Goal: Task Accomplishment & Management: Manage account settings

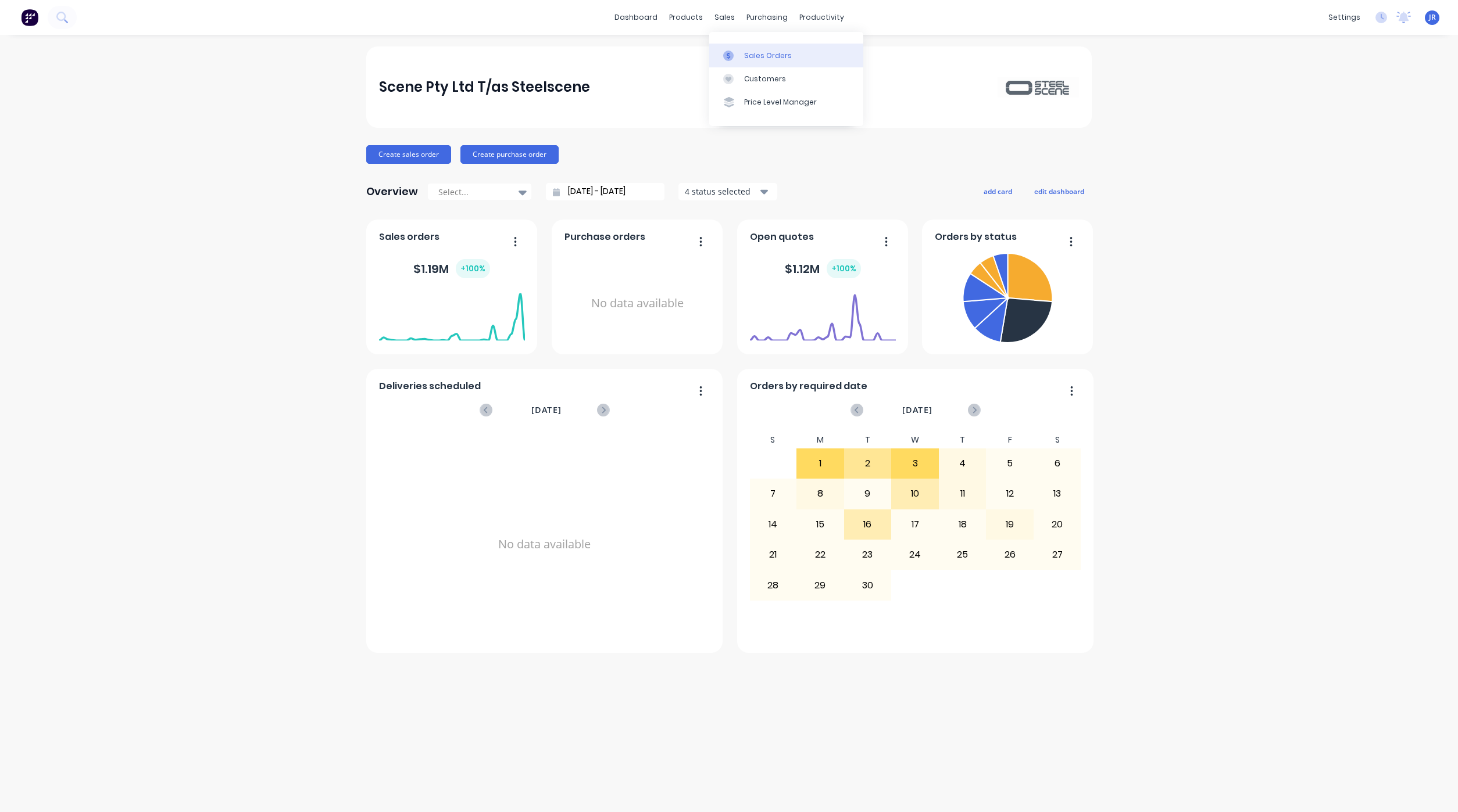
click at [722, 53] on link "Sales Orders" at bounding box center [786, 56] width 154 height 23
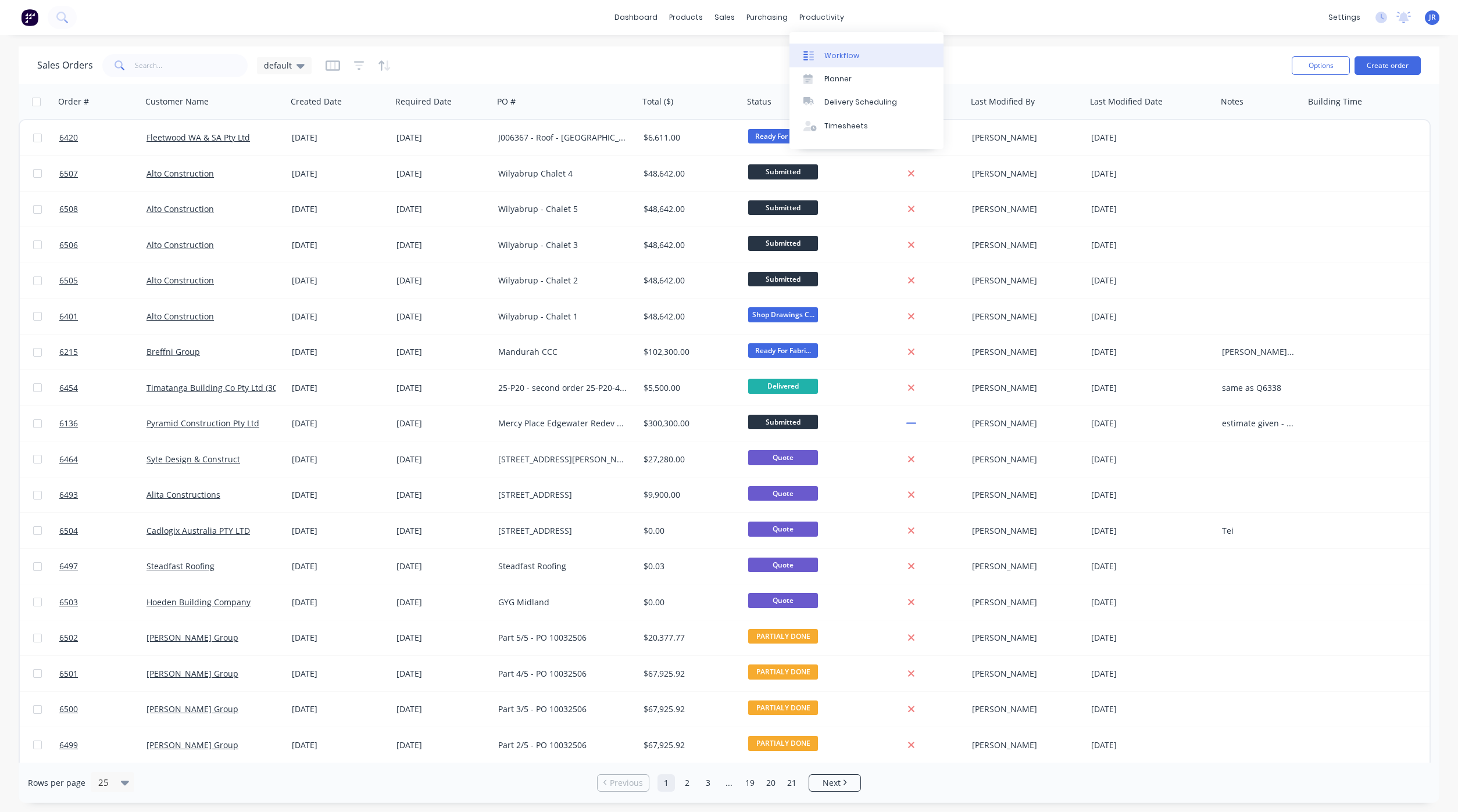
click at [840, 48] on link "Workflow" at bounding box center [866, 56] width 154 height 23
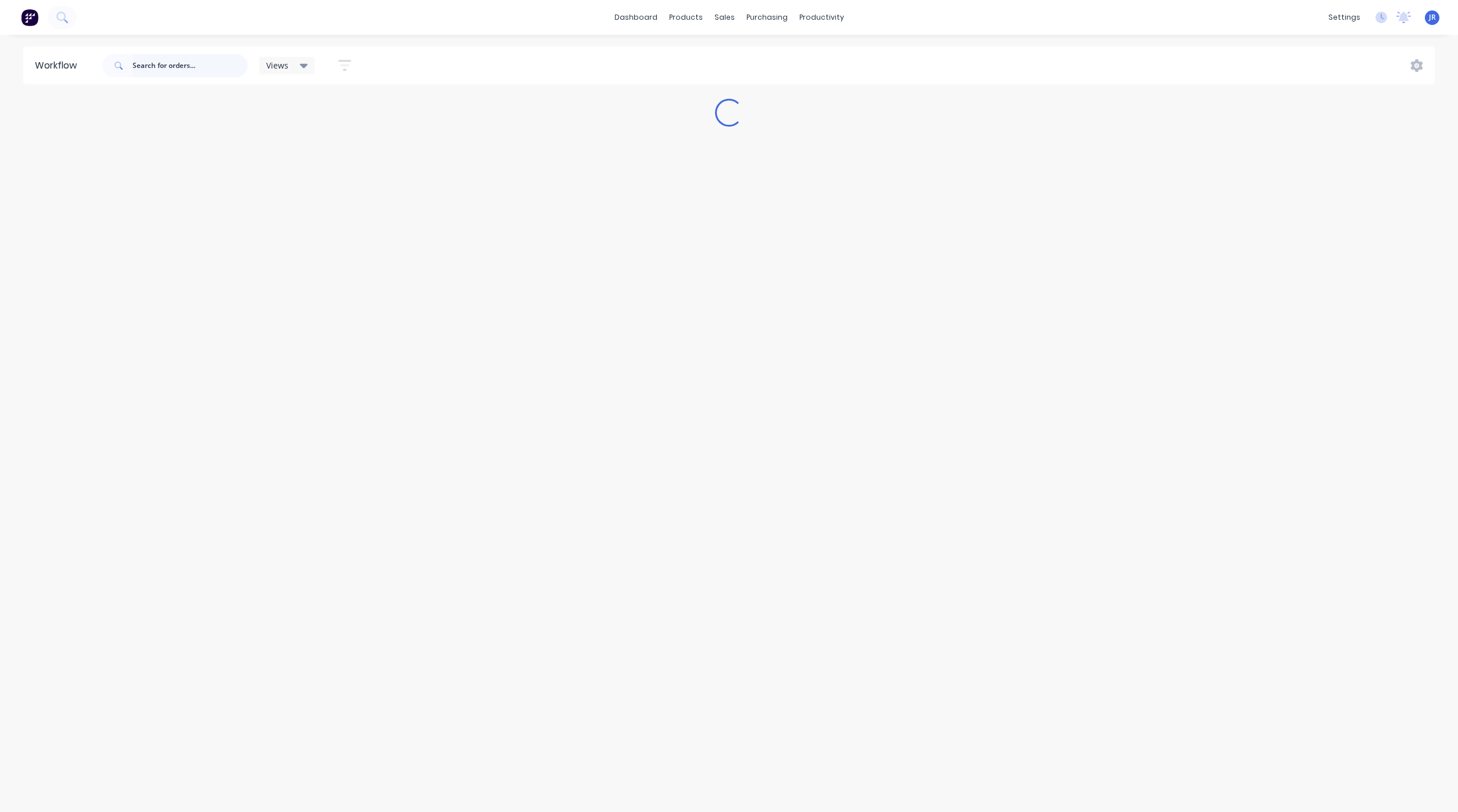
click at [173, 61] on input "text" at bounding box center [190, 65] width 115 height 23
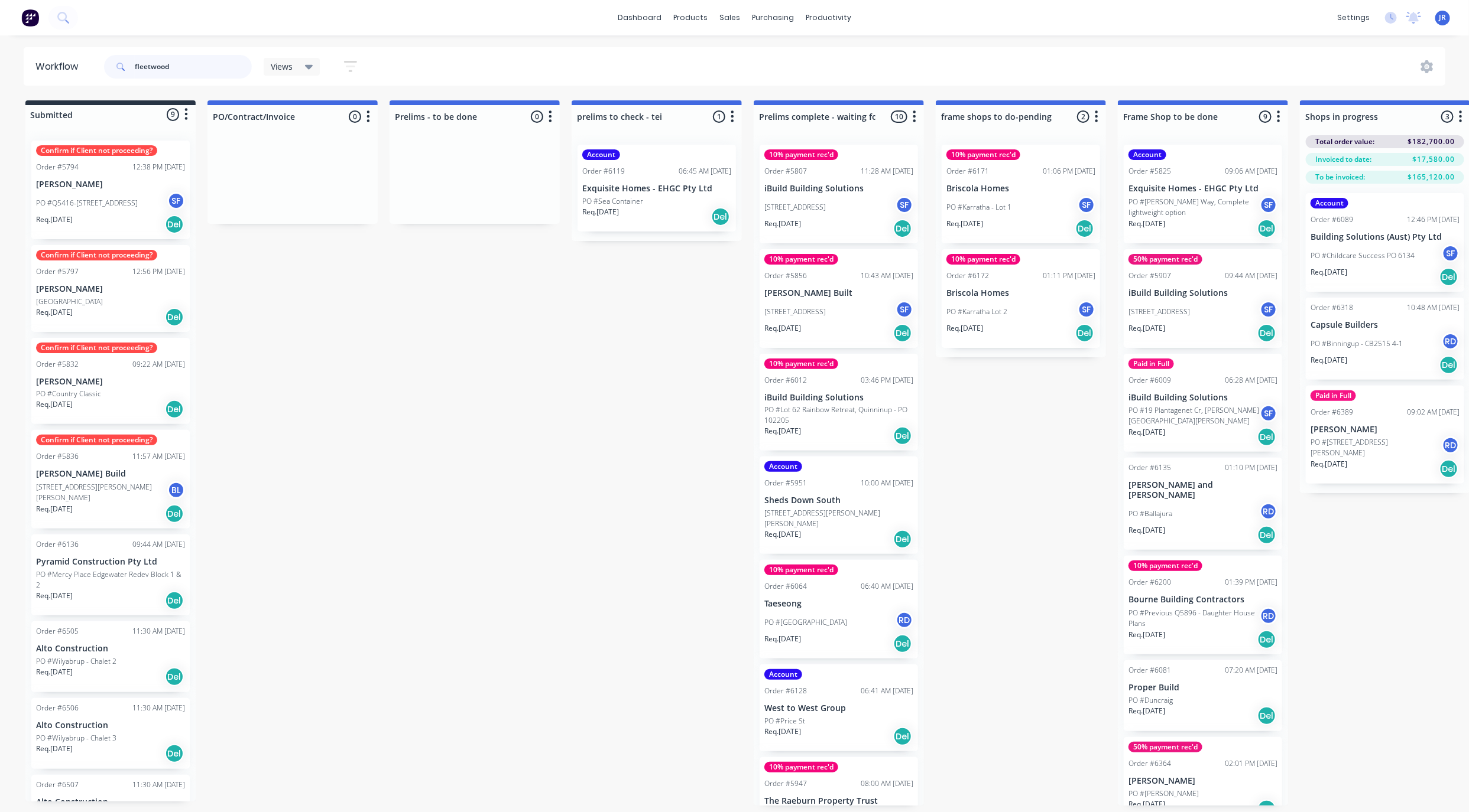
type input "fleetwood"
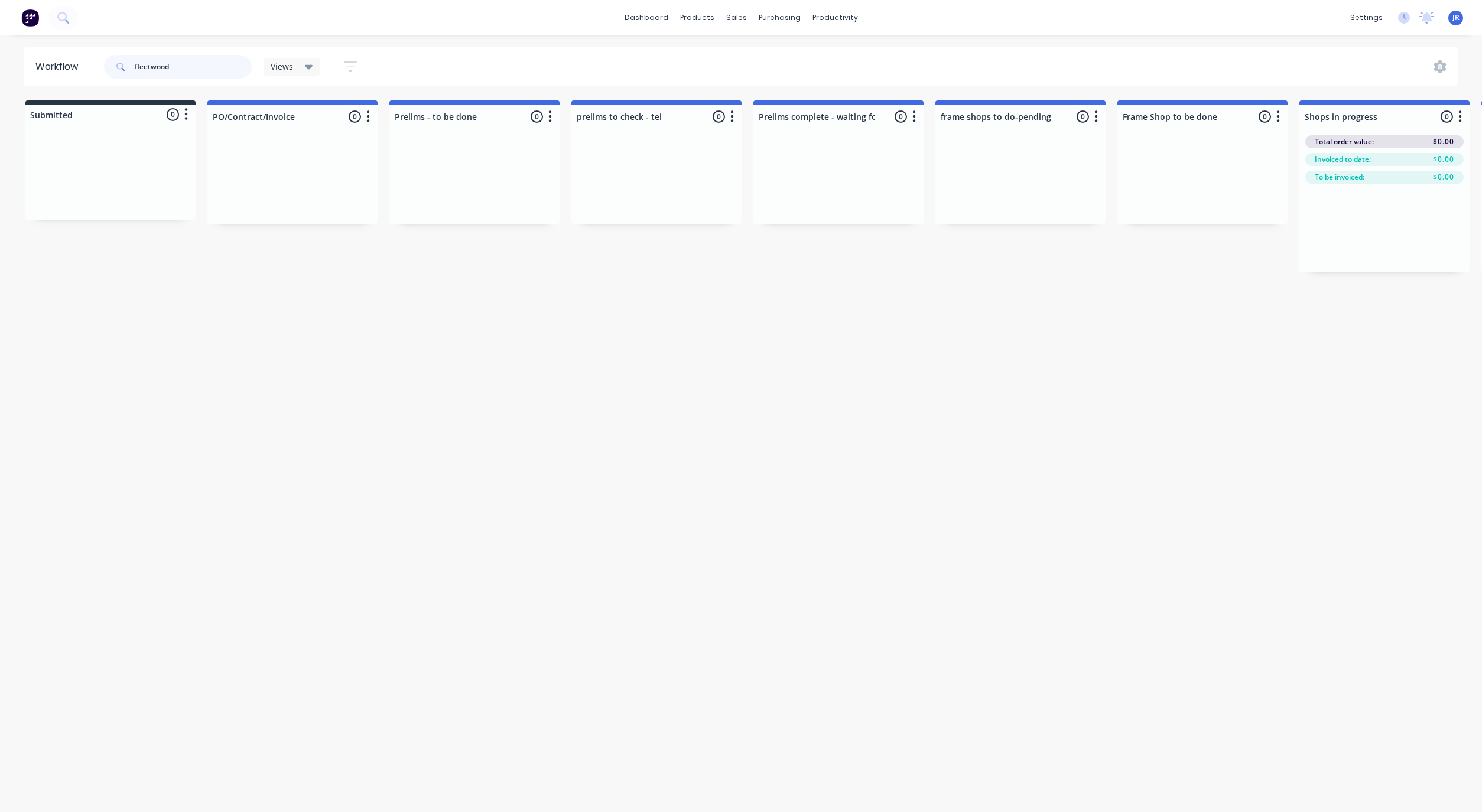
drag, startPoint x: 185, startPoint y: 66, endPoint x: -35, endPoint y: 81, distance: 220.5
click at [0, 81] on html "dashboard products sales purchasing productivity dashboard products Product Cat…" at bounding box center [741, 370] width 1482 height 742
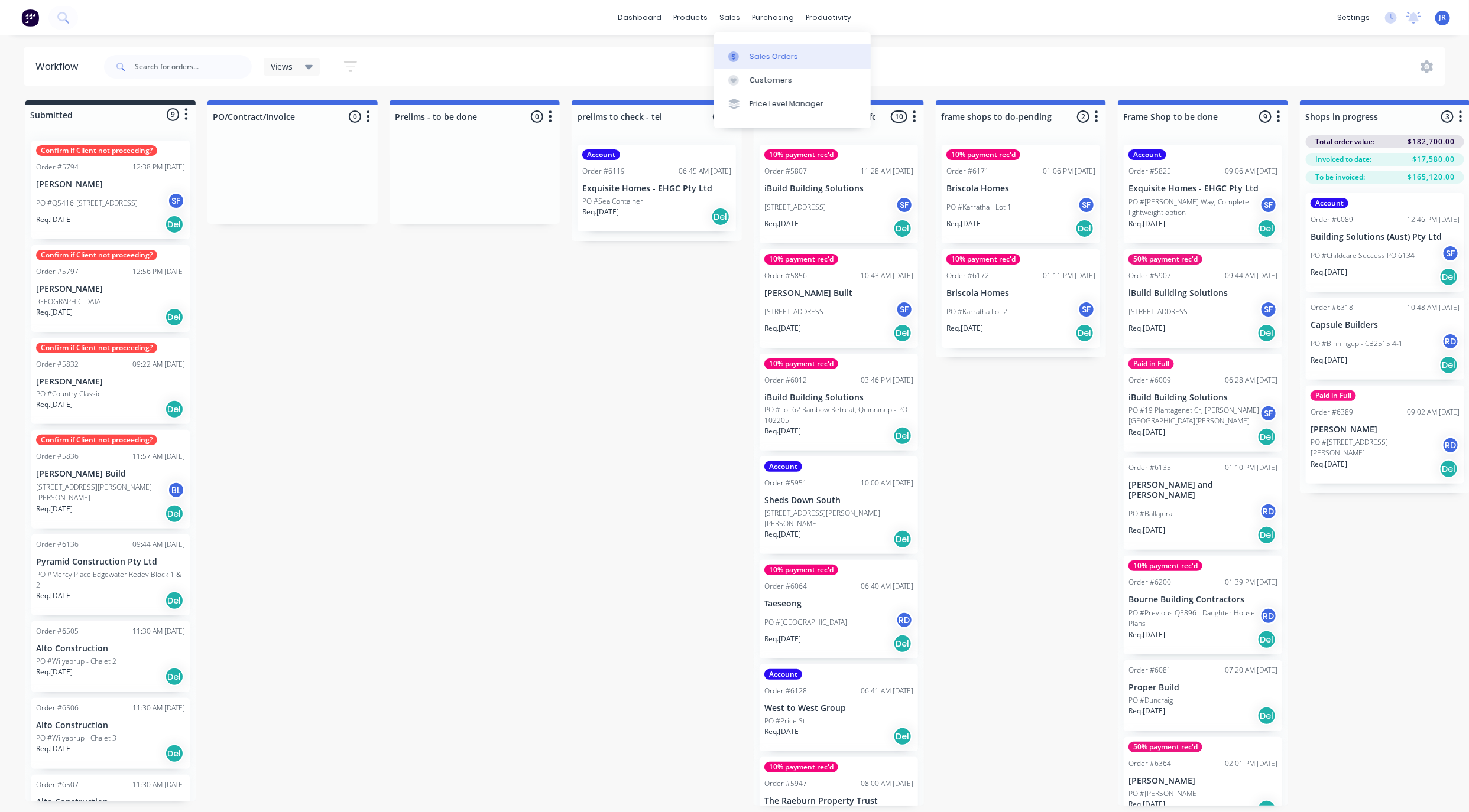
click at [744, 60] on div at bounding box center [737, 57] width 18 height 11
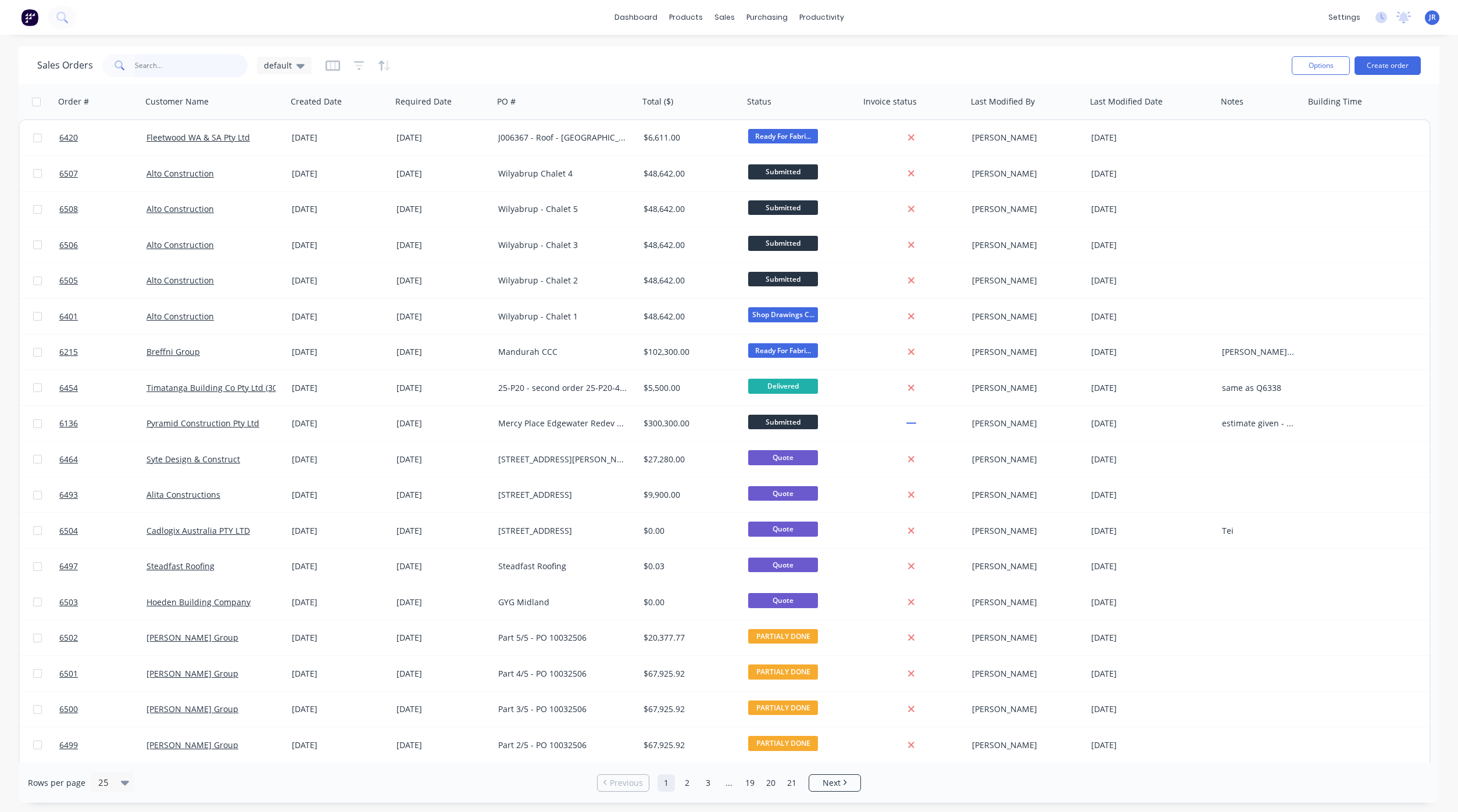
click at [162, 68] on input "text" at bounding box center [191, 65] width 113 height 23
type input "[PERSON_NAME]"
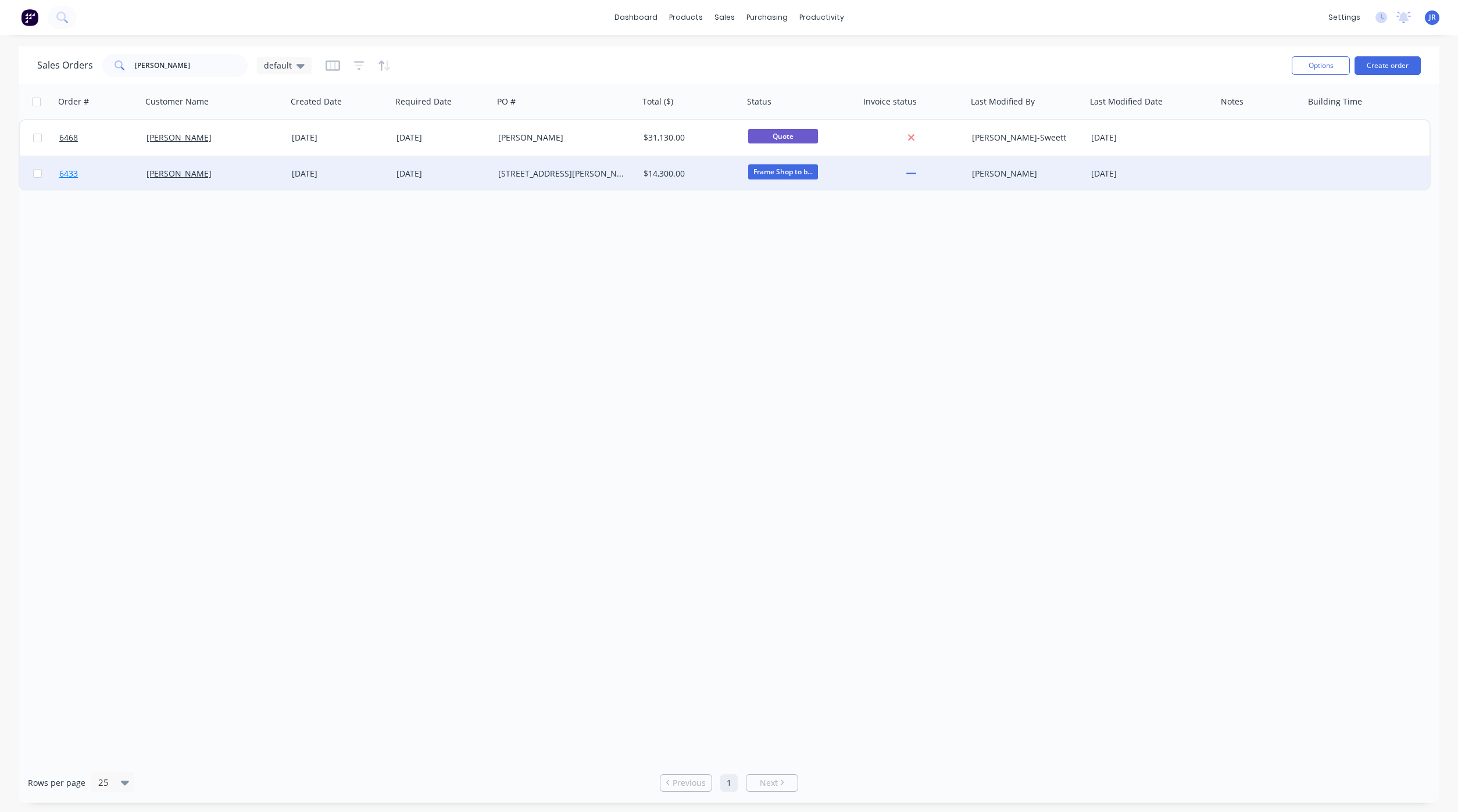
click at [68, 168] on span "6433" at bounding box center [68, 174] width 19 height 12
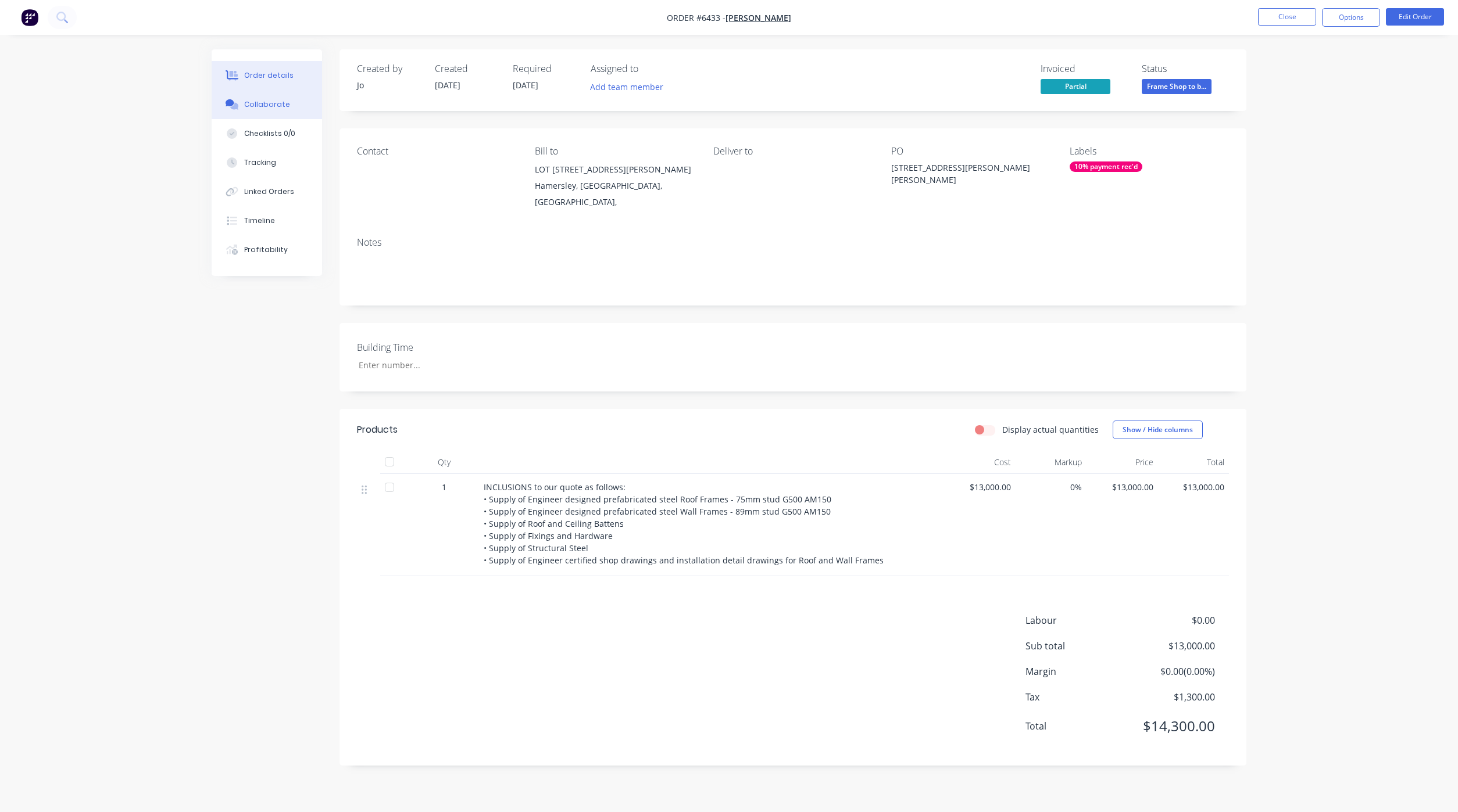
click at [257, 103] on div "Collaborate" at bounding box center [267, 104] width 46 height 11
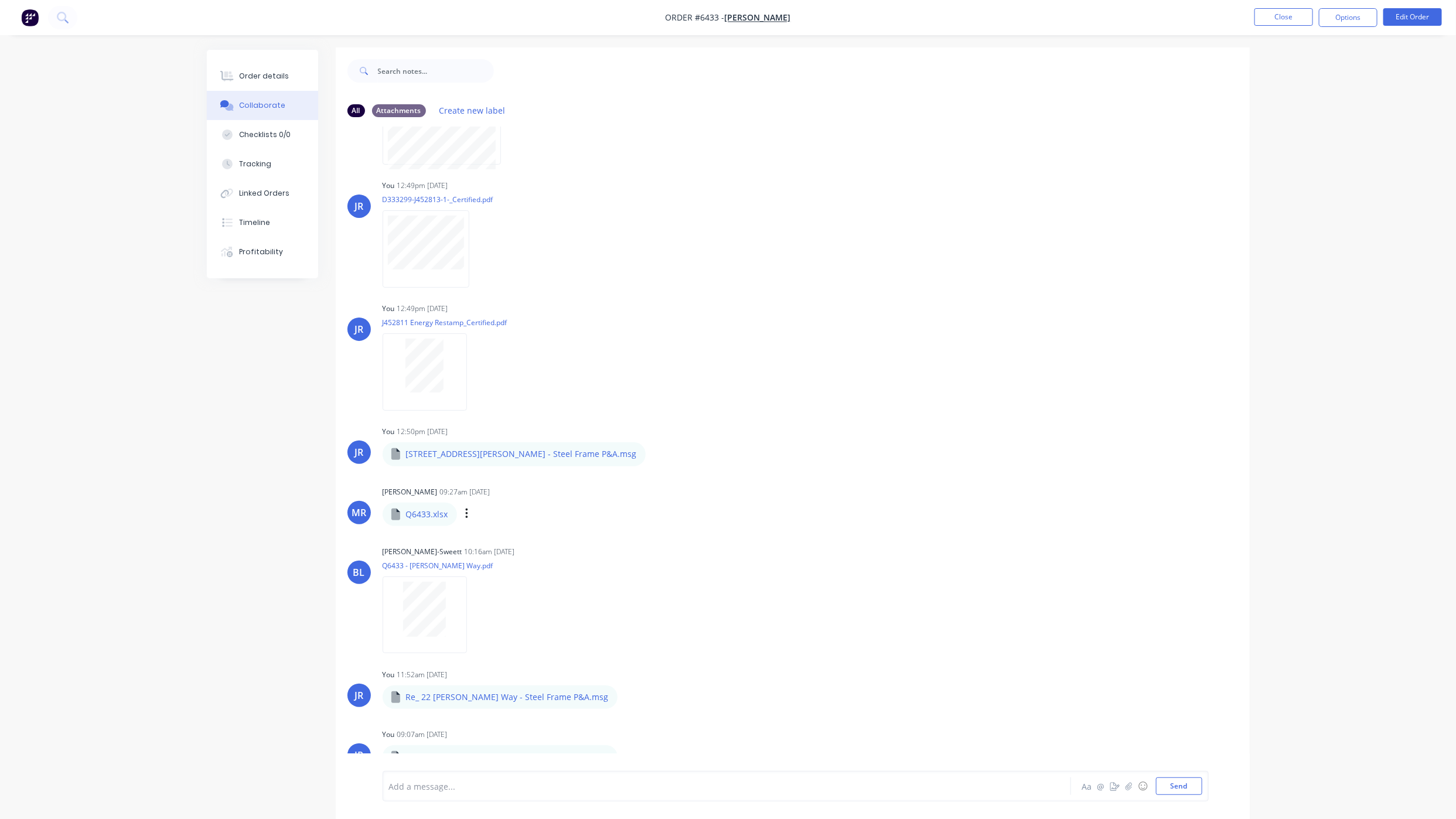
scroll to position [18, 0]
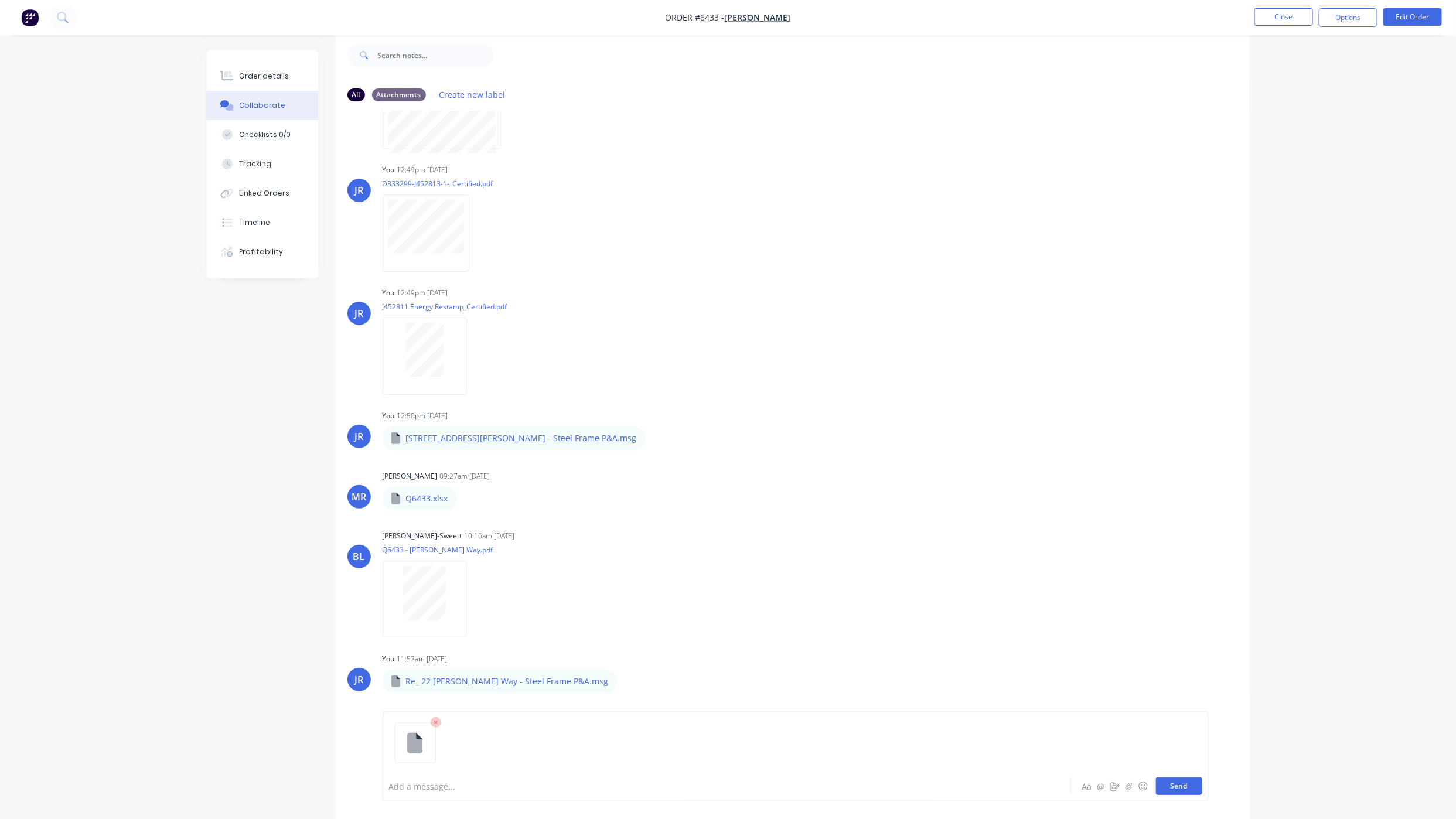
click at [1174, 789] on button "Send" at bounding box center [1178, 787] width 46 height 18
drag, startPoint x: 215, startPoint y: 598, endPoint x: 210, endPoint y: 576, distance: 22.6
click at [215, 598] on div "All Attachments Create new label JR You 12:49pm [DATE] S1126223C_Structerre_Sit…" at bounding box center [728, 425] width 1044 height 787
click at [277, 81] on div "Order details" at bounding box center [264, 76] width 50 height 11
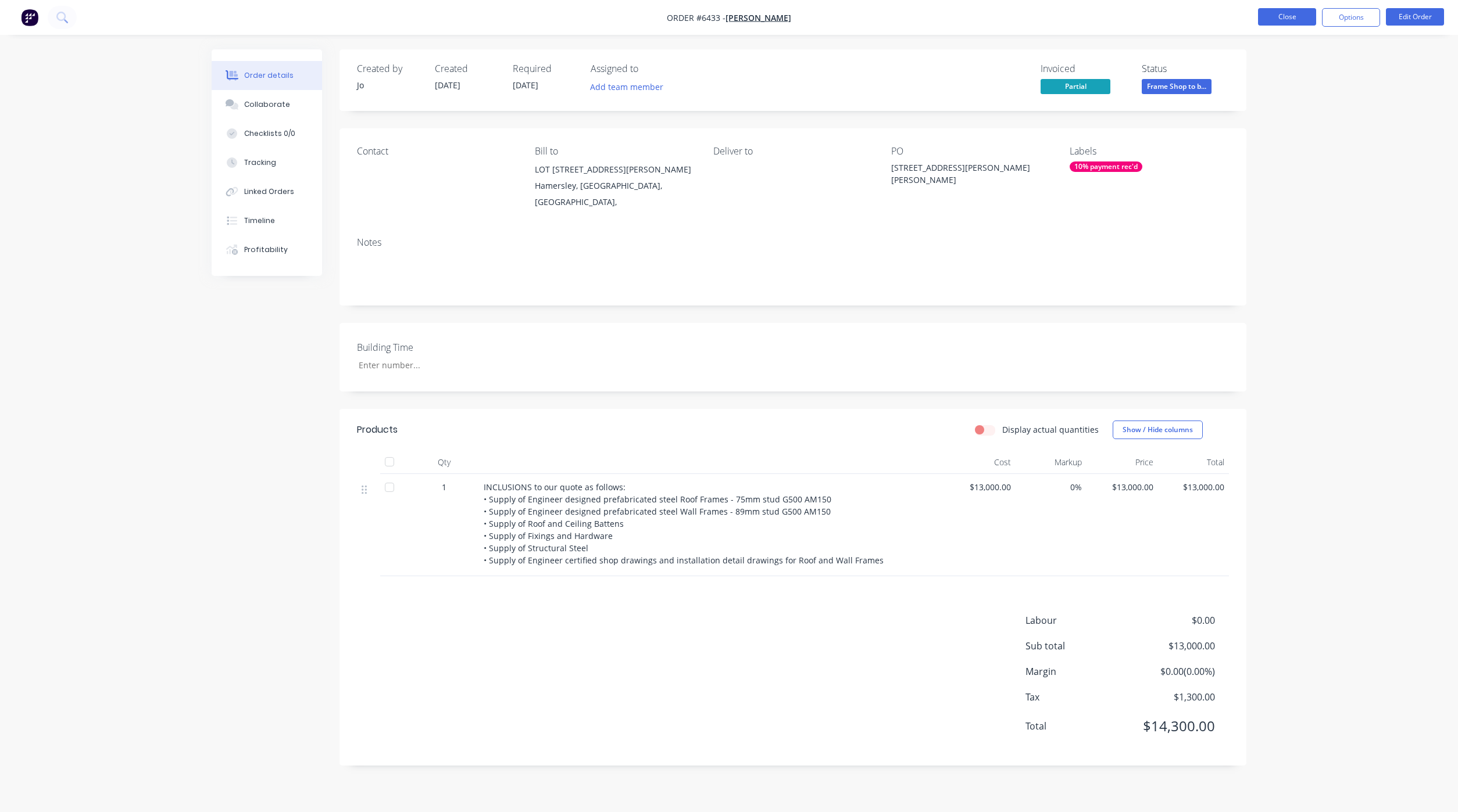
click at [1277, 20] on button "Close" at bounding box center [1287, 17] width 59 height 18
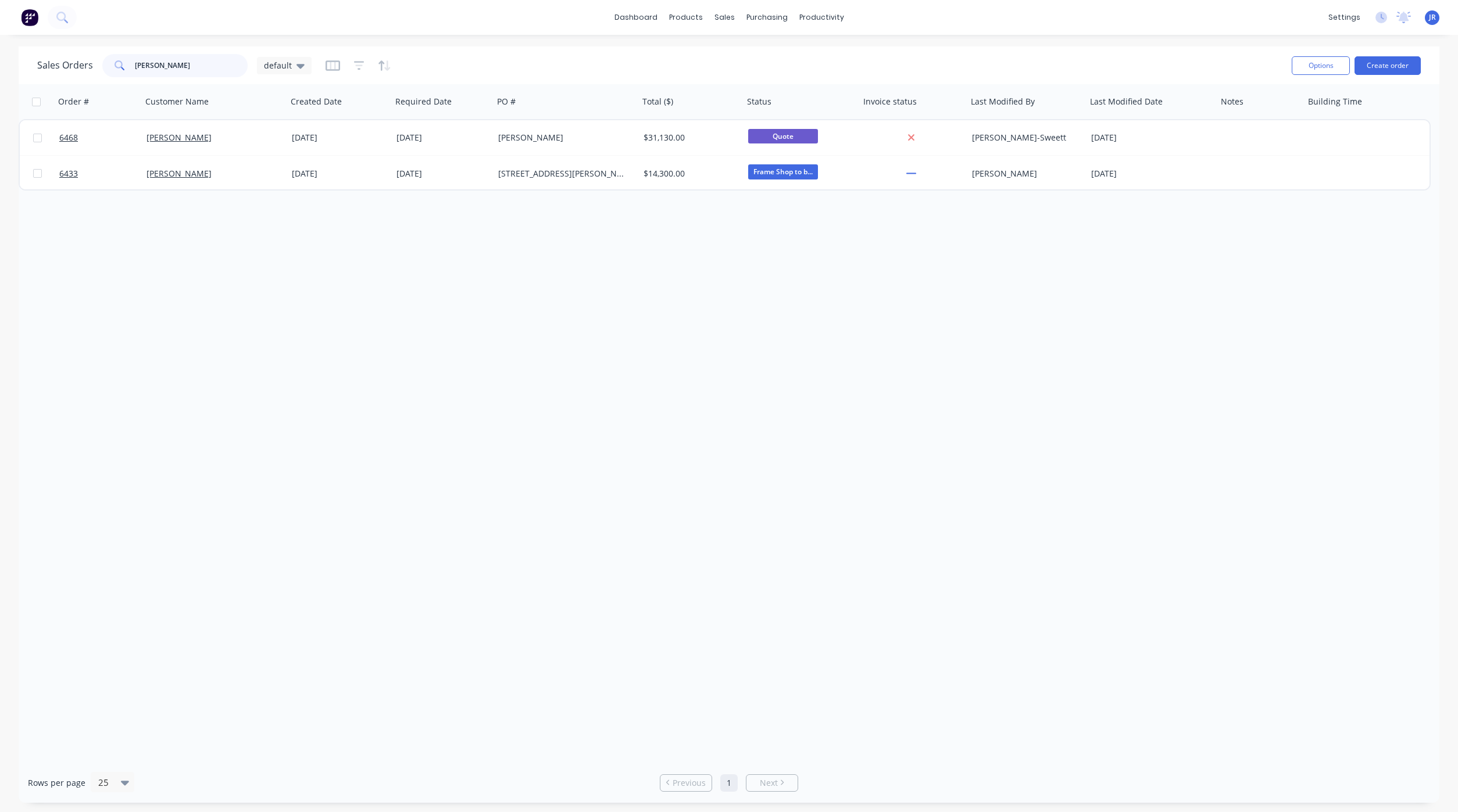
drag, startPoint x: 178, startPoint y: 63, endPoint x: 22, endPoint y: 74, distance: 156.4
click at [24, 79] on div "Sales Orders [PERSON_NAME] default Options Create order" at bounding box center [729, 65] width 1421 height 38
type input "[PERSON_NAME]"
drag, startPoint x: 177, startPoint y: 68, endPoint x: 42, endPoint y: 61, distance: 135.2
click at [42, 61] on div "Sales Orders [PERSON_NAME] default" at bounding box center [174, 65] width 274 height 23
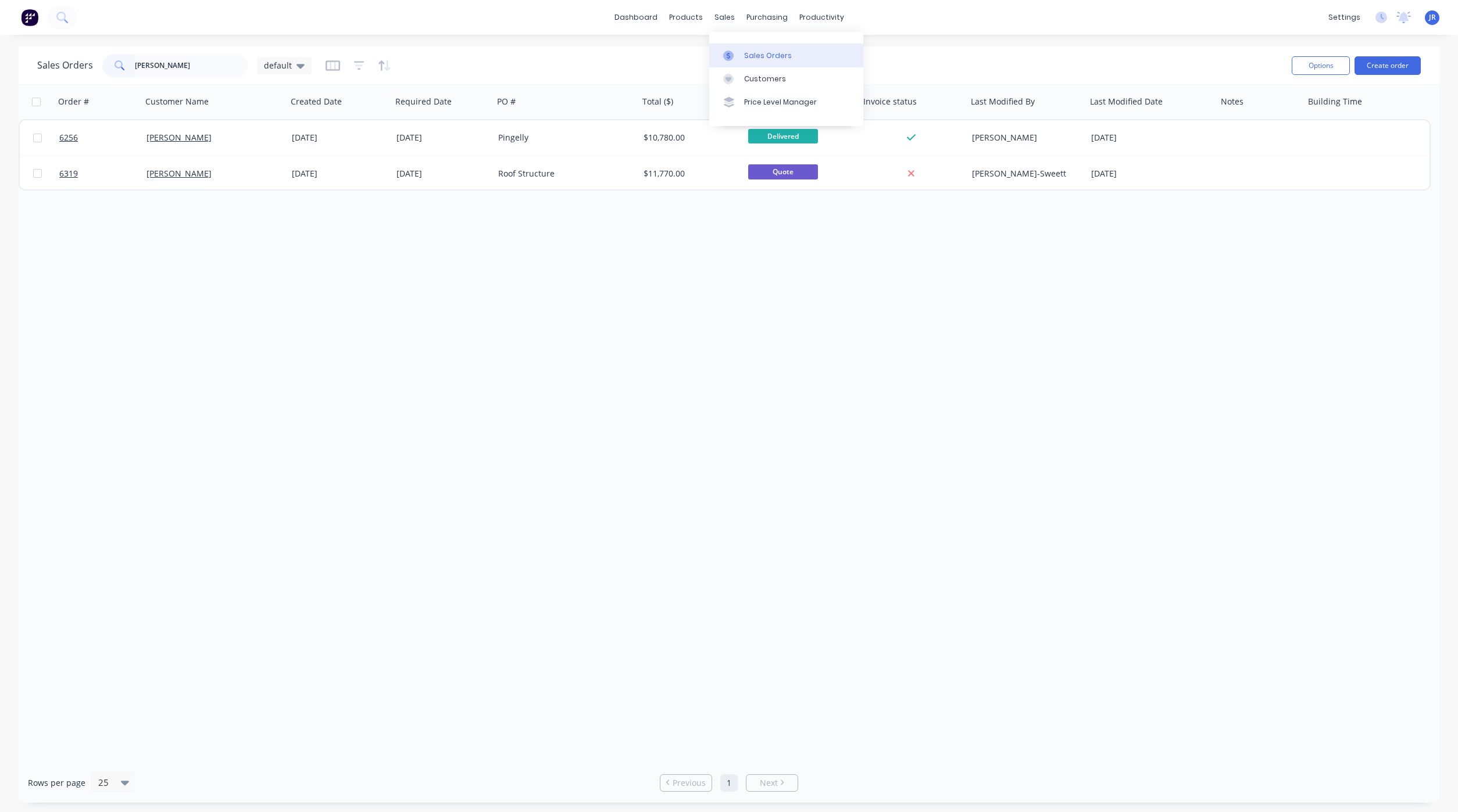
click at [738, 61] on link "Sales Orders" at bounding box center [786, 56] width 154 height 23
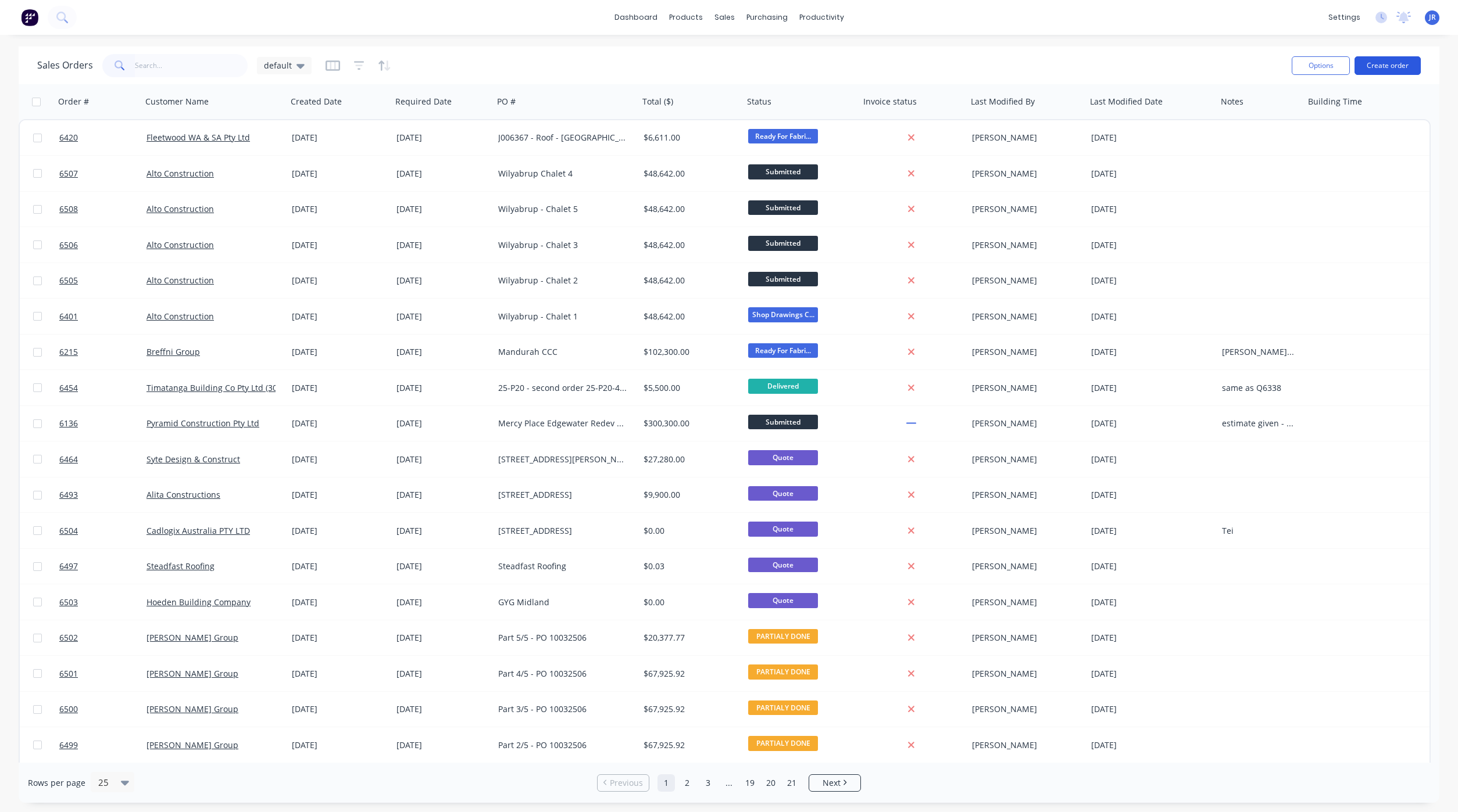
click at [1371, 64] on button "Create order" at bounding box center [1388, 65] width 66 height 19
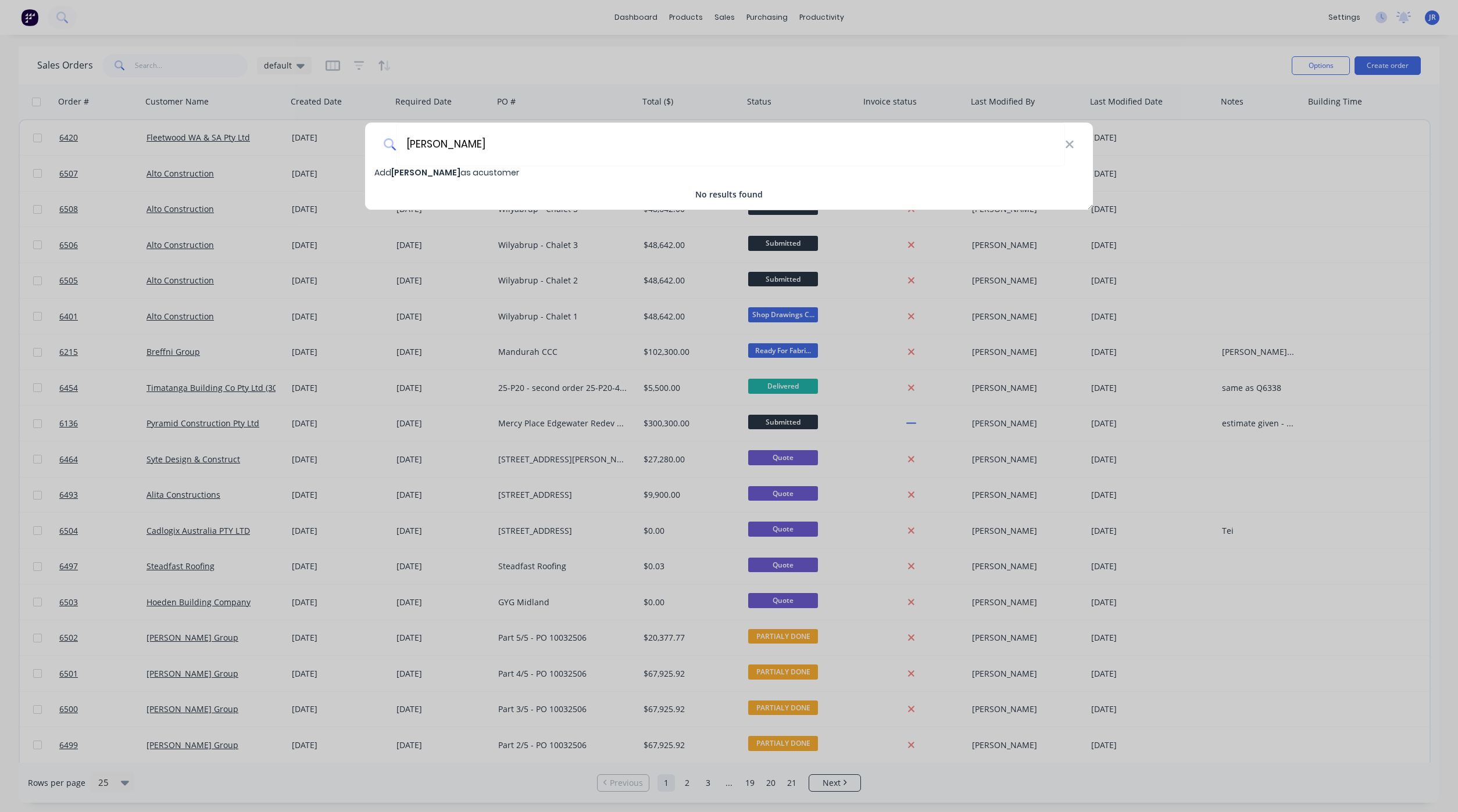
type input "[PERSON_NAME]"
click at [480, 173] on span "Add [PERSON_NAME] as a customer" at bounding box center [446, 173] width 145 height 12
select select "AU"
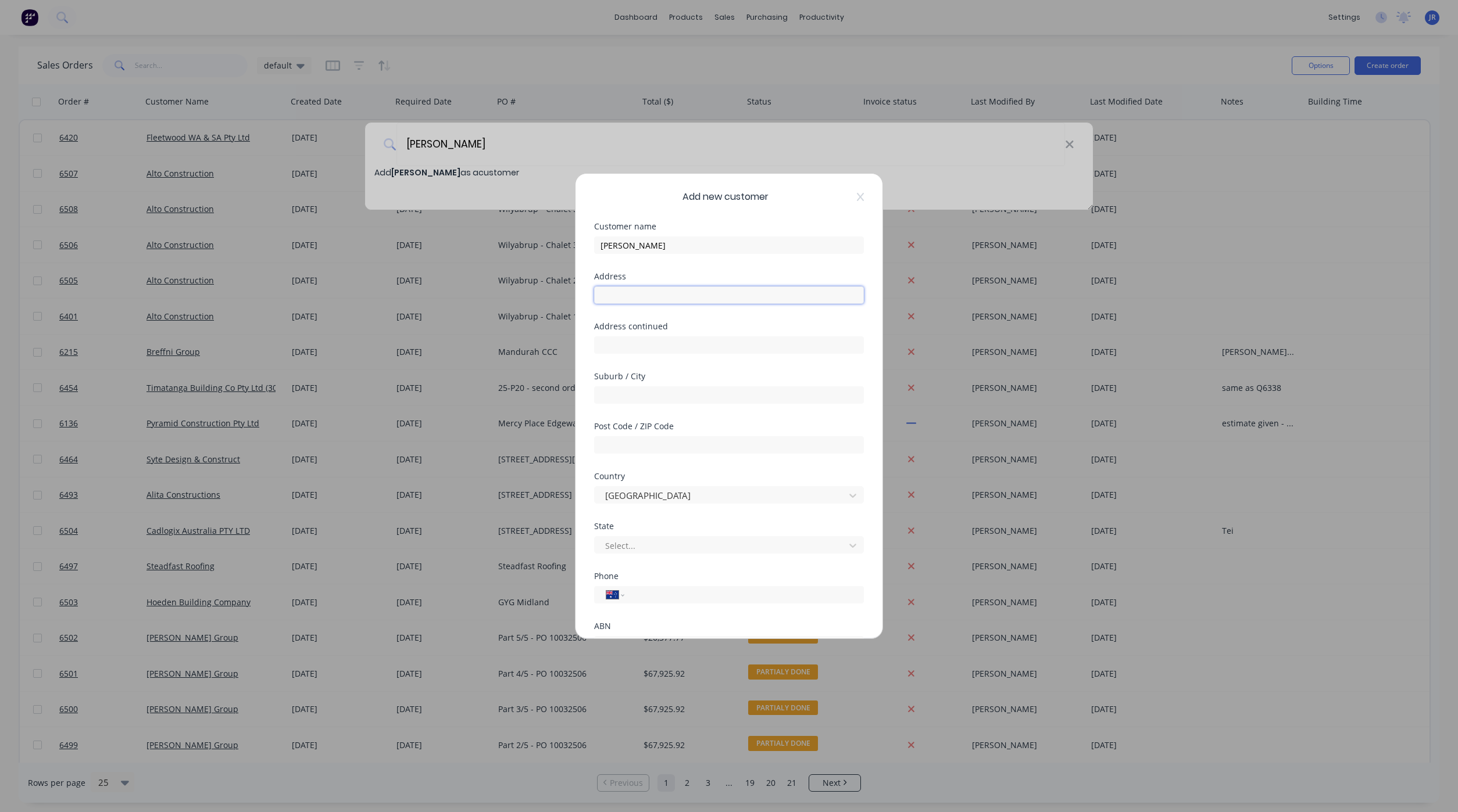
click at [668, 300] on input "text" at bounding box center [729, 295] width 270 height 18
click at [856, 194] on icon at bounding box center [859, 197] width 7 height 8
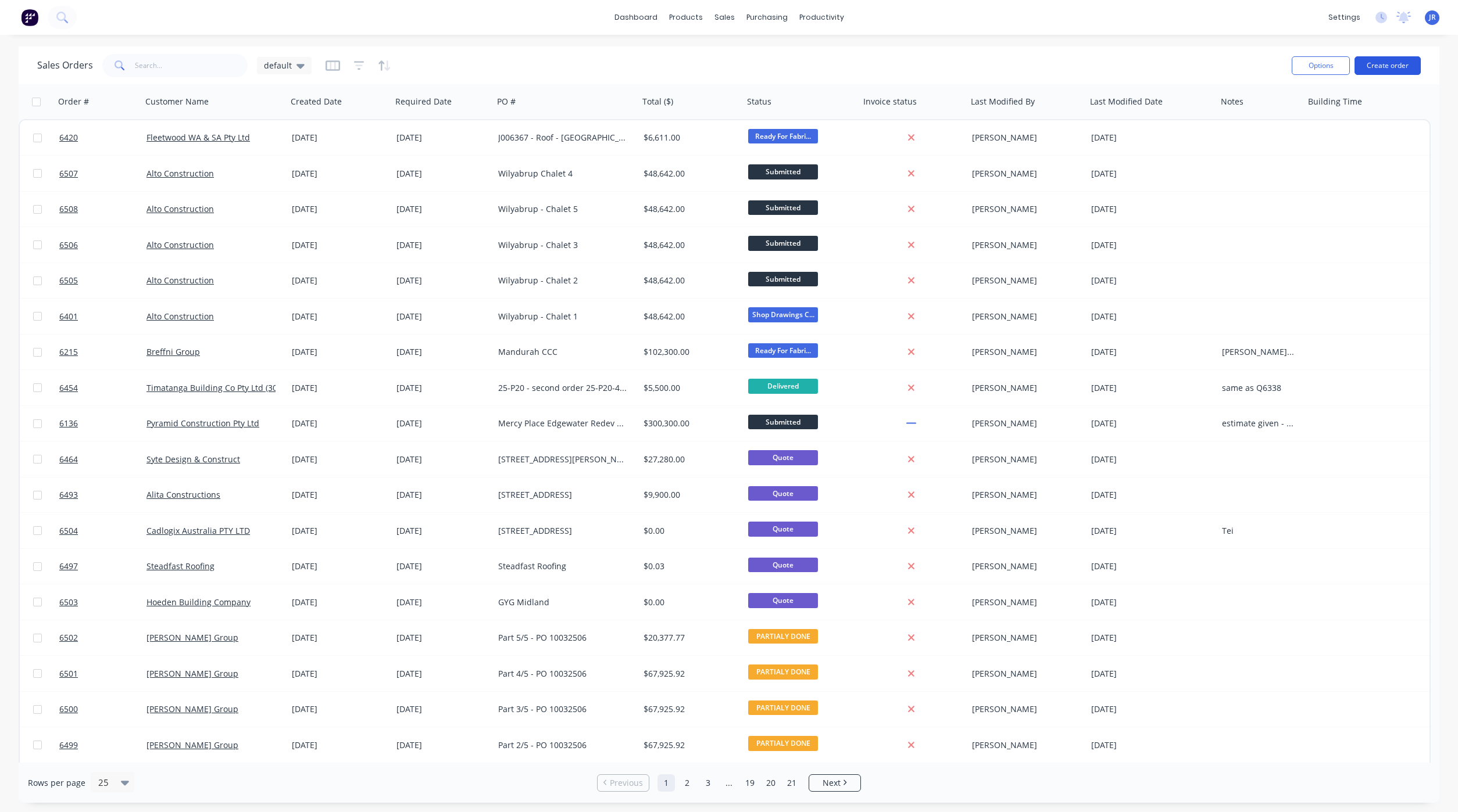
click at [1402, 68] on button "Create order" at bounding box center [1388, 65] width 66 height 19
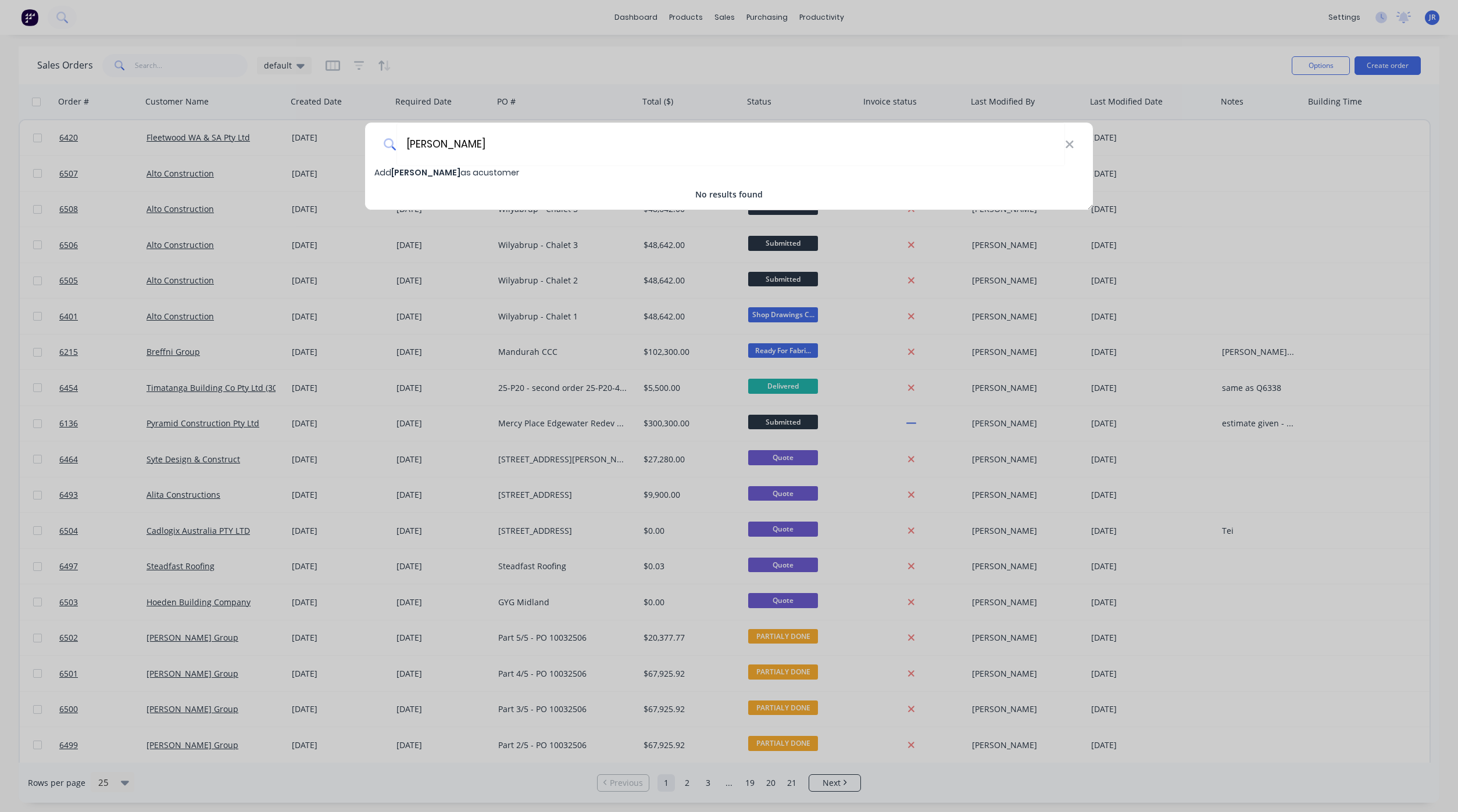
type input "[PERSON_NAME]"
click at [463, 171] on span "Add [PERSON_NAME] as a customer" at bounding box center [446, 173] width 145 height 12
select select "AU"
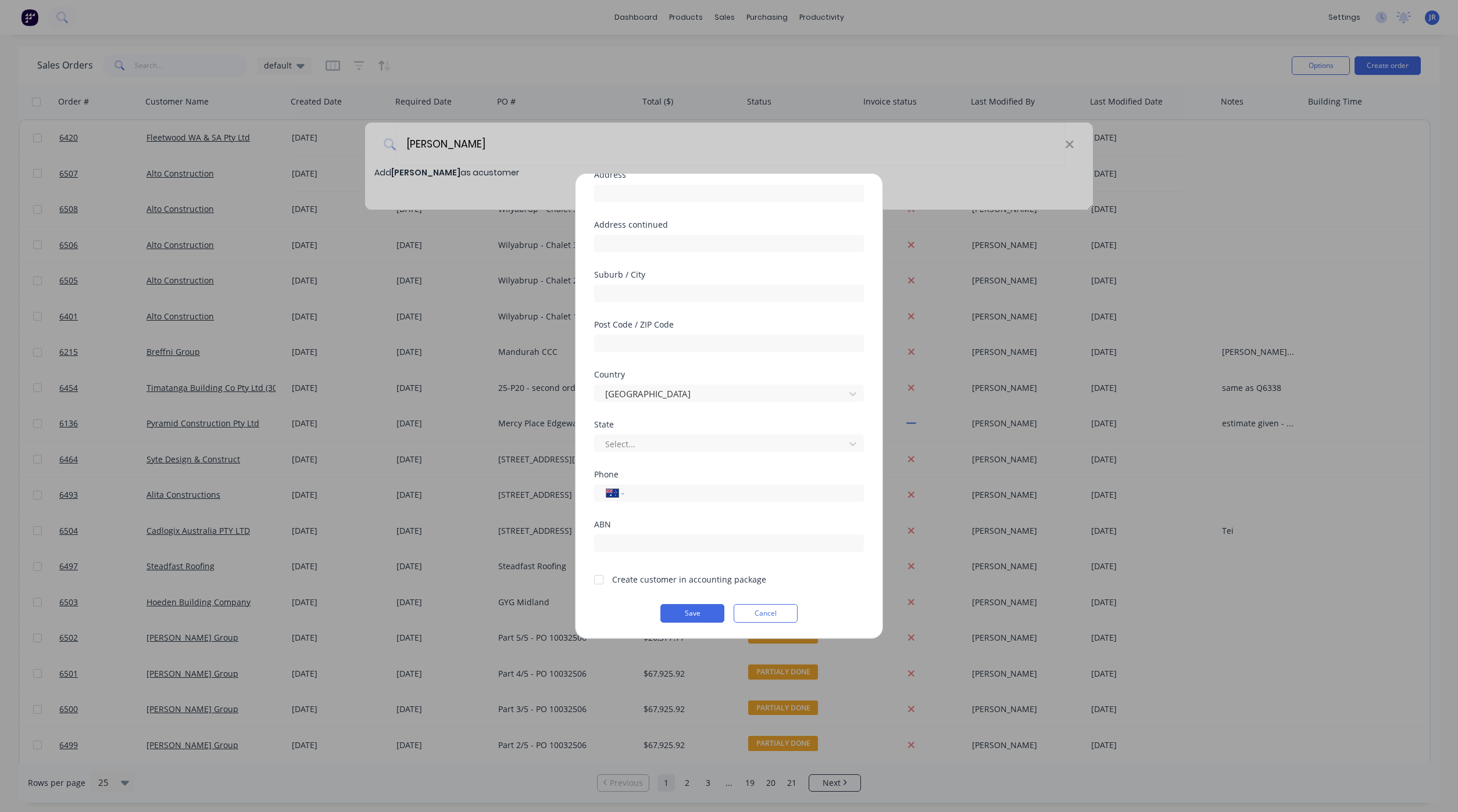
scroll to position [102, 0]
click at [599, 579] on div at bounding box center [599, 580] width 23 height 23
click at [674, 490] on input "tel" at bounding box center [742, 493] width 219 height 14
click at [649, 486] on input "tel" at bounding box center [742, 493] width 219 height 14
click at [683, 614] on button "Save" at bounding box center [691, 612] width 63 height 19
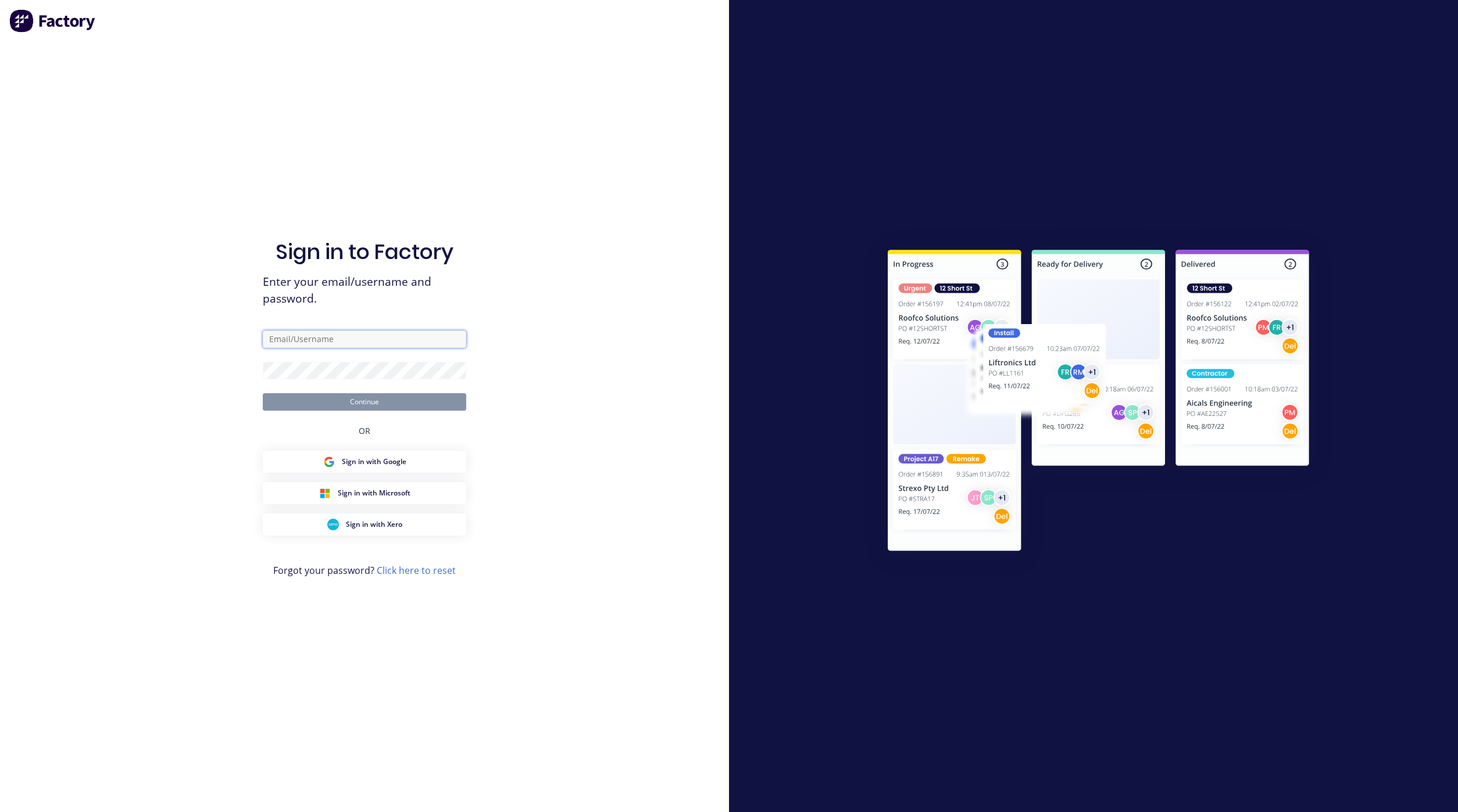
type input "[EMAIL_ADDRESS][DOMAIN_NAME]"
click at [361, 412] on div "OR" at bounding box center [364, 430] width 12 height 40
click at [361, 403] on button "Continue" at bounding box center [364, 402] width 203 height 18
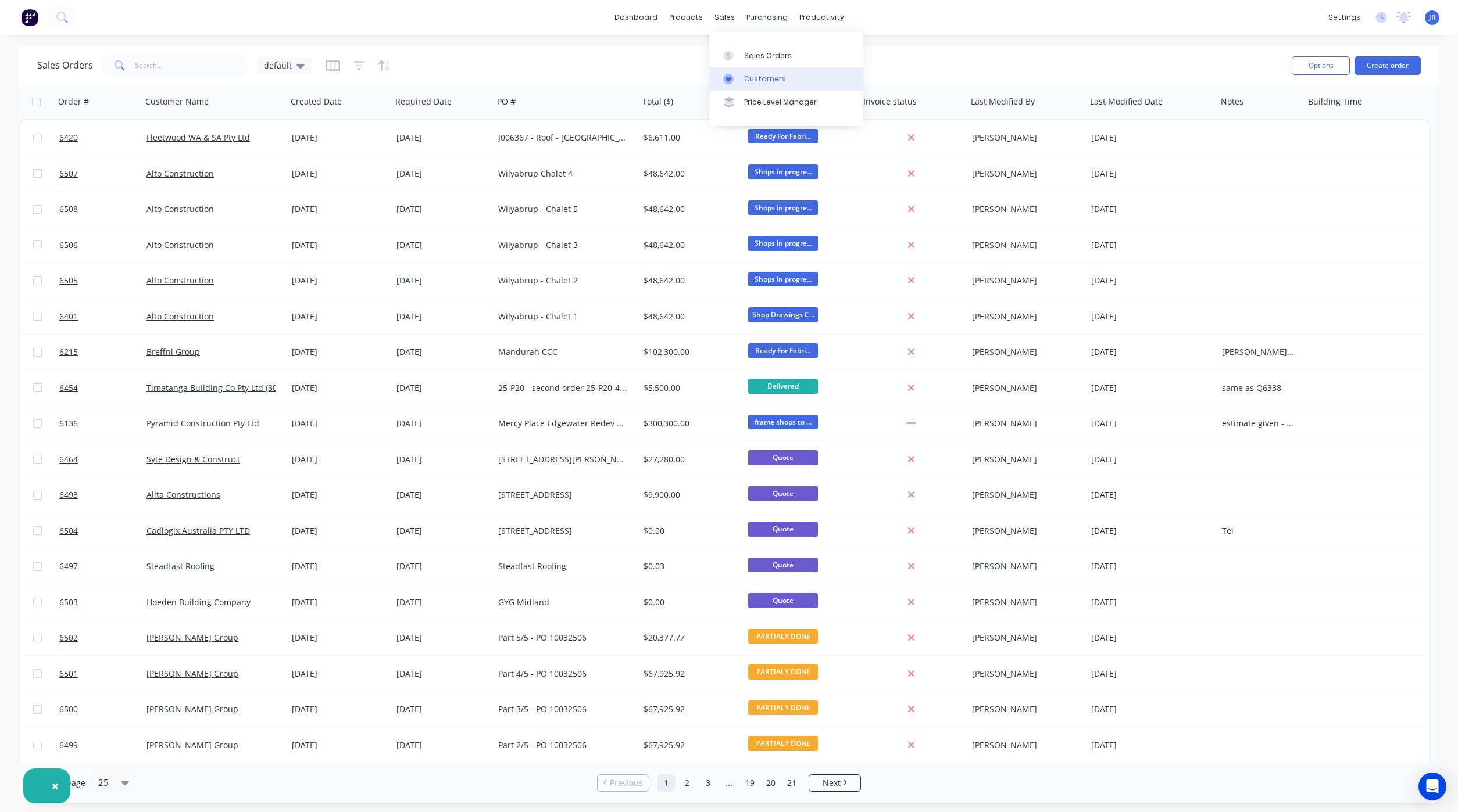
click at [730, 77] on icon at bounding box center [728, 79] width 11 height 11
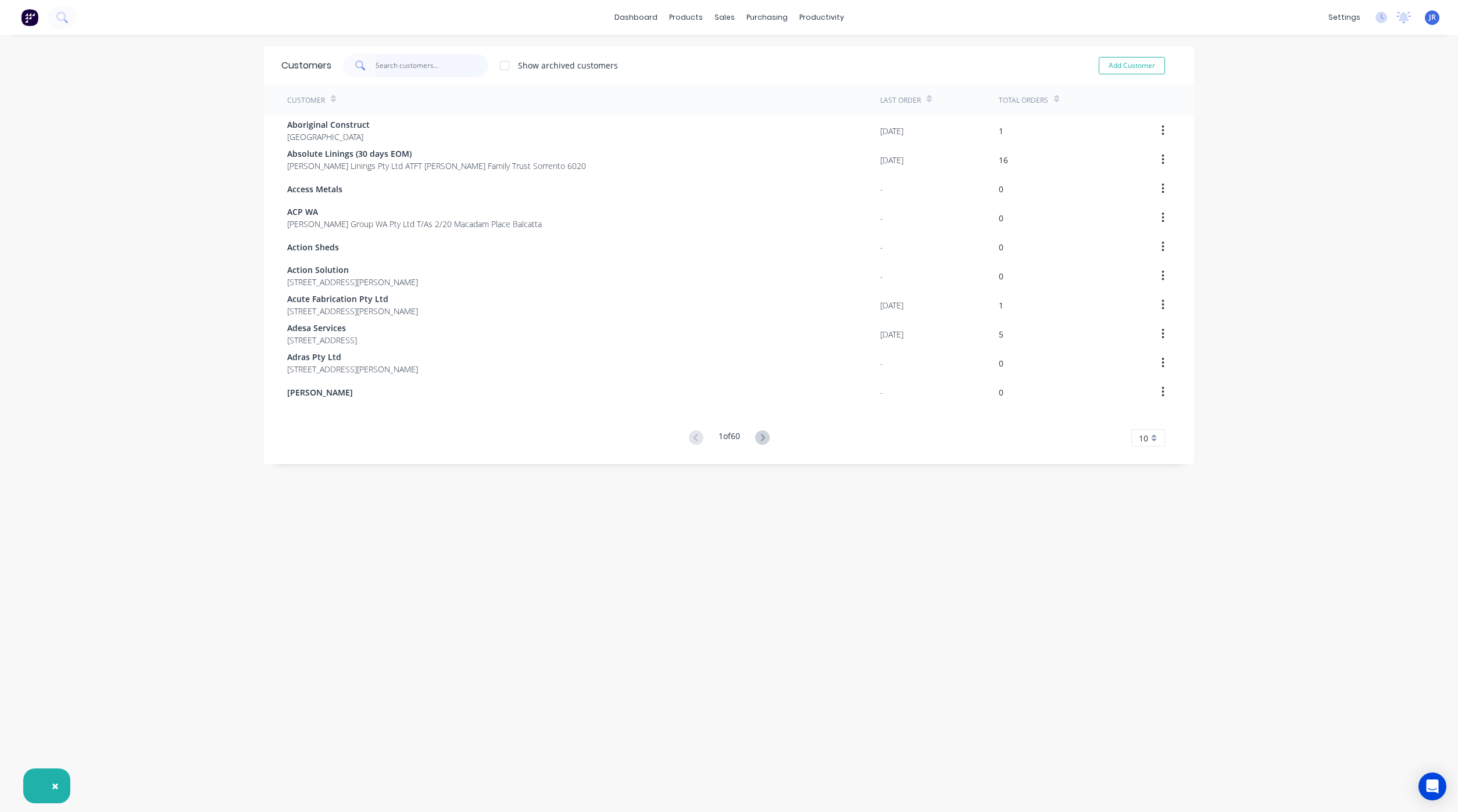
click at [391, 60] on input "text" at bounding box center [433, 65] width 113 height 23
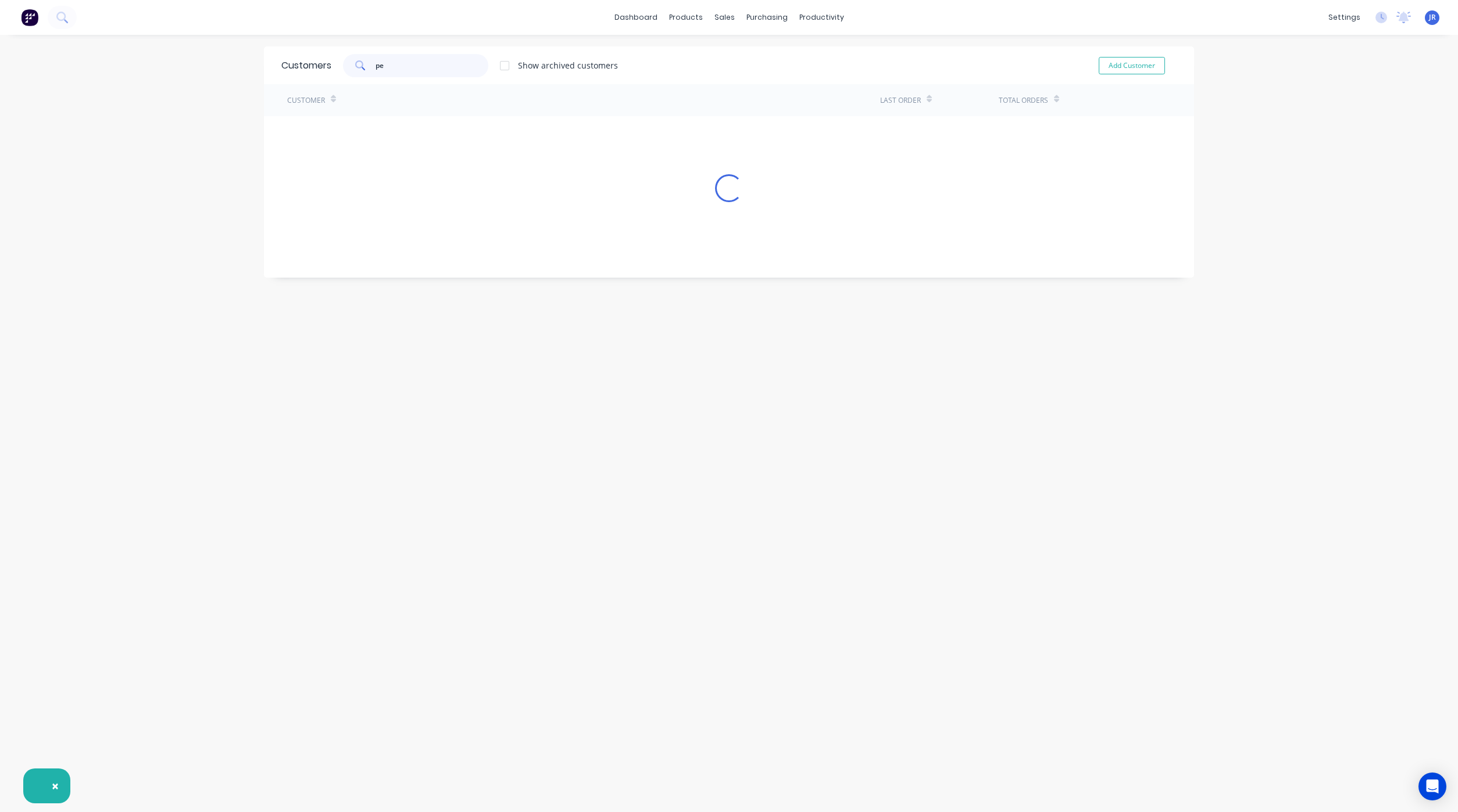
type input "p"
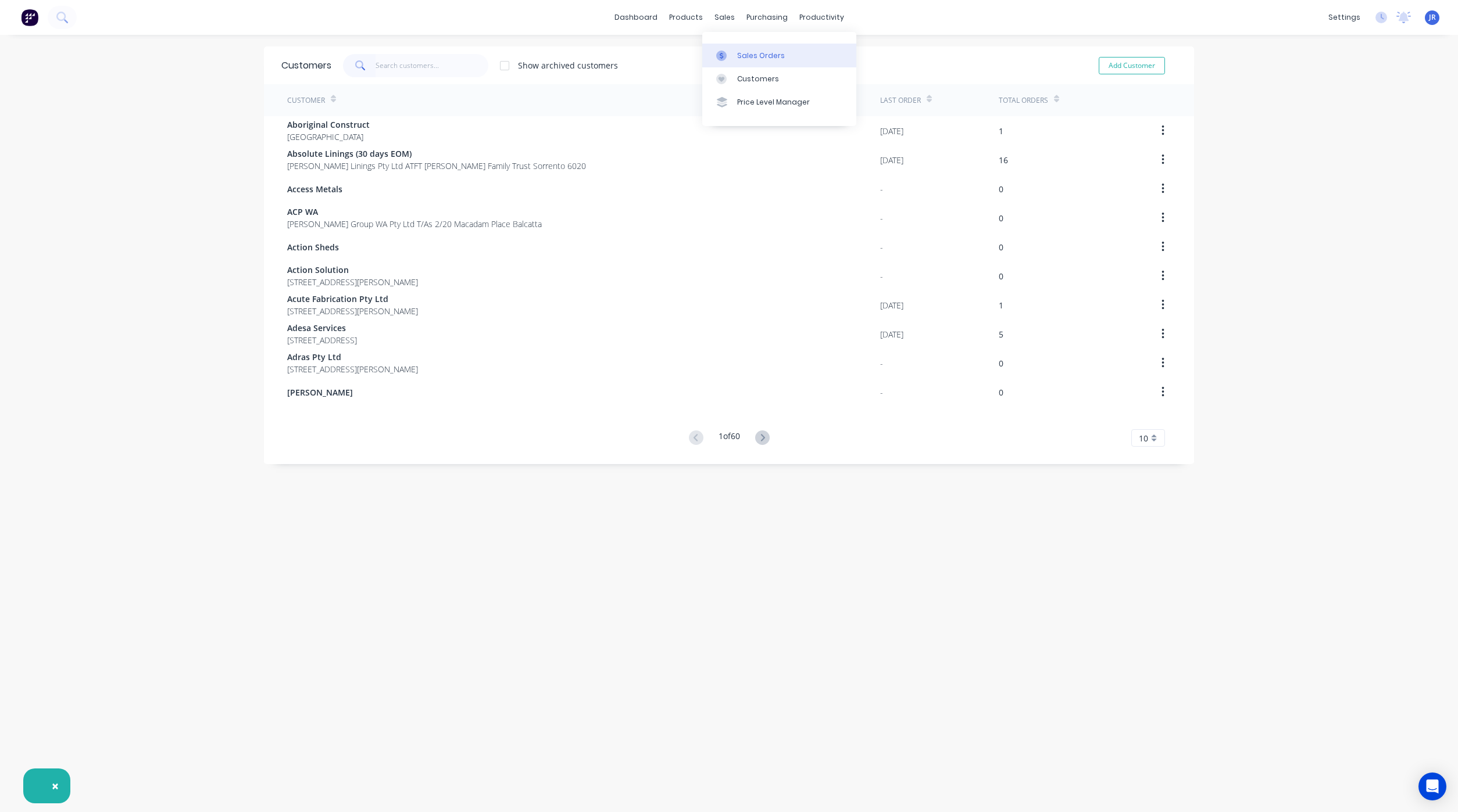
click at [718, 48] on link "Sales Orders" at bounding box center [779, 56] width 154 height 23
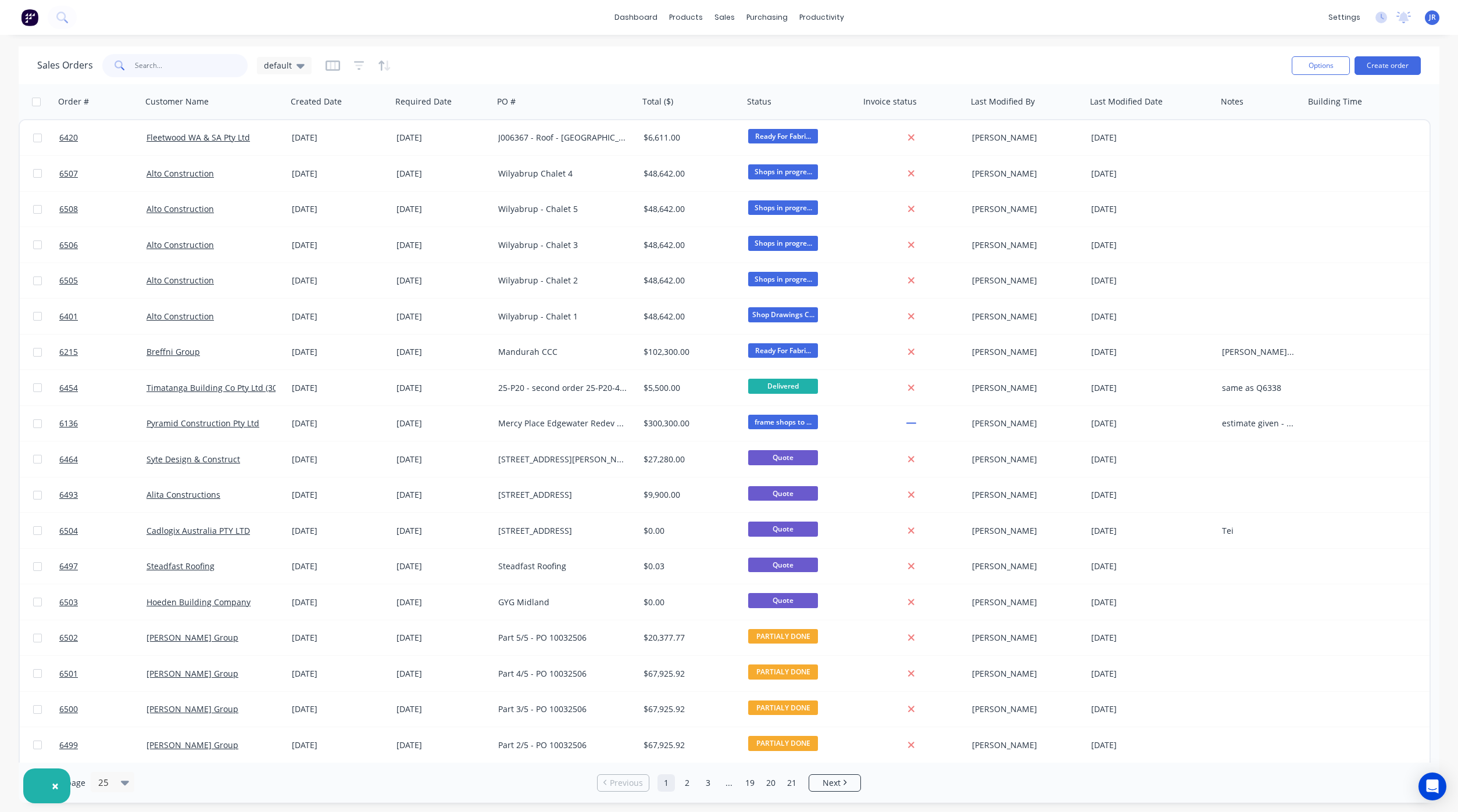
click at [160, 61] on input "text" at bounding box center [191, 65] width 113 height 23
click at [1385, 66] on button "Create order" at bounding box center [1388, 65] width 66 height 19
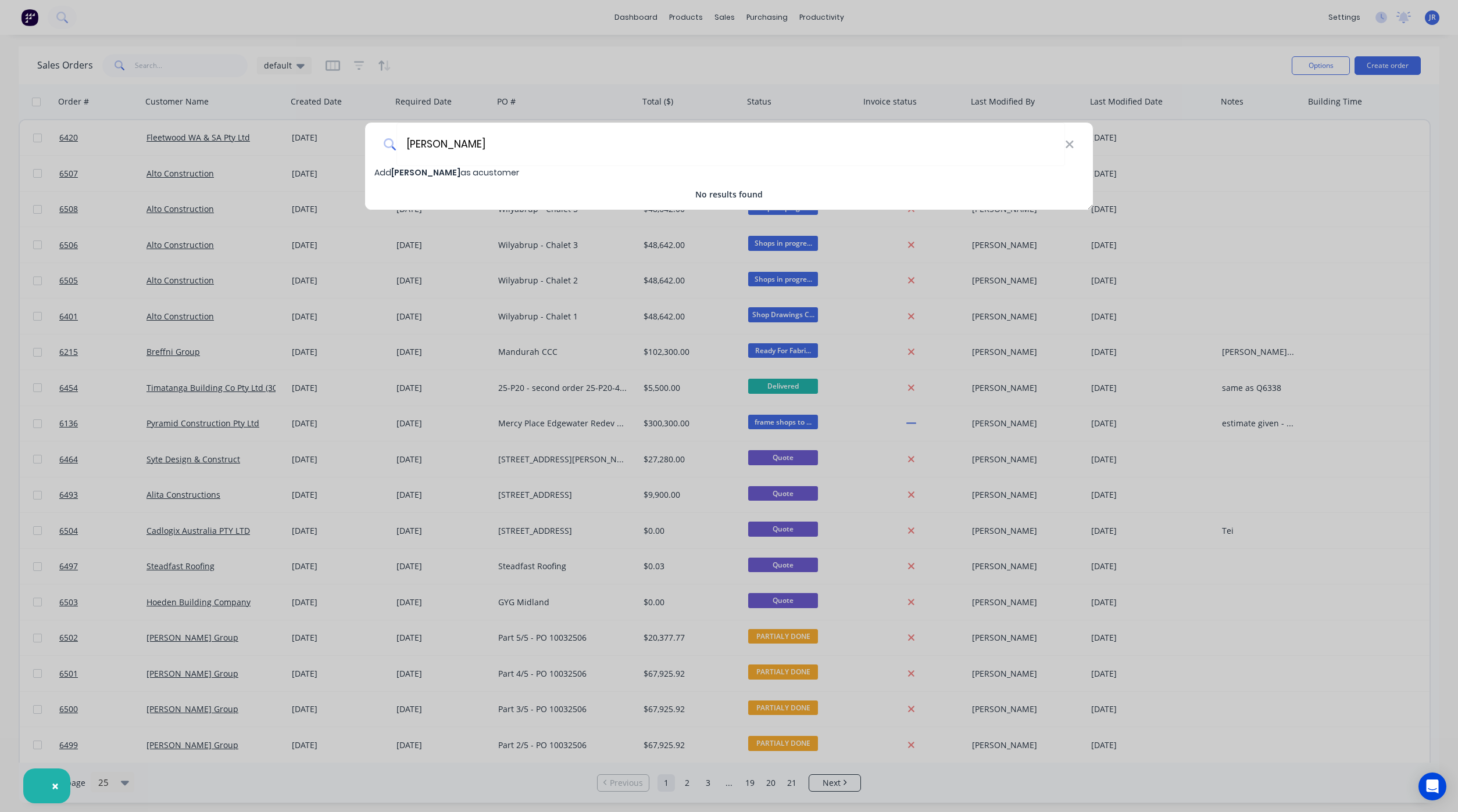
type input "[PERSON_NAME]"
click at [499, 175] on span "Add [PERSON_NAME] as a customer" at bounding box center [446, 173] width 145 height 12
select select "AU"
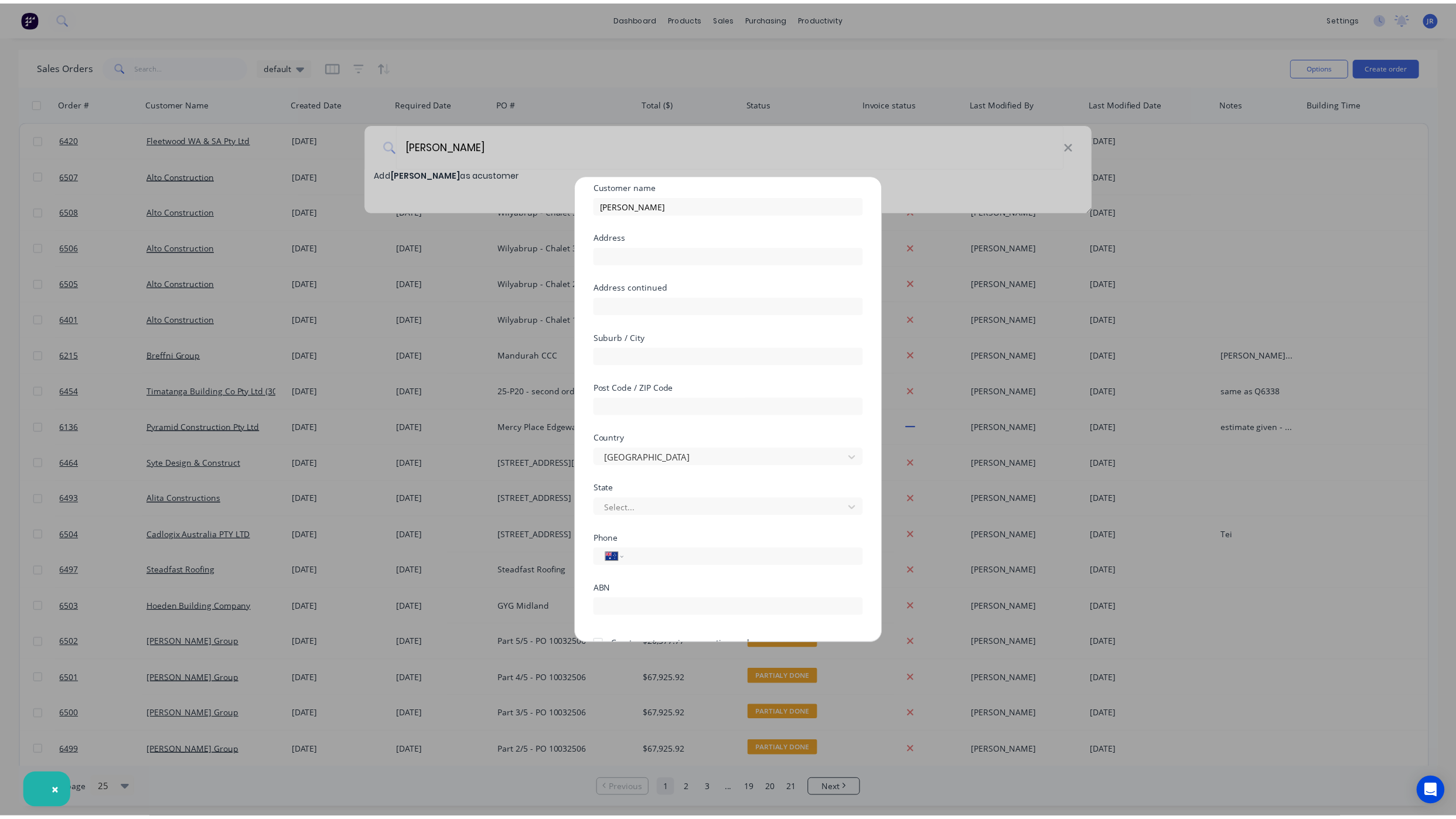
scroll to position [103, 0]
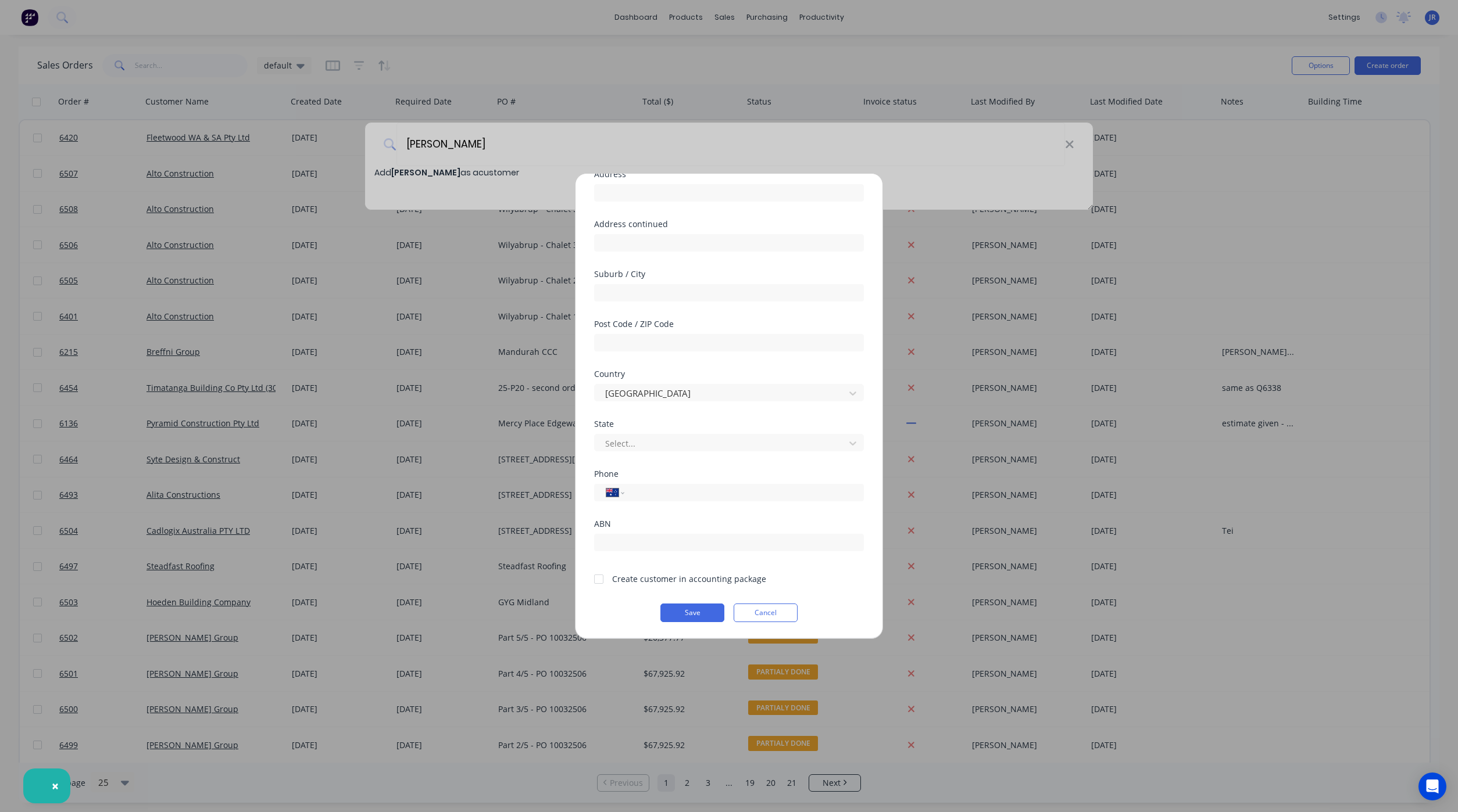
click at [601, 578] on div at bounding box center [599, 580] width 23 height 23
drag, startPoint x: 633, startPoint y: 295, endPoint x: 654, endPoint y: 295, distance: 21.0
click at [633, 295] on input "text" at bounding box center [729, 293] width 270 height 18
type input "Jurien Bay"
click at [672, 605] on button "Save" at bounding box center [691, 612] width 63 height 19
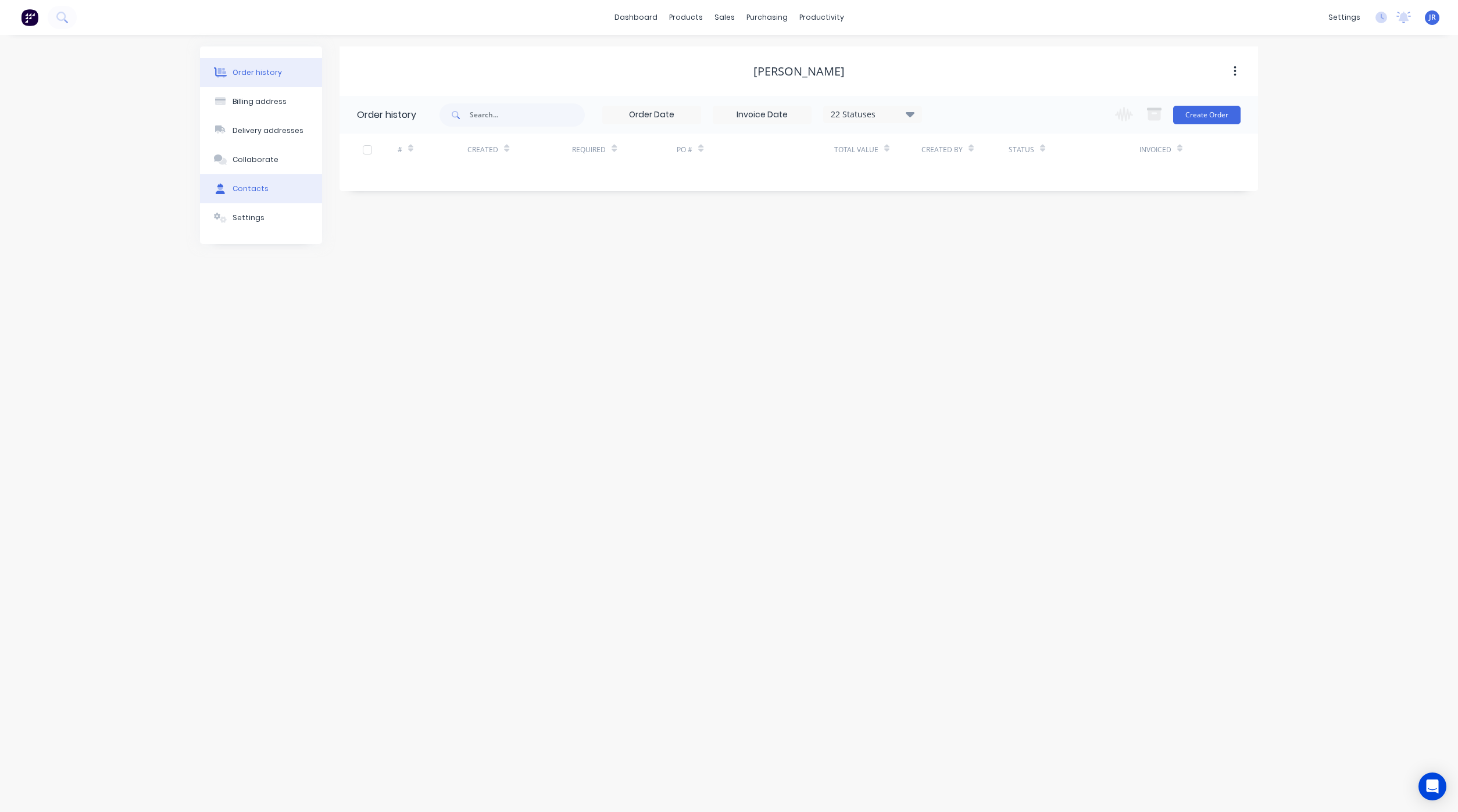
click at [232, 192] on div "Contacts" at bounding box center [250, 188] width 36 height 11
click at [1212, 110] on button "Add contact" at bounding box center [1222, 114] width 54 height 18
select select "AU"
click at [401, 195] on input "text" at bounding box center [451, 200] width 190 height 18
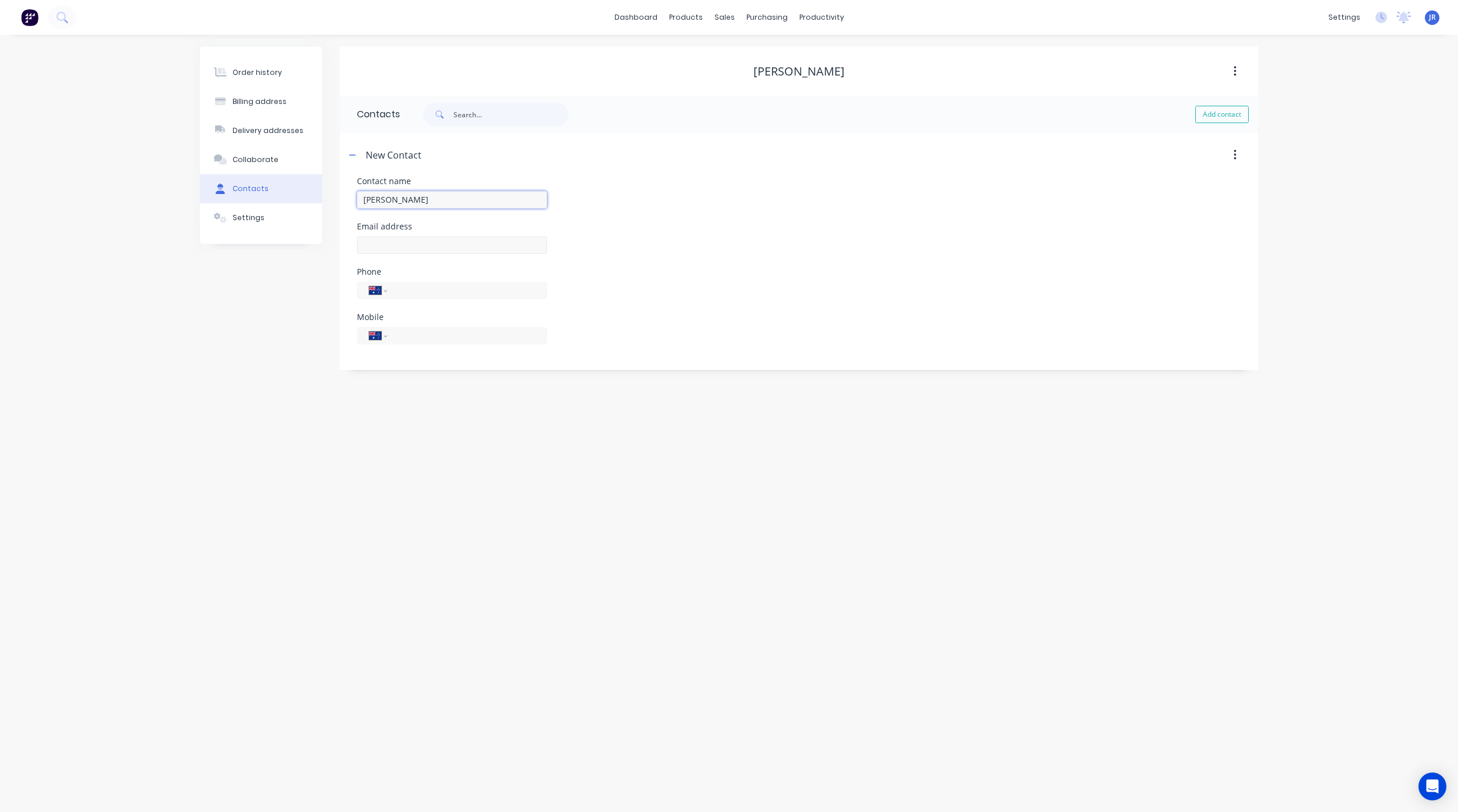
type input "[PERSON_NAME]"
click at [420, 248] on input "text" at bounding box center [451, 245] width 190 height 18
select select "AU"
click at [450, 249] on input "text" at bounding box center [451, 245] width 190 height 18
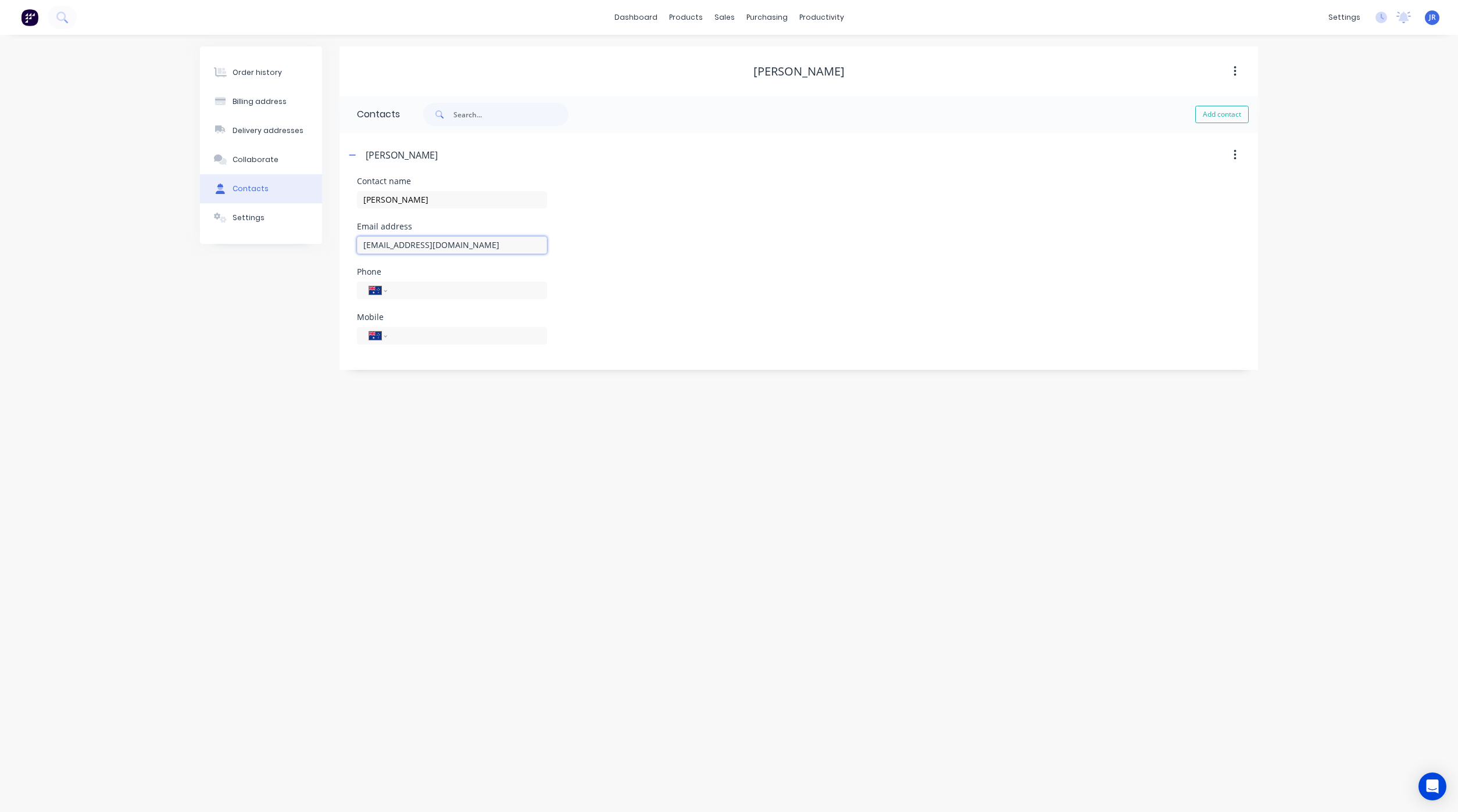
type input "[EMAIL_ADDRESS][DOMAIN_NAME]"
click at [344, 157] on header "[PERSON_NAME]" at bounding box center [799, 154] width 918 height 44
click at [352, 155] on icon "button" at bounding box center [352, 155] width 7 height 8
click at [255, 74] on div "Order history" at bounding box center [257, 72] width 50 height 11
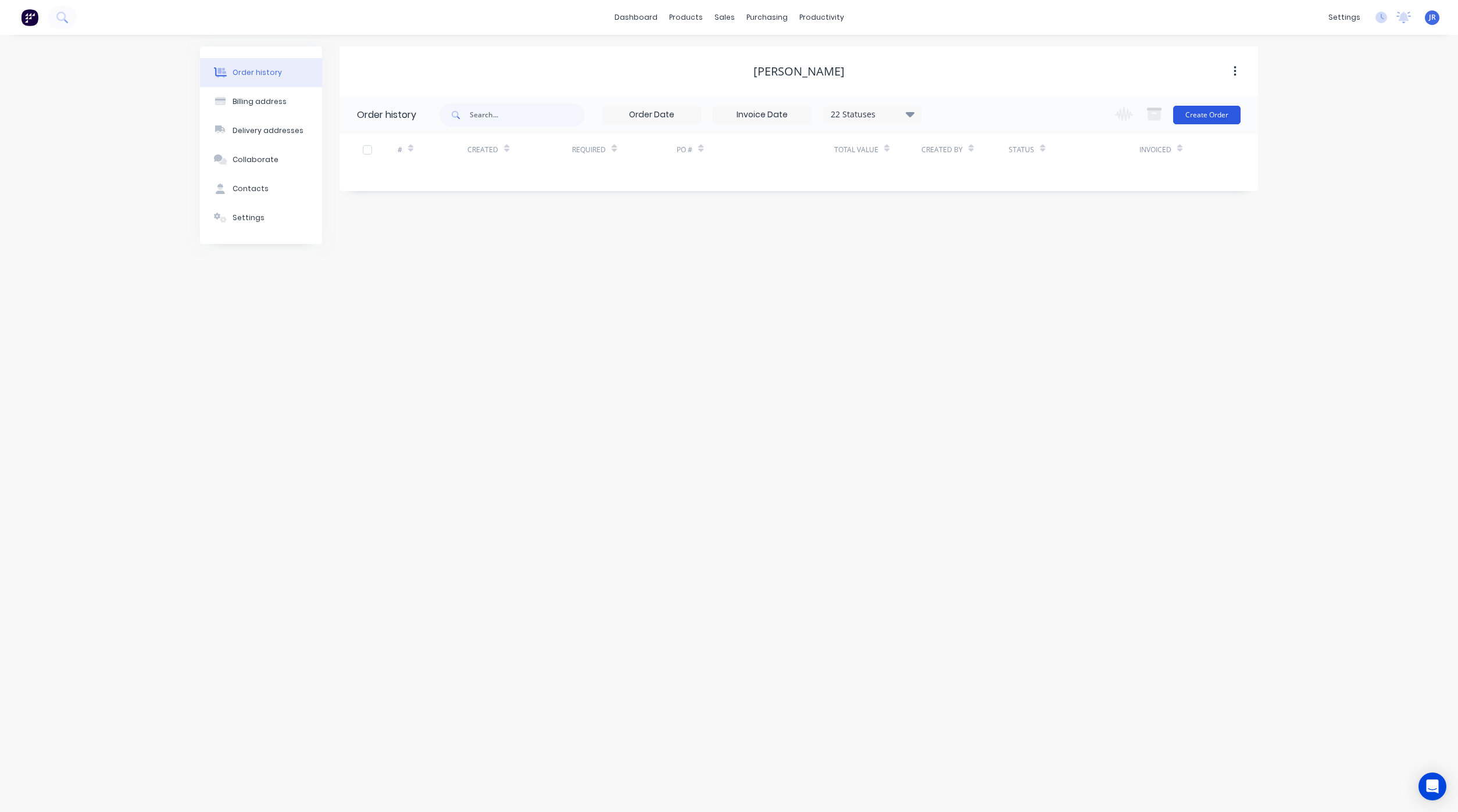
click at [1216, 119] on button "Create Order" at bounding box center [1206, 114] width 67 height 19
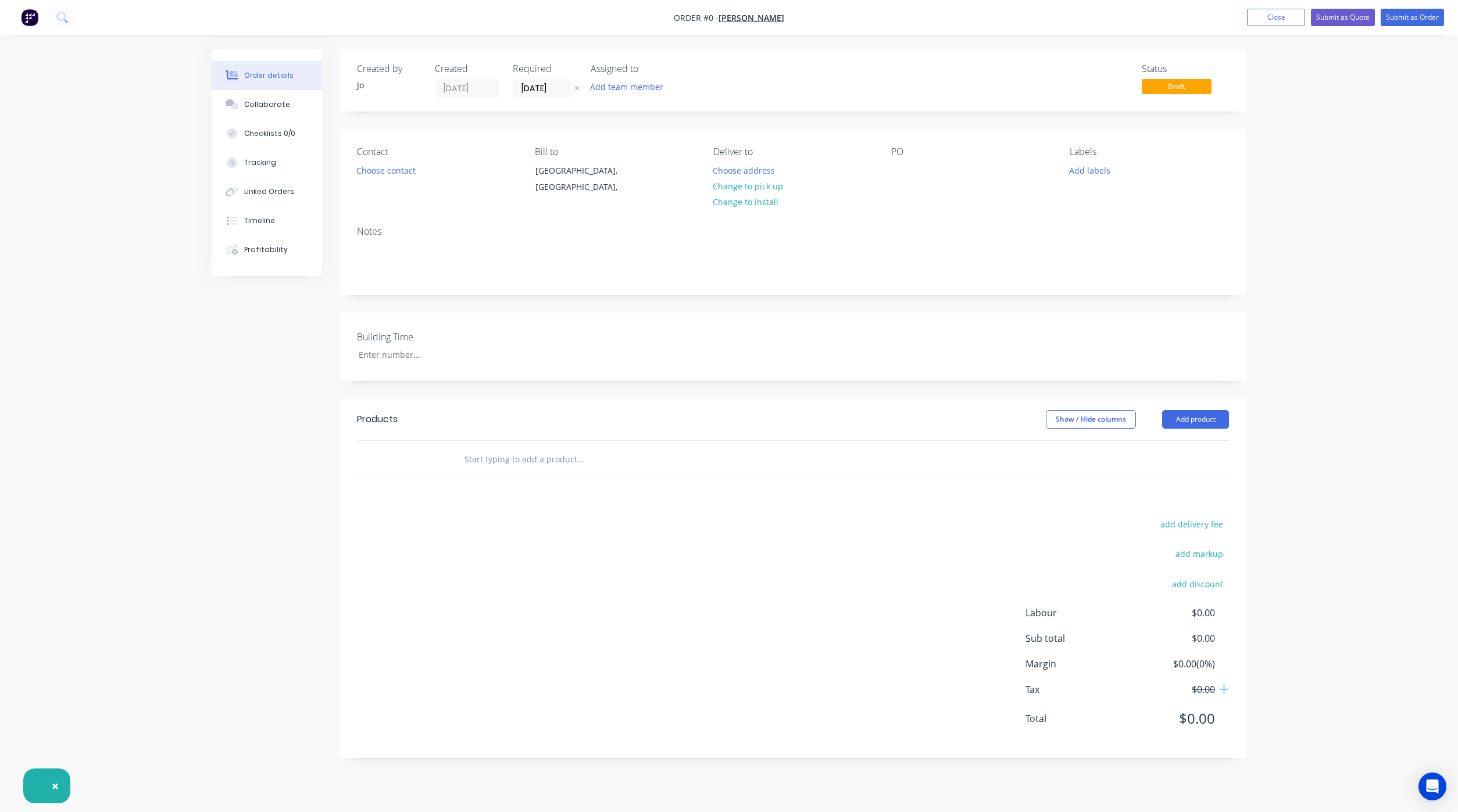
drag, startPoint x: 530, startPoint y: 453, endPoint x: 583, endPoint y: 436, distance: 55.7
click at [536, 453] on input "text" at bounding box center [580, 460] width 232 height 23
type input "Quote"
click at [562, 501] on button "Add Quote to order" at bounding box center [643, 504] width 349 height 37
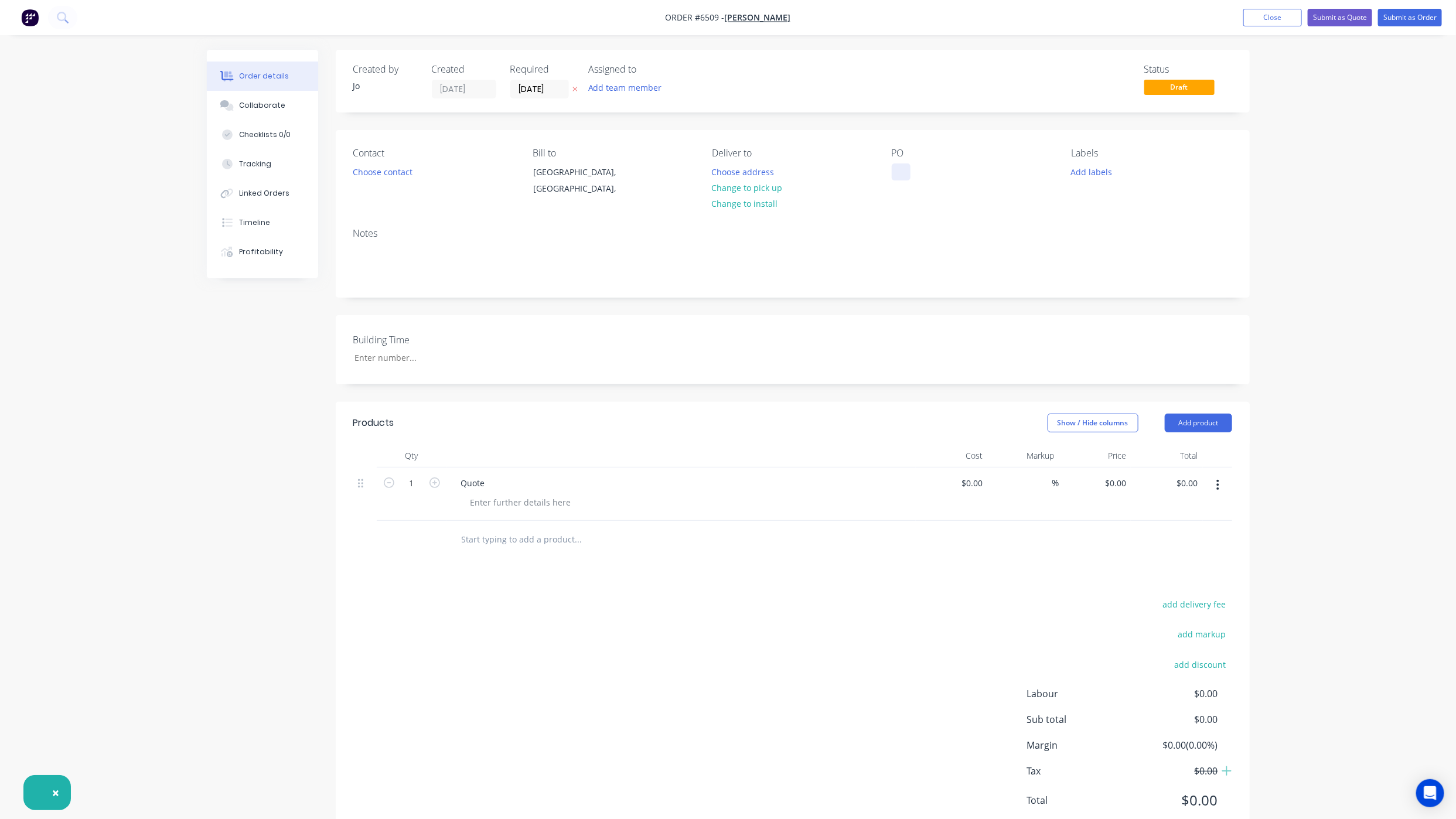
click at [906, 174] on div at bounding box center [901, 171] width 19 height 17
click at [1333, 26] on button "Submit as Quote" at bounding box center [1340, 18] width 64 height 18
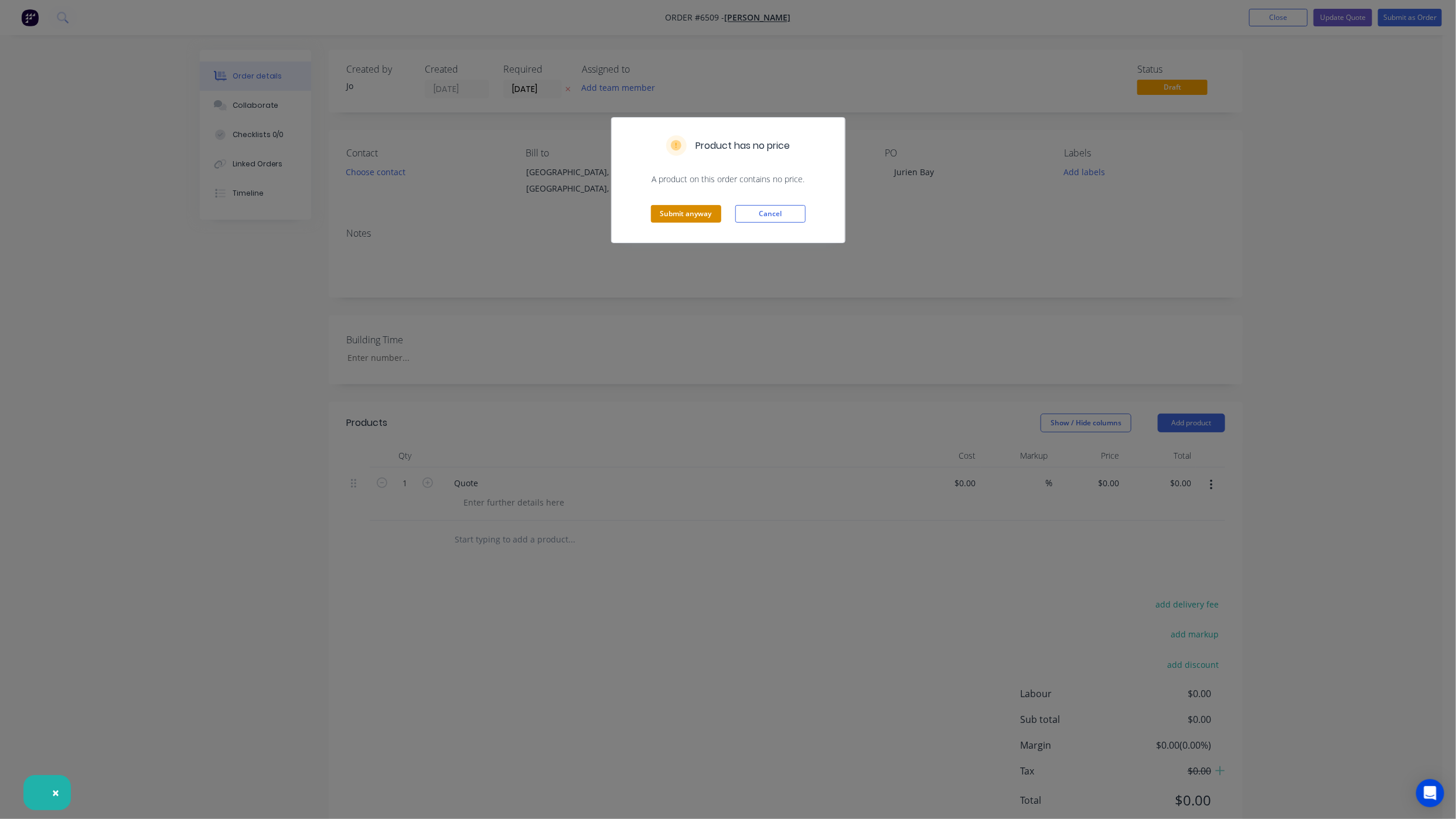
click at [696, 213] on button "Submit anyway" at bounding box center [685, 214] width 70 height 18
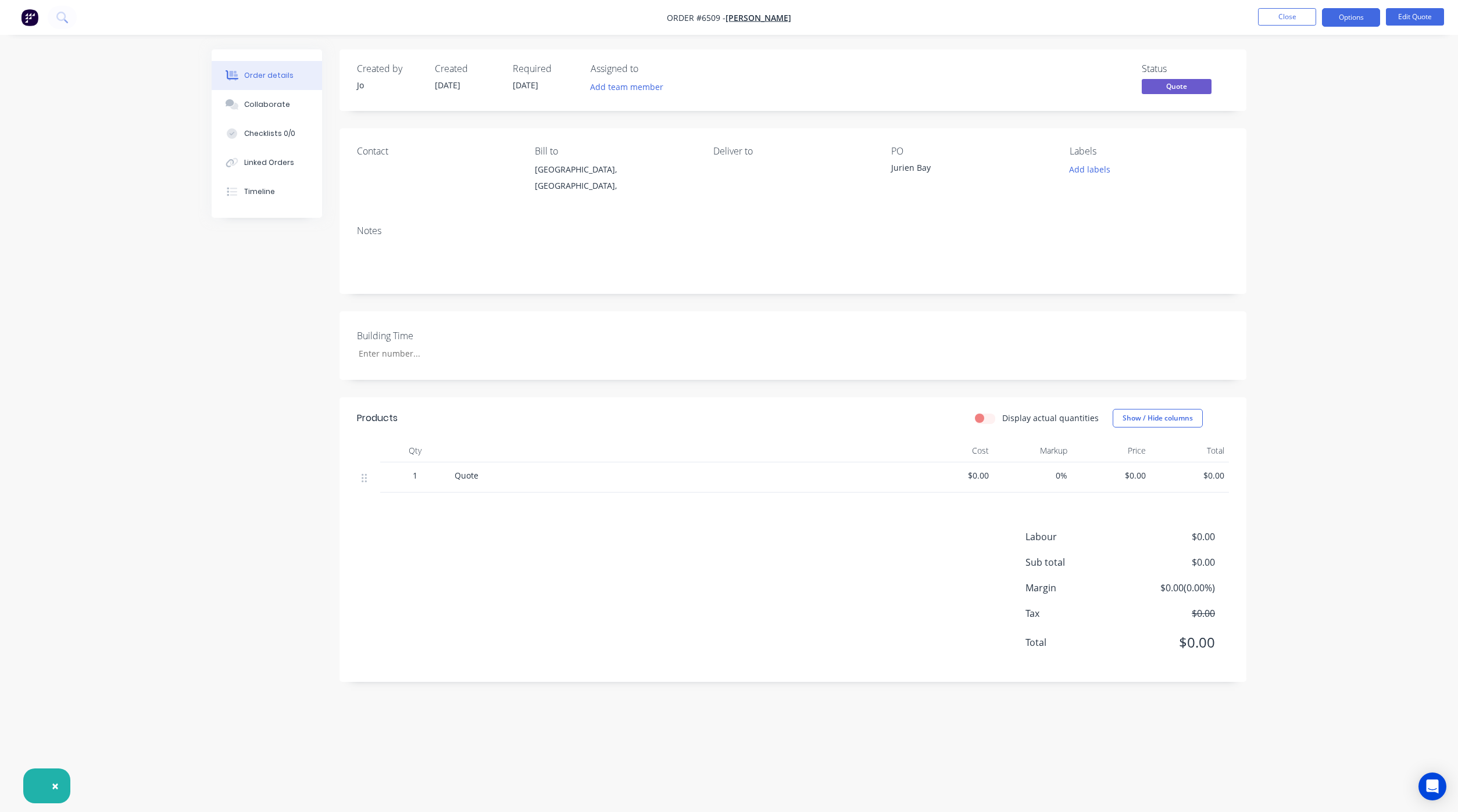
click at [323, 649] on div "Created by Jo Created [DATE] Required [DATE] Assigned to Add team member Status…" at bounding box center [729, 385] width 1035 height 670
drag, startPoint x: 242, startPoint y: 114, endPoint x: 264, endPoint y: 131, distance: 27.8
click at [242, 114] on button "Collaborate" at bounding box center [267, 104] width 110 height 29
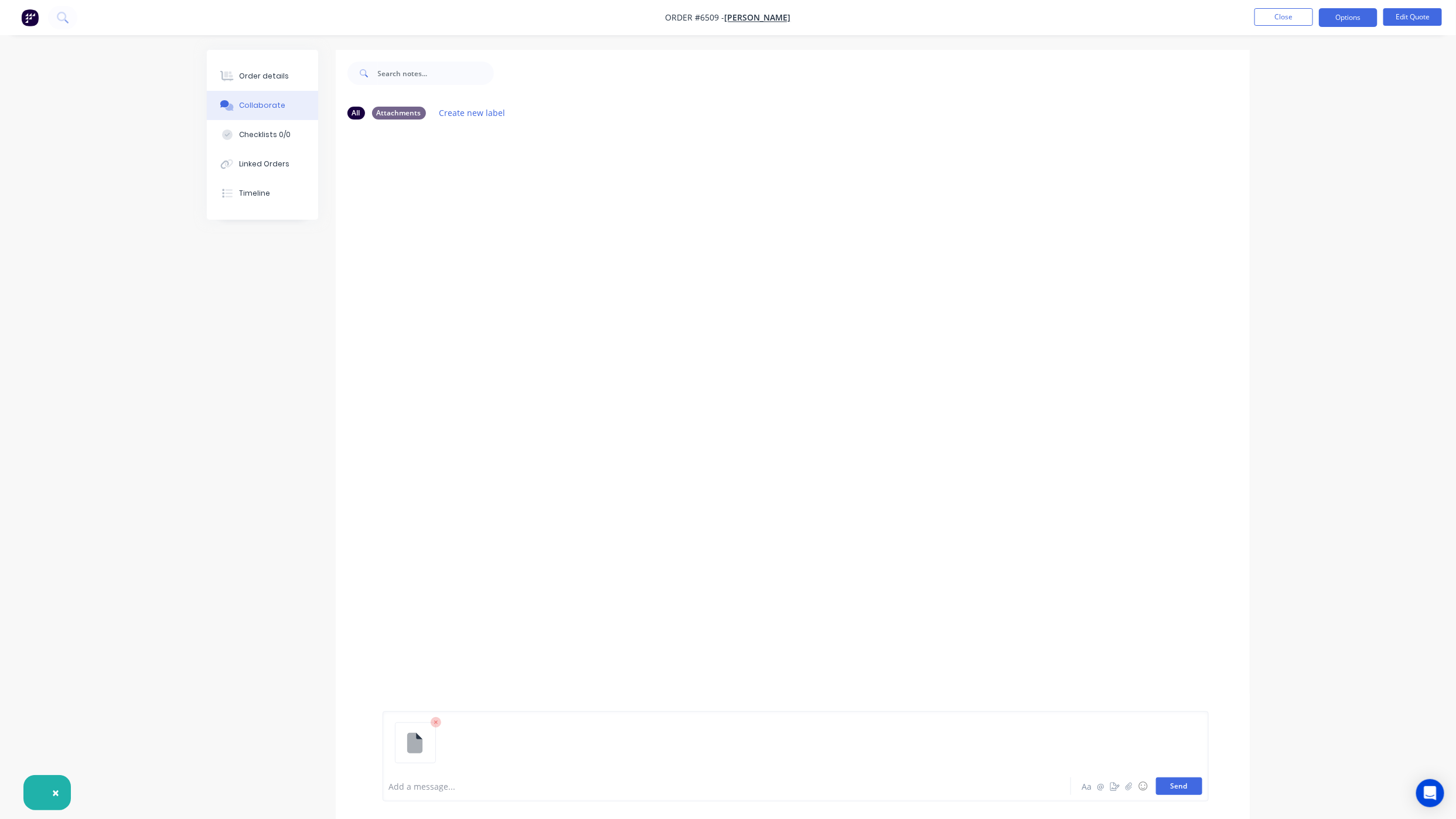
click at [1171, 788] on button "Send" at bounding box center [1178, 787] width 46 height 18
click at [1168, 789] on button "Send" at bounding box center [1178, 787] width 46 height 18
click at [230, 76] on icon at bounding box center [228, 77] width 10 height 10
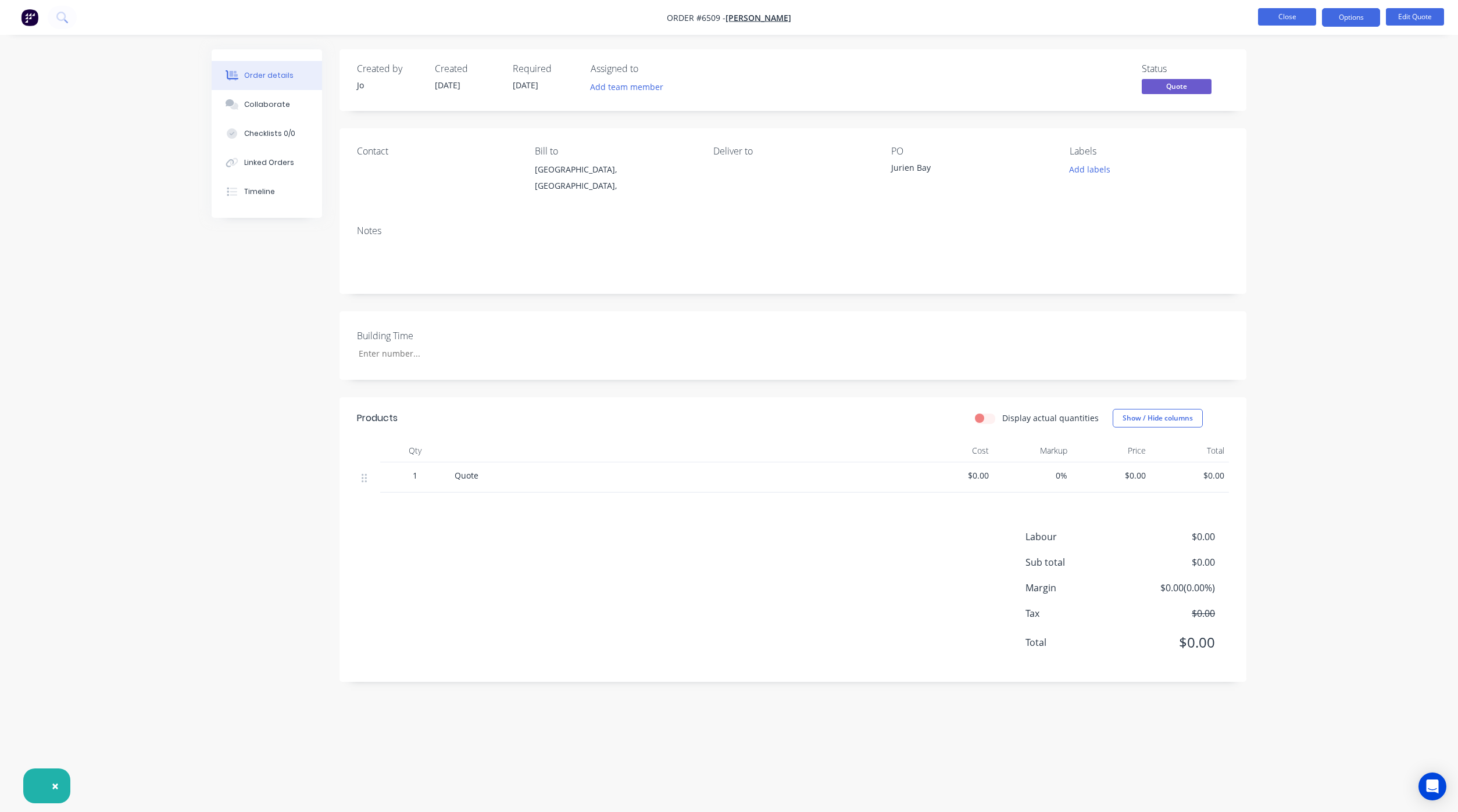
click at [1305, 20] on button "Close" at bounding box center [1287, 17] width 59 height 18
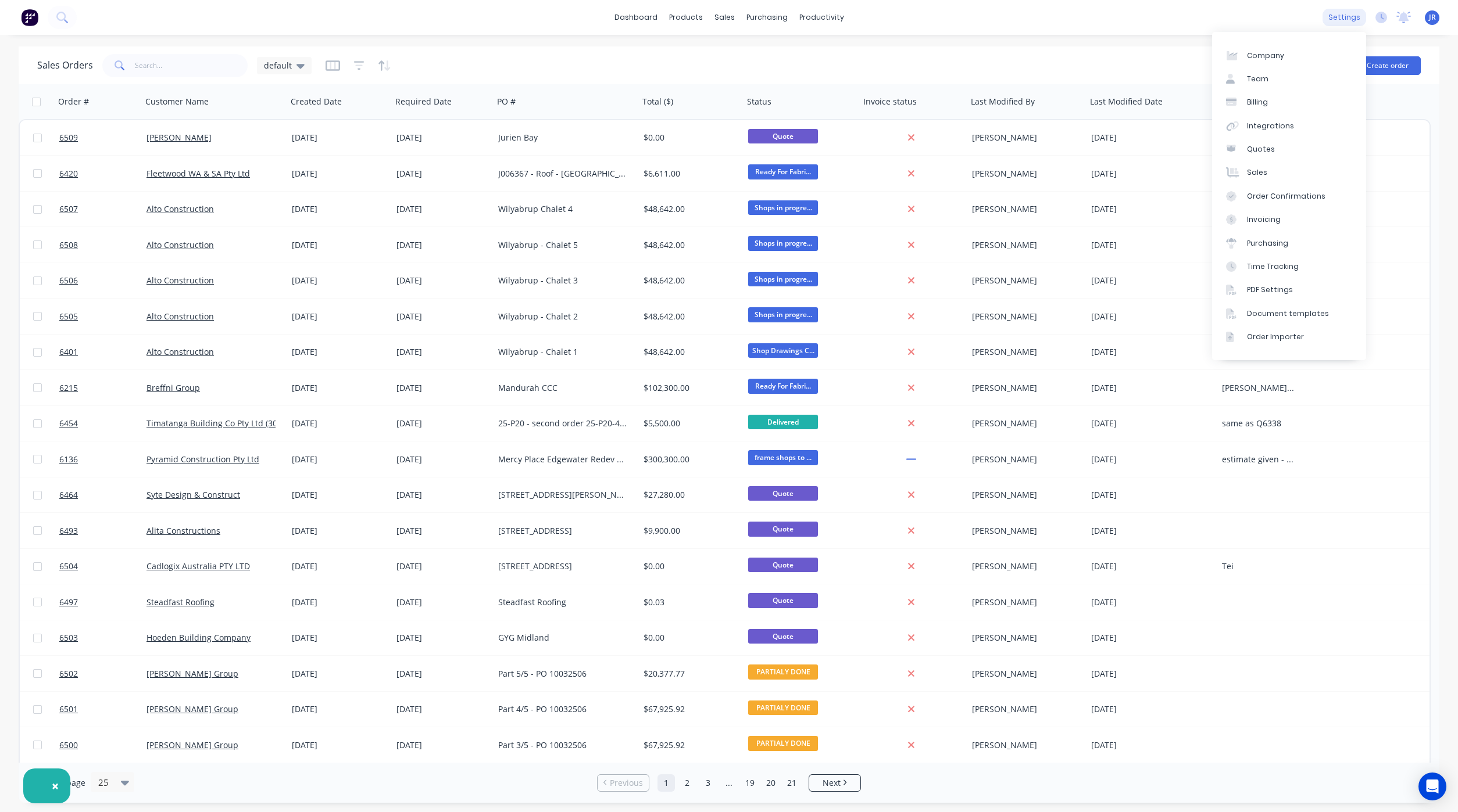
click at [1342, 14] on div "settings" at bounding box center [1344, 18] width 44 height 18
click at [1267, 86] on link "Team" at bounding box center [1289, 79] width 154 height 23
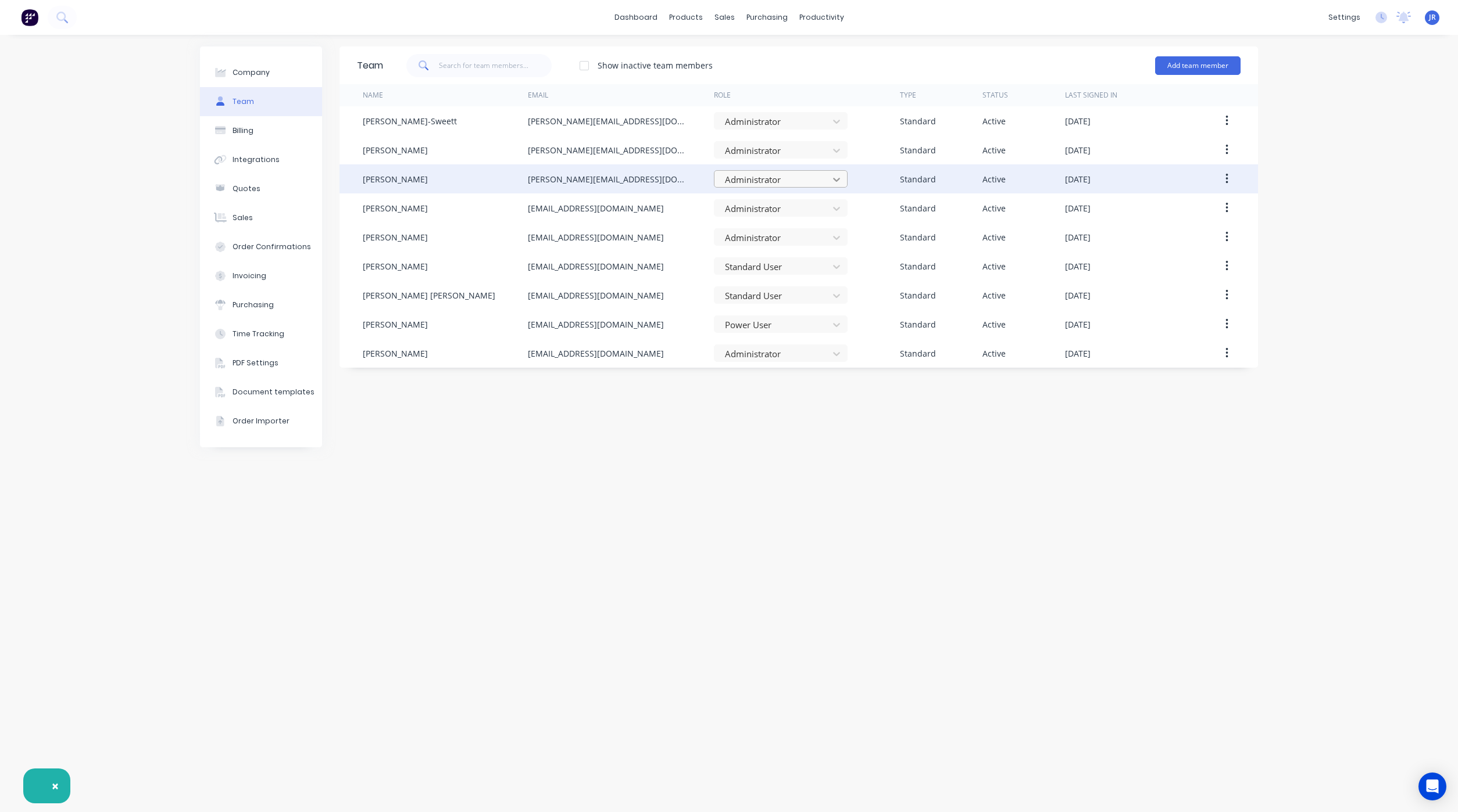
click at [837, 178] on icon at bounding box center [837, 180] width 12 height 12
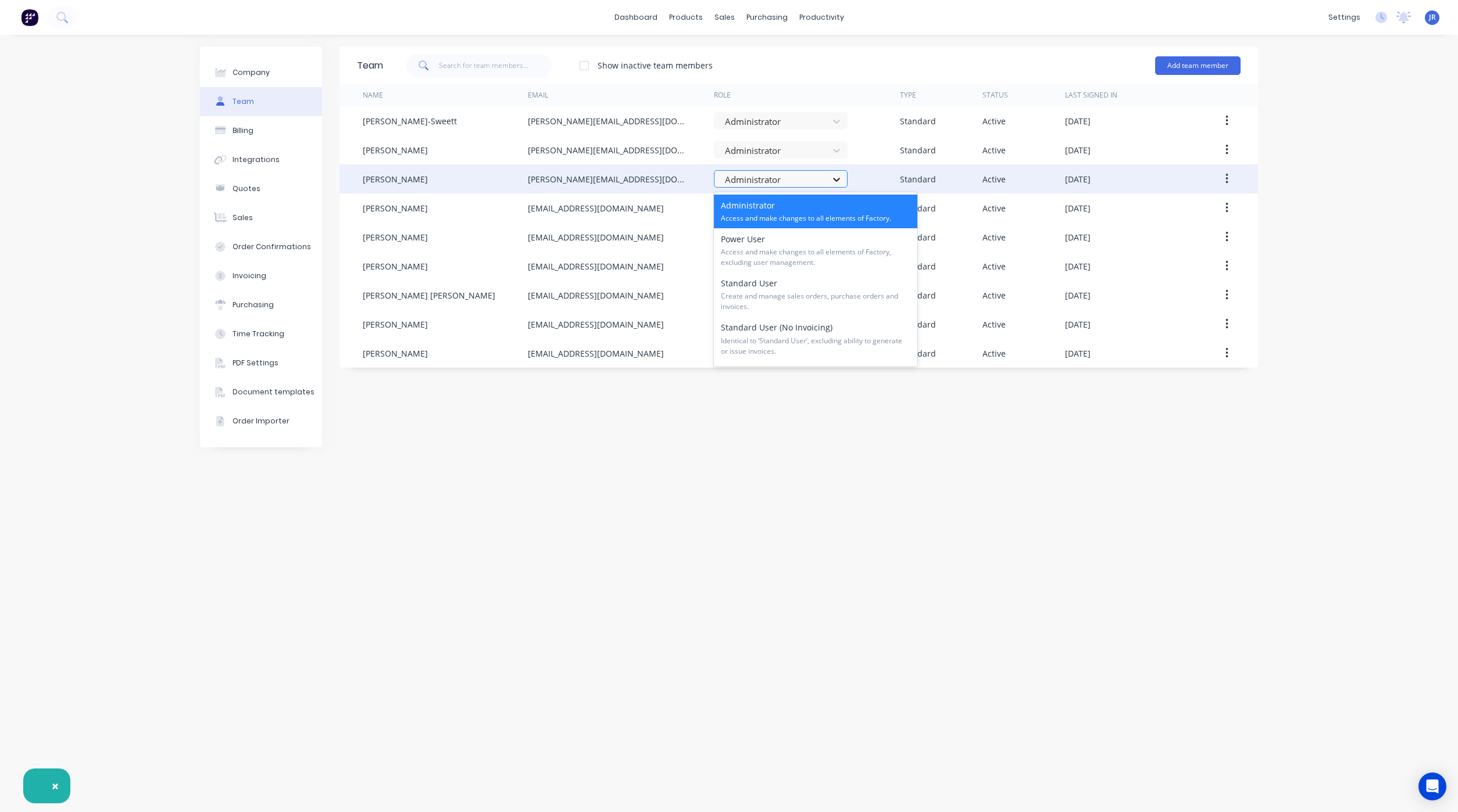
click at [837, 178] on icon at bounding box center [837, 180] width 12 height 12
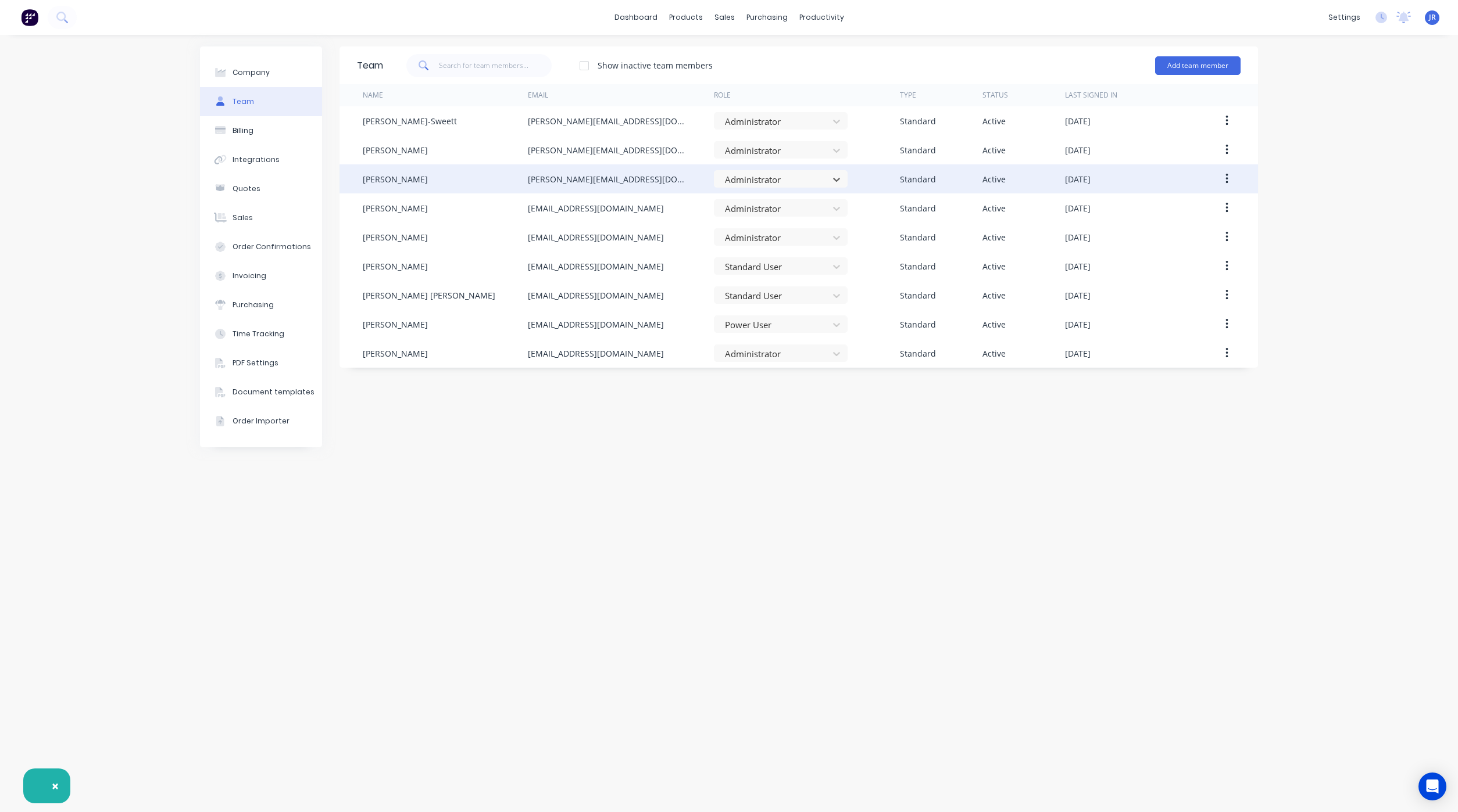
click at [1229, 179] on button "button" at bounding box center [1227, 179] width 27 height 20
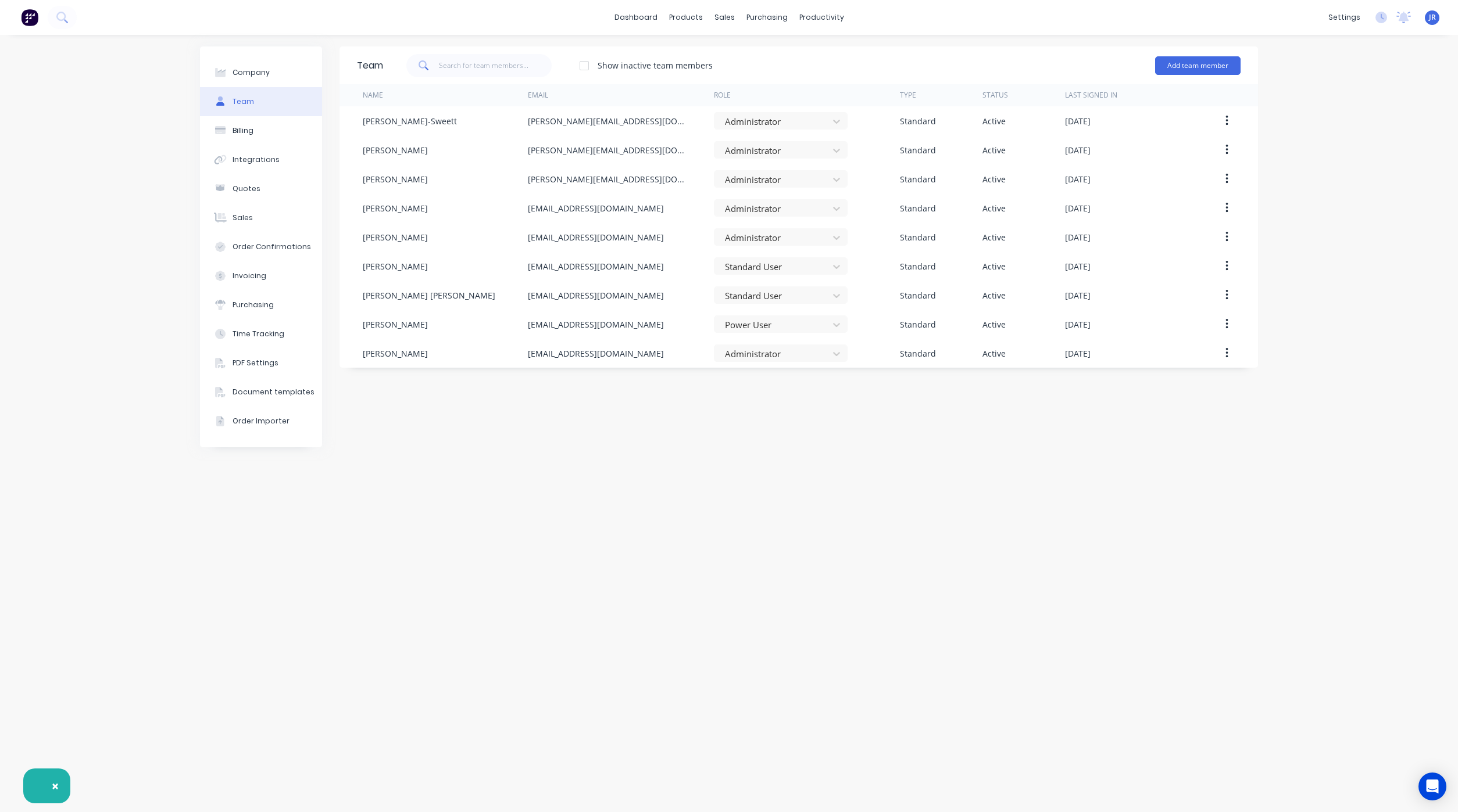
drag, startPoint x: 1061, startPoint y: 641, endPoint x: 737, endPoint y: 628, distance: 324.3
click at [1052, 639] on div "Team Show inactive team members Add team member Name Email Role Type Status Las…" at bounding box center [799, 424] width 918 height 754
click at [714, 18] on div "sales" at bounding box center [725, 18] width 32 height 18
click at [734, 60] on div at bounding box center [731, 56] width 18 height 11
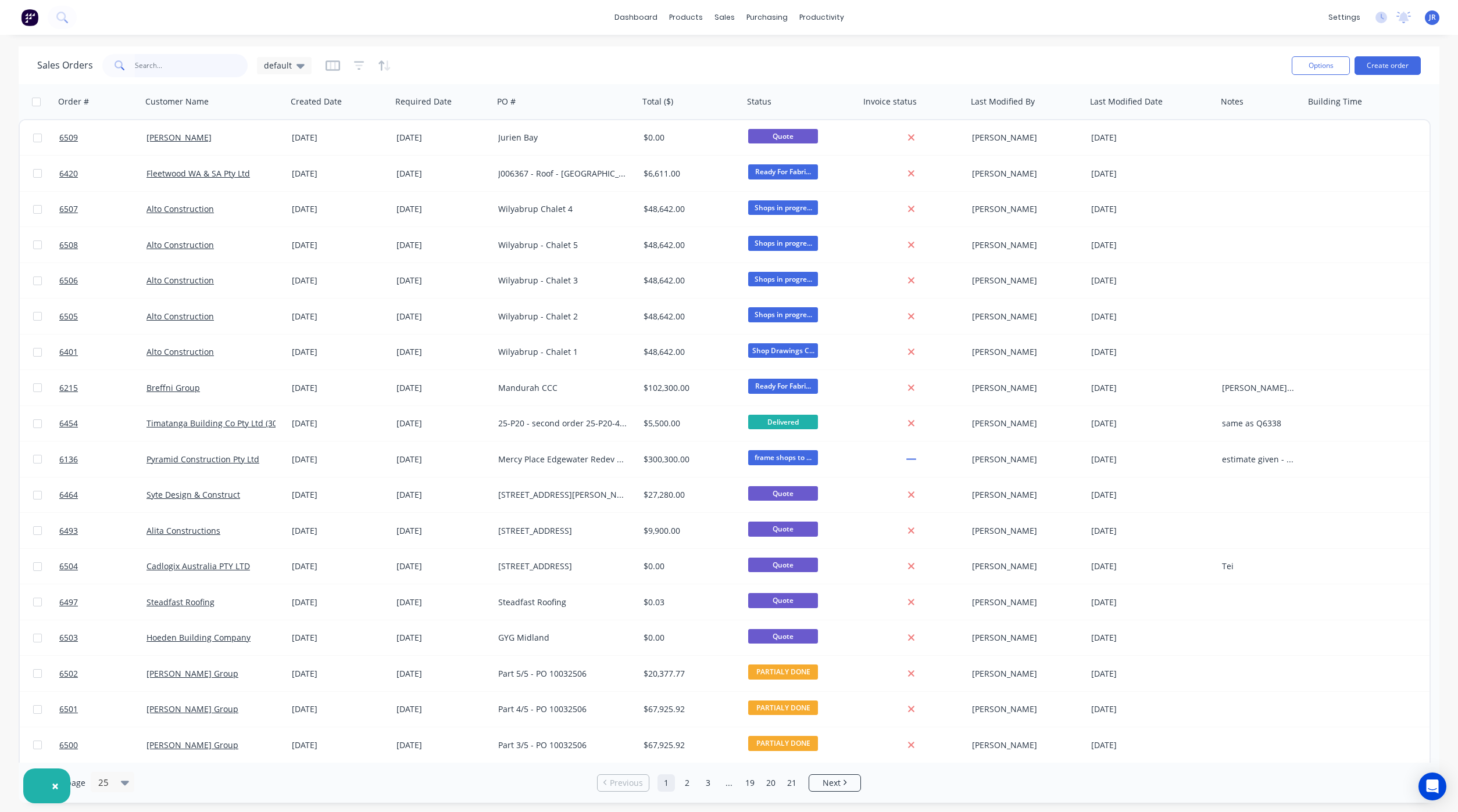
click at [157, 62] on input "text" at bounding box center [191, 65] width 113 height 23
type input "steel frame de"
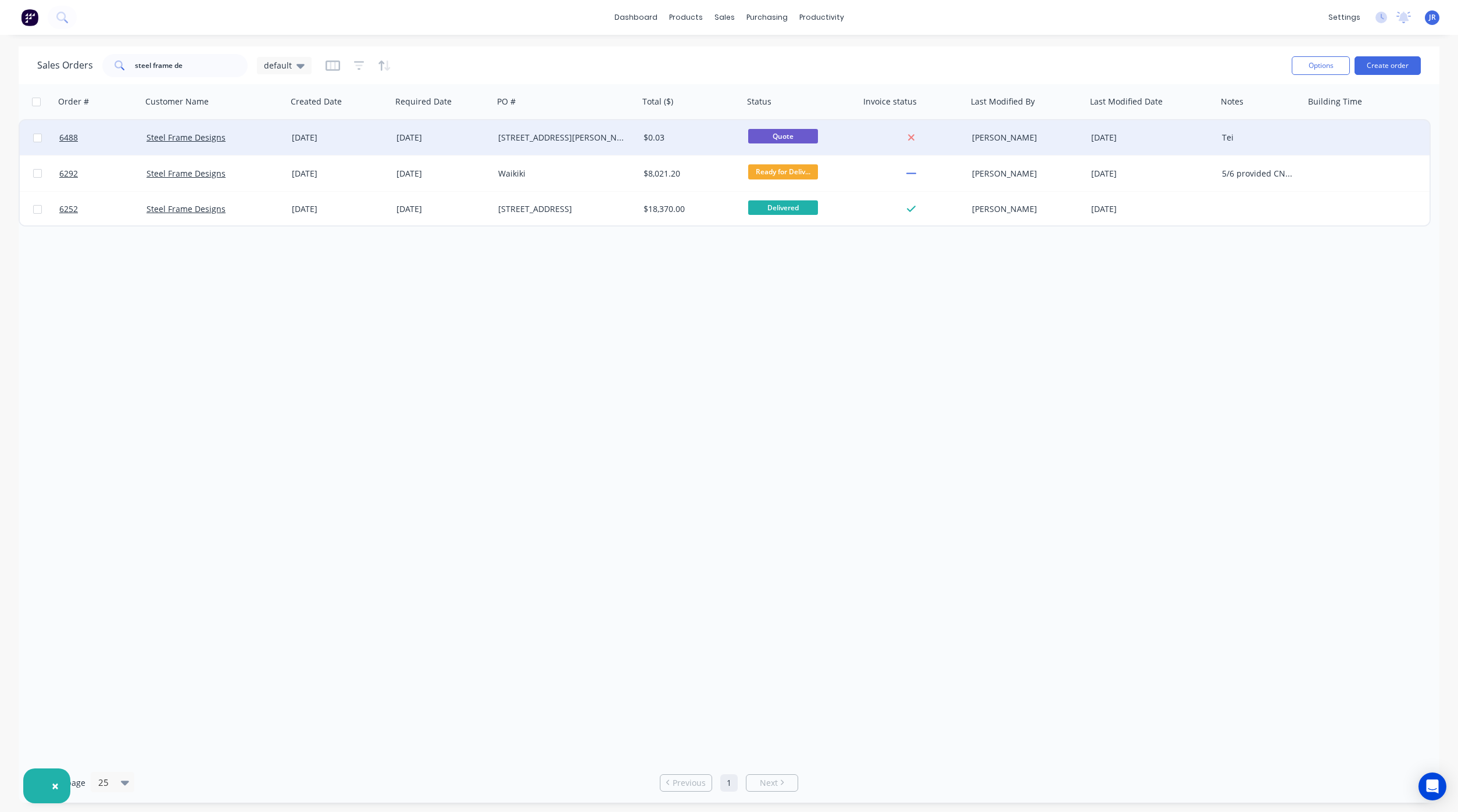
click at [57, 133] on div at bounding box center [98, 138] width 87 height 35
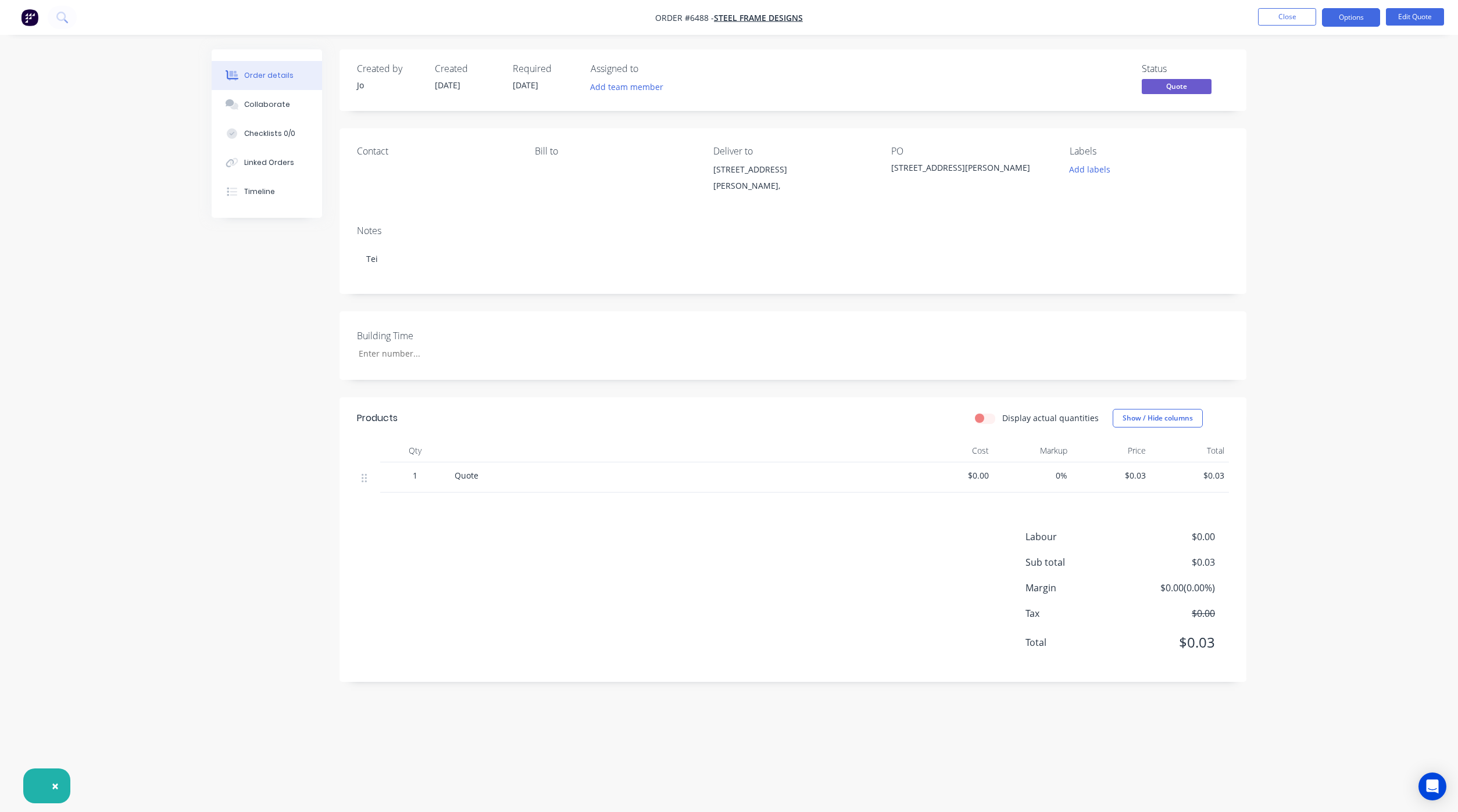
click at [1451, 26] on ul "Close Options Edit Quote" at bounding box center [1351, 17] width 214 height 19
click at [1434, 18] on button "Edit Quote" at bounding box center [1415, 17] width 59 height 18
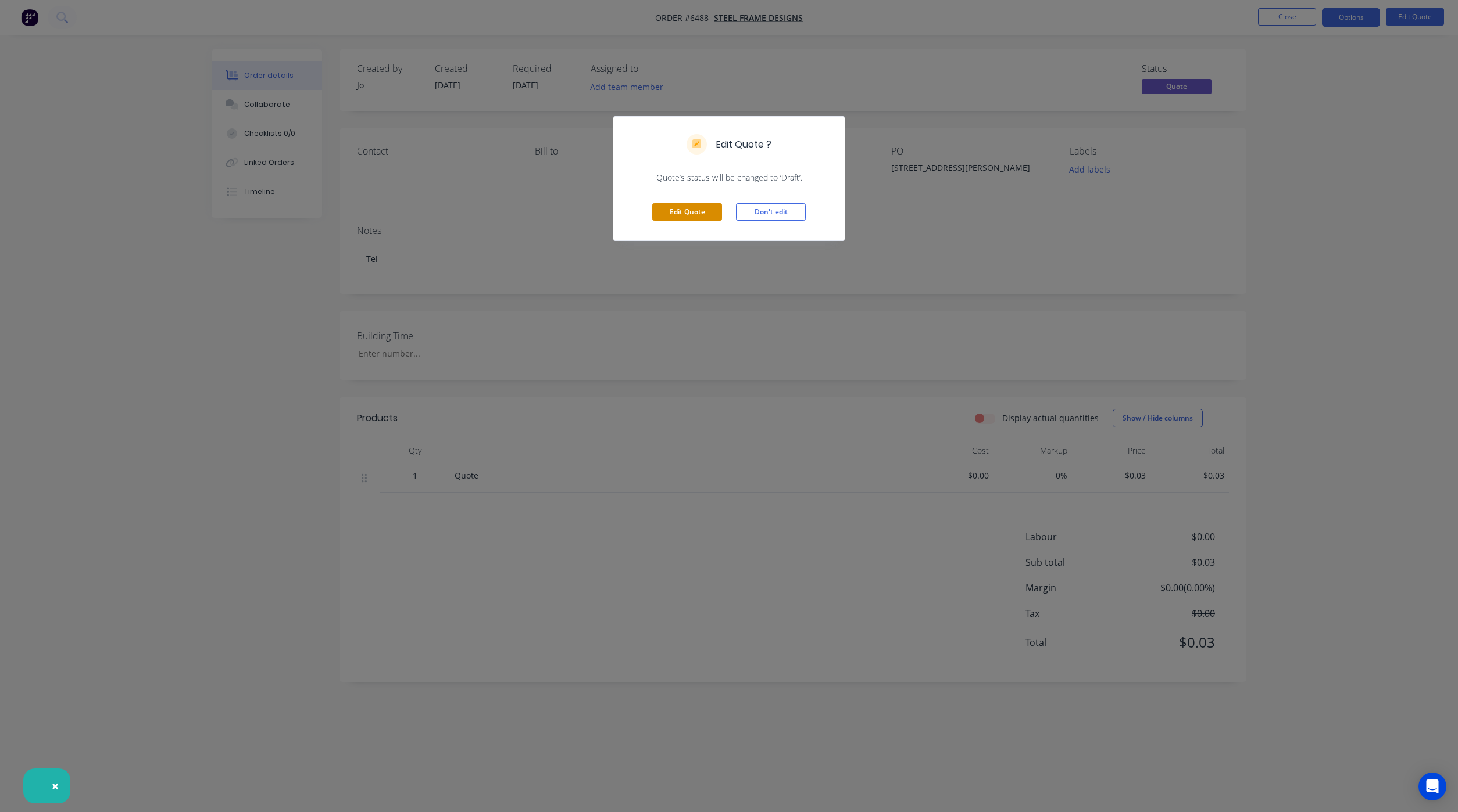
click at [684, 219] on button "Edit Quote" at bounding box center [687, 212] width 69 height 18
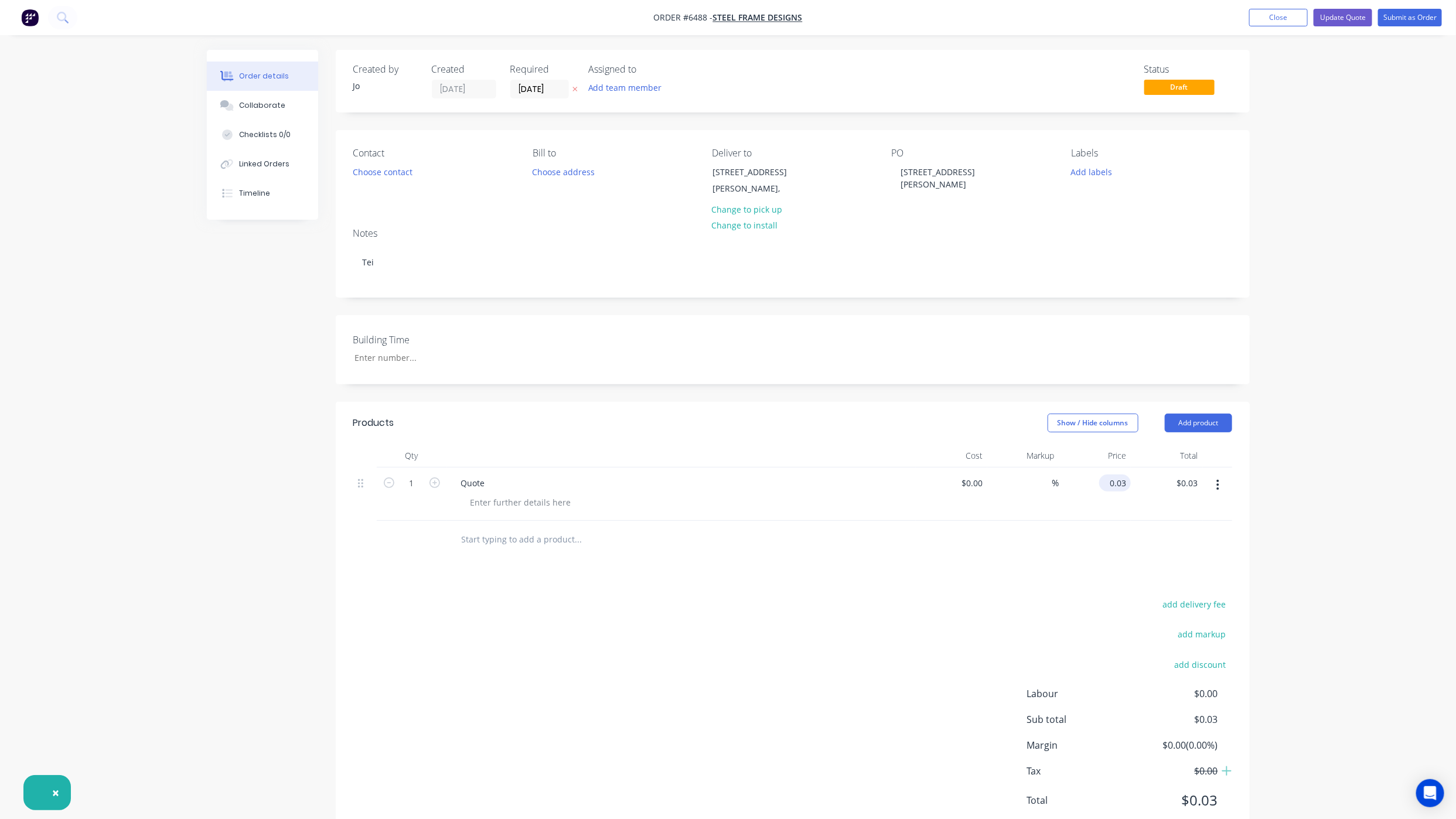
click at [1123, 485] on input "0.03" at bounding box center [1116, 482] width 27 height 17
type input "$0.00"
click at [1340, 11] on button "Update Quote" at bounding box center [1344, 18] width 59 height 18
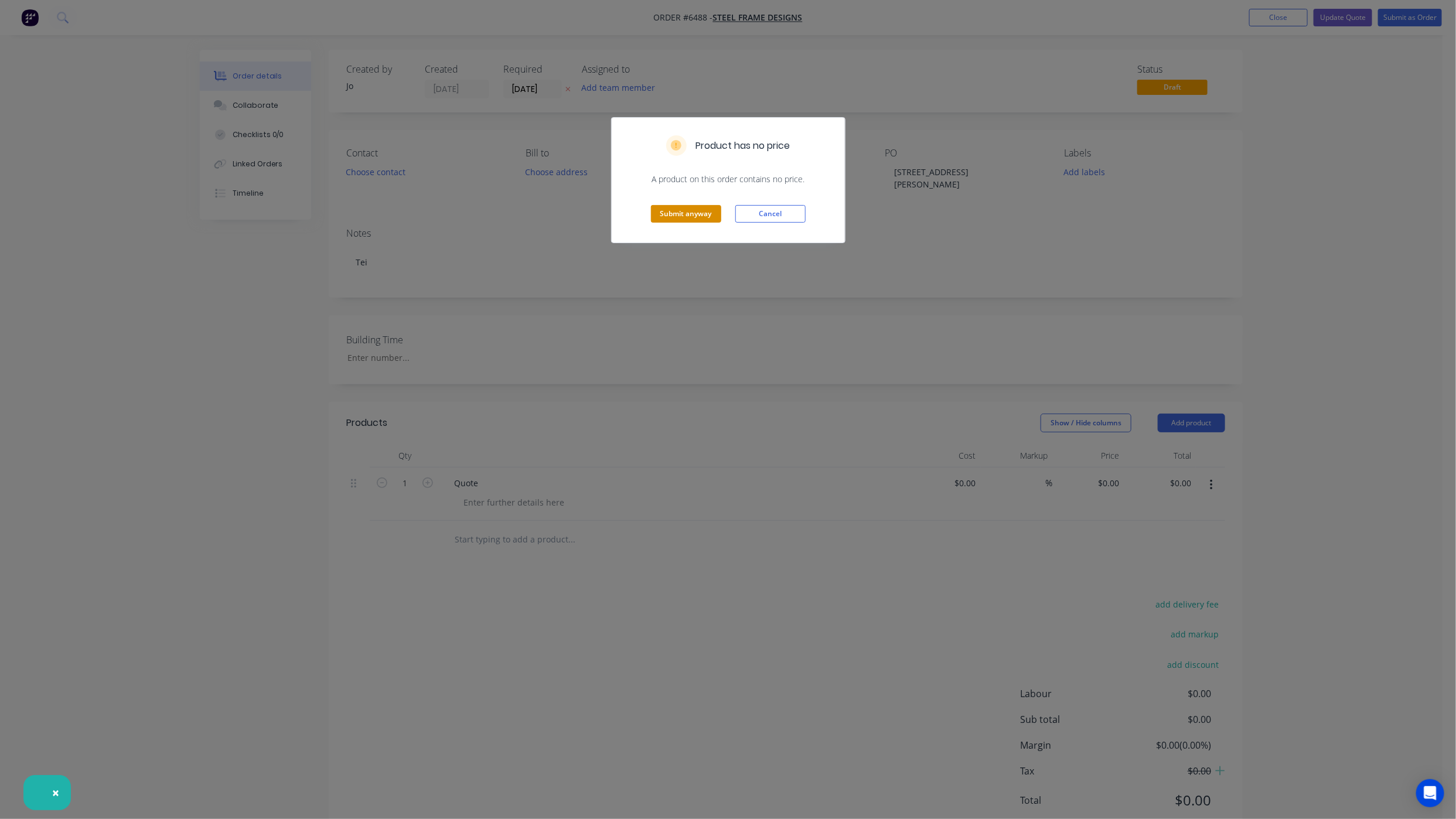
click at [681, 213] on button "Submit anyway" at bounding box center [685, 214] width 70 height 18
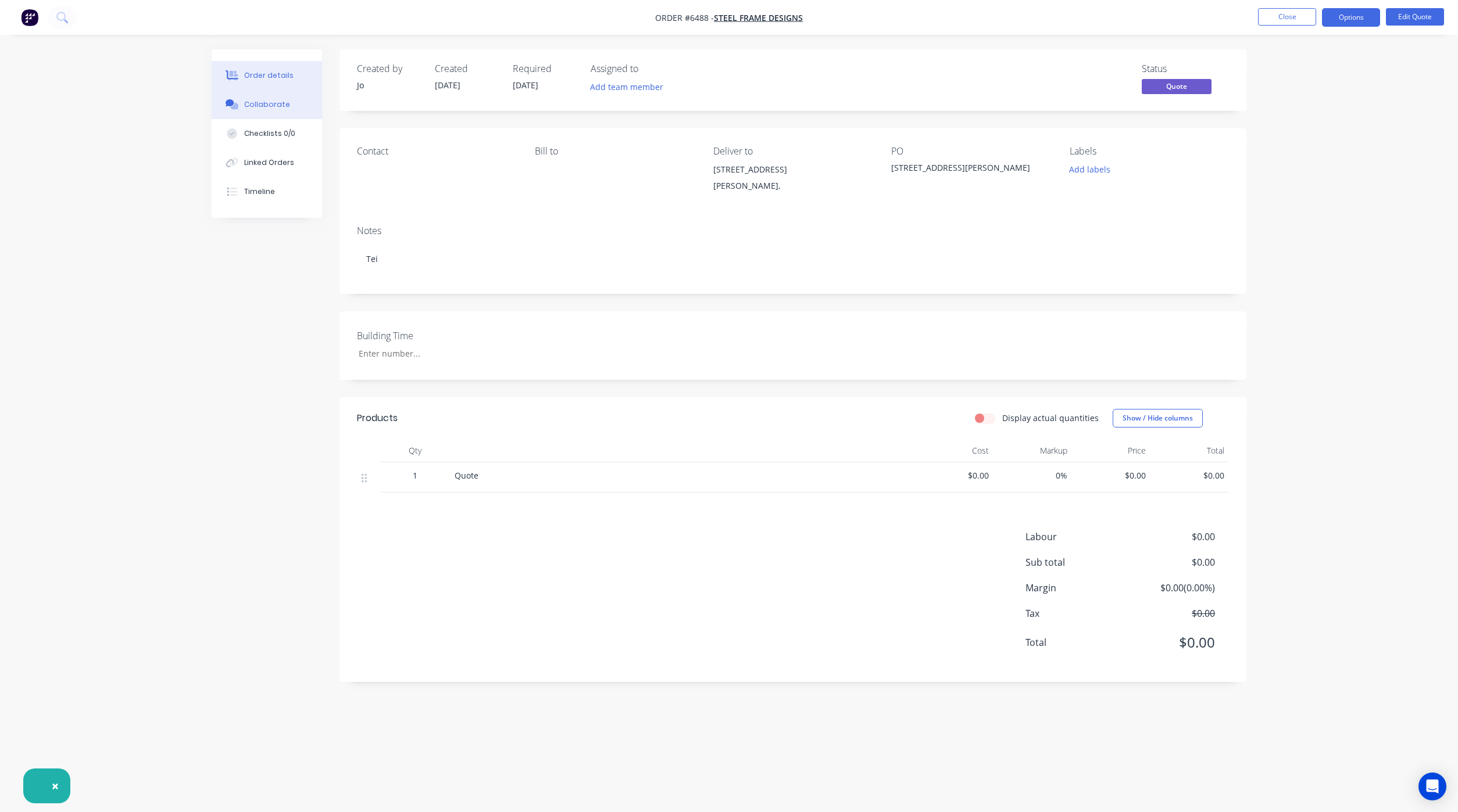
click at [265, 107] on div "Collaborate" at bounding box center [267, 104] width 46 height 11
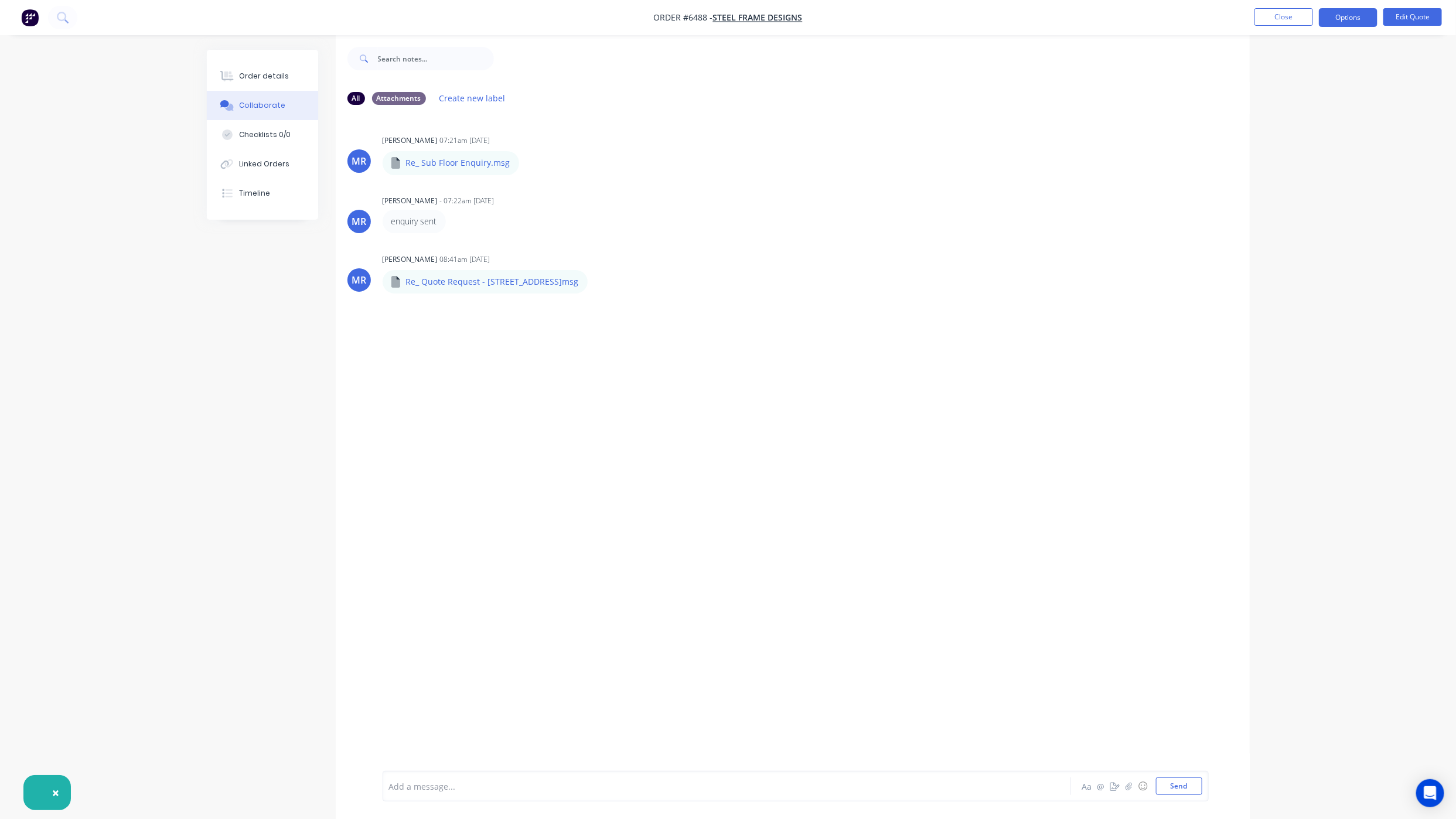
scroll to position [18, 0]
click at [1185, 787] on button "Send" at bounding box center [1178, 787] width 46 height 18
click at [445, 789] on div at bounding box center [694, 787] width 609 height 13
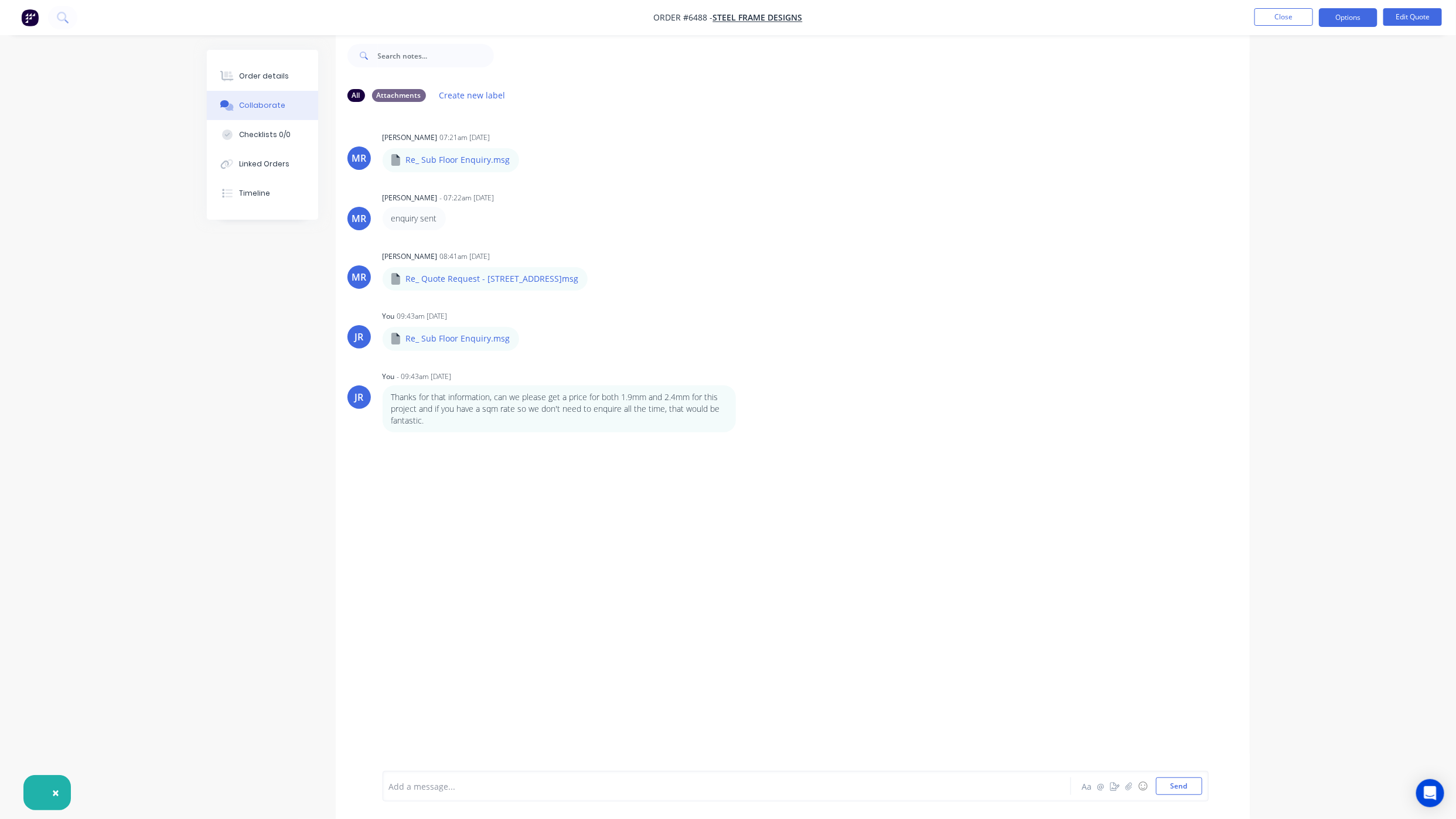
click at [158, 693] on div "Order details Collaborate Checklists 0/0 Linked Orders Timeline Order details C…" at bounding box center [728, 401] width 1456 height 837
click at [1284, 15] on button "Close" at bounding box center [1284, 17] width 59 height 18
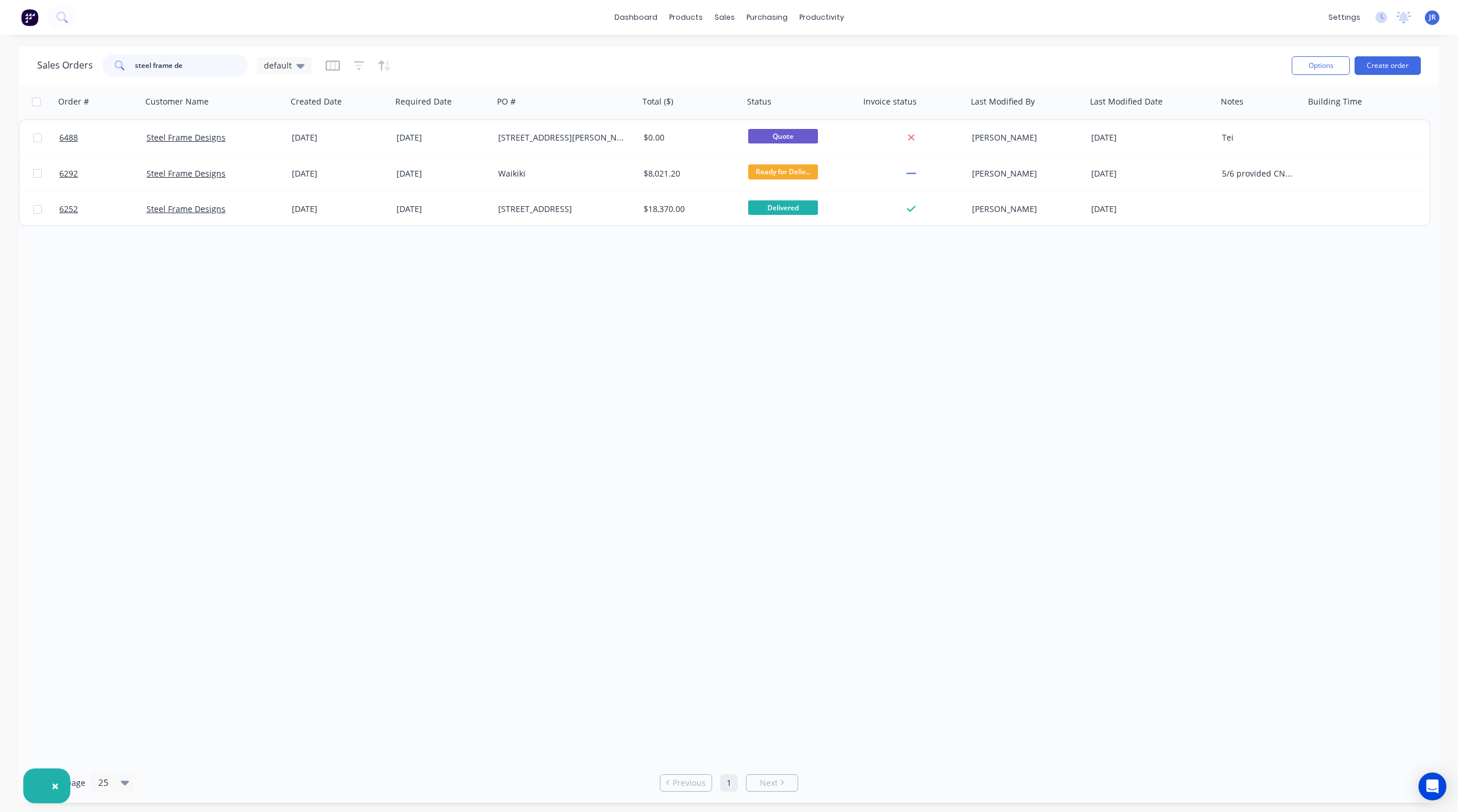
drag, startPoint x: 135, startPoint y: 62, endPoint x: -97, endPoint y: 37, distance: 233.3
click at [0, 37] on html "× dashboard products sales purchasing productivity dashboard products Product C…" at bounding box center [729, 406] width 1458 height 812
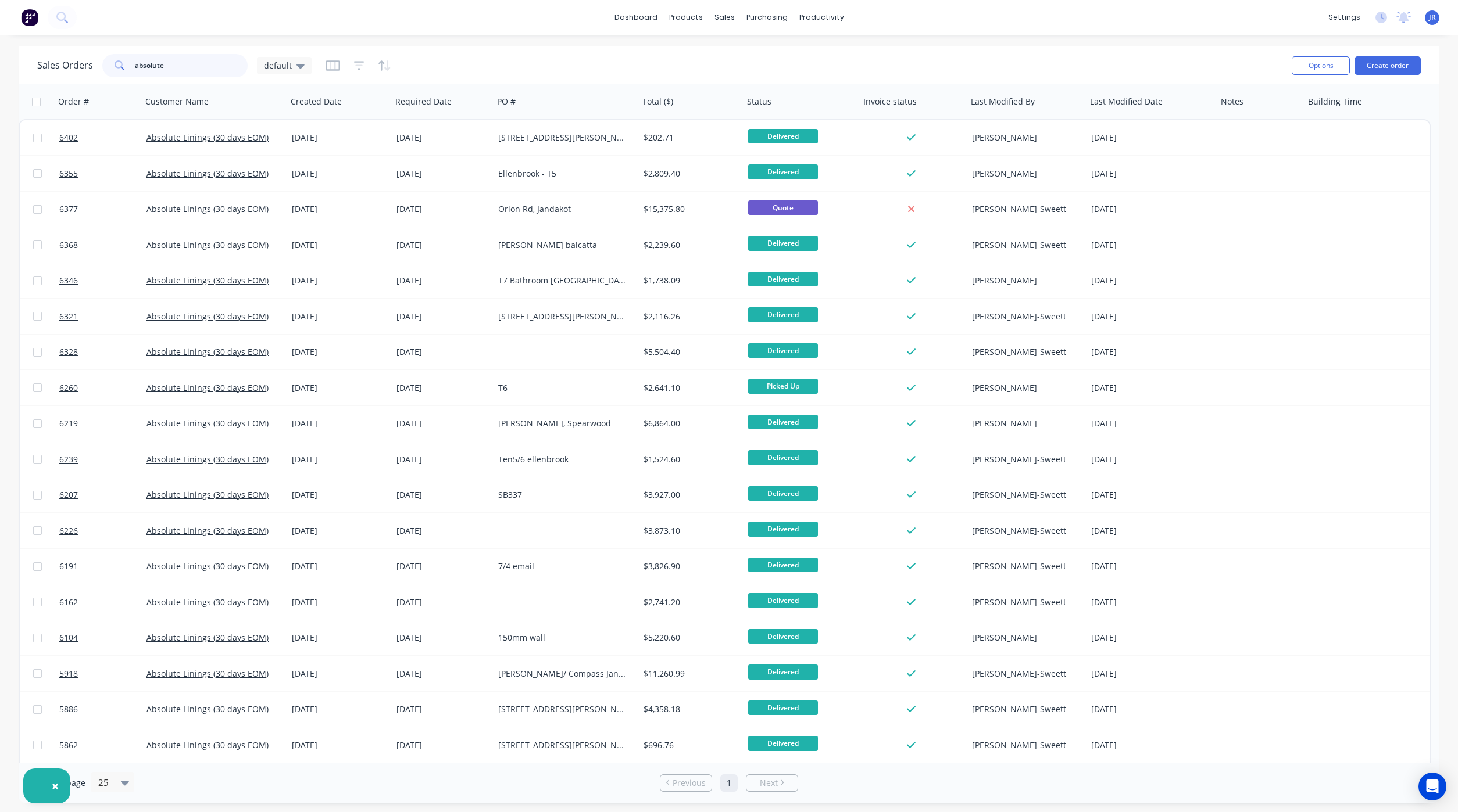
type input "absolute"
drag, startPoint x: 352, startPoint y: 71, endPoint x: 367, endPoint y: 71, distance: 15.0
click at [354, 71] on button "button" at bounding box center [359, 65] width 11 height 19
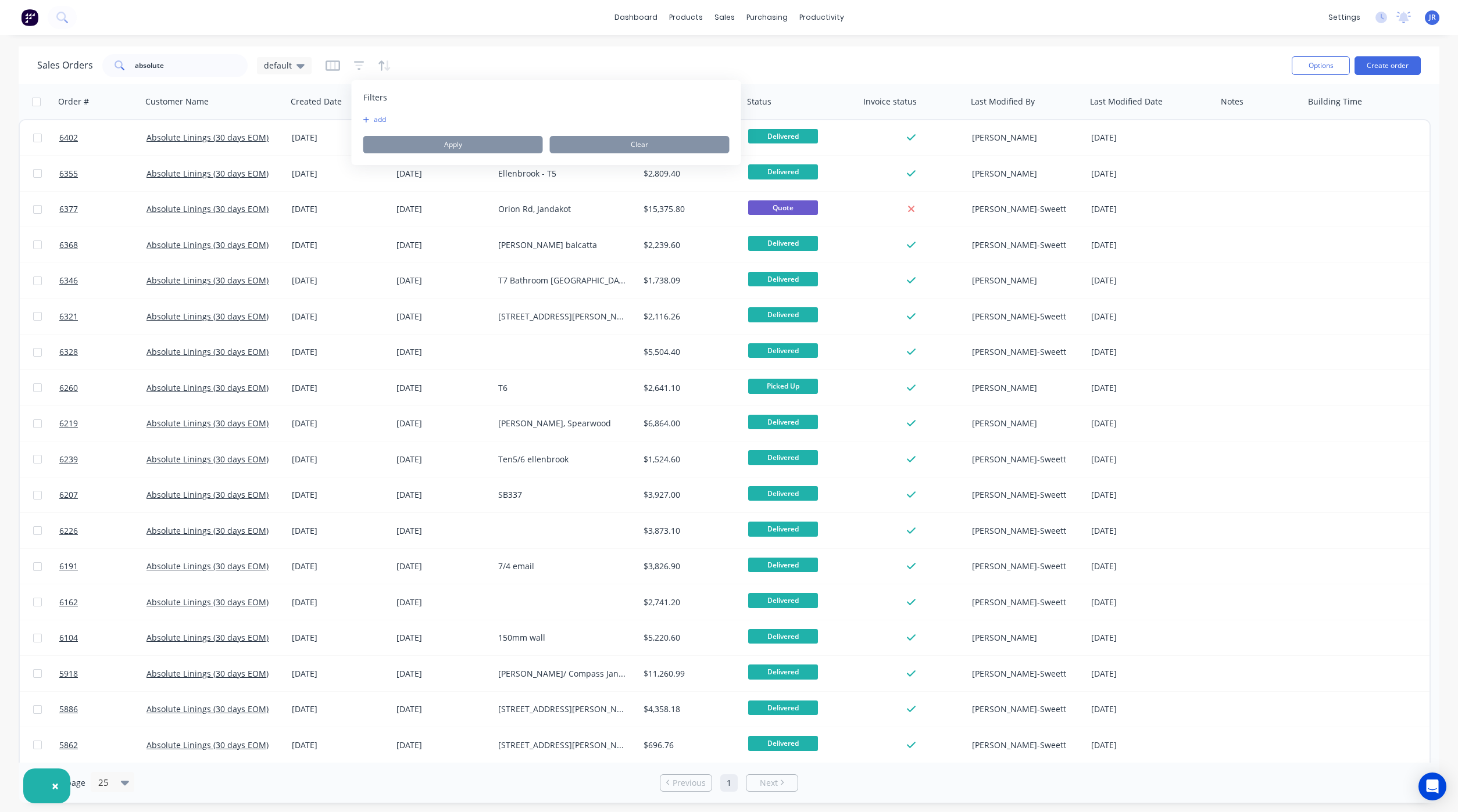
click at [377, 121] on button "add" at bounding box center [378, 120] width 29 height 10
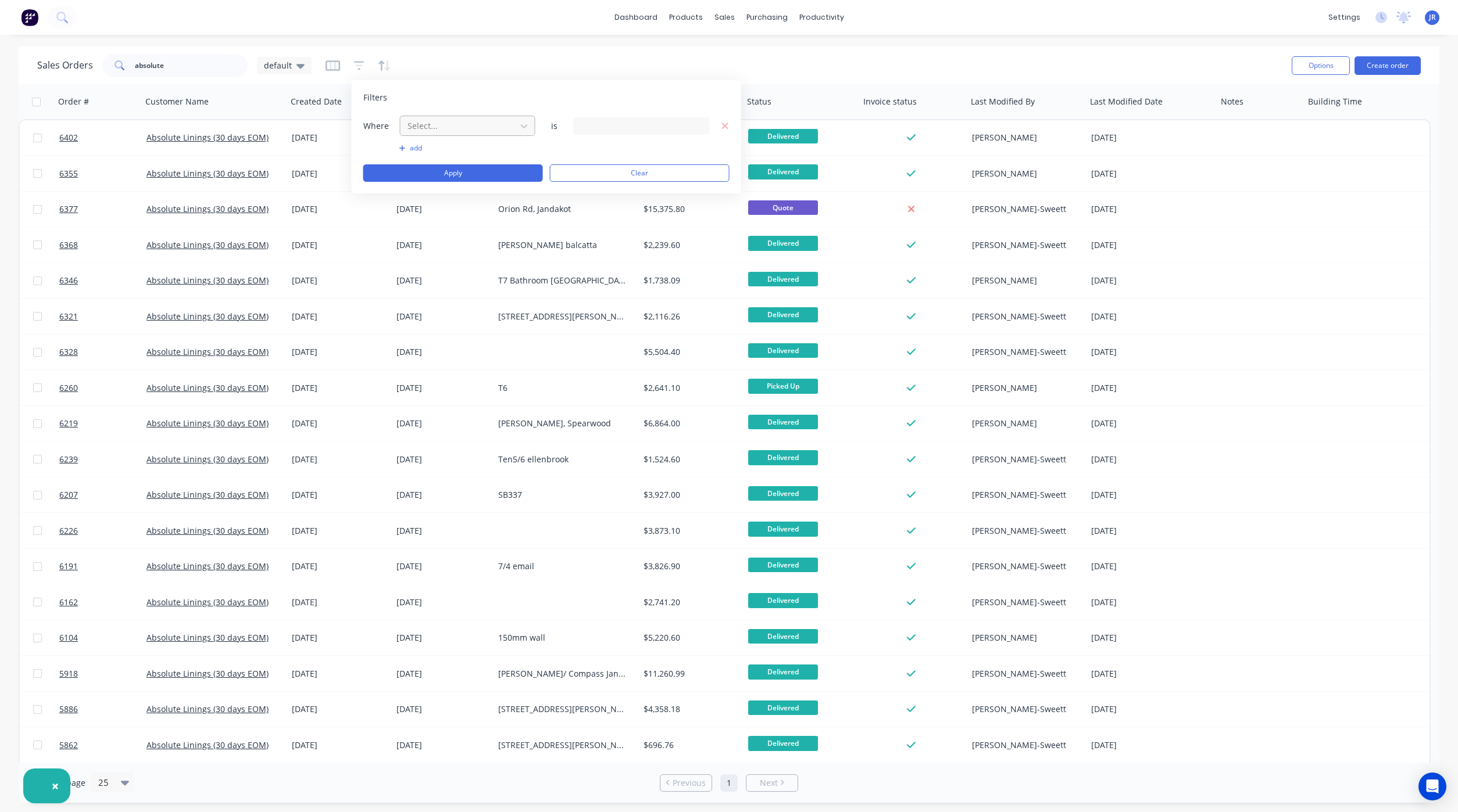
click at [426, 135] on div "Select..." at bounding box center [459, 126] width 111 height 20
click at [456, 292] on div "Status" at bounding box center [468, 303] width 135 height 21
click at [582, 131] on div "19 Status selected" at bounding box center [632, 126] width 105 height 13
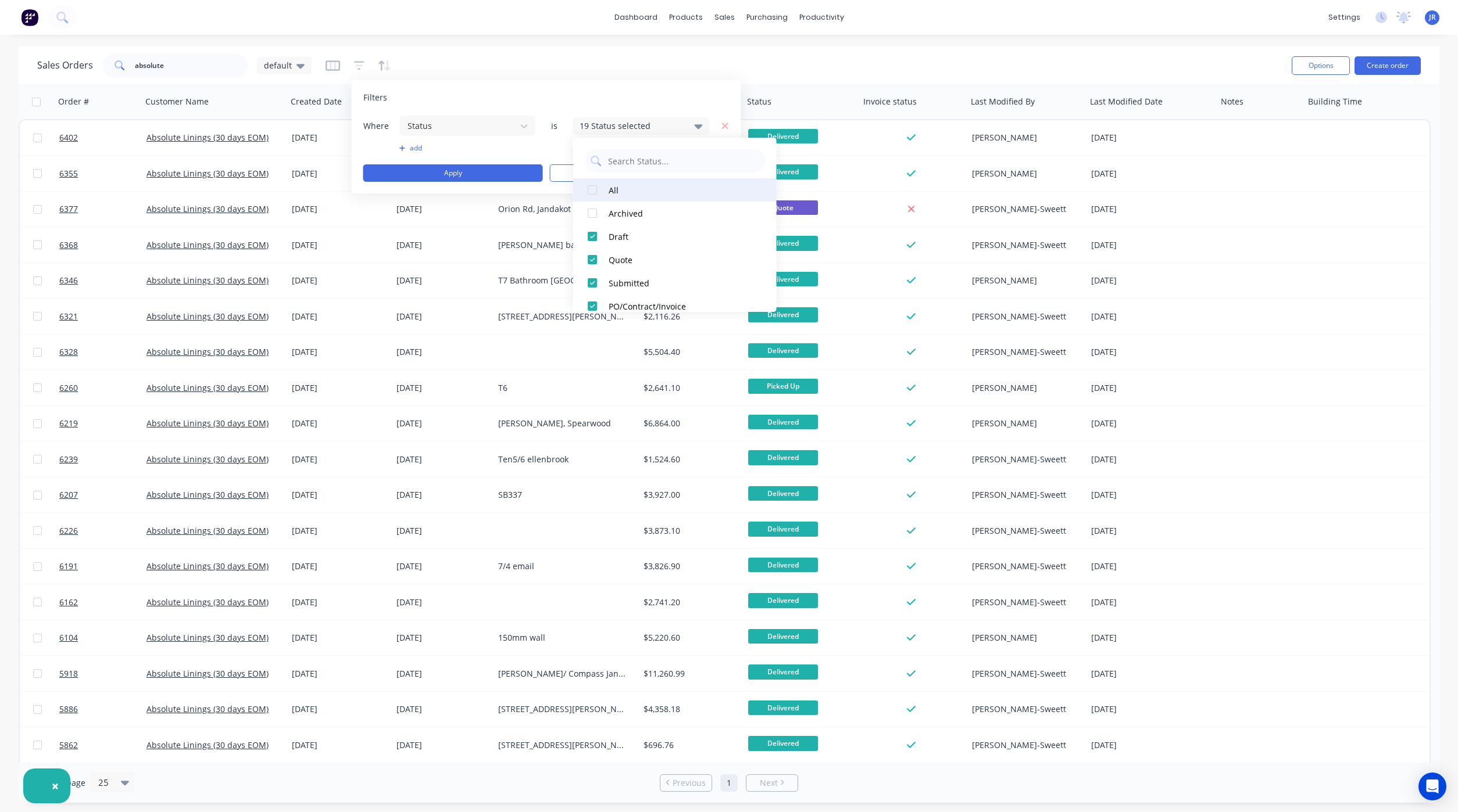
click at [592, 191] on div at bounding box center [593, 190] width 23 height 23
click at [593, 273] on div at bounding box center [593, 272] width 23 height 23
click at [597, 293] on div at bounding box center [593, 295] width 23 height 23
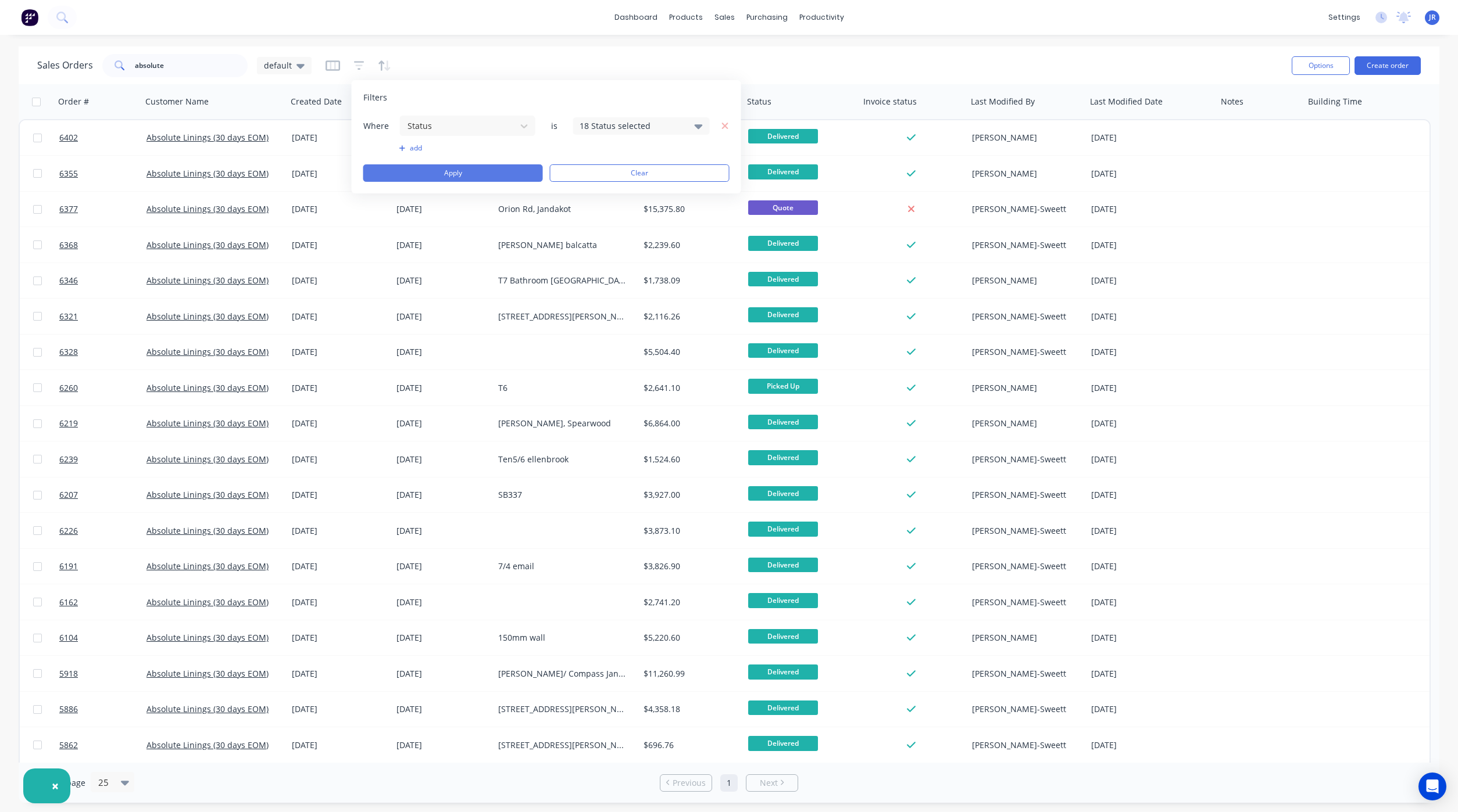
click at [463, 176] on button "Apply" at bounding box center [453, 173] width 180 height 18
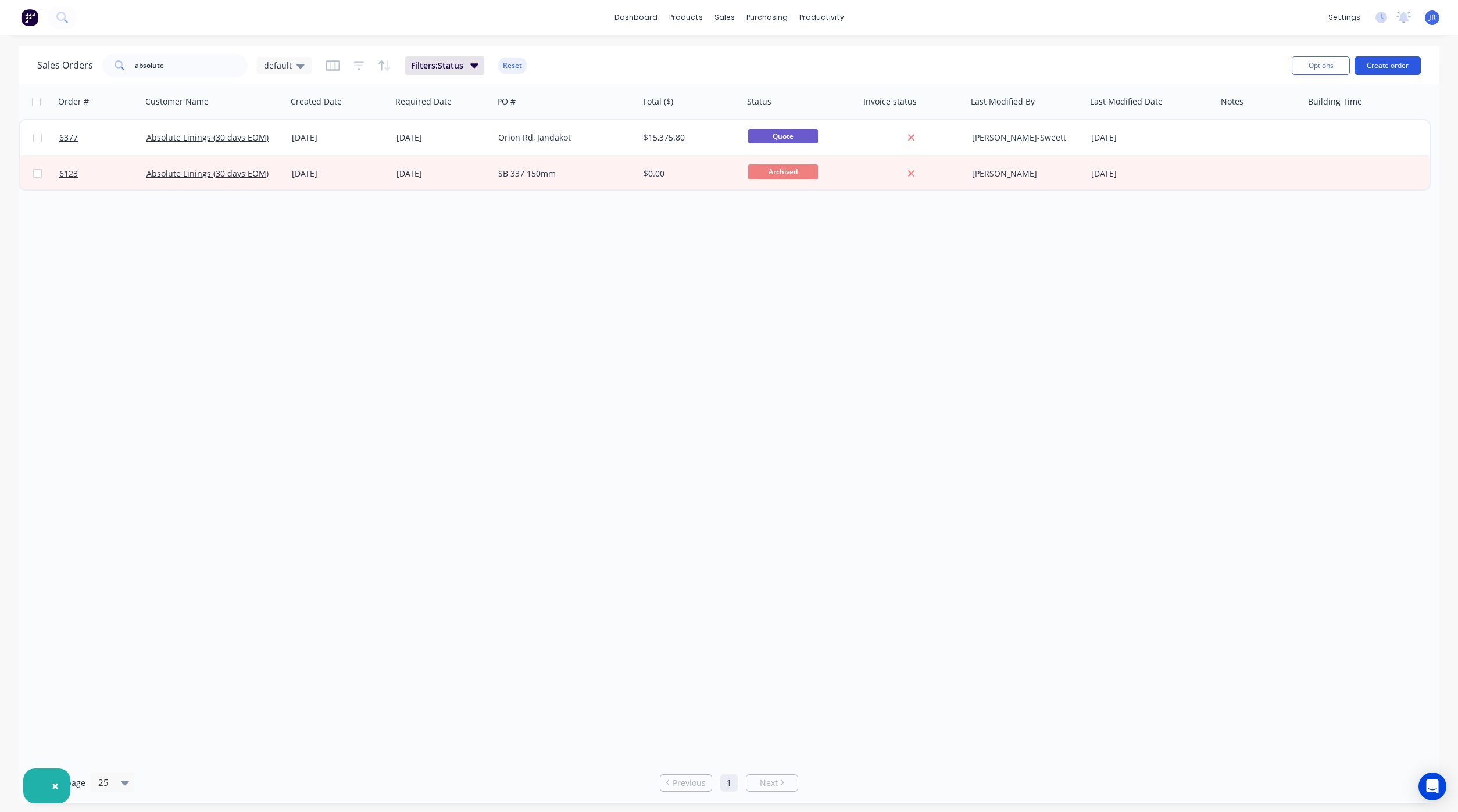
click at [1384, 66] on button "Create order" at bounding box center [1388, 65] width 66 height 19
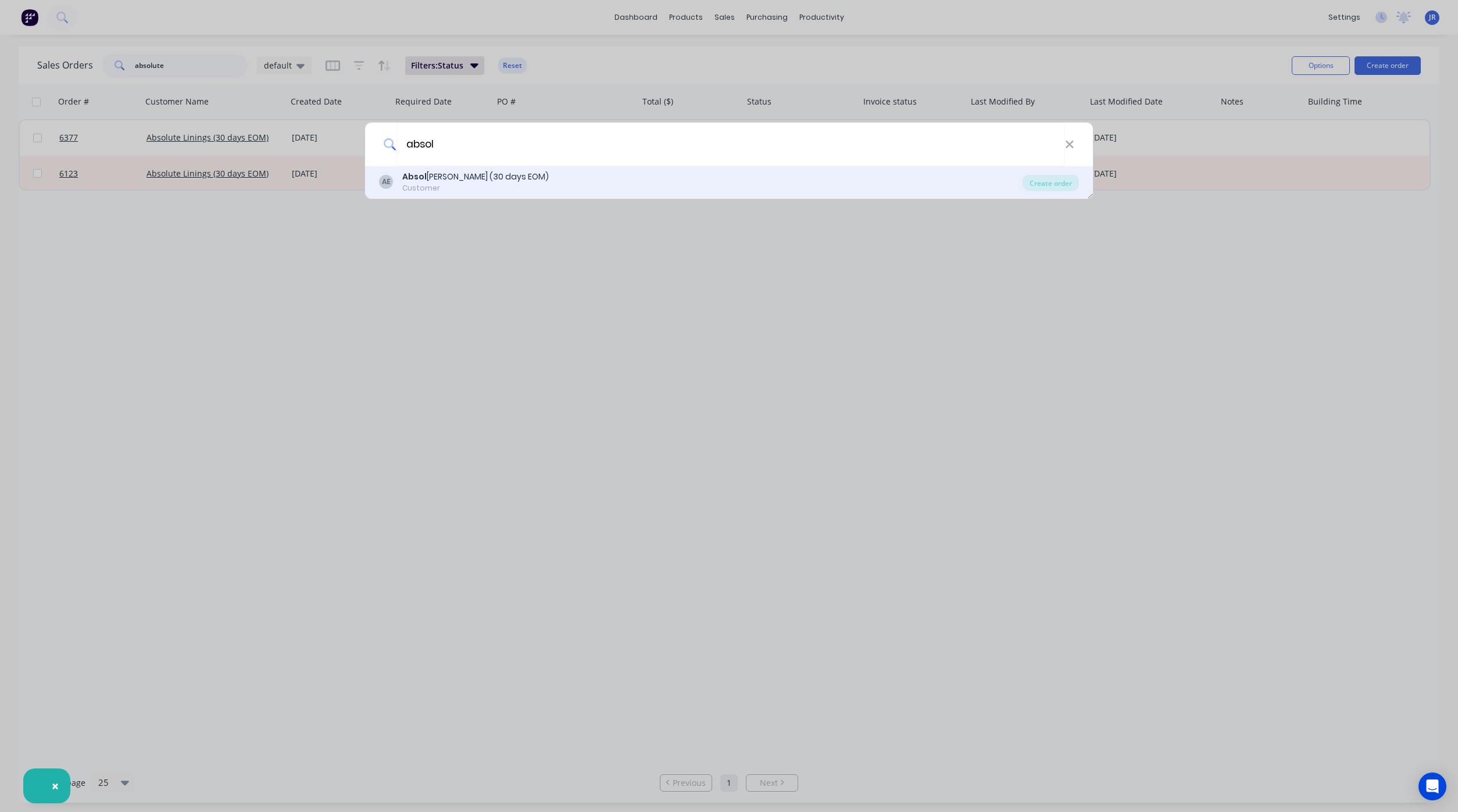
type input "absol"
click at [425, 183] on div "Customer" at bounding box center [476, 188] width 146 height 11
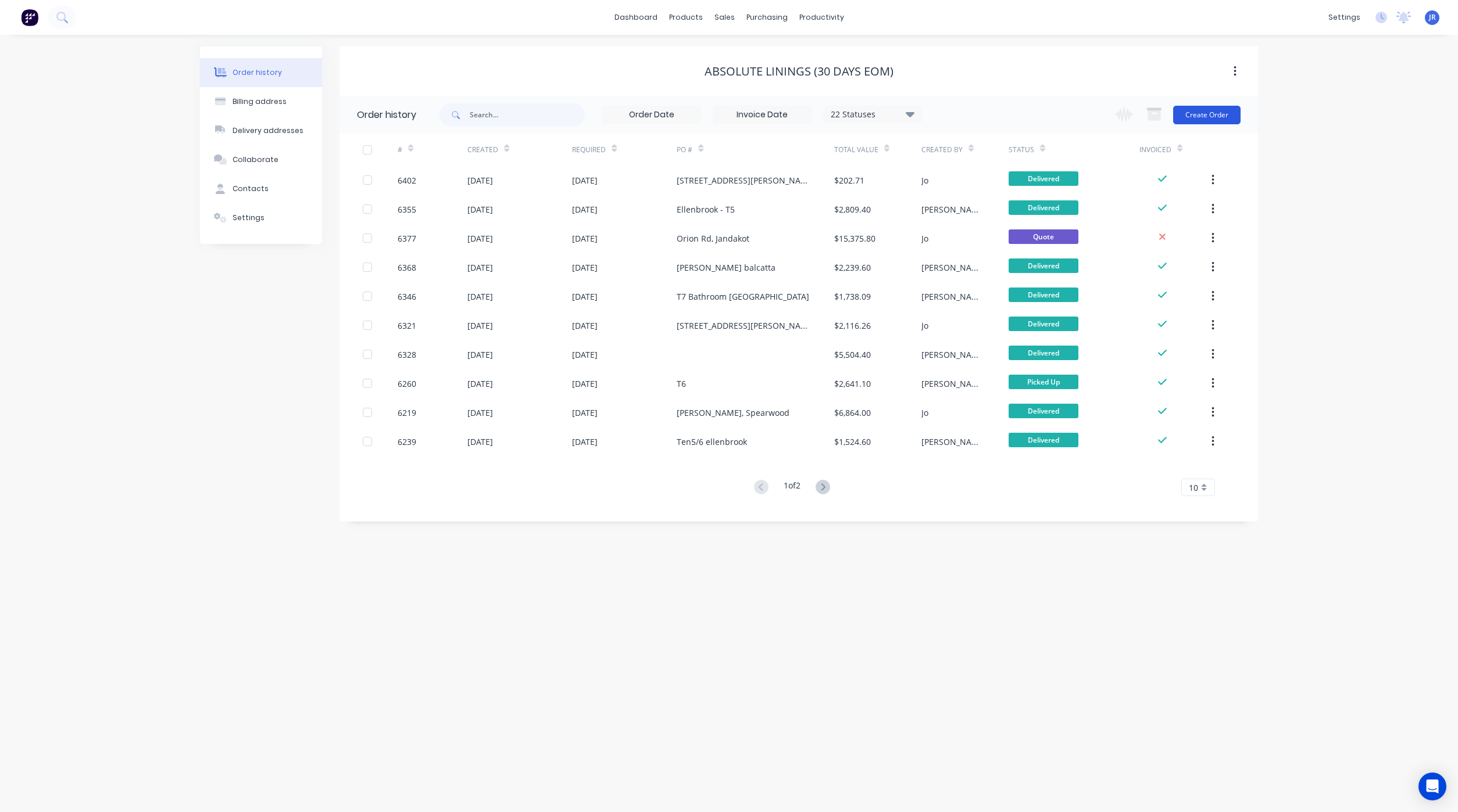
click at [1217, 110] on button "Create Order" at bounding box center [1206, 114] width 67 height 19
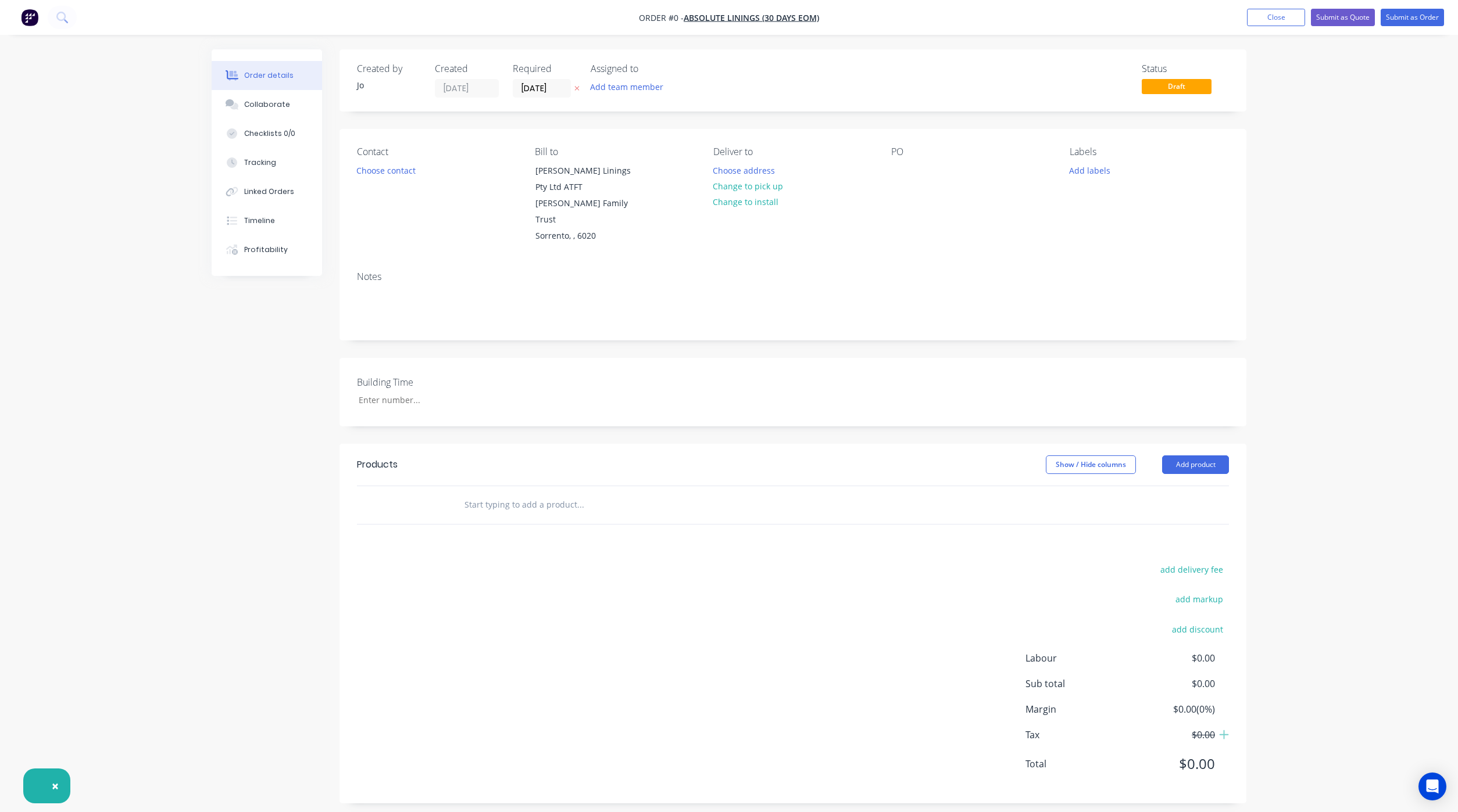
click at [548, 493] on input "text" at bounding box center [580, 505] width 232 height 23
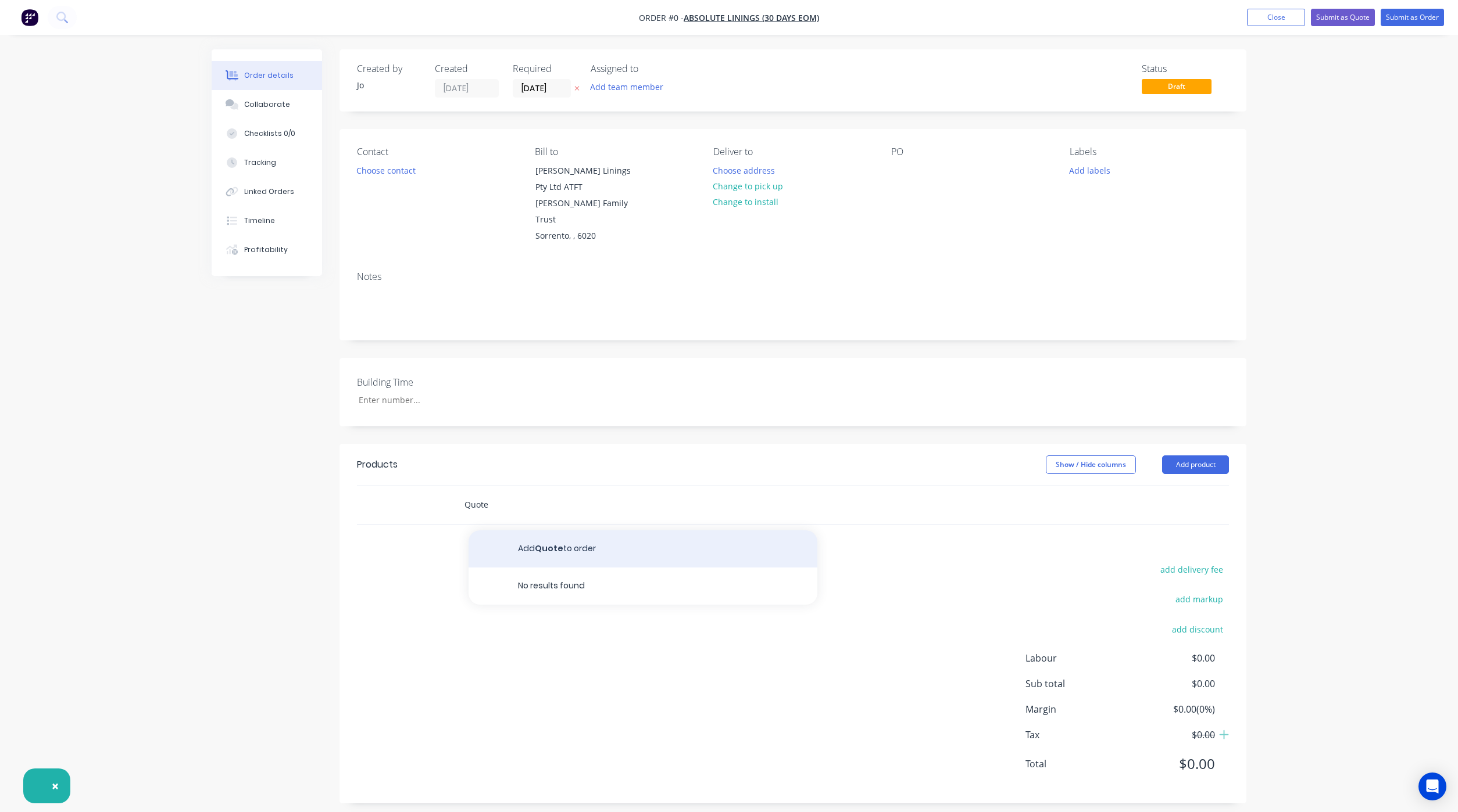
type input "Quote"
click at [563, 530] on button "Add Quote to order" at bounding box center [643, 548] width 349 height 37
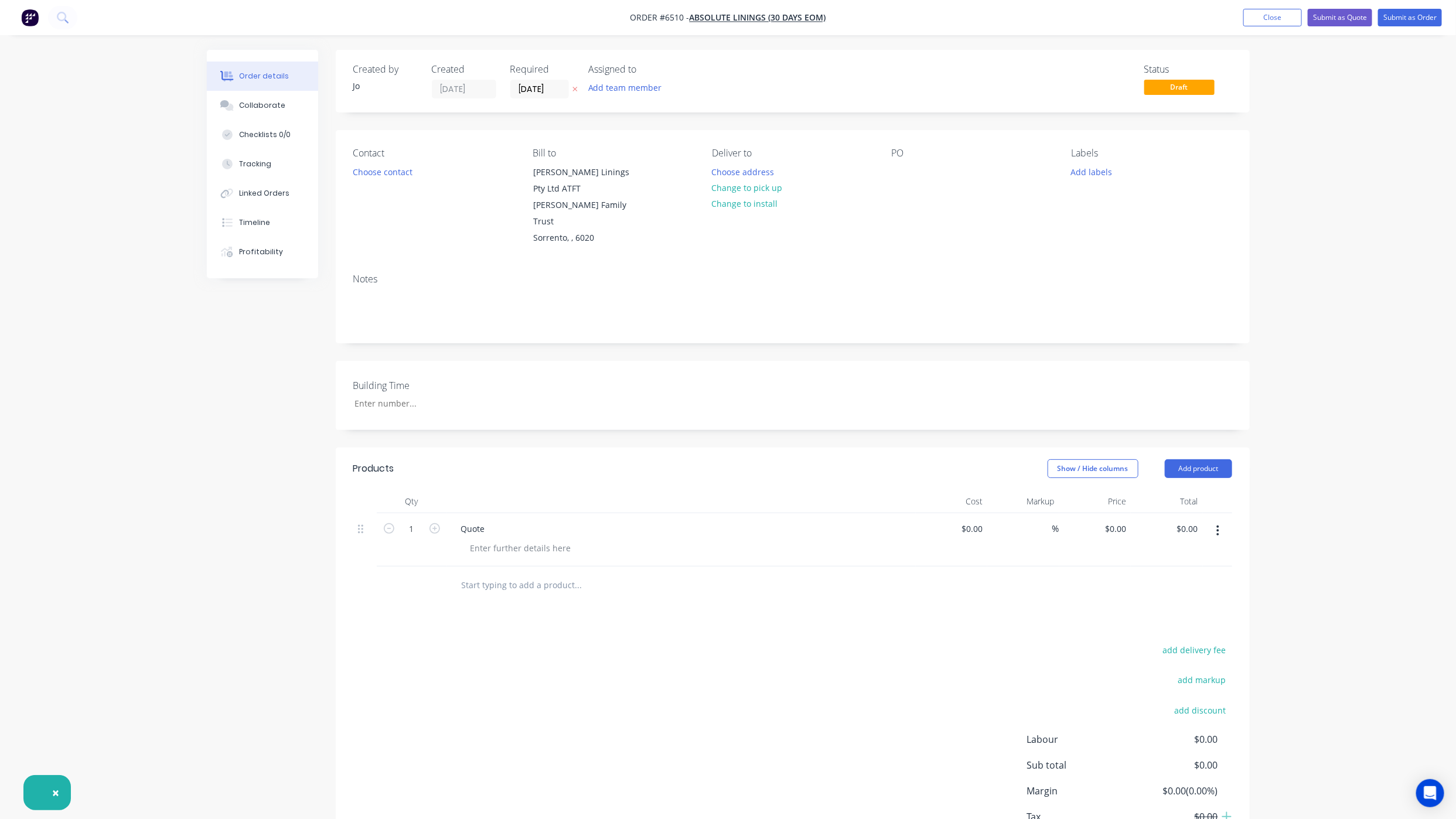
click at [911, 168] on div "PO" at bounding box center [972, 197] width 160 height 99
click at [904, 172] on div at bounding box center [901, 171] width 19 height 17
click at [327, 657] on div "Created by Jo Created [DATE] Required [DATE] Assigned to Add team member Status…" at bounding box center [728, 476] width 1044 height 853
click at [1334, 20] on button "Submit as Quote" at bounding box center [1340, 18] width 64 height 18
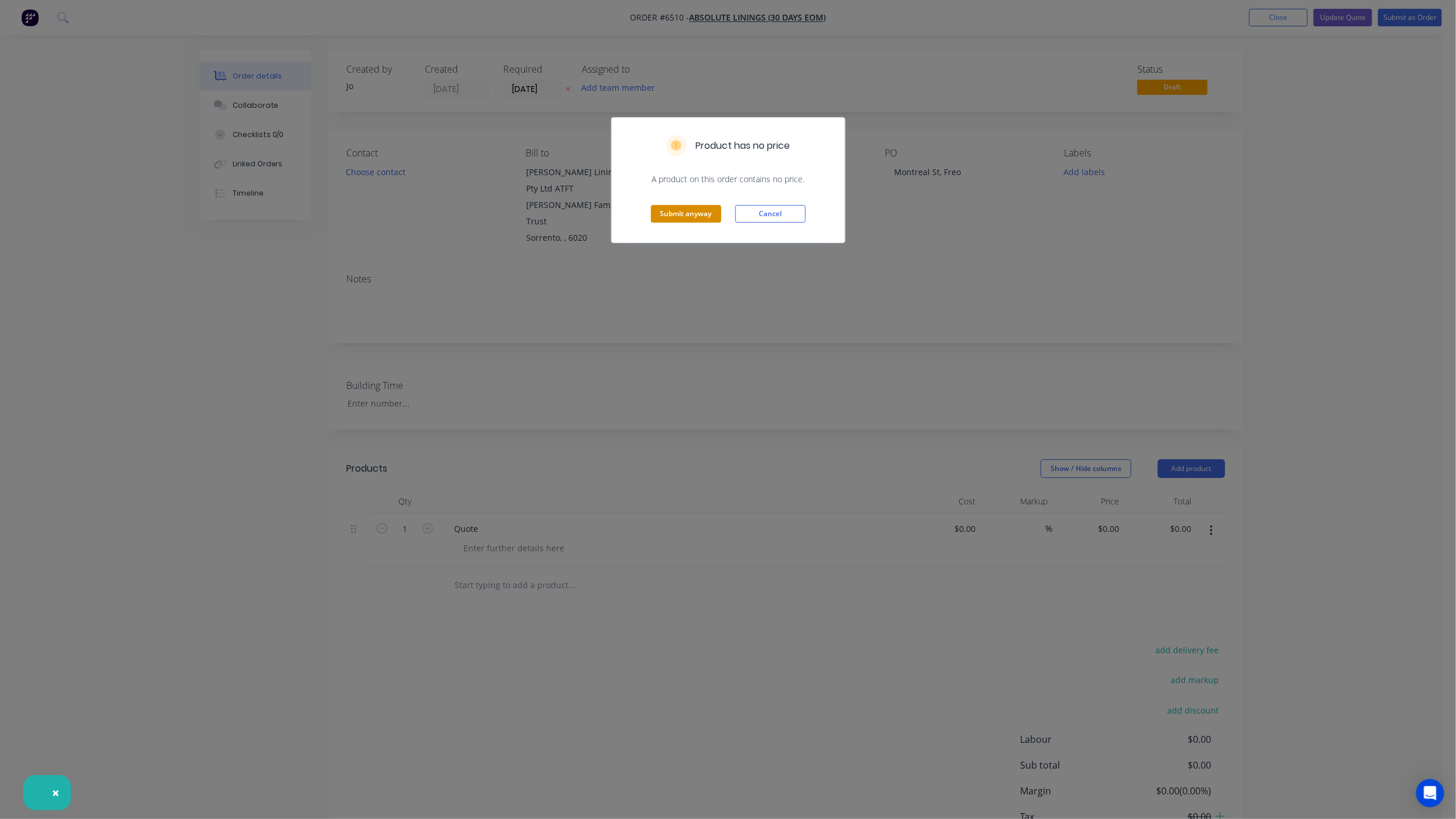
click at [696, 219] on button "Submit anyway" at bounding box center [685, 214] width 70 height 18
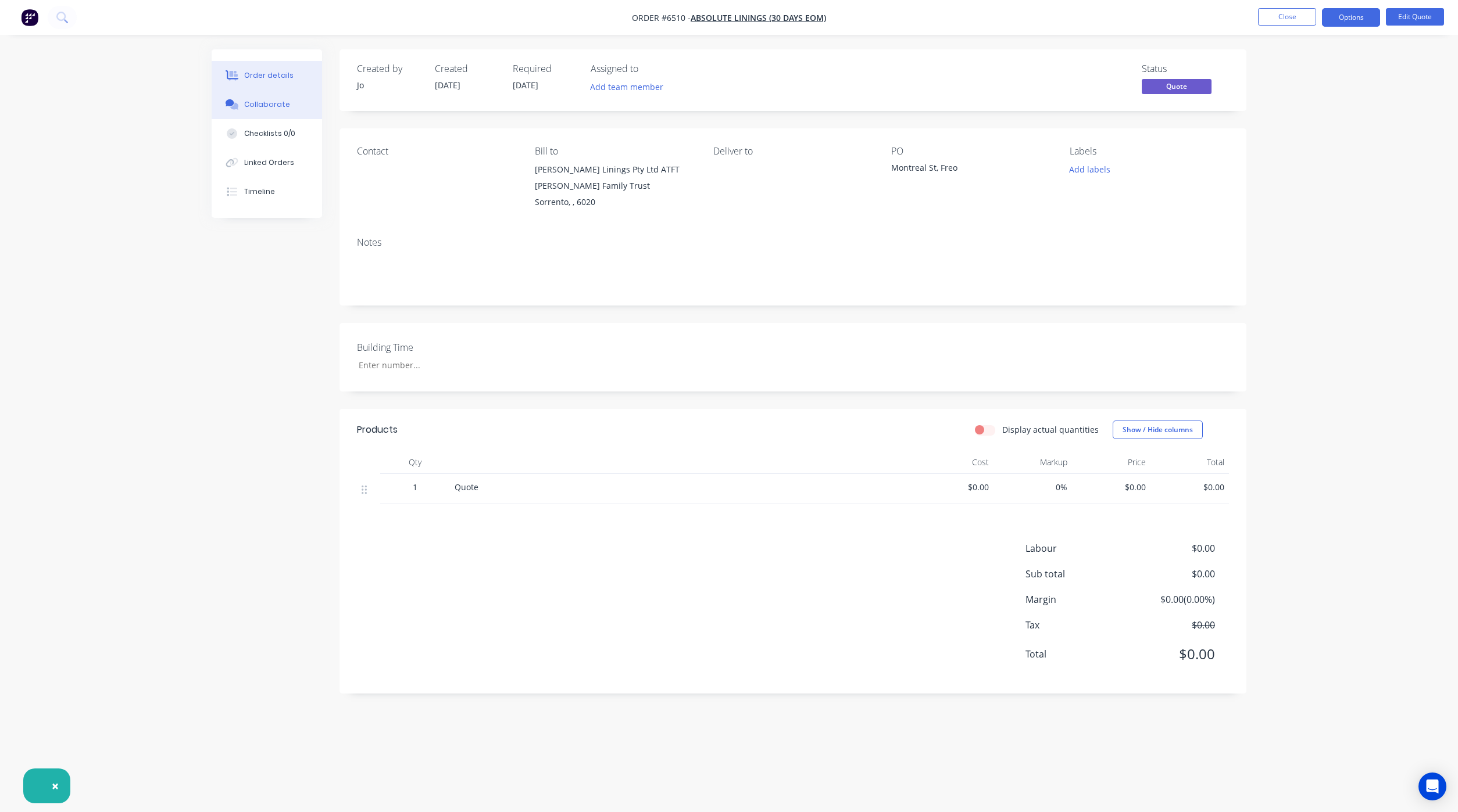
click at [233, 115] on button "Collaborate" at bounding box center [267, 104] width 110 height 29
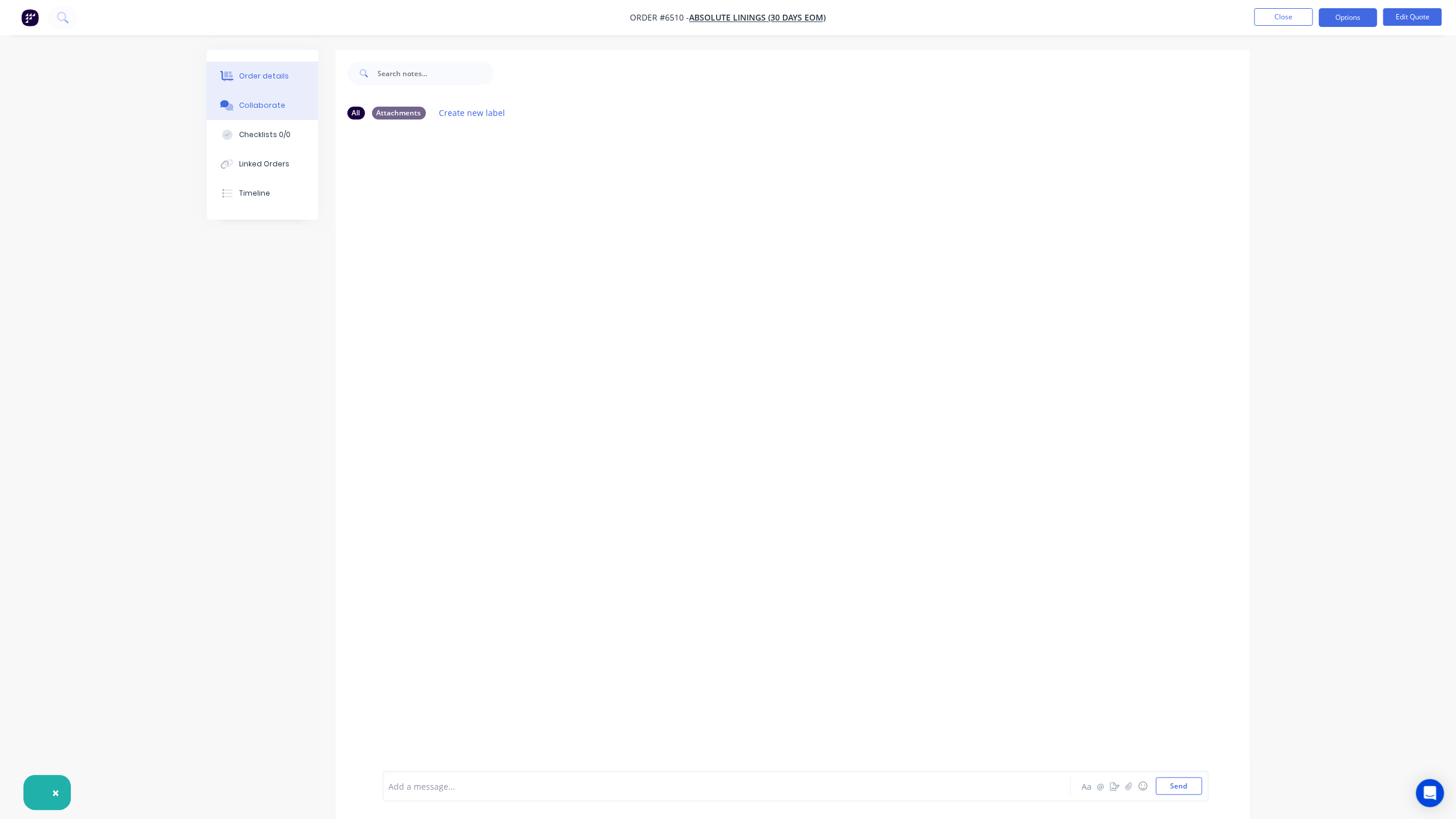
click at [246, 78] on div "Order details" at bounding box center [264, 76] width 50 height 11
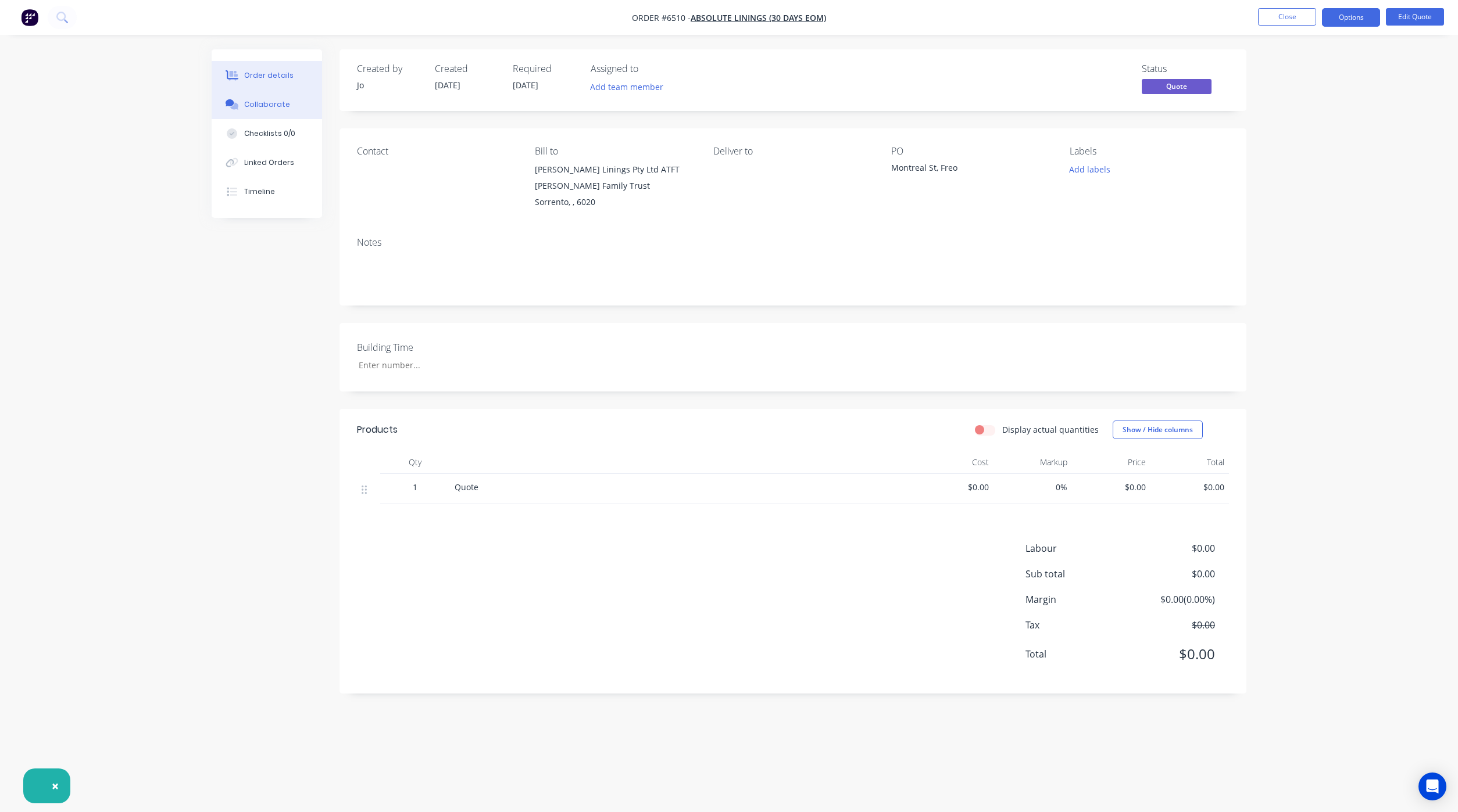
click at [240, 108] on button "Collaborate" at bounding box center [267, 104] width 110 height 29
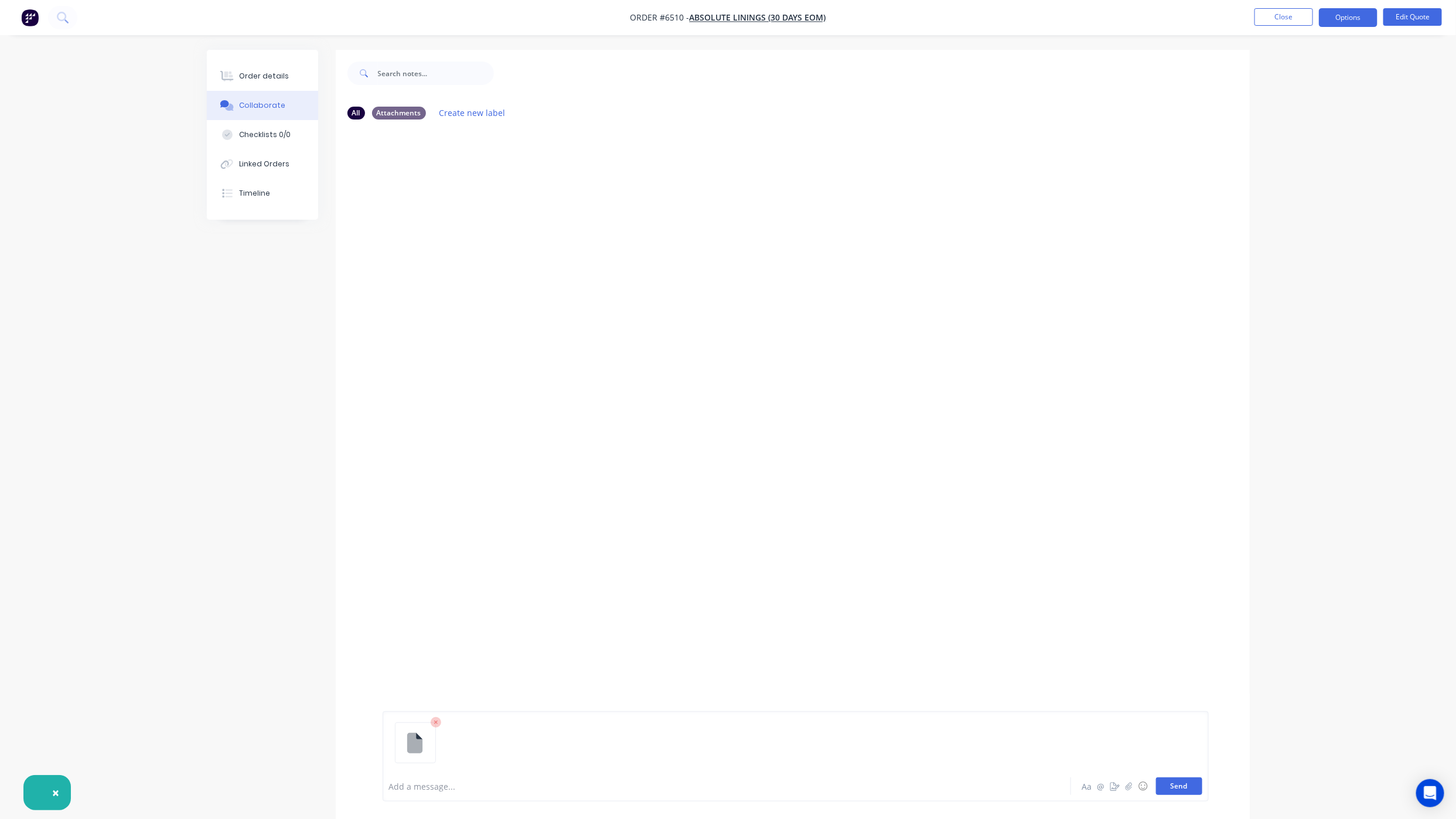
click at [1171, 778] on button "Send" at bounding box center [1178, 787] width 46 height 18
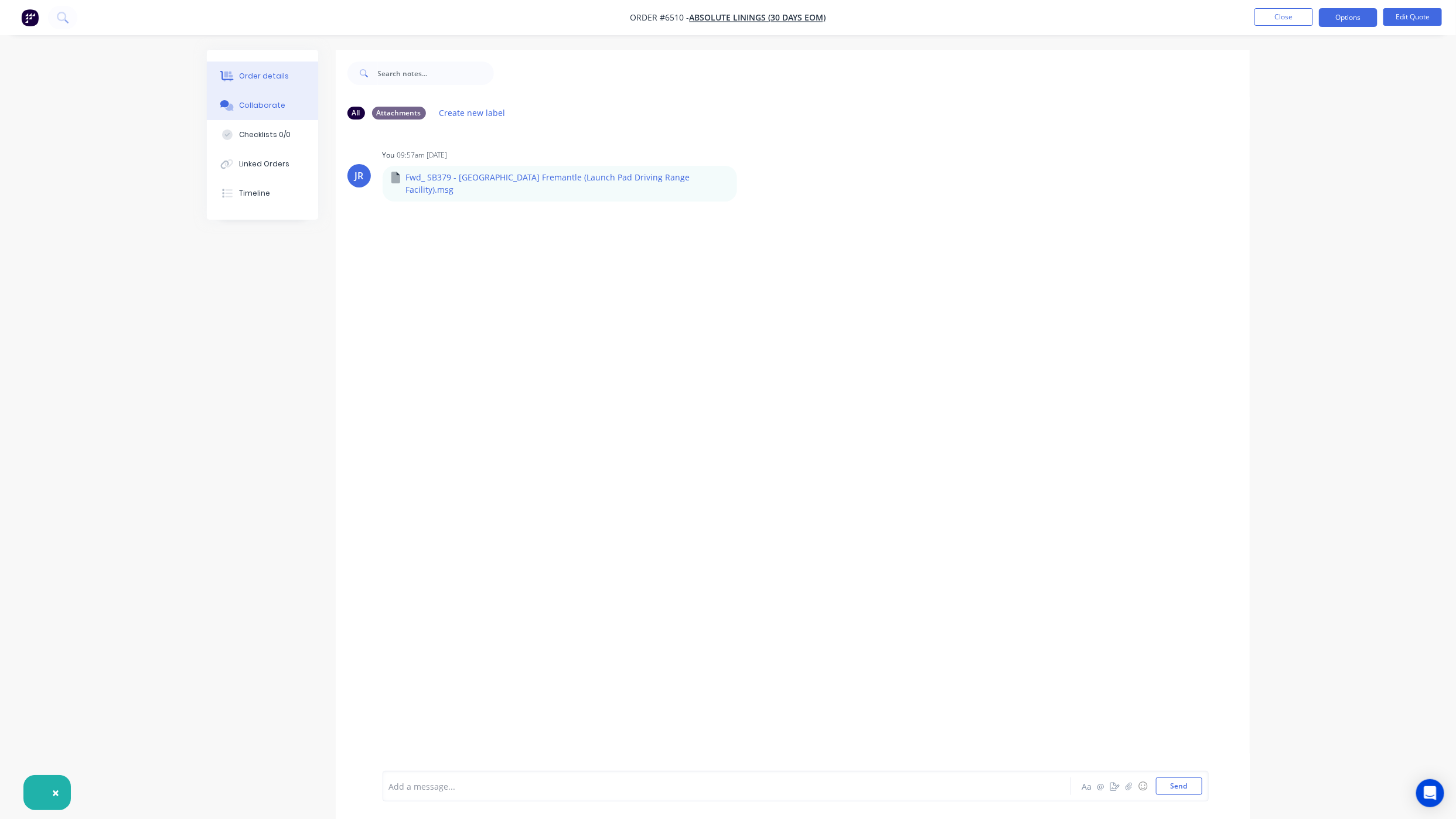
drag, startPoint x: 264, startPoint y: 78, endPoint x: 276, endPoint y: 81, distance: 12.4
click at [264, 78] on div "Order details" at bounding box center [264, 76] width 50 height 11
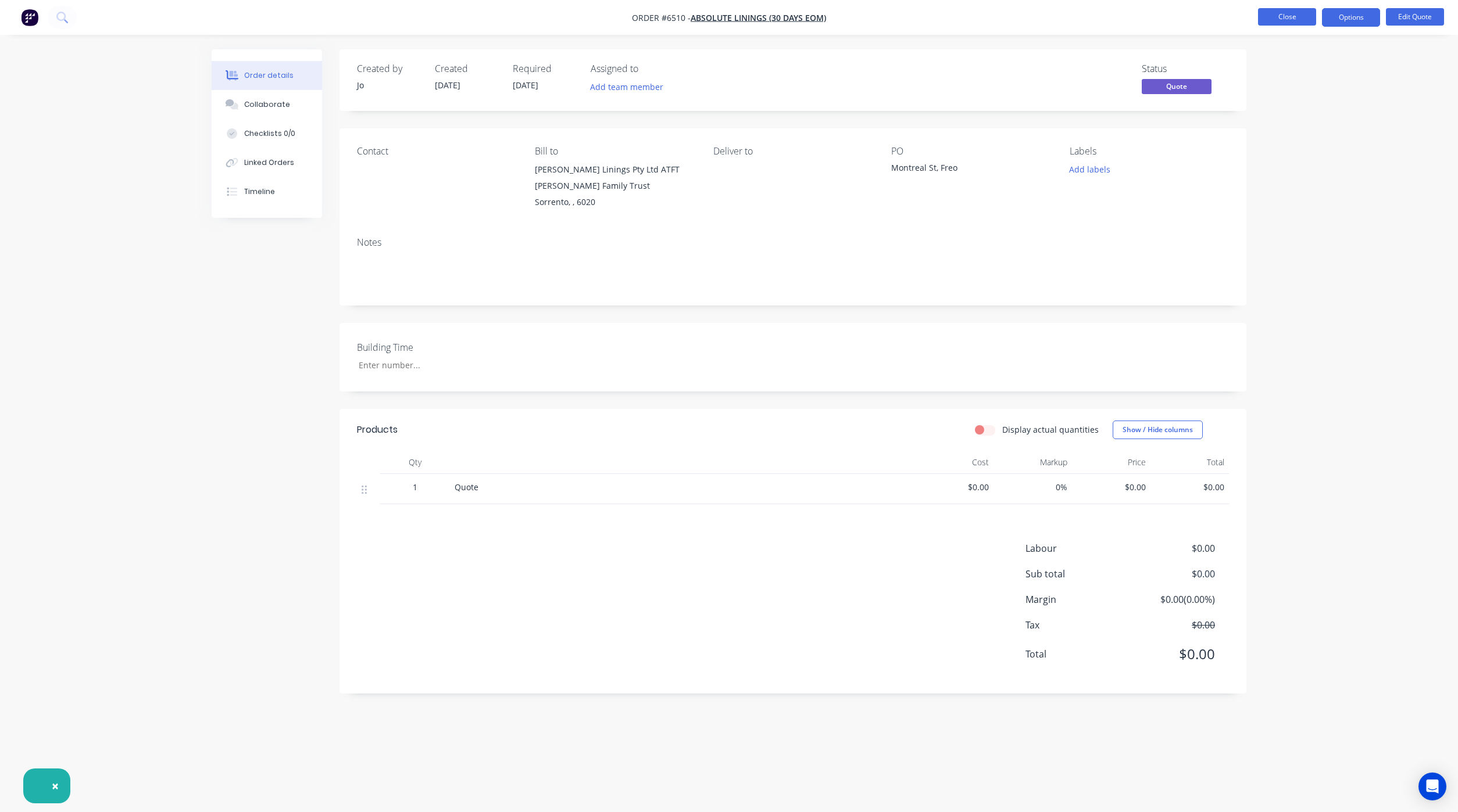
click at [1279, 14] on button "Close" at bounding box center [1287, 17] width 59 height 18
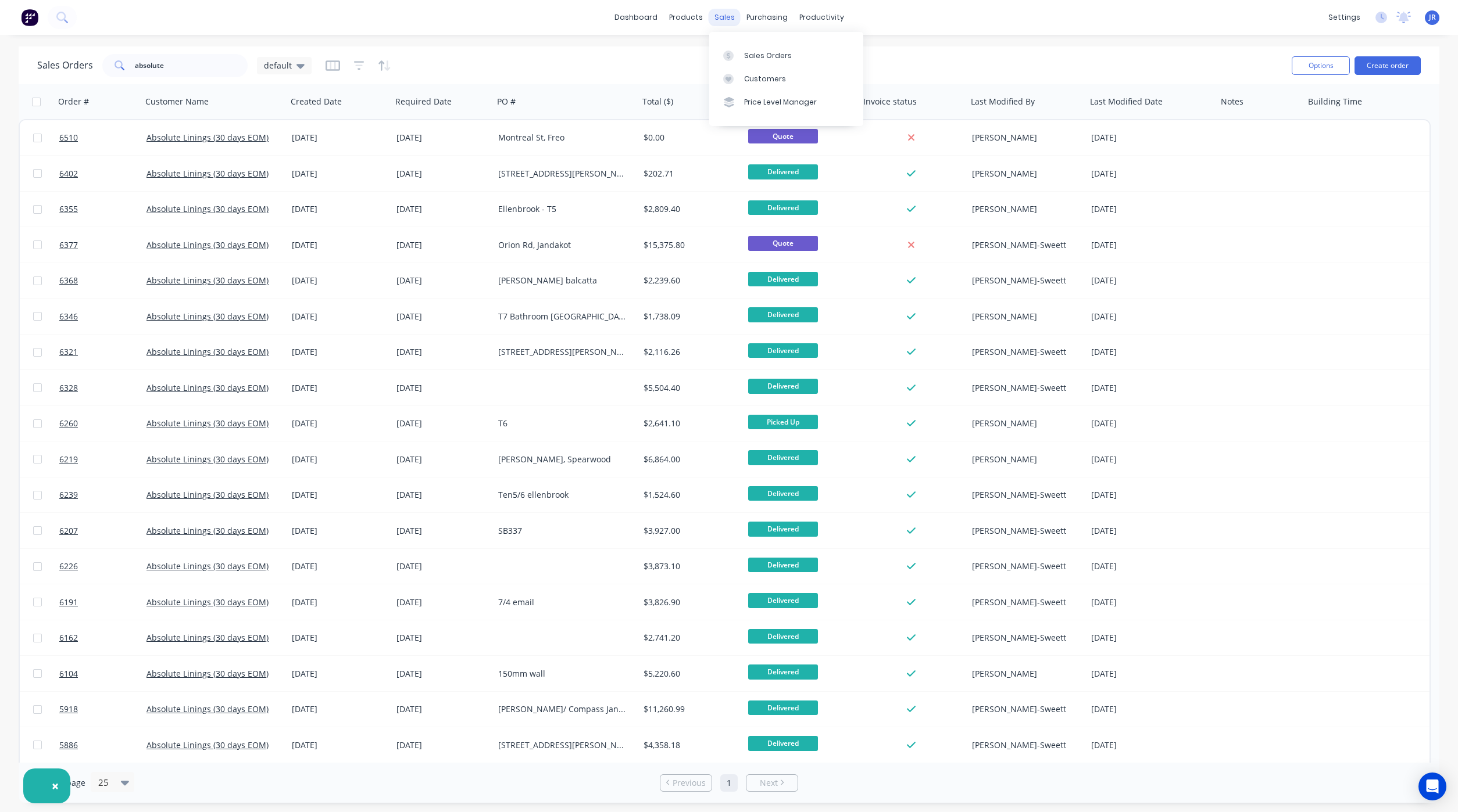
click at [722, 16] on div "sales" at bounding box center [725, 18] width 32 height 18
click at [728, 51] on icon at bounding box center [728, 56] width 11 height 11
click at [767, 54] on div "Sales Orders" at bounding box center [768, 56] width 48 height 11
click at [1400, 64] on button "Create order" at bounding box center [1388, 65] width 66 height 19
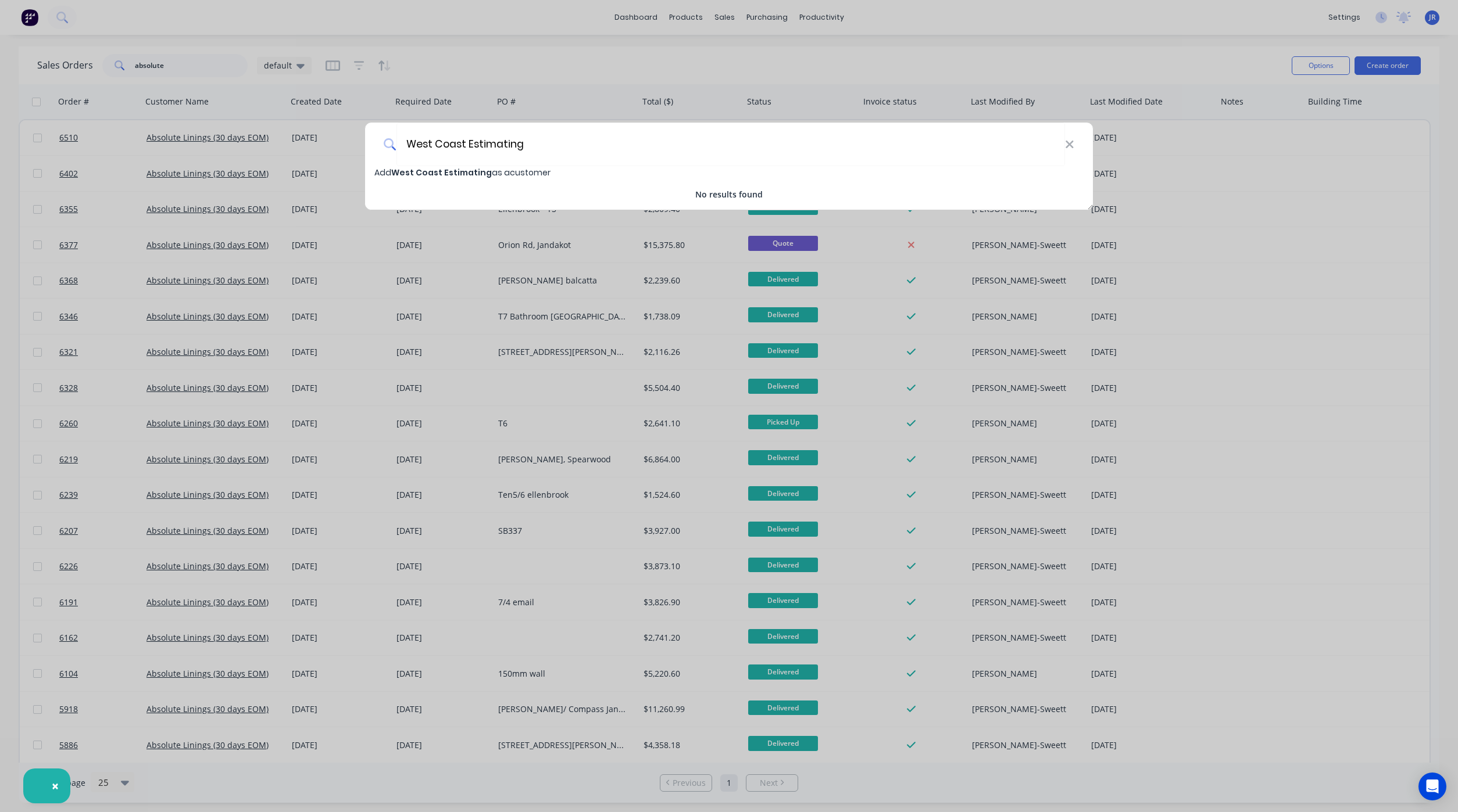
type input "West Coast Estimating"
click at [506, 175] on span "Add West Coast Estimating as a customer" at bounding box center [462, 173] width 176 height 12
select select "AU"
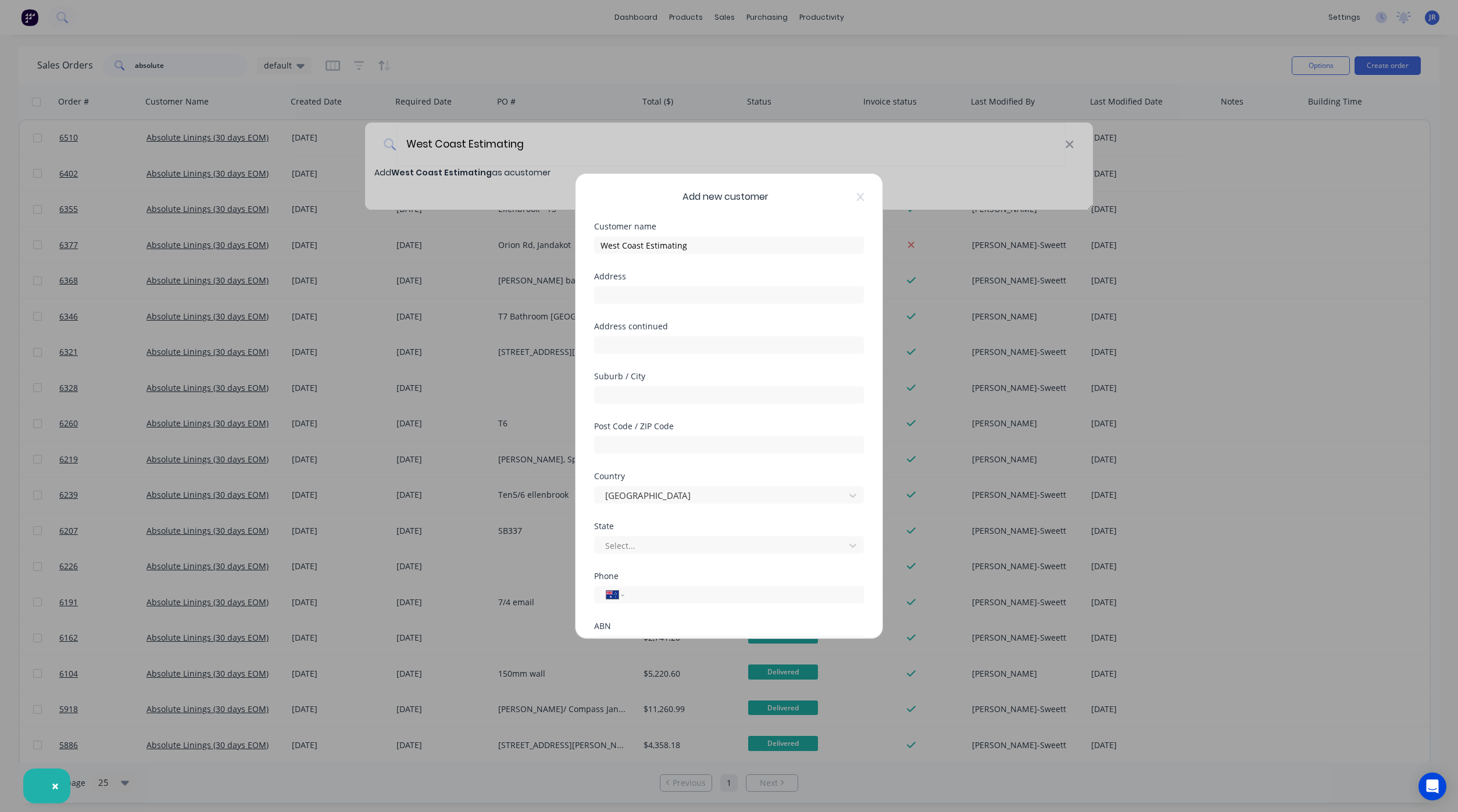
scroll to position [102, 0]
click at [596, 584] on div at bounding box center [599, 580] width 23 height 23
click at [676, 490] on input "tel" at bounding box center [742, 493] width 219 height 14
type input "0403 417 627"
click at [687, 610] on button "Save" at bounding box center [691, 612] width 63 height 19
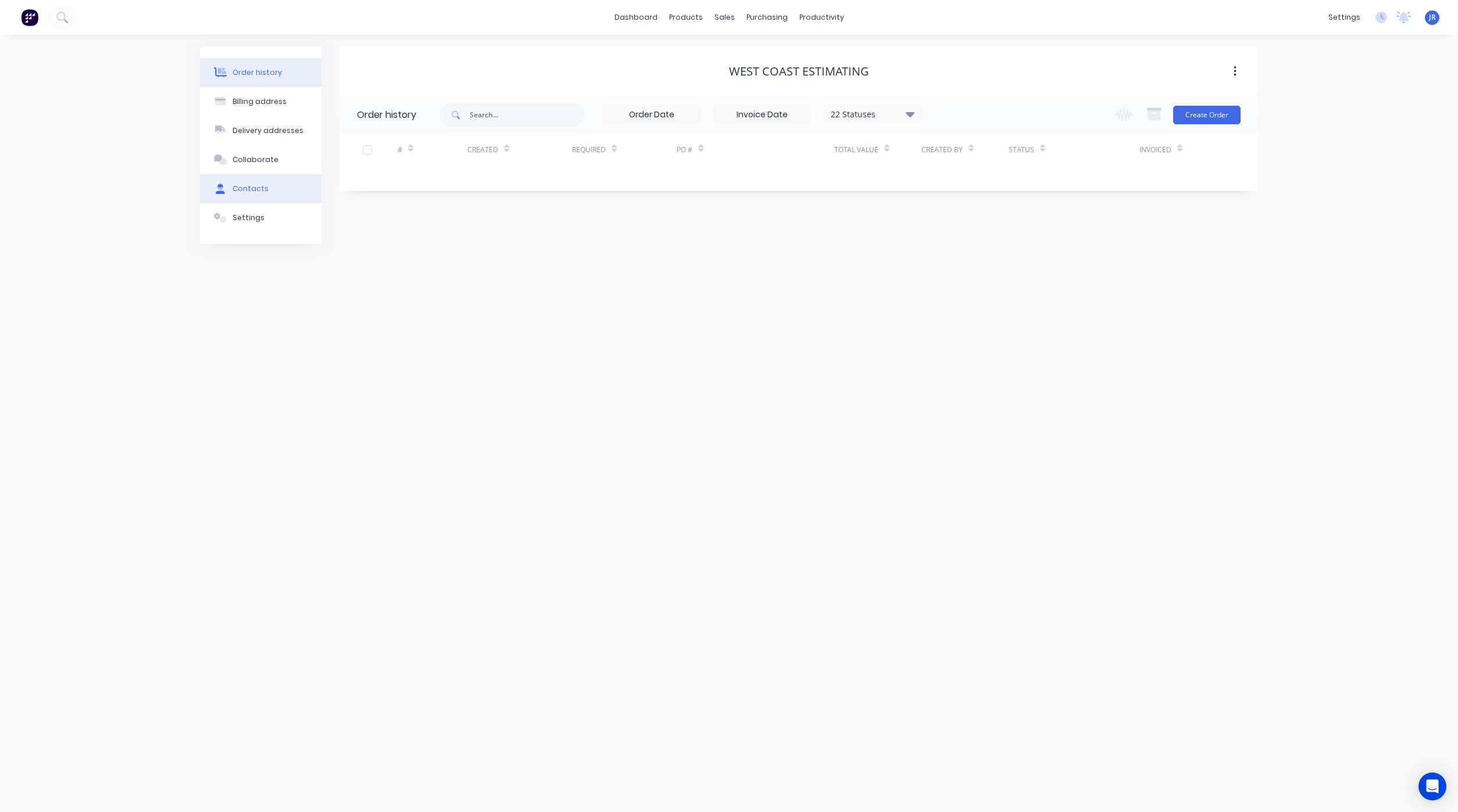
click at [239, 183] on div "Contacts" at bounding box center [250, 188] width 36 height 11
click at [1218, 113] on button "Add contact" at bounding box center [1222, 114] width 54 height 18
select select "AU"
click at [419, 199] on input "text" at bounding box center [451, 200] width 190 height 18
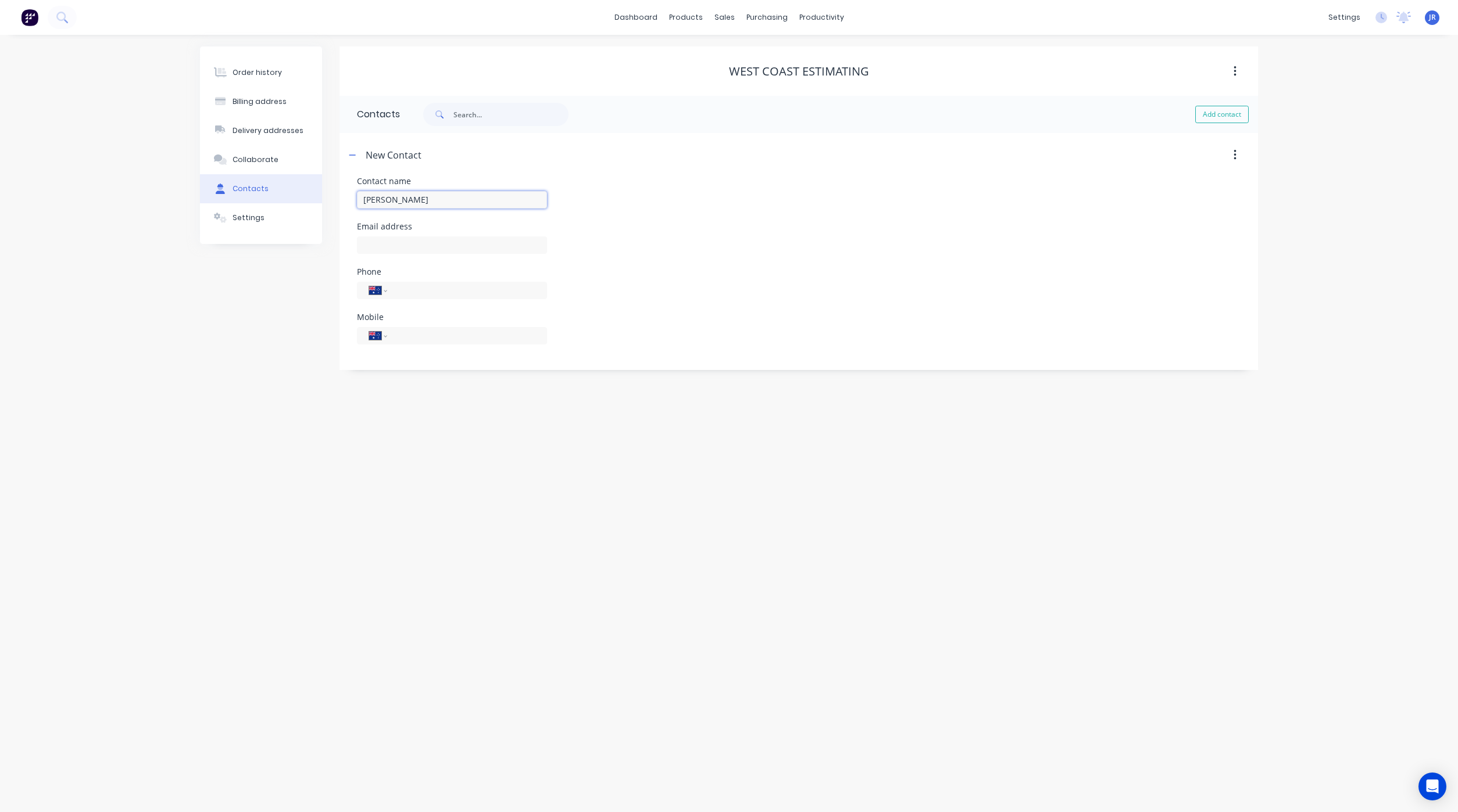
type input "[PERSON_NAME]"
select select "AU"
click at [441, 239] on input "text" at bounding box center [451, 245] width 190 height 18
type input "[EMAIL_ADDRESS][DOMAIN_NAME]"
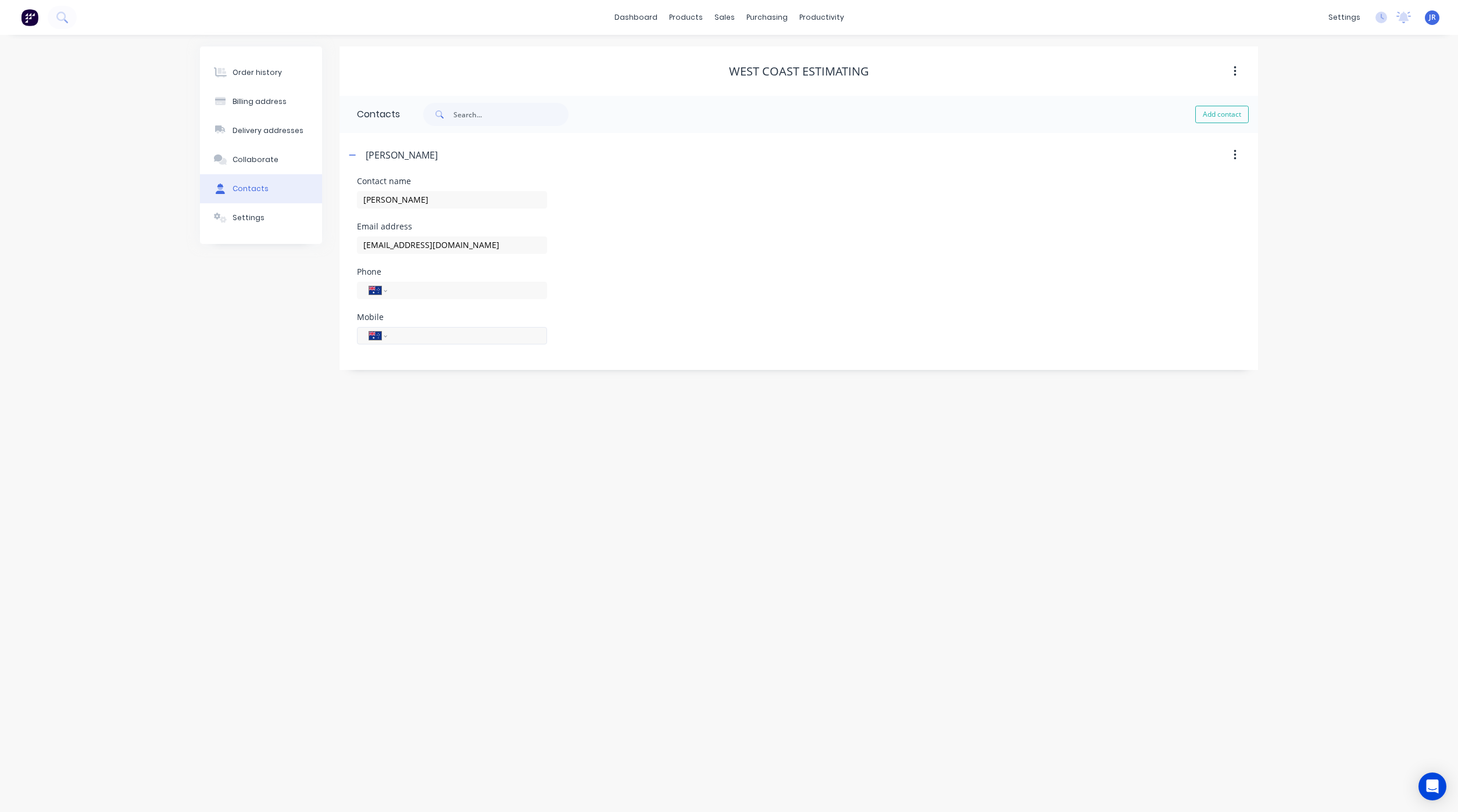
click at [474, 335] on input "tel" at bounding box center [465, 336] width 140 height 14
type input "0403 417 627"
click at [353, 157] on icon "button" at bounding box center [352, 155] width 7 height 8
click at [273, 77] on div "Order history" at bounding box center [257, 72] width 50 height 11
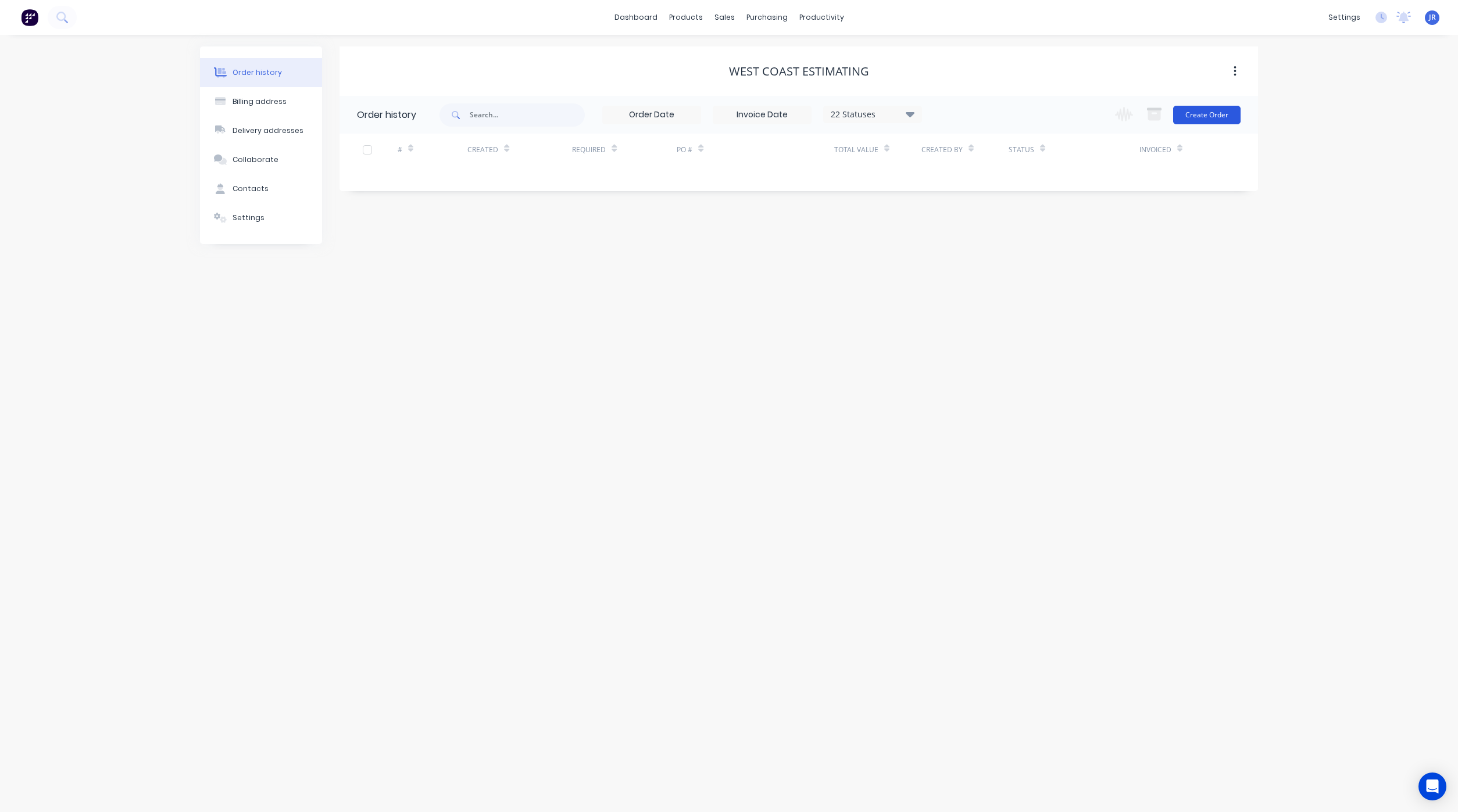
click at [1229, 114] on button "Create Order" at bounding box center [1206, 114] width 67 height 19
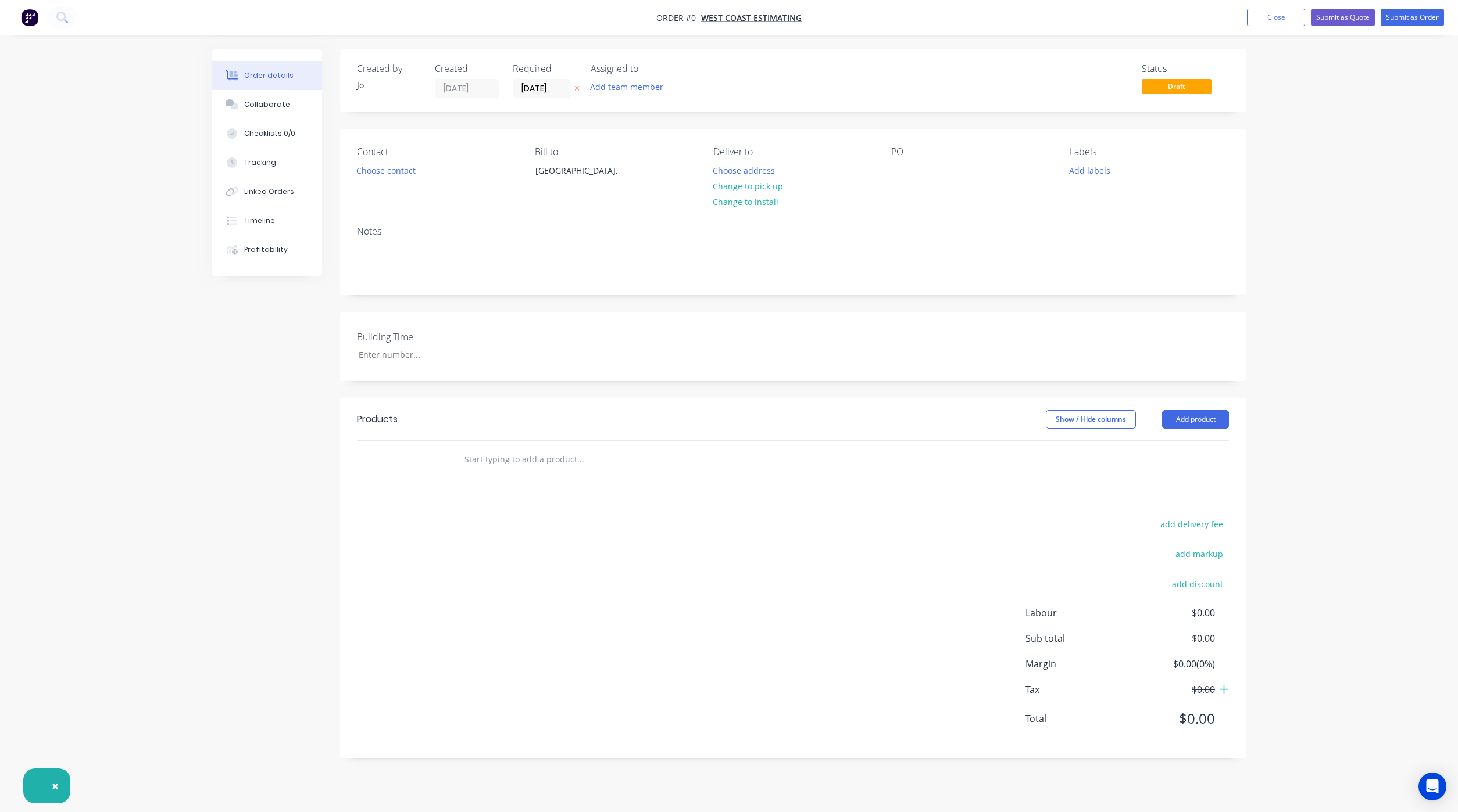
click at [529, 455] on input "text" at bounding box center [580, 460] width 232 height 23
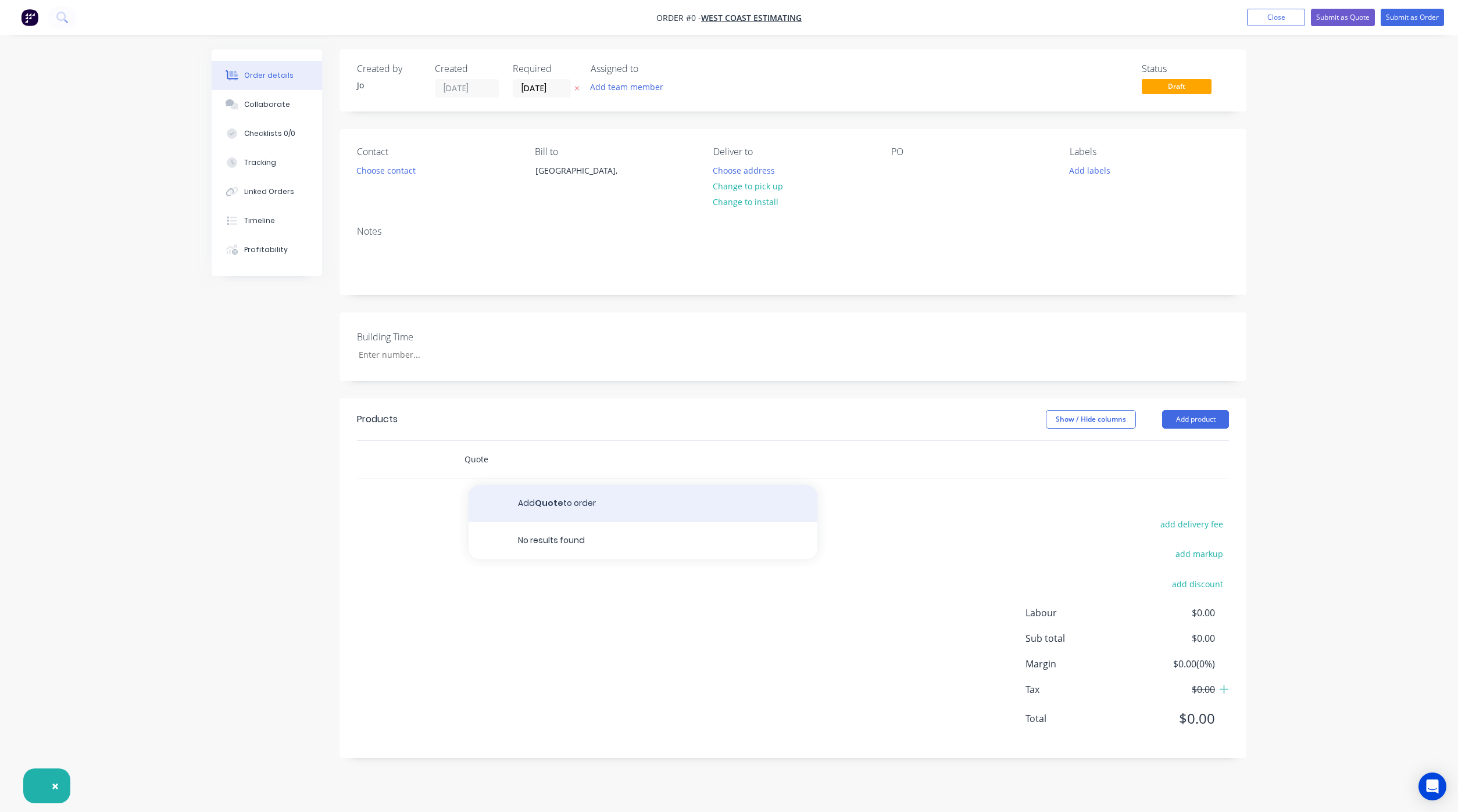
type input "Quote"
click at [529, 506] on button "Add Quote to order" at bounding box center [643, 504] width 349 height 37
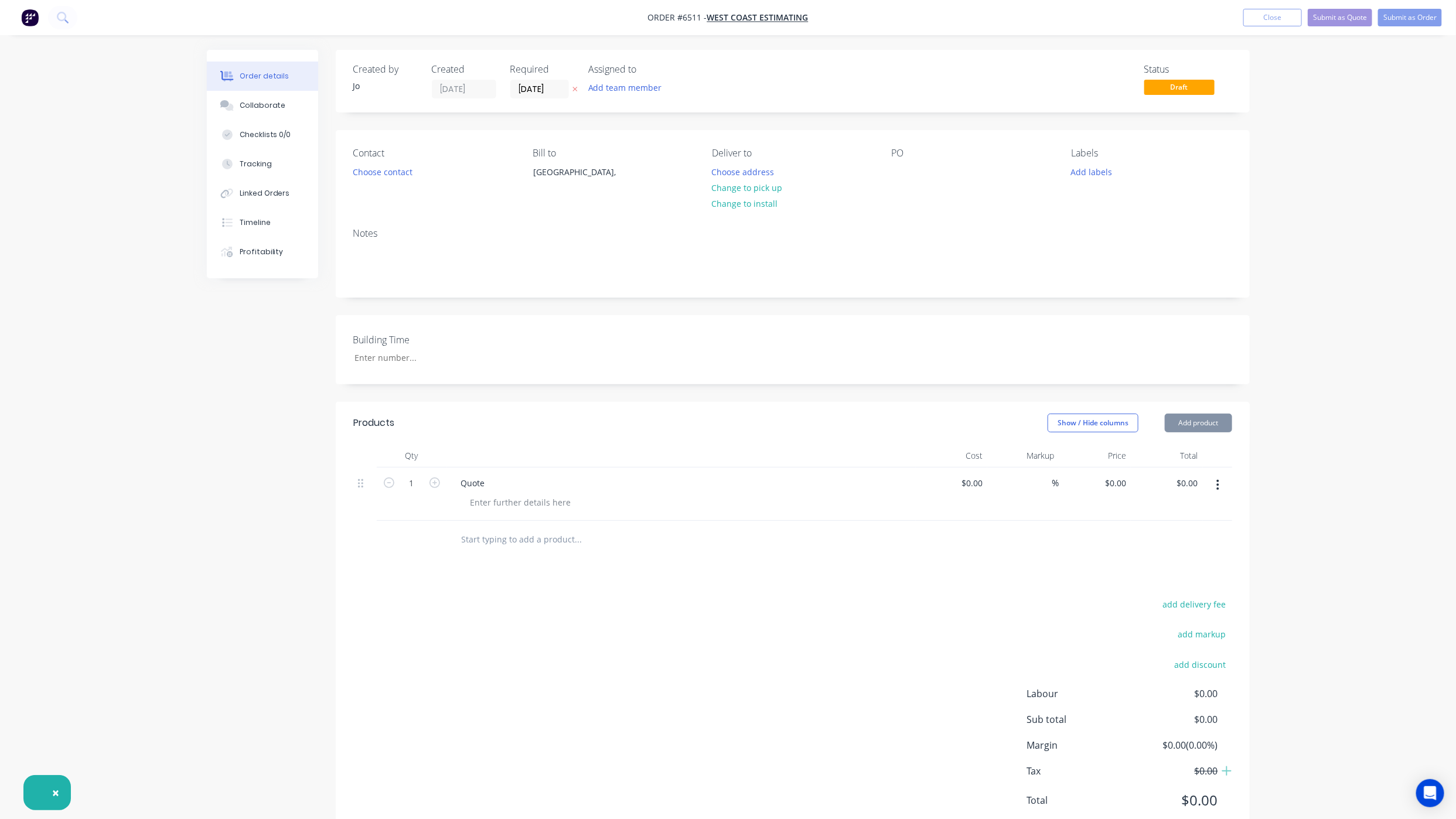
click at [907, 190] on div "PO" at bounding box center [972, 174] width 160 height 53
click at [908, 173] on div at bounding box center [901, 171] width 19 height 17
click at [275, 114] on button "Collaborate" at bounding box center [262, 105] width 111 height 30
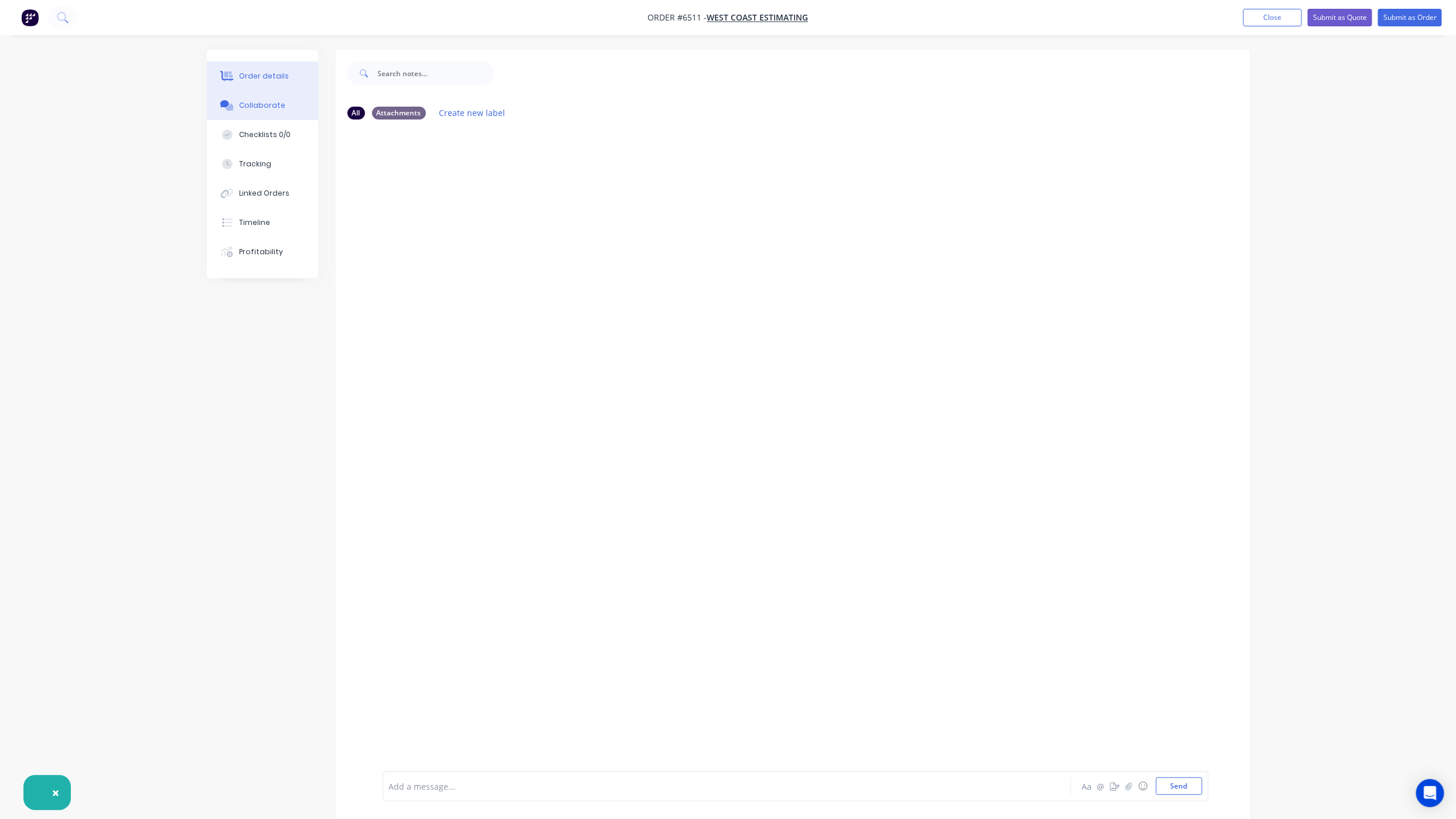
click at [257, 87] on button "Order details" at bounding box center [262, 77] width 111 height 30
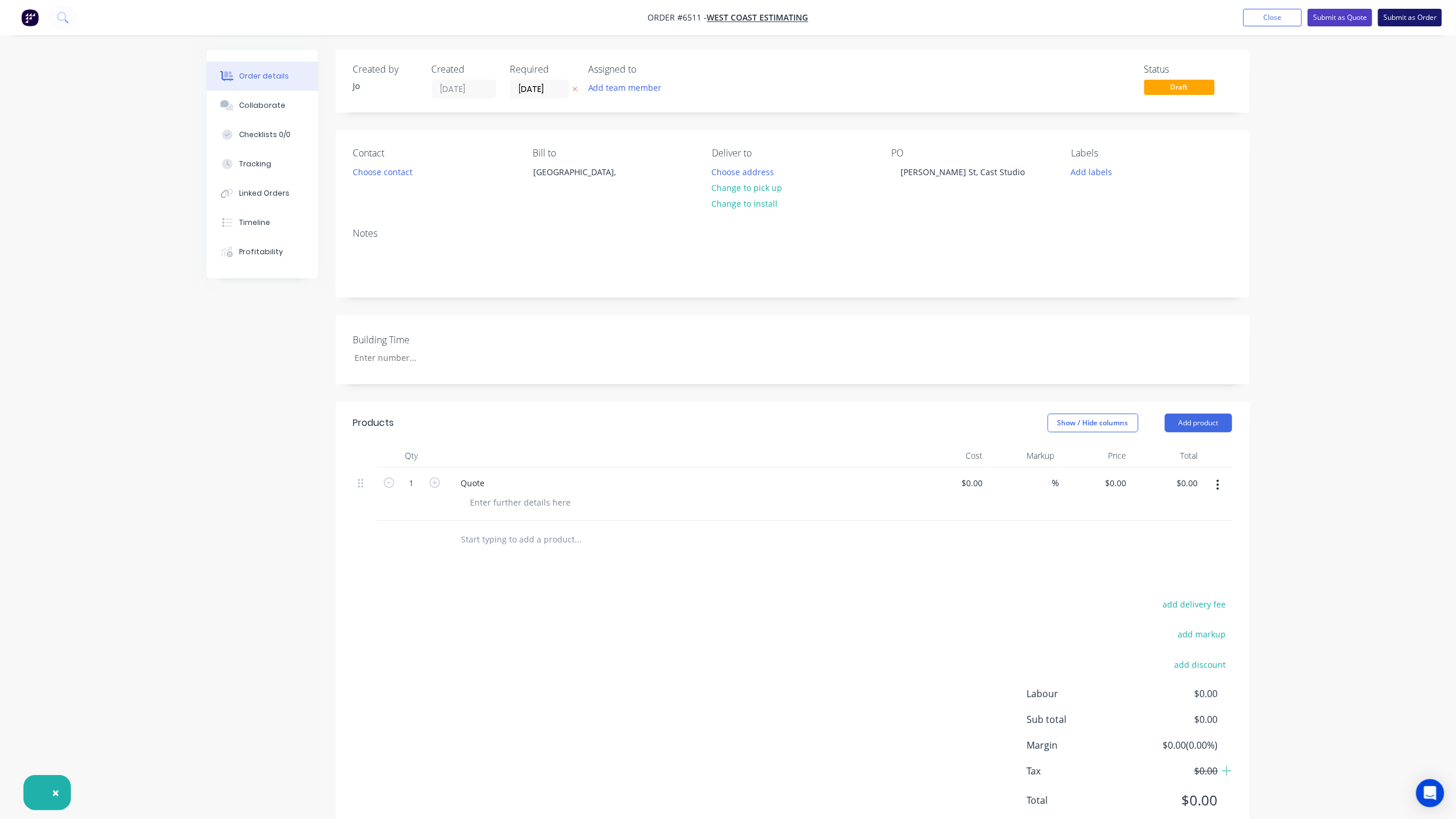
drag, startPoint x: 1345, startPoint y: 13, endPoint x: 1382, endPoint y: 20, distance: 37.7
click at [1345, 13] on button "Submit as Quote" at bounding box center [1340, 18] width 64 height 18
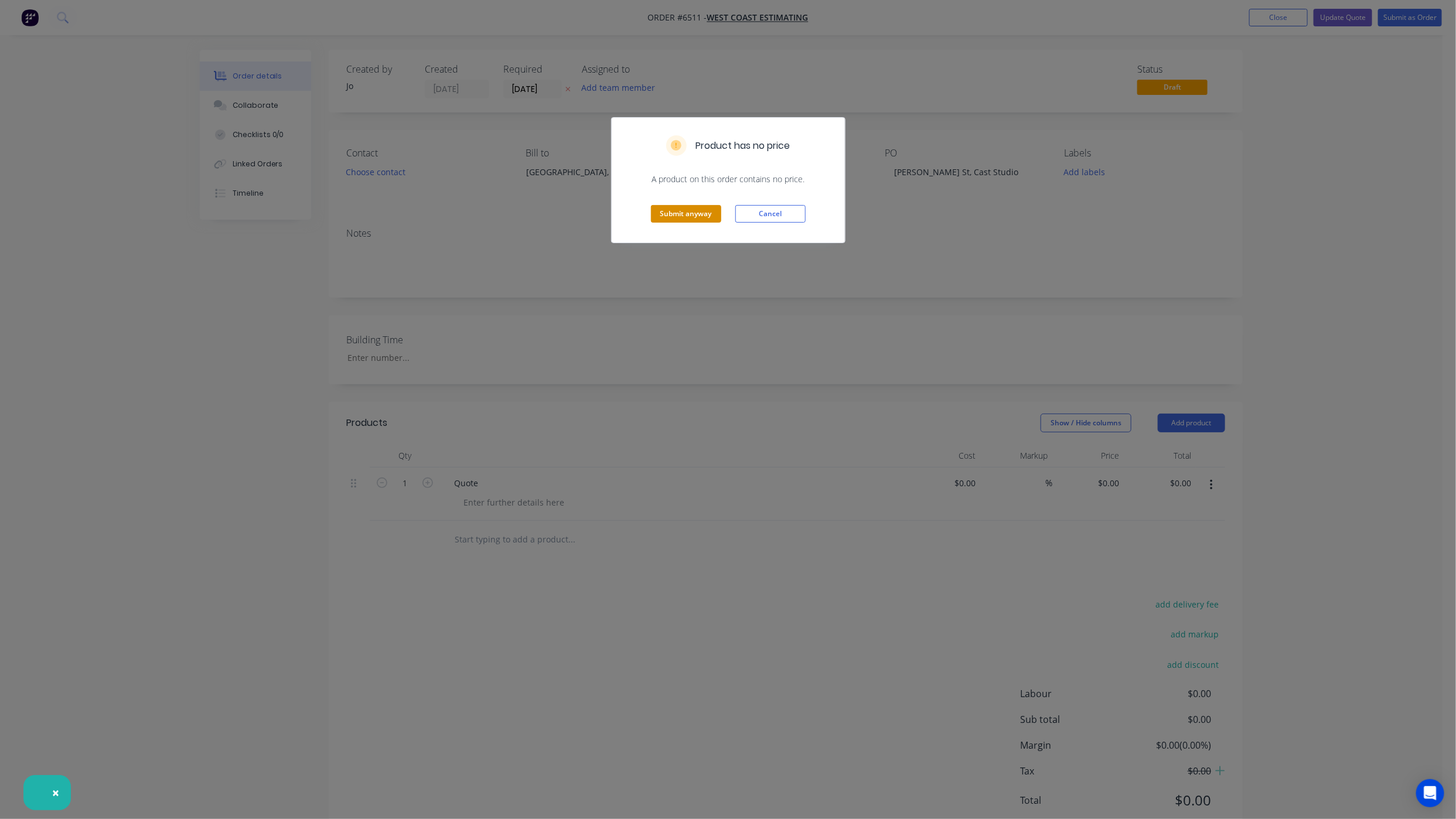
click at [686, 220] on button "Submit anyway" at bounding box center [685, 214] width 70 height 18
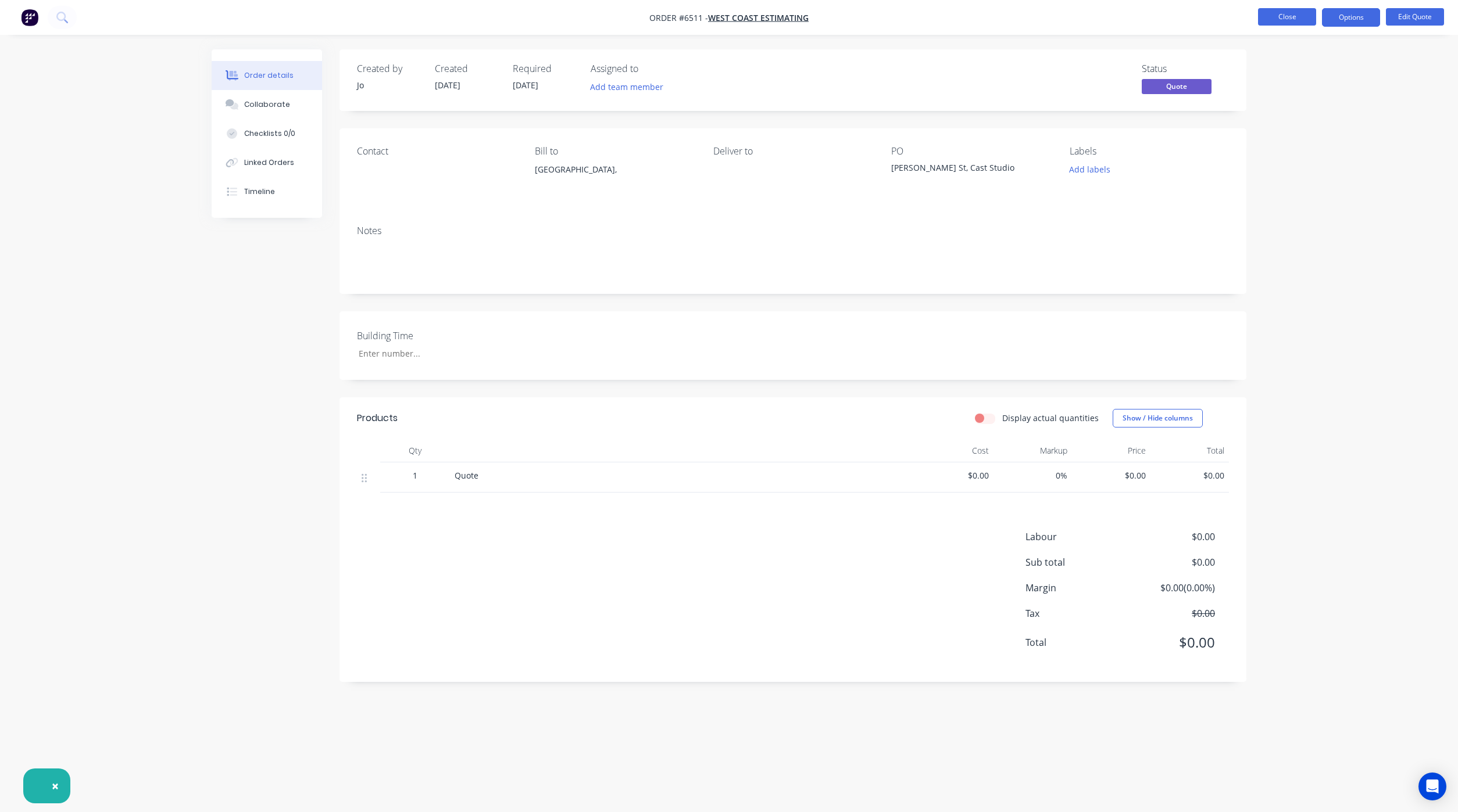
click at [1273, 20] on button "Close" at bounding box center [1287, 17] width 59 height 18
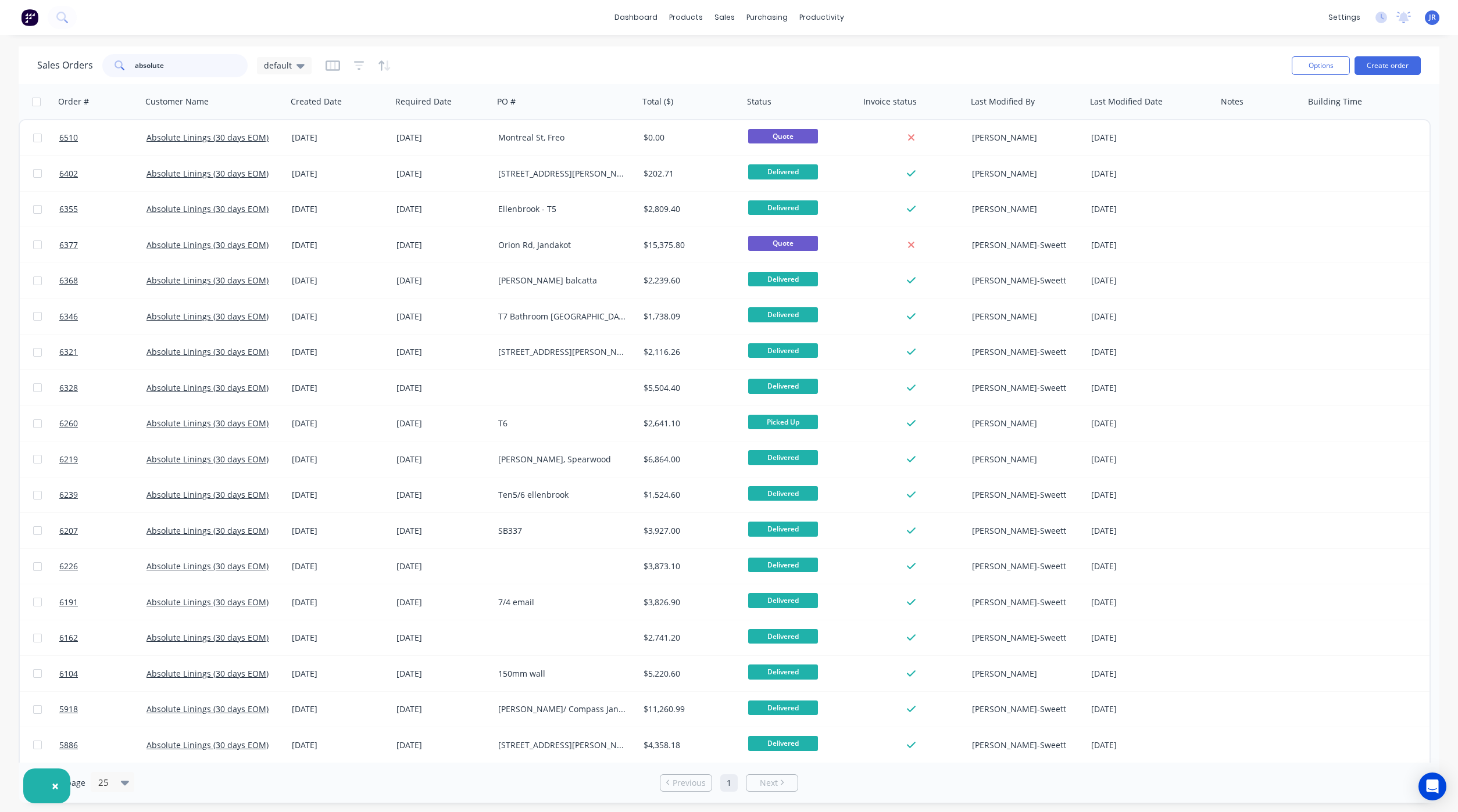
drag, startPoint x: 201, startPoint y: 65, endPoint x: 34, endPoint y: 48, distance: 167.9
click at [34, 48] on div "Sales Orders absolute default Options Create order" at bounding box center [729, 65] width 1421 height 38
type input "west coast"
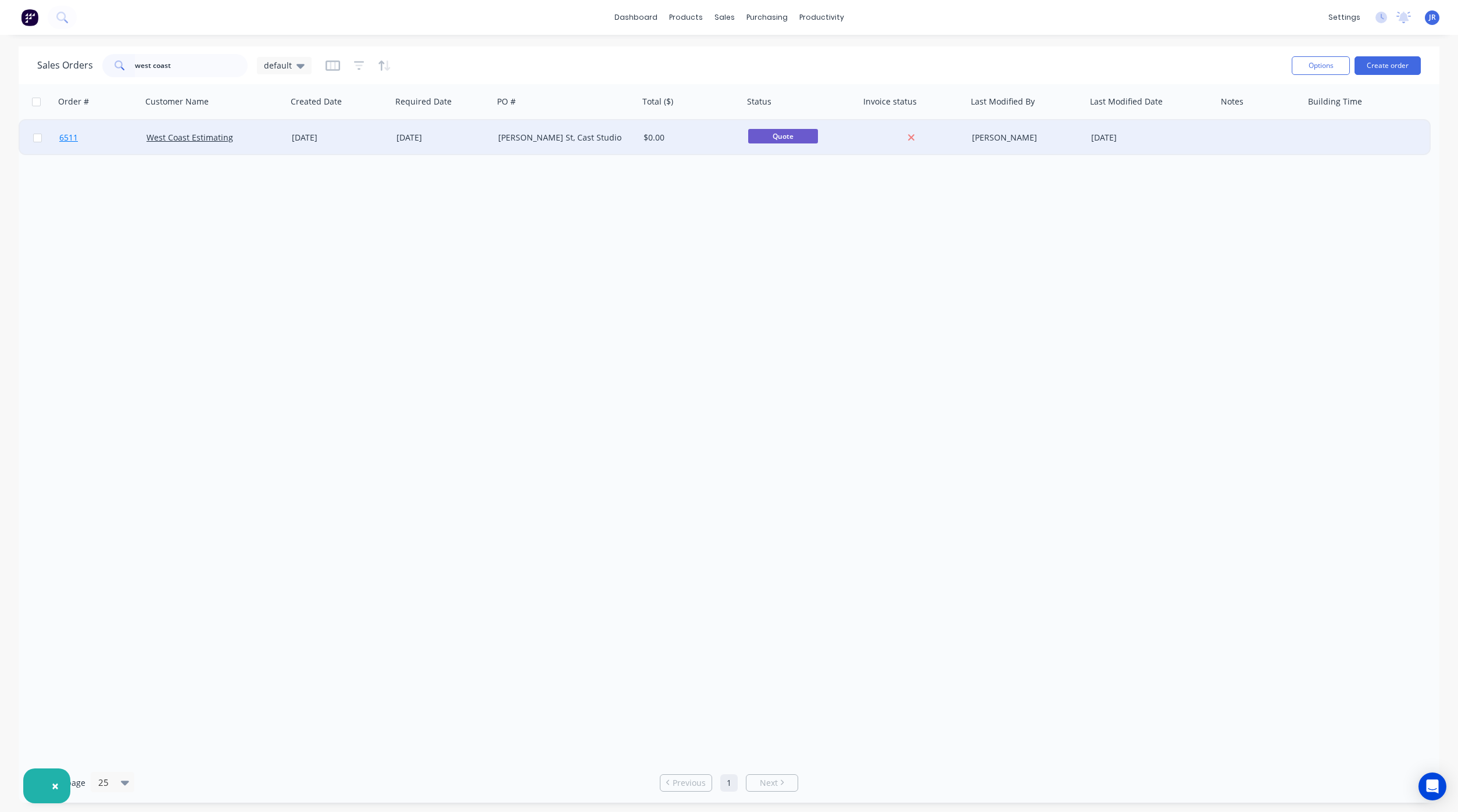
click at [60, 133] on span "6511" at bounding box center [68, 138] width 19 height 12
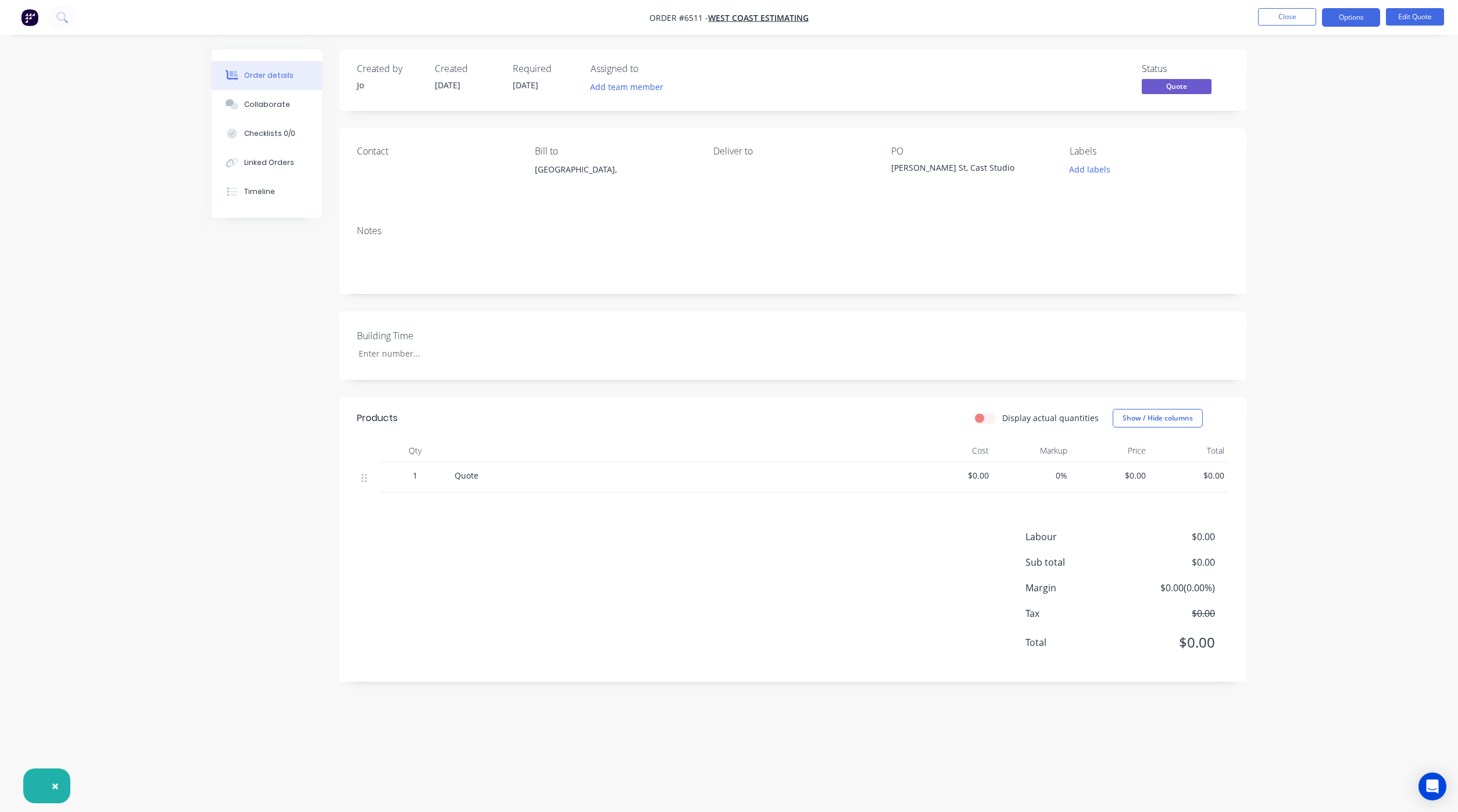
click at [1287, 26] on li "Close" at bounding box center [1287, 17] width 59 height 19
click at [1269, 16] on button "Close" at bounding box center [1287, 17] width 59 height 18
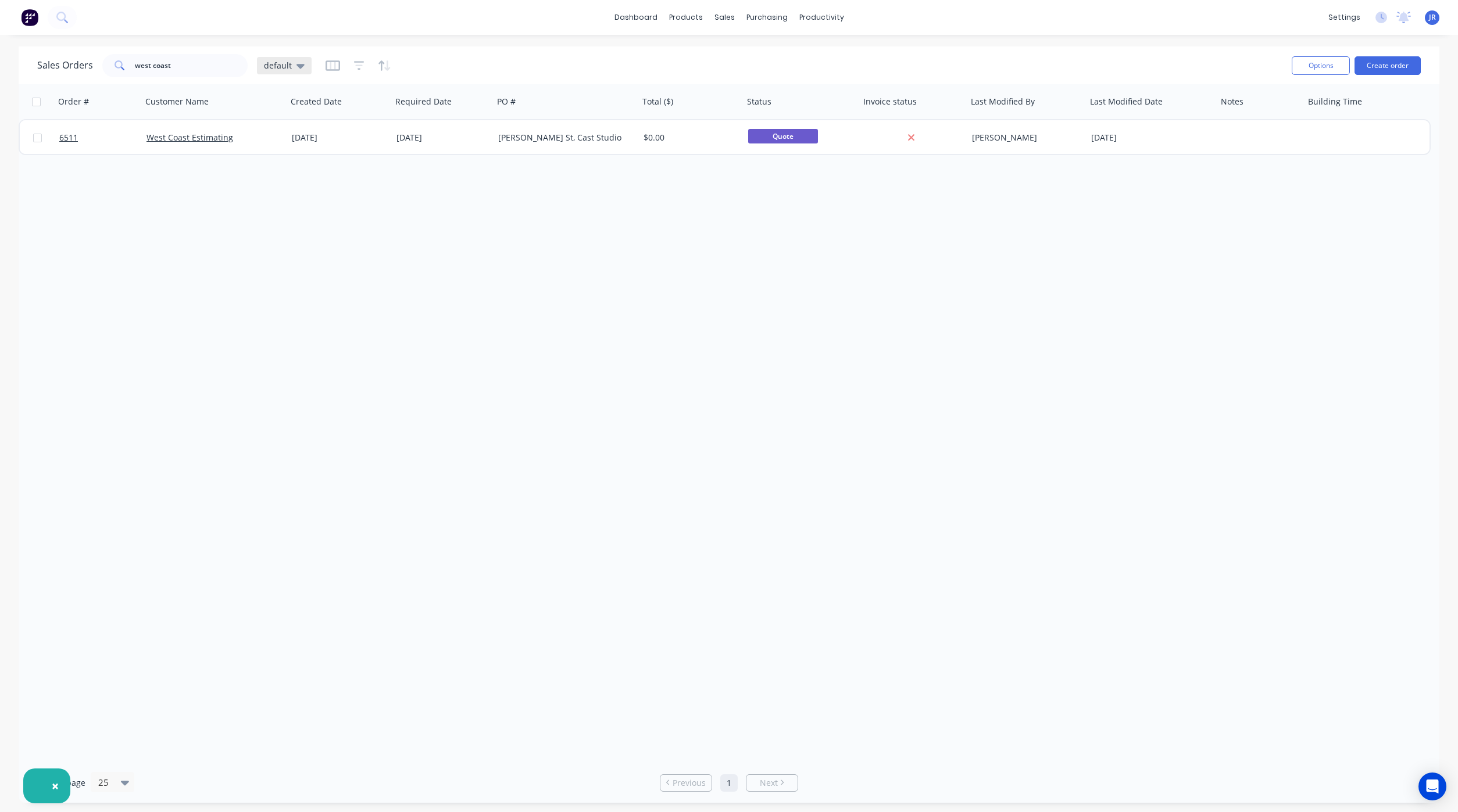
click at [282, 68] on span "default" at bounding box center [277, 65] width 28 height 13
click at [310, 234] on button "quotes" at bounding box center [327, 234] width 133 height 14
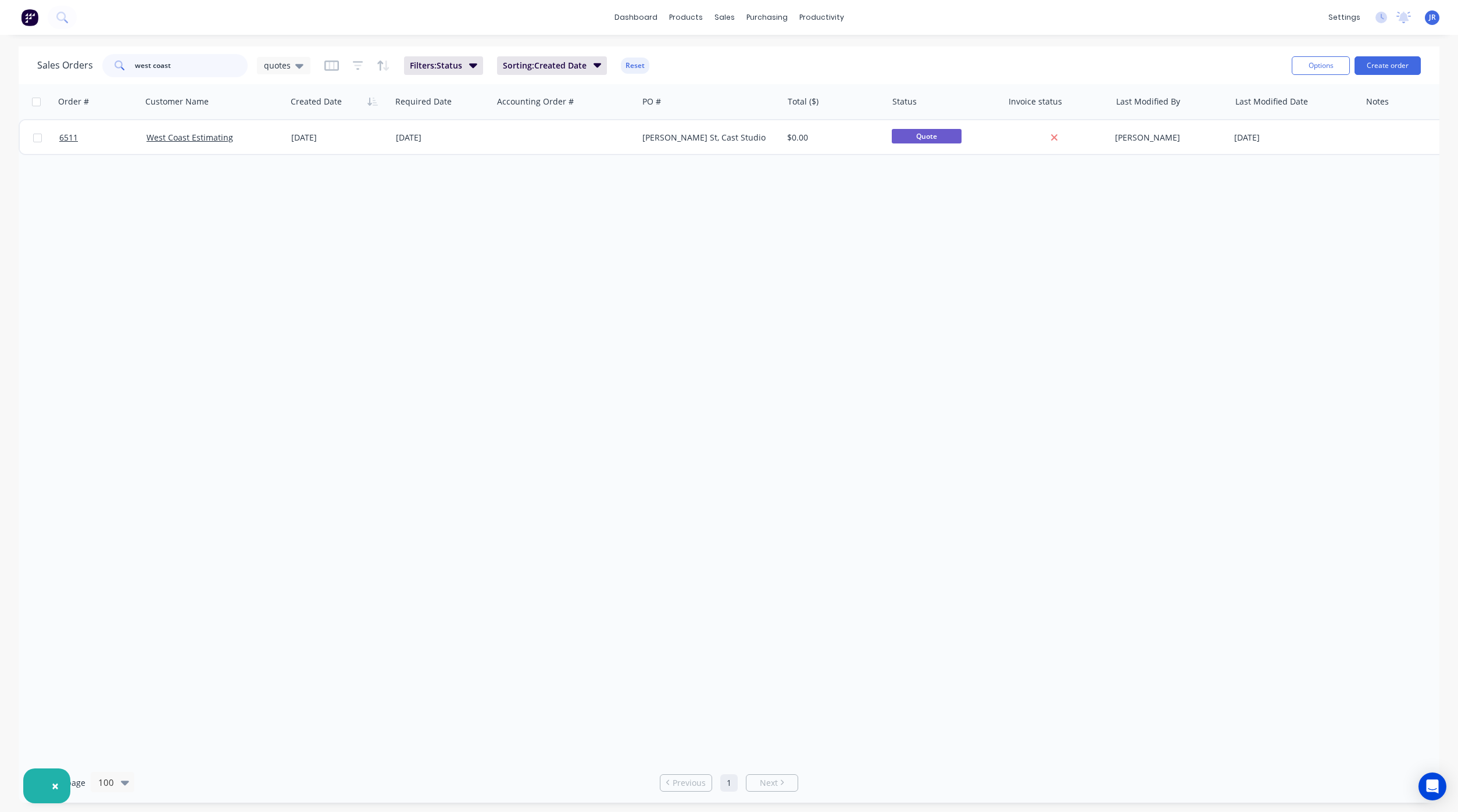
drag, startPoint x: 186, startPoint y: 70, endPoint x: -10, endPoint y: 49, distance: 197.1
click at [0, 49] on html "× dashboard products sales purchasing productivity dashboard products Product C…" at bounding box center [729, 406] width 1458 height 812
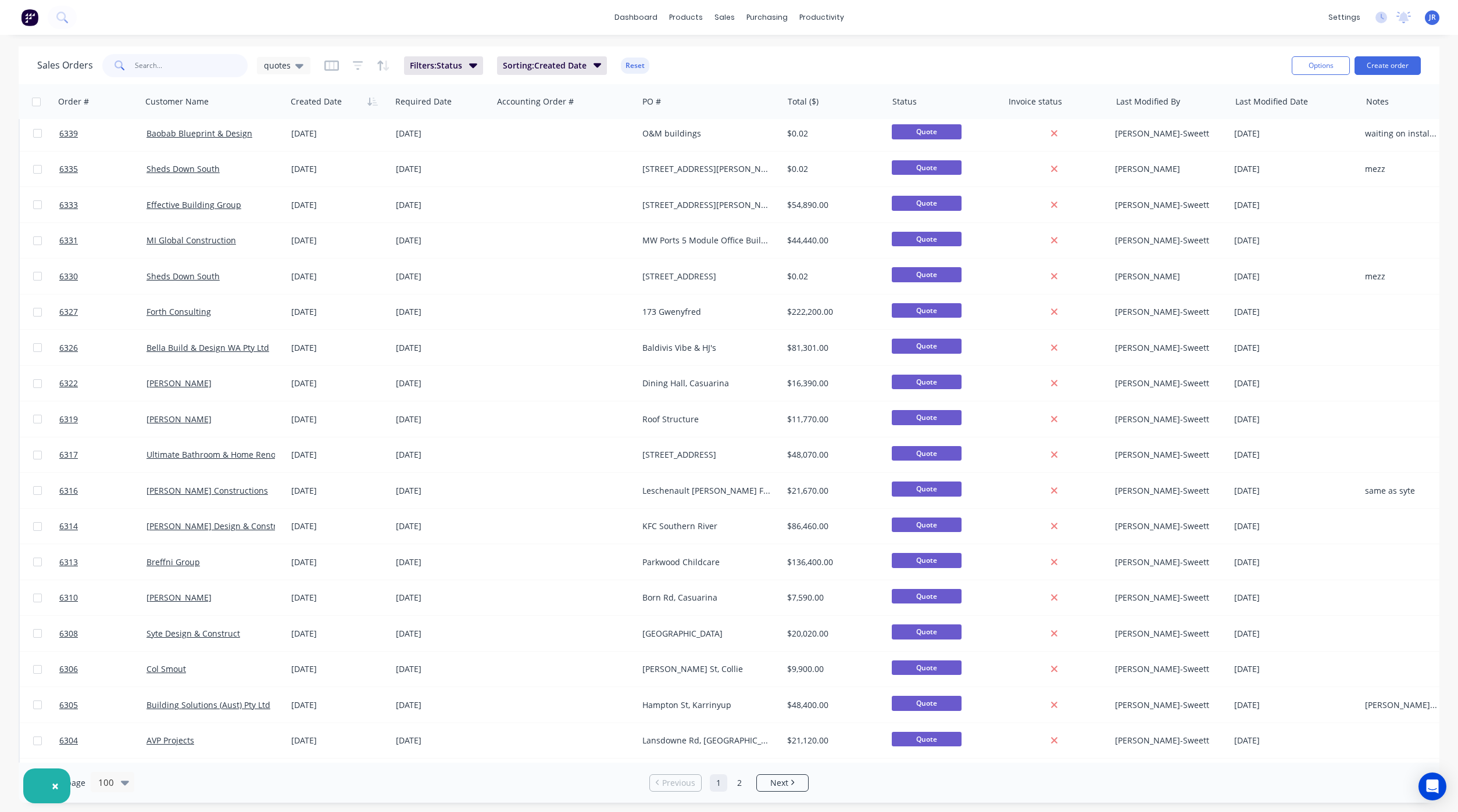
scroll to position [2934, 0]
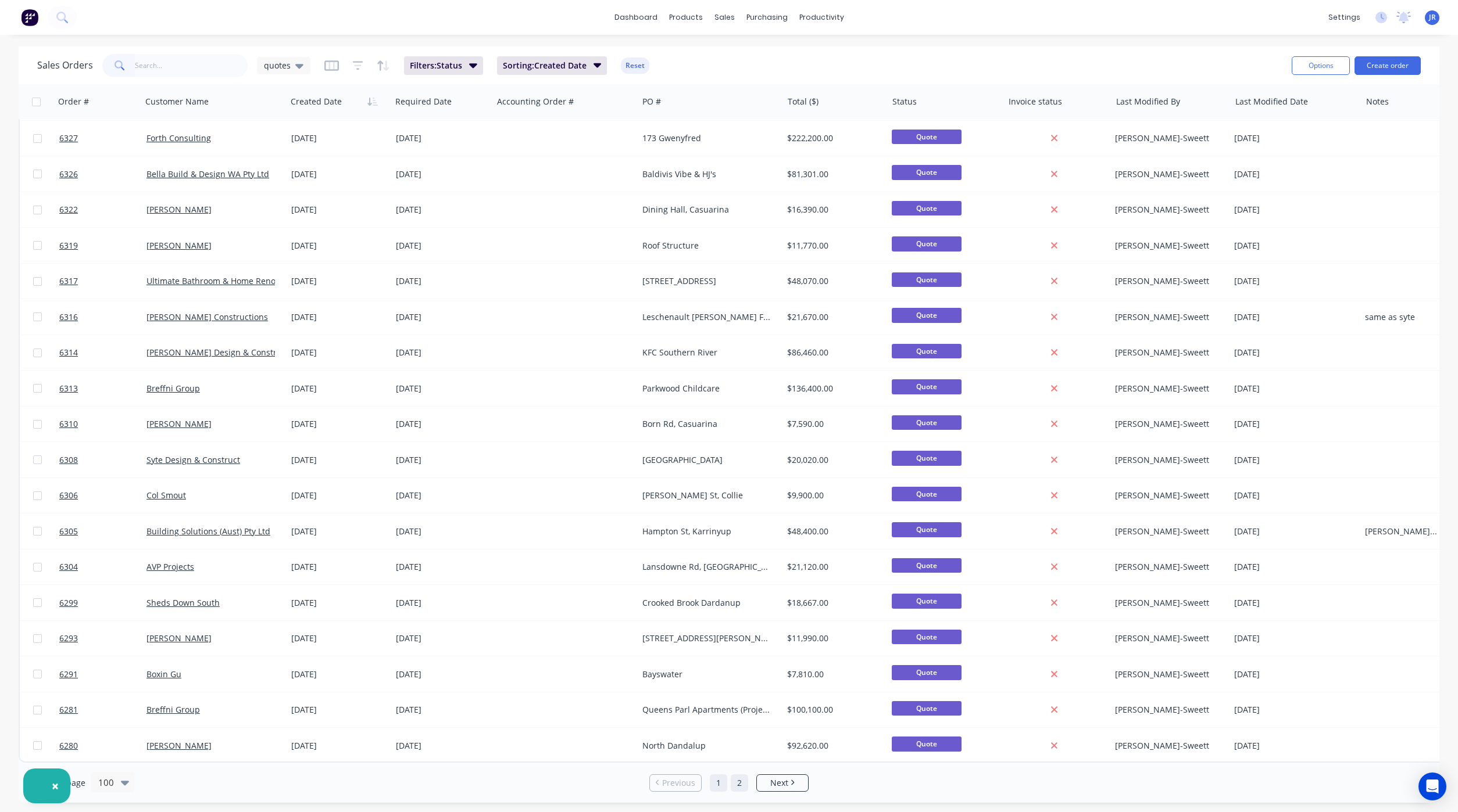
click at [739, 782] on link "2" at bounding box center [739, 783] width 18 height 18
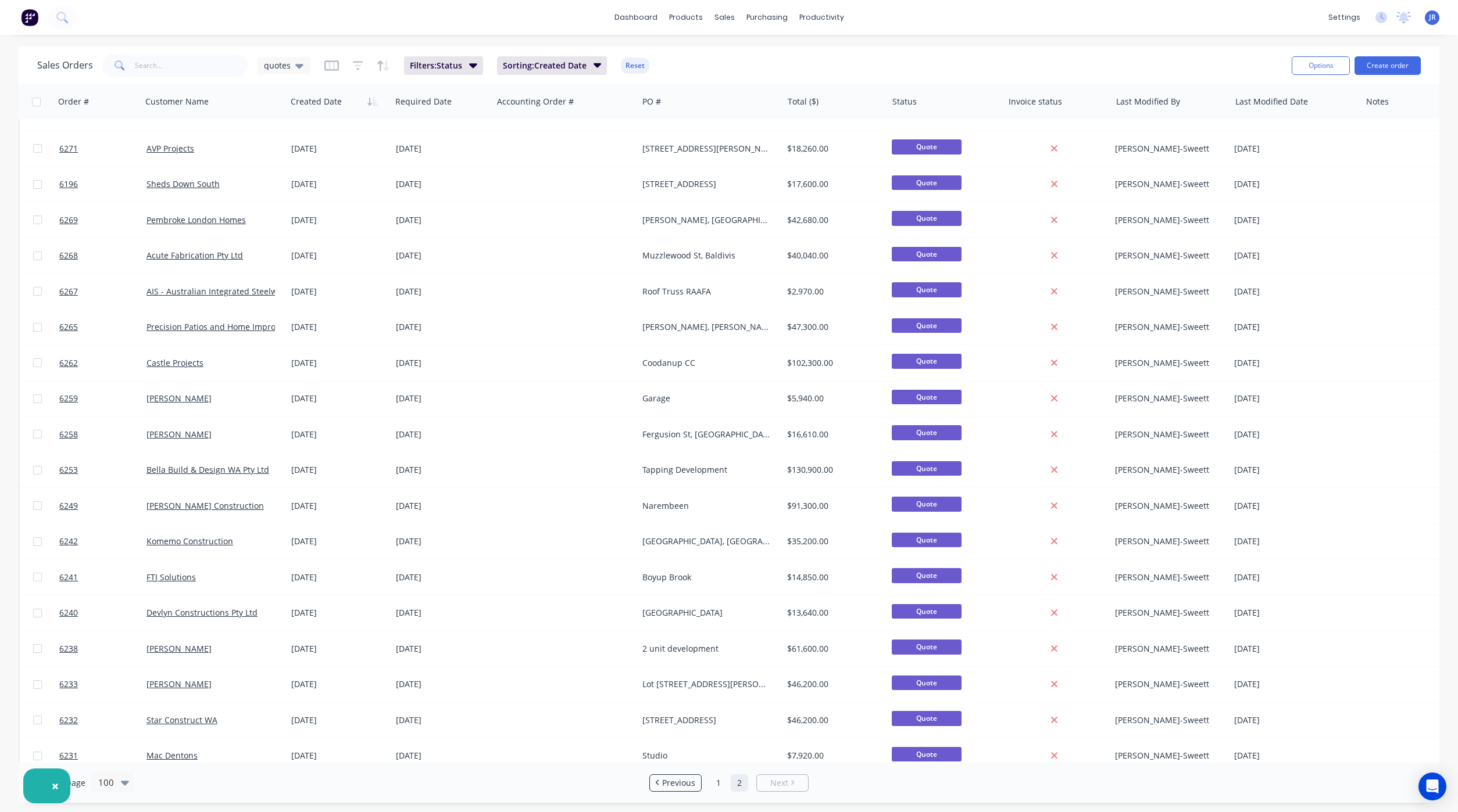
scroll to position [0, 0]
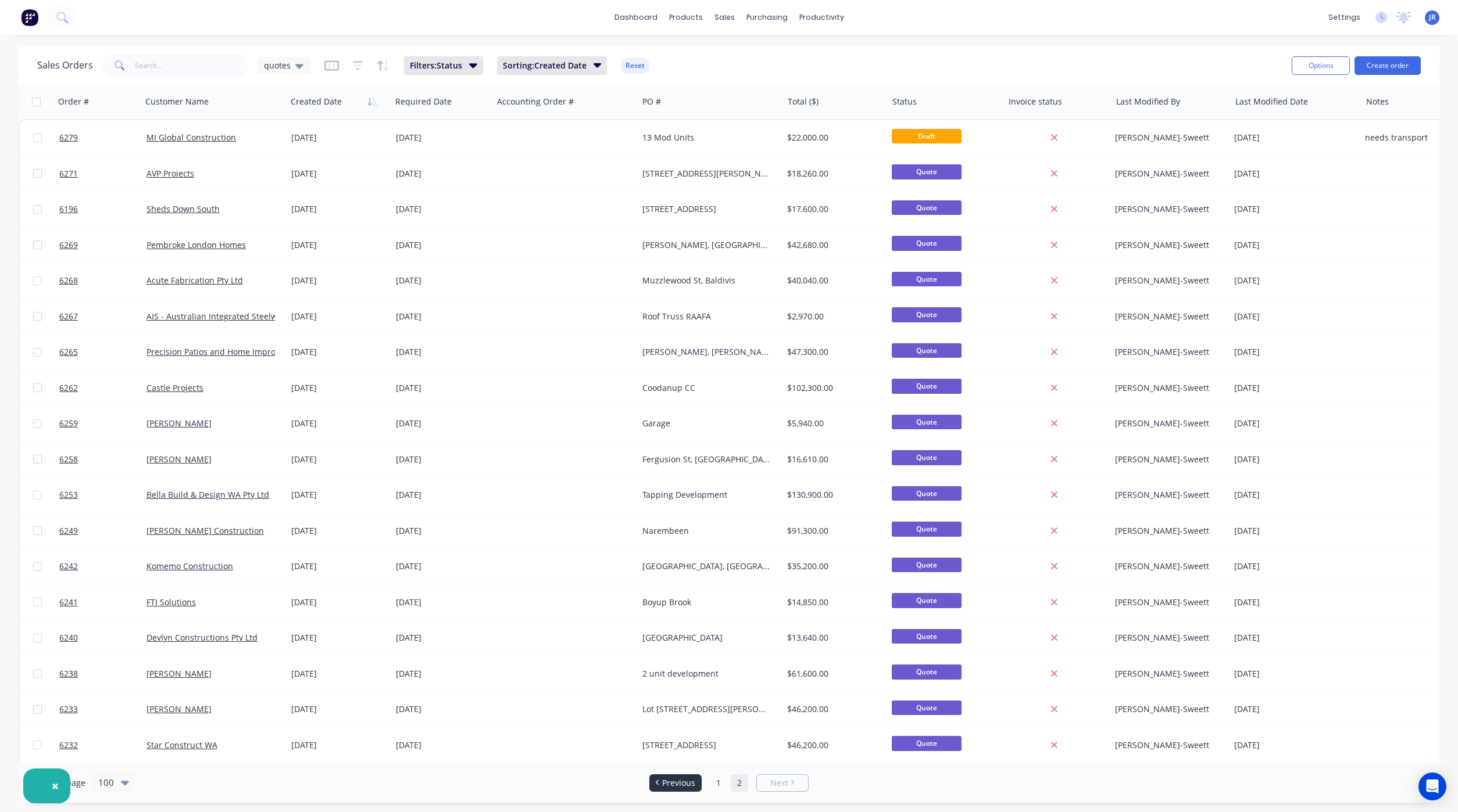
click at [680, 777] on span "Previous" at bounding box center [679, 783] width 33 height 12
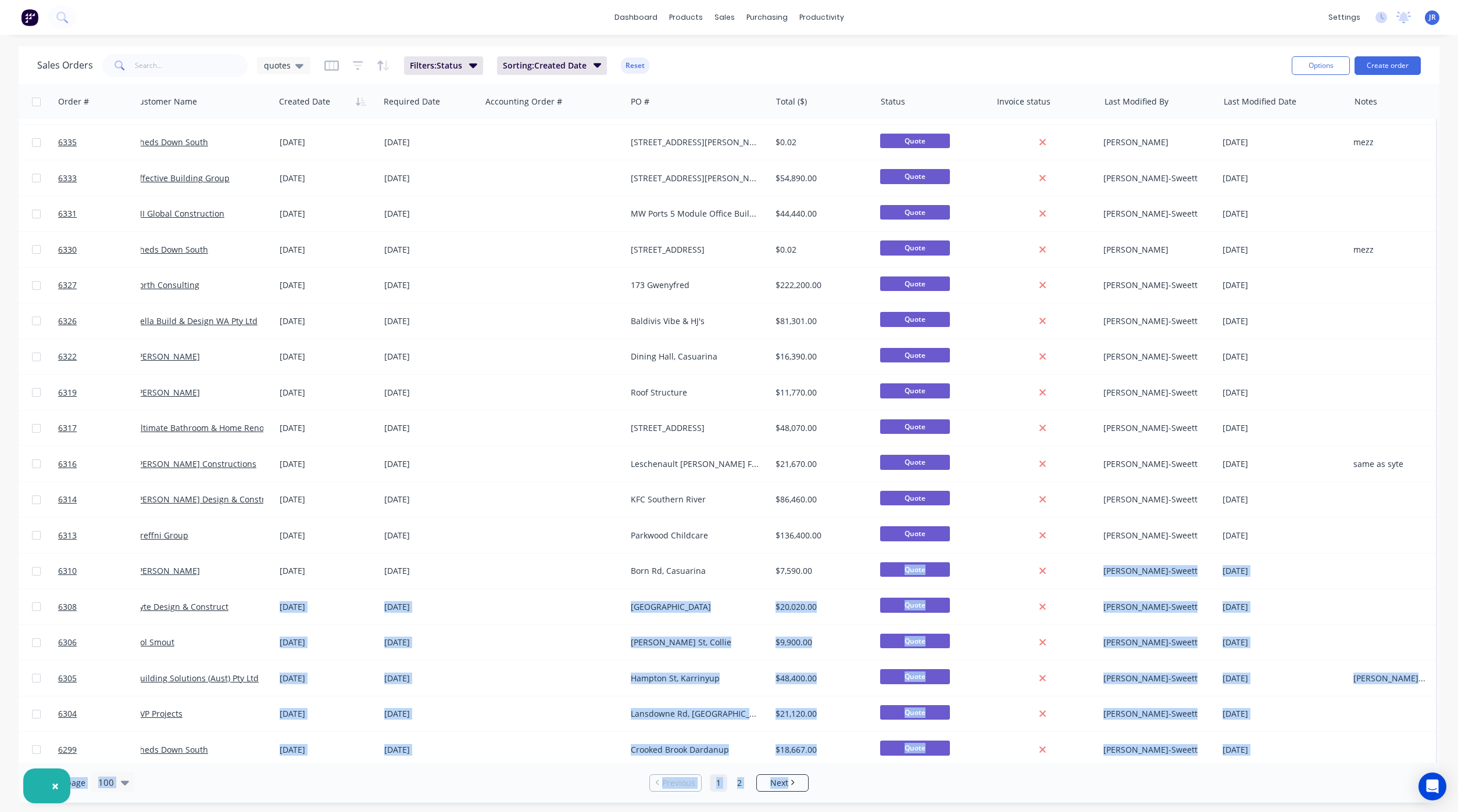
scroll to position [2934, 17]
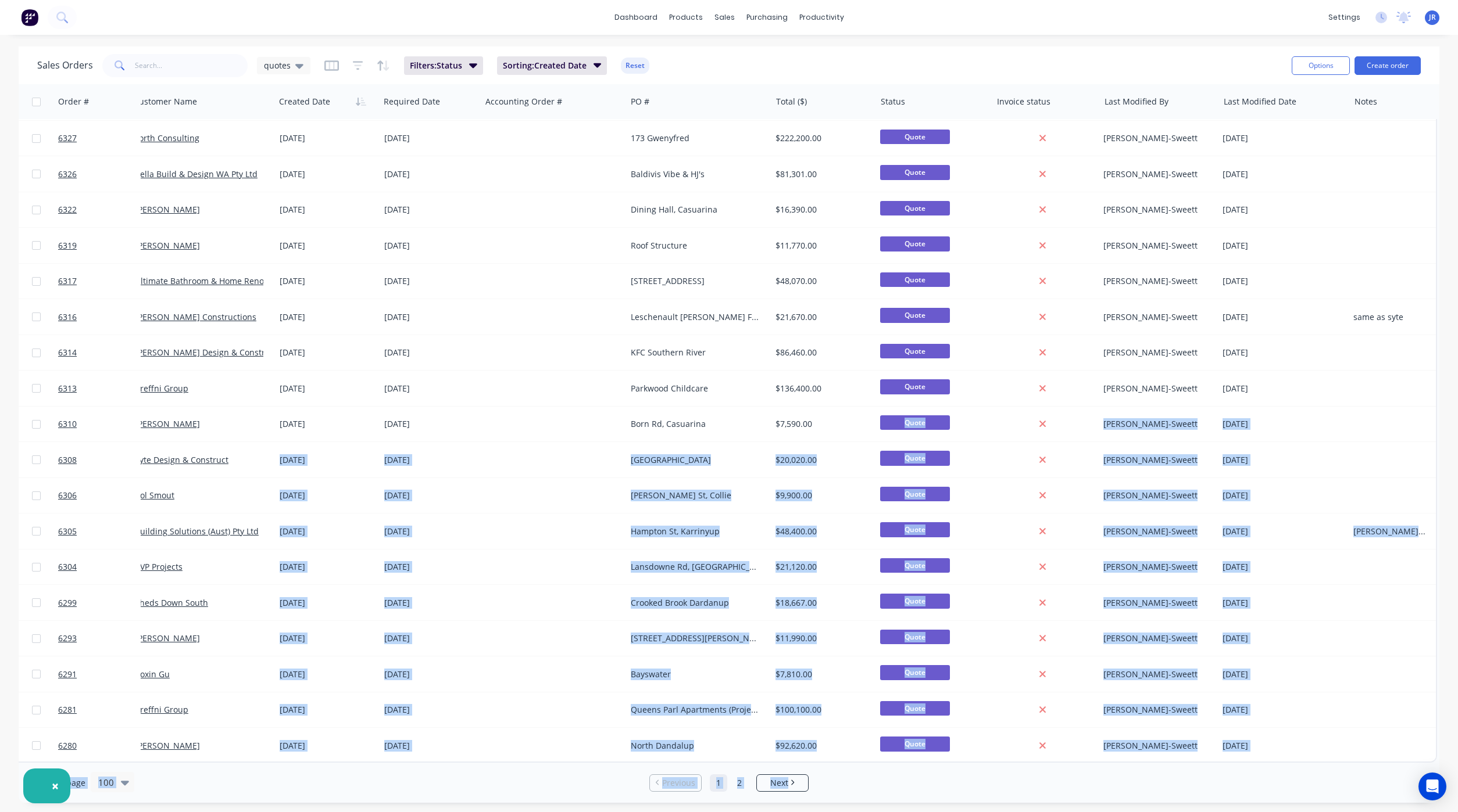
drag, startPoint x: 832, startPoint y: 757, endPoint x: 917, endPoint y: 765, distance: 85.4
click at [917, 765] on div "Sales Orders quotes Filters: Status Sorting: Created Date Reset Options Create …" at bounding box center [729, 425] width 1421 height 756
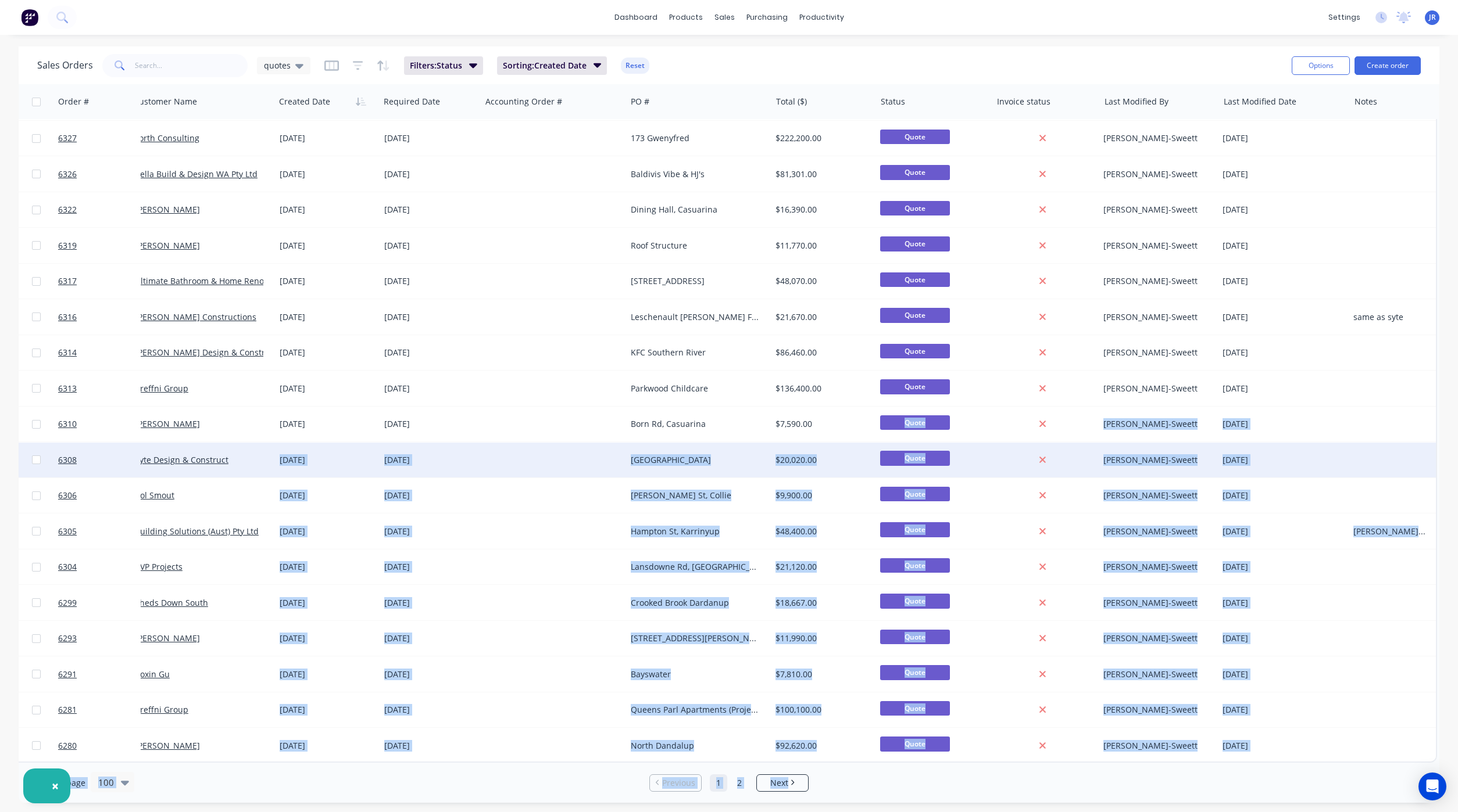
click at [1352, 443] on div at bounding box center [1392, 461] width 87 height 35
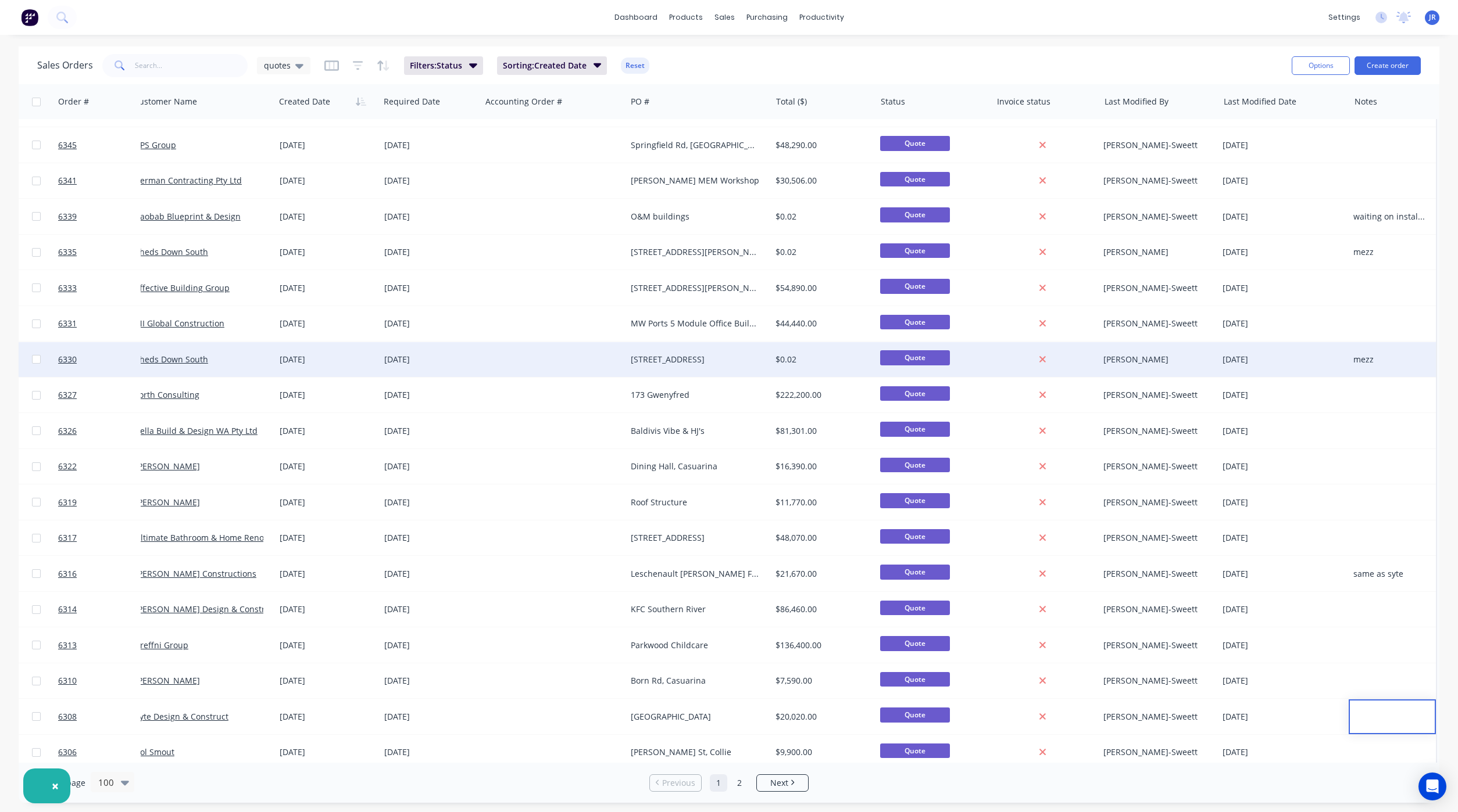
scroll to position [2585, 17]
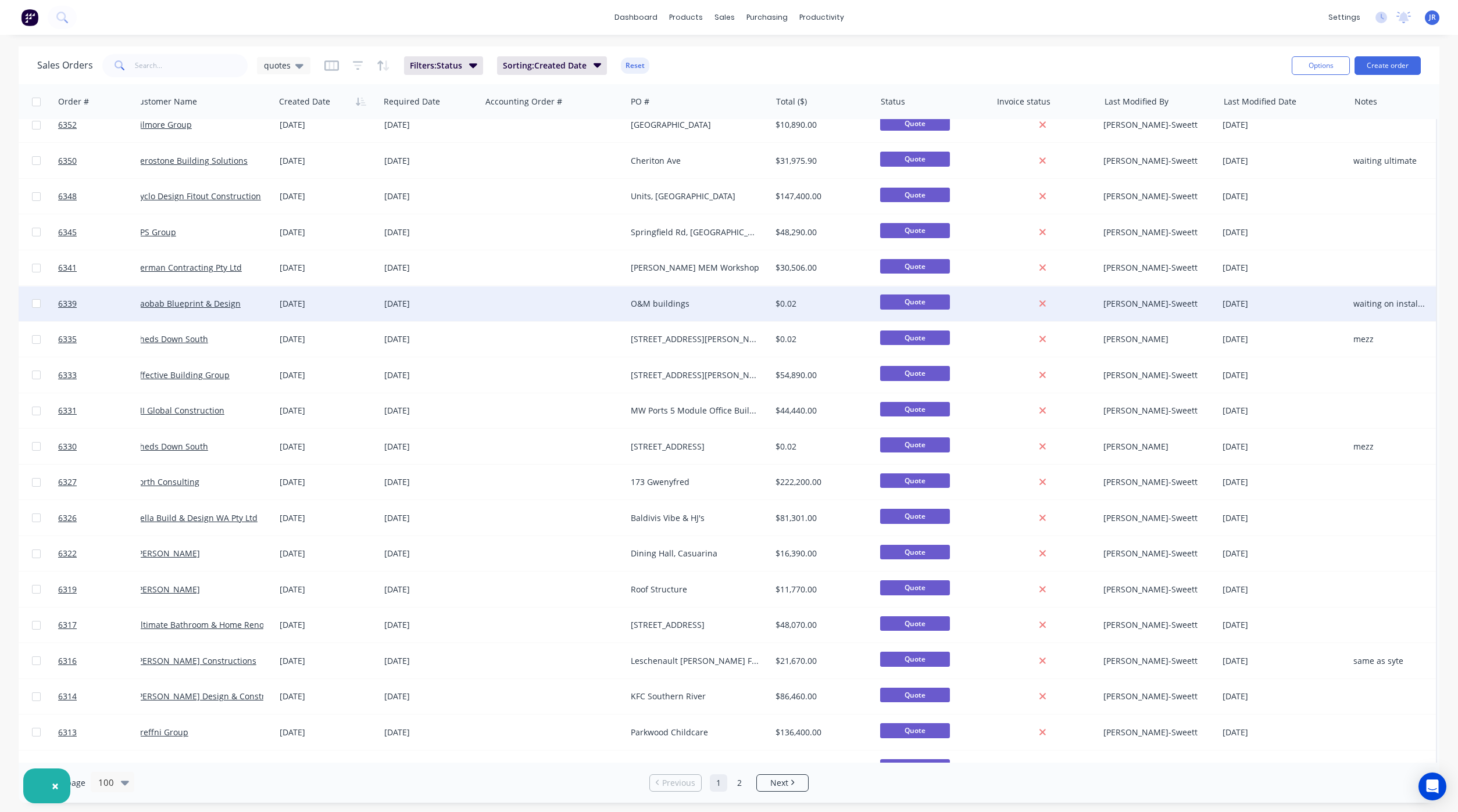
click at [1411, 304] on div "waiting on install price" at bounding box center [1391, 304] width 74 height 12
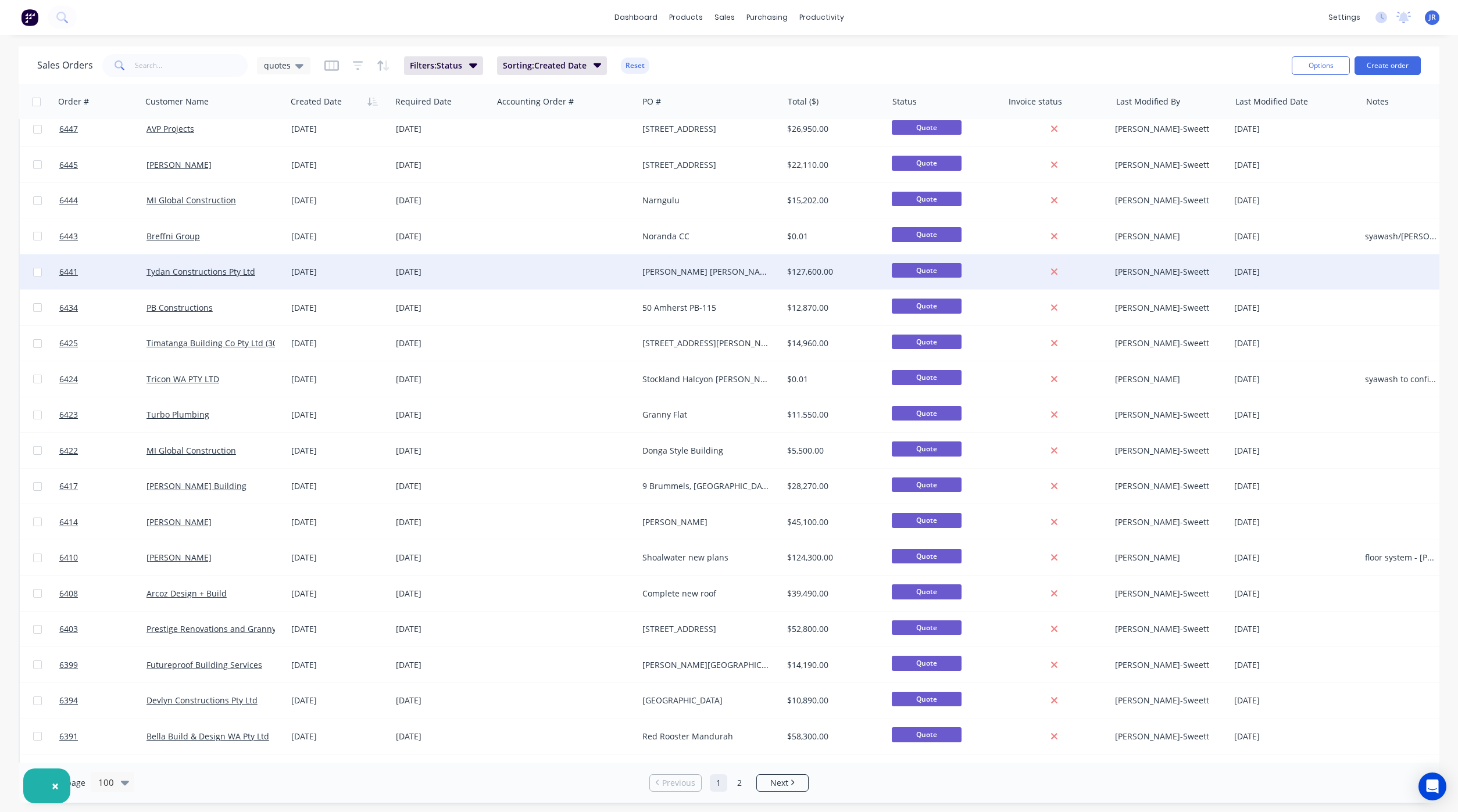
scroll to position [1279, 0]
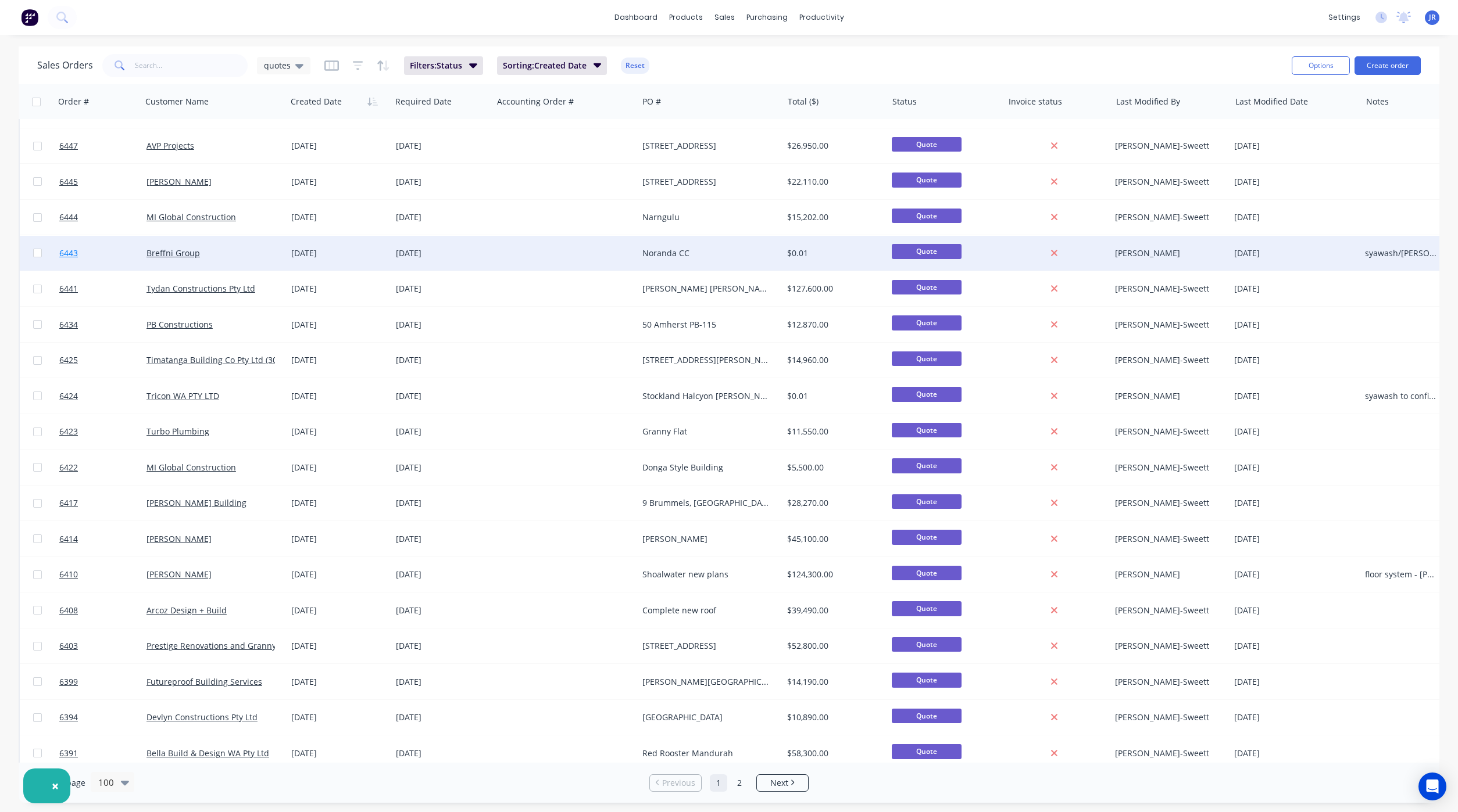
click at [66, 252] on span "6443" at bounding box center [68, 254] width 19 height 12
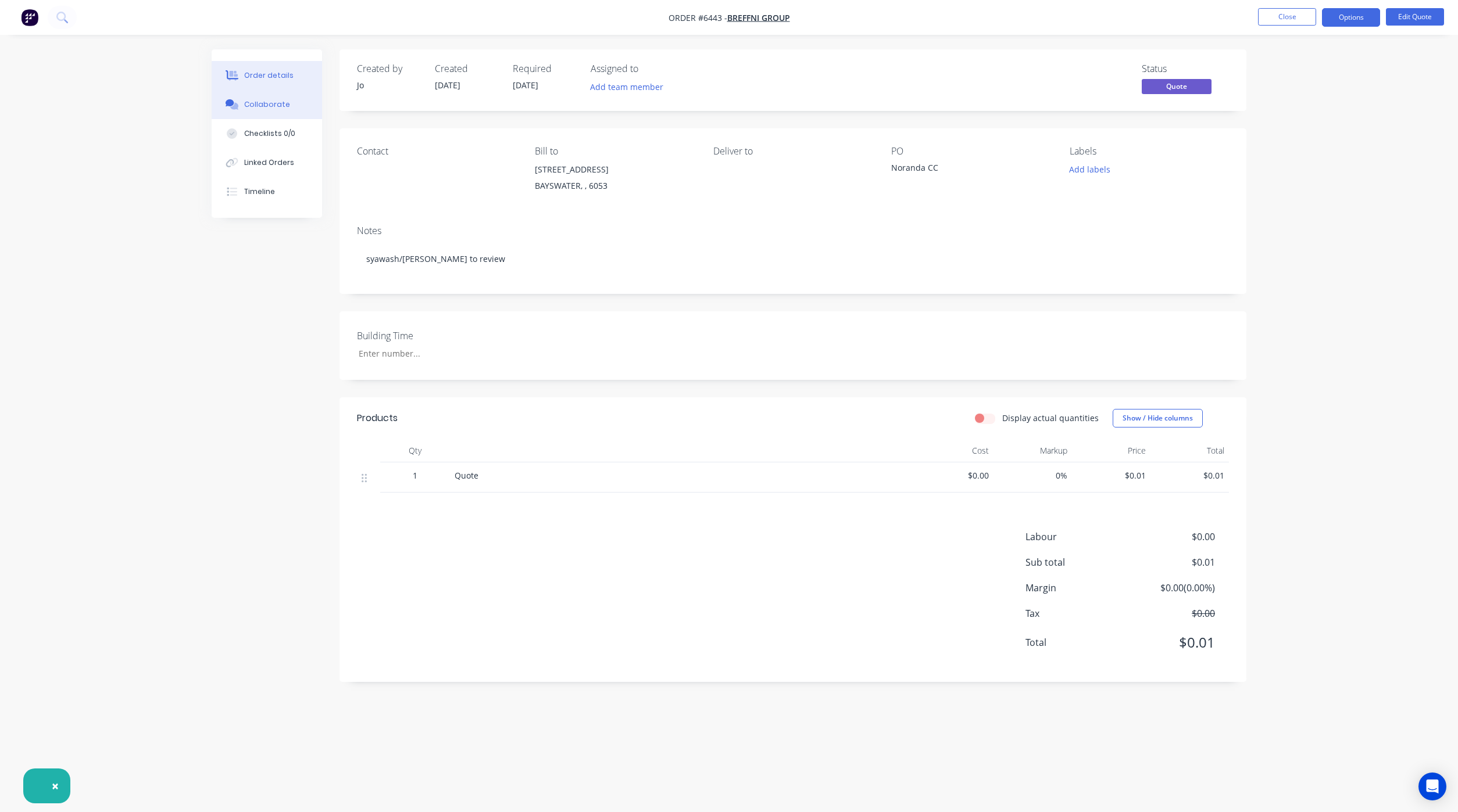
click at [269, 106] on div "Collaborate" at bounding box center [267, 104] width 46 height 11
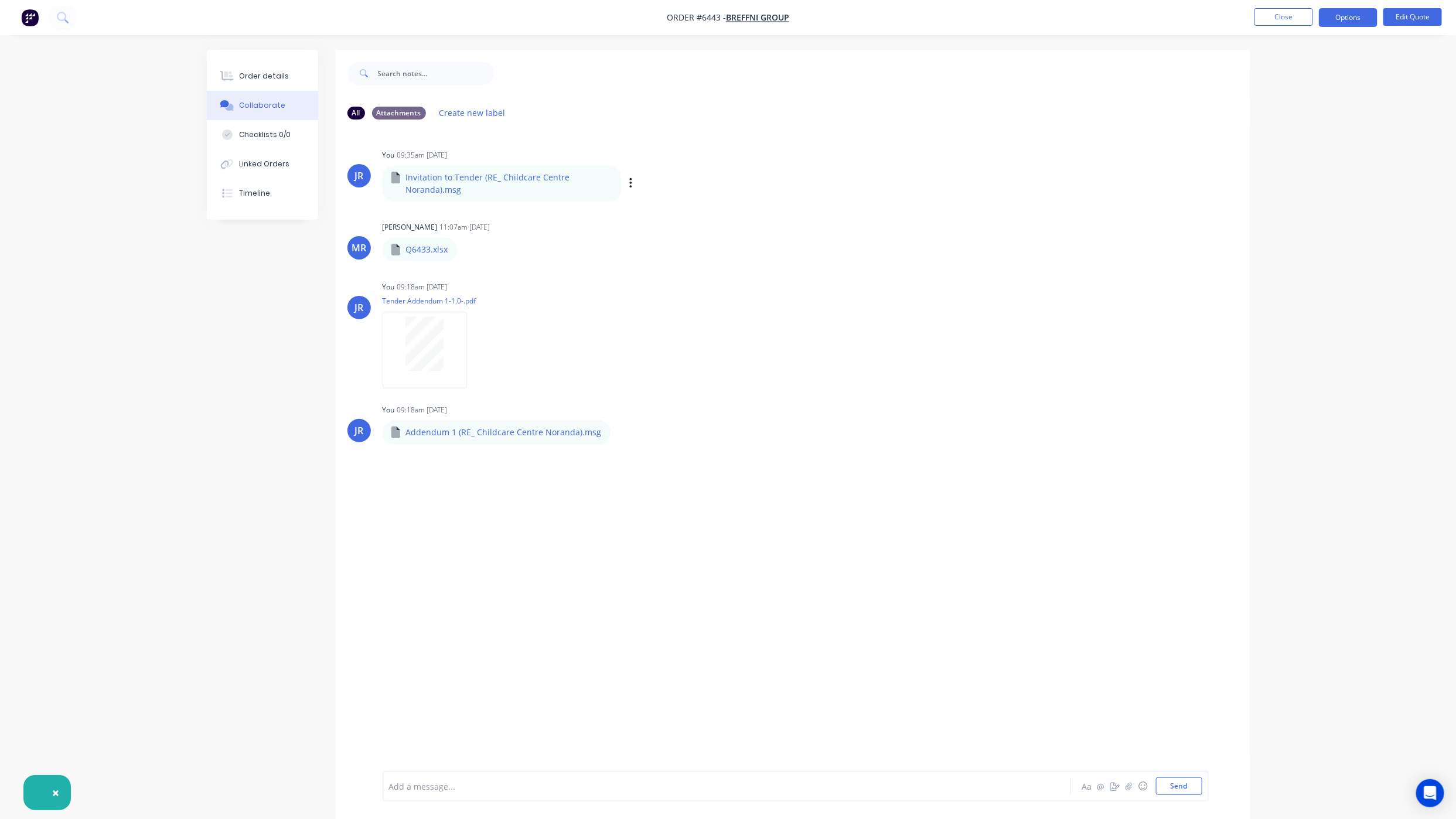
click at [473, 183] on p "Invitation to Tender (RE_ Childcare Centre Noranda).msg" at bounding box center [510, 183] width 207 height 24
click at [629, 178] on icon "button" at bounding box center [630, 183] width 2 height 11
click at [668, 212] on button "Download" at bounding box center [708, 215] width 132 height 27
click at [269, 83] on button "Order details" at bounding box center [262, 77] width 111 height 30
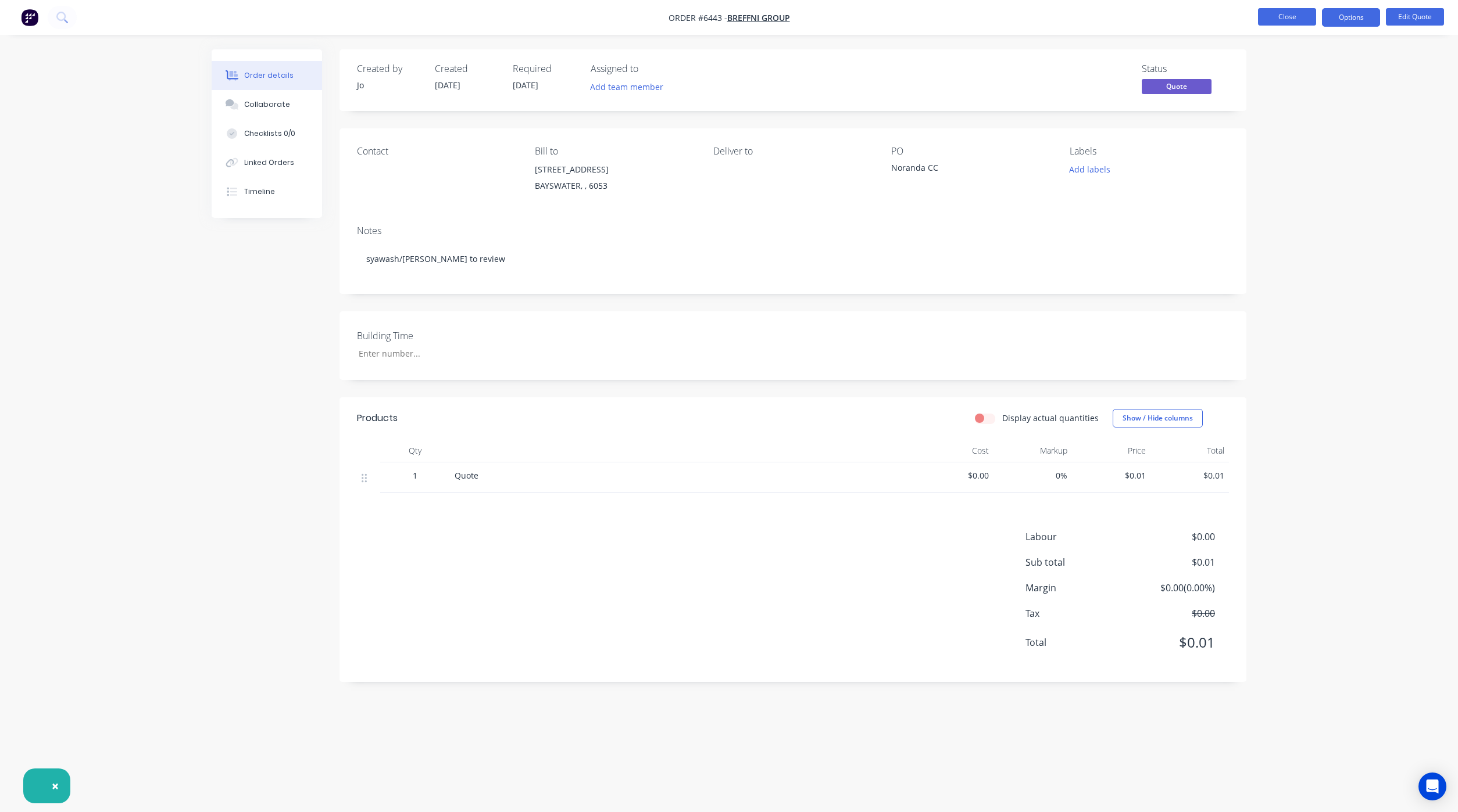
click at [1268, 18] on button "Close" at bounding box center [1287, 17] width 59 height 18
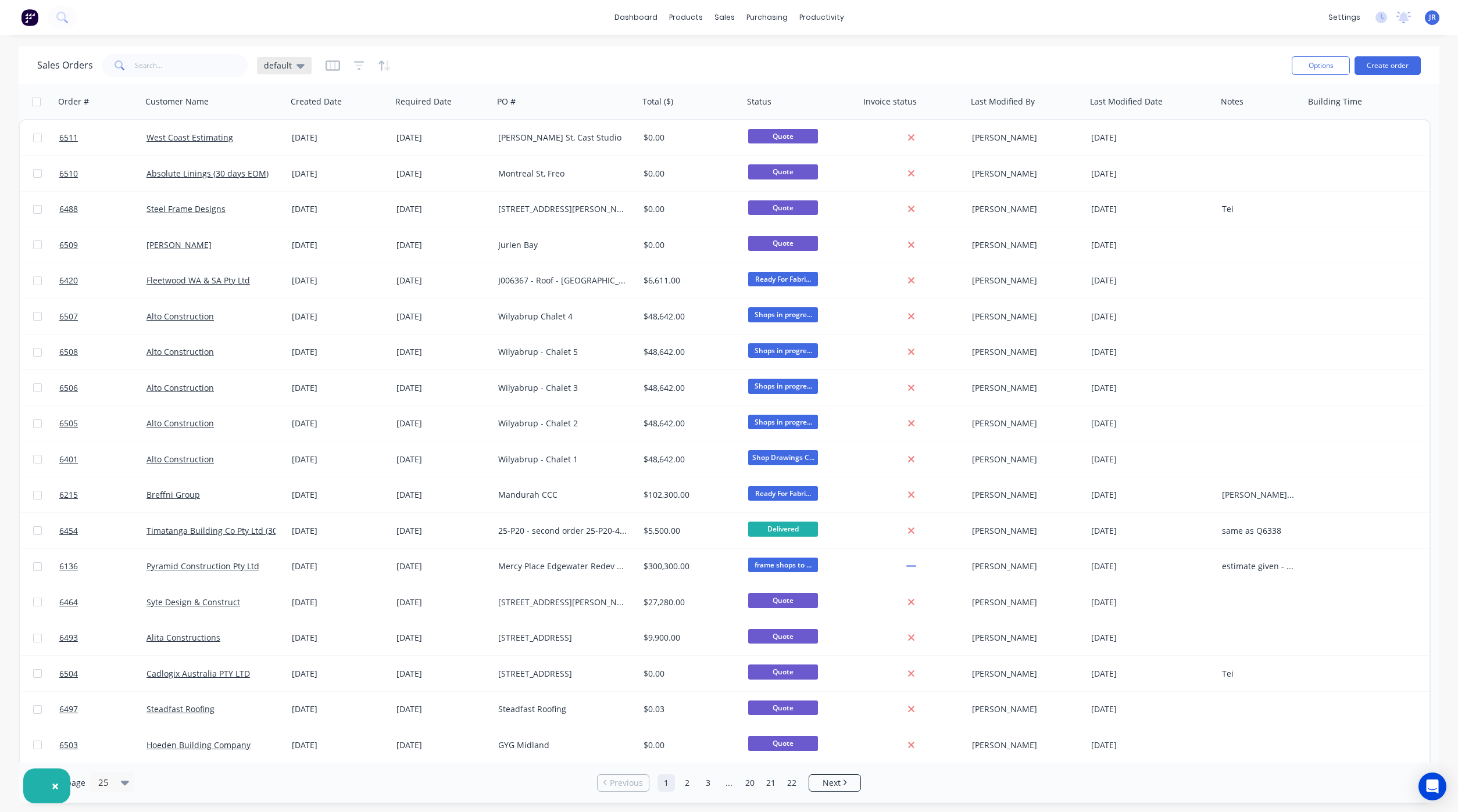
click at [290, 68] on div "default" at bounding box center [284, 65] width 41 height 11
click at [282, 234] on button "quotes" at bounding box center [327, 234] width 133 height 14
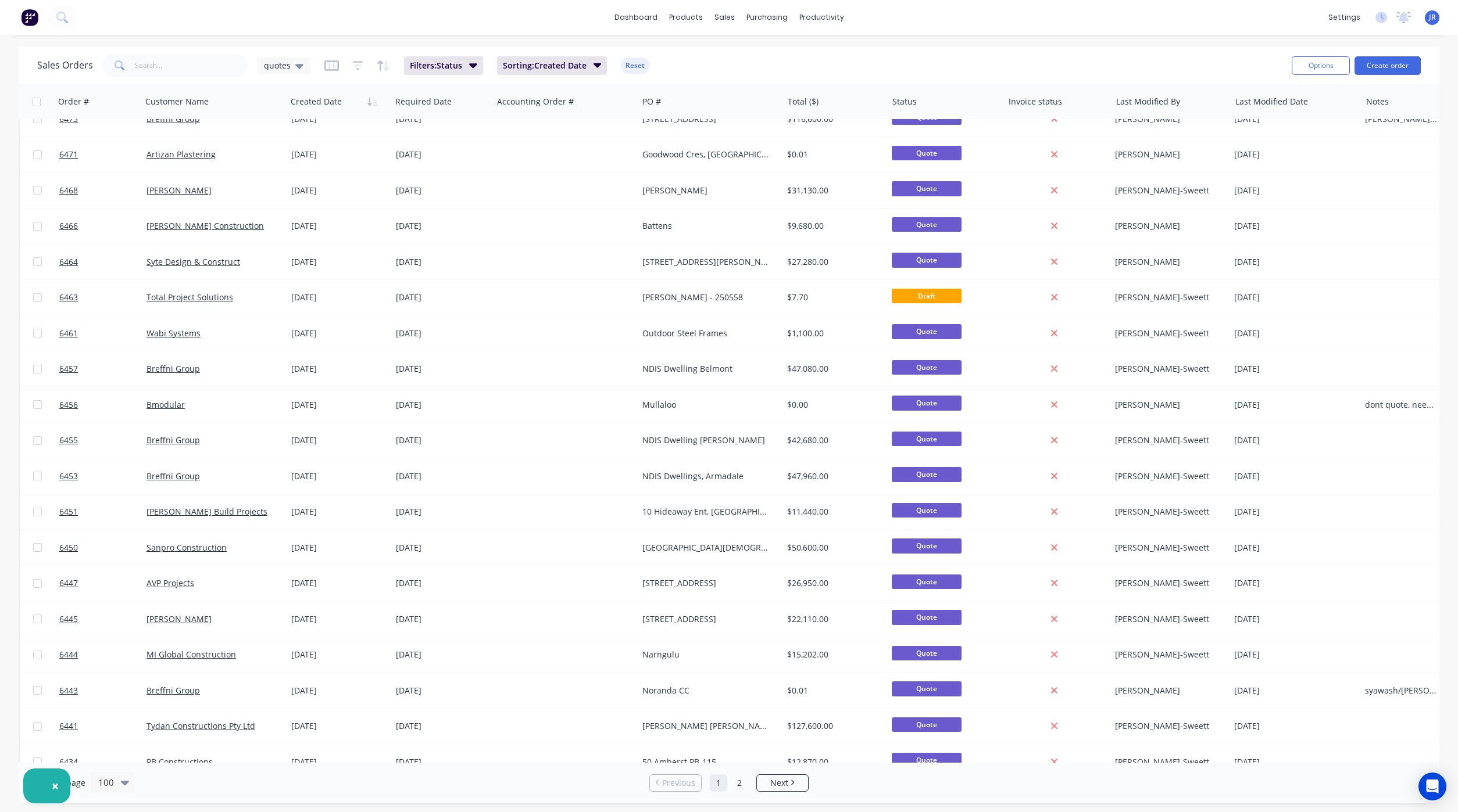
scroll to position [872, 0]
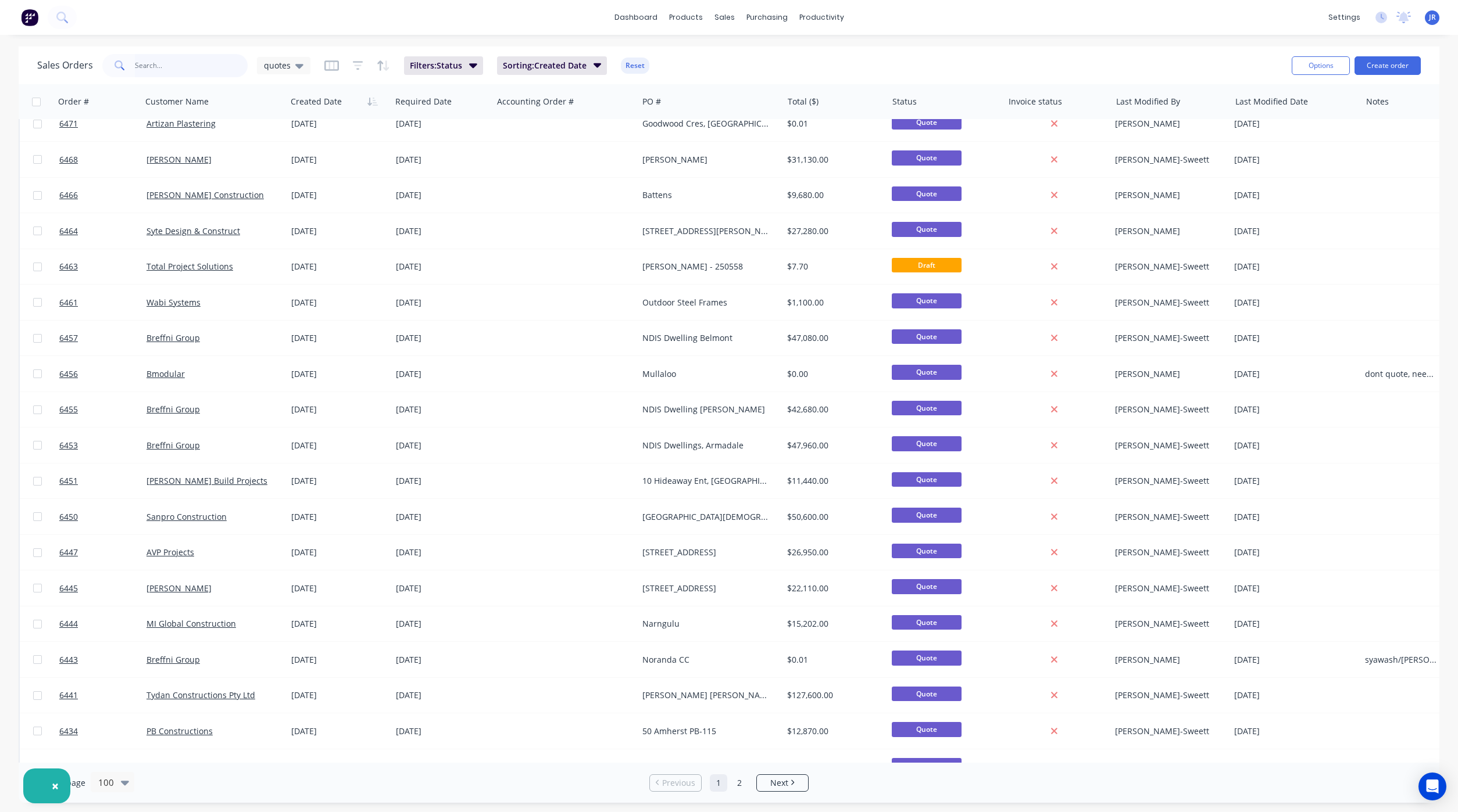
click at [181, 74] on input "text" at bounding box center [191, 65] width 113 height 23
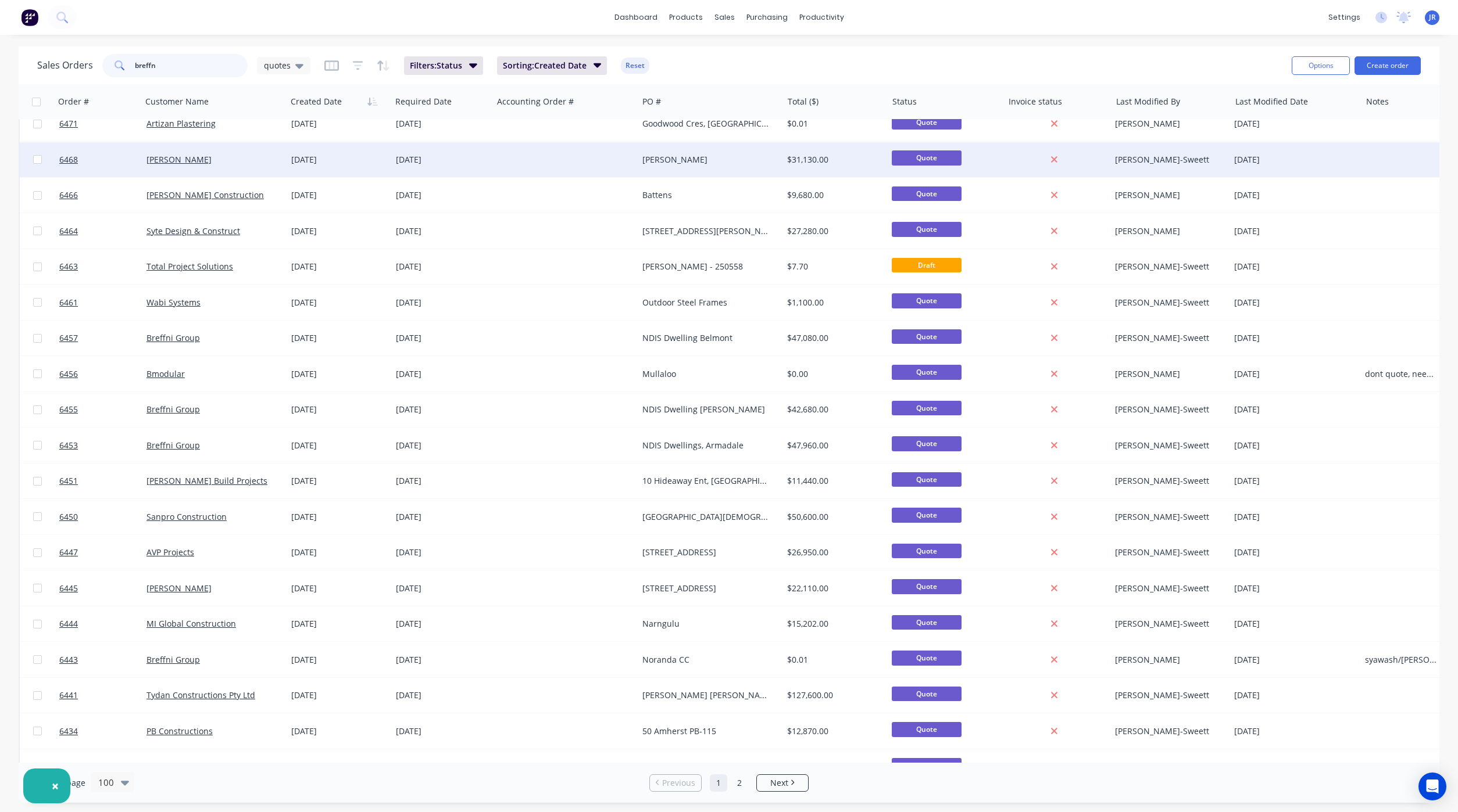
type input "breffni"
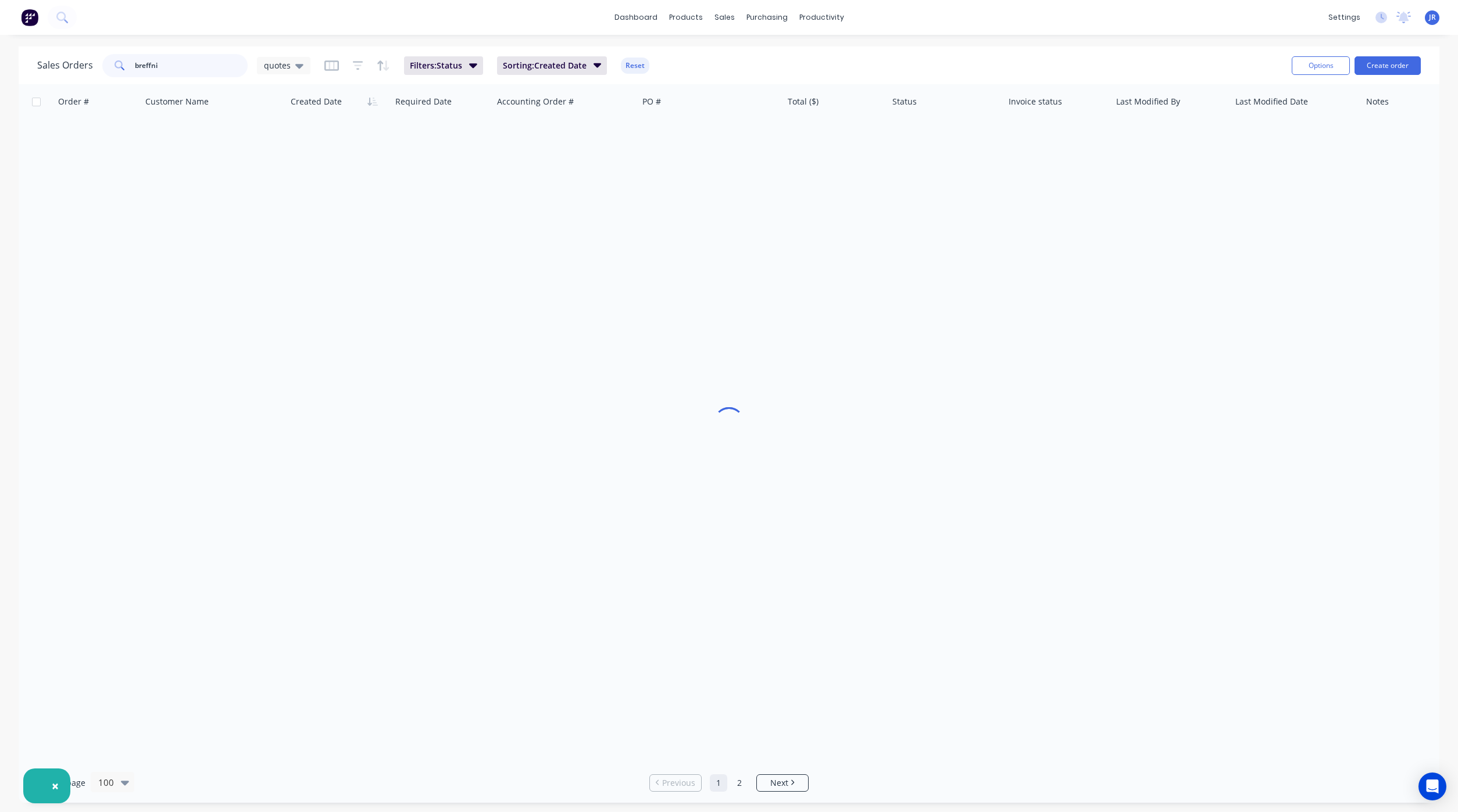
scroll to position [0, 0]
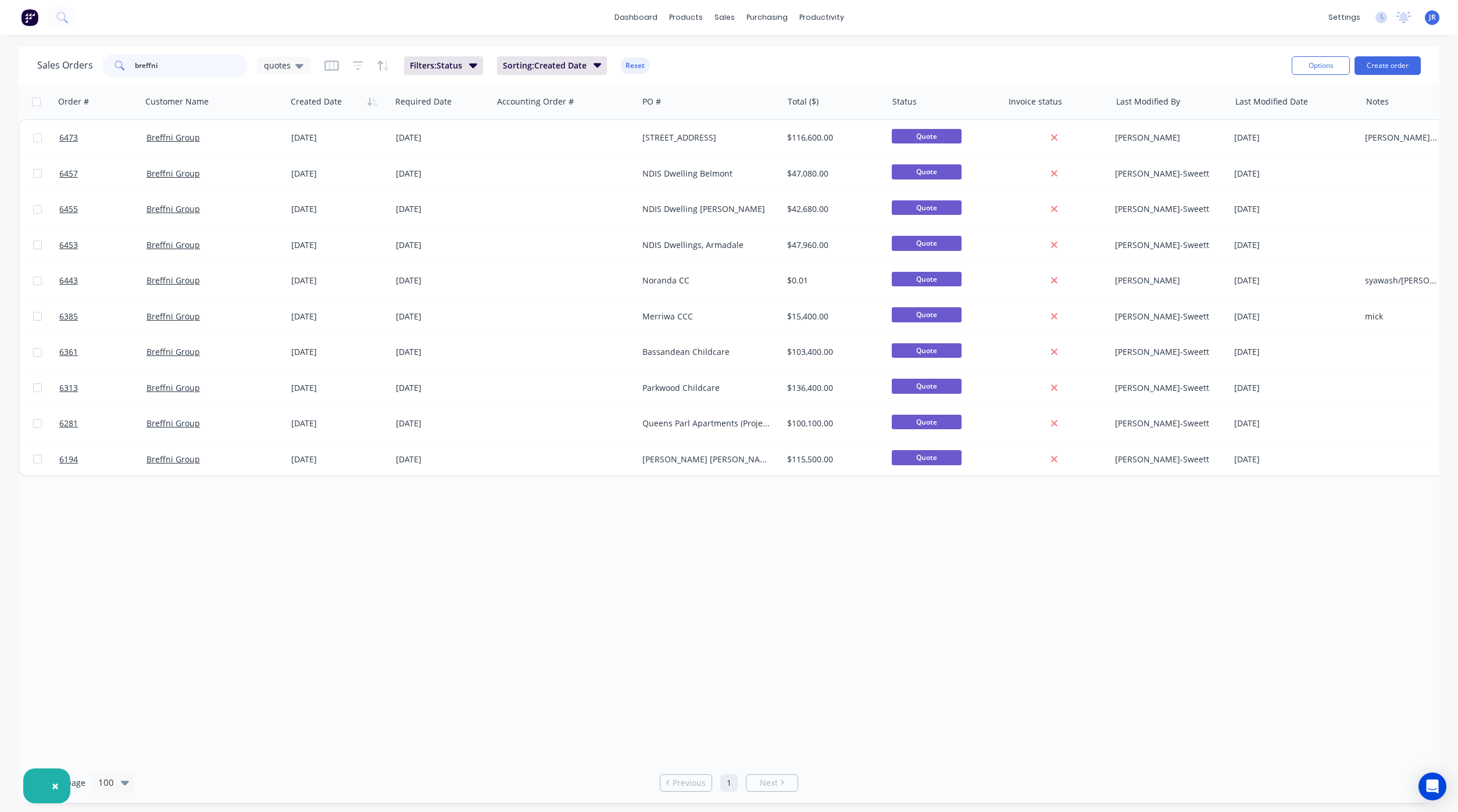
drag, startPoint x: 175, startPoint y: 60, endPoint x: 25, endPoint y: 64, distance: 150.1
click at [30, 62] on div "Sales Orders breffni quotes Filters: Status Sorting: Created Date Reset Options…" at bounding box center [729, 65] width 1421 height 38
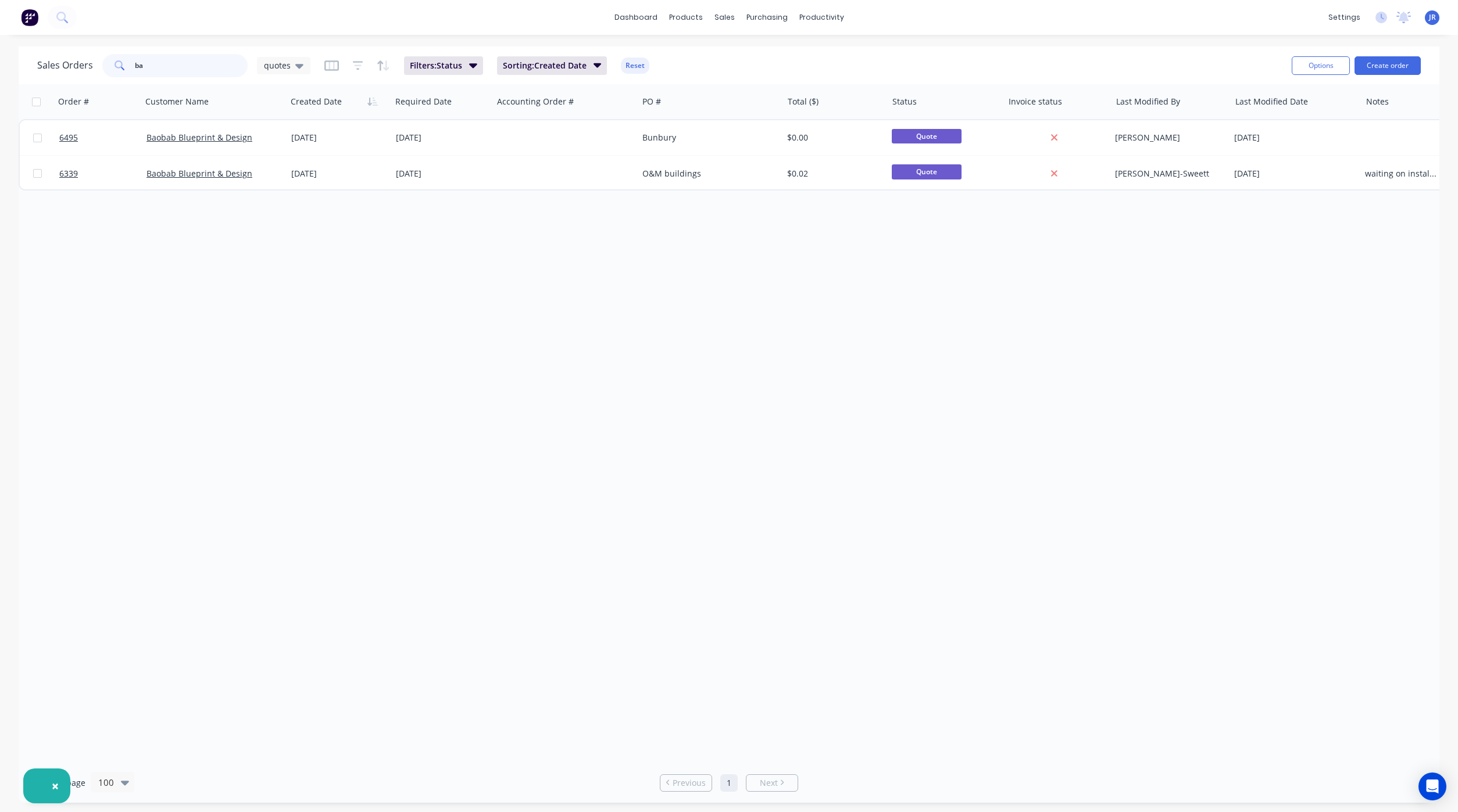
type input "b"
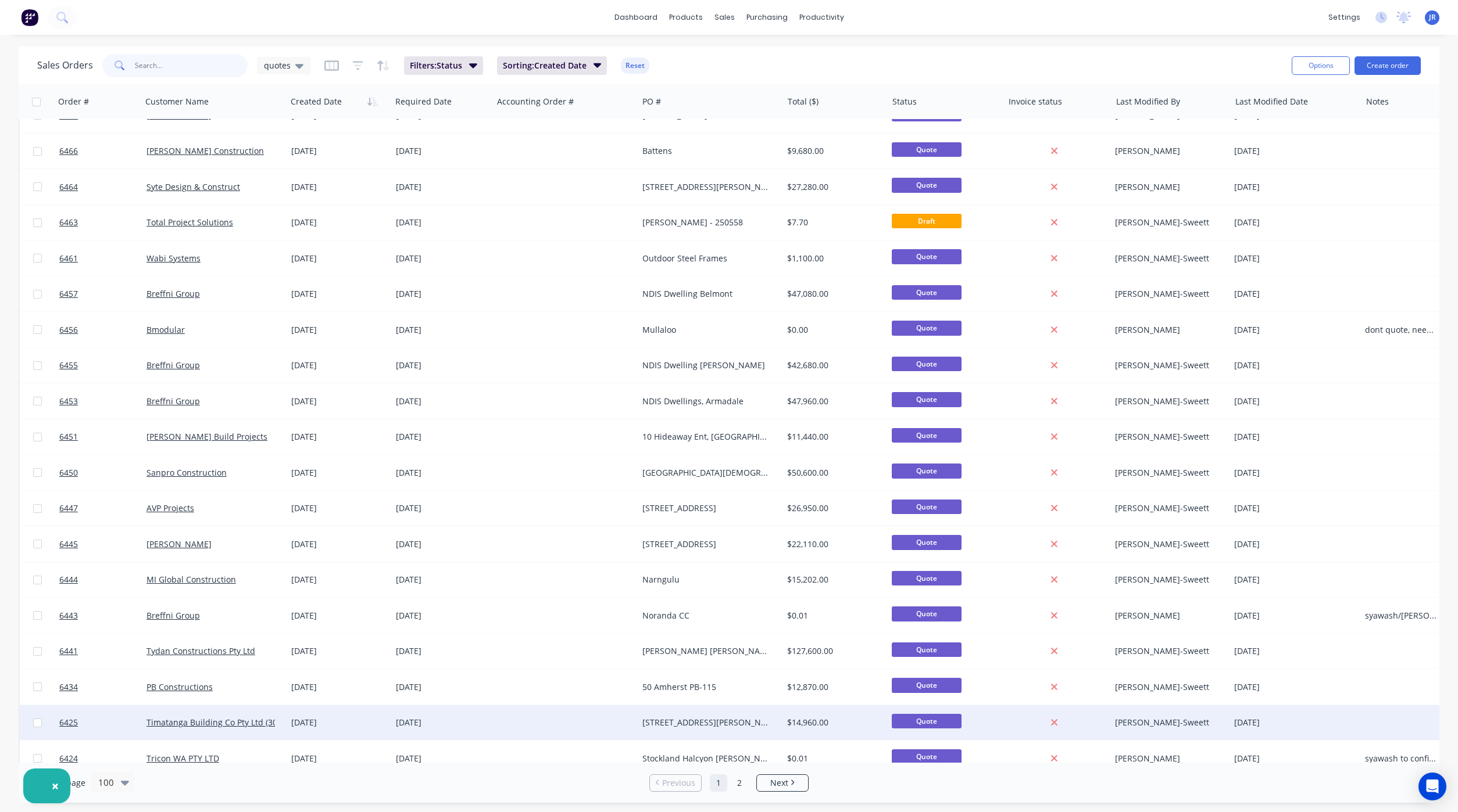
scroll to position [958, 0]
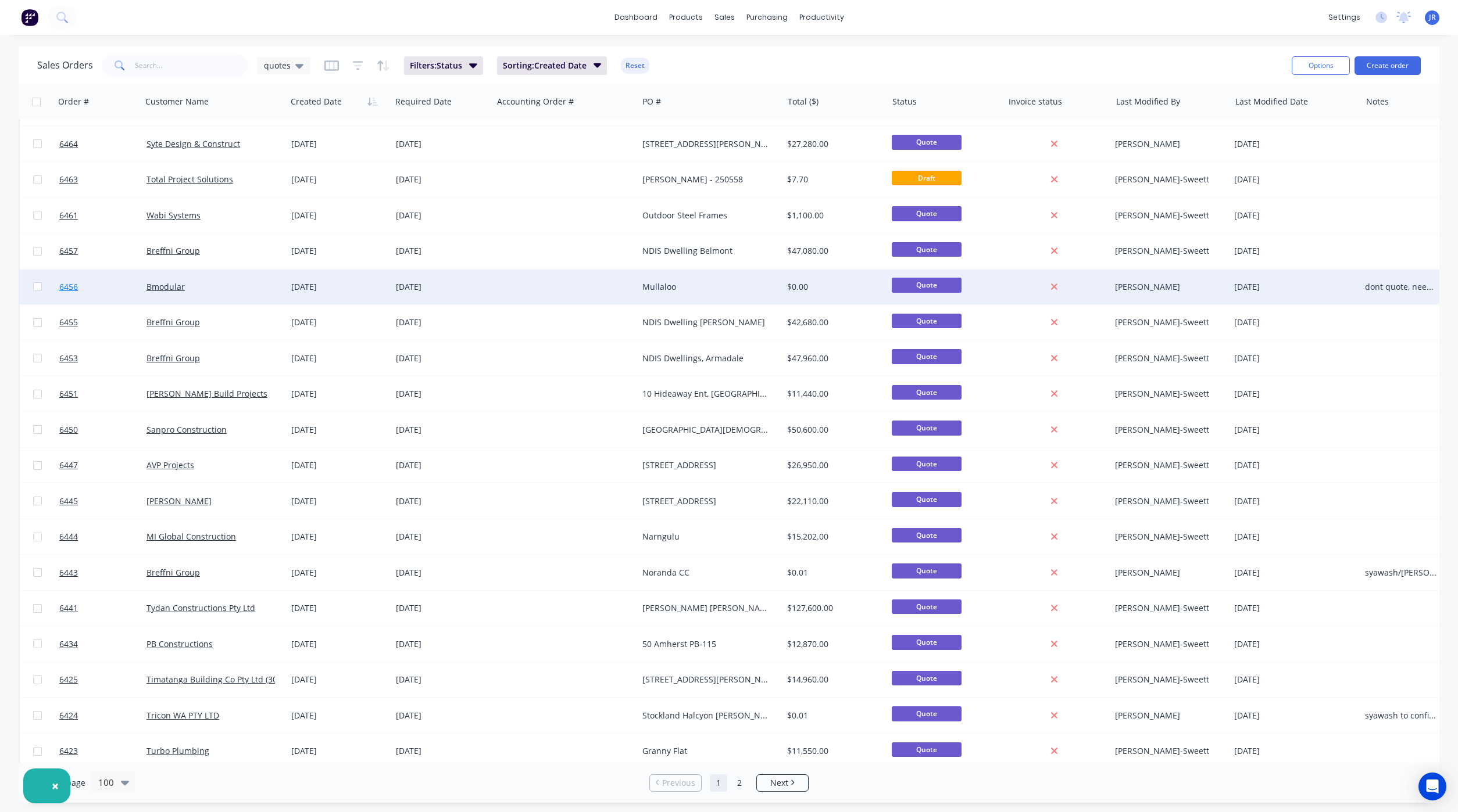
click at [62, 288] on span "6456" at bounding box center [68, 287] width 19 height 12
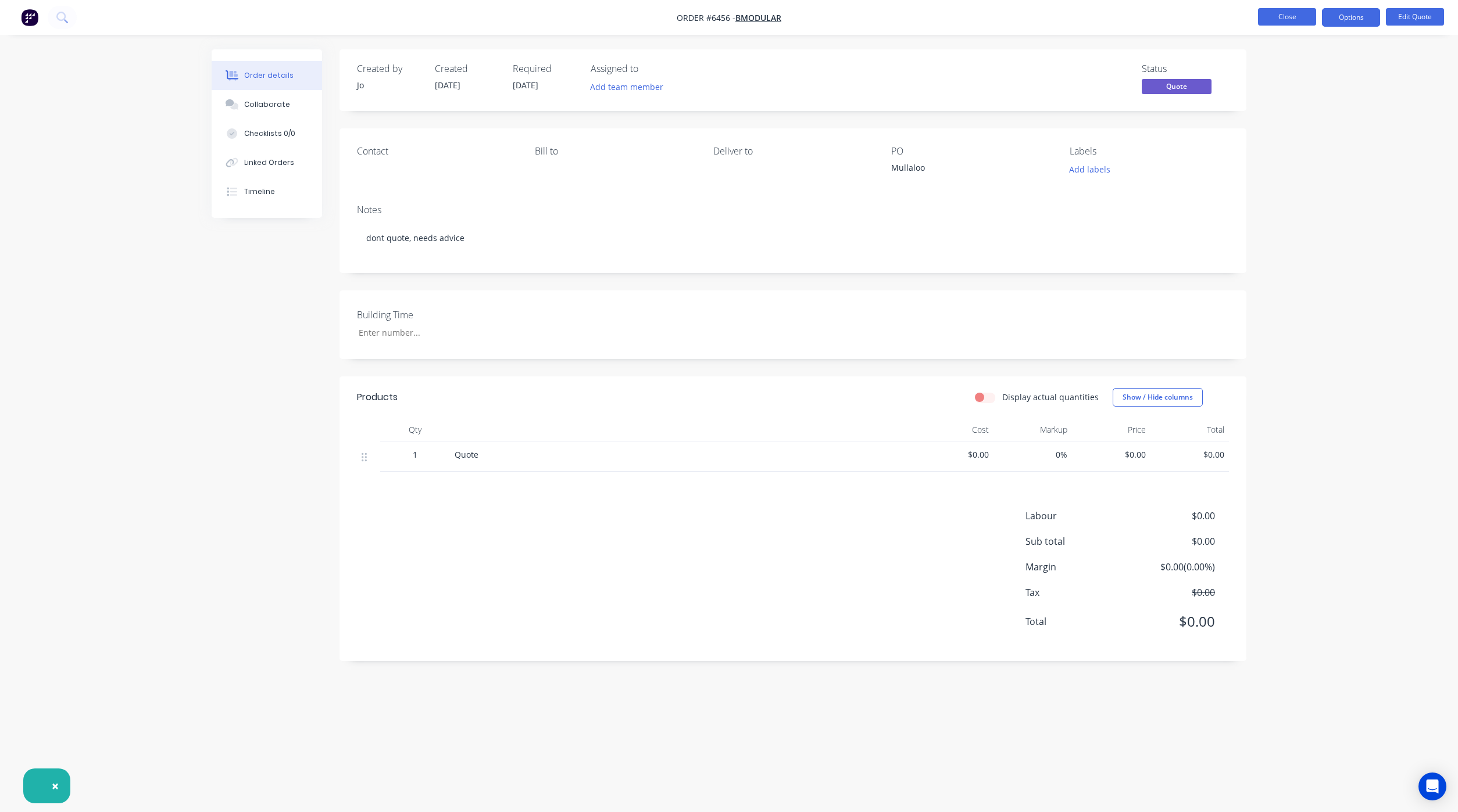
click at [1285, 11] on button "Close" at bounding box center [1287, 17] width 59 height 18
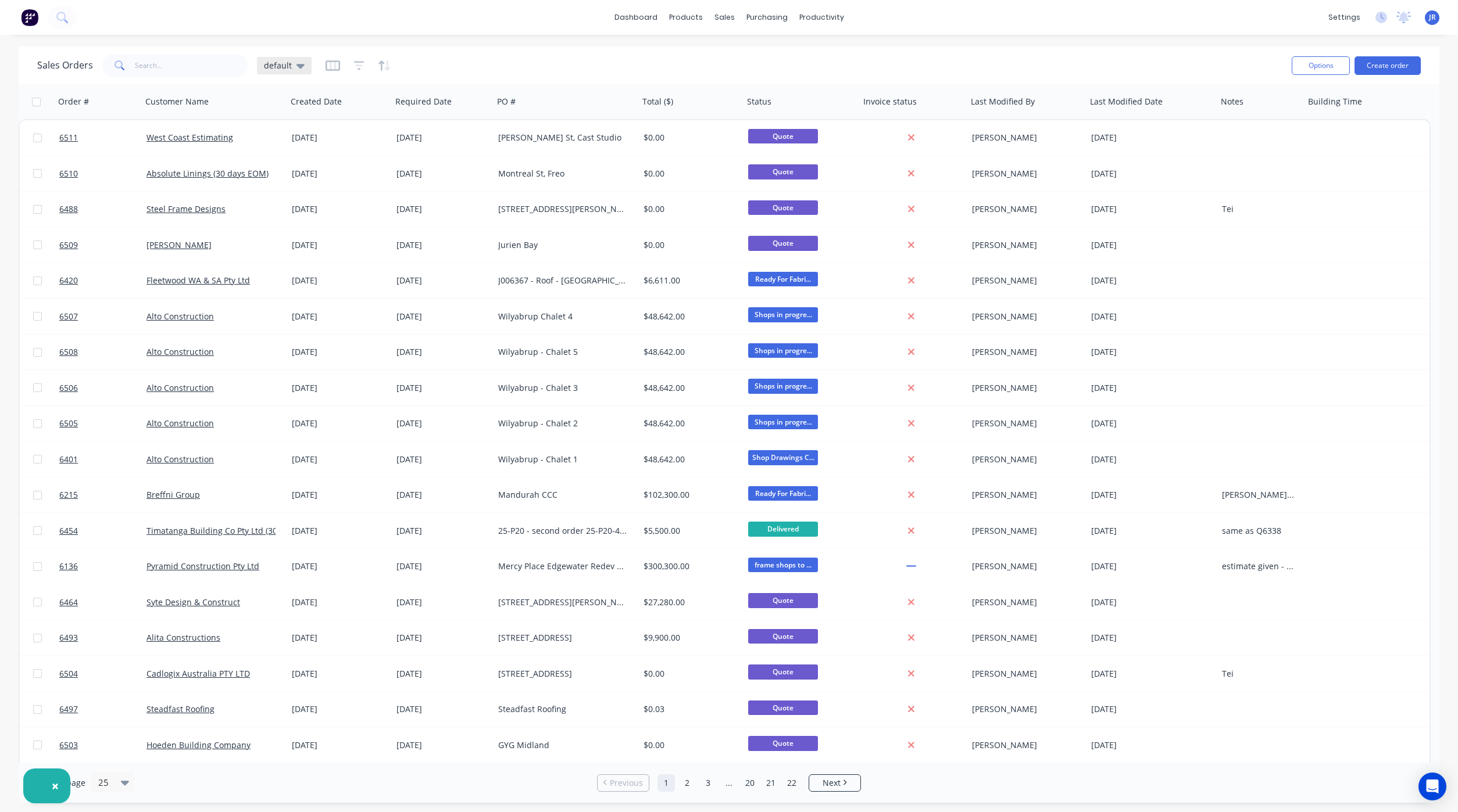
click at [297, 62] on icon at bounding box center [301, 65] width 8 height 13
click at [271, 230] on button "quotes" at bounding box center [327, 234] width 133 height 14
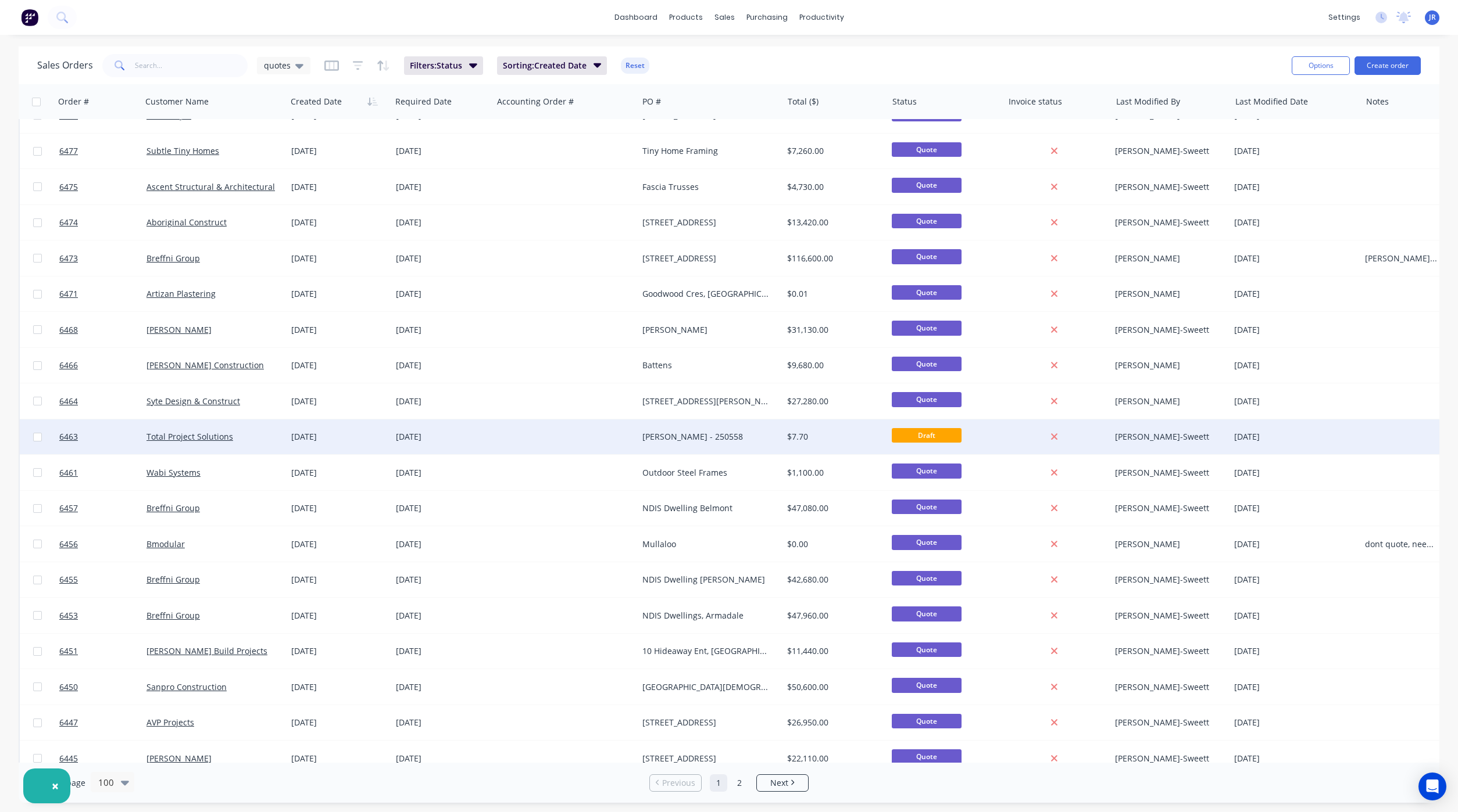
scroll to position [697, 0]
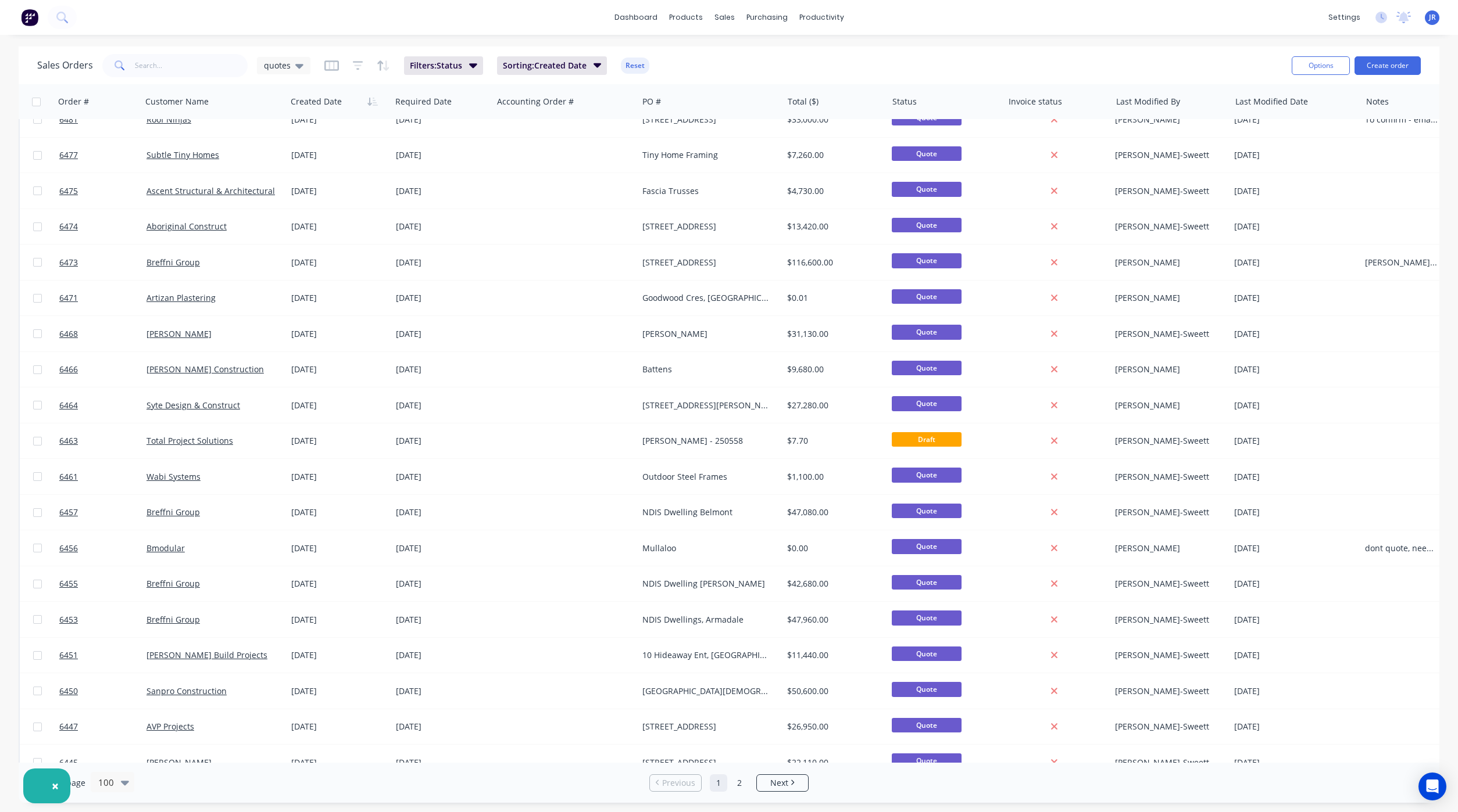
click at [1109, 66] on div "Sales Orders quotes Filters: Status Sorting: Created Date Reset" at bounding box center [659, 64] width 1245 height 28
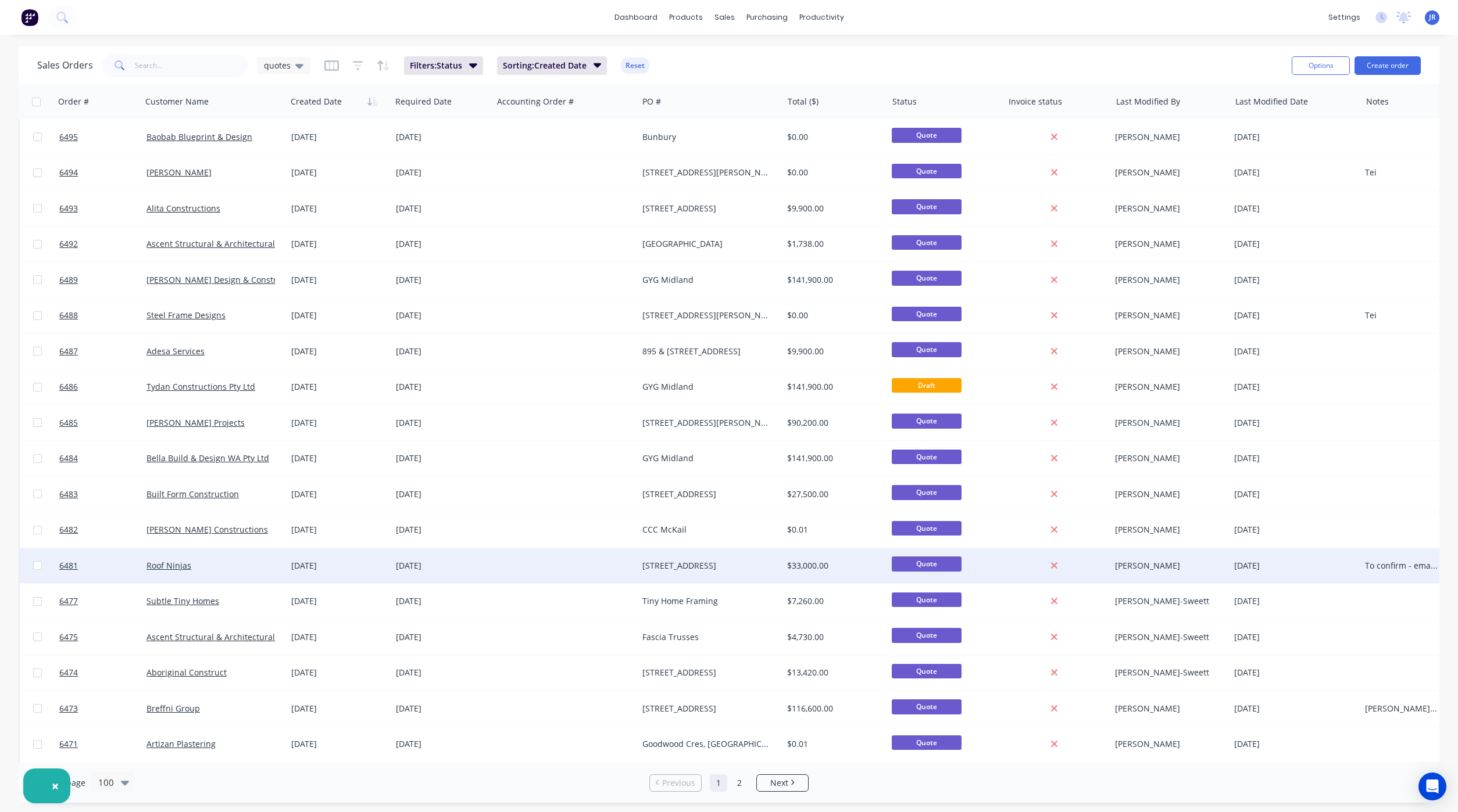
scroll to position [262, 0]
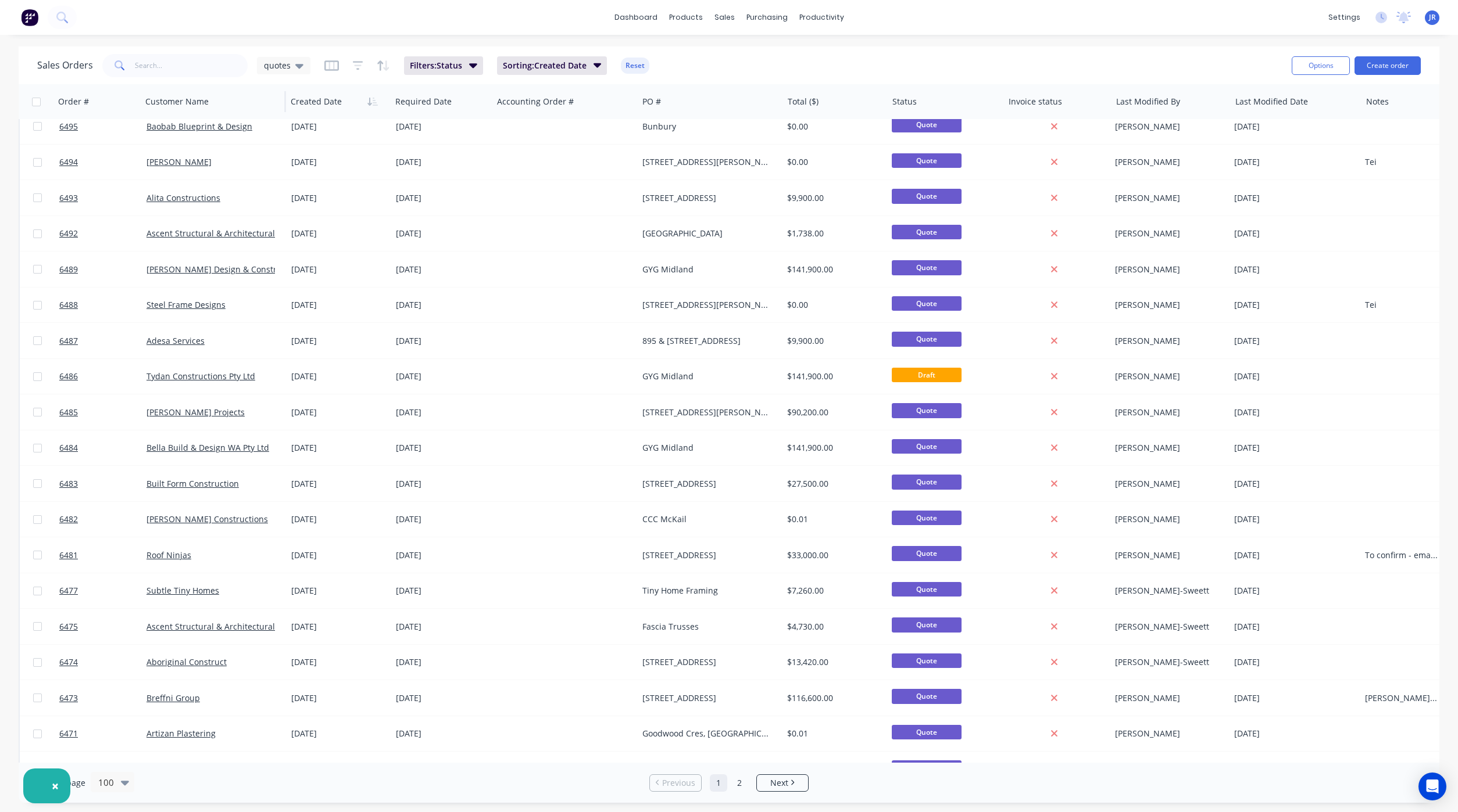
drag, startPoint x: 274, startPoint y: 61, endPoint x: 273, endPoint y: 84, distance: 23.0
click at [274, 61] on span "quotes" at bounding box center [276, 65] width 26 height 13
click at [290, 190] on button "default (Default)" at bounding box center [327, 188] width 133 height 14
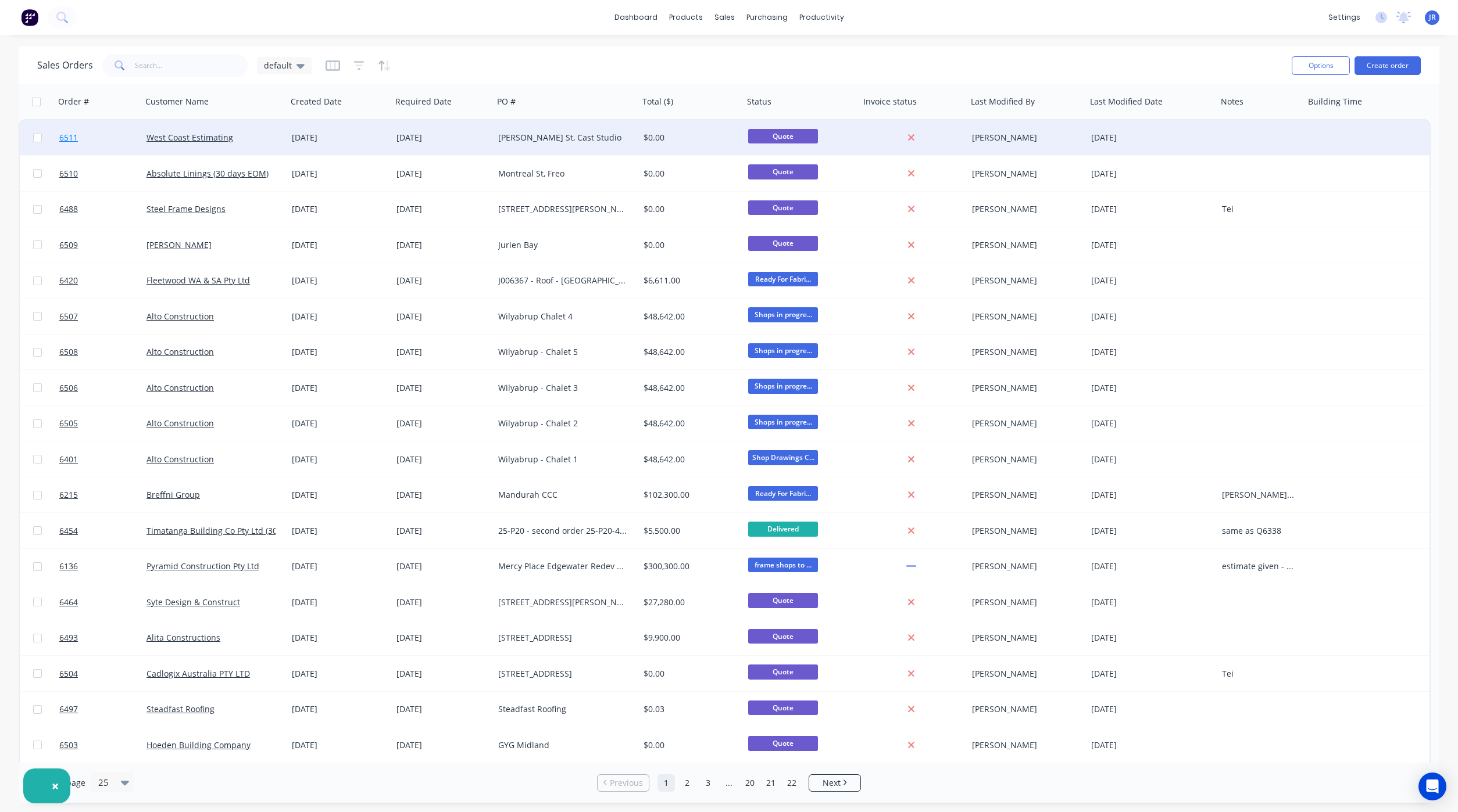
click at [72, 136] on span "6511" at bounding box center [68, 138] width 19 height 12
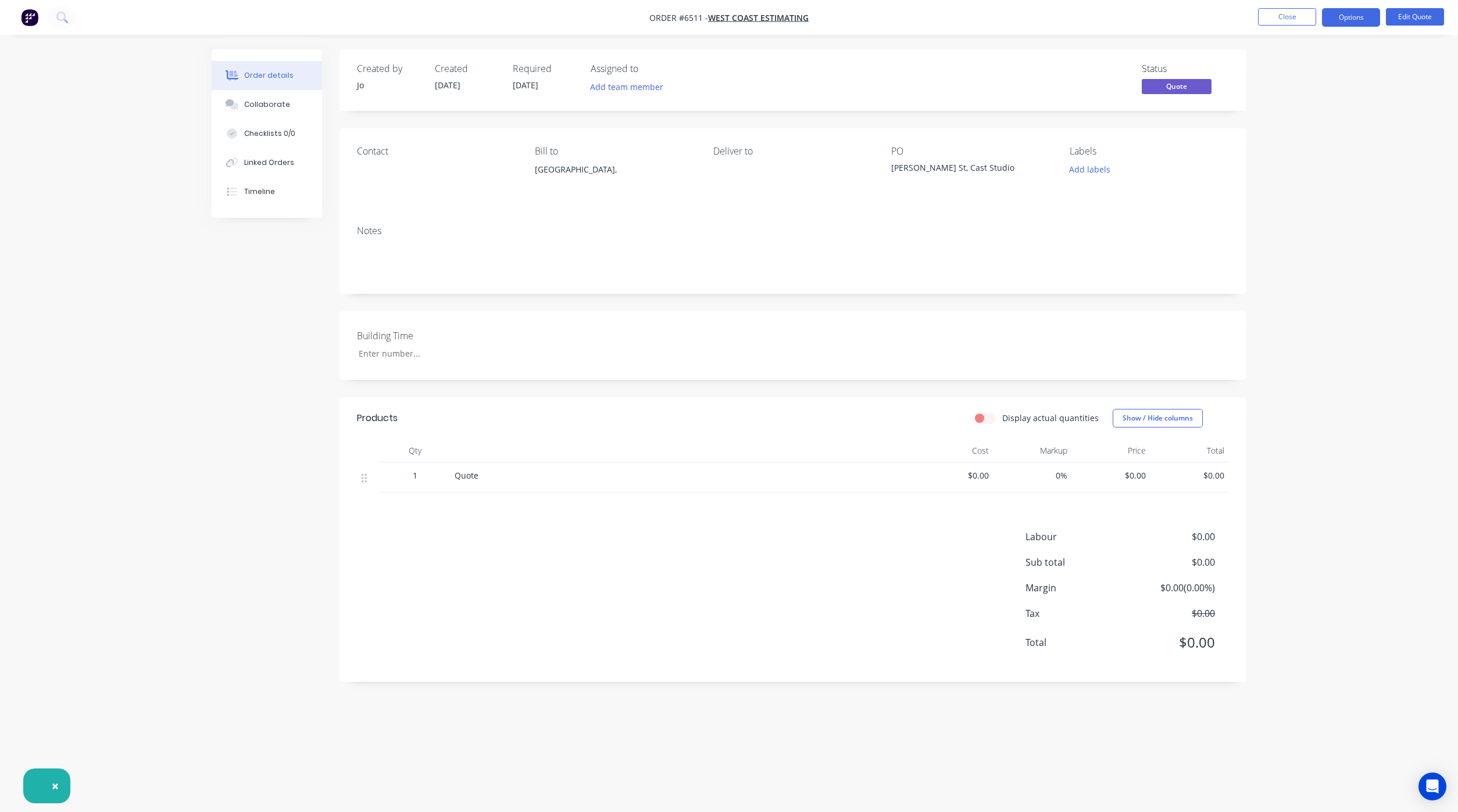
drag, startPoint x: 283, startPoint y: 88, endPoint x: 284, endPoint y: 96, distance: 8.1
click at [284, 90] on div "Order details Collaborate Checklists 0/0 Linked Orders Timeline" at bounding box center [267, 134] width 110 height 169
drag, startPoint x: 284, startPoint y: 97, endPoint x: 288, endPoint y: 110, distance: 13.6
click at [284, 98] on button "Collaborate" at bounding box center [267, 104] width 110 height 29
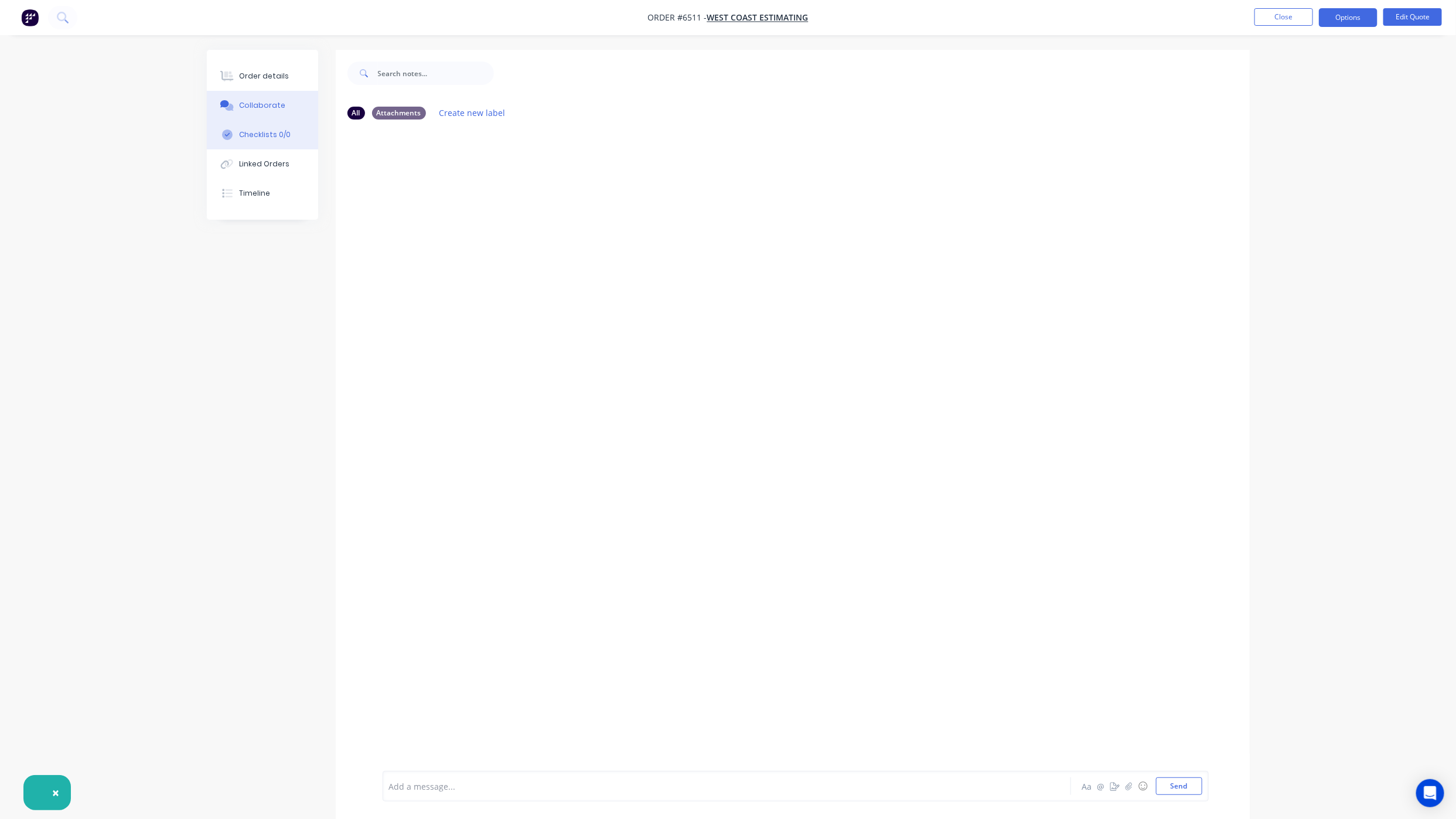
drag, startPoint x: 293, startPoint y: 78, endPoint x: 231, endPoint y: 136, distance: 84.9
click at [292, 78] on button "Order details" at bounding box center [262, 77] width 111 height 30
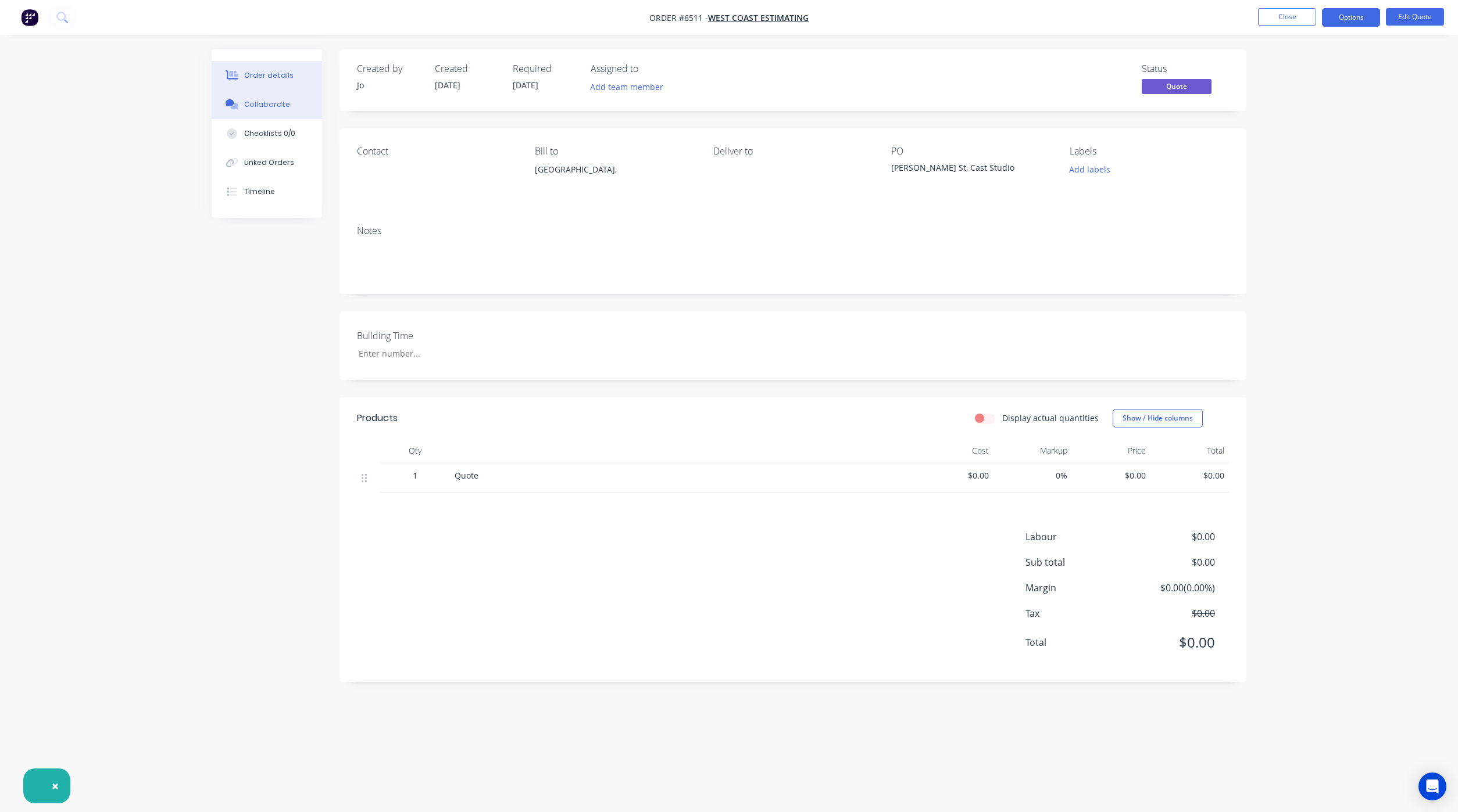
click at [239, 117] on button "Collaborate" at bounding box center [267, 104] width 110 height 29
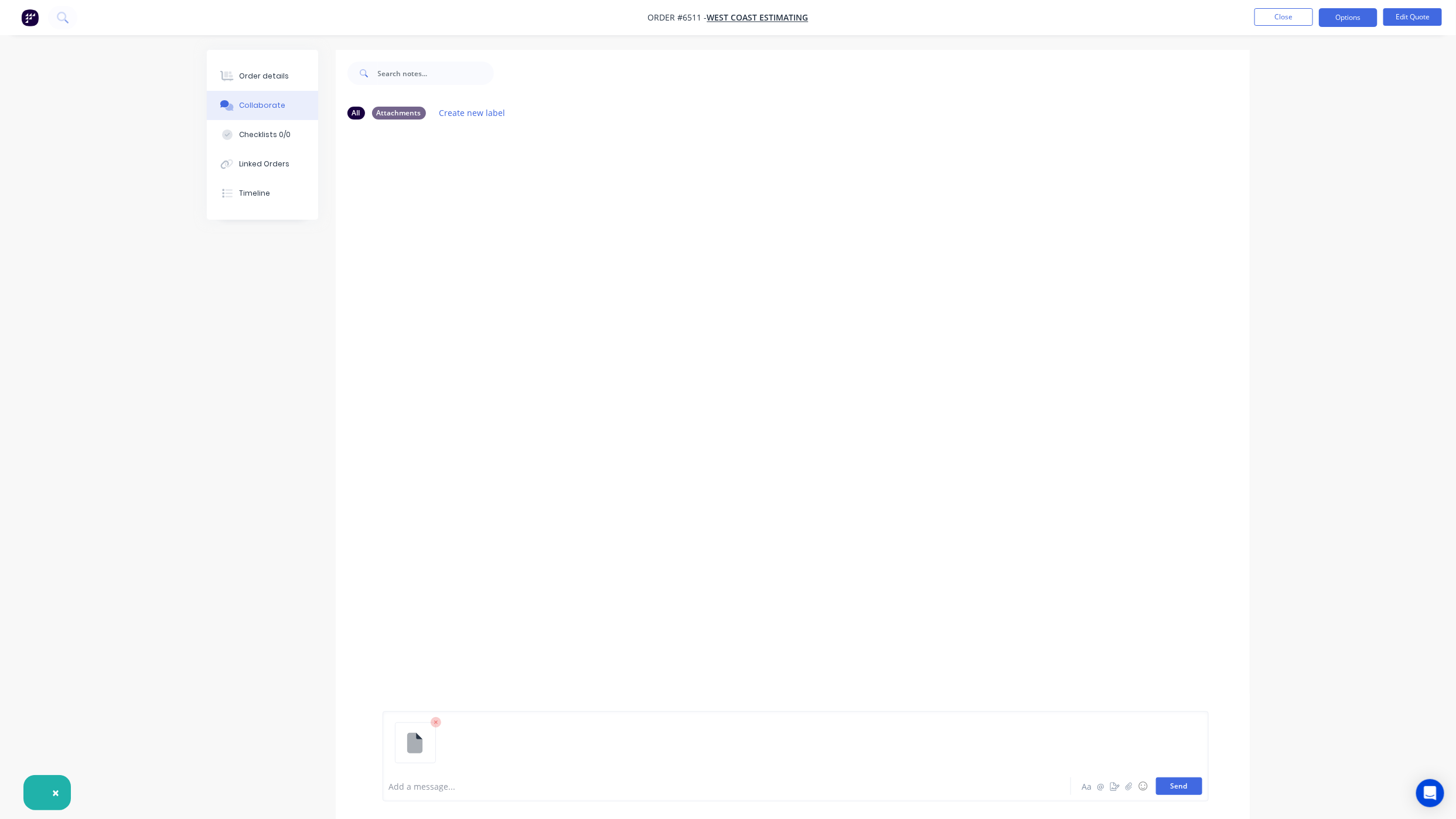
click at [1171, 785] on button "Send" at bounding box center [1178, 787] width 46 height 18
drag, startPoint x: 282, startPoint y: 767, endPoint x: 84, endPoint y: 718, distance: 204.0
click at [282, 767] on div "All Attachments Create new label JR You 10:25am [DATE] FW_ King [PERSON_NAME] S…" at bounding box center [728, 443] width 1044 height 787
drag, startPoint x: 261, startPoint y: 80, endPoint x: 280, endPoint y: 83, distance: 19.2
click at [261, 80] on div "Order details" at bounding box center [264, 76] width 50 height 11
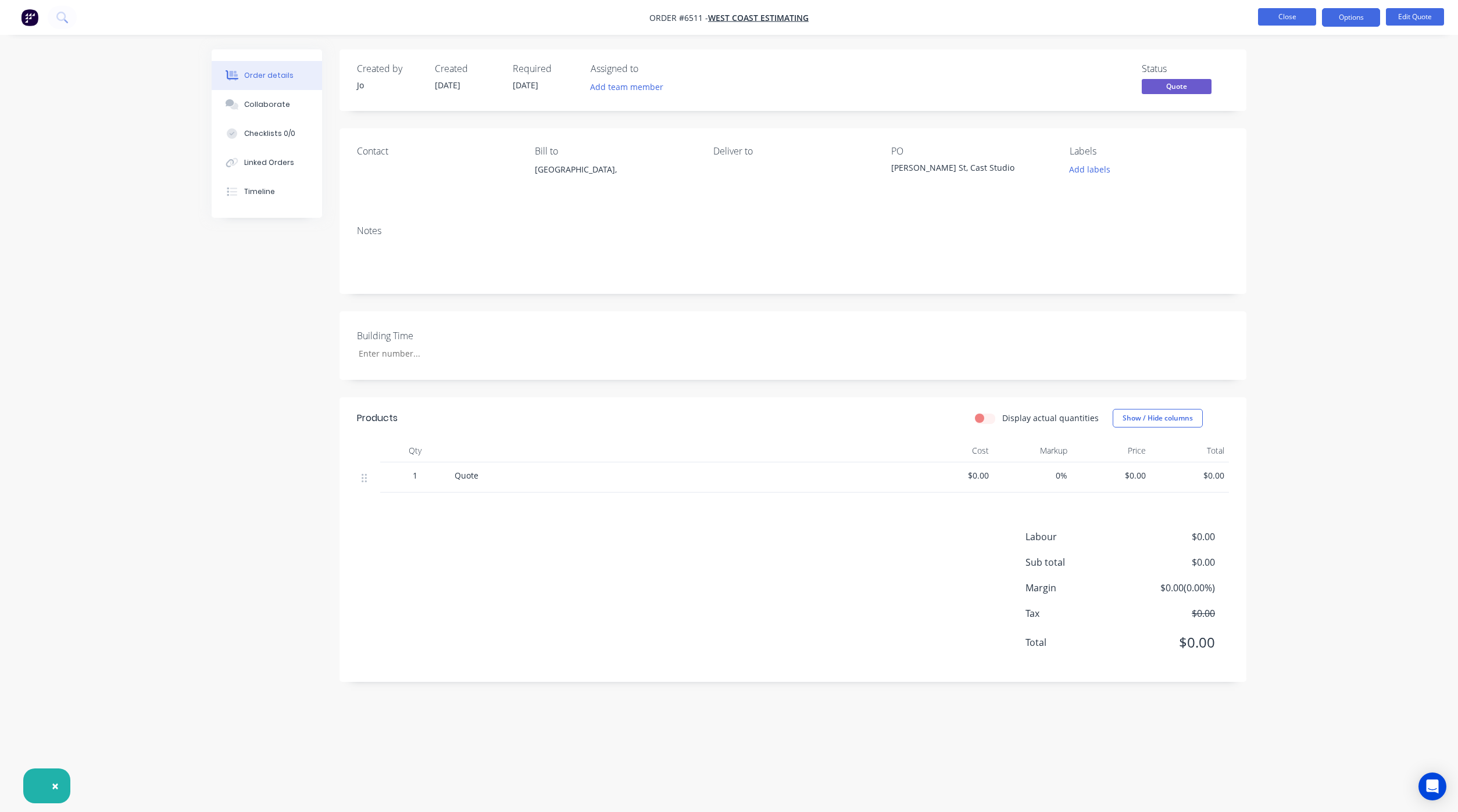
click at [1298, 18] on button "Close" at bounding box center [1287, 17] width 59 height 18
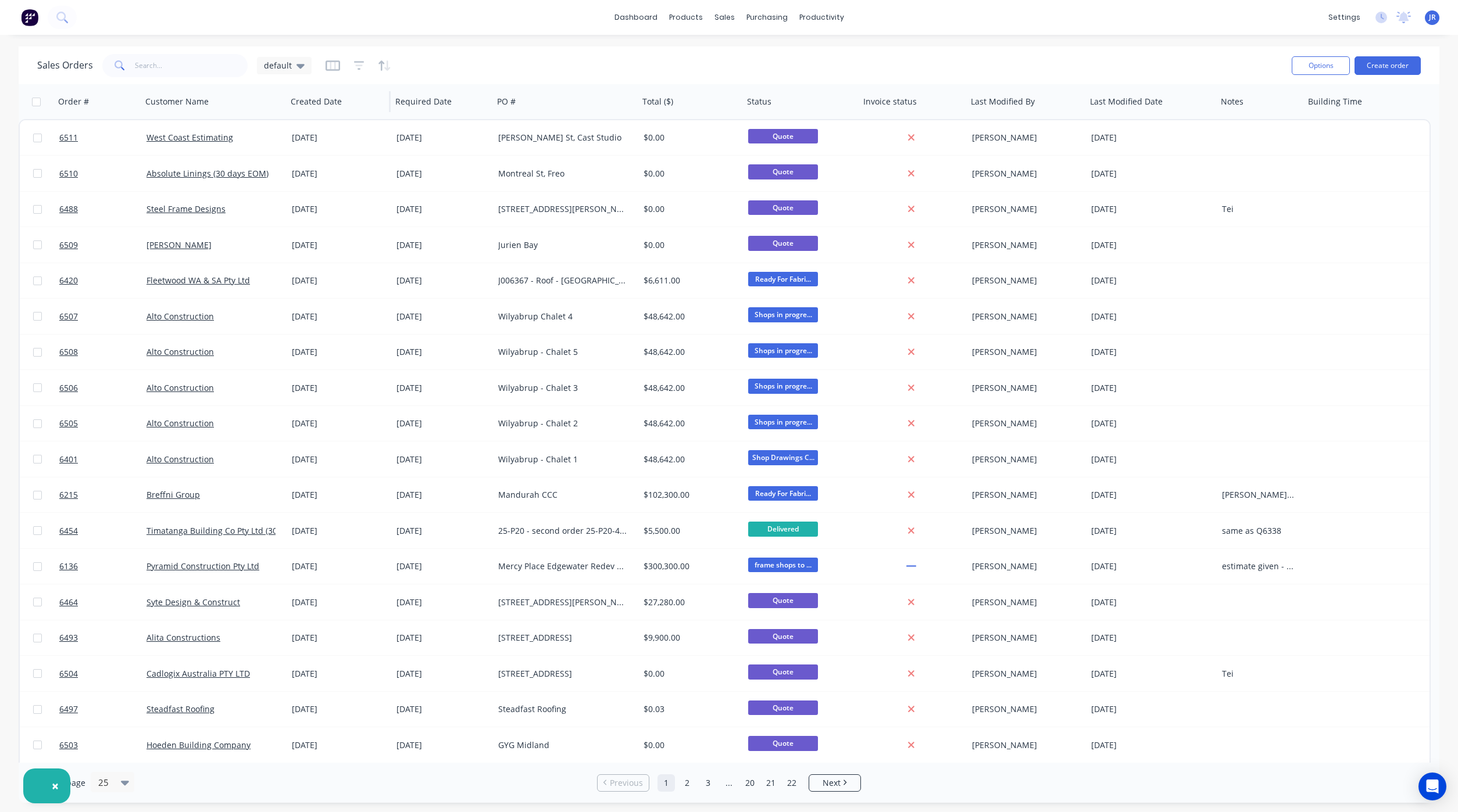
drag, startPoint x: 300, startPoint y: 68, endPoint x: 295, endPoint y: 84, distance: 16.8
click at [300, 68] on icon at bounding box center [301, 65] width 8 height 13
click at [295, 212] on button "Not Invoiced" at bounding box center [327, 212] width 133 height 14
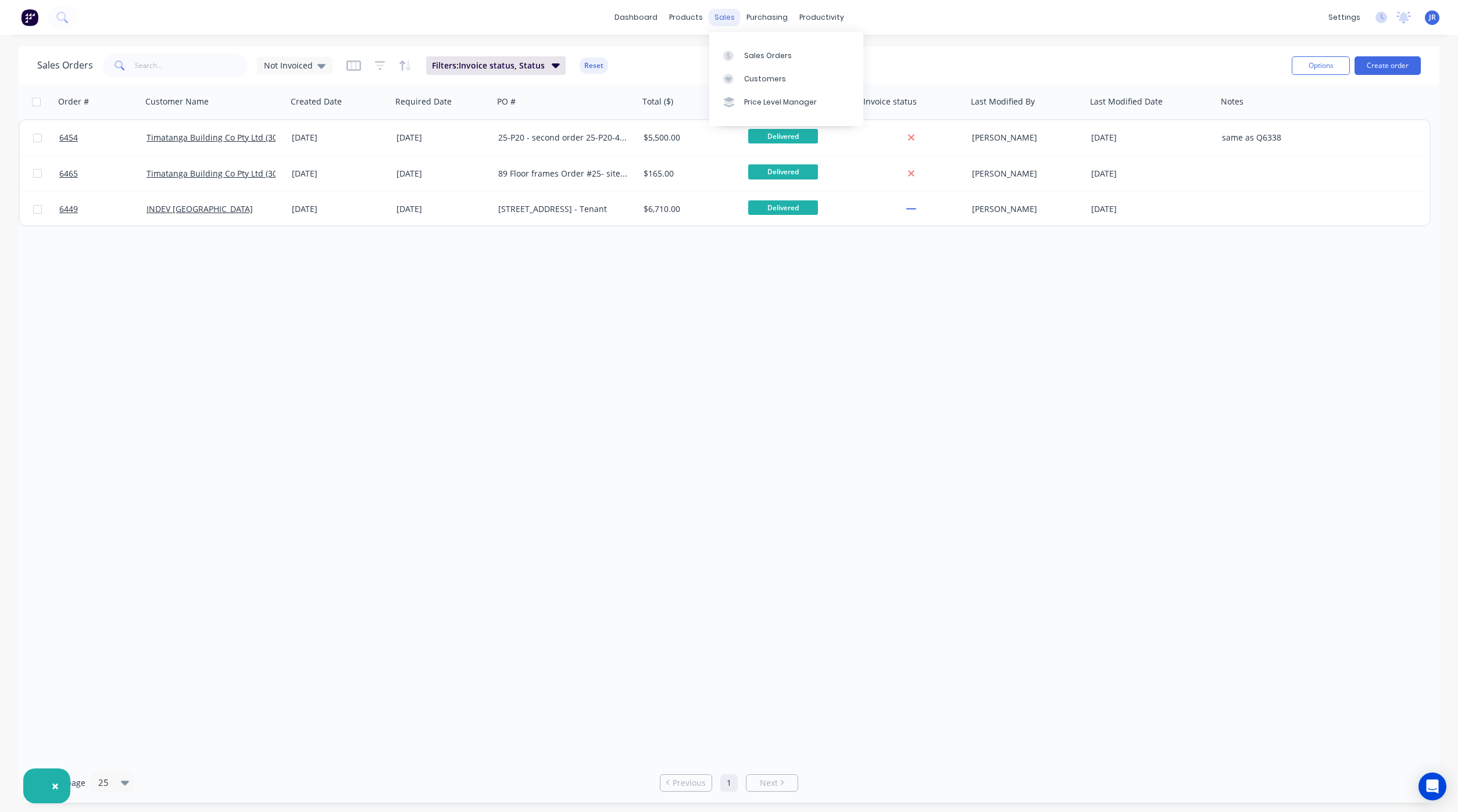
click at [726, 11] on div "sales" at bounding box center [725, 18] width 32 height 18
click at [723, 53] on icon at bounding box center [728, 56] width 11 height 11
click at [322, 61] on icon at bounding box center [321, 65] width 8 height 13
click at [282, 188] on button "default (Default)" at bounding box center [327, 188] width 133 height 14
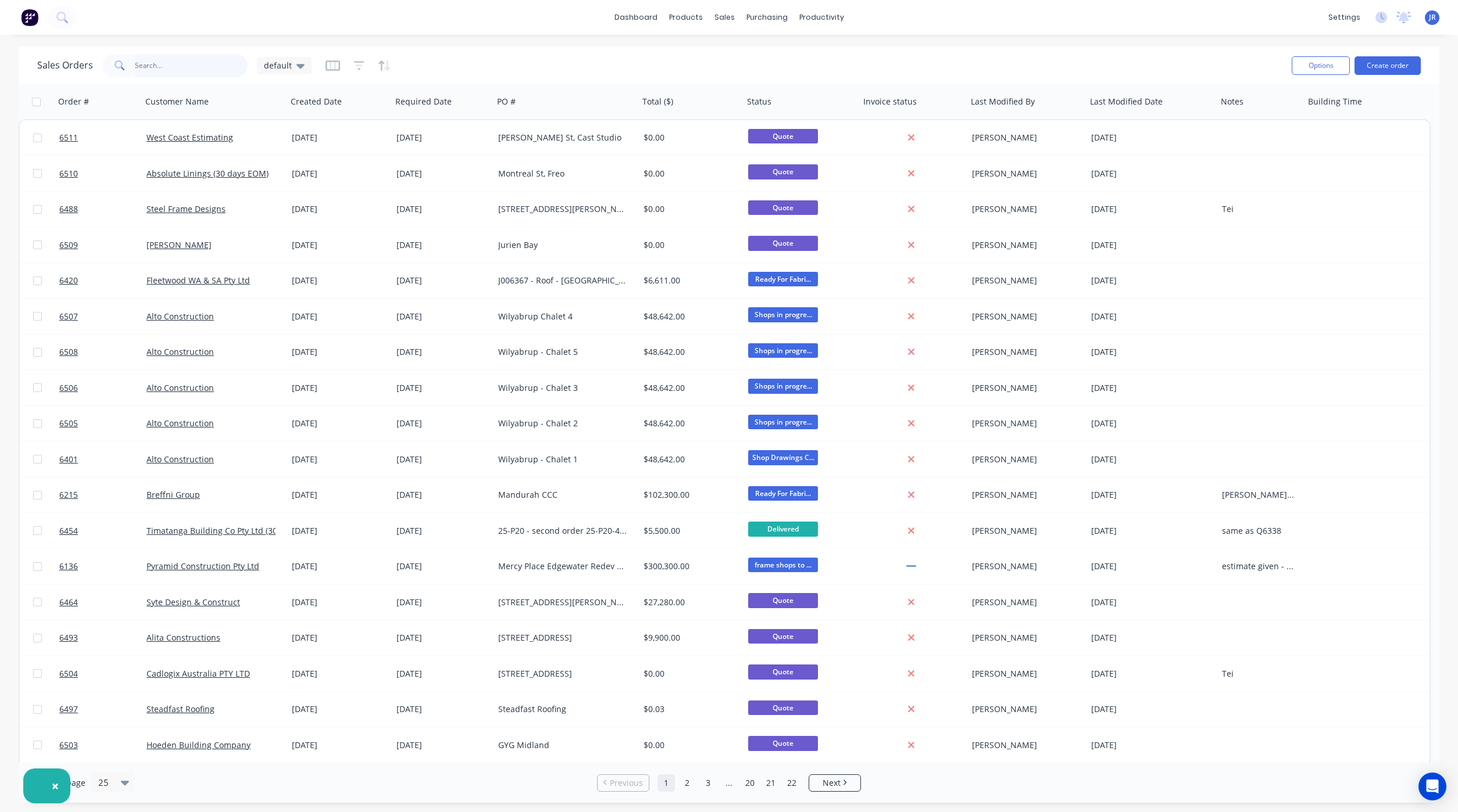
click at [179, 66] on input "text" at bounding box center [191, 65] width 113 height 23
type input "indev"
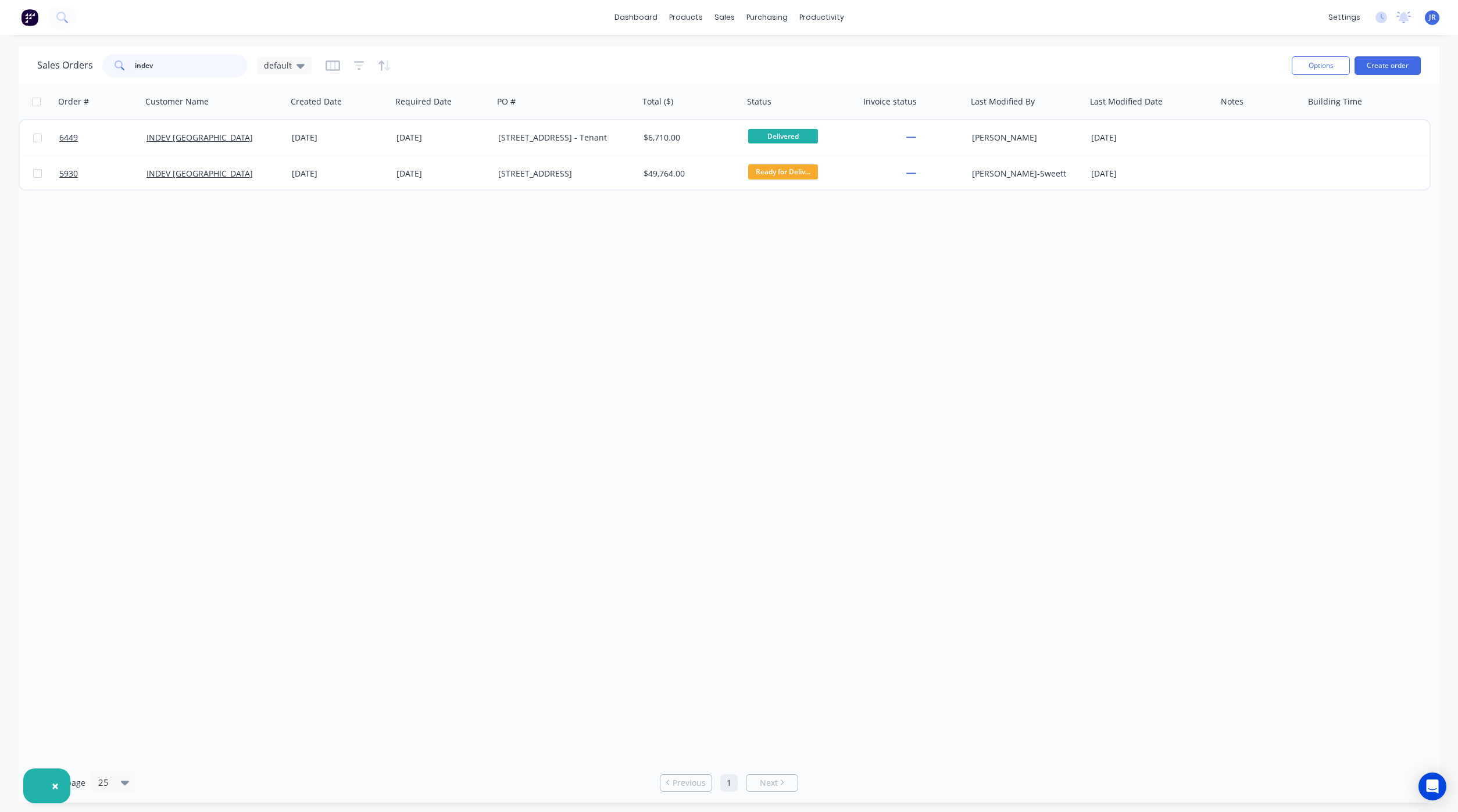
drag, startPoint x: 179, startPoint y: 66, endPoint x: 20, endPoint y: 53, distance: 159.5
click at [31, 53] on div "Sales Orders indev default Options Create order" at bounding box center [729, 65] width 1421 height 38
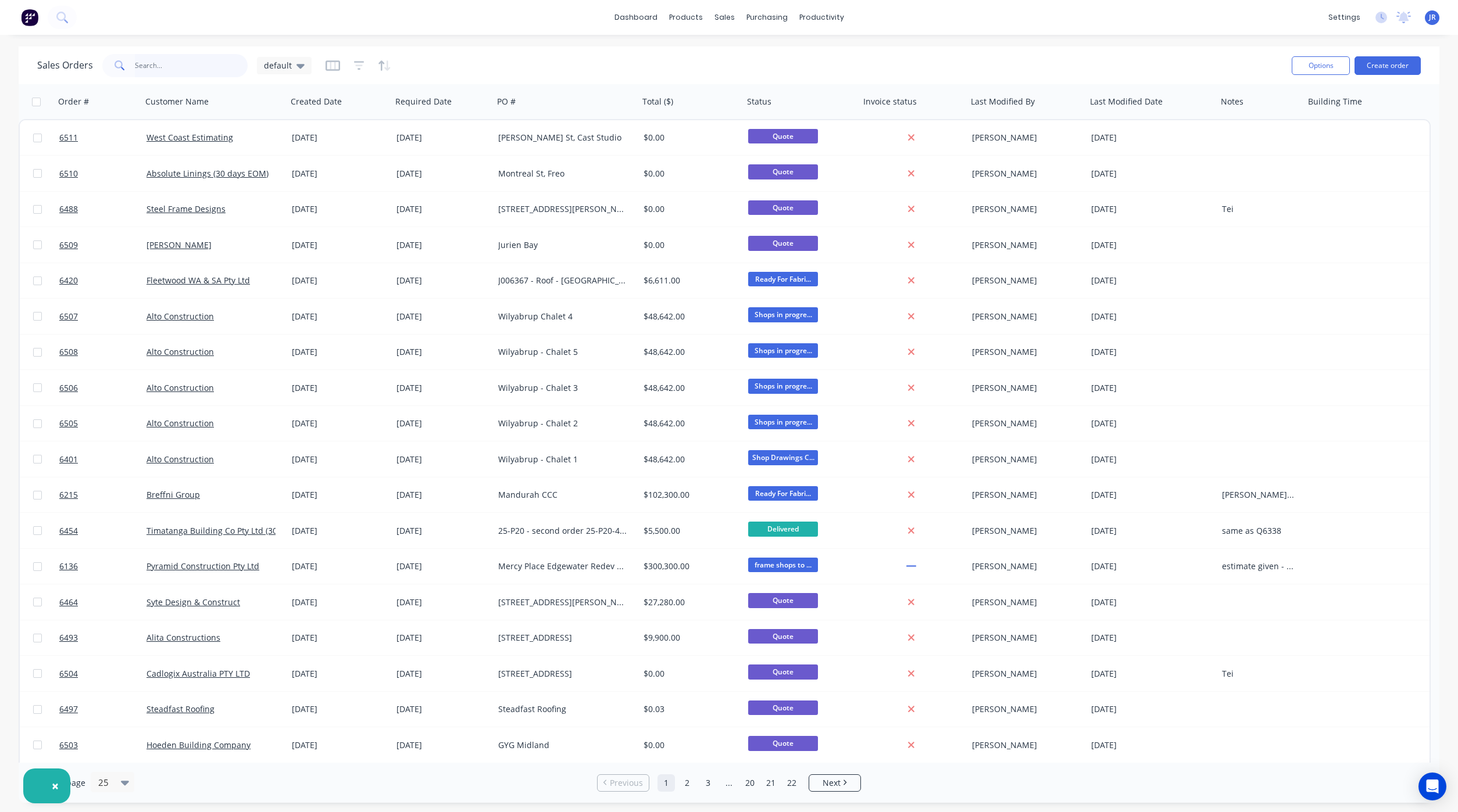
click at [205, 59] on input "text" at bounding box center [191, 65] width 113 height 23
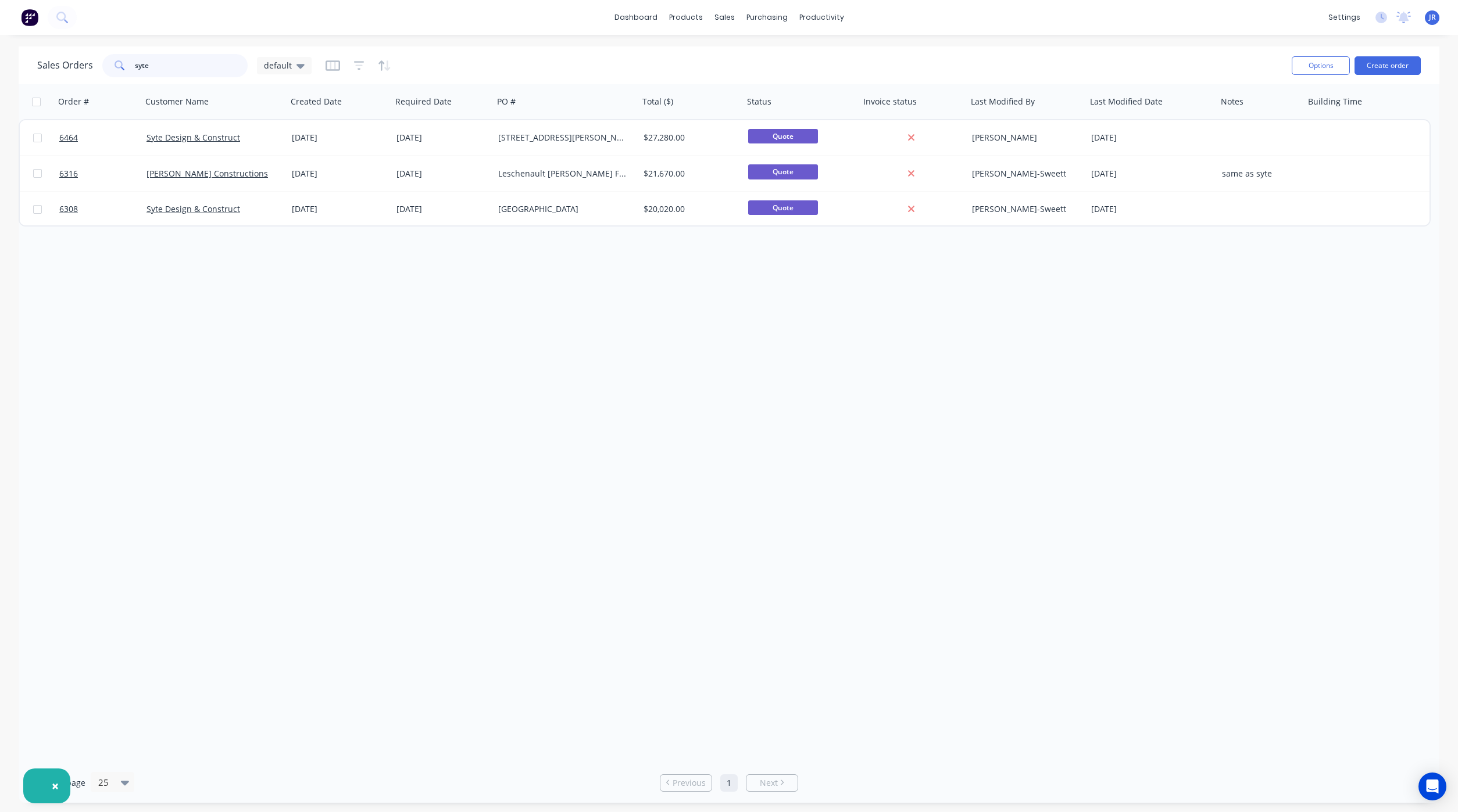
drag, startPoint x: 188, startPoint y: 64, endPoint x: -74, endPoint y: 55, distance: 262.2
click at [0, 55] on html "× dashboard products sales purchasing productivity dashboard products Product C…" at bounding box center [729, 406] width 1458 height 812
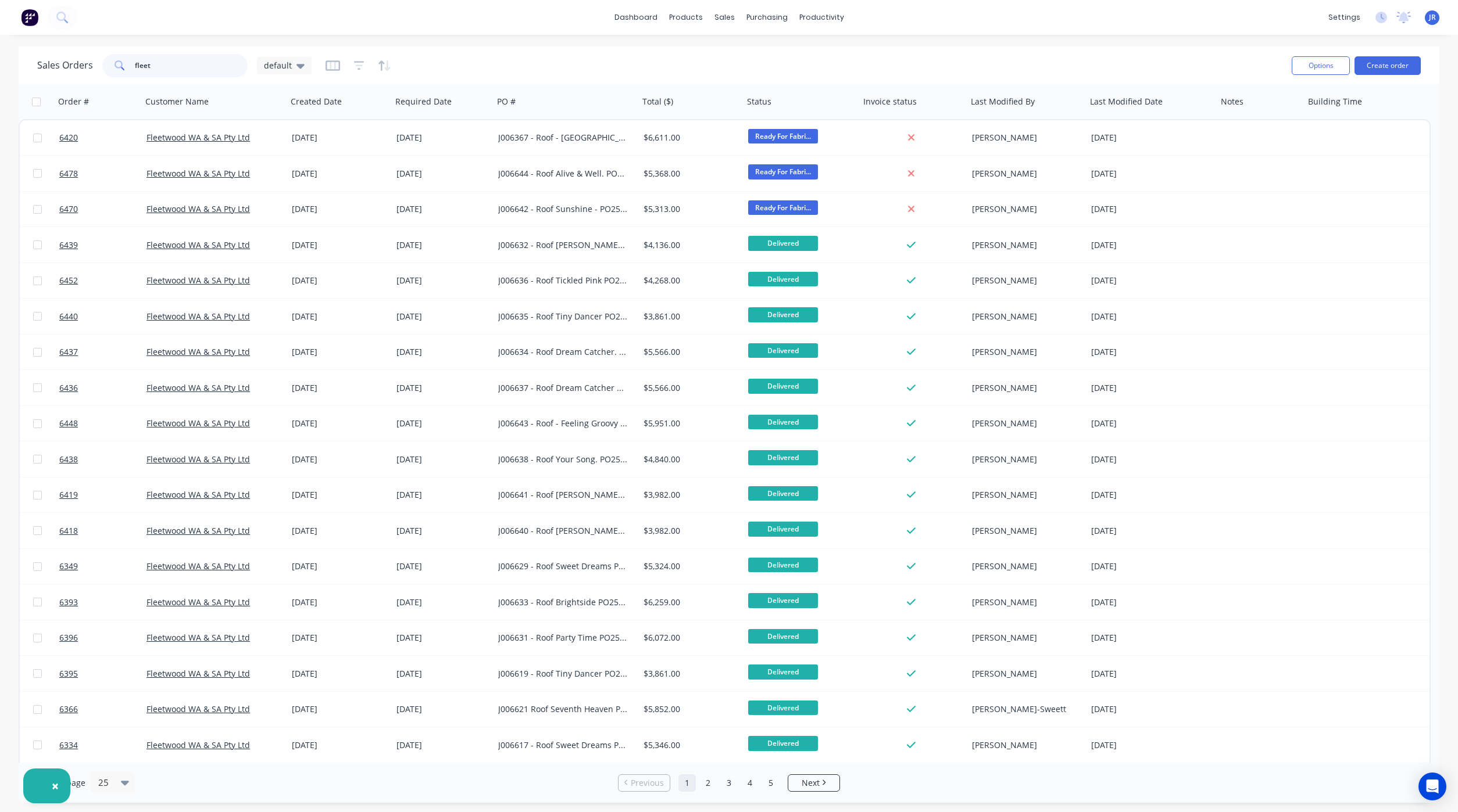
type input "fleet"
drag, startPoint x: 155, startPoint y: 60, endPoint x: 69, endPoint y: 79, distance: 88.1
click at [69, 79] on div "Sales Orders fleet default" at bounding box center [659, 64] width 1245 height 28
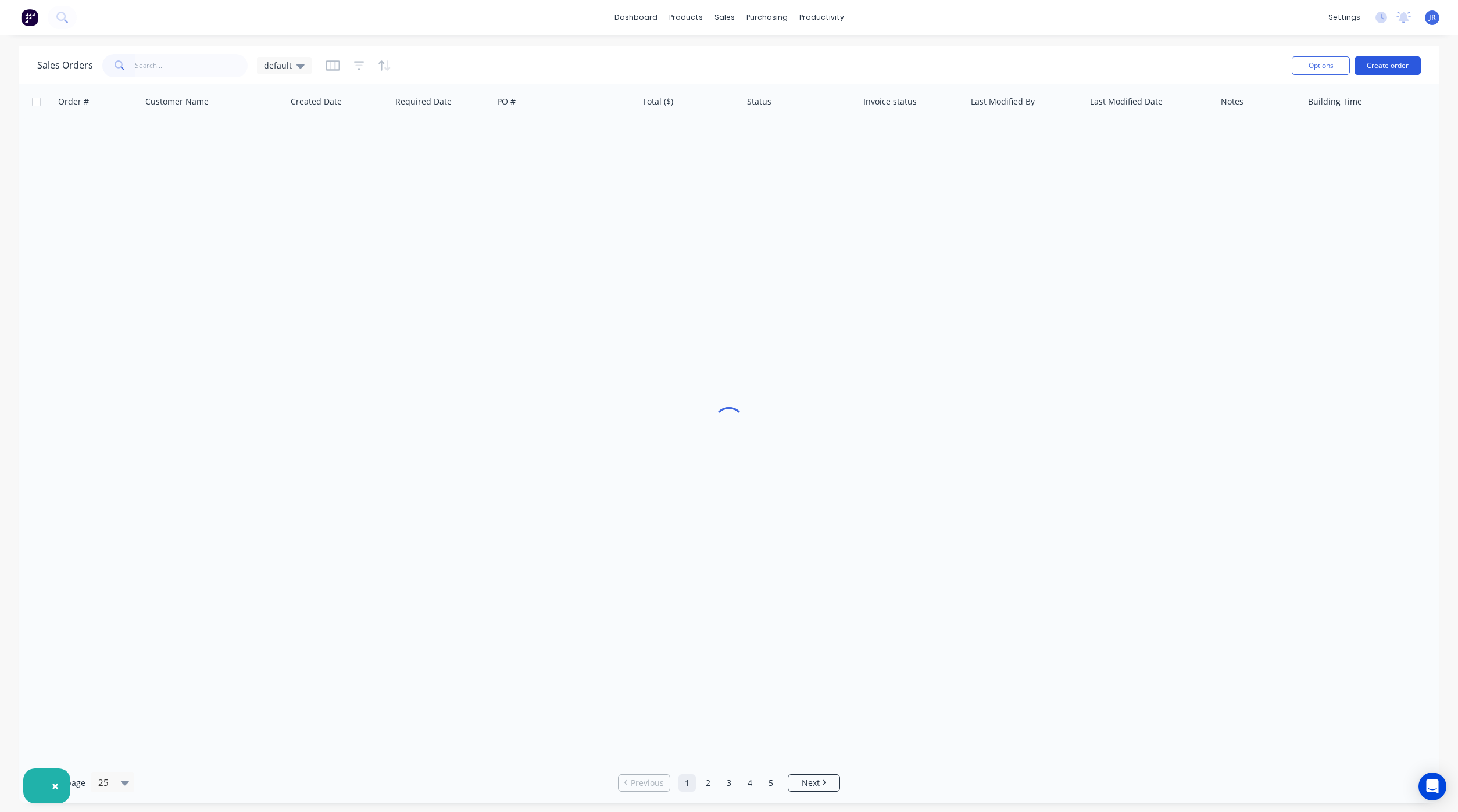
click at [1389, 60] on button "Create order" at bounding box center [1388, 65] width 66 height 19
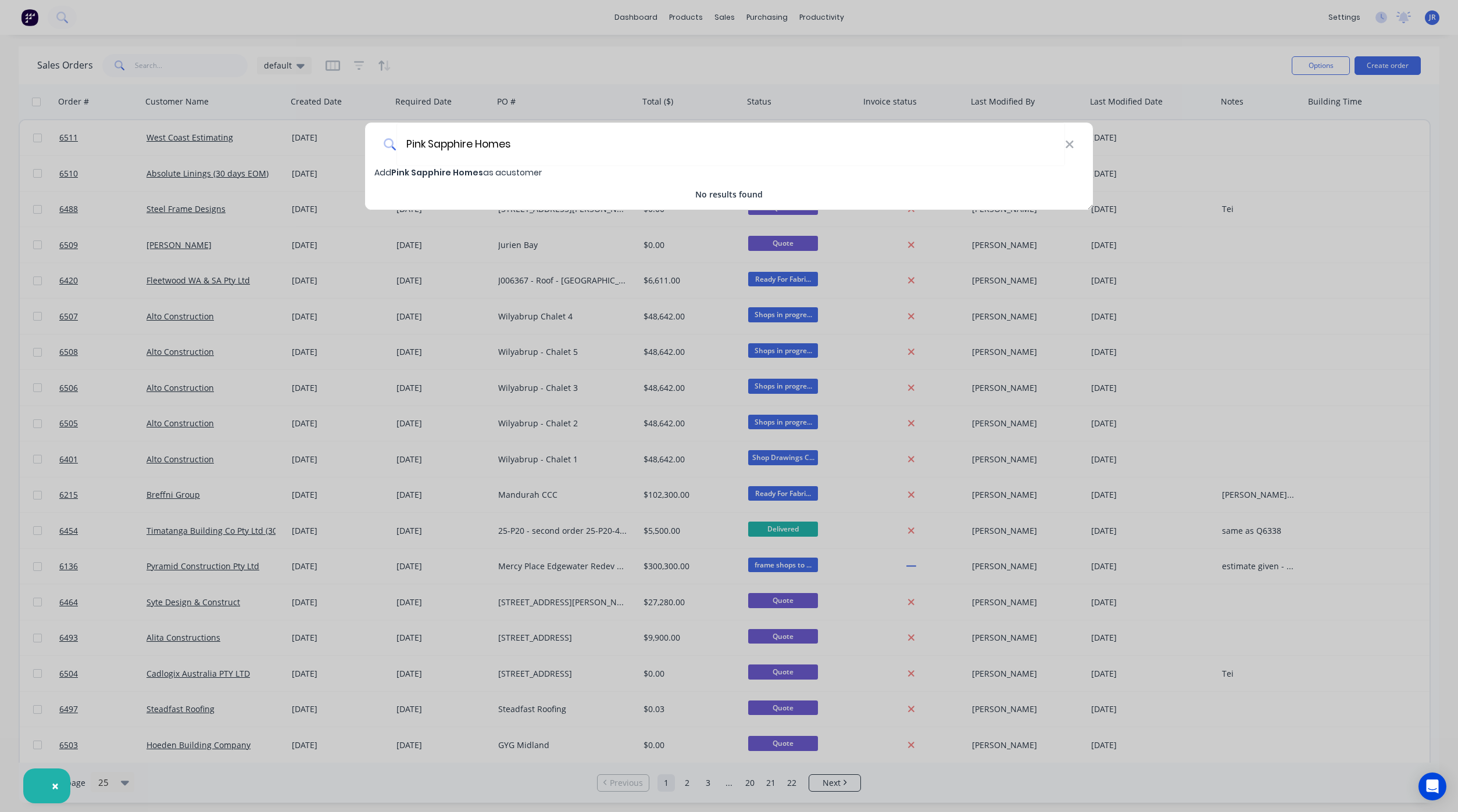
type input "Pink Sapphire Homes"
click at [484, 172] on span "Add Pink Sapphire Homes as a customer" at bounding box center [457, 173] width 167 height 12
select select "AU"
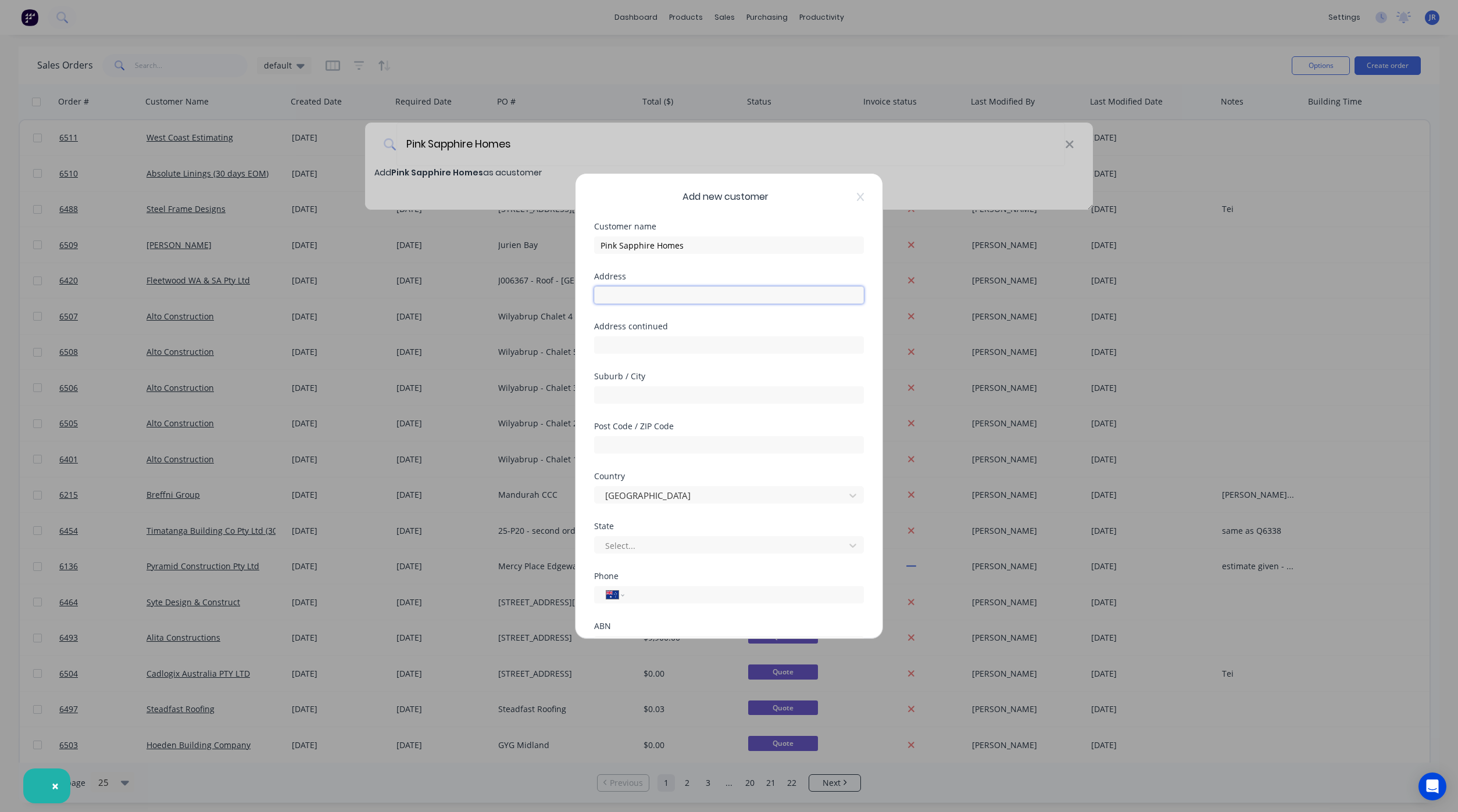
click at [625, 288] on input "text" at bounding box center [729, 295] width 270 height 18
type input "PO Box 4067"
type input "Myaree"
type input "6960"
type input "w"
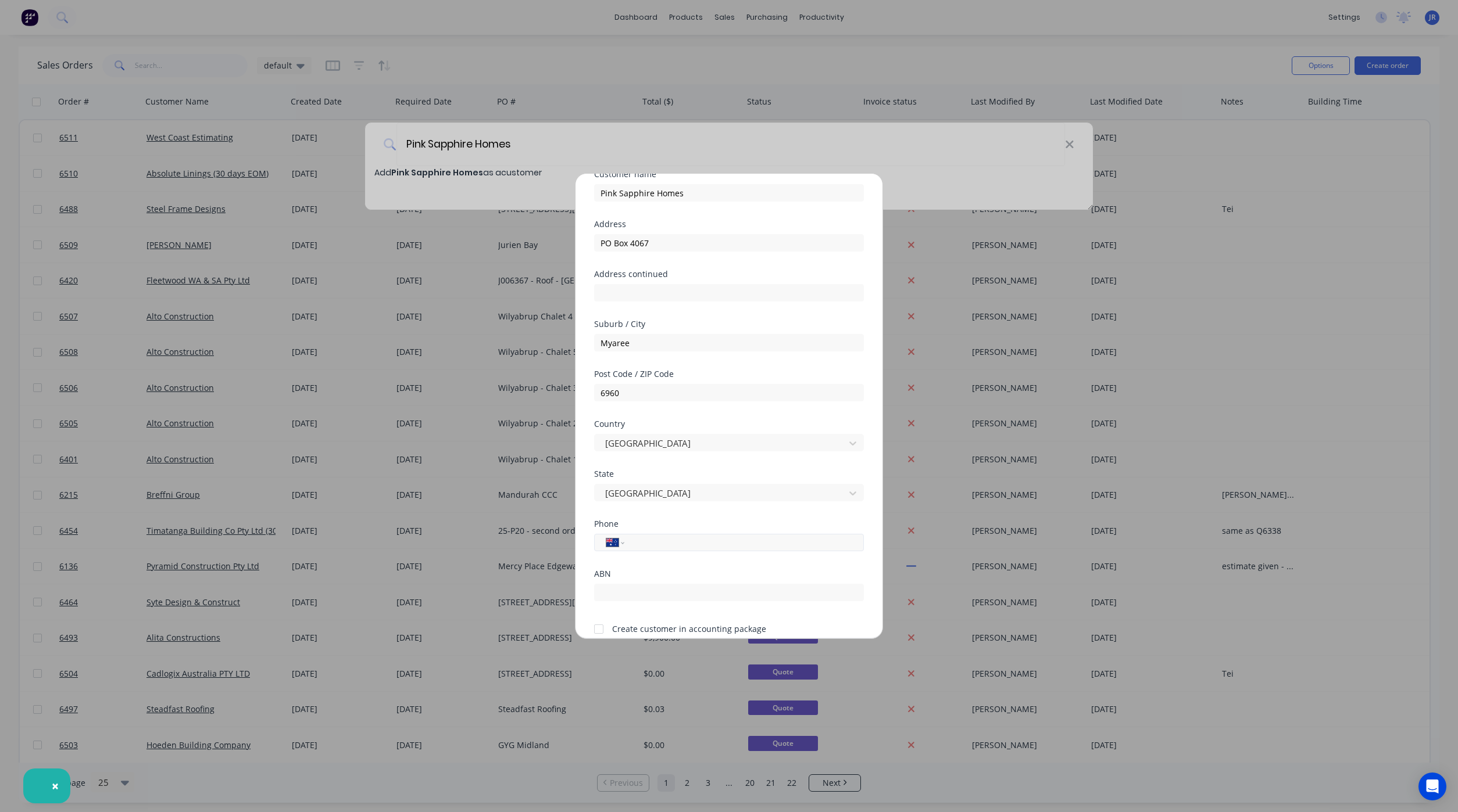
scroll to position [102, 0]
click at [590, 579] on div at bounding box center [599, 580] width 23 height 23
click at [630, 534] on input "text" at bounding box center [729, 543] width 270 height 18
type input "98613561425"
click at [660, 606] on button "Save" at bounding box center [691, 612] width 63 height 19
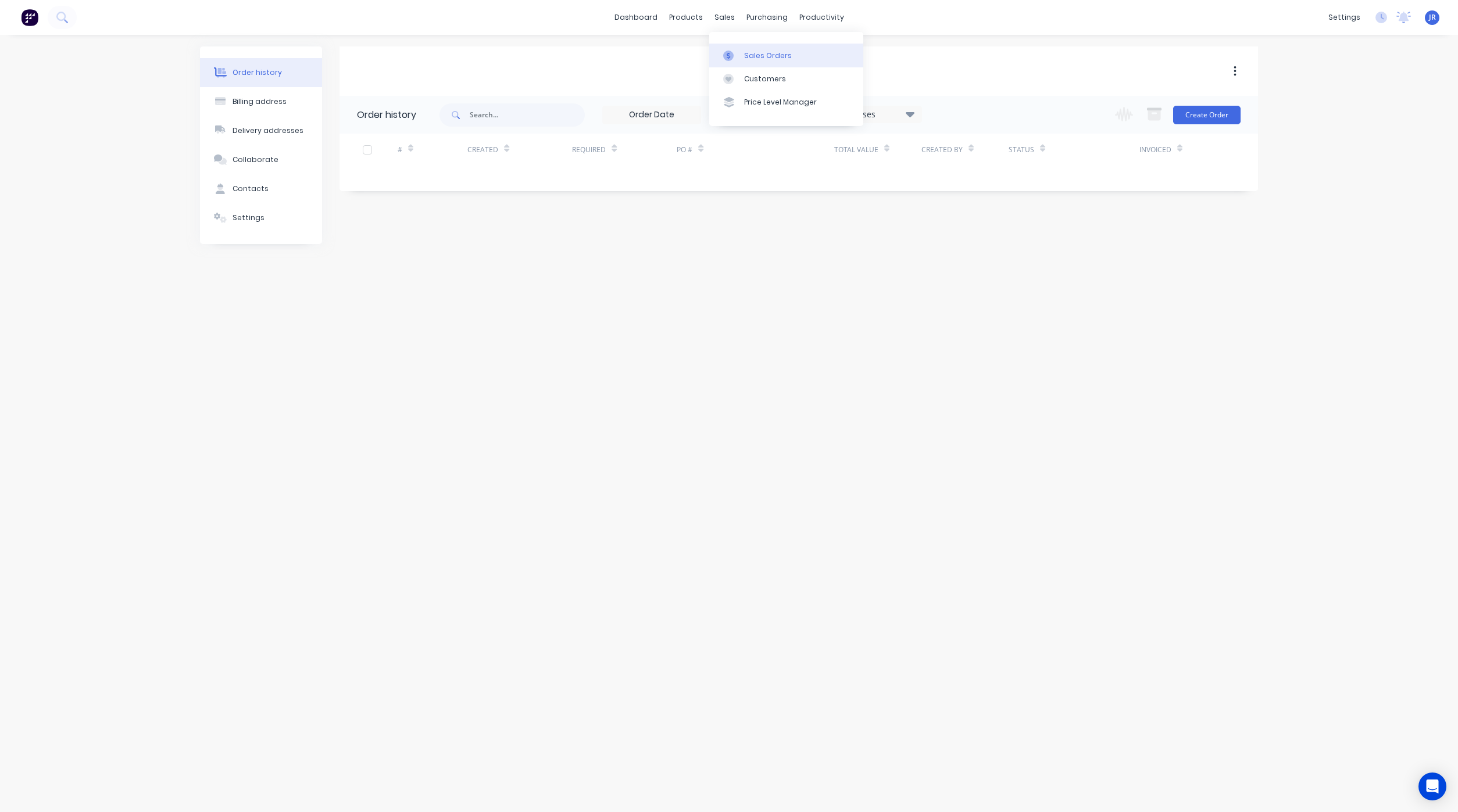
click at [731, 53] on icon at bounding box center [728, 56] width 11 height 11
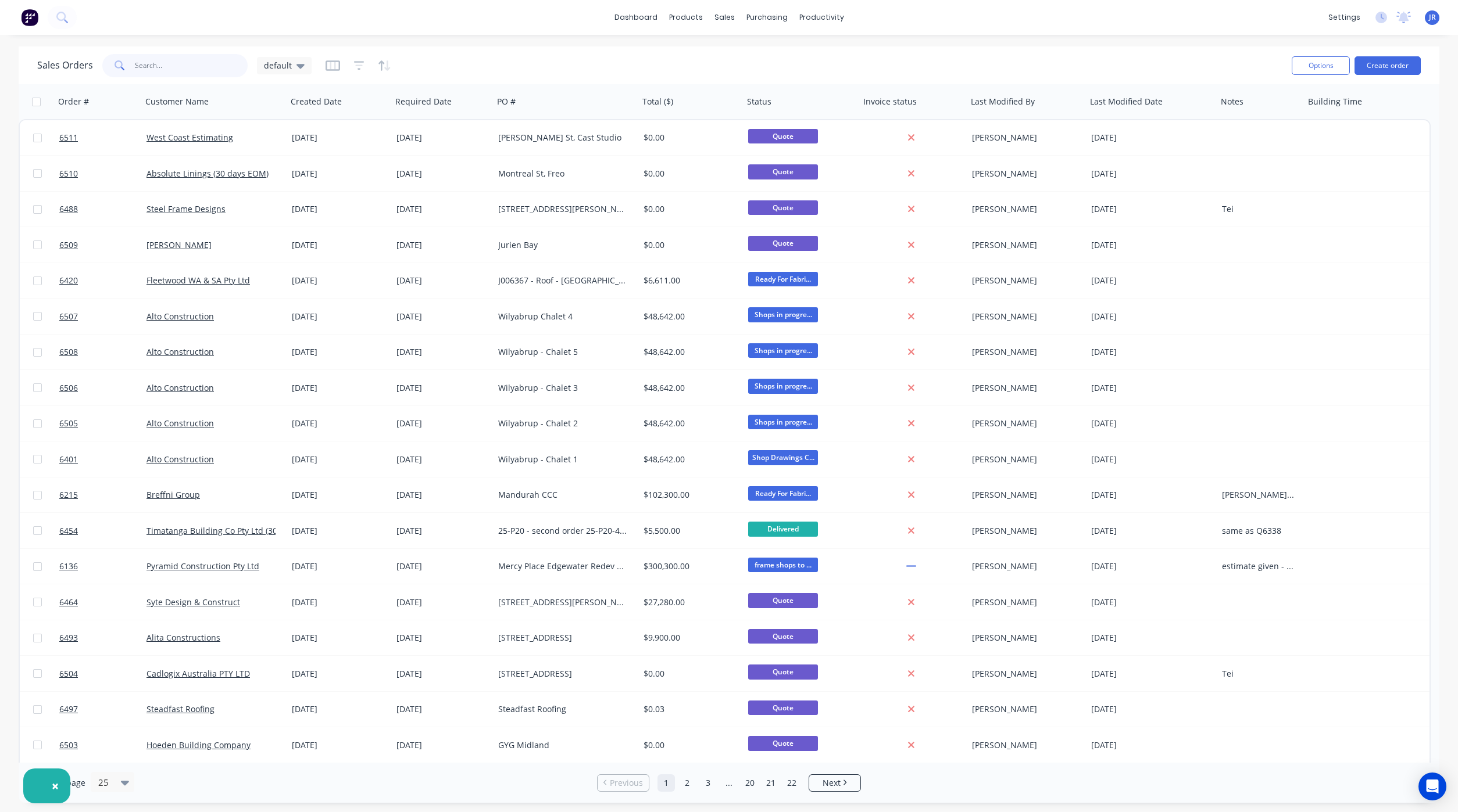
click at [213, 63] on input "text" at bounding box center [191, 65] width 113 height 23
type input "s"
type input "6292"
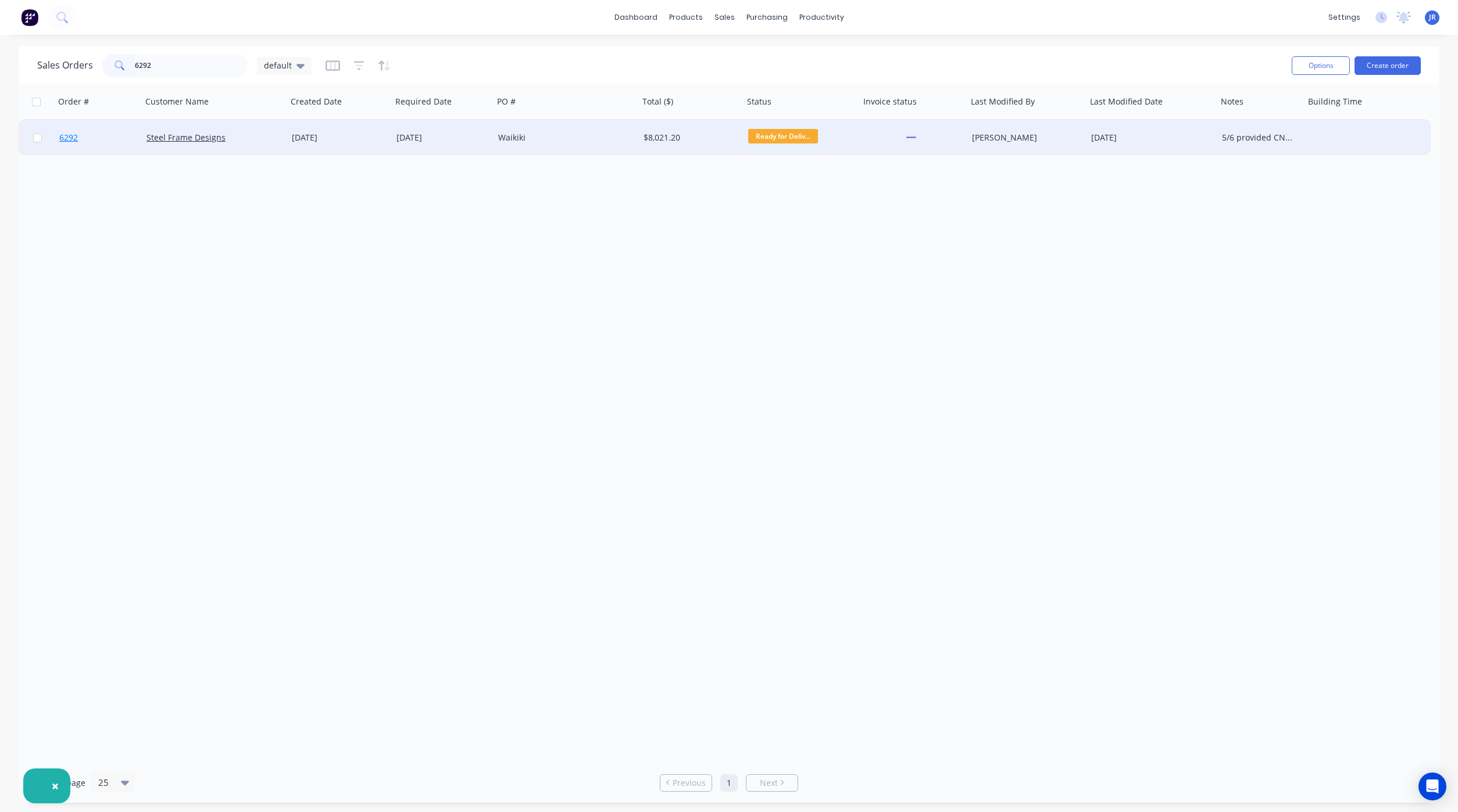
click at [75, 137] on span "6292" at bounding box center [68, 138] width 19 height 12
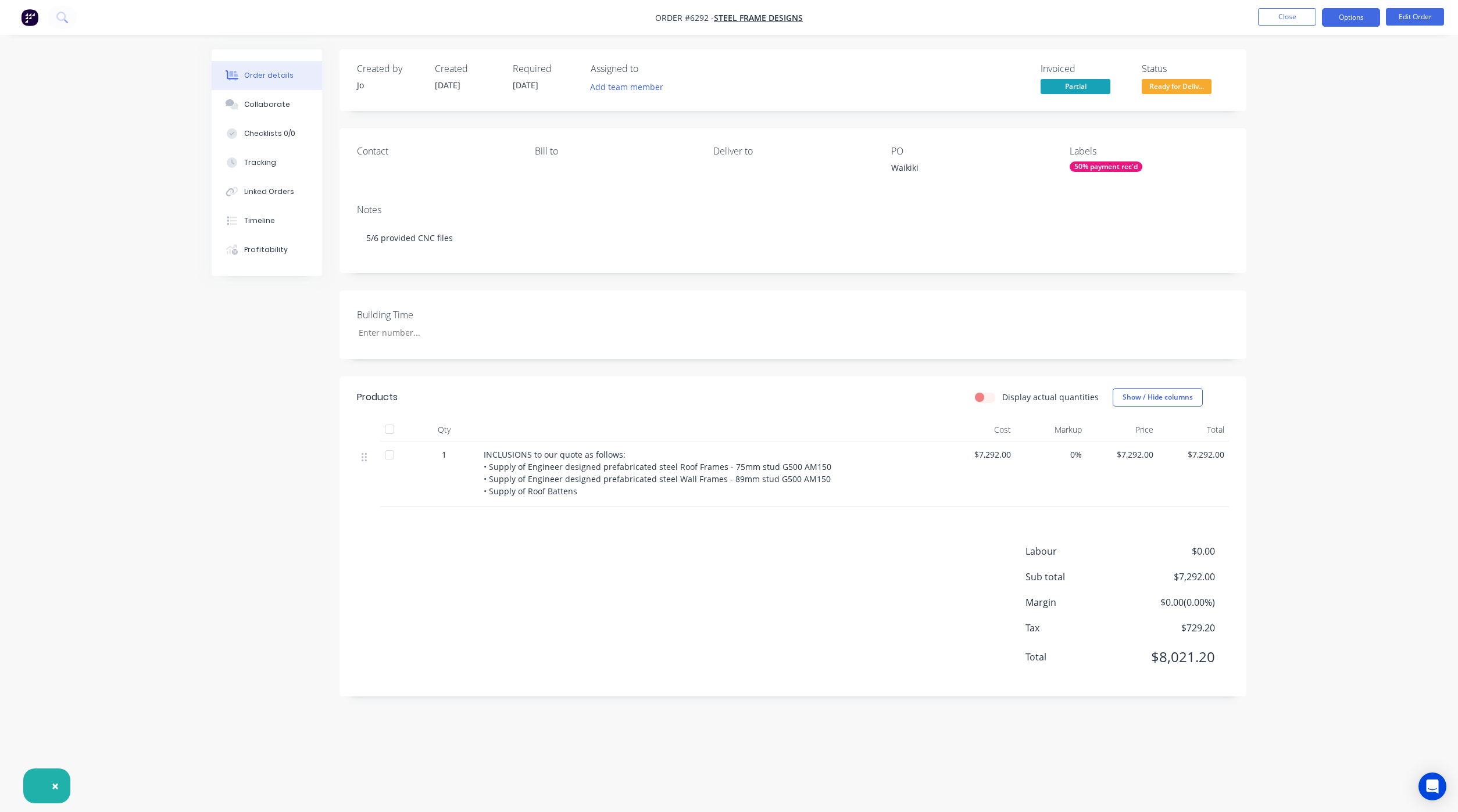
click at [1364, 18] on button "Options" at bounding box center [1352, 17] width 59 height 19
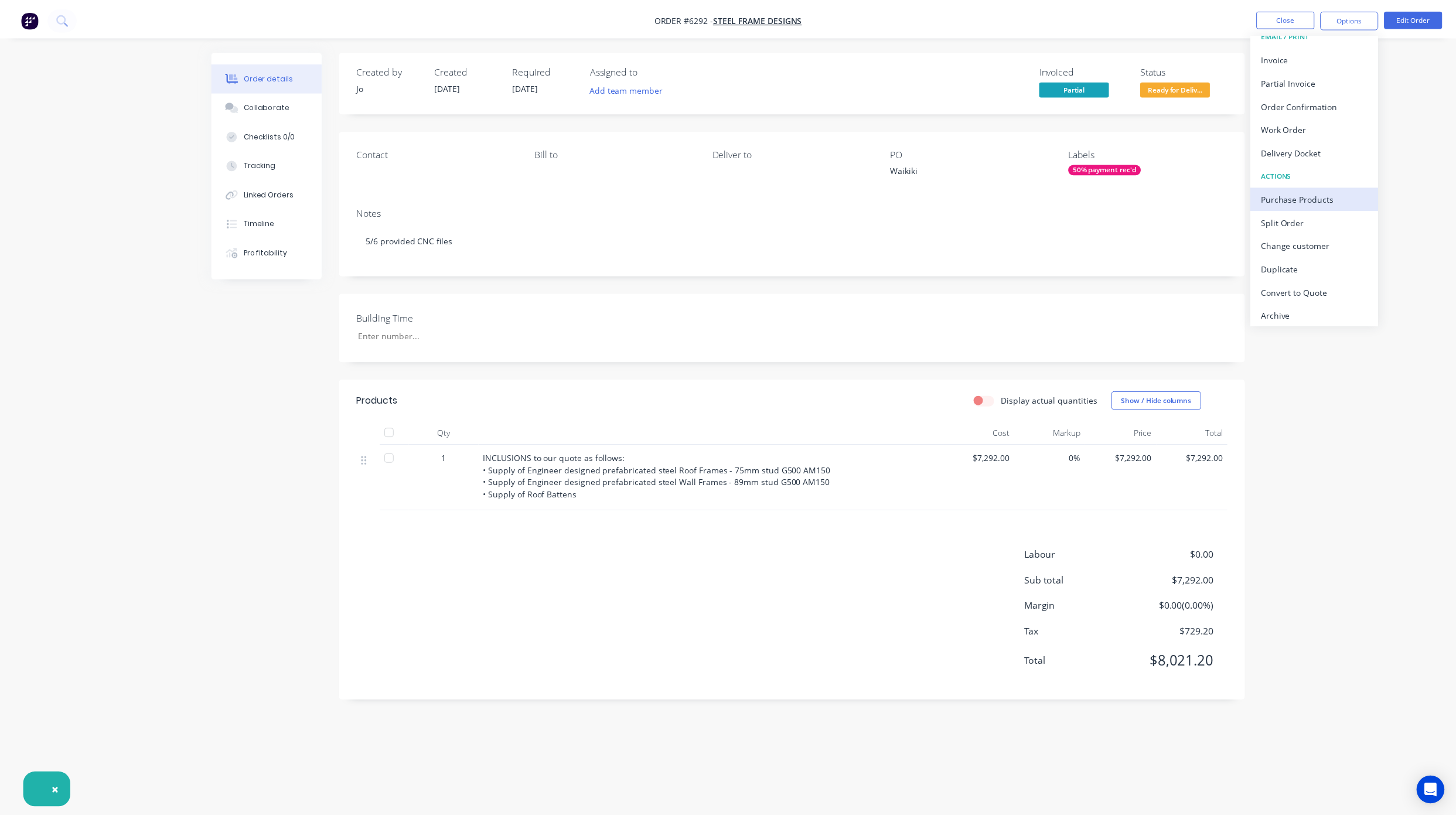
scroll to position [18, 0]
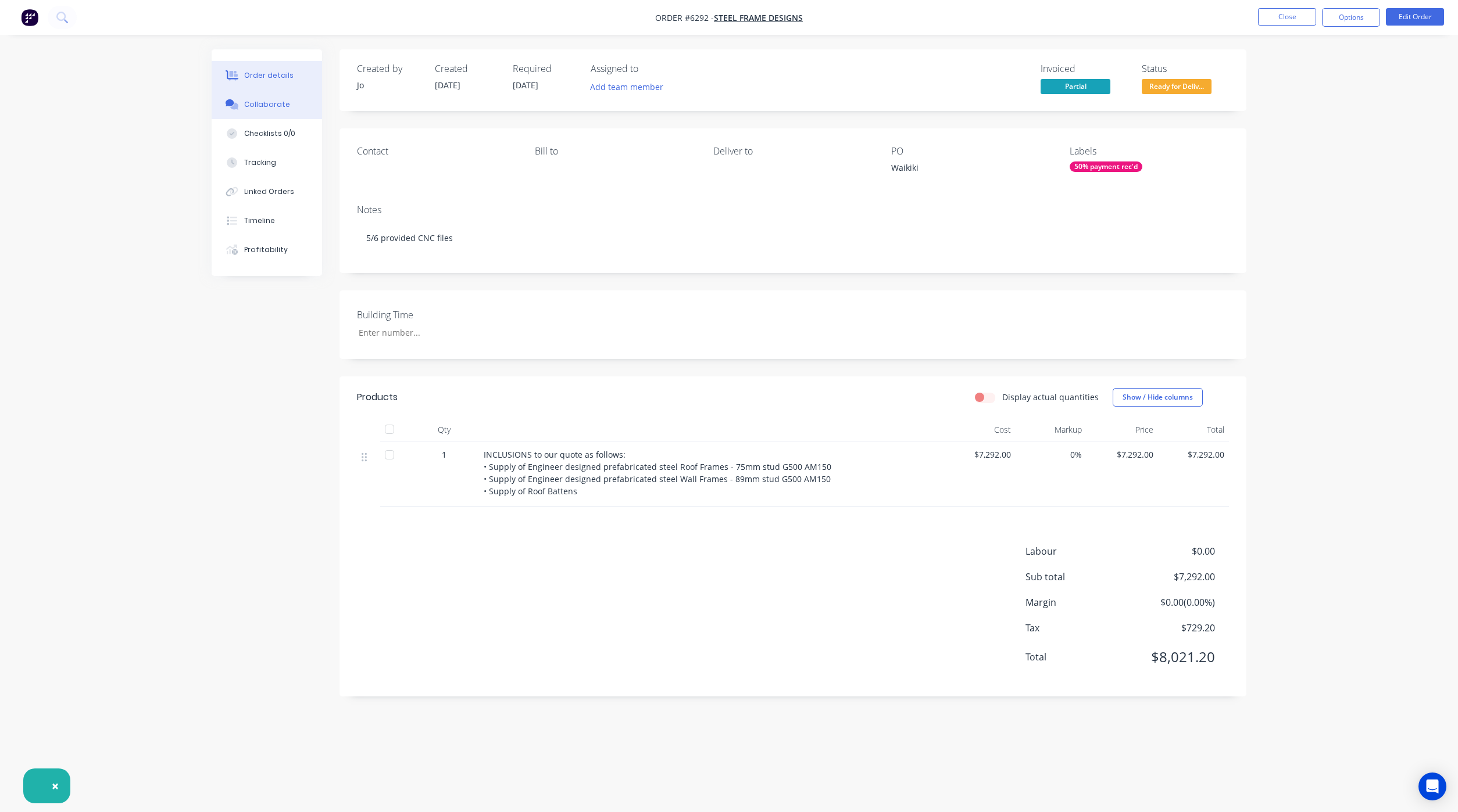
click at [261, 104] on div "Collaborate" at bounding box center [267, 104] width 46 height 11
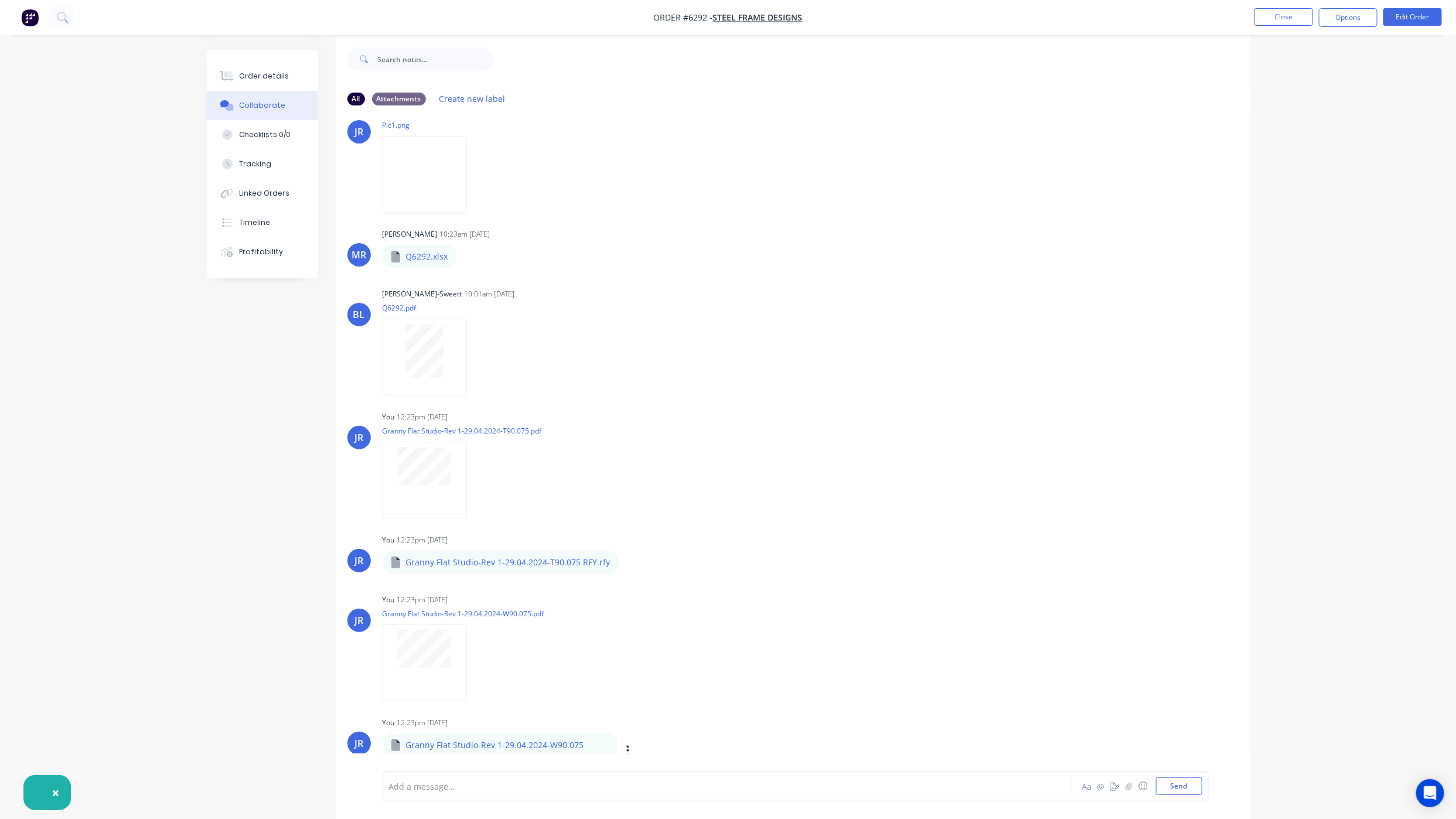
scroll to position [18, 0]
click at [734, 783] on div at bounding box center [694, 787] width 609 height 13
click at [1187, 791] on button "Send" at bounding box center [1178, 787] width 46 height 18
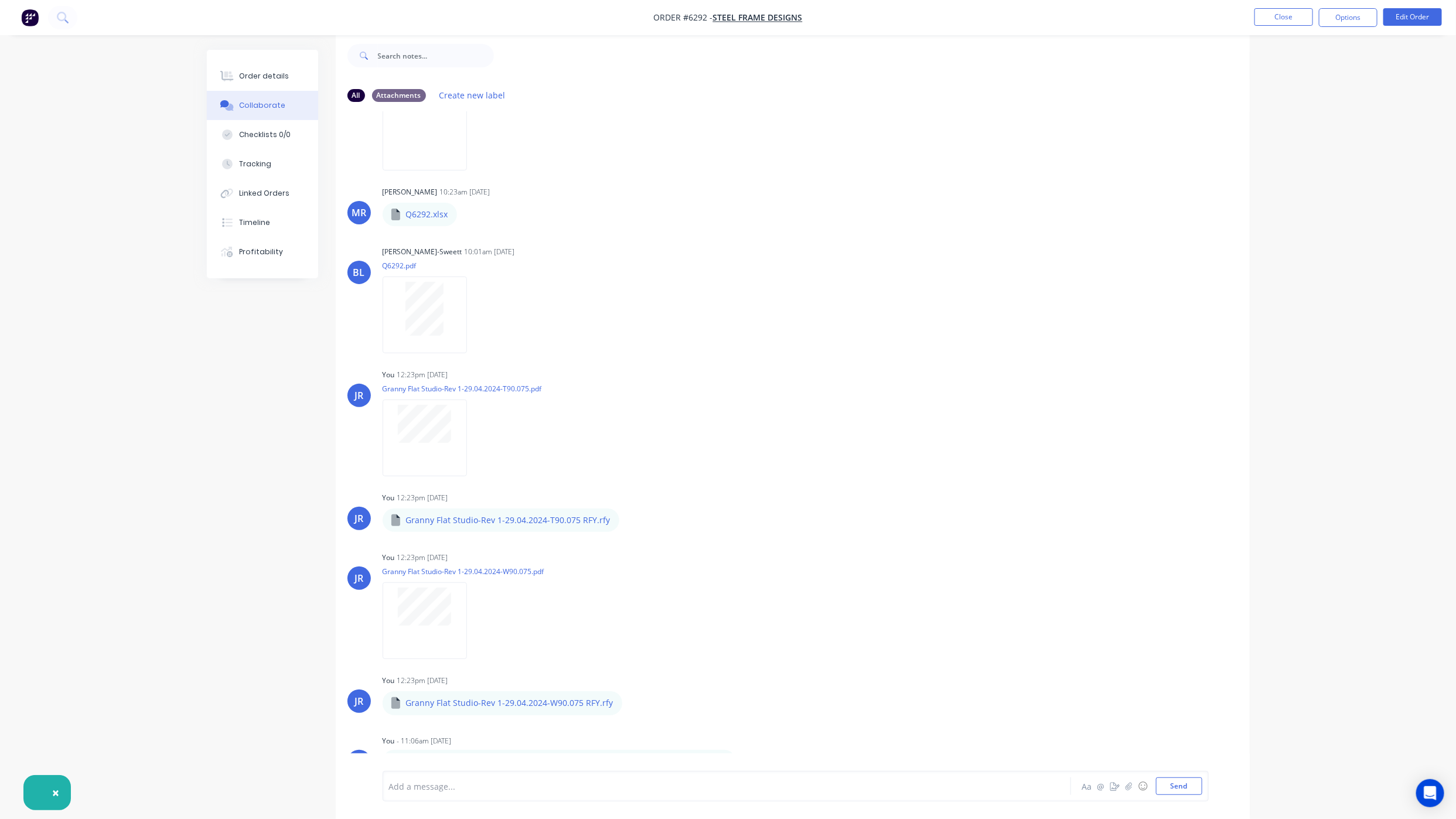
scroll to position [284, 0]
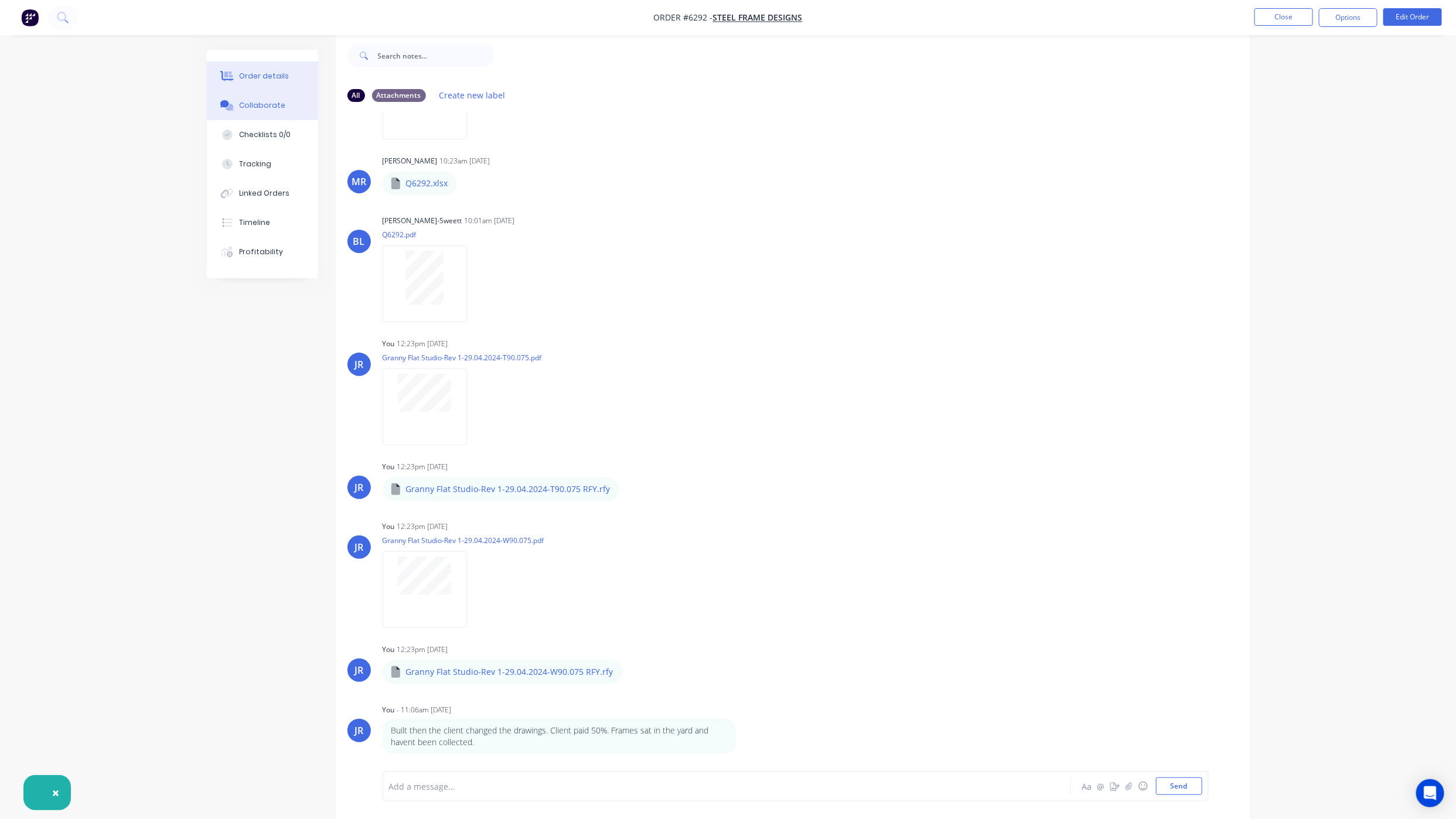
click at [277, 83] on button "Order details" at bounding box center [262, 77] width 111 height 30
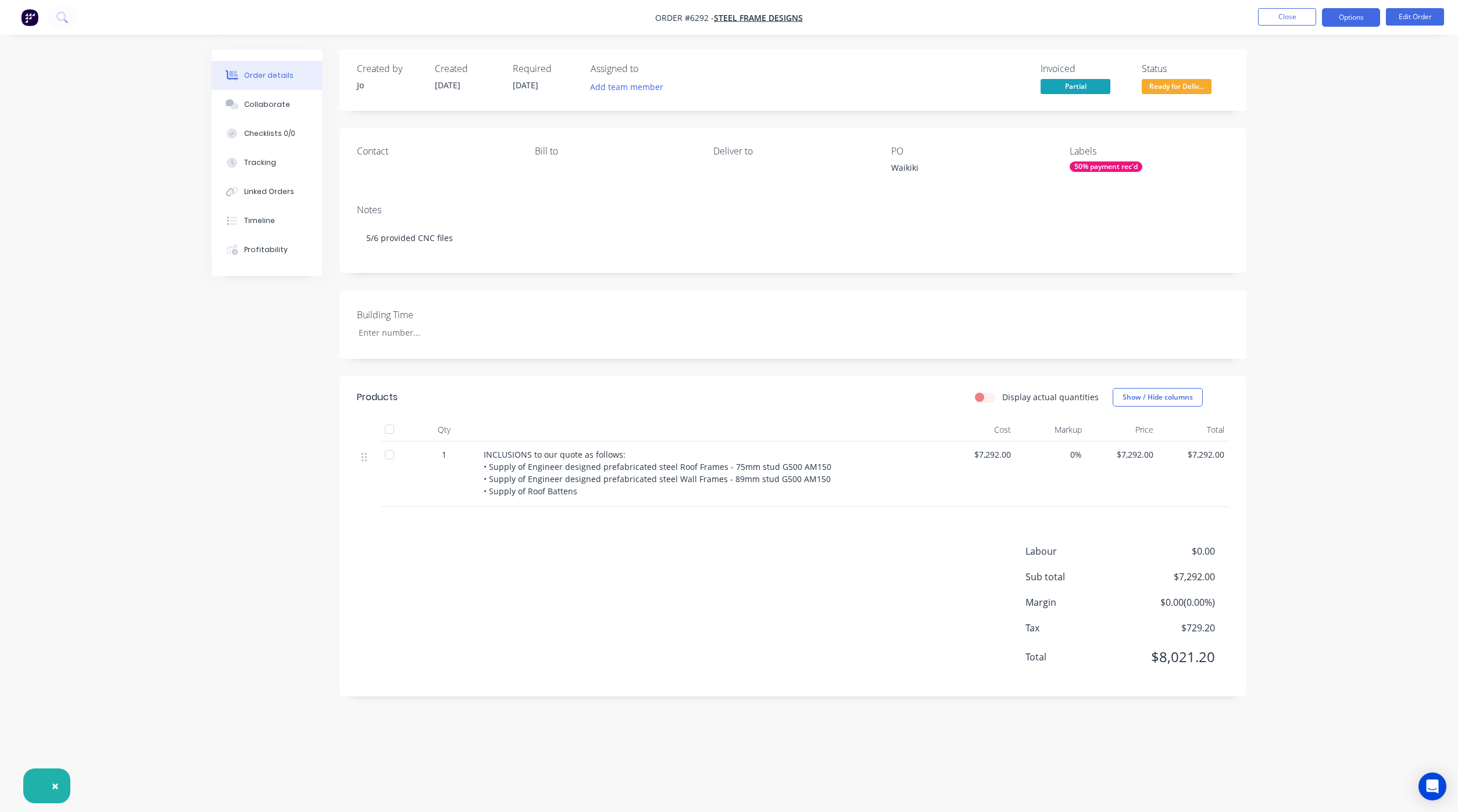
click at [1347, 13] on button "Options" at bounding box center [1352, 17] width 59 height 19
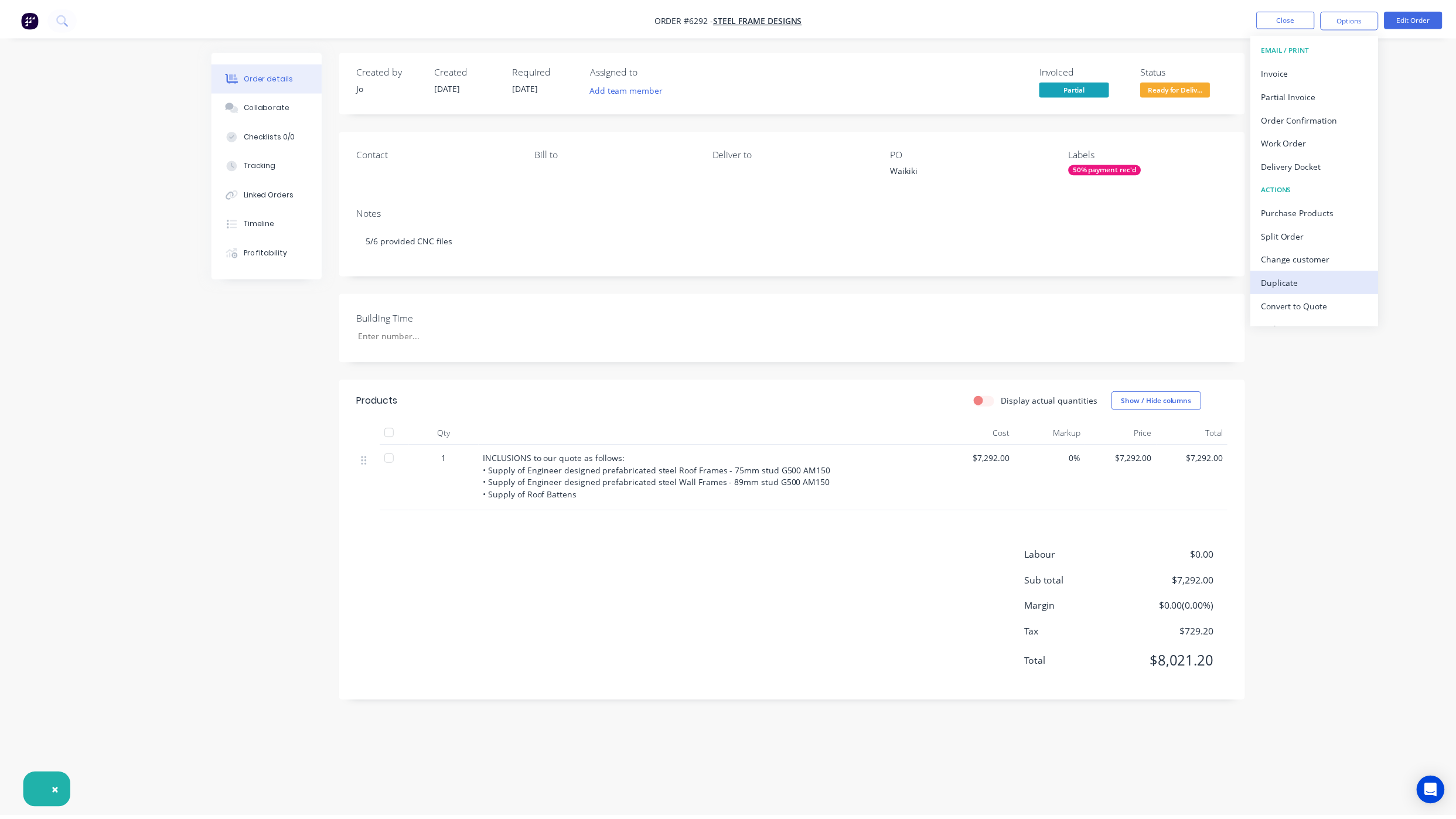
scroll to position [18, 0]
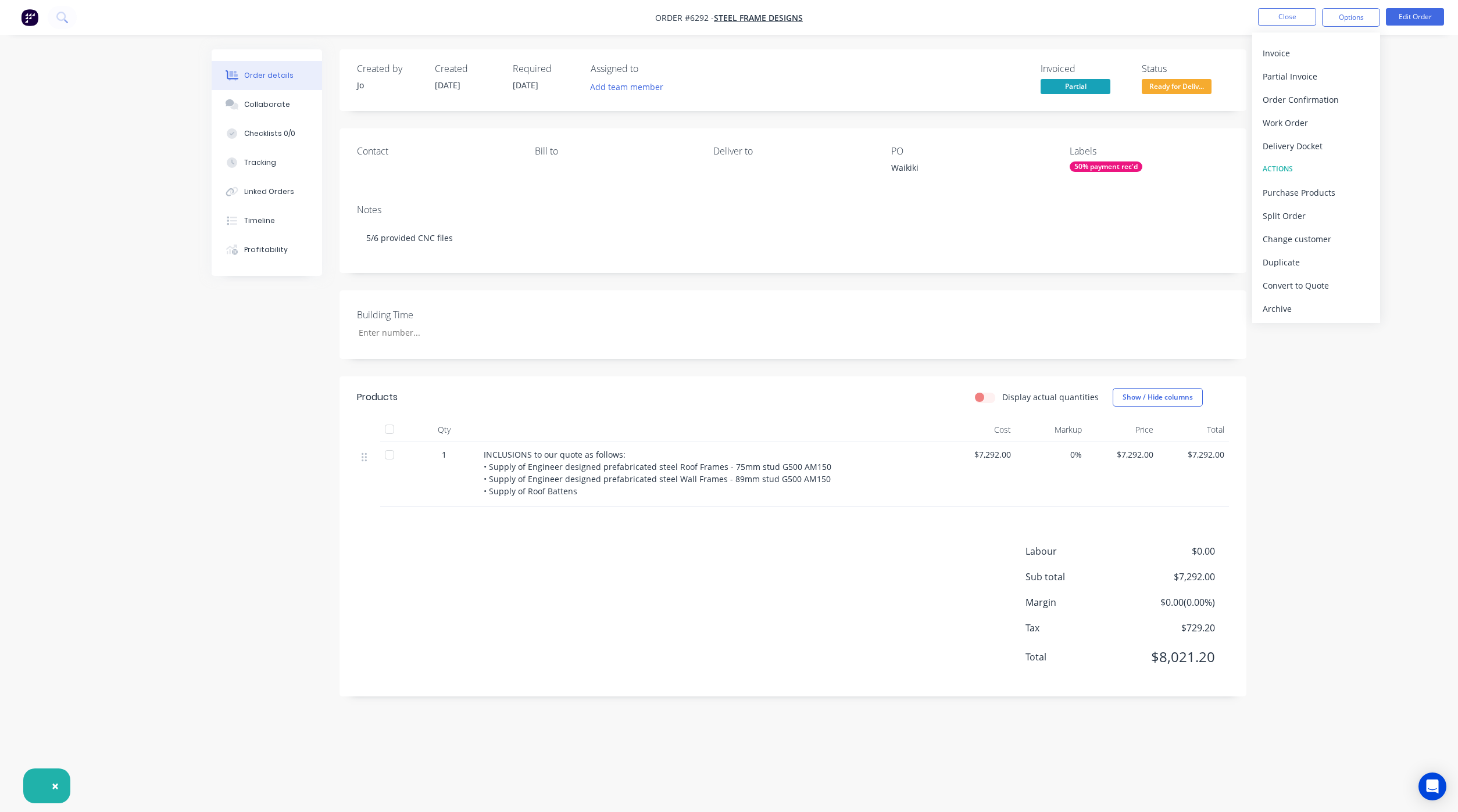
click at [1298, 306] on div "Archive" at bounding box center [1316, 308] width 107 height 17
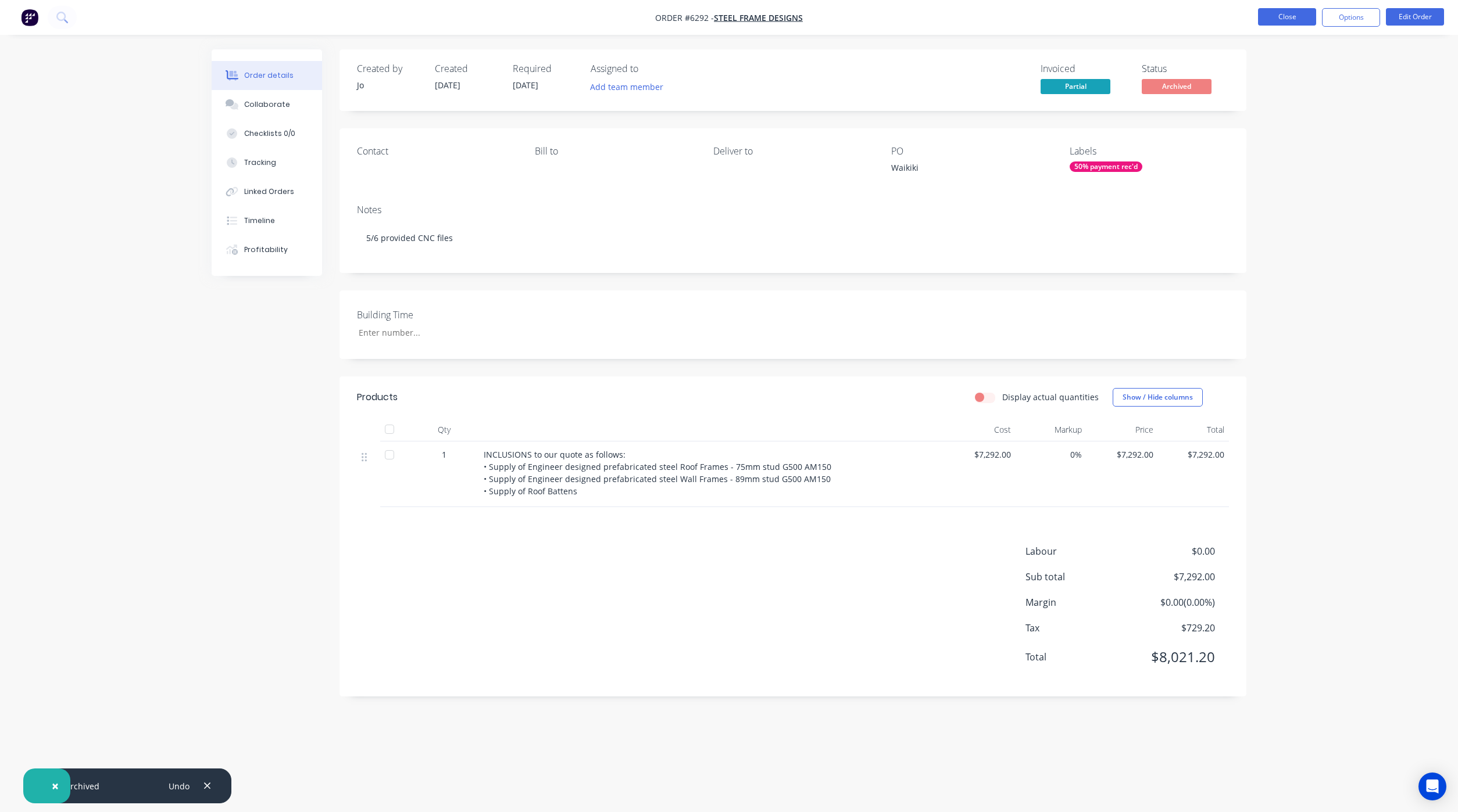
click at [1302, 20] on button "Close" at bounding box center [1287, 17] width 59 height 18
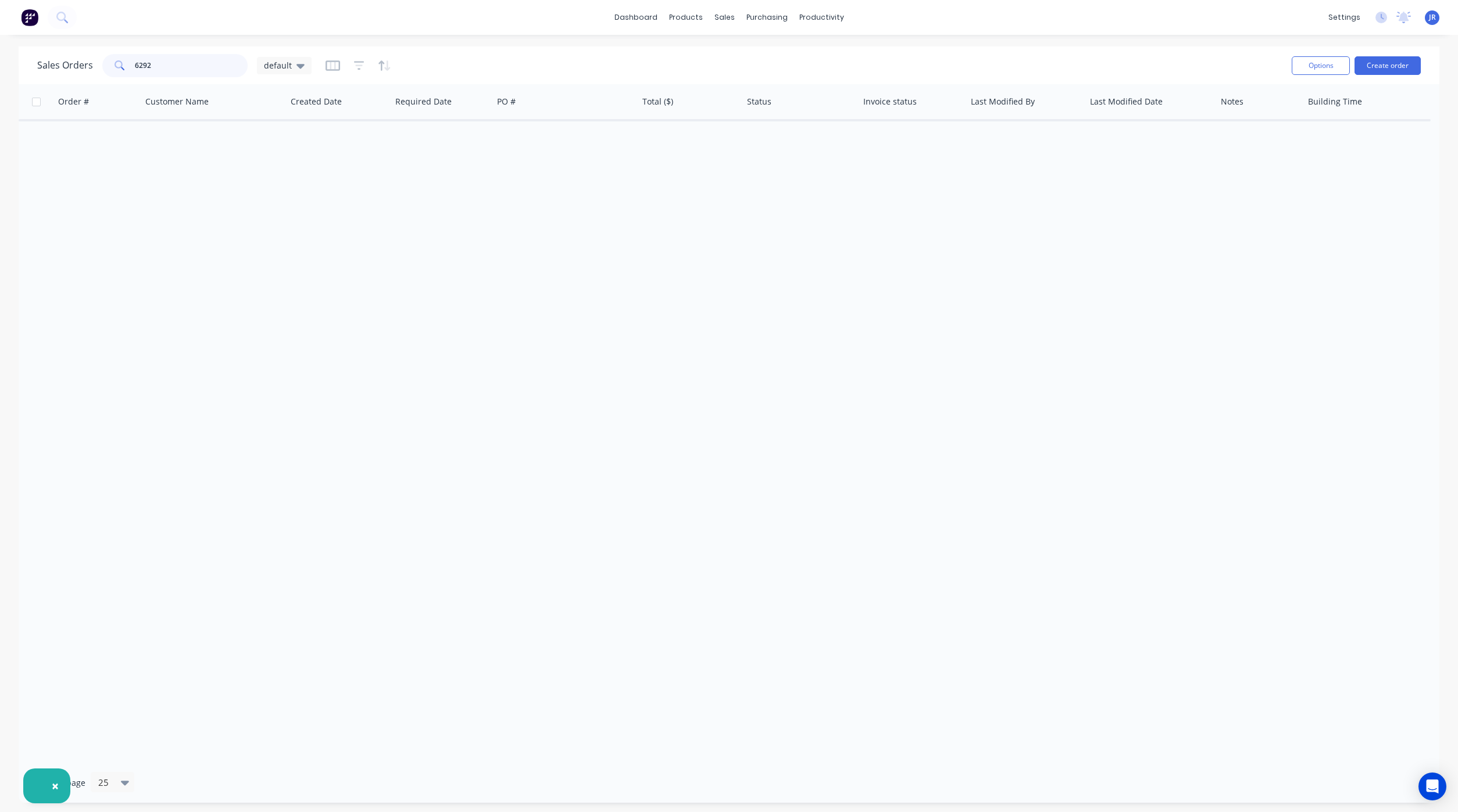
drag, startPoint x: 170, startPoint y: 68, endPoint x: 0, endPoint y: 44, distance: 171.7
click at [4, 47] on div "Sales Orders 6292 default Options Create order Order # Customer Name Created Da…" at bounding box center [729, 425] width 1458 height 756
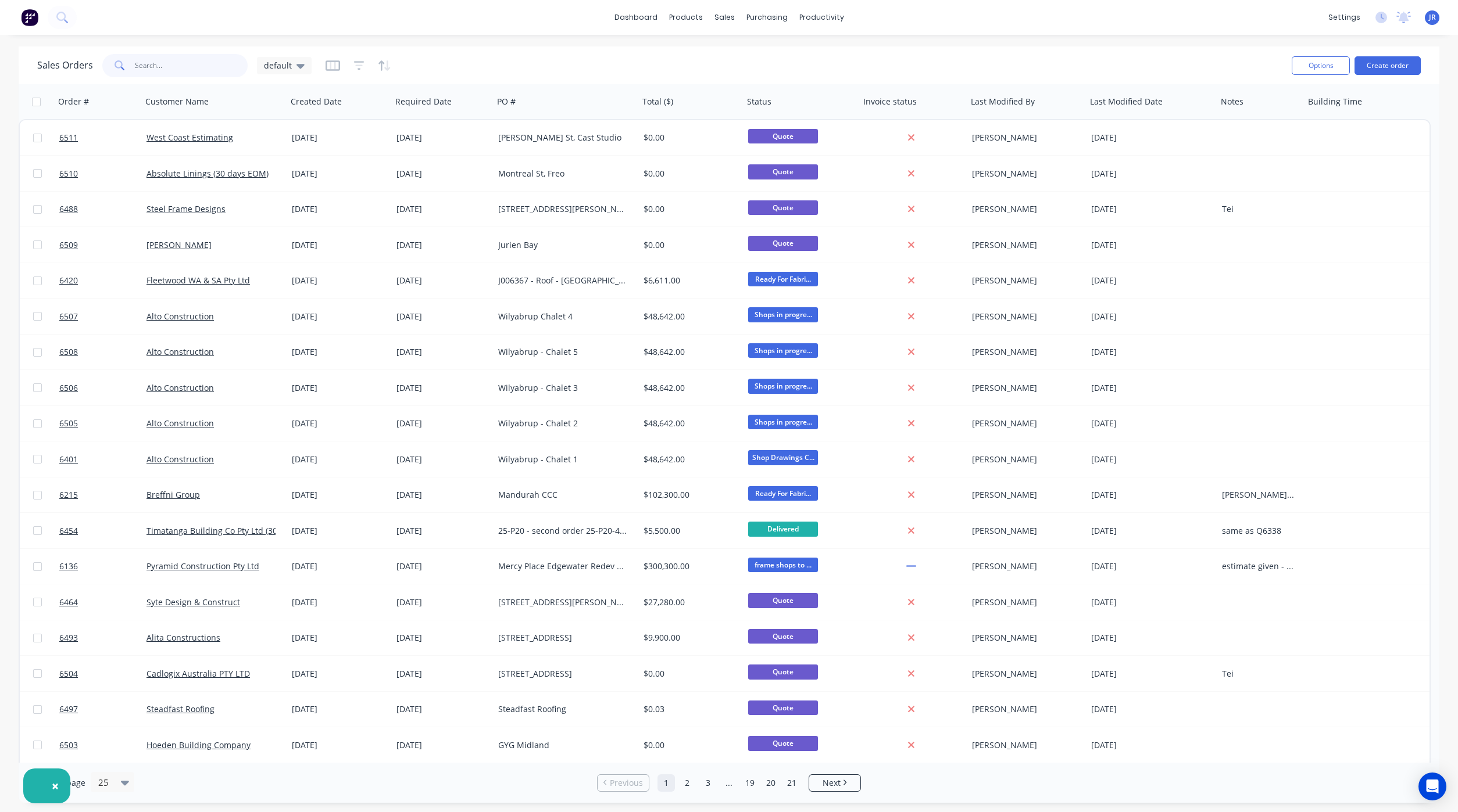
click at [201, 60] on input "text" at bounding box center [191, 65] width 113 height 23
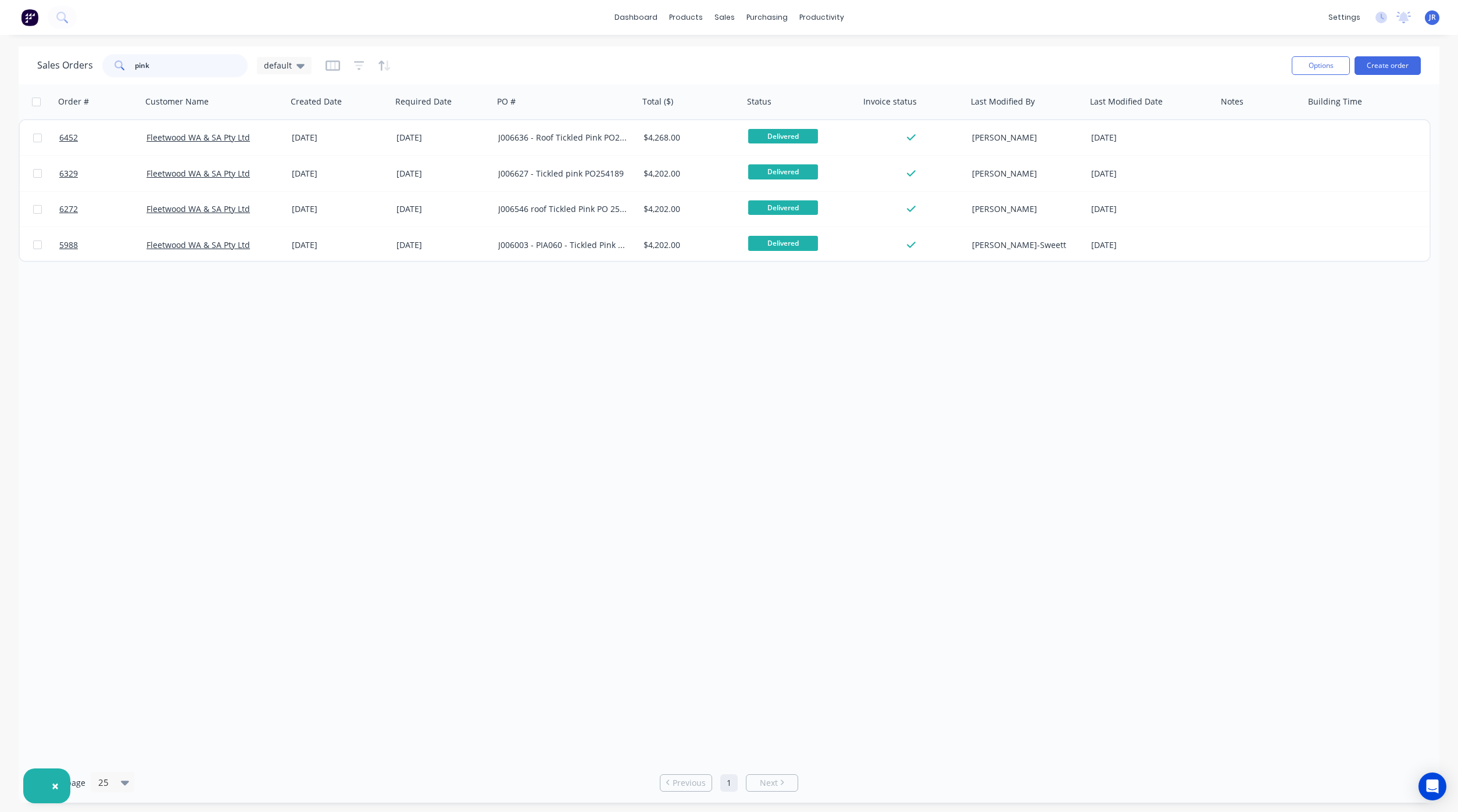
type input "pink"
drag, startPoint x: 188, startPoint y: 61, endPoint x: 29, endPoint y: 61, distance: 159.0
click at [33, 61] on div "Sales Orders pink default Options Create order" at bounding box center [729, 65] width 1421 height 38
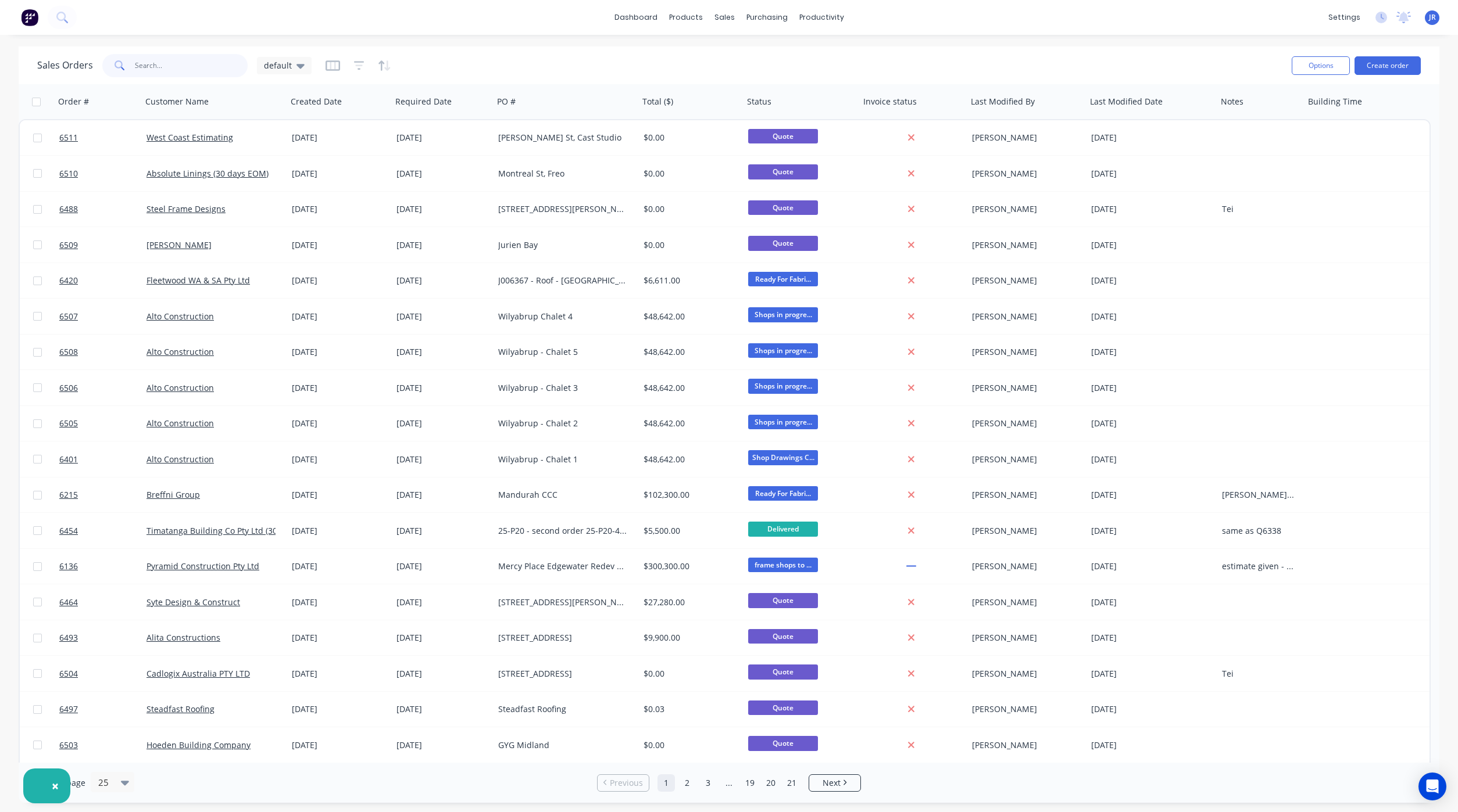
click at [180, 66] on input "text" at bounding box center [191, 65] width 113 height 23
click at [1382, 66] on button "Create order" at bounding box center [1388, 65] width 66 height 19
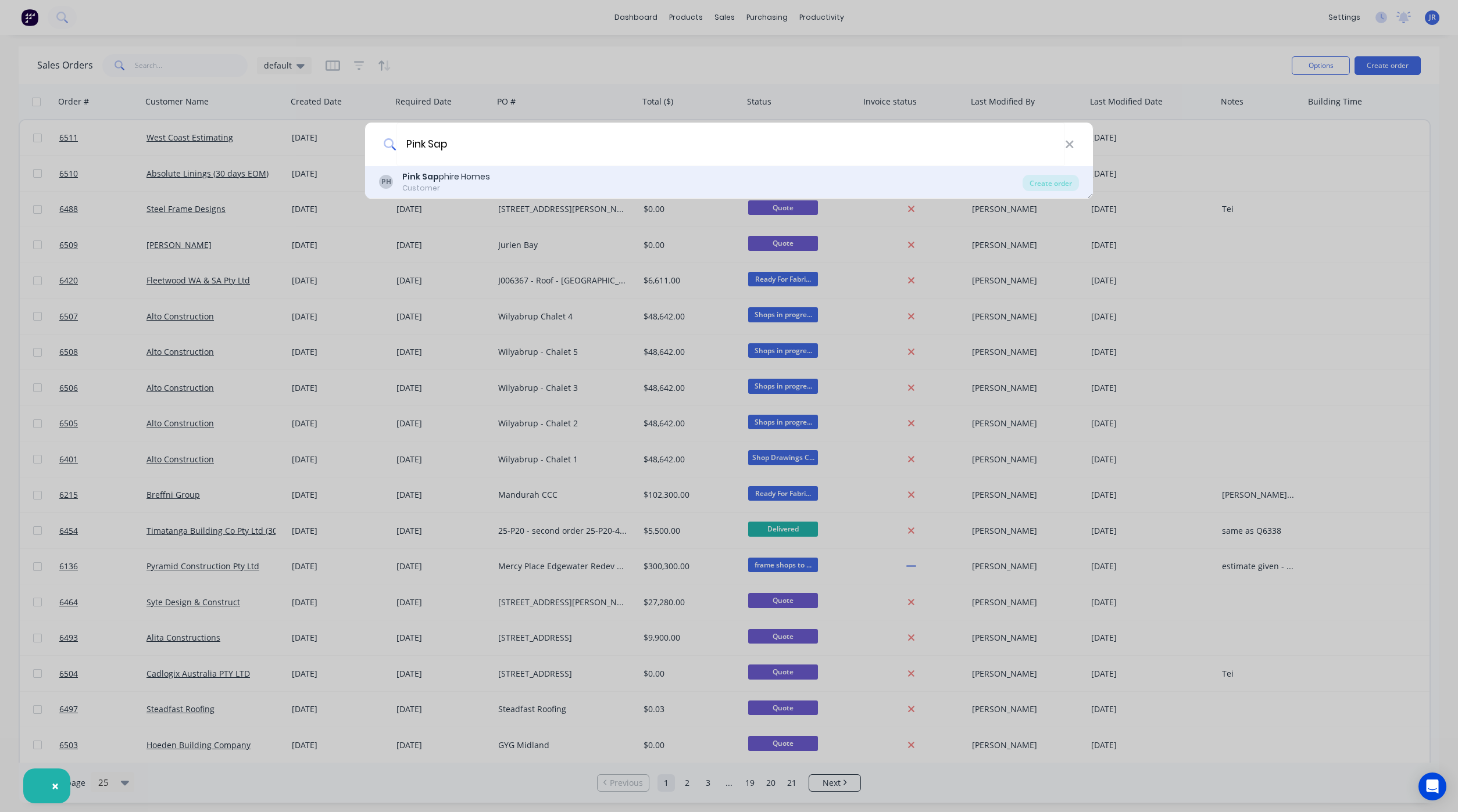
type input "Pink Sap"
click at [436, 182] on b "Pink Sap" at bounding box center [421, 177] width 37 height 12
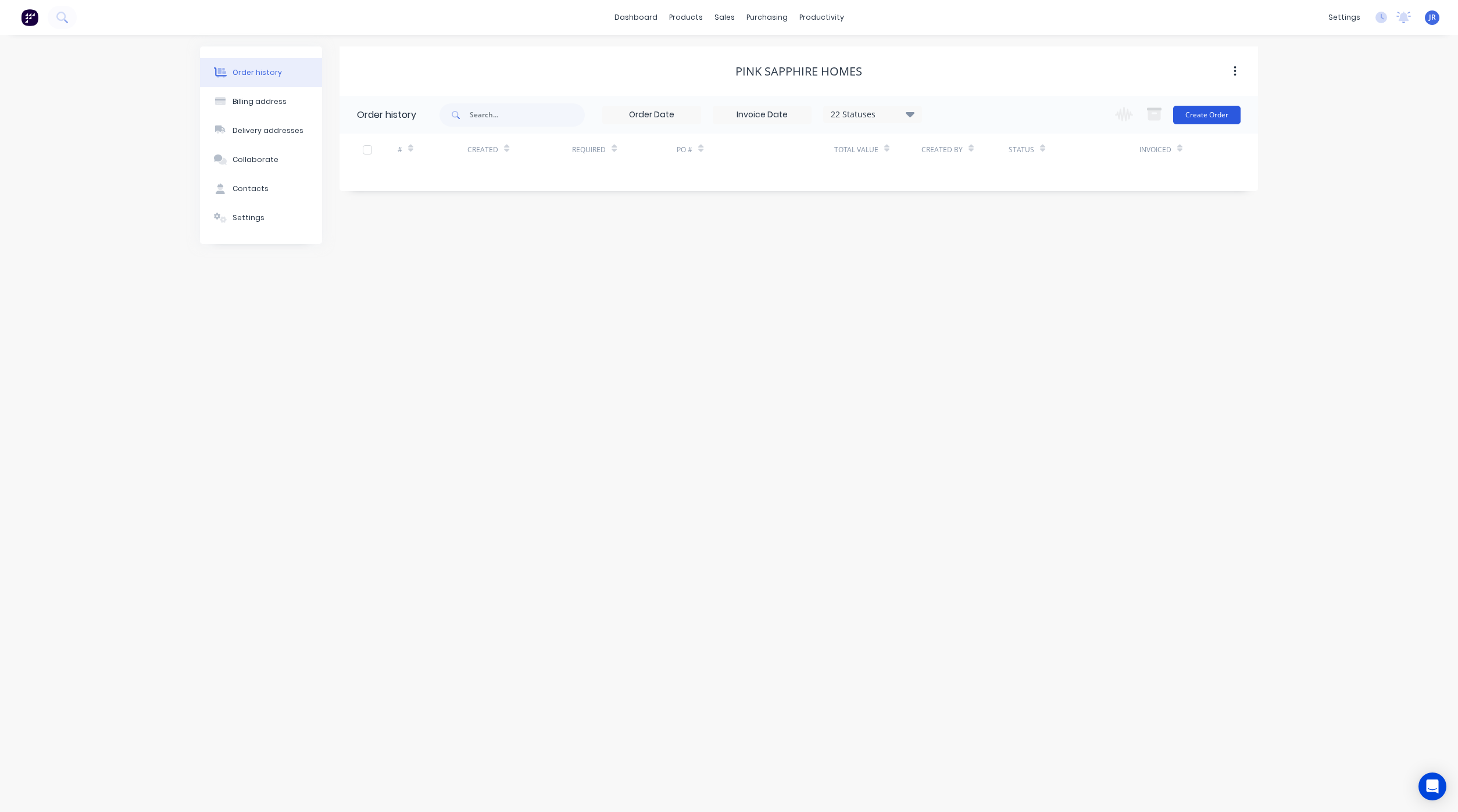
click at [1202, 117] on button "Create Order" at bounding box center [1206, 114] width 67 height 19
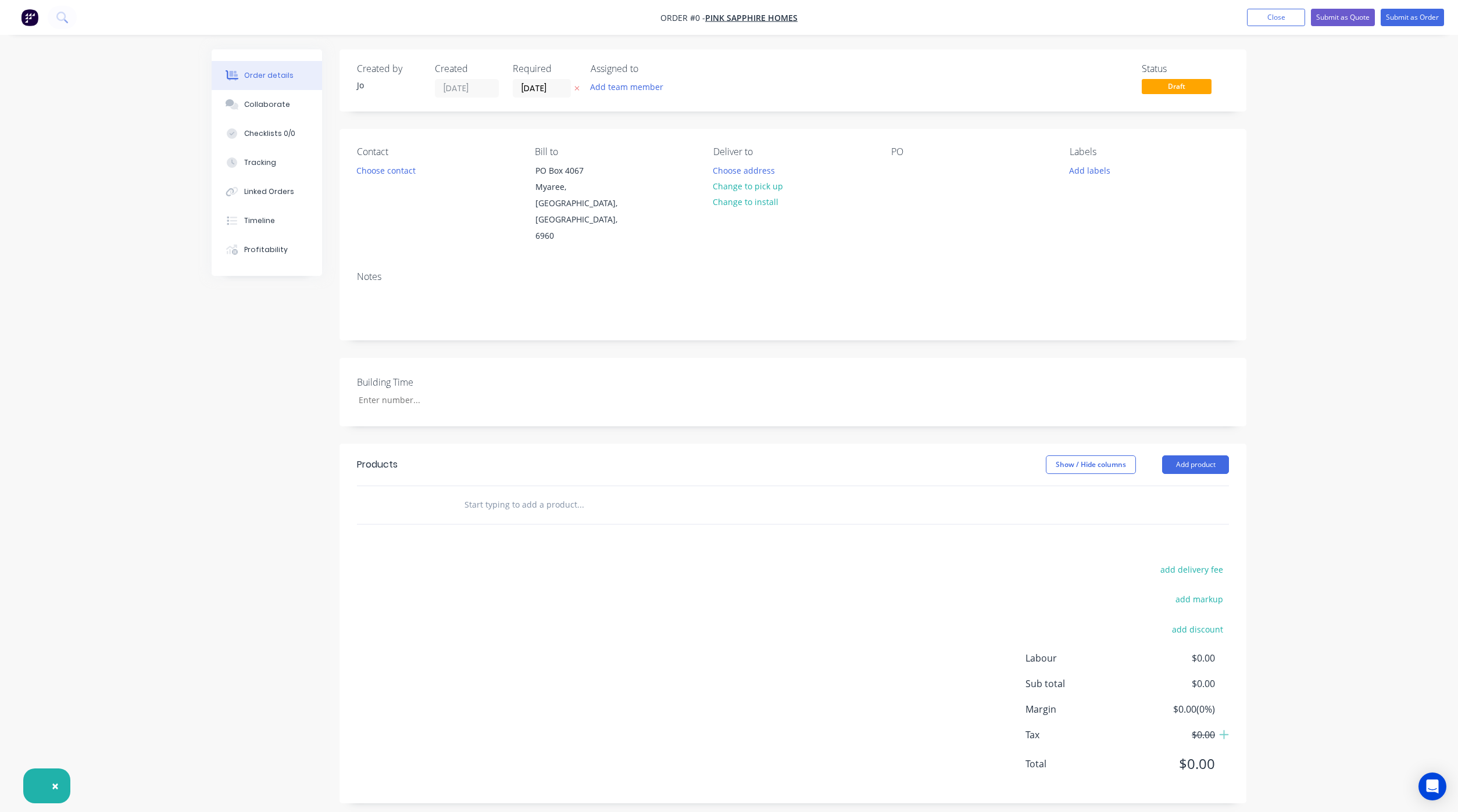
click at [481, 493] on input "text" at bounding box center [580, 505] width 232 height 23
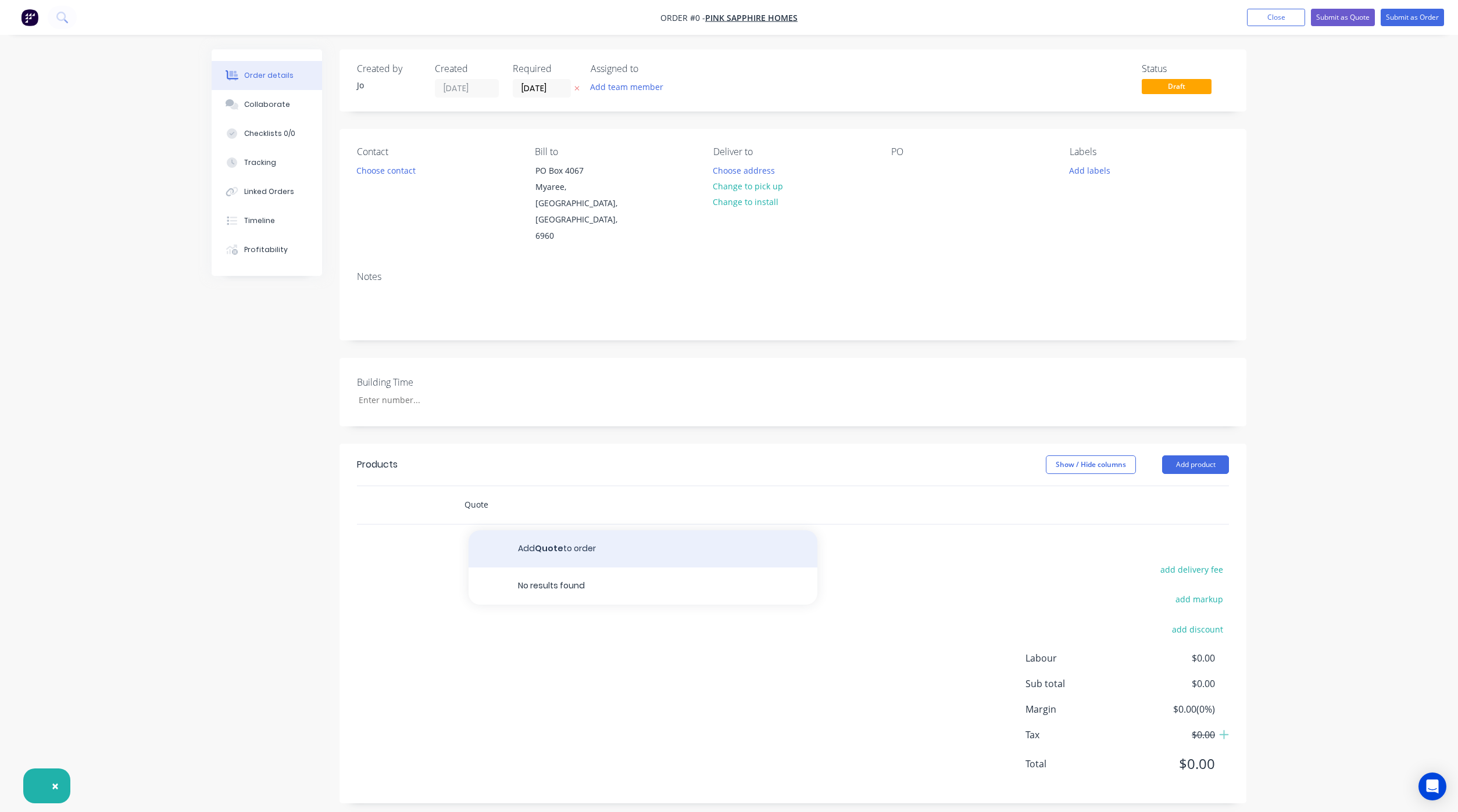
type input "Quote"
click at [508, 530] on button "Add Quote to order" at bounding box center [643, 548] width 349 height 37
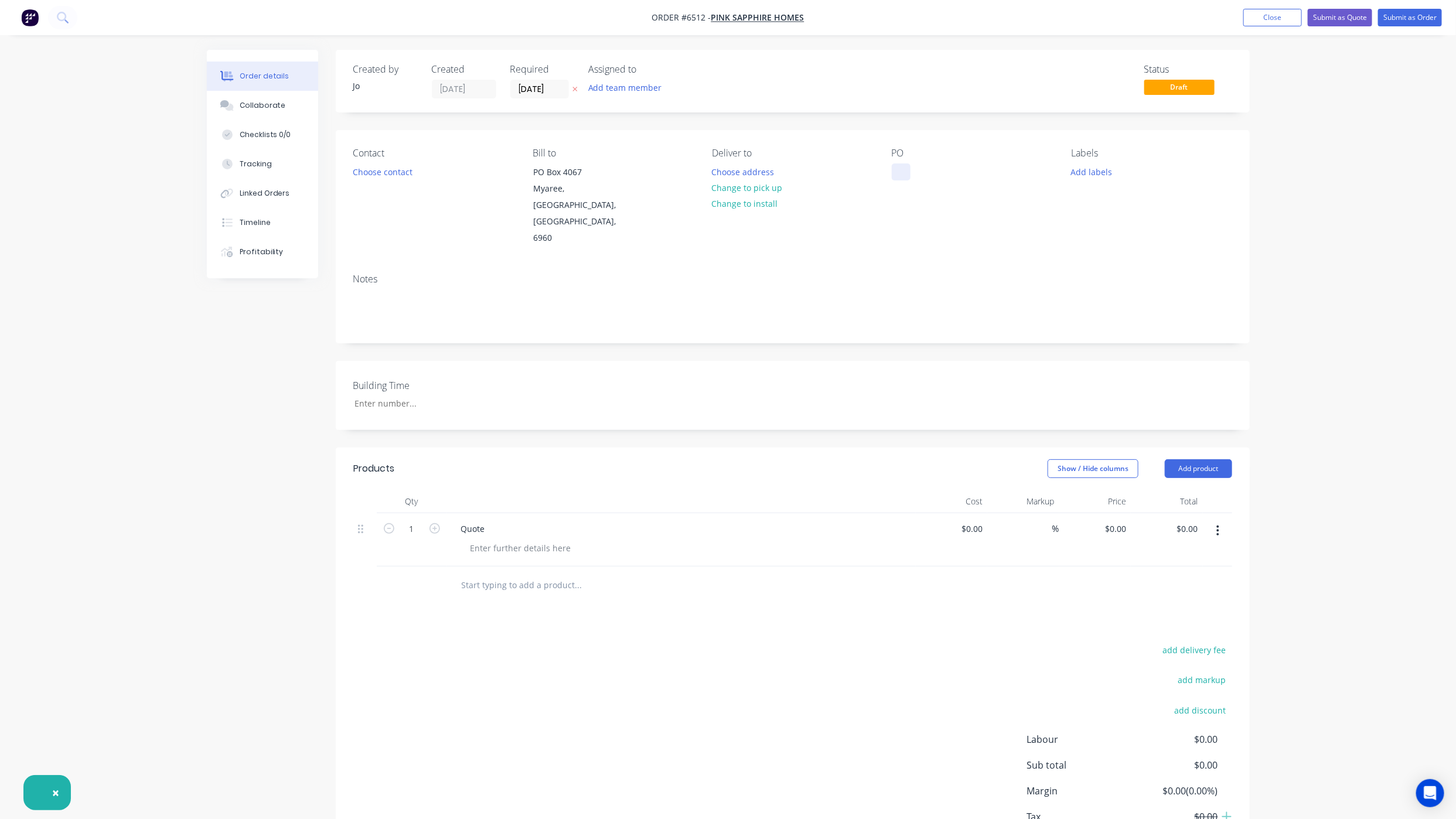
click at [894, 174] on div at bounding box center [901, 171] width 19 height 17
click at [228, 109] on icon at bounding box center [229, 106] width 8 height 7
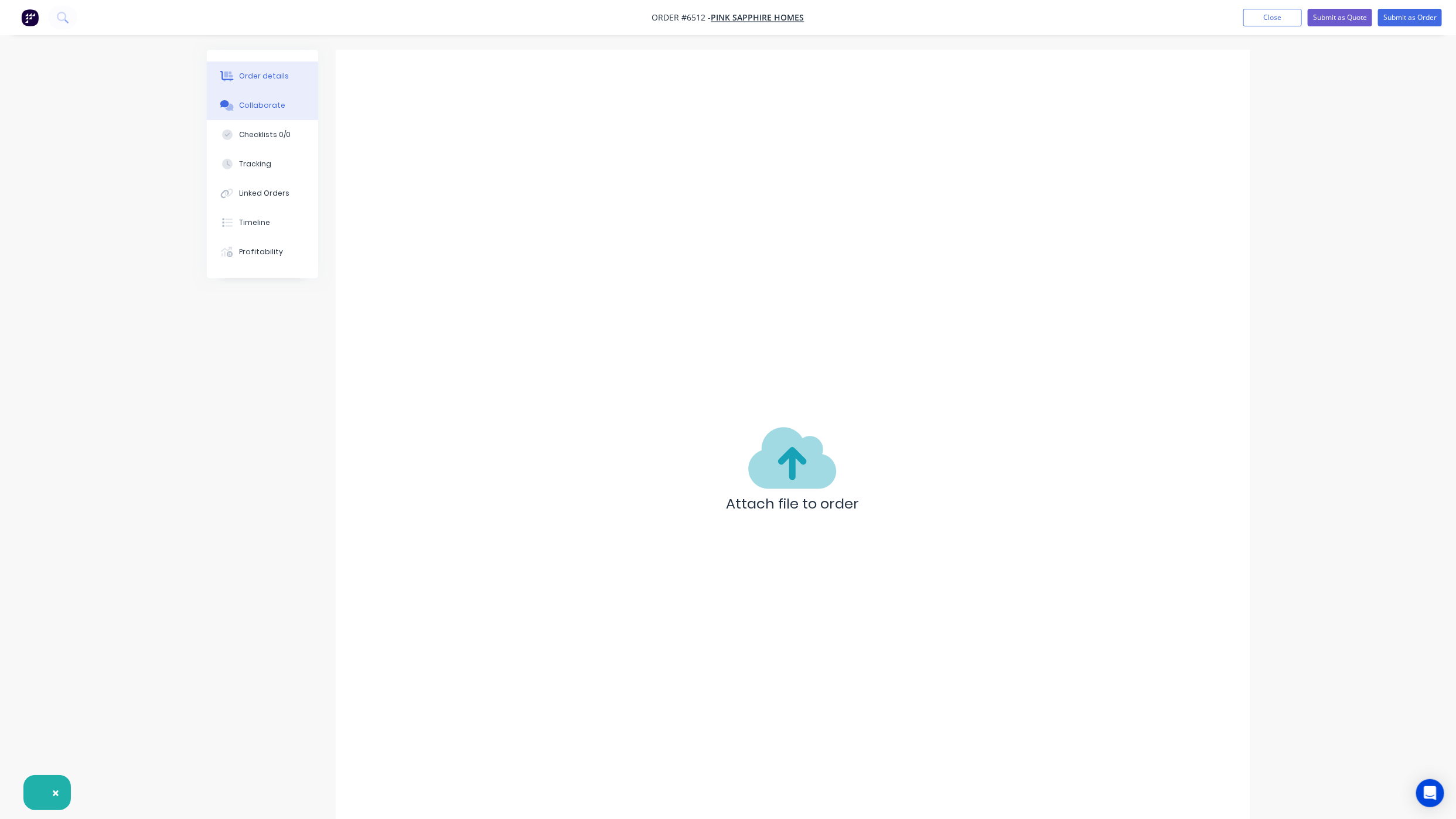
click at [271, 85] on button "Order details" at bounding box center [262, 77] width 111 height 30
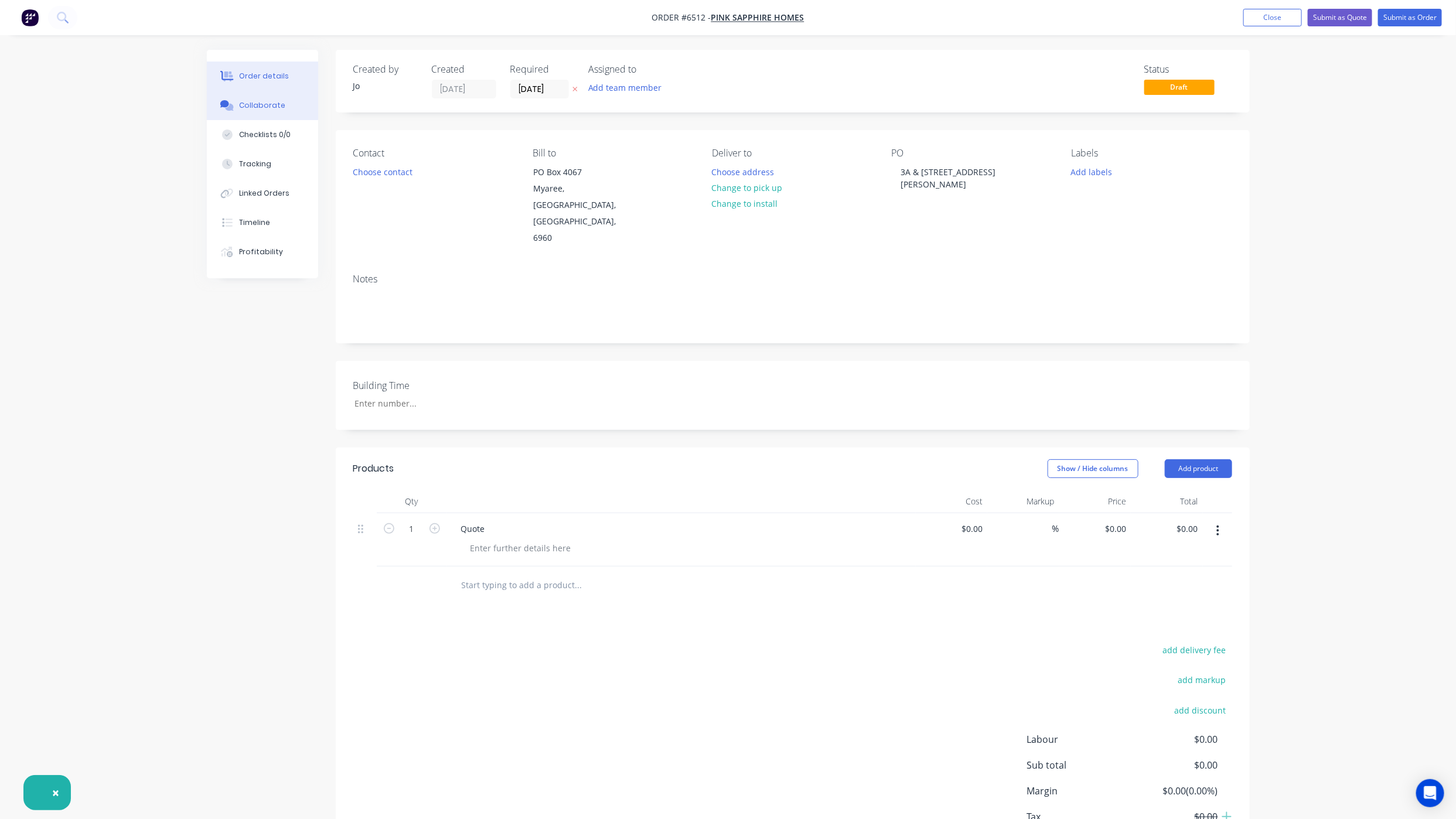
click at [266, 100] on div "Collaborate" at bounding box center [262, 105] width 46 height 11
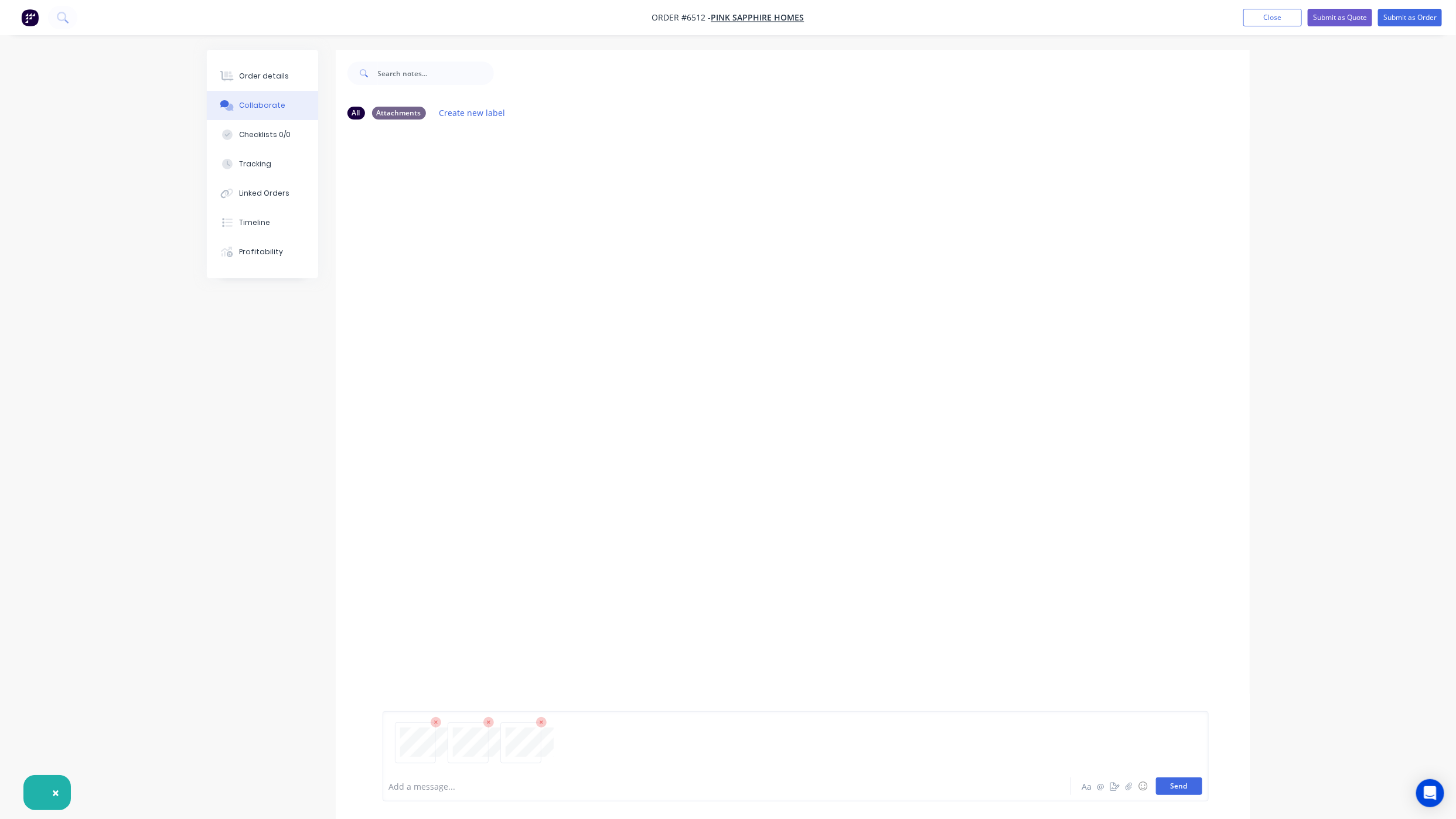
click at [1183, 787] on button "Send" at bounding box center [1178, 787] width 46 height 18
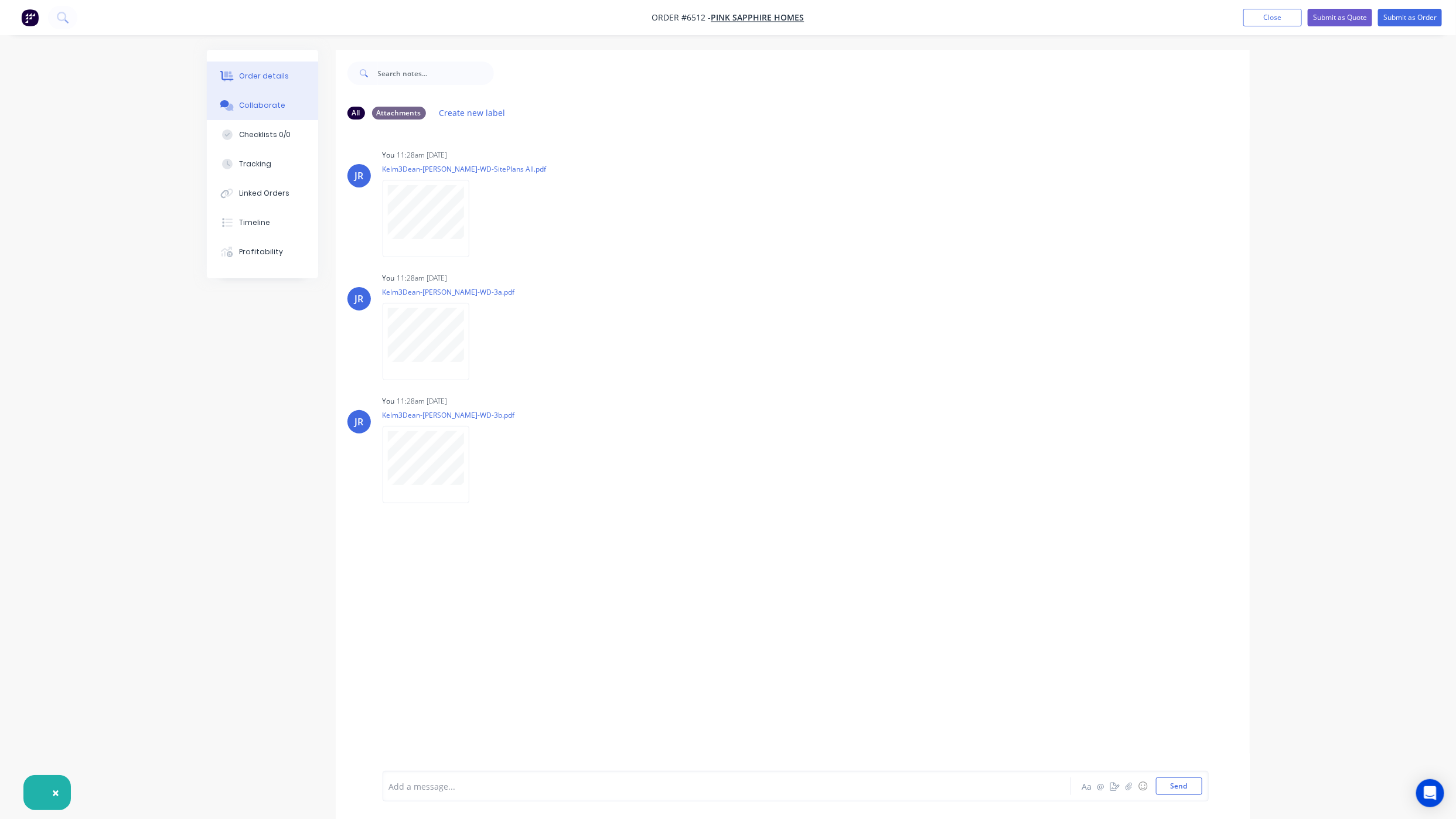
click at [236, 78] on button "Order details" at bounding box center [262, 77] width 111 height 30
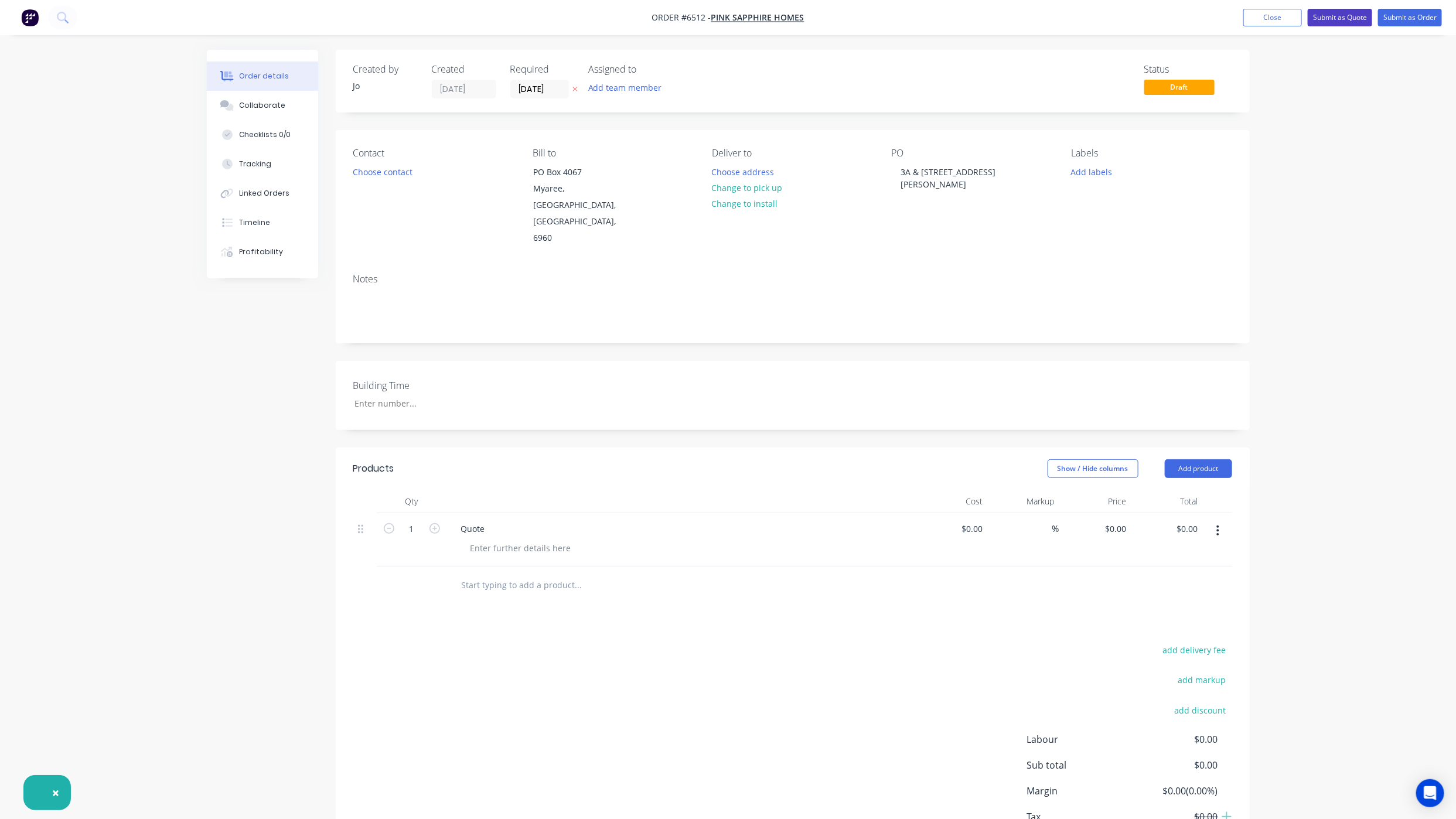
click at [1319, 22] on button "Submit as Quote" at bounding box center [1340, 18] width 64 height 18
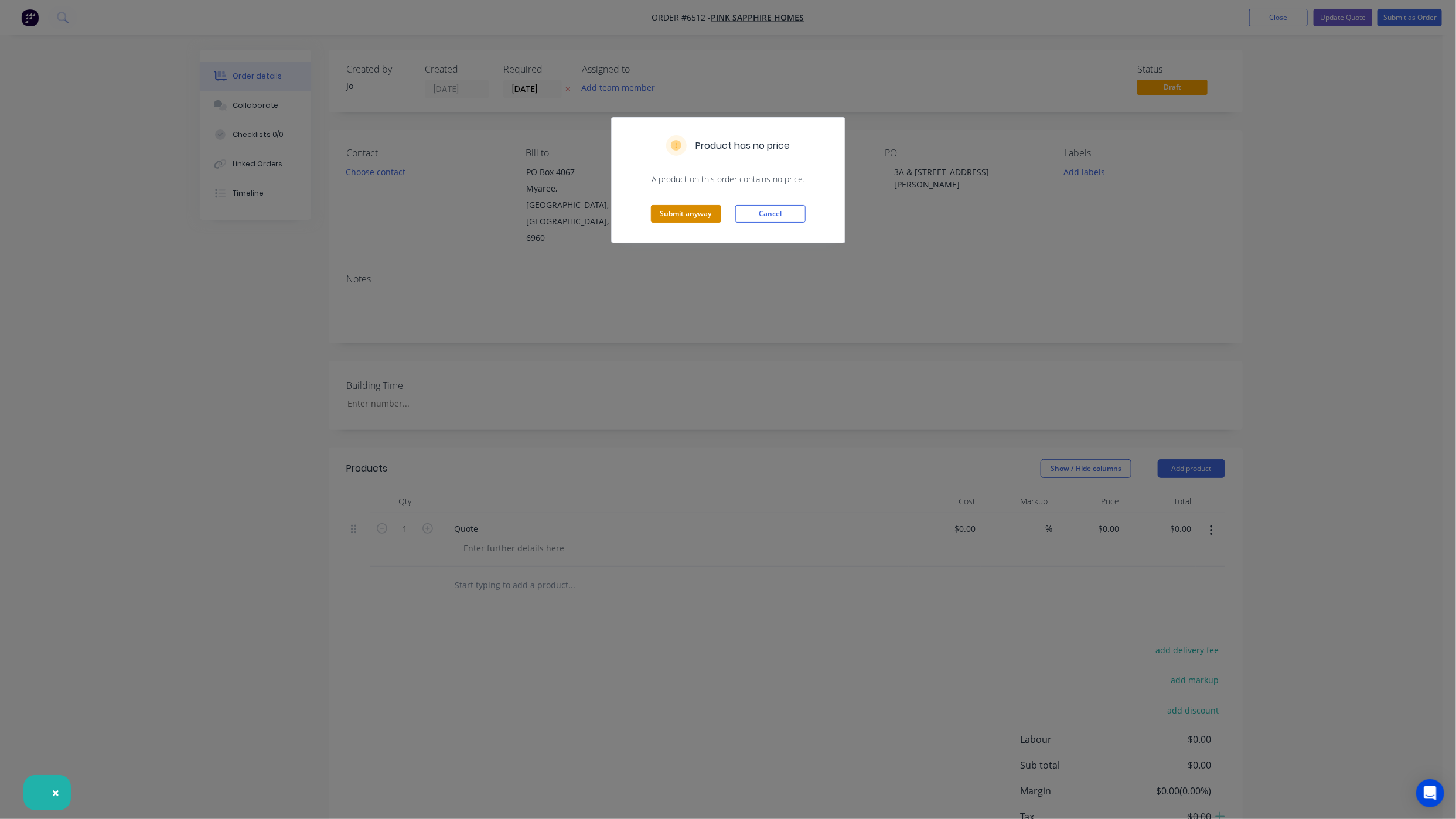
click at [688, 221] on button "Submit anyway" at bounding box center [685, 214] width 70 height 18
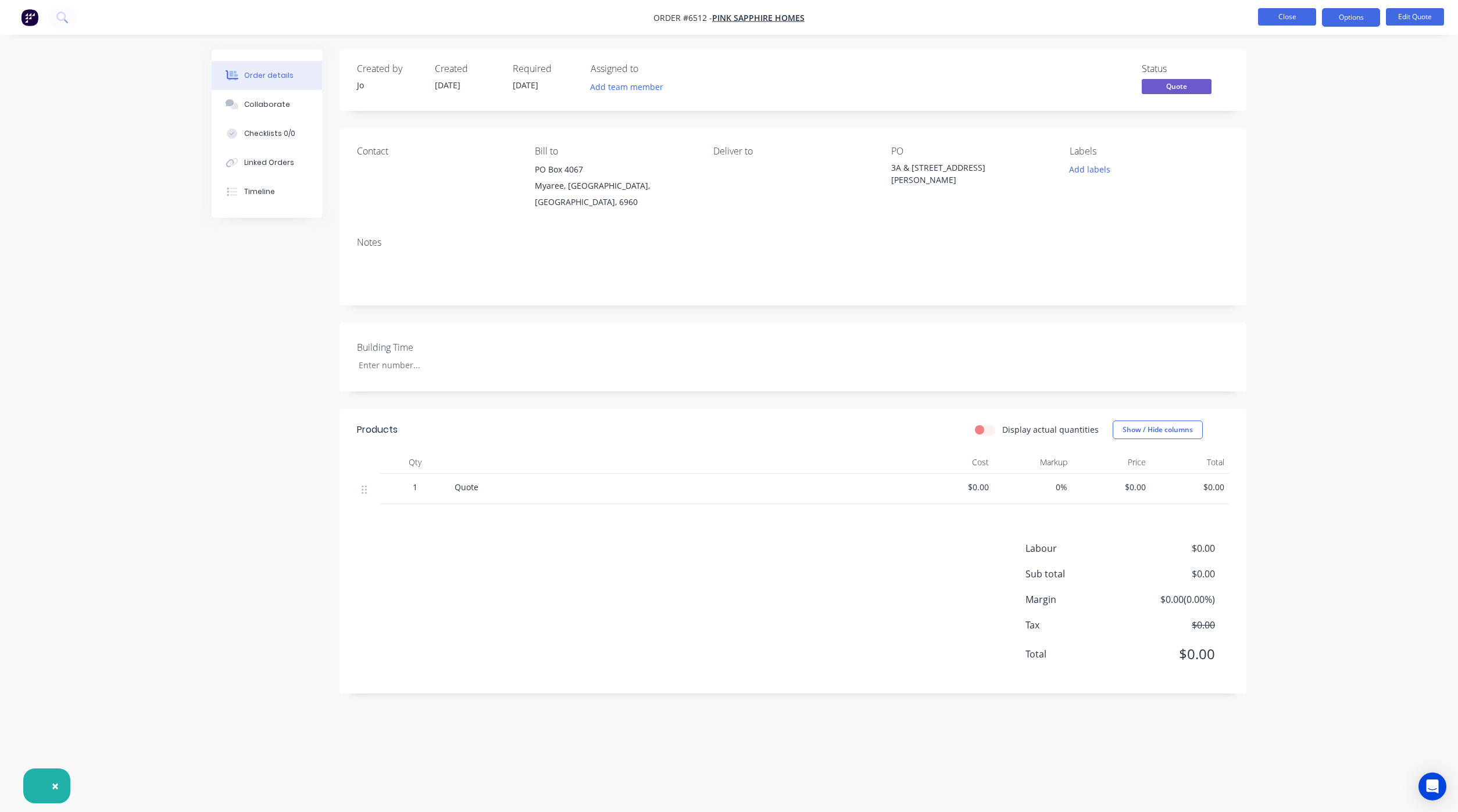
click at [1266, 18] on button "Close" at bounding box center [1287, 17] width 59 height 18
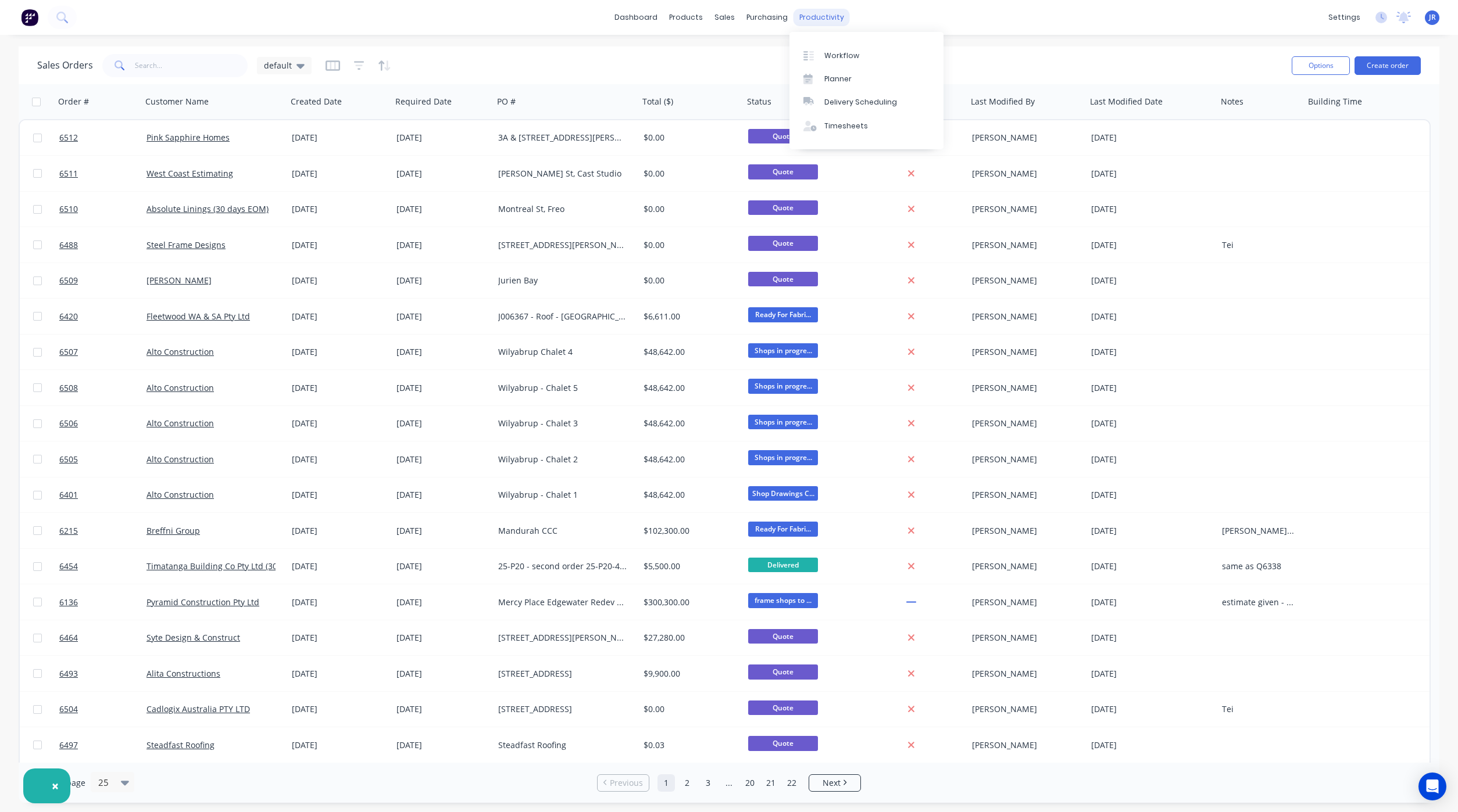
click at [808, 18] on div "productivity" at bounding box center [822, 18] width 57 height 18
click at [818, 51] on div at bounding box center [812, 56] width 18 height 11
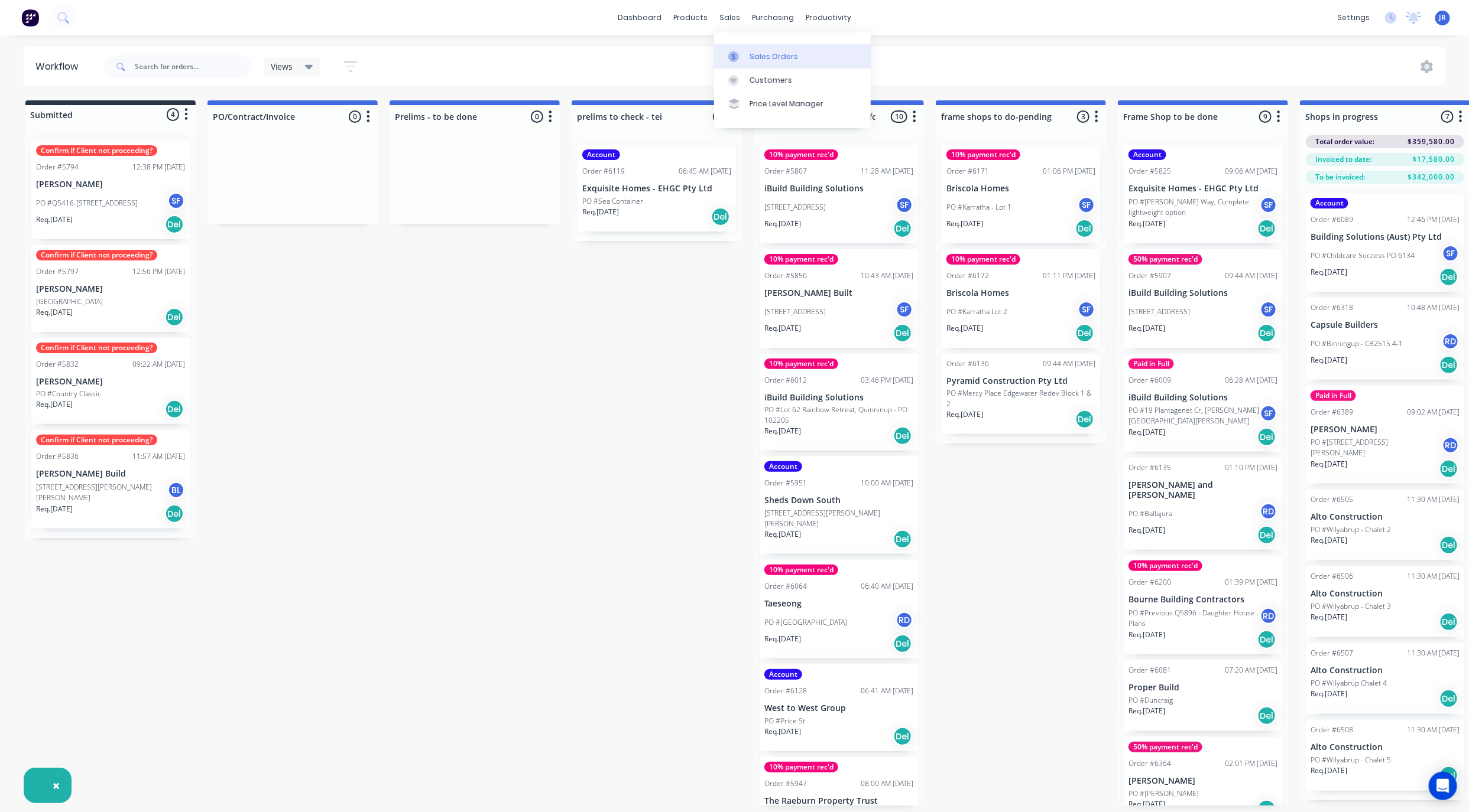
click at [740, 63] on link "Sales Orders" at bounding box center [793, 57] width 157 height 24
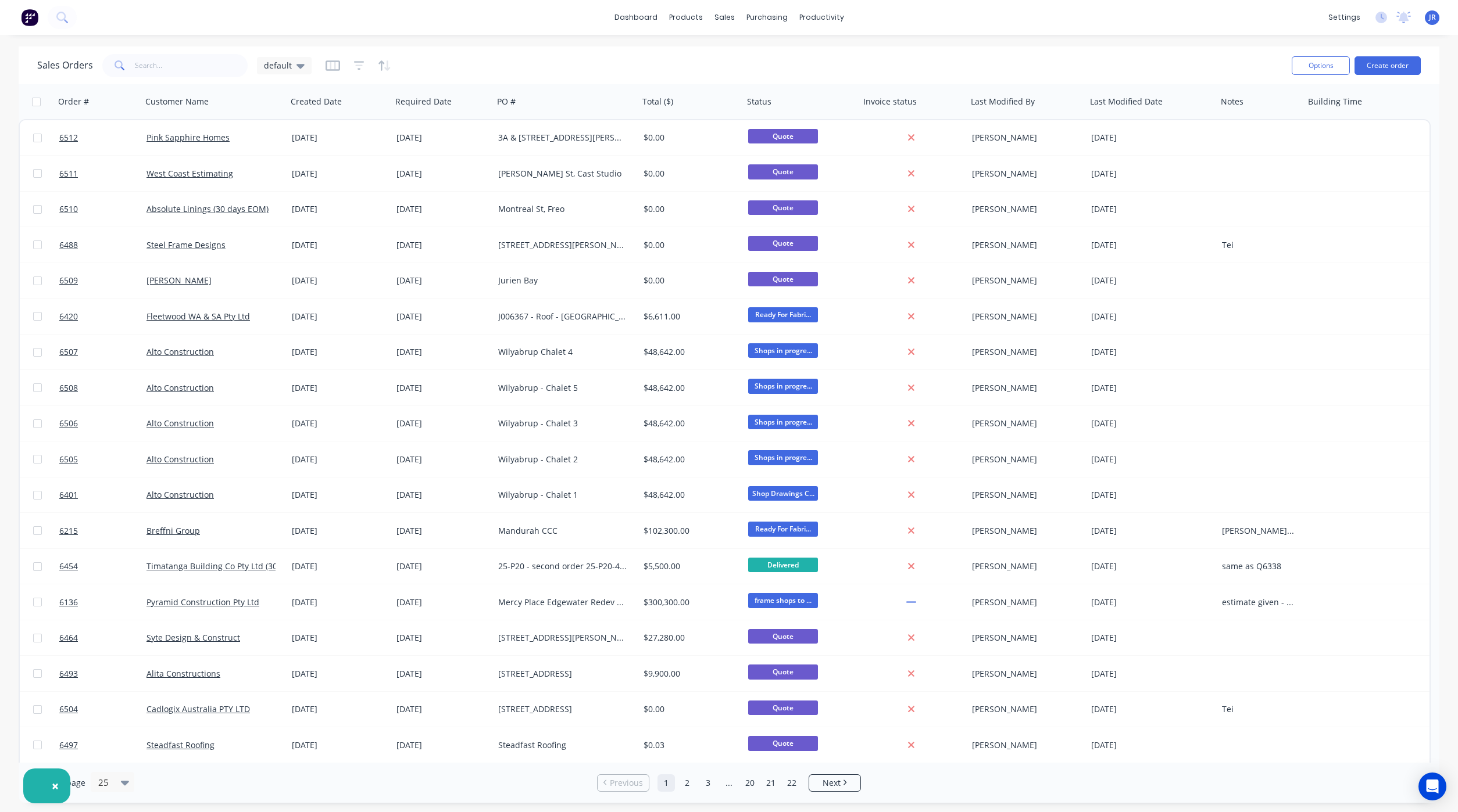
click at [1064, 20] on div "dashboard products sales purchasing productivity dashboard products Product Cat…" at bounding box center [729, 18] width 1458 height 35
click at [938, 31] on div "dashboard products sales purchasing productivity dashboard products Product Cat…" at bounding box center [729, 18] width 1458 height 35
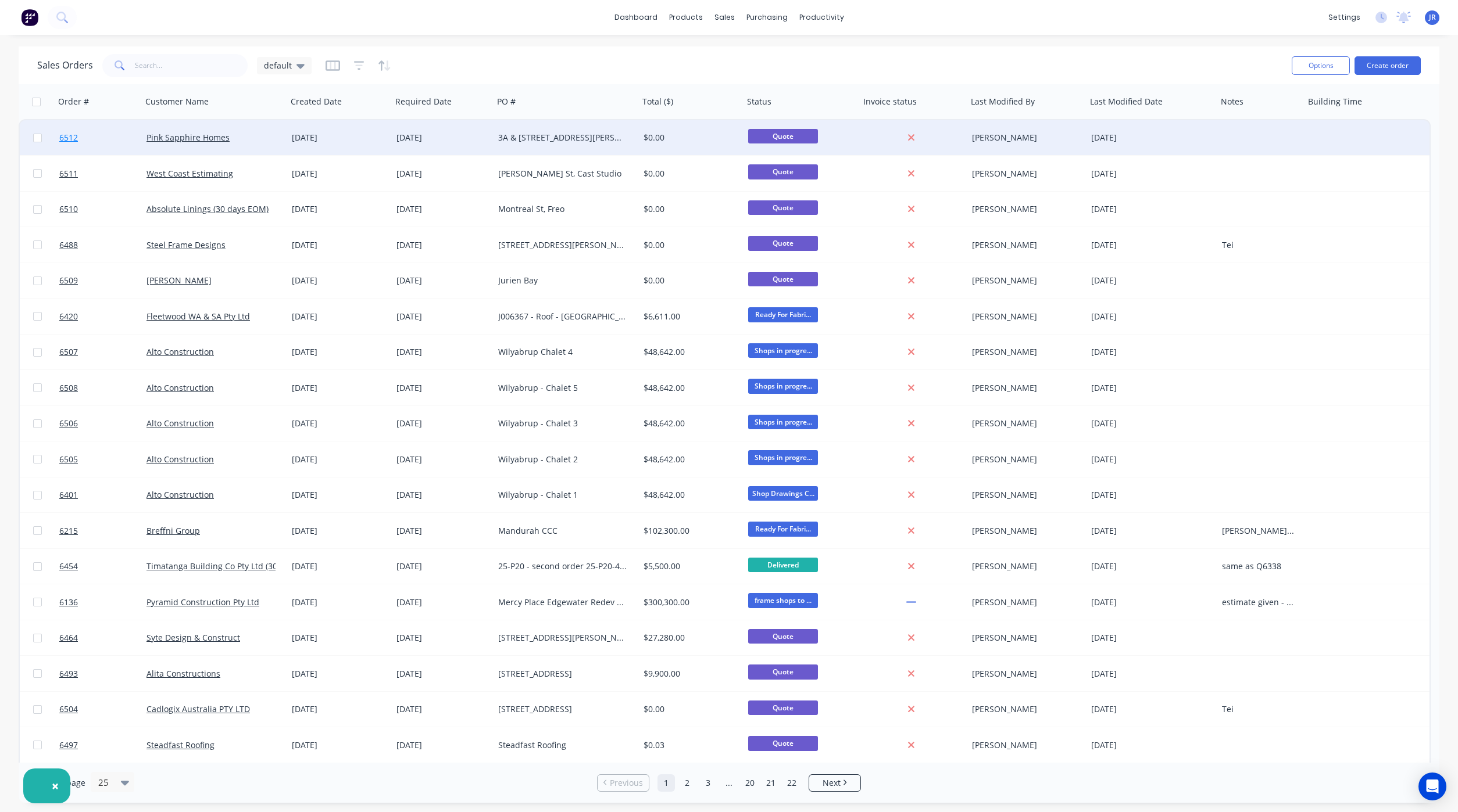
click at [74, 140] on span "6512" at bounding box center [68, 138] width 19 height 12
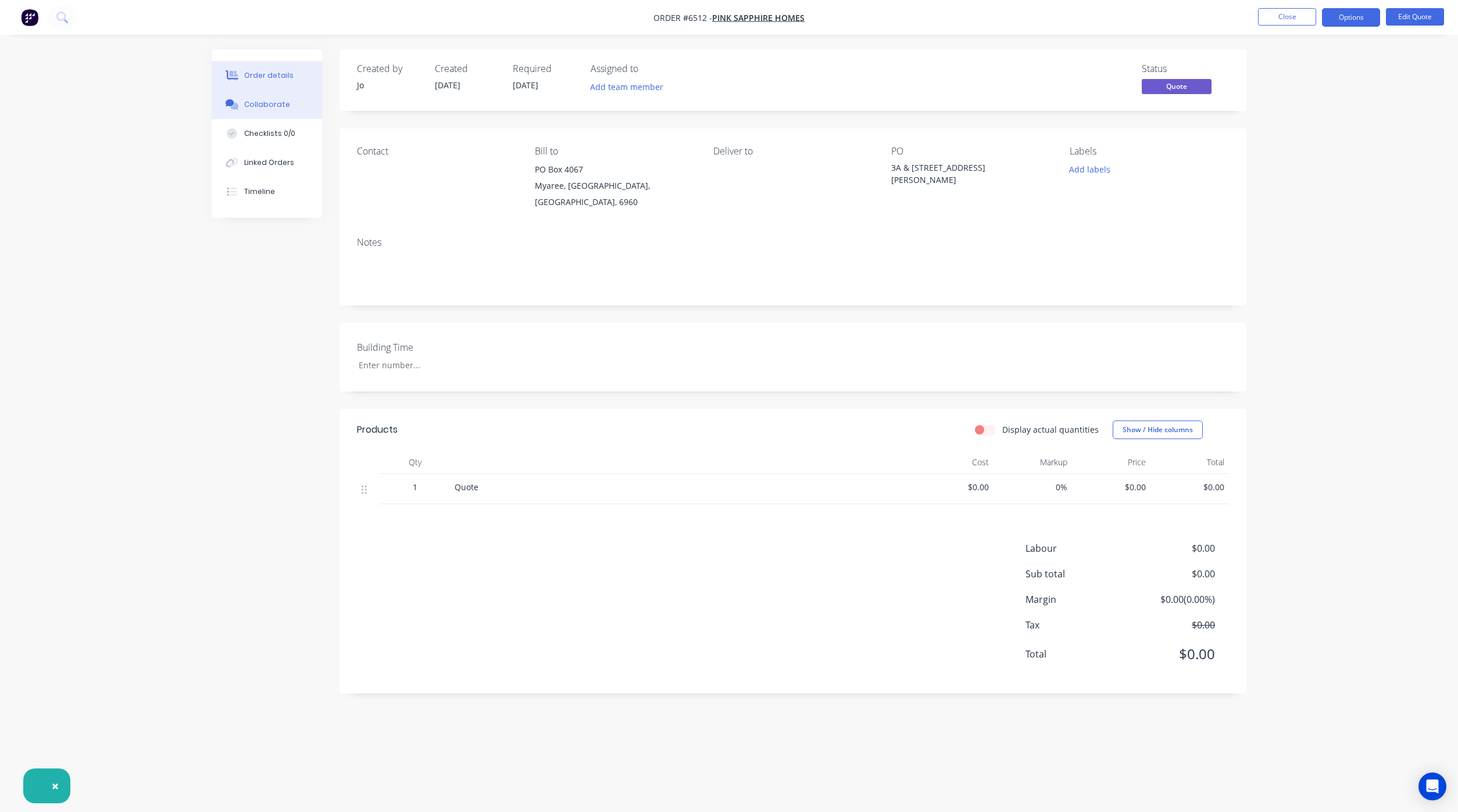
click at [239, 117] on button "Collaborate" at bounding box center [267, 104] width 110 height 29
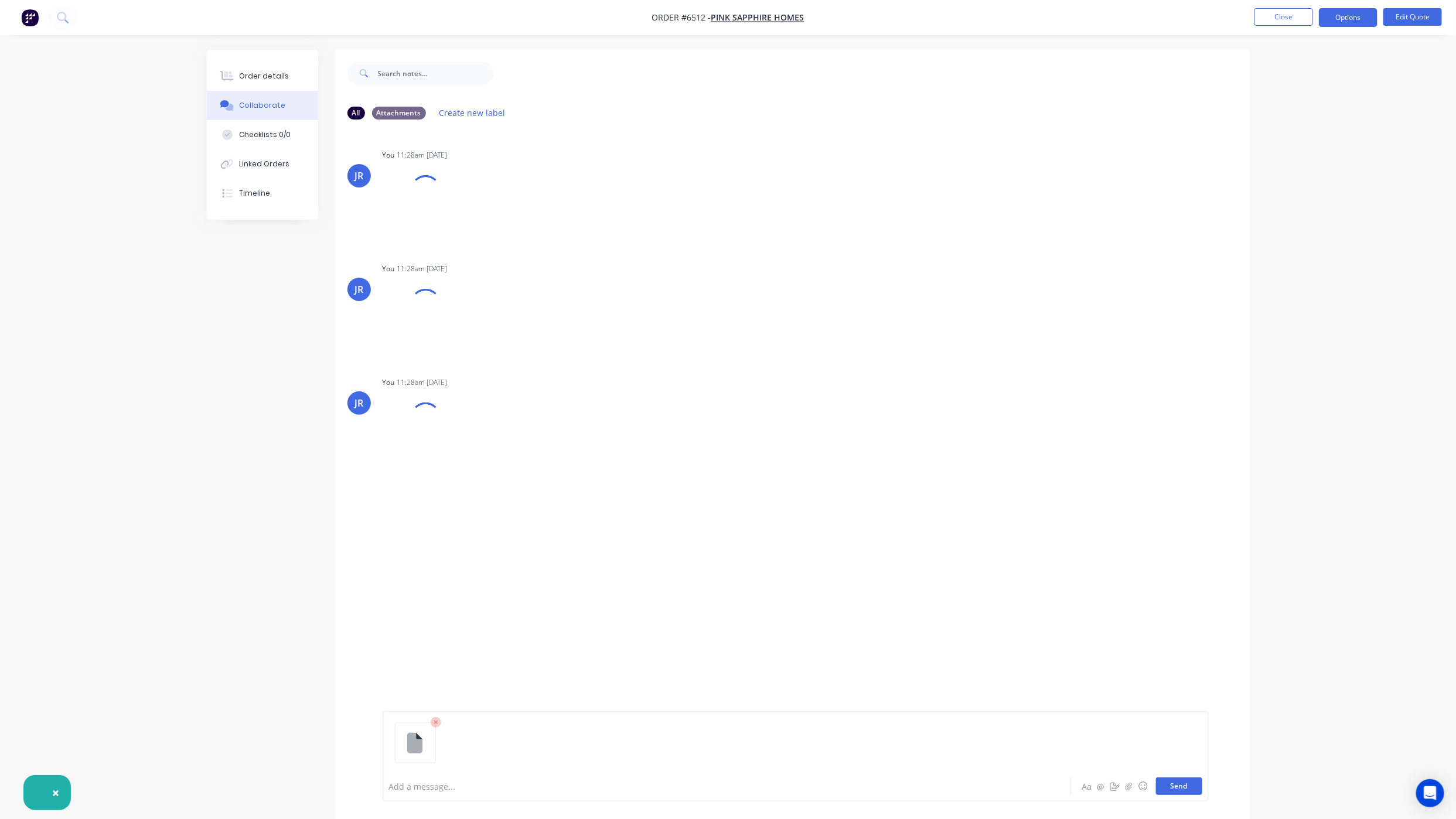
click at [1183, 791] on button "Send" at bounding box center [1178, 787] width 46 height 18
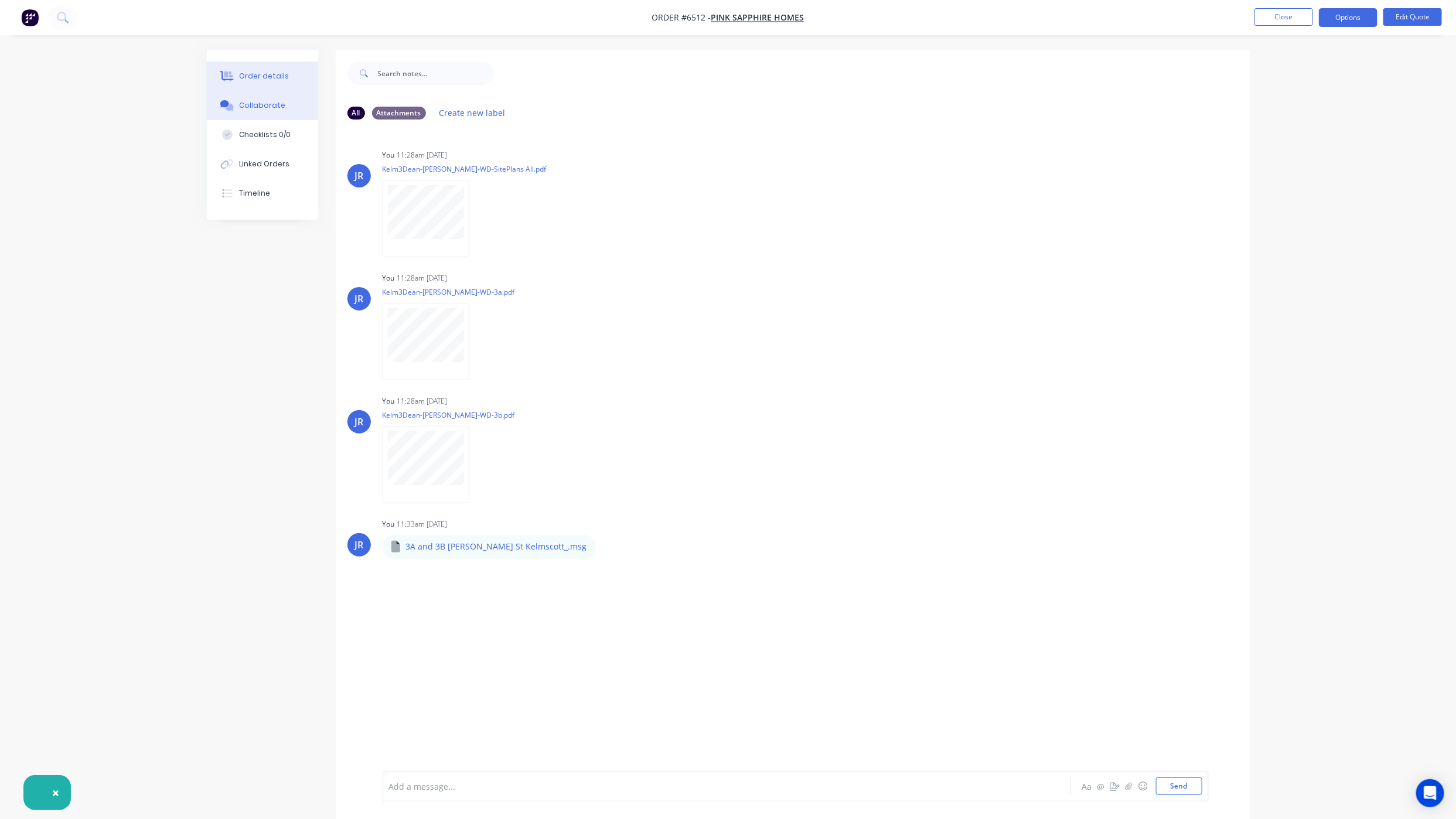
click at [245, 74] on div "Order details" at bounding box center [264, 76] width 50 height 11
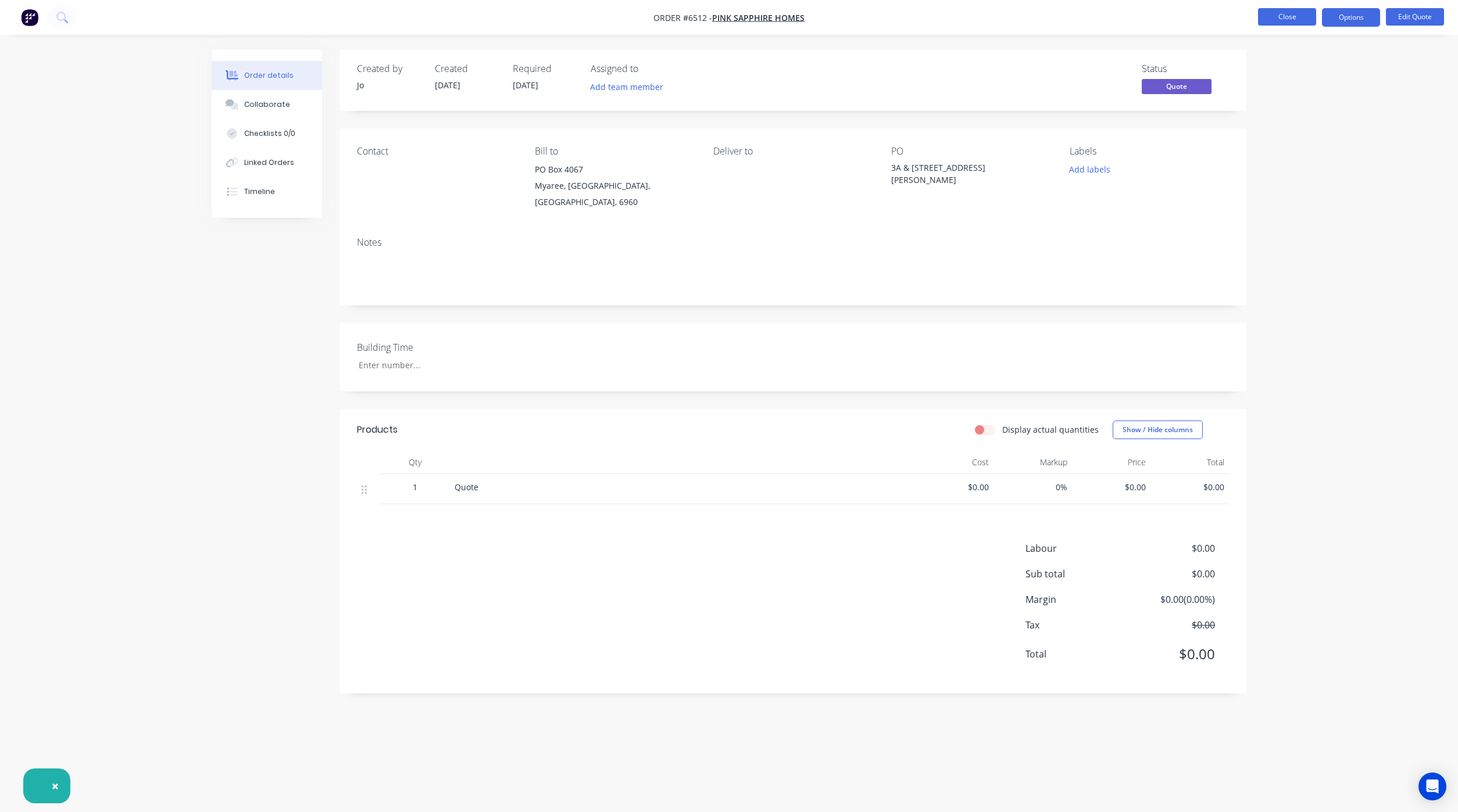
click at [1291, 16] on button "Close" at bounding box center [1287, 17] width 59 height 18
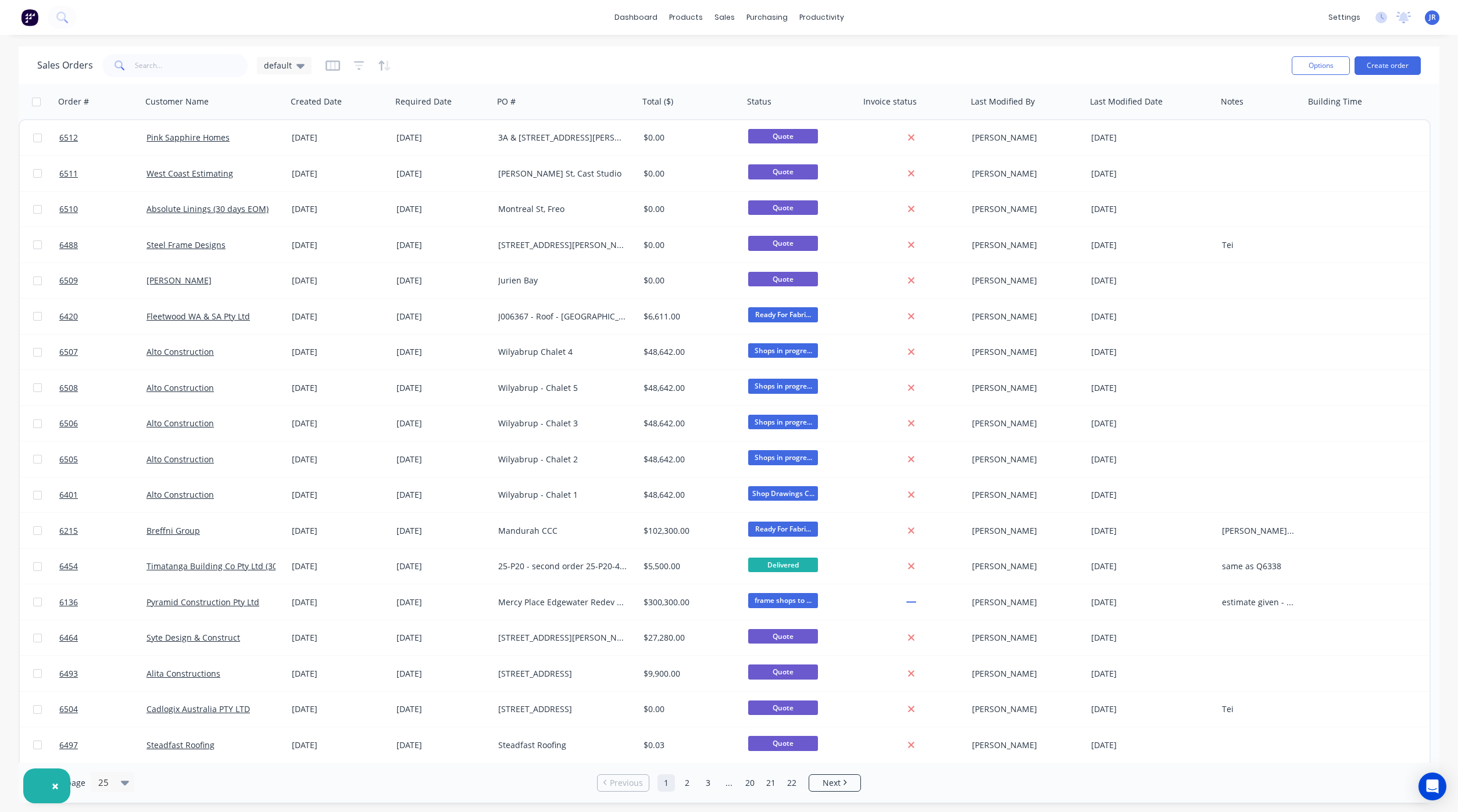
click at [997, 11] on div "dashboard products sales purchasing productivity dashboard products Product Cat…" at bounding box center [729, 18] width 1458 height 35
click at [193, 65] on input "text" at bounding box center [191, 65] width 113 height 23
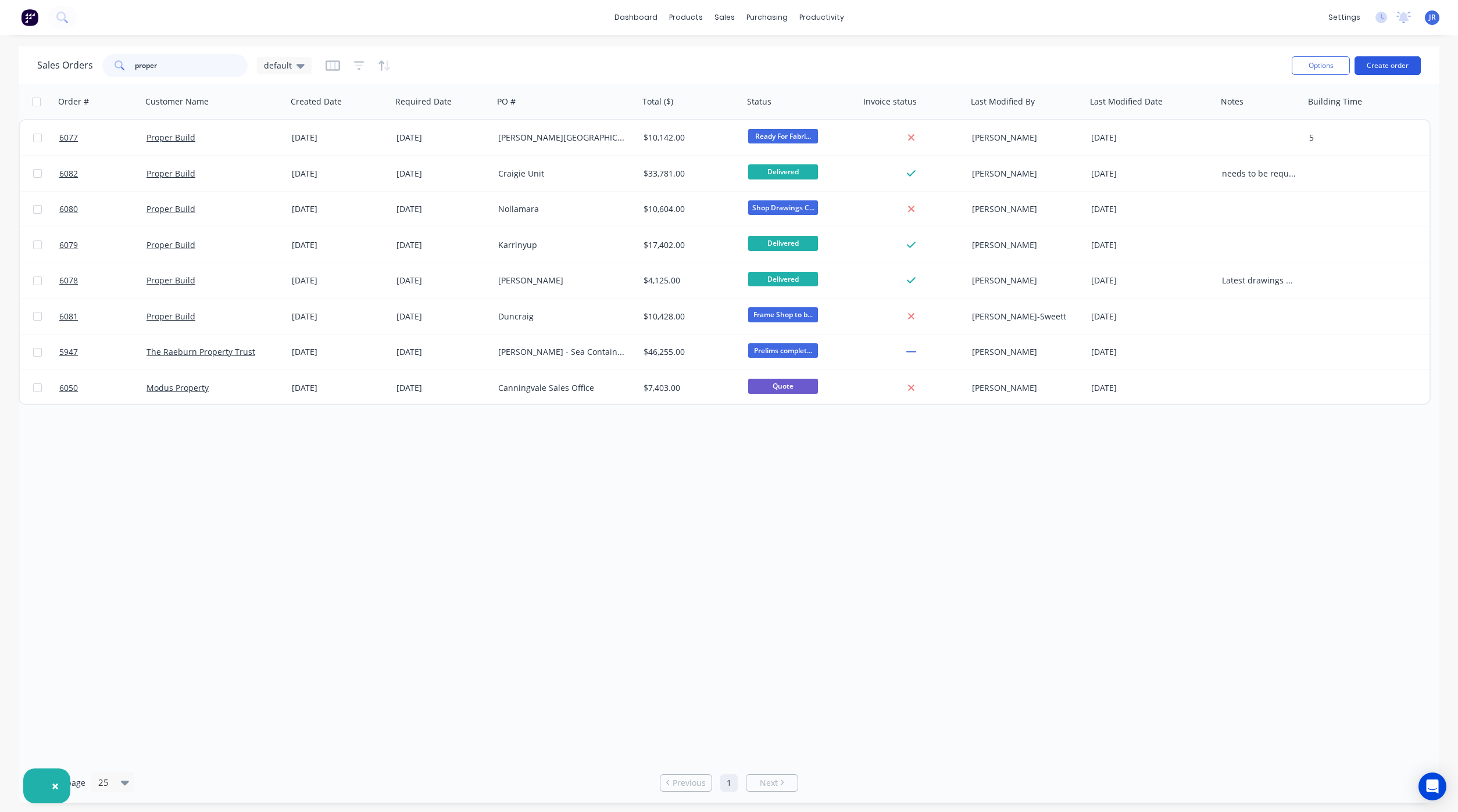
type input "proper"
click at [1374, 62] on button "Create order" at bounding box center [1388, 65] width 66 height 19
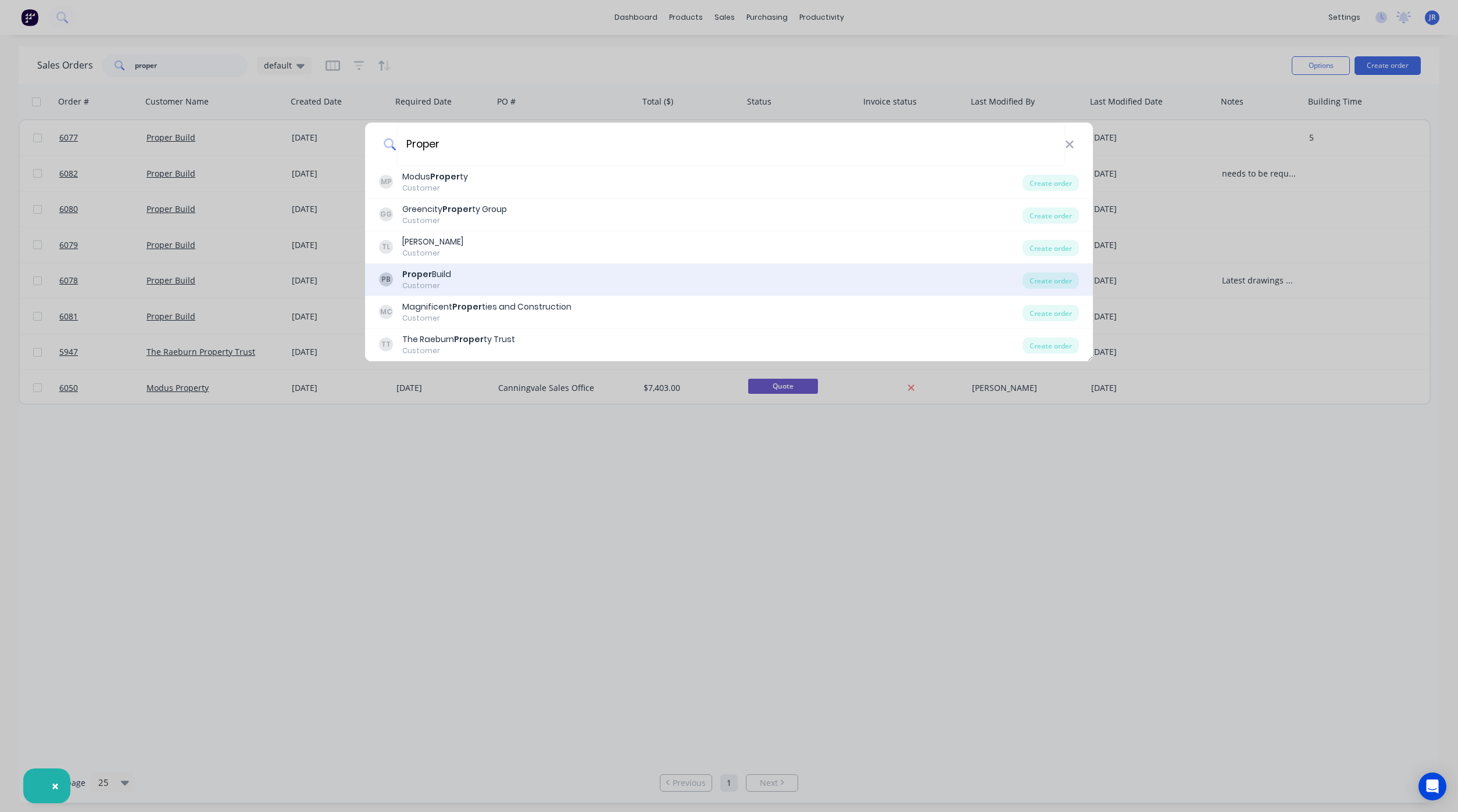
type input "Proper"
click at [462, 278] on div "PB Proper Build Customer" at bounding box center [700, 279] width 644 height 22
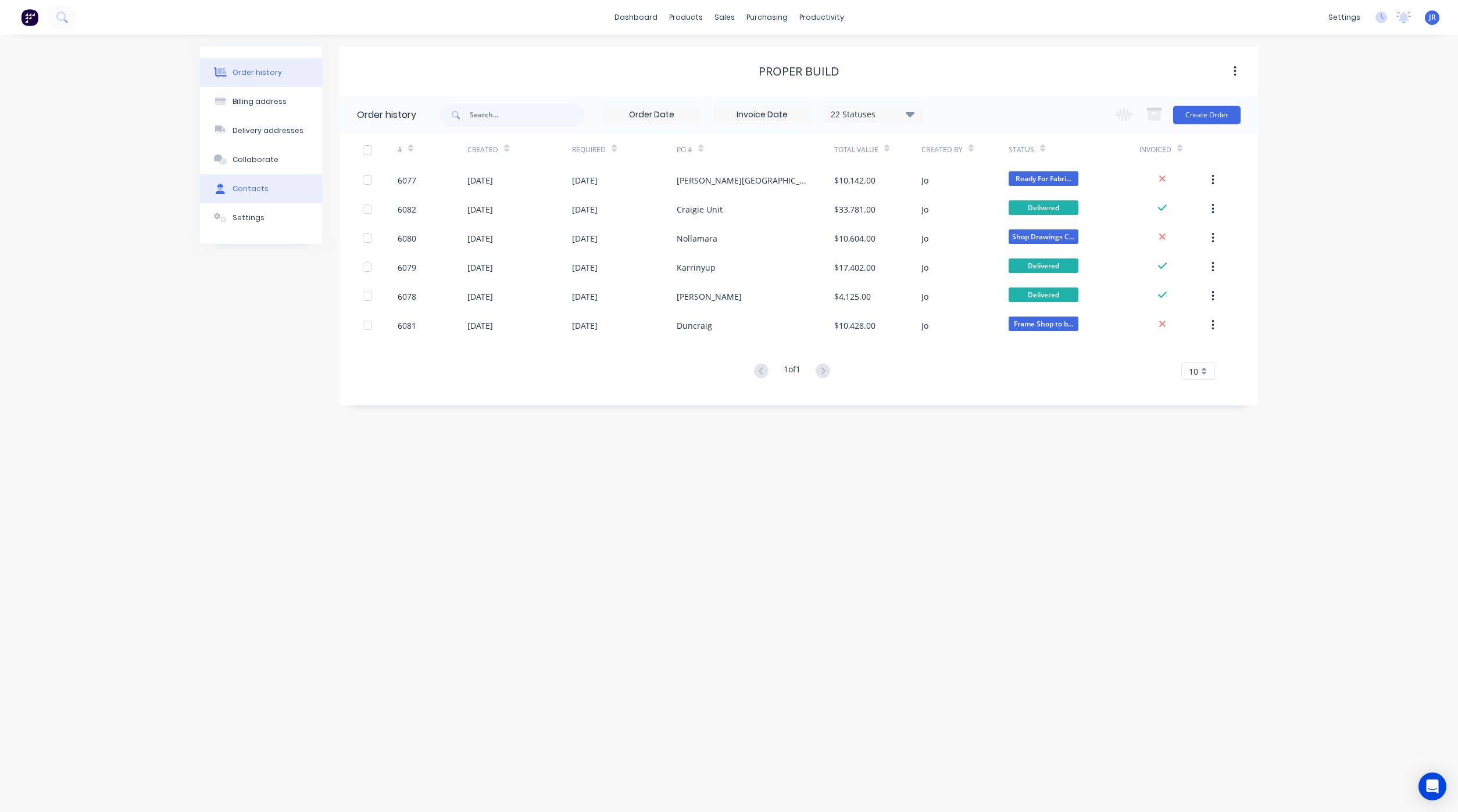
click at [260, 180] on button "Contacts" at bounding box center [261, 189] width 122 height 29
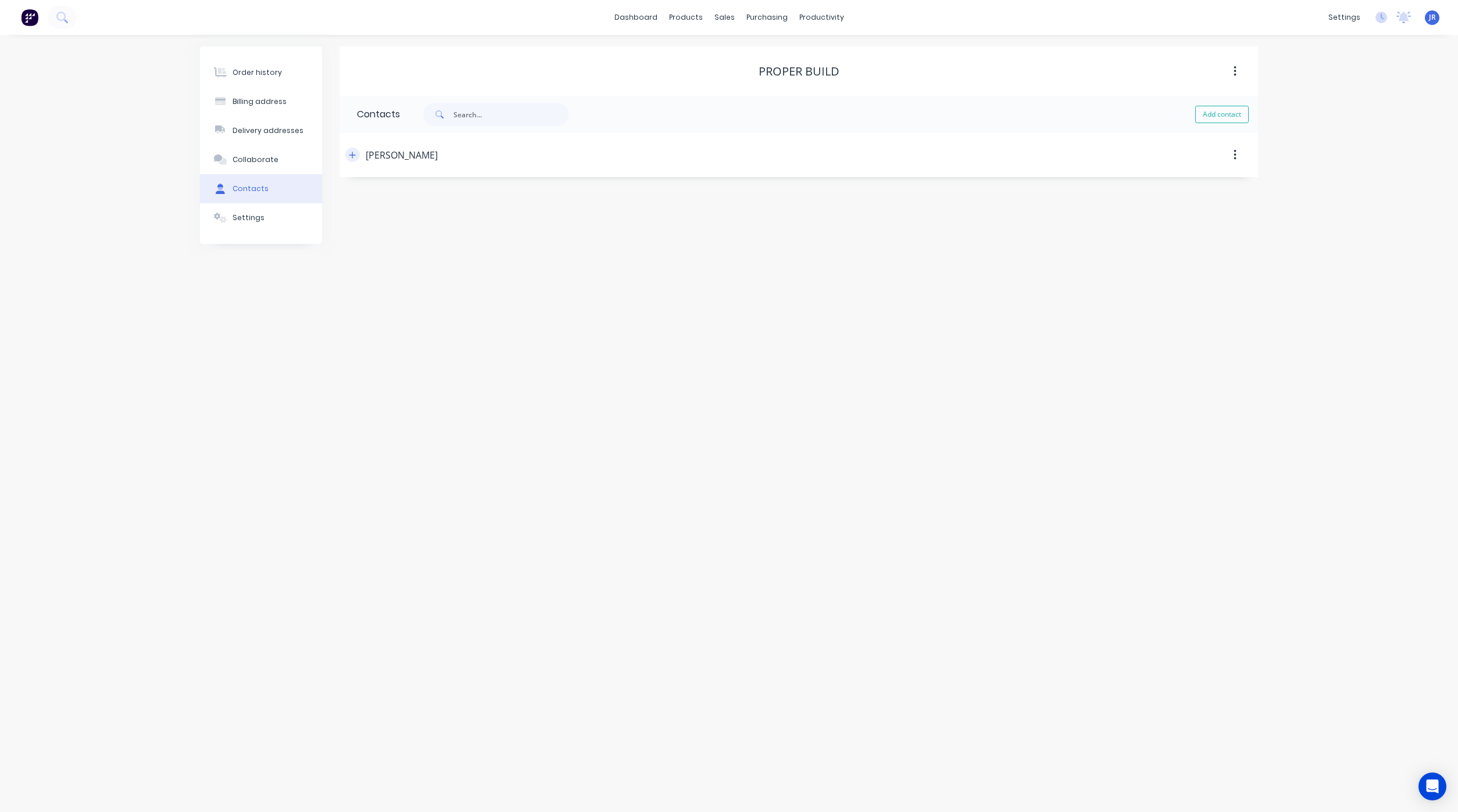
click at [351, 152] on icon "button" at bounding box center [352, 155] width 7 height 8
click at [237, 61] on button "Order history" at bounding box center [261, 73] width 122 height 29
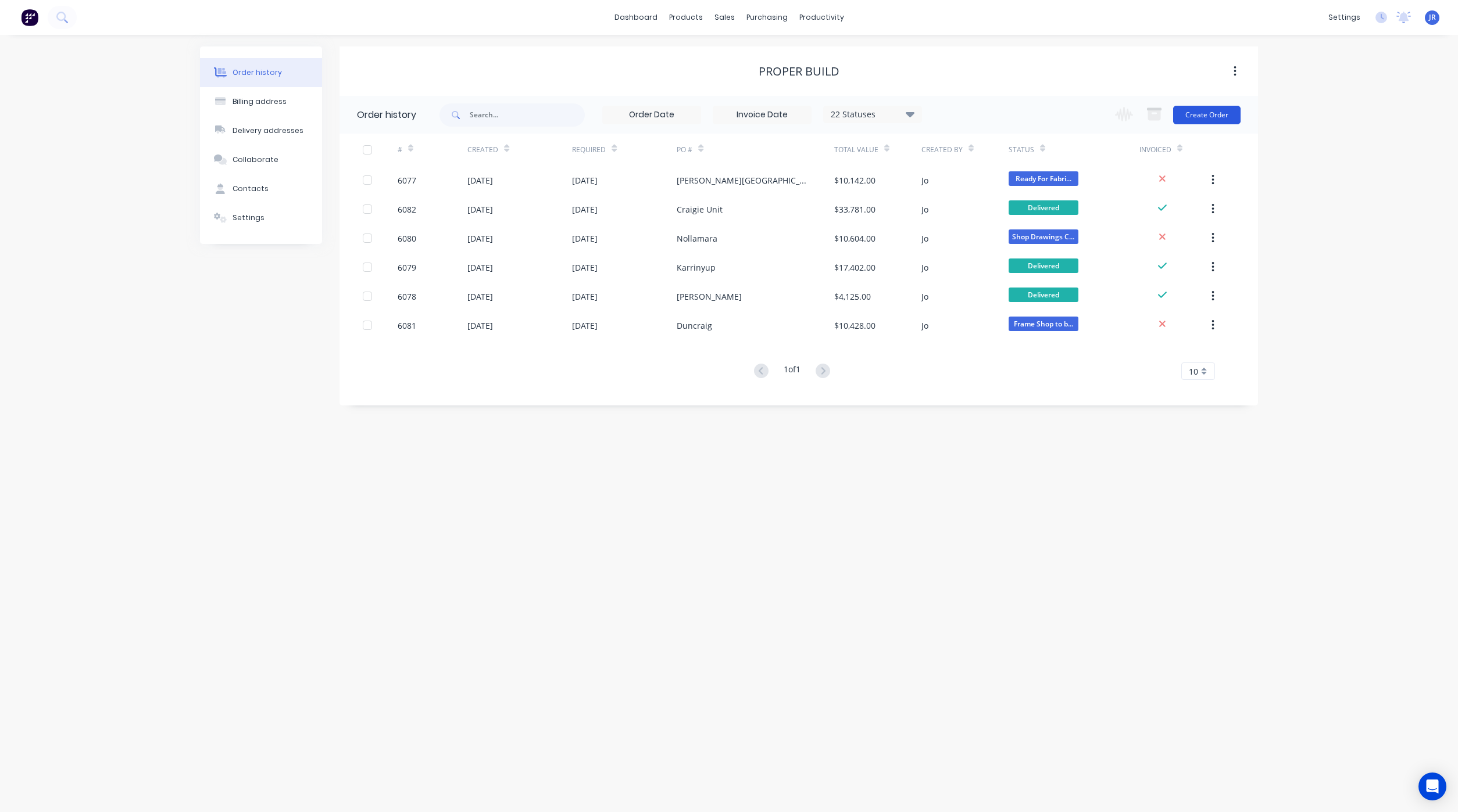
click at [1223, 113] on button "Create Order" at bounding box center [1206, 114] width 67 height 19
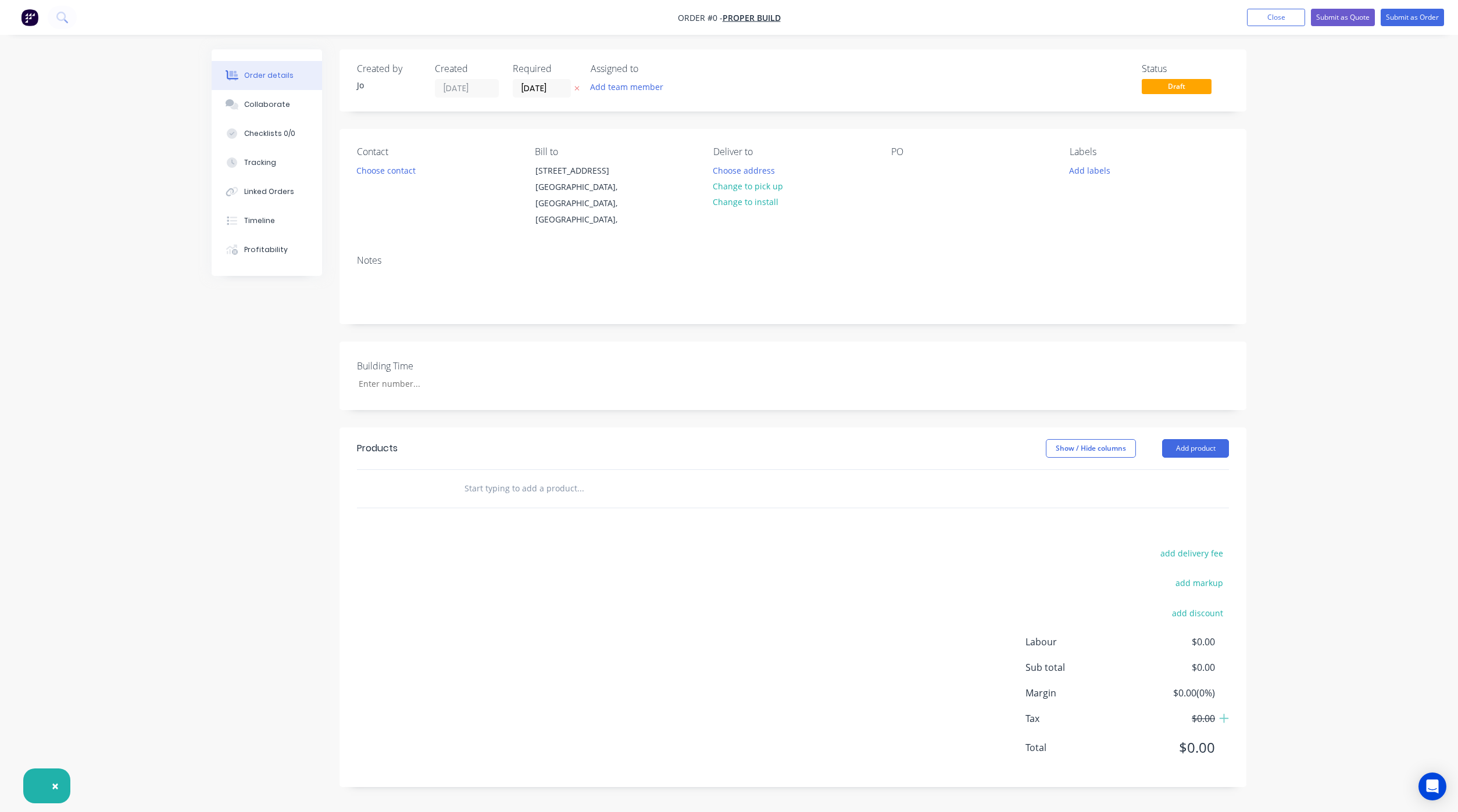
click at [488, 493] on input "text" at bounding box center [580, 489] width 232 height 23
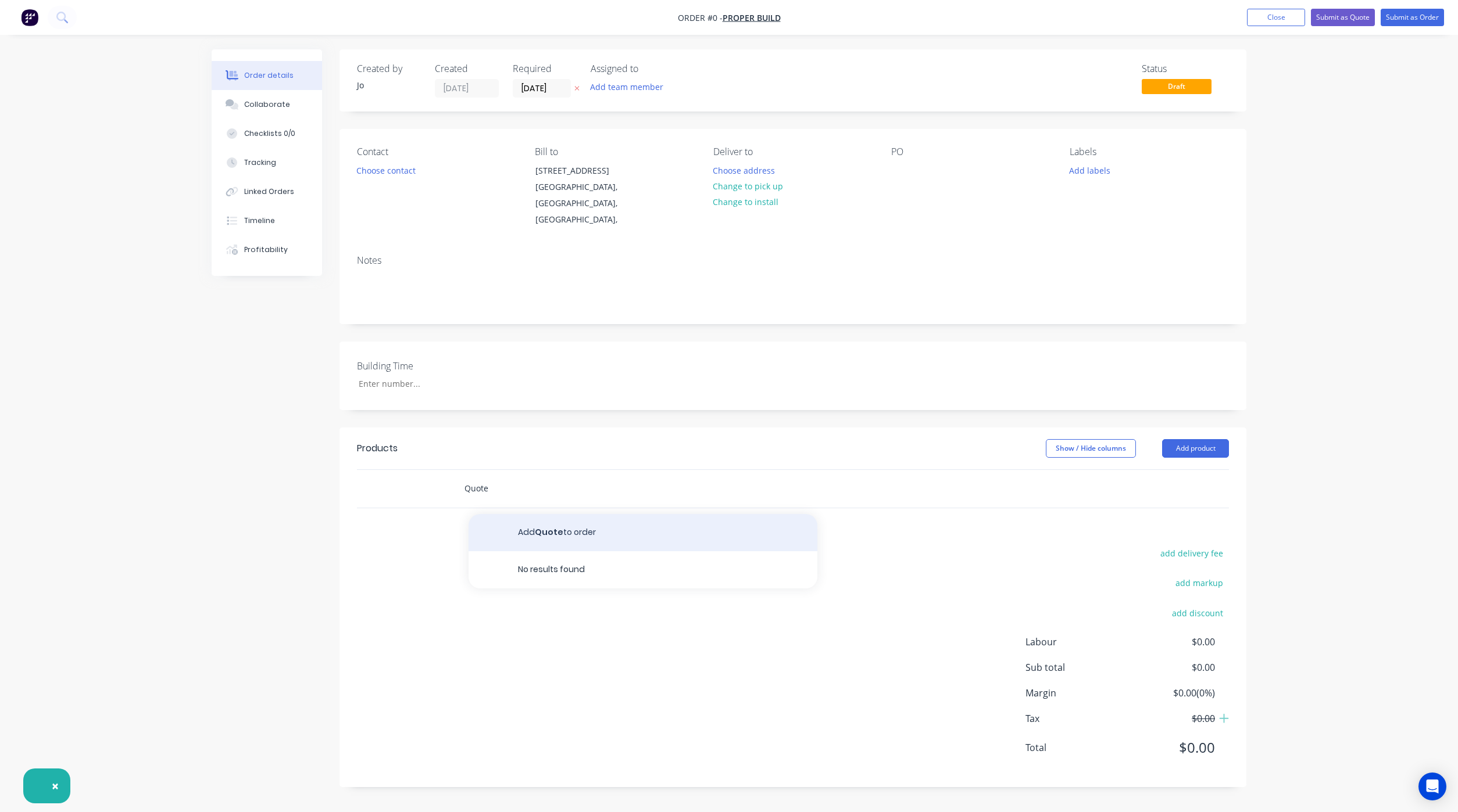
type input "Quote"
click at [557, 541] on button "Add Quote to order" at bounding box center [643, 533] width 349 height 37
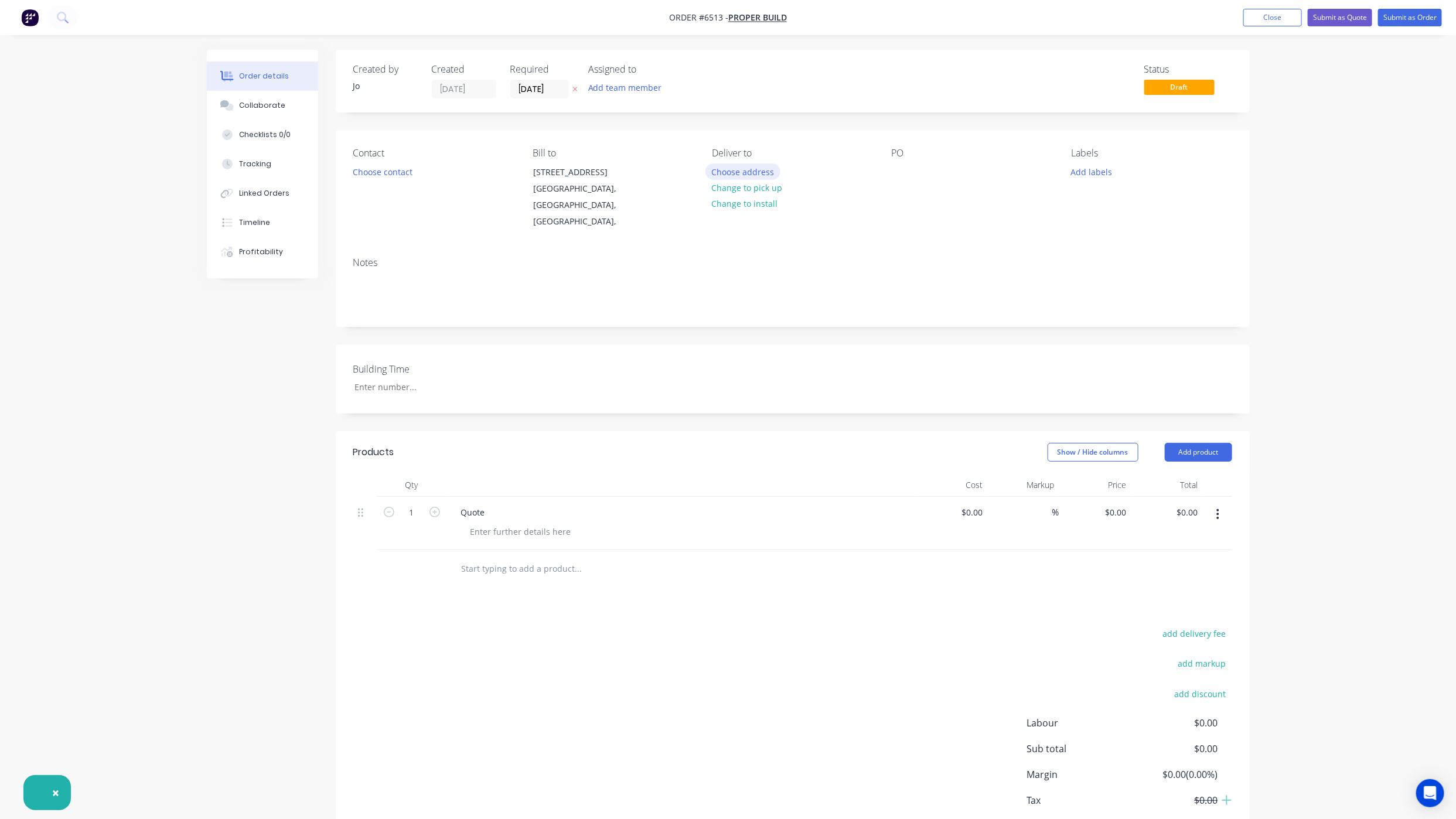
click at [748, 169] on button "Choose address" at bounding box center [743, 171] width 75 height 16
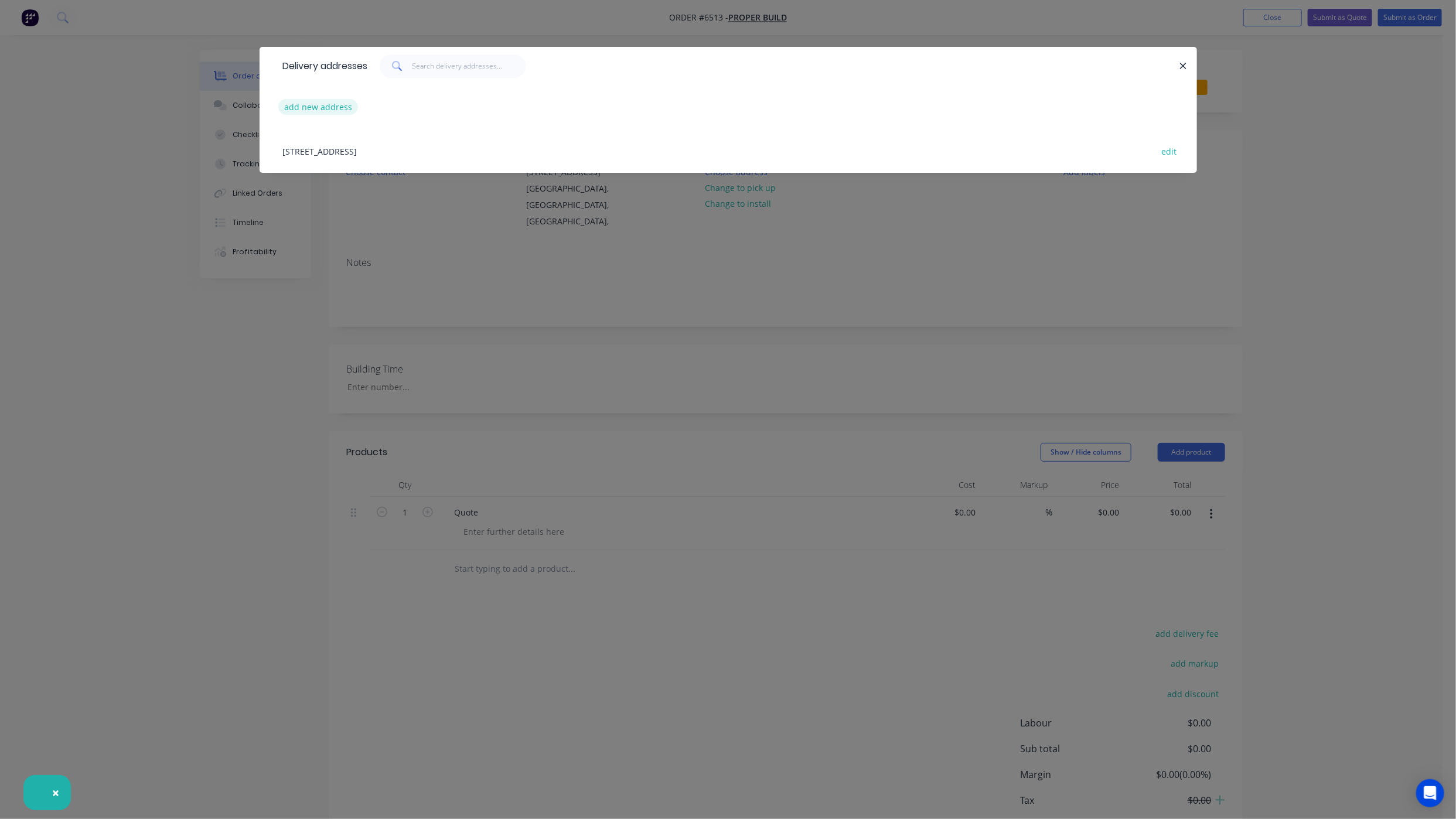
click at [333, 109] on button "add new address" at bounding box center [319, 107] width 81 height 16
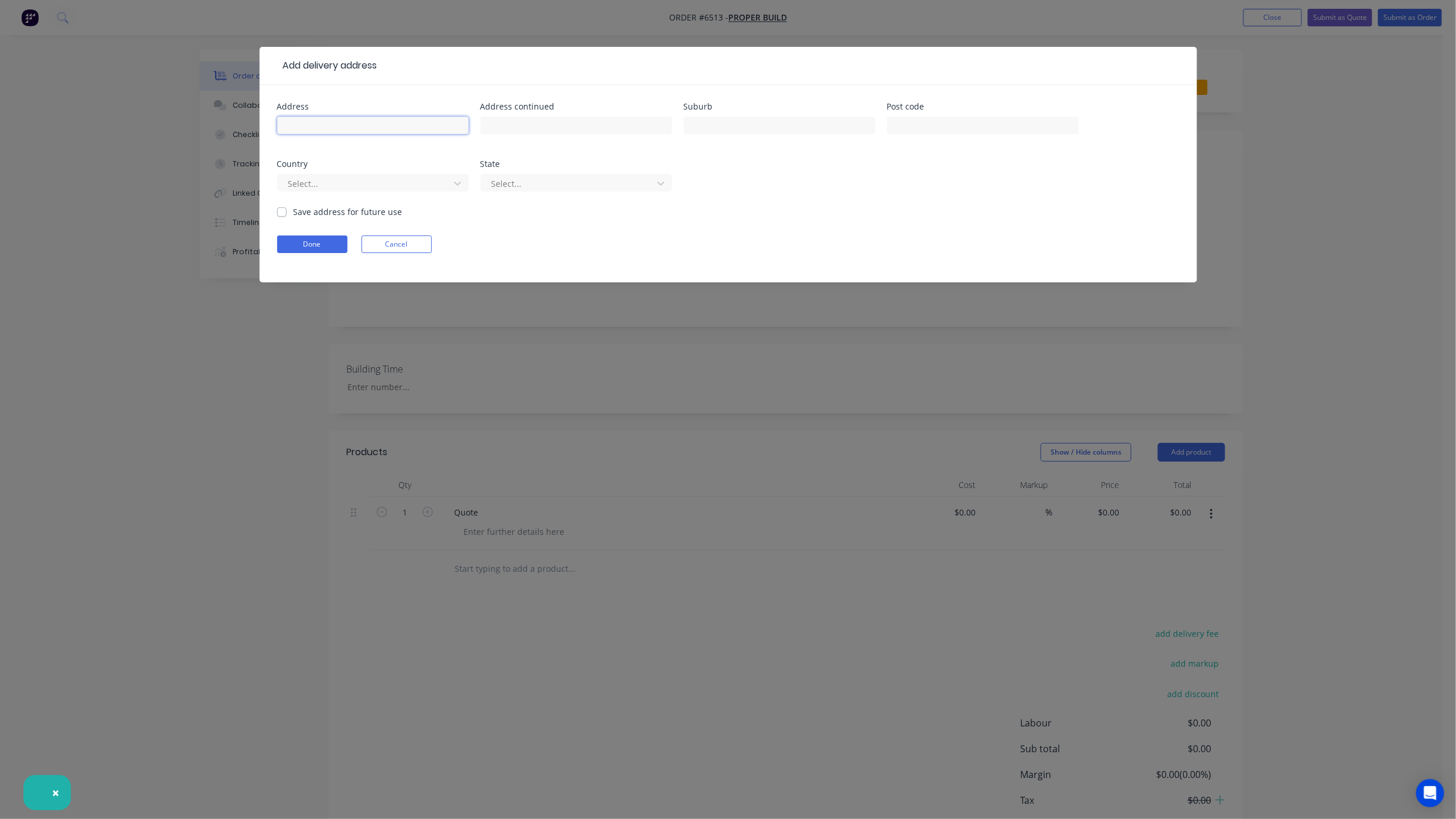
click at [285, 121] on input "text" at bounding box center [373, 125] width 192 height 18
type input "[STREET_ADDRESS][PERSON_NAME]"
type input "[PERSON_NAME]"
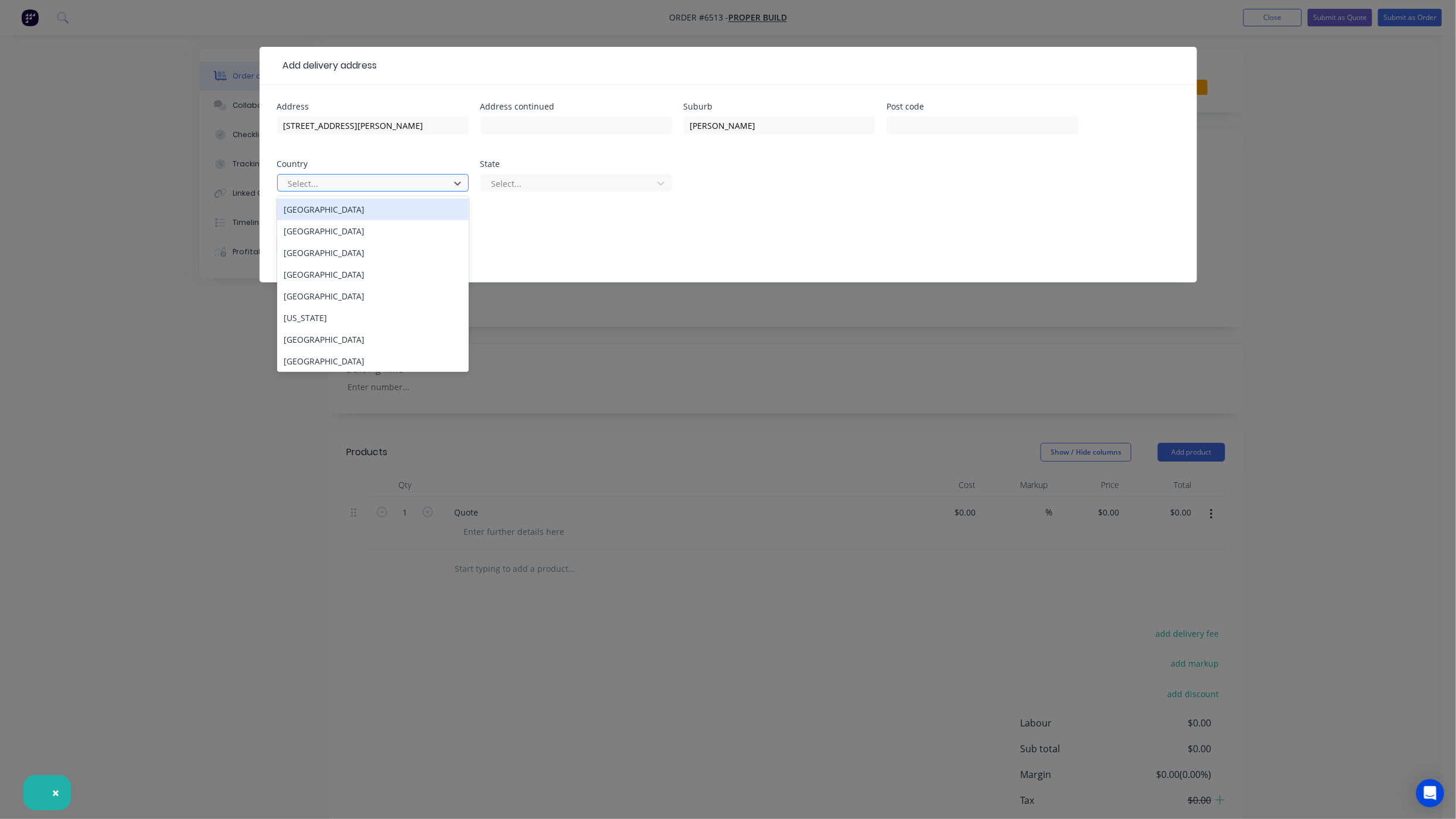
click at [400, 186] on div at bounding box center [365, 183] width 157 height 15
click at [340, 208] on div "[GEOGRAPHIC_DATA]" at bounding box center [373, 210] width 192 height 22
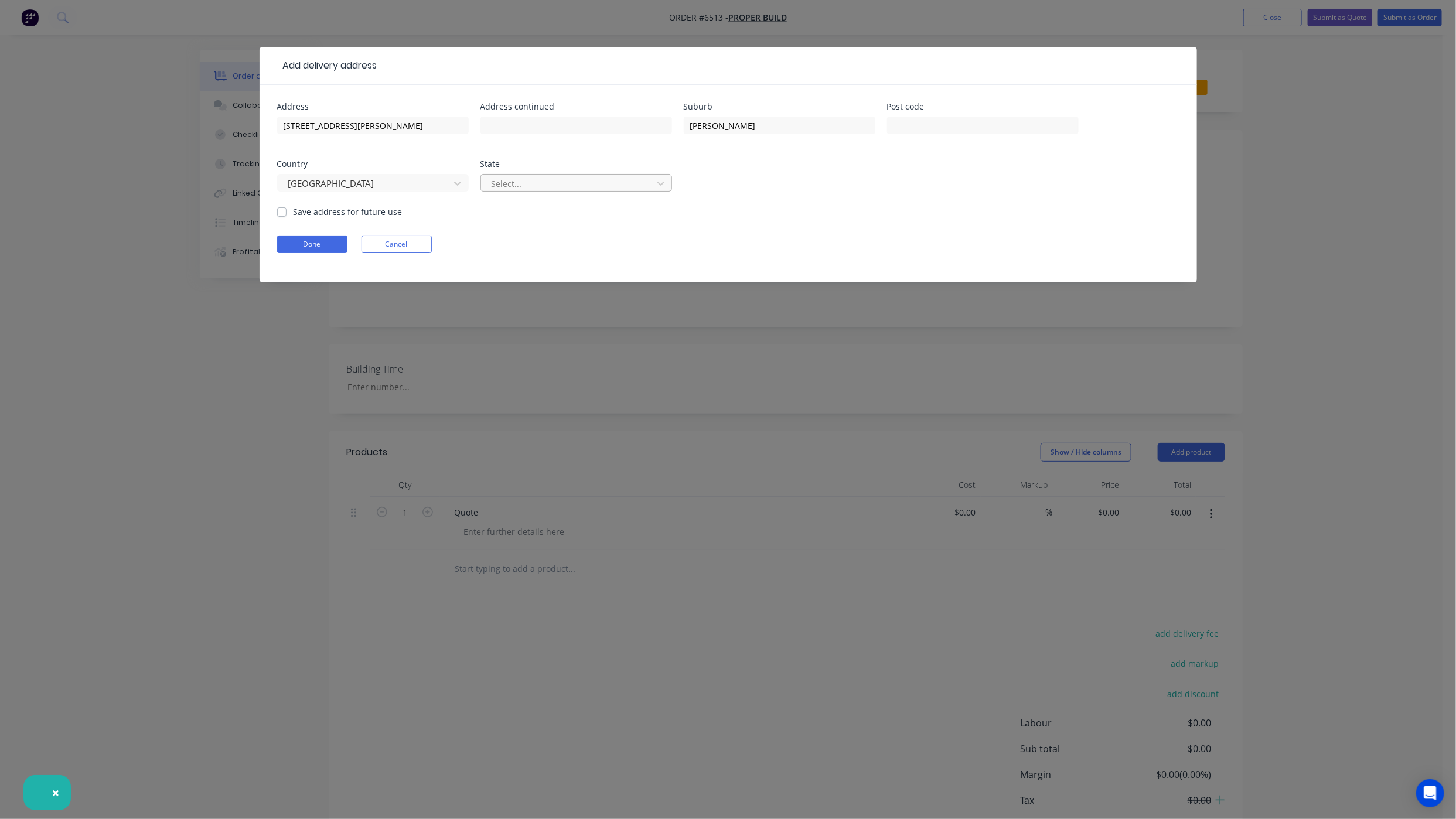
click at [528, 190] on div at bounding box center [568, 183] width 157 height 15
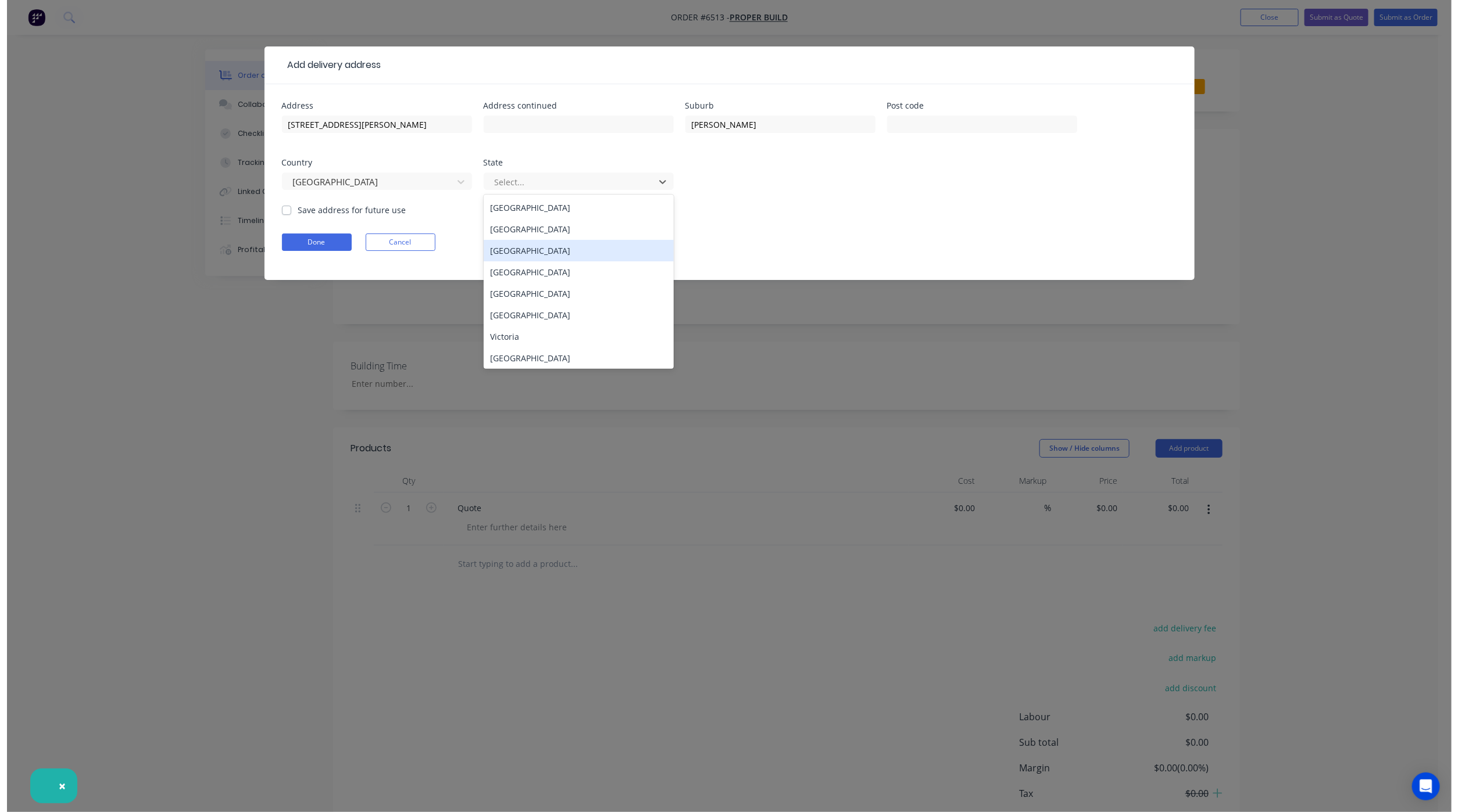
scroll to position [2, 0]
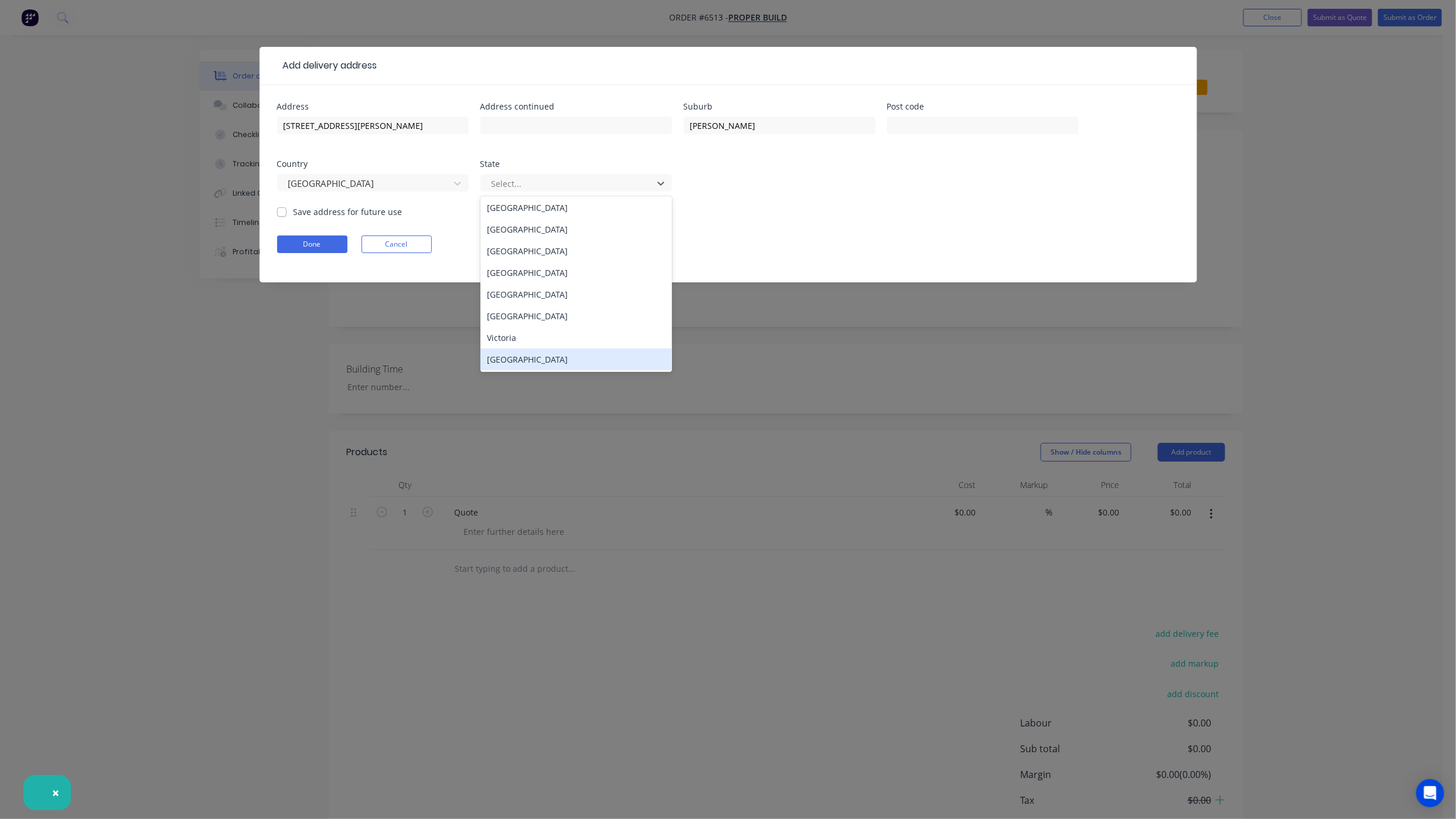
click at [563, 367] on div "[GEOGRAPHIC_DATA]" at bounding box center [576, 359] width 192 height 22
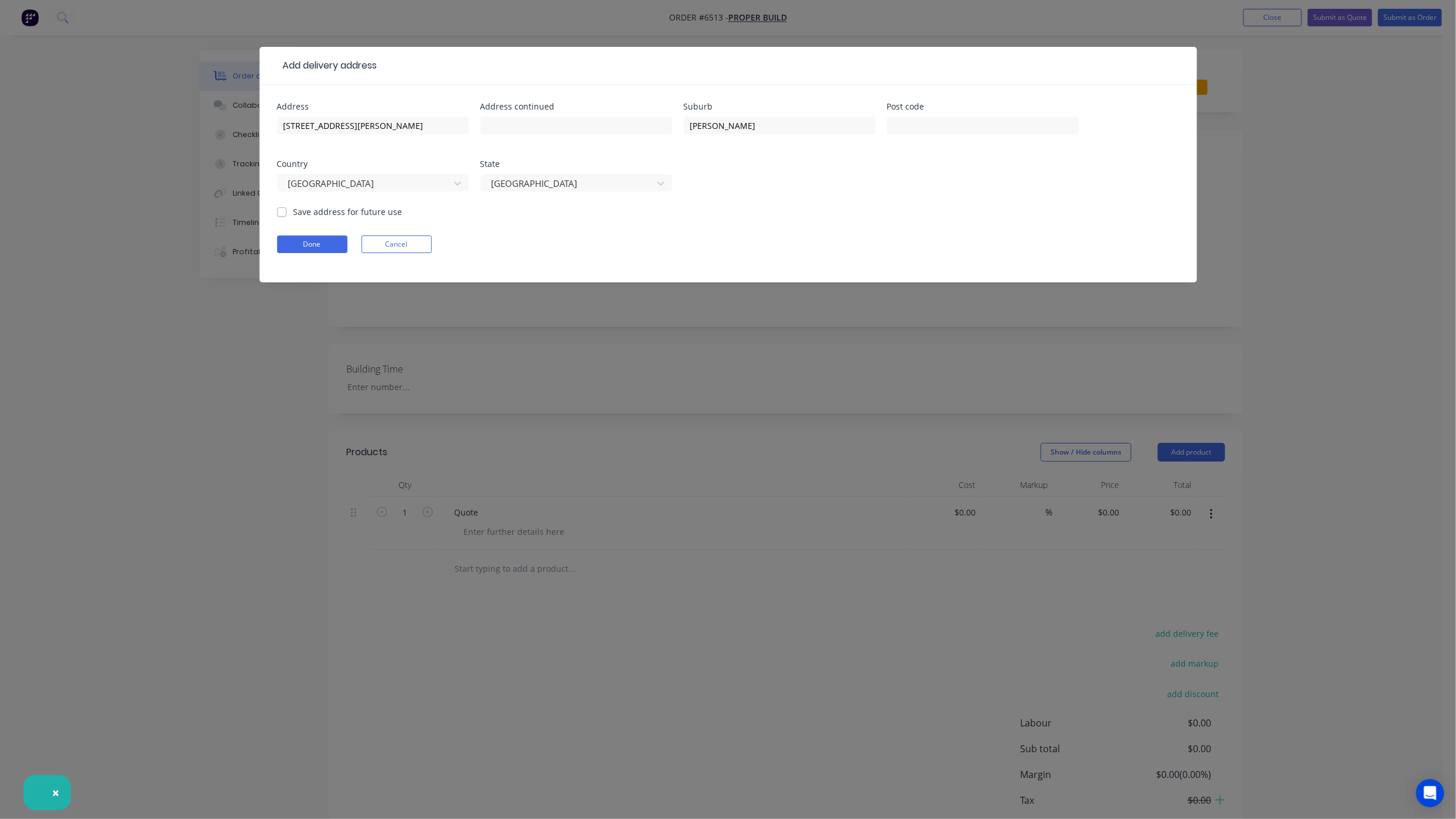
click at [280, 217] on div "Save address for future use" at bounding box center [340, 212] width 125 height 13
click at [293, 211] on label "Save address for future use" at bounding box center [348, 212] width 109 height 13
click at [280, 211] on input "Save address for future use" at bounding box center [283, 211] width 10 height 11
checkbox input "true"
click at [293, 250] on button "Done" at bounding box center [312, 244] width 70 height 18
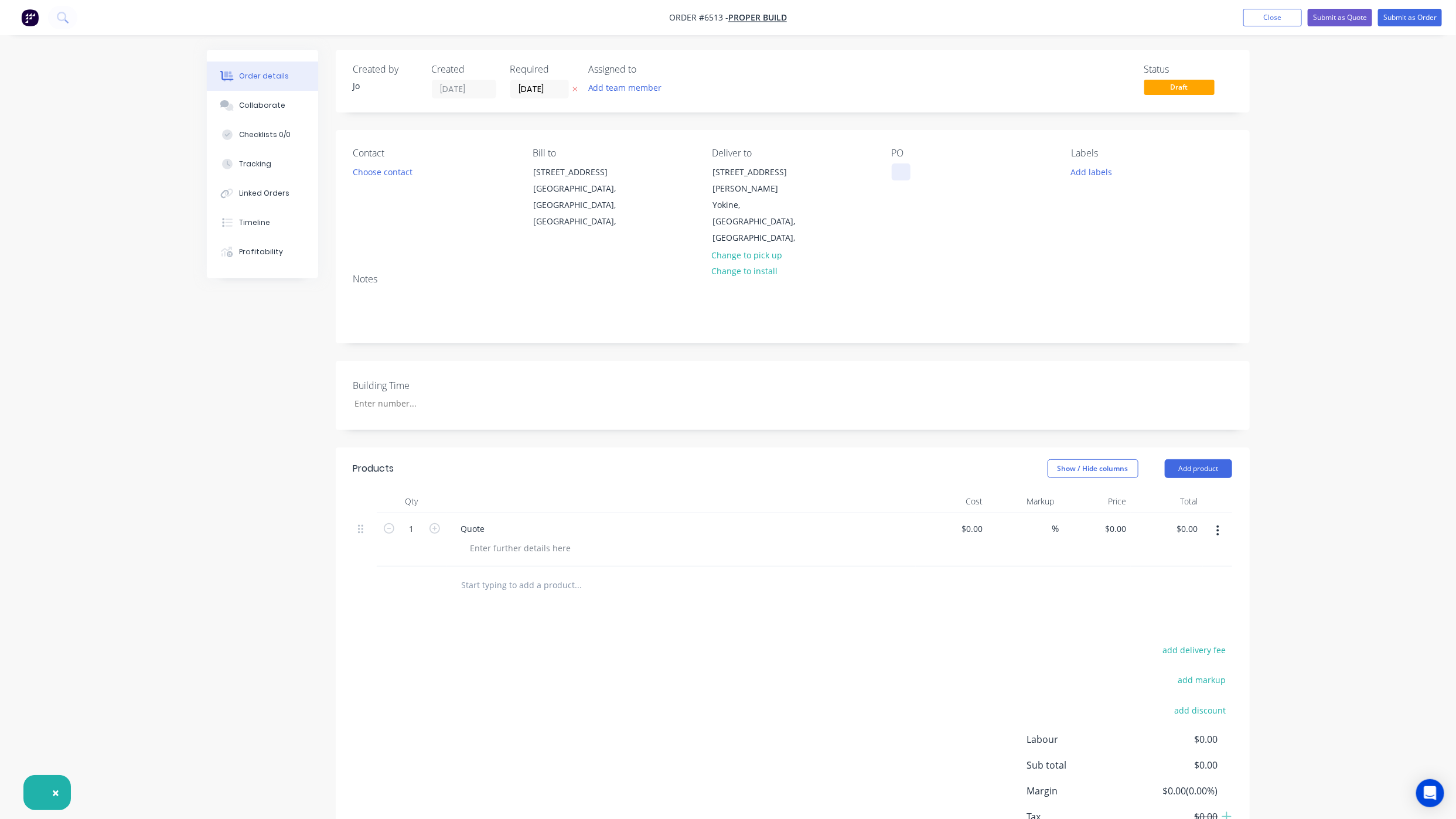
click at [895, 174] on div at bounding box center [901, 171] width 19 height 17
click at [253, 116] on button "Collaborate" at bounding box center [262, 105] width 111 height 30
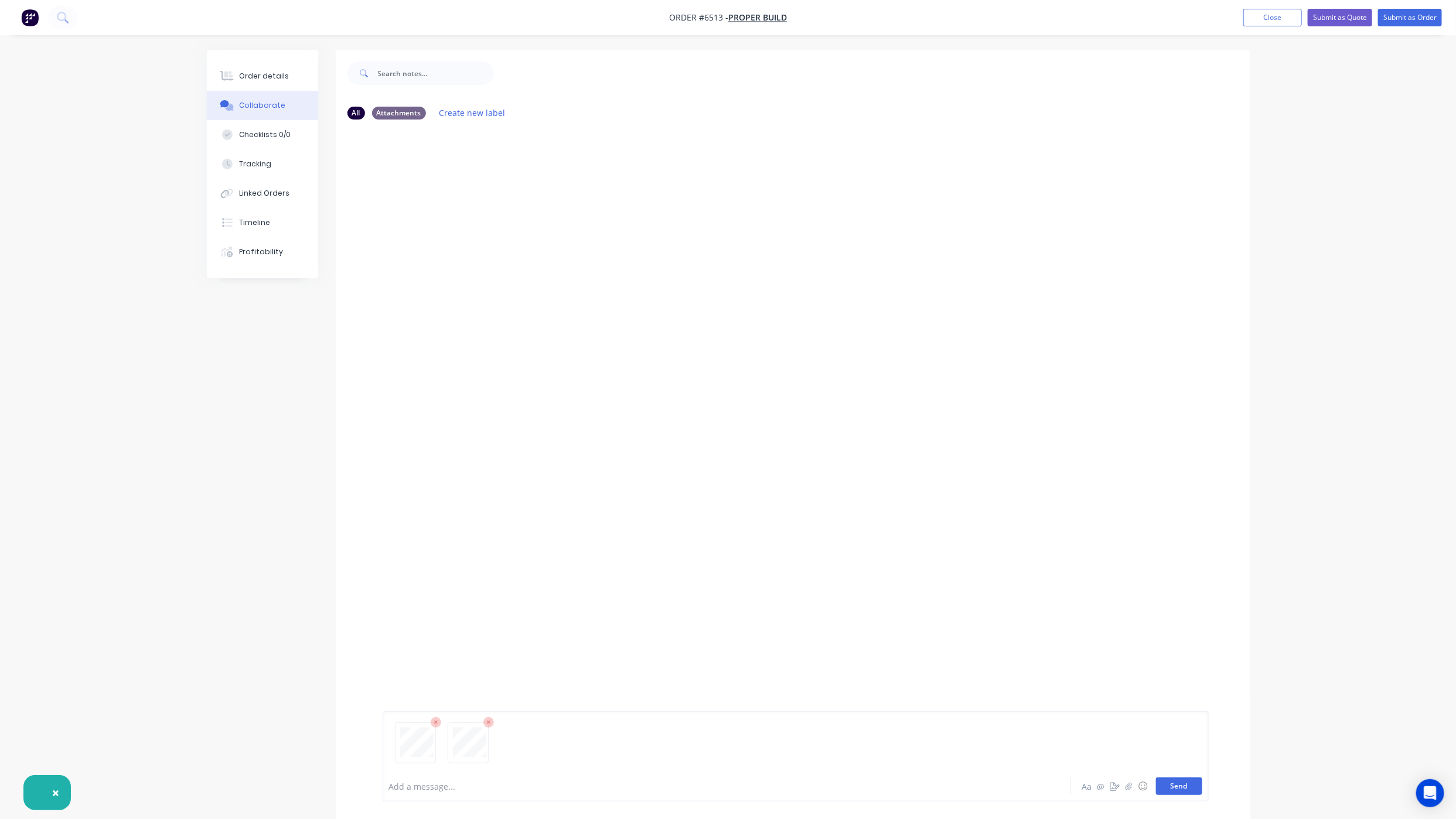
click at [1163, 788] on button "Send" at bounding box center [1178, 787] width 46 height 18
drag, startPoint x: 1165, startPoint y: 791, endPoint x: 1166, endPoint y: 767, distance: 24.0
click at [1166, 791] on button "Send" at bounding box center [1178, 787] width 46 height 18
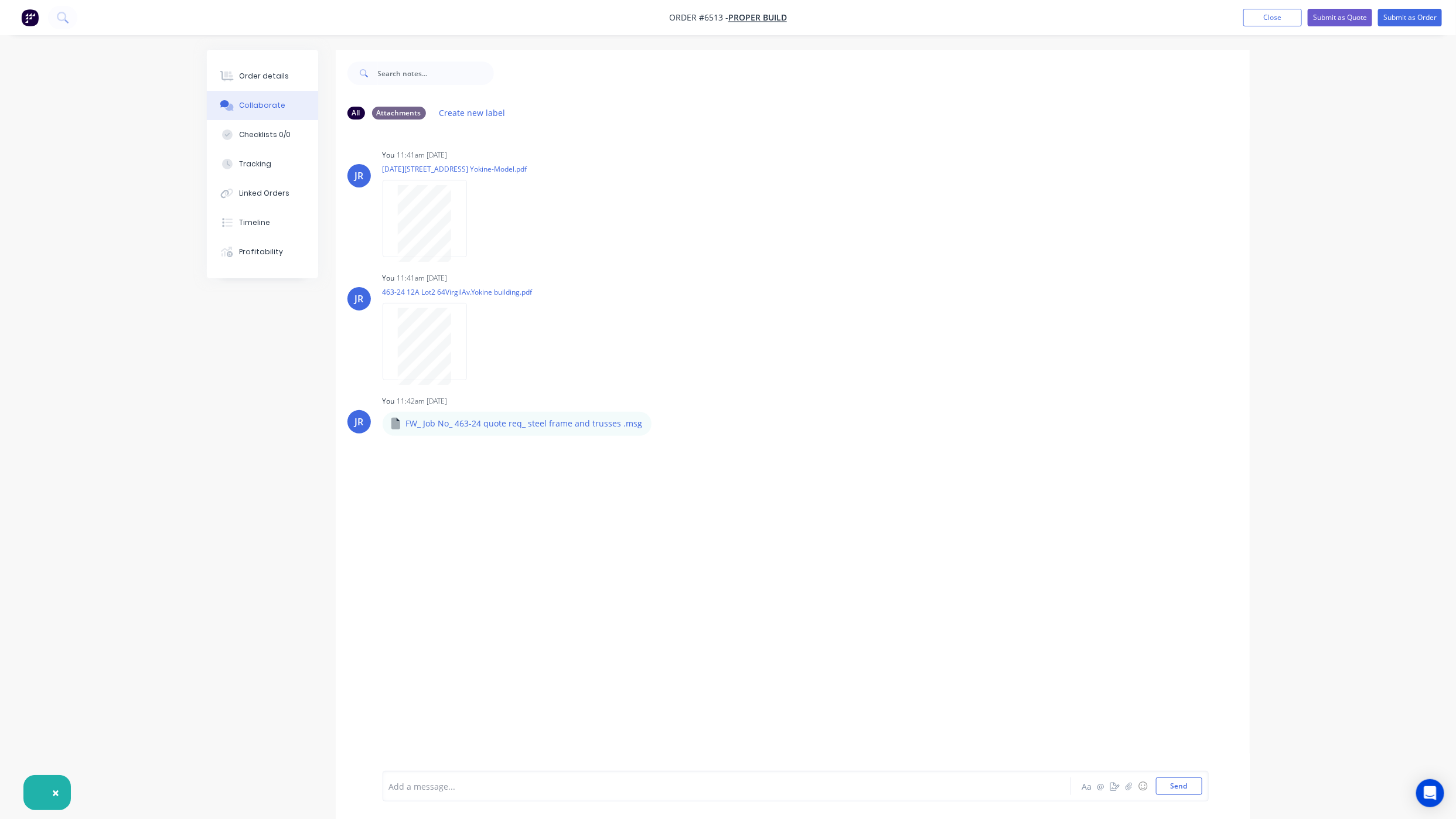
click at [54, 787] on span "×" at bounding box center [55, 792] width 7 height 17
click at [248, 81] on div "Order details" at bounding box center [264, 76] width 50 height 11
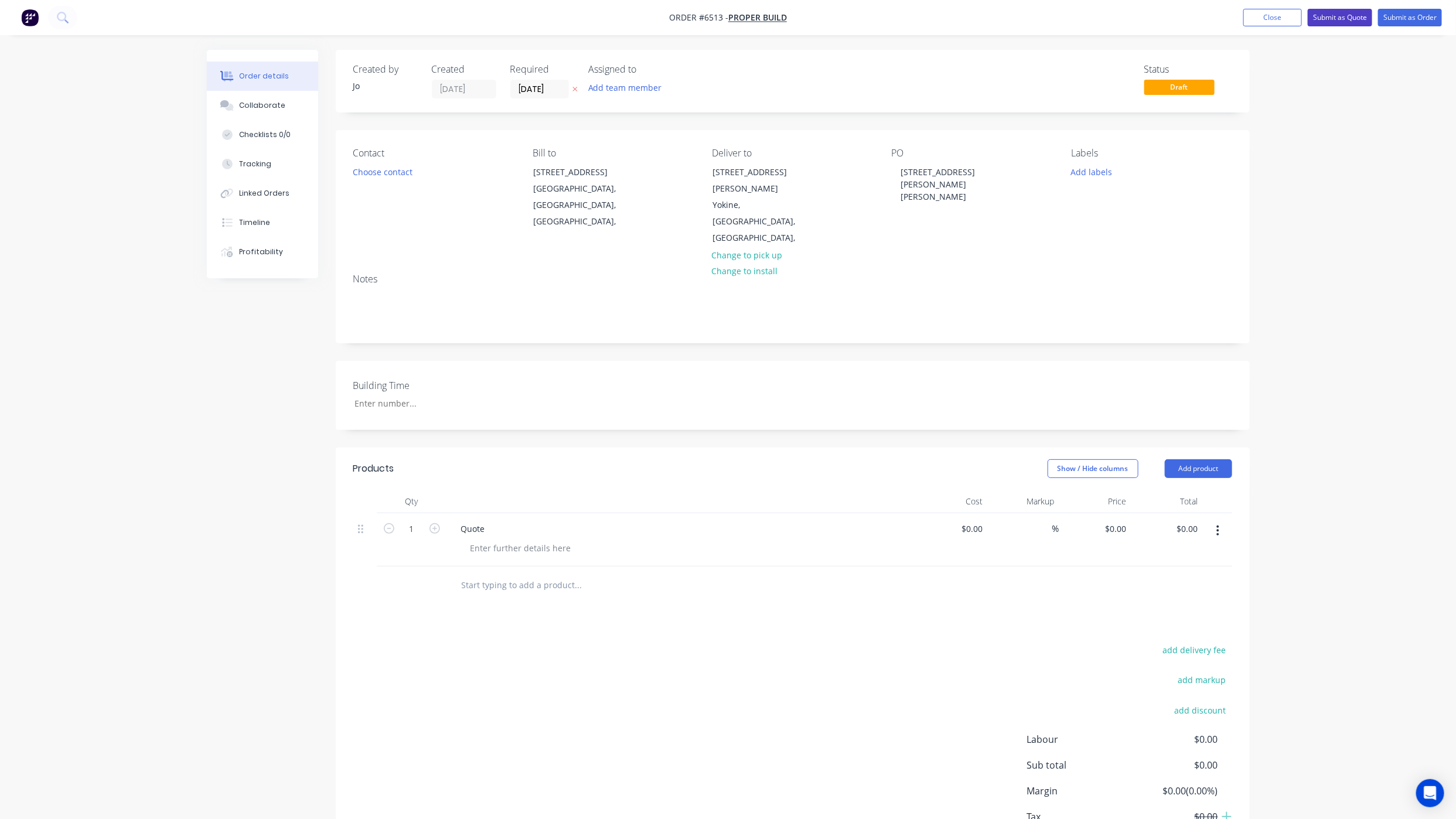
click at [1338, 11] on button "Submit as Quote" at bounding box center [1340, 18] width 64 height 18
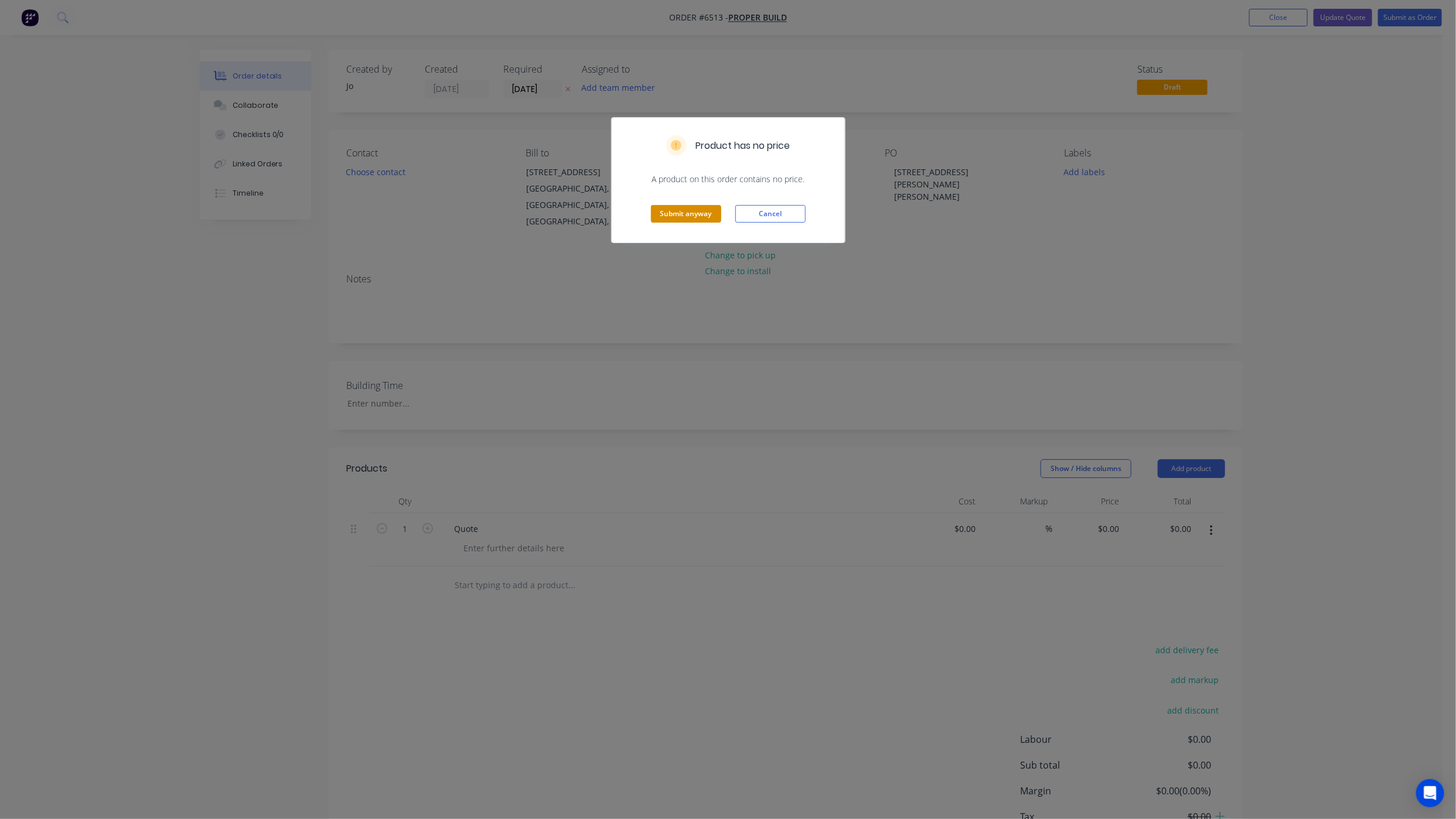
click at [684, 211] on button "Submit anyway" at bounding box center [685, 214] width 70 height 18
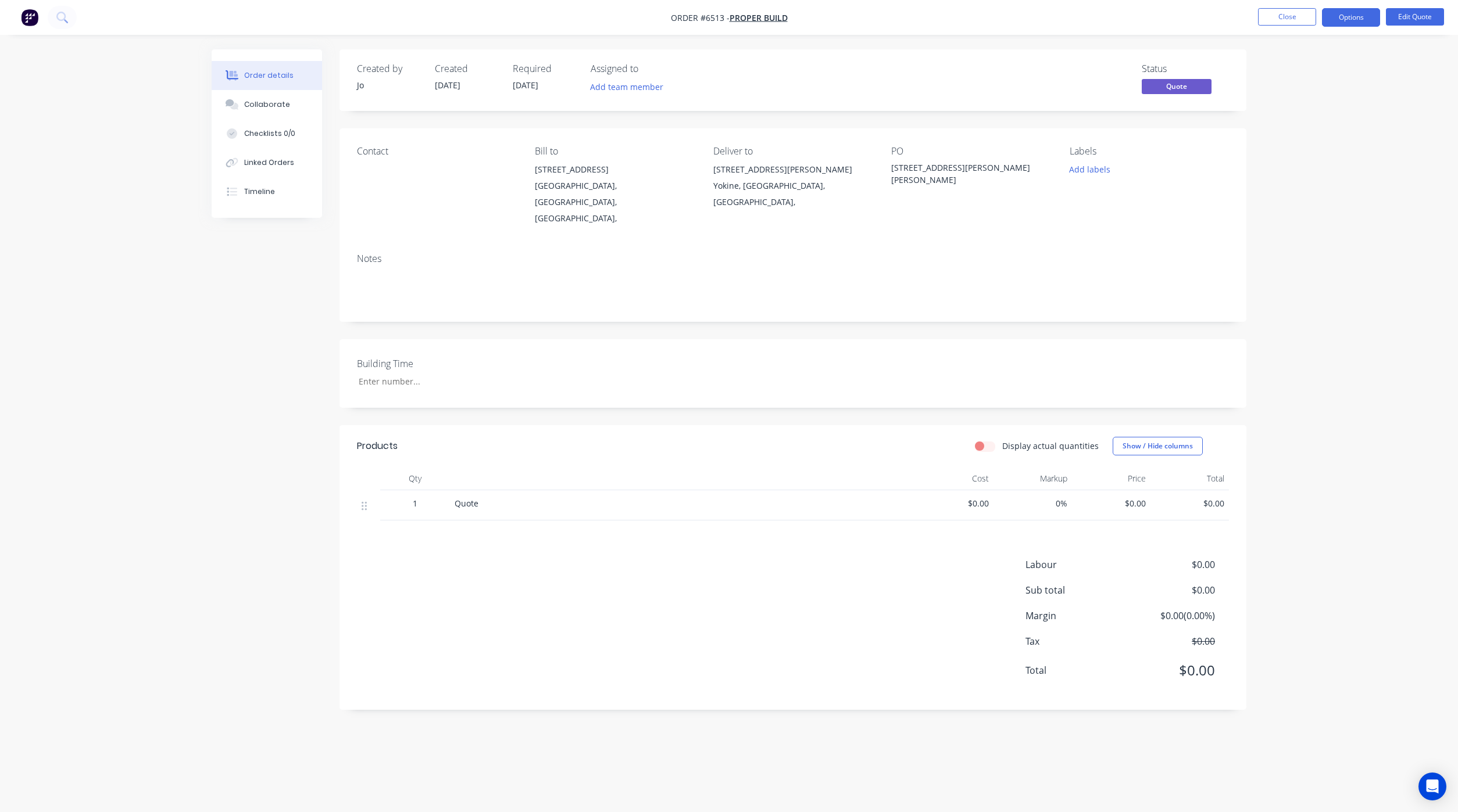
click at [244, 687] on div "Created by Jo Created [DATE] Required [DATE] Assigned to Add team member Status…" at bounding box center [729, 388] width 1035 height 678
click at [1268, 26] on li "Close" at bounding box center [1287, 17] width 59 height 19
click at [1265, 13] on button "Close" at bounding box center [1287, 17] width 59 height 18
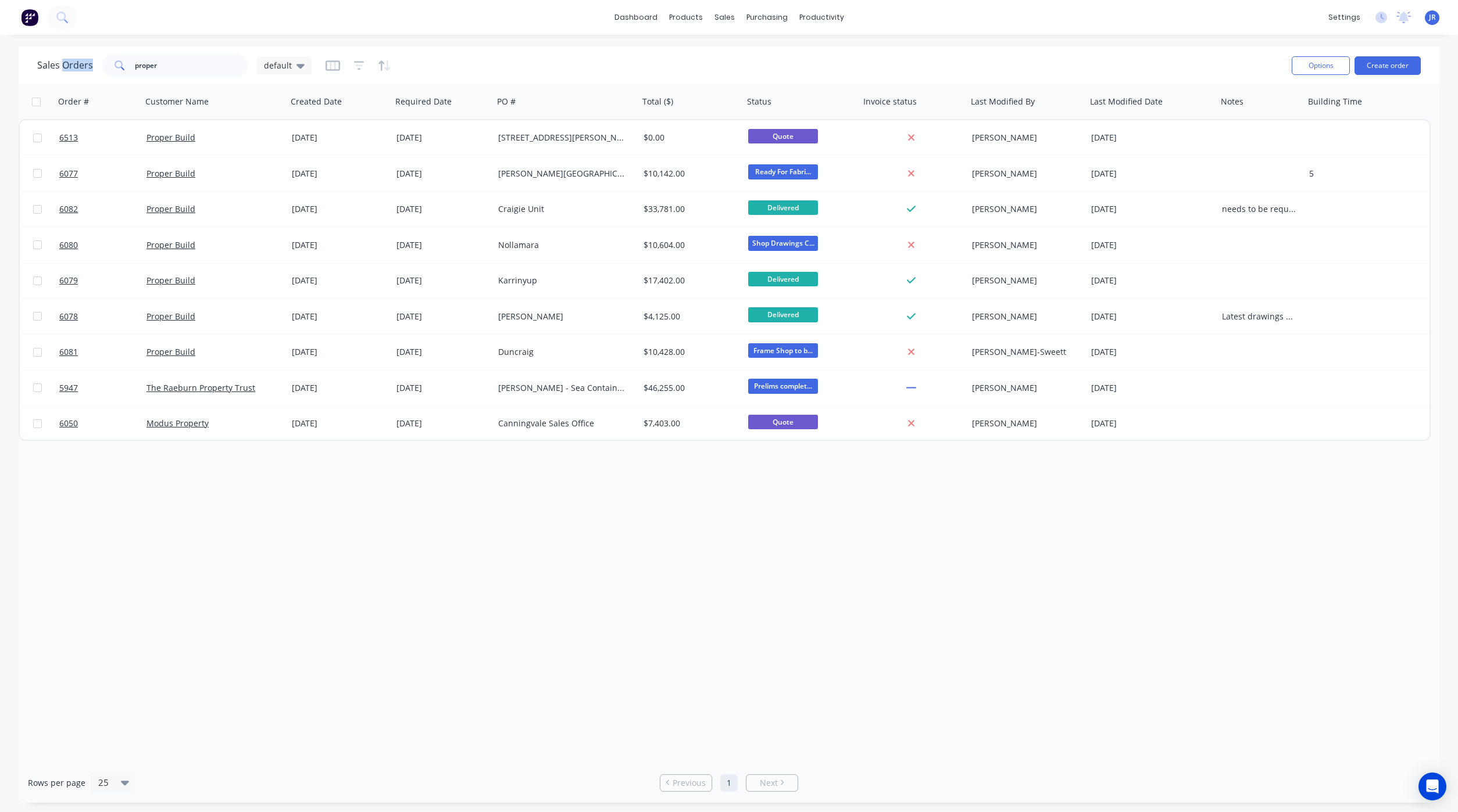
drag, startPoint x: 180, startPoint y: 53, endPoint x: 62, endPoint y: 57, distance: 118.1
click at [62, 57] on div "Sales Orders proper default" at bounding box center [659, 64] width 1245 height 28
drag, startPoint x: 62, startPoint y: 57, endPoint x: 86, endPoint y: 63, distance: 24.7
click at [86, 63] on div "Sales Orders proper default" at bounding box center [174, 65] width 274 height 23
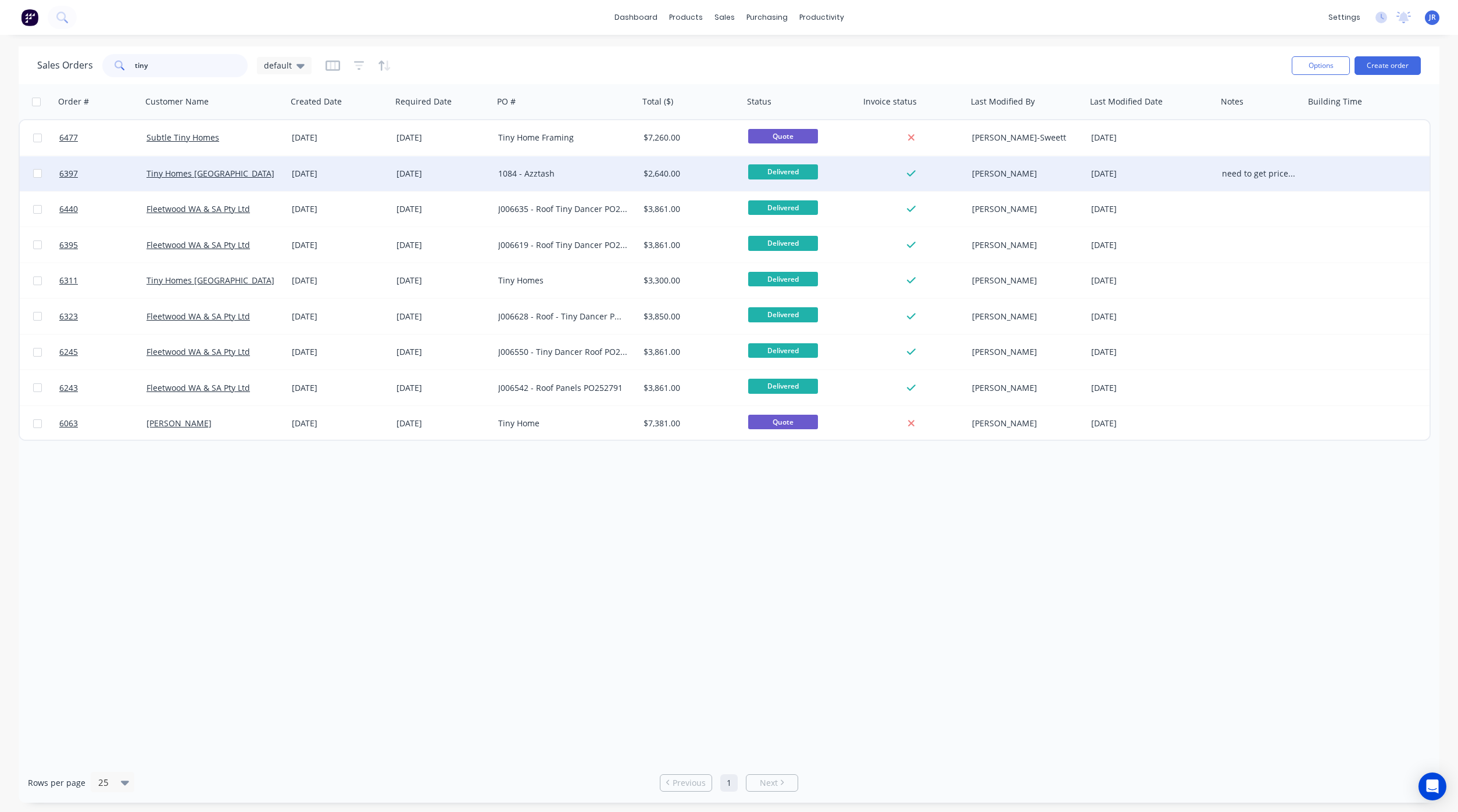
type input "tiny"
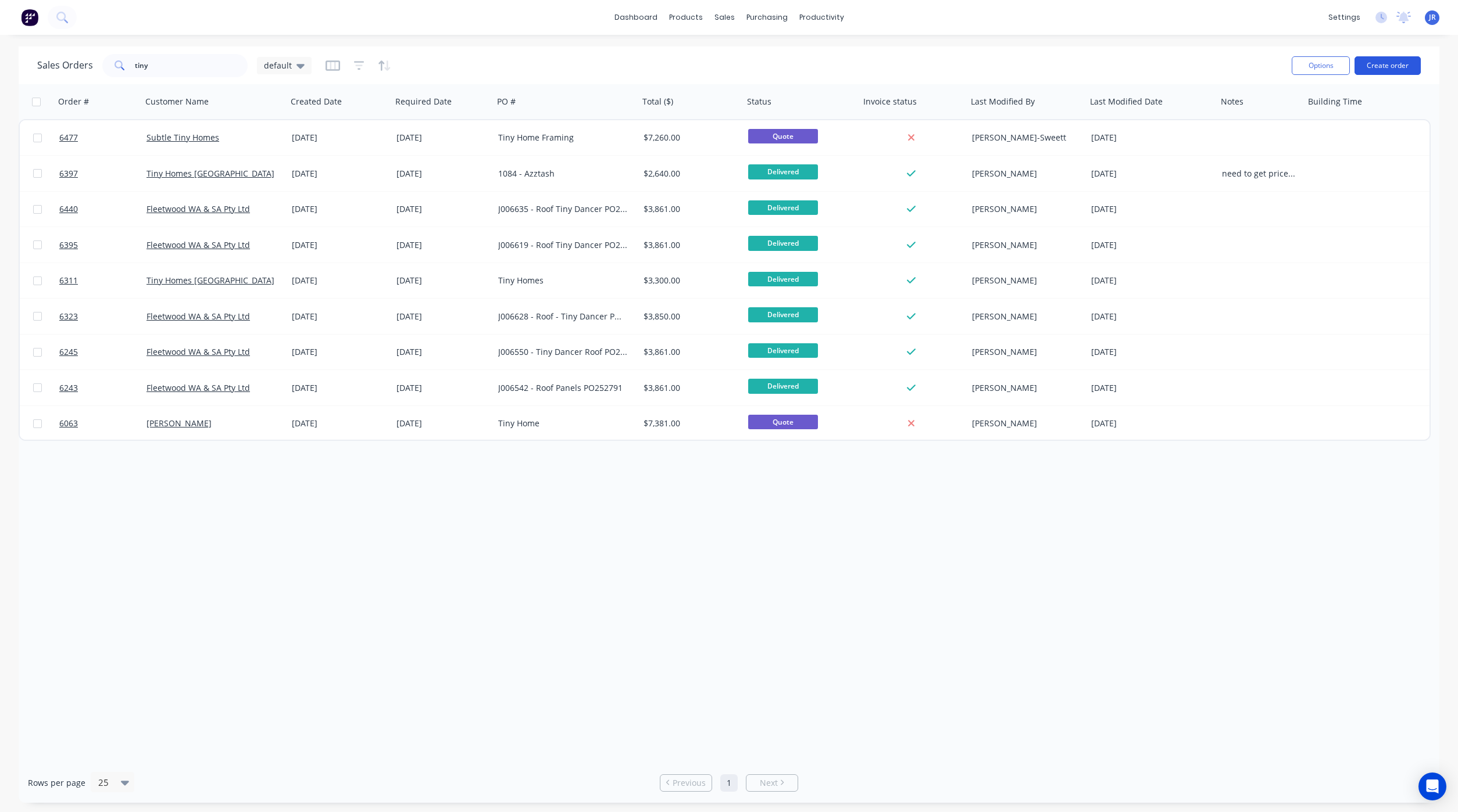
click at [1380, 71] on button "Create order" at bounding box center [1388, 65] width 66 height 19
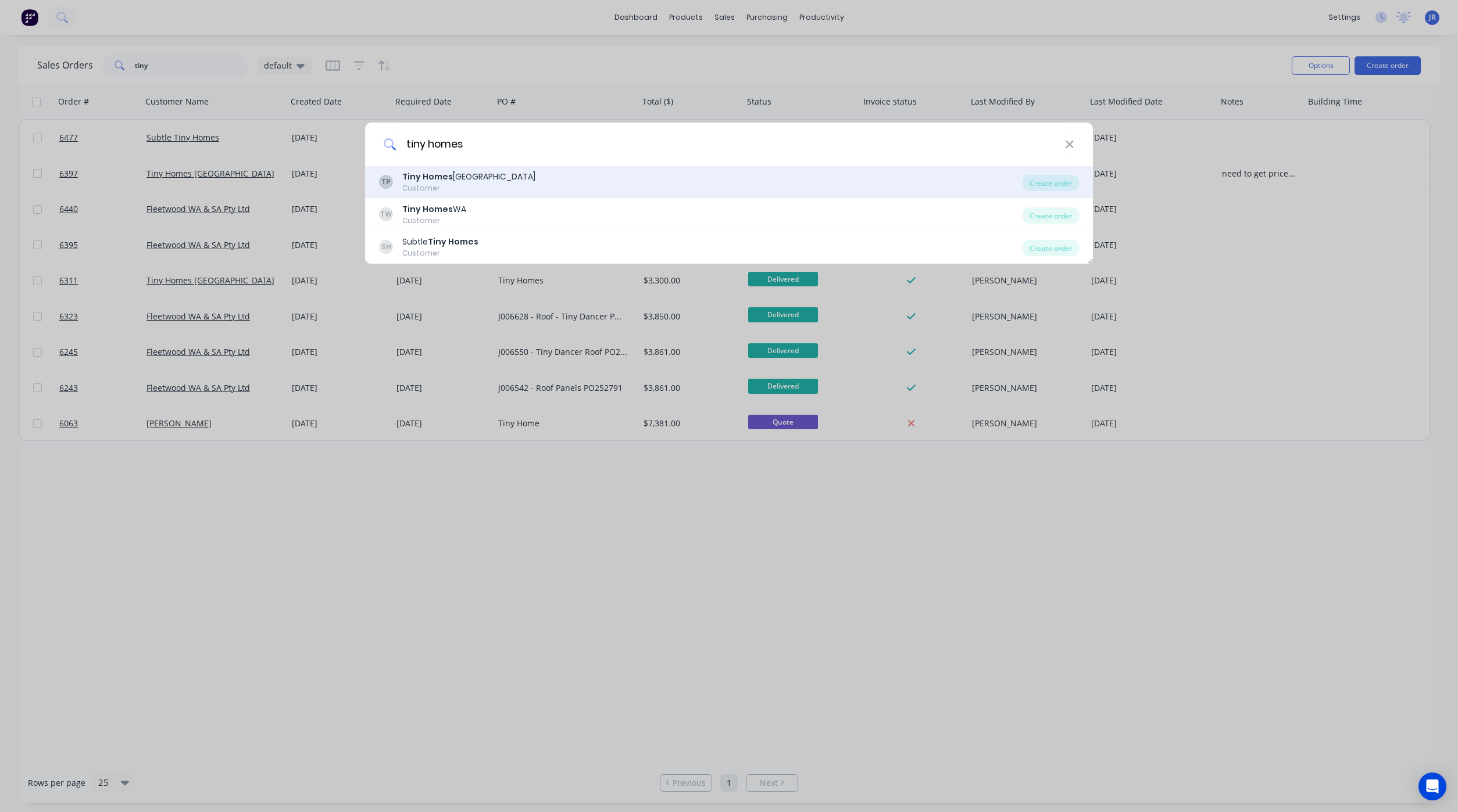
type input "tiny homes"
click at [533, 190] on div "TP Tiny Homes Perth Customer" at bounding box center [700, 182] width 644 height 22
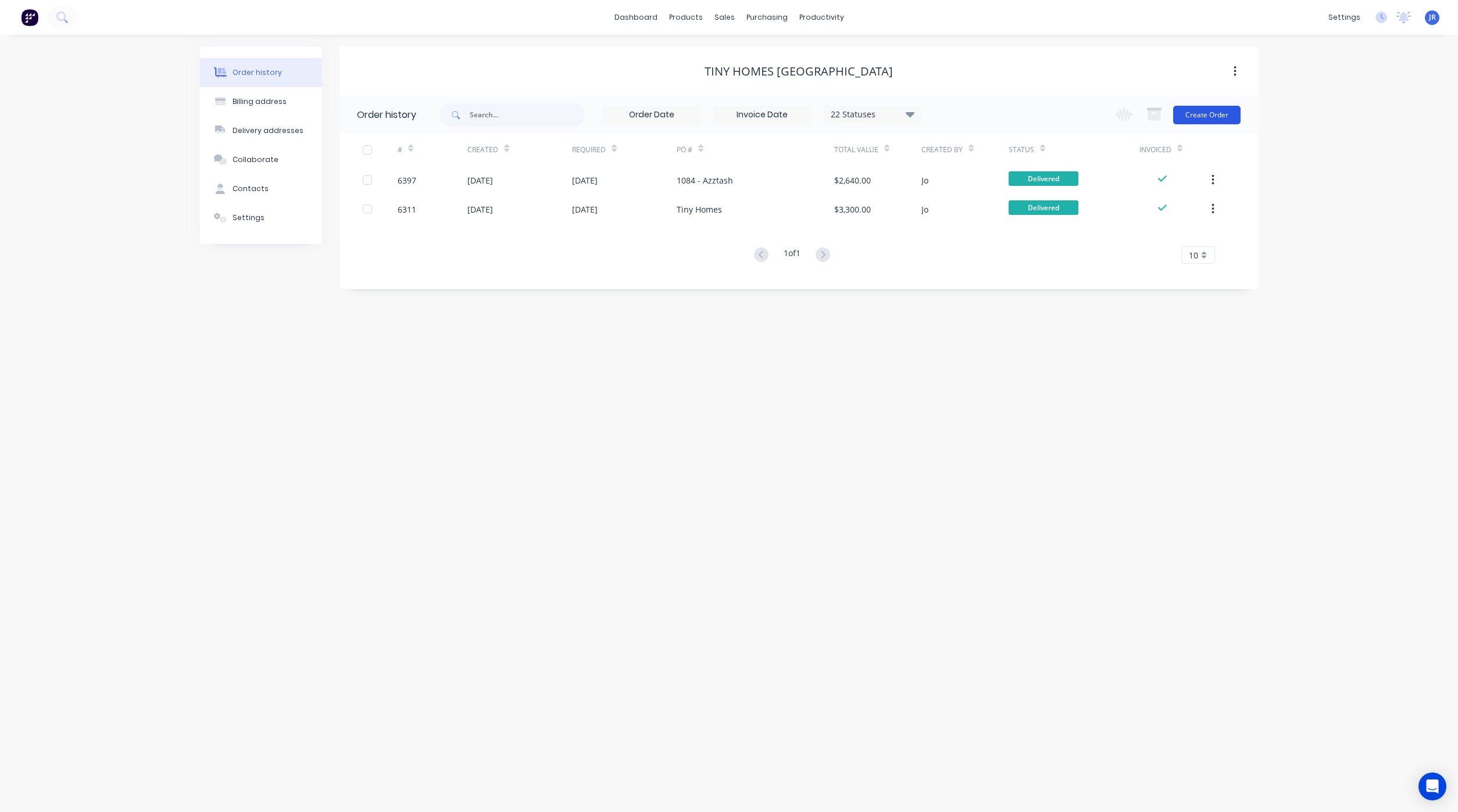
click at [1212, 117] on button "Create Order" at bounding box center [1206, 114] width 67 height 19
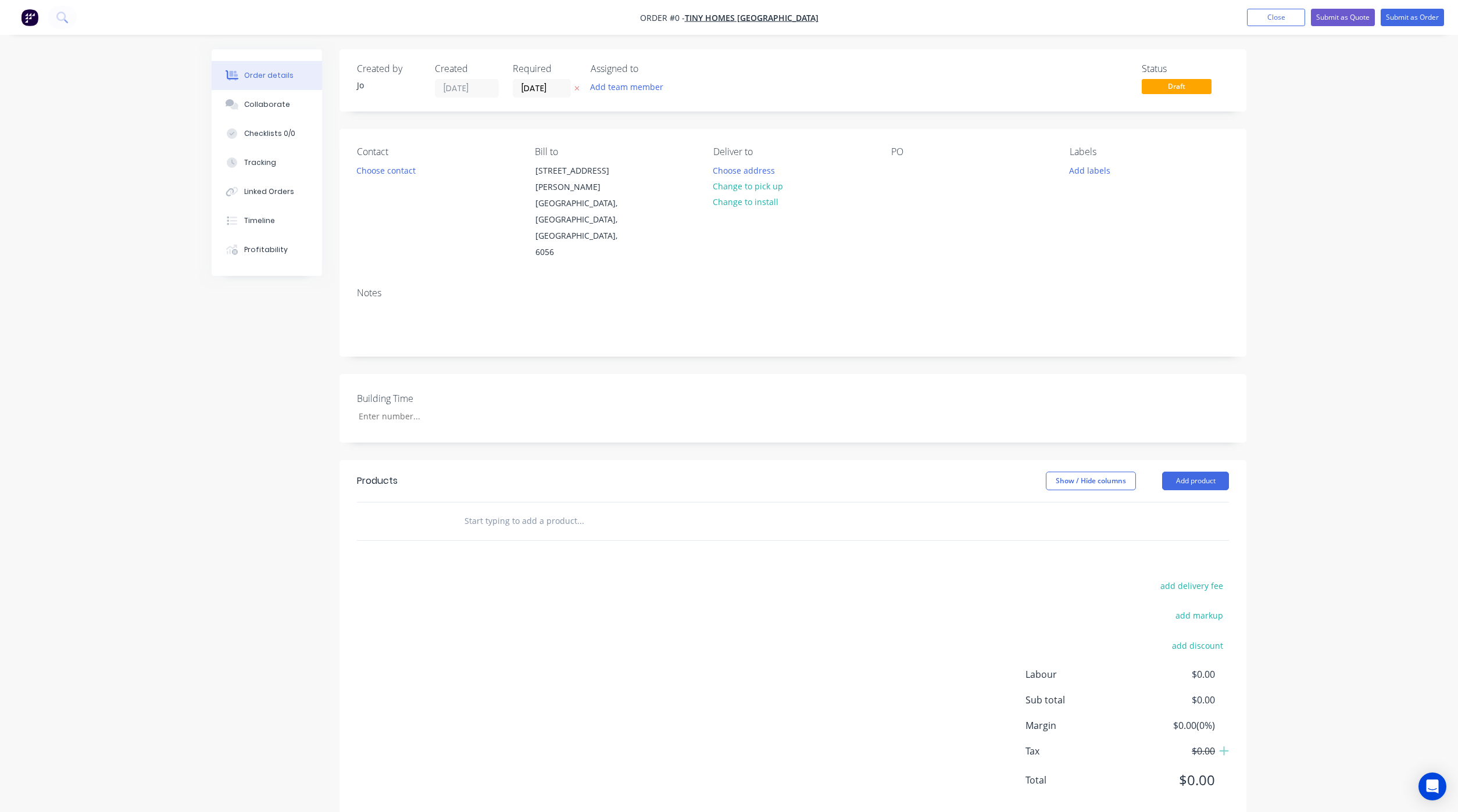
click at [492, 509] on input "text" at bounding box center [580, 521] width 232 height 23
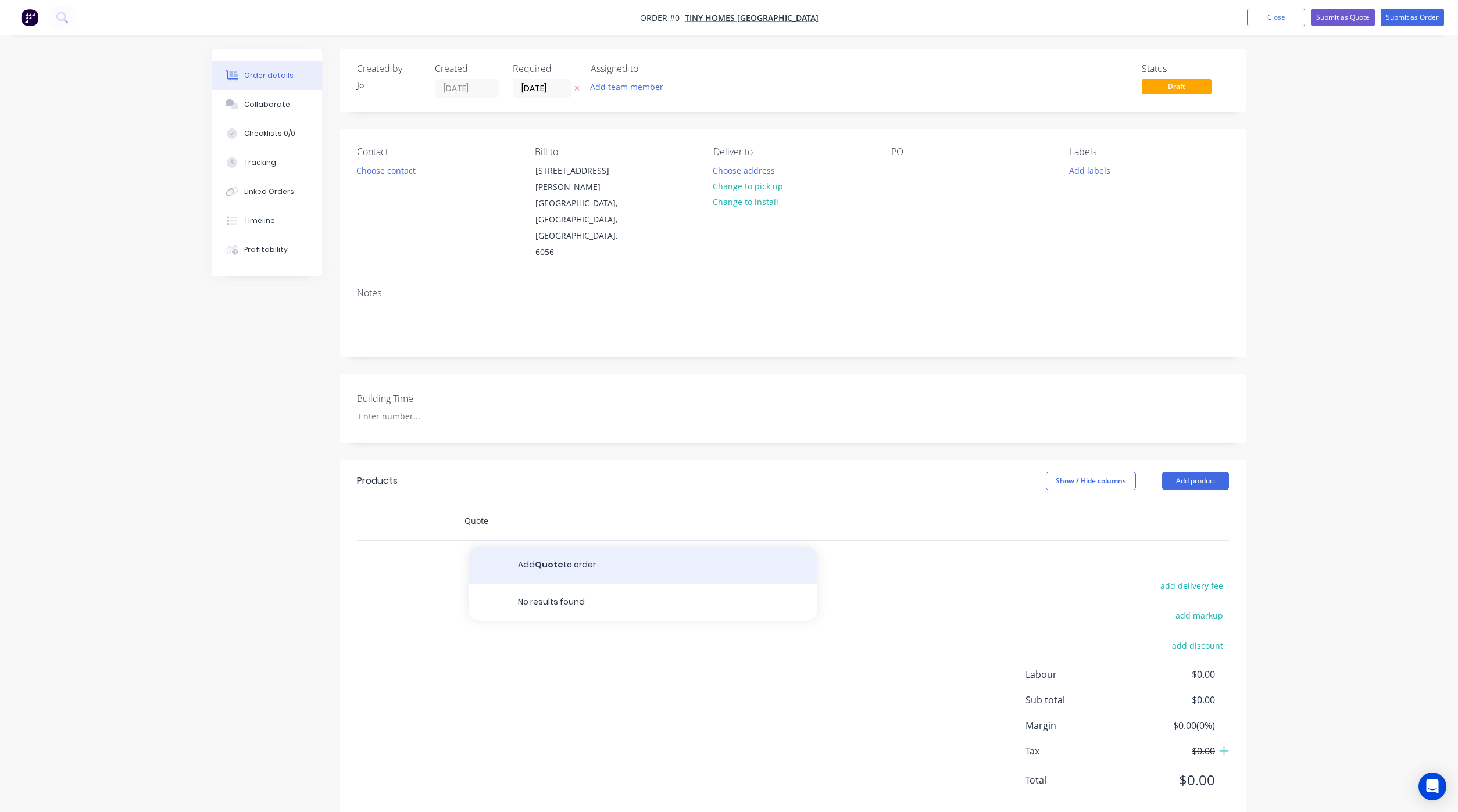
type input "Quote"
click at [639, 547] on button "Add Quote to order" at bounding box center [643, 565] width 349 height 37
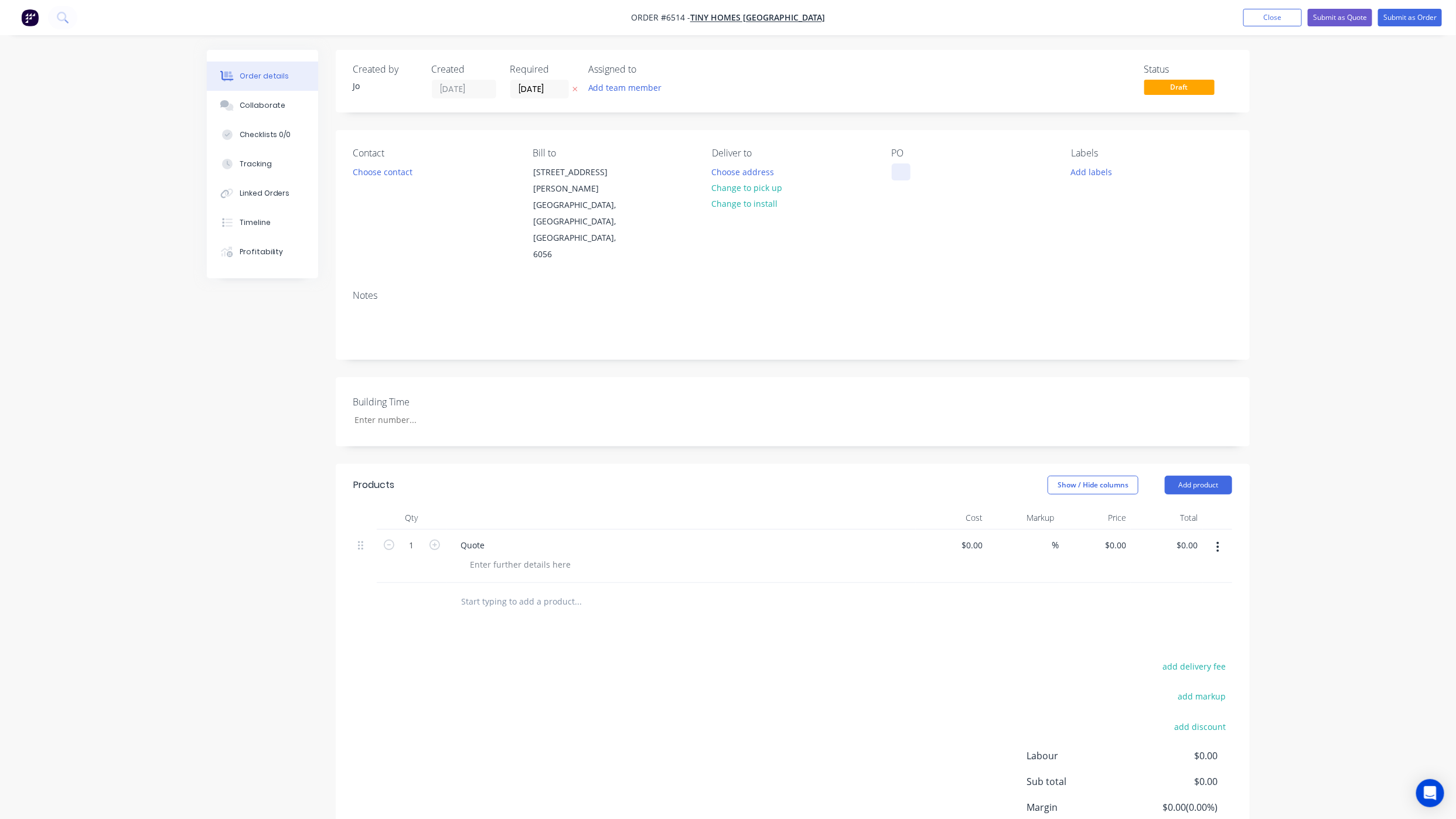
click at [907, 170] on div at bounding box center [901, 171] width 19 height 17
click at [266, 109] on div "Collaborate" at bounding box center [262, 105] width 46 height 11
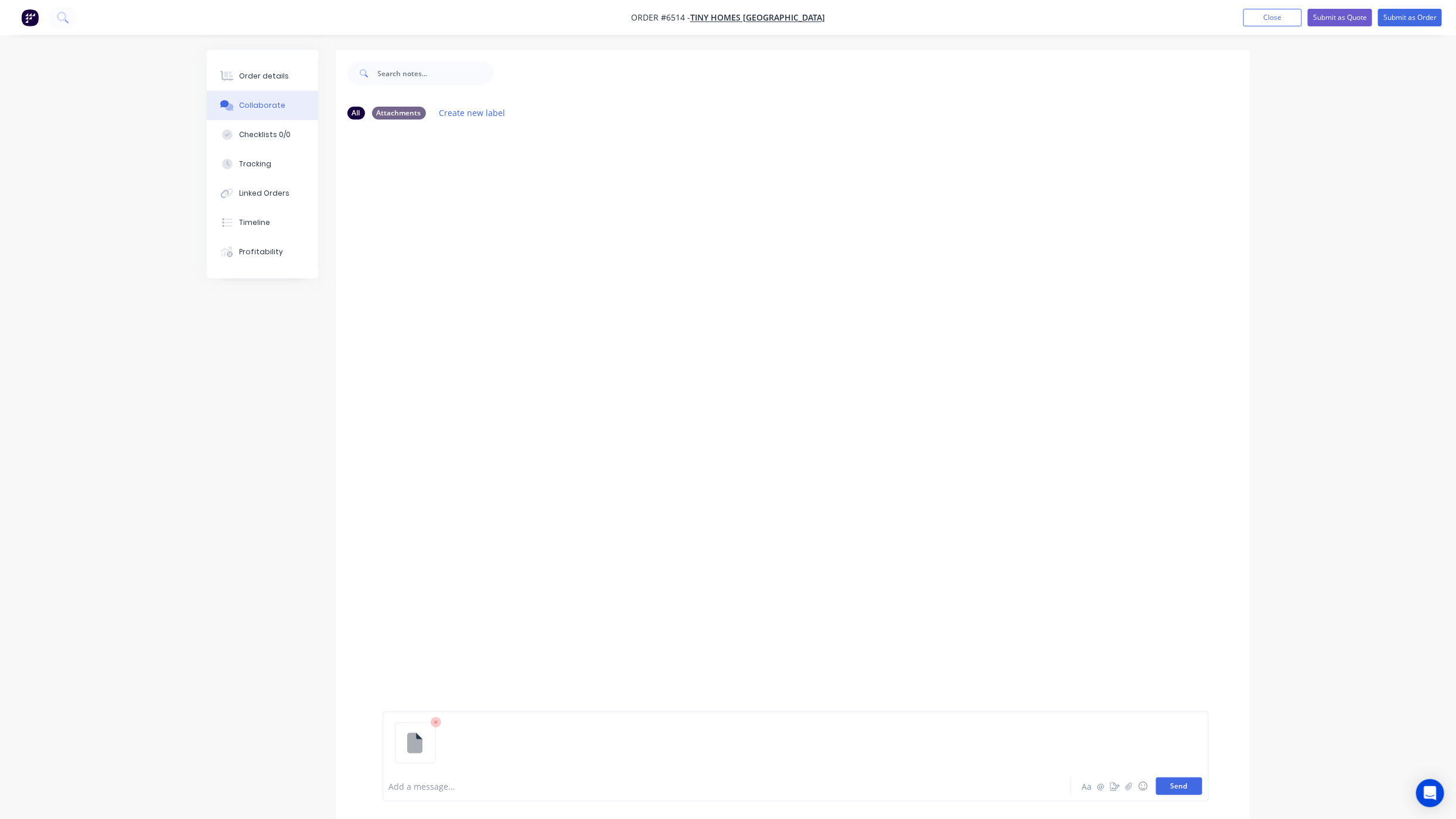
drag, startPoint x: 1191, startPoint y: 785, endPoint x: 1192, endPoint y: 778, distance: 7.1
click at [1190, 785] on button "Send" at bounding box center [1178, 787] width 46 height 18
click at [244, 76] on div "Order details" at bounding box center [264, 76] width 50 height 11
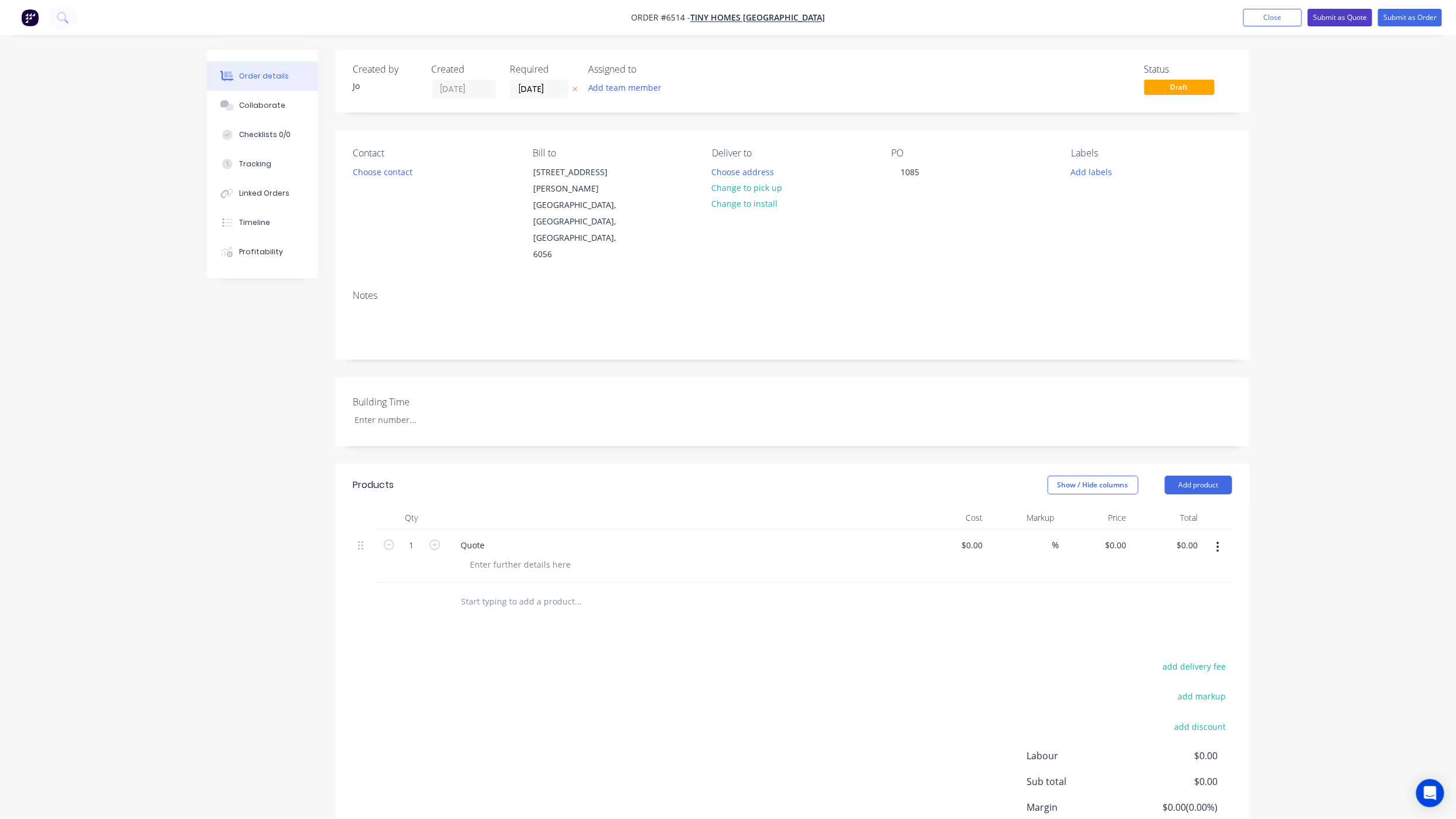
click at [1345, 22] on button "Submit as Quote" at bounding box center [1340, 18] width 64 height 18
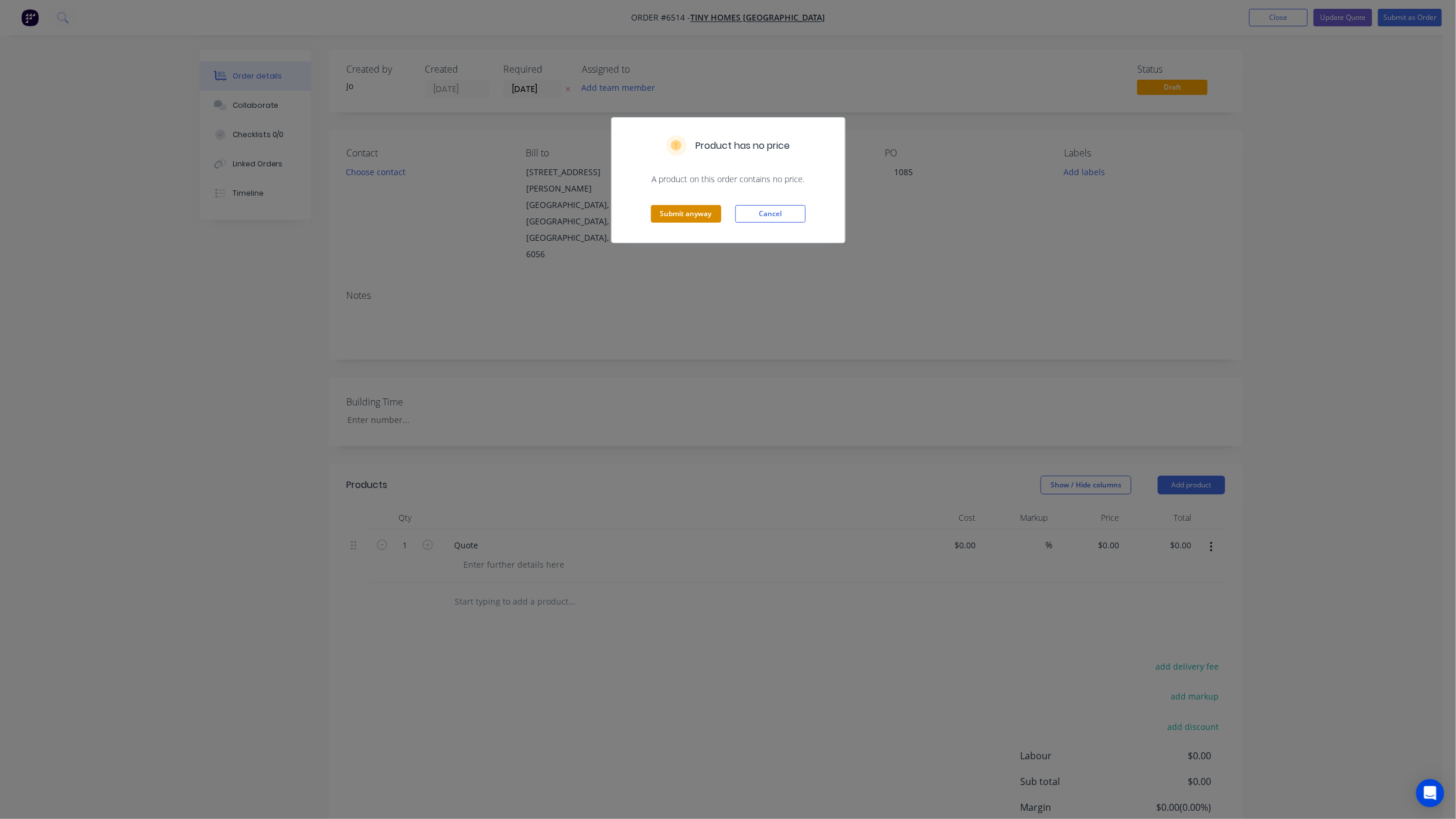
click at [687, 220] on button "Submit anyway" at bounding box center [685, 214] width 70 height 18
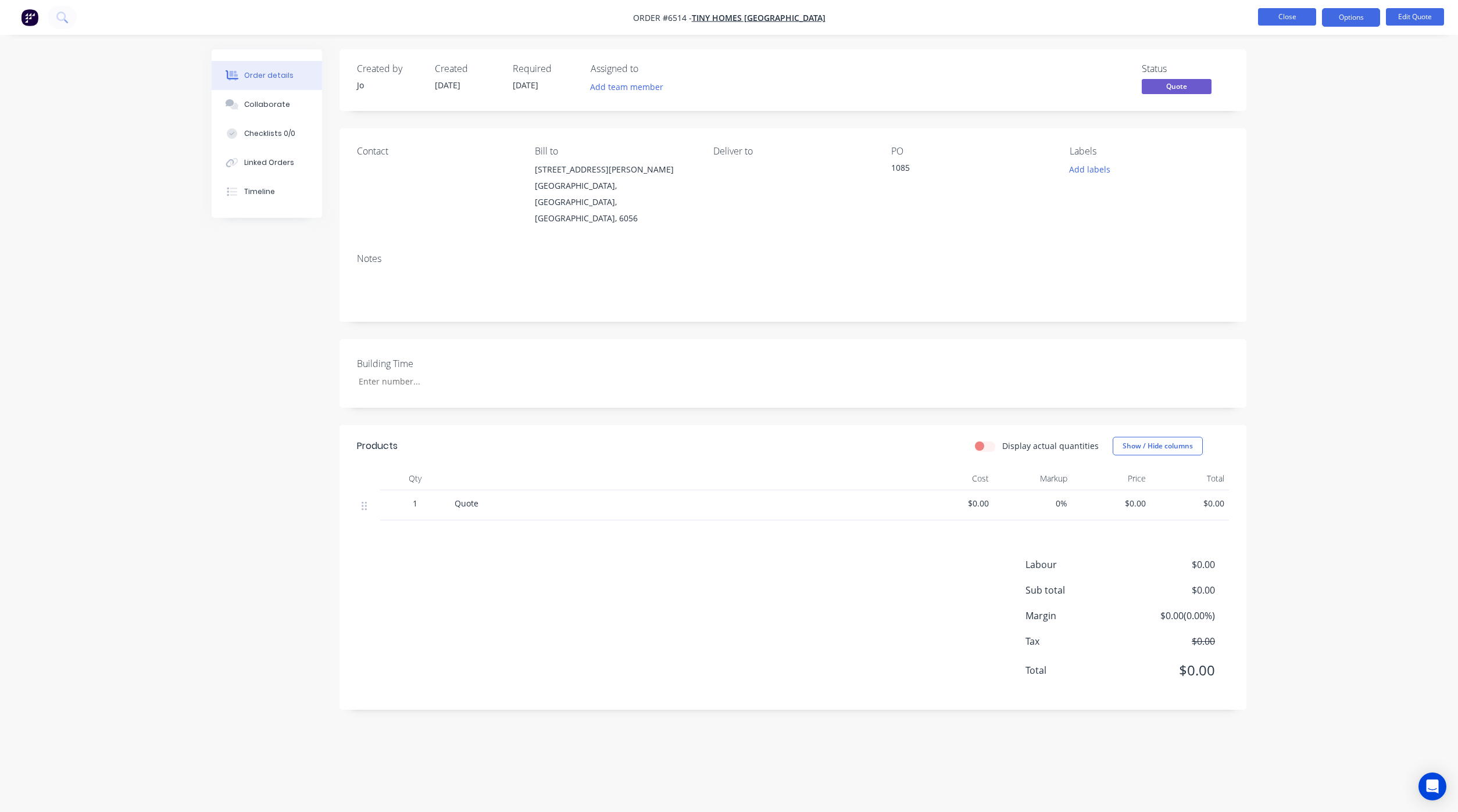
click at [1289, 16] on button "Close" at bounding box center [1287, 17] width 59 height 18
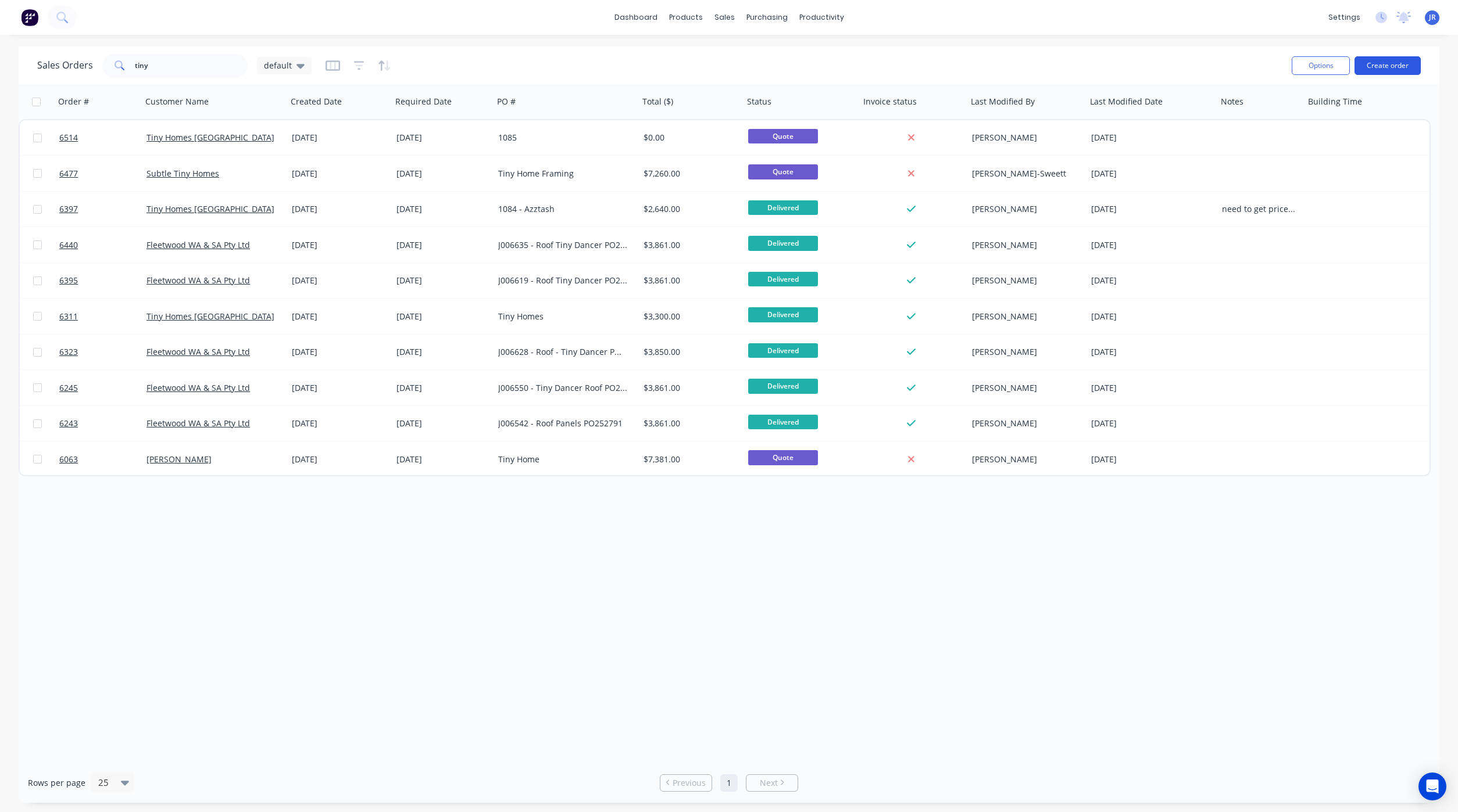
click at [1390, 68] on button "Create order" at bounding box center [1388, 65] width 66 height 19
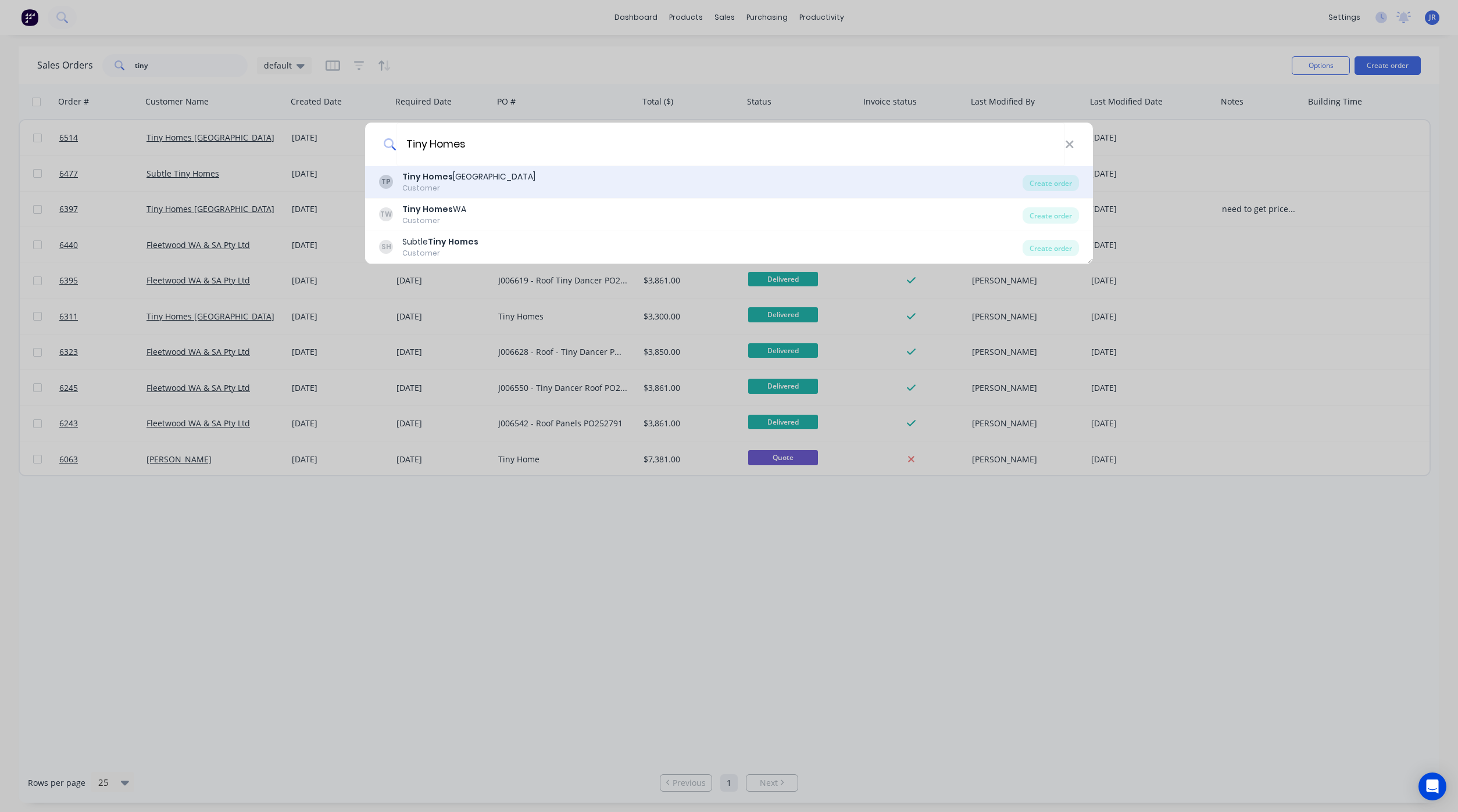
type input "Tiny Homes"
click at [443, 188] on div "Customer" at bounding box center [469, 188] width 133 height 11
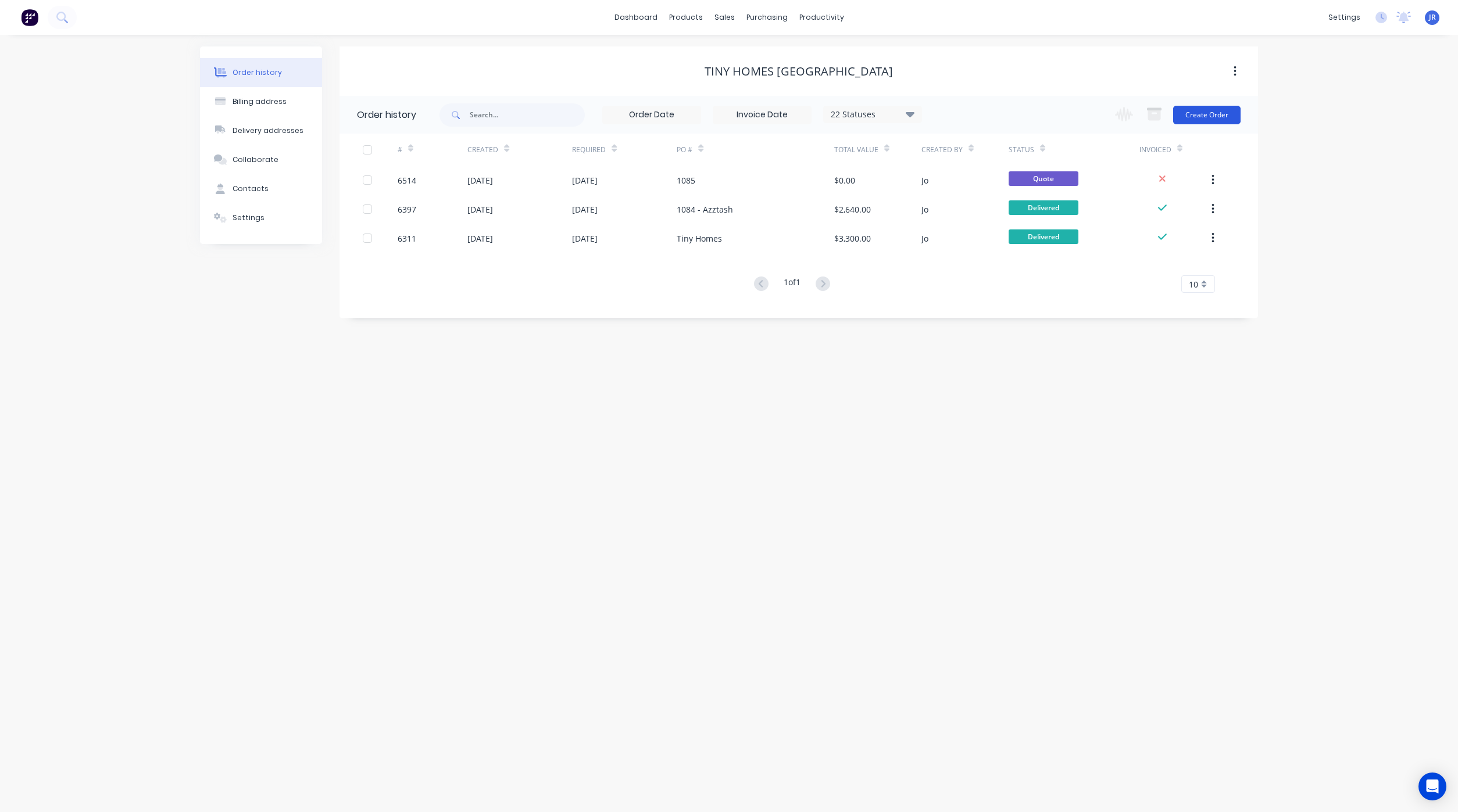
click at [1188, 122] on button "Create Order" at bounding box center [1206, 114] width 67 height 19
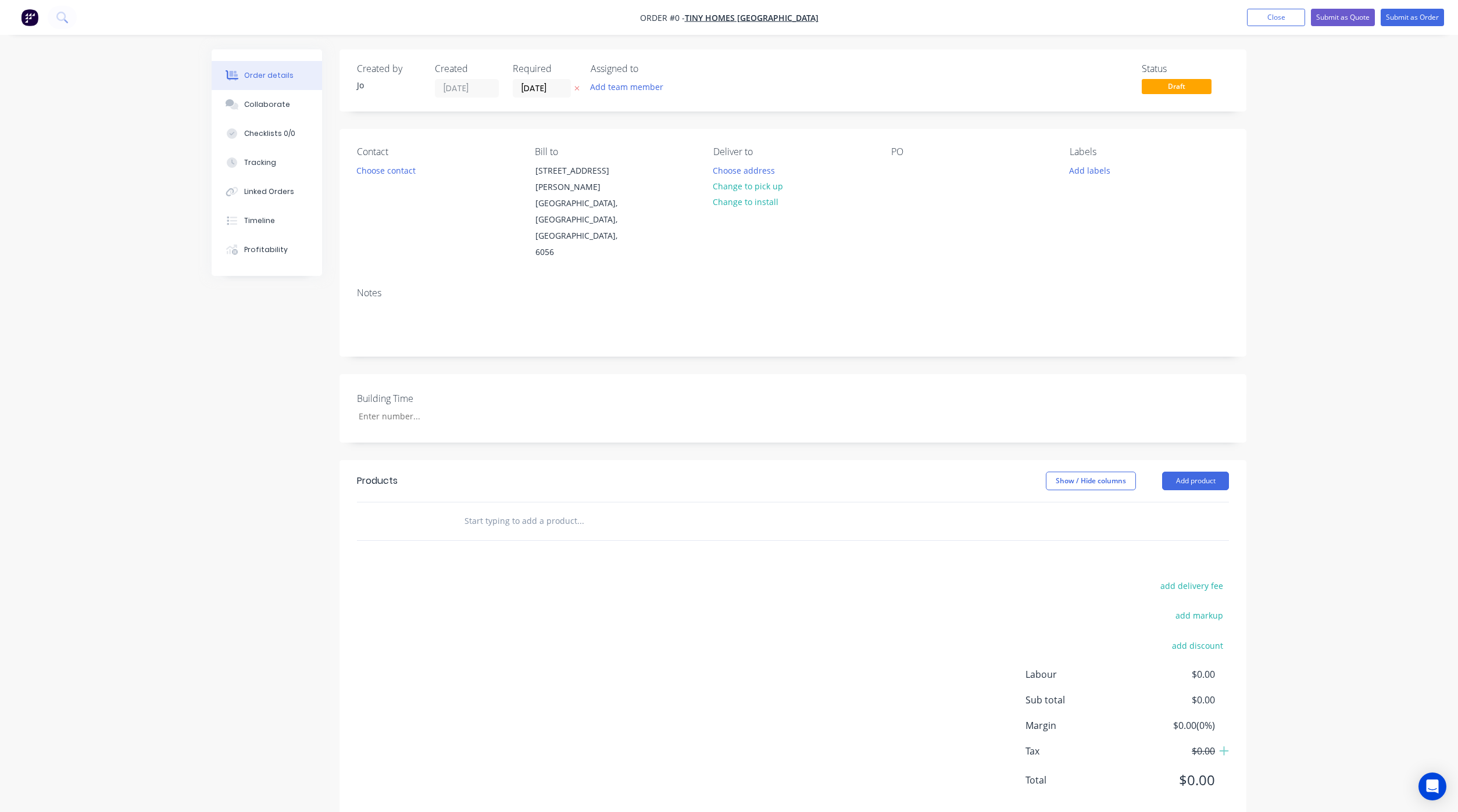
click at [550, 509] on input "text" at bounding box center [580, 521] width 232 height 23
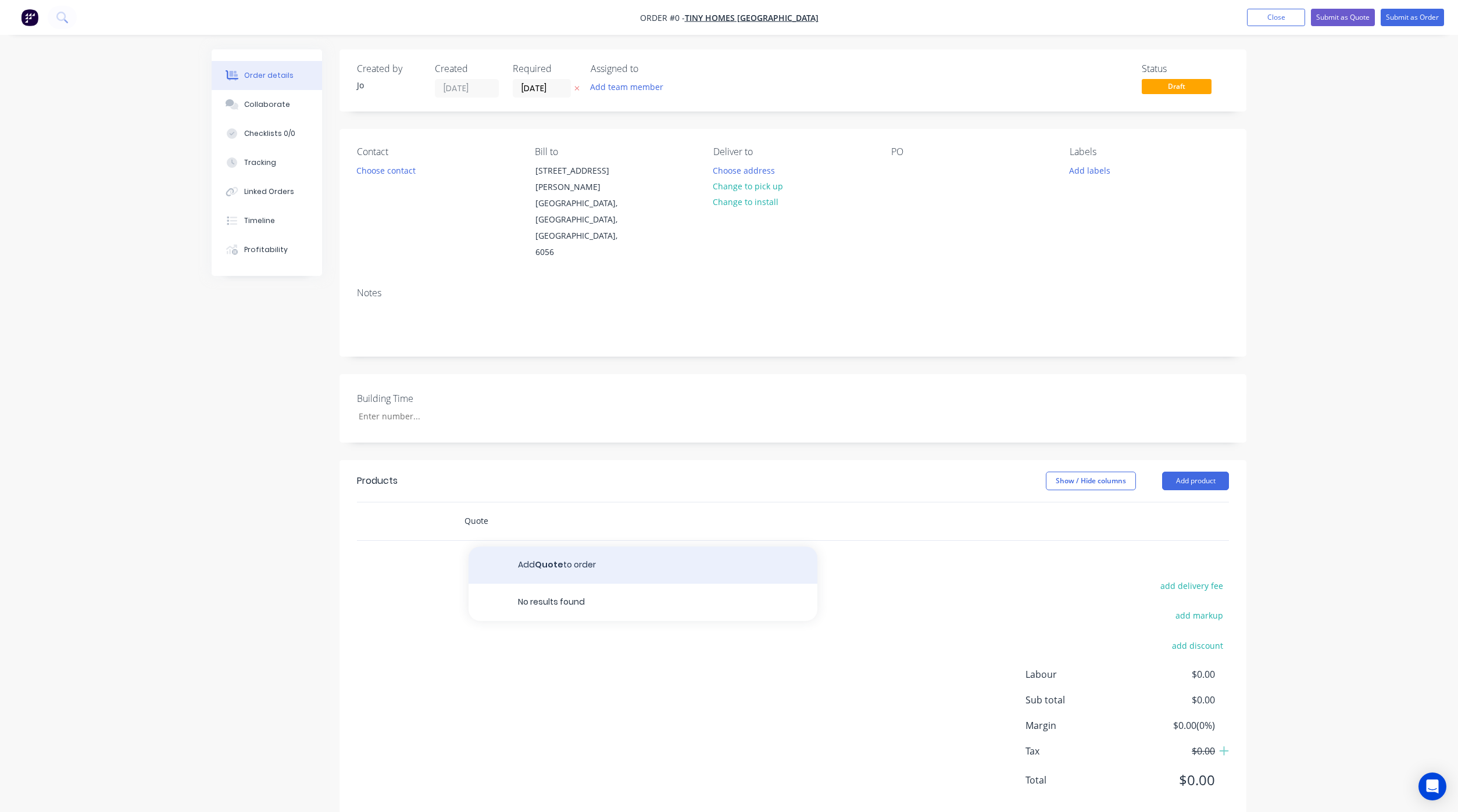
type input "Quote"
click at [582, 547] on button "Add Quote to order" at bounding box center [643, 565] width 349 height 37
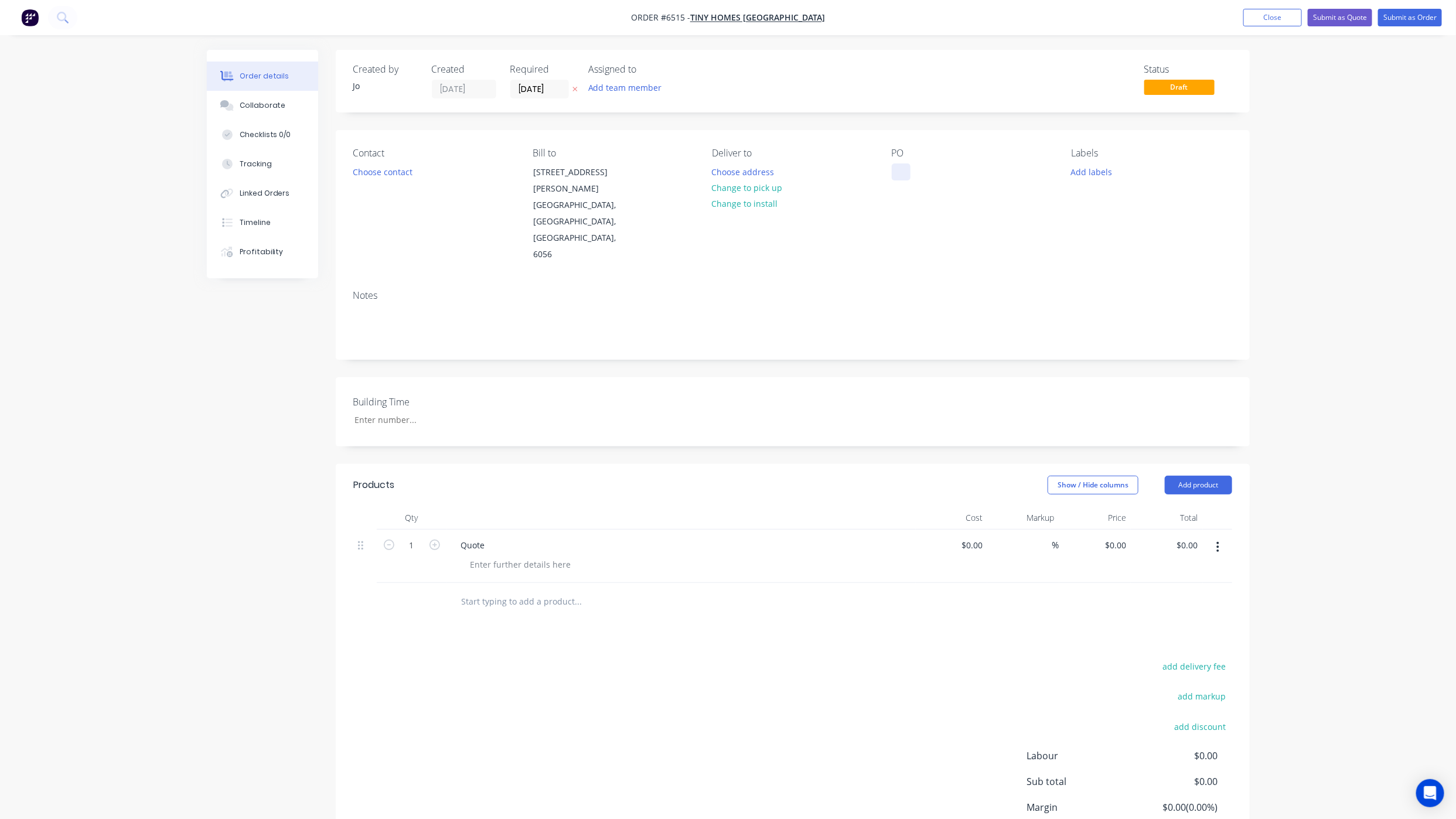
click at [904, 167] on div at bounding box center [901, 171] width 19 height 17
click at [266, 113] on button "Collaborate" at bounding box center [262, 105] width 111 height 30
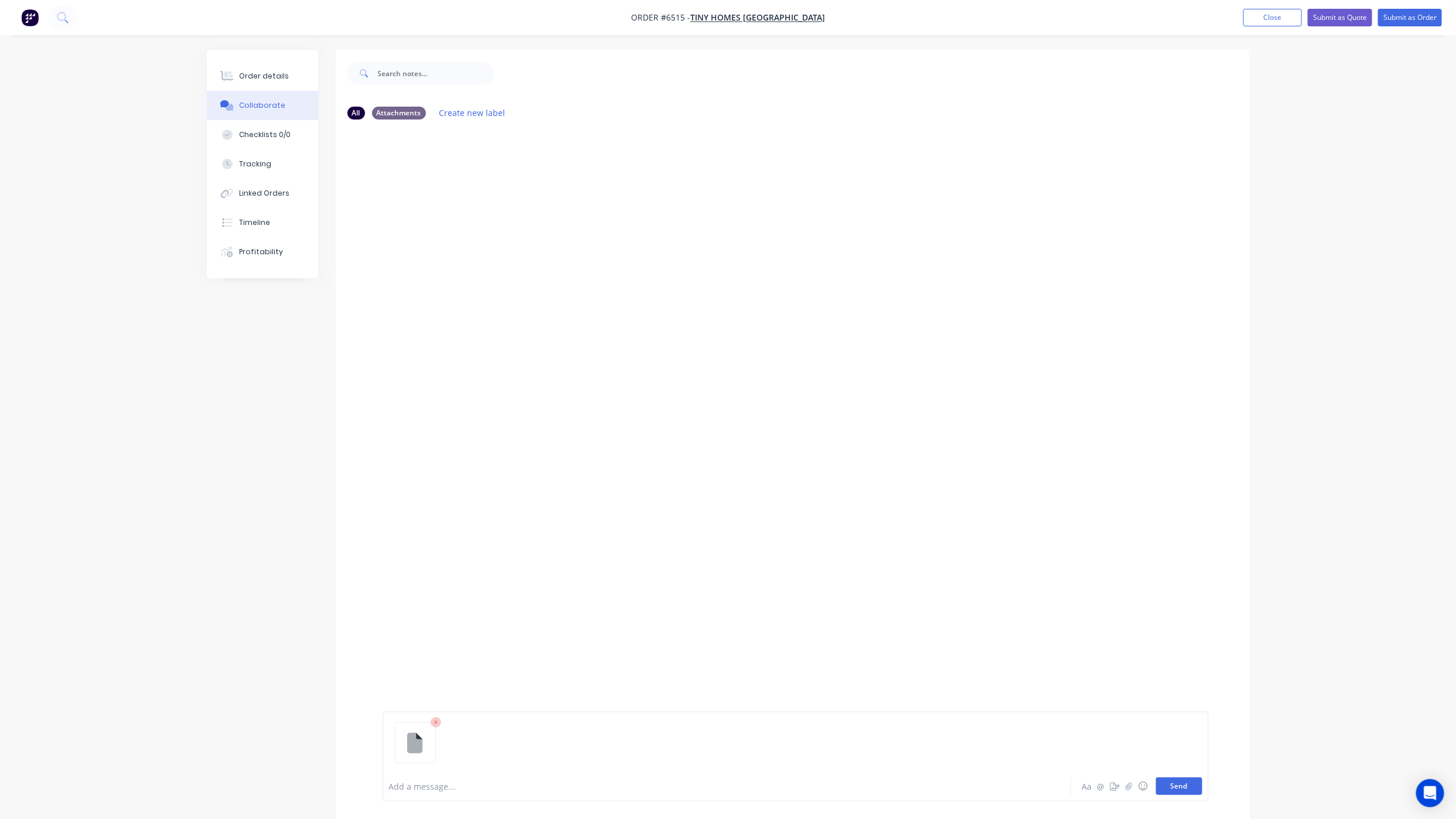
click at [1171, 781] on button "Send" at bounding box center [1178, 787] width 46 height 18
click at [264, 69] on button "Order details" at bounding box center [262, 77] width 111 height 30
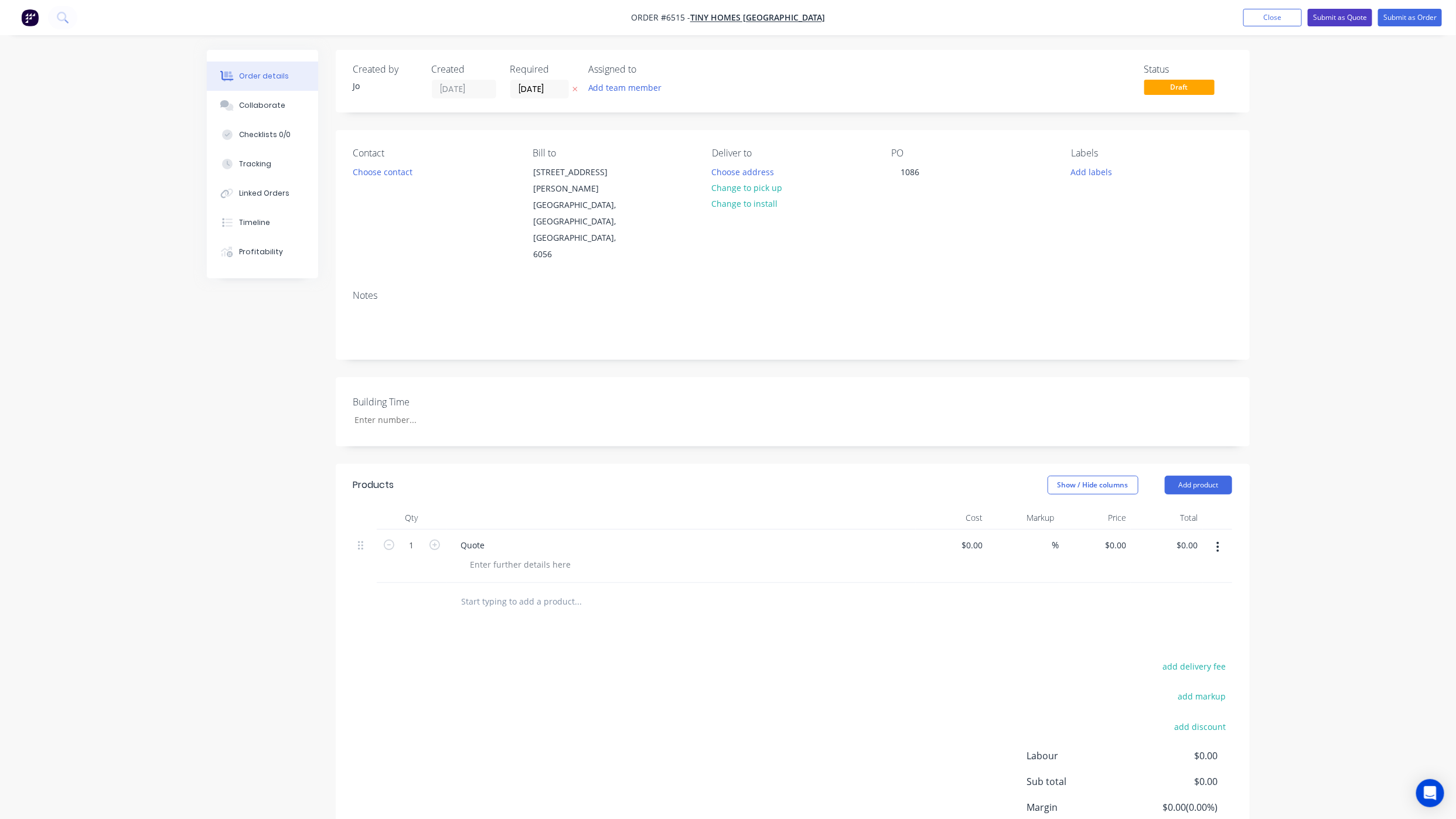
click at [1350, 20] on button "Submit as Quote" at bounding box center [1340, 18] width 64 height 18
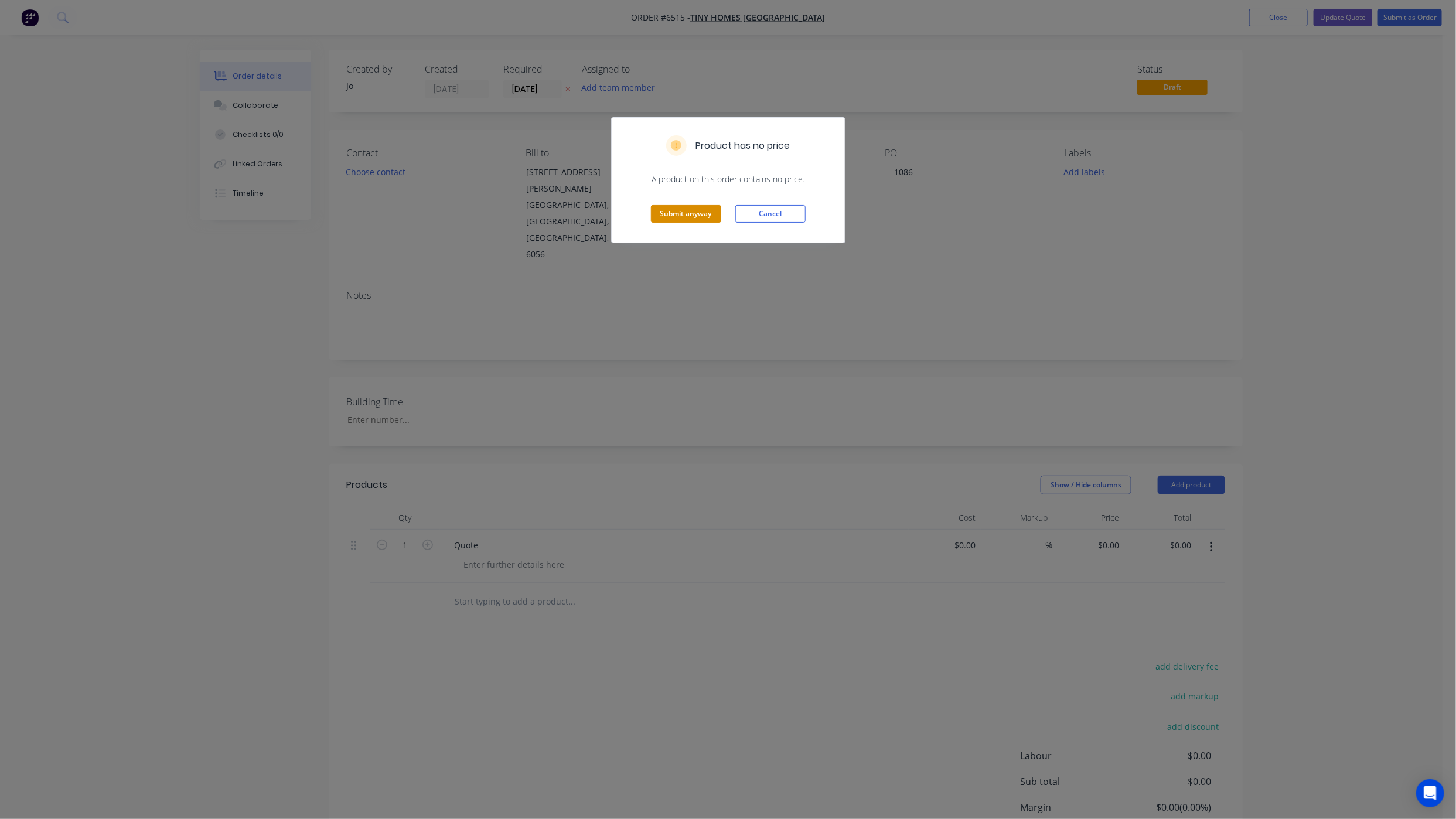
click at [677, 206] on button "Submit anyway" at bounding box center [685, 214] width 70 height 18
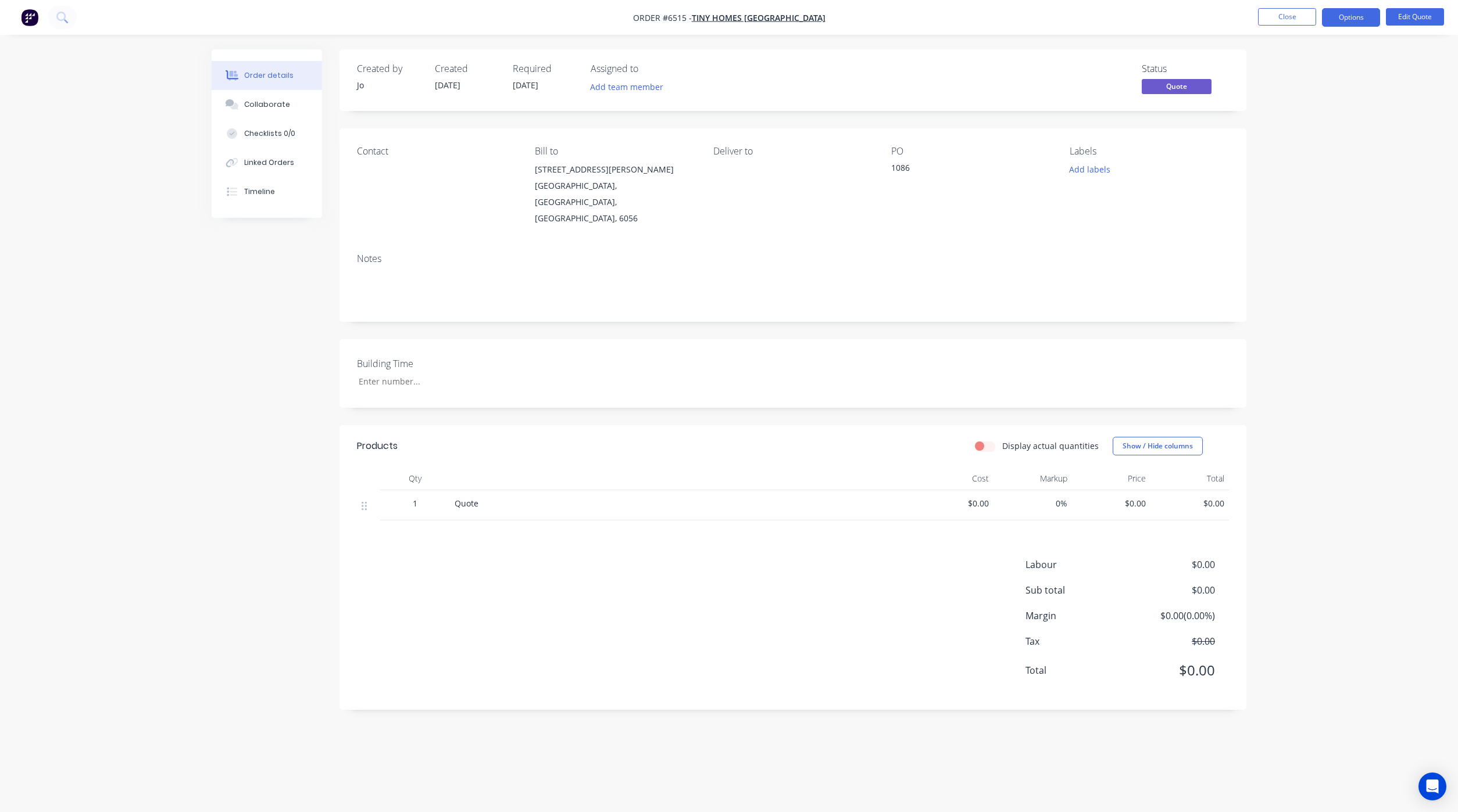
drag, startPoint x: 579, startPoint y: 789, endPoint x: 606, endPoint y: 721, distance: 73.2
click at [579, 789] on div "Order details Collaborate Checklists 0/0 Linked Orders Timeline Order details C…" at bounding box center [729, 406] width 1458 height 812
click at [1267, 21] on button "Close" at bounding box center [1287, 17] width 59 height 18
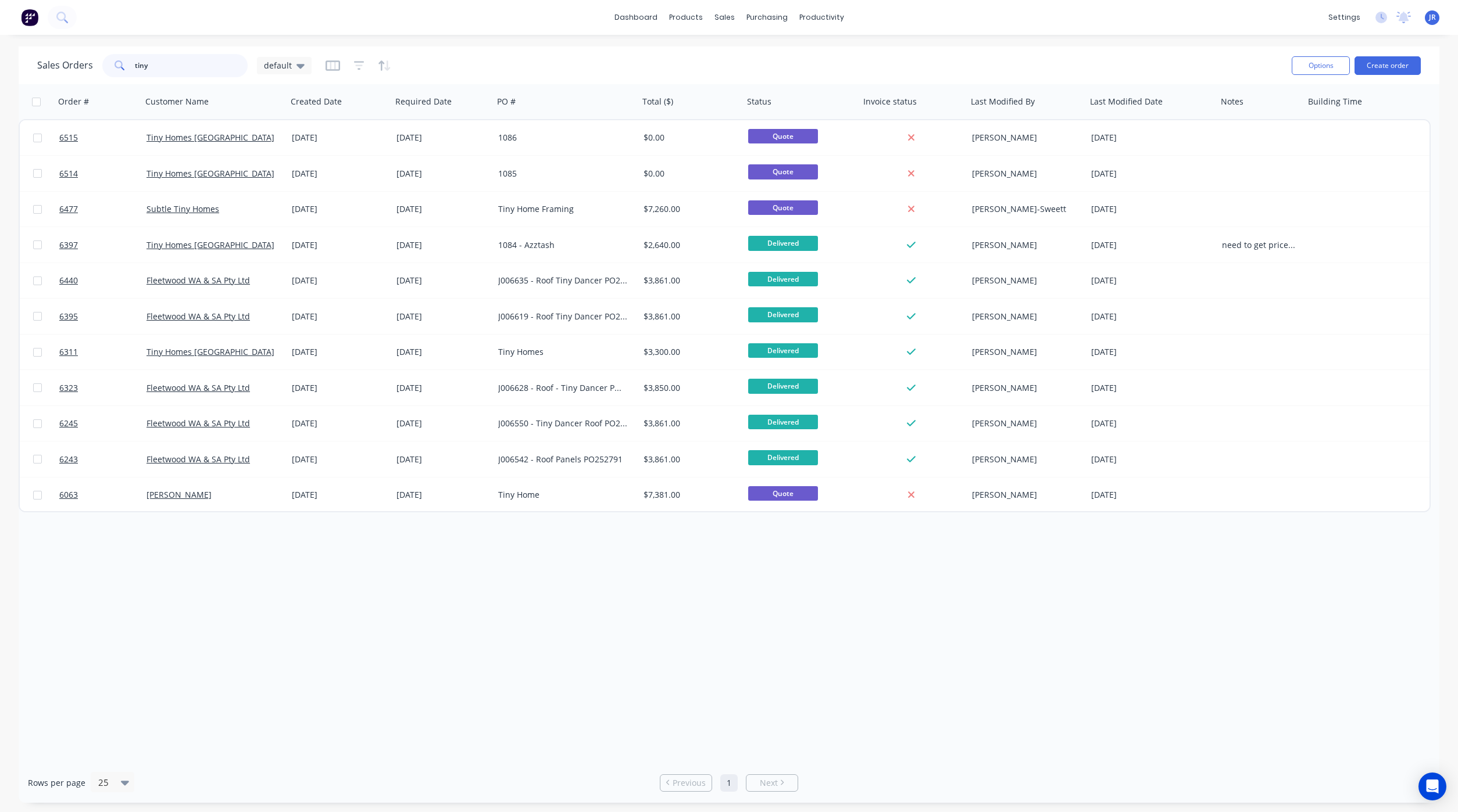
drag, startPoint x: 173, startPoint y: 59, endPoint x: 31, endPoint y: 42, distance: 143.0
click at [28, 47] on div "Sales Orders tiny default Options Create order" at bounding box center [729, 65] width 1421 height 38
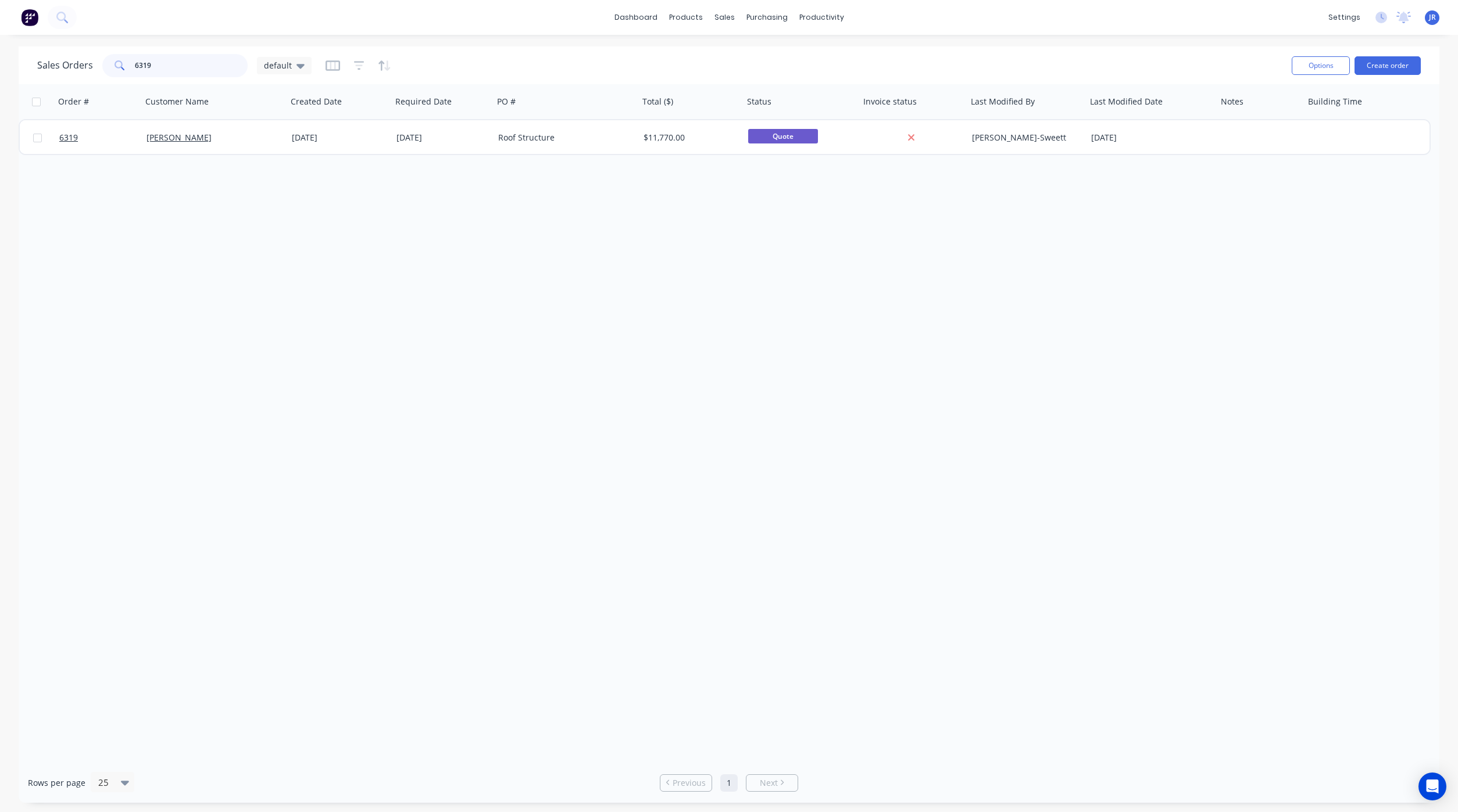
drag, startPoint x: 161, startPoint y: 64, endPoint x: -31, endPoint y: 38, distance: 193.8
click at [0, 38] on html "dashboard products sales purchasing productivity dashboard products Product Cat…" at bounding box center [729, 406] width 1458 height 812
type input "6193"
drag, startPoint x: 1298, startPoint y: 565, endPoint x: 1296, endPoint y: 558, distance: 7.3
click at [1298, 565] on div "Order # Customer Name Created Date Required Date PO # Total ($) Status Invoice …" at bounding box center [729, 423] width 1421 height 678
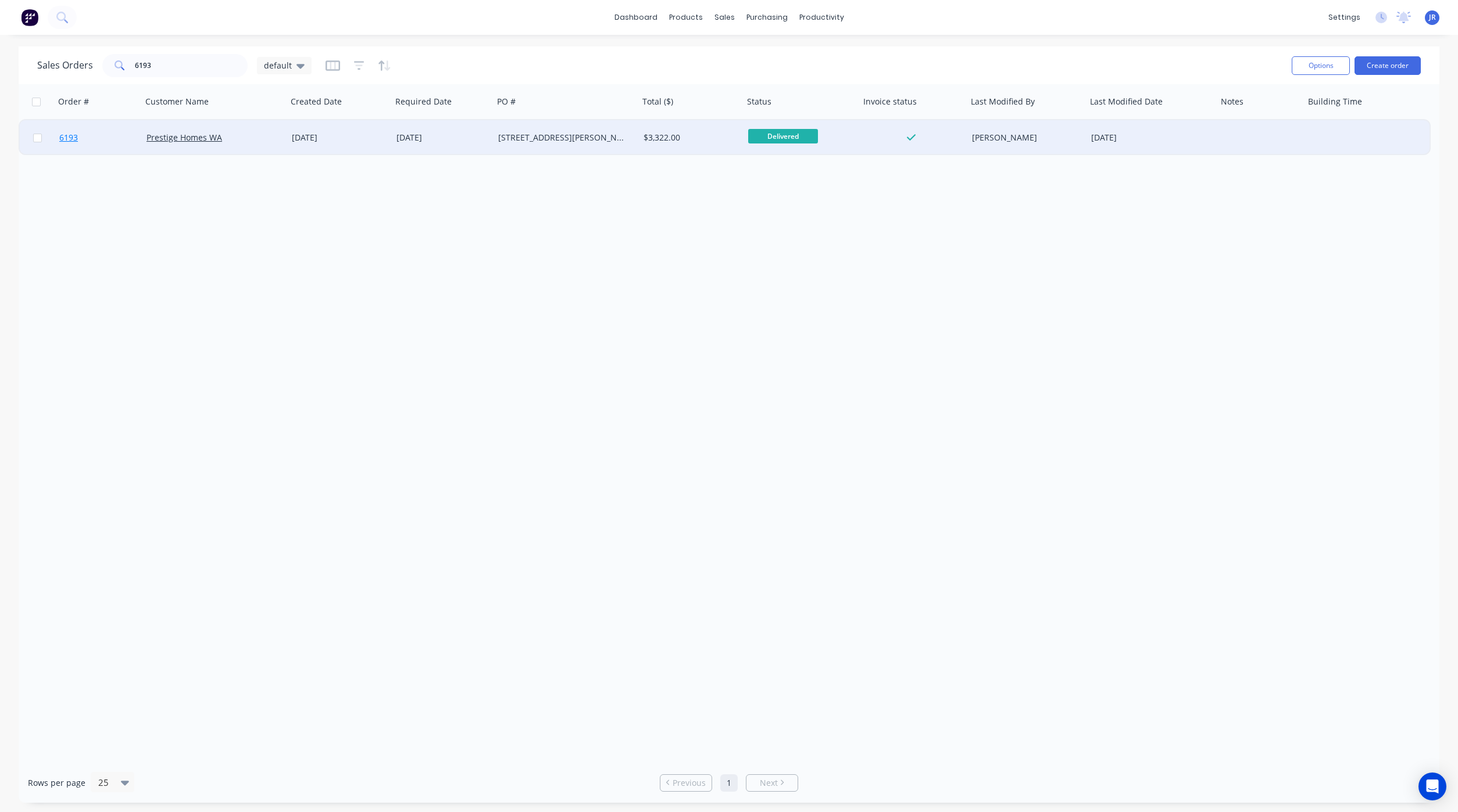
click at [82, 131] on link "6193" at bounding box center [103, 138] width 87 height 35
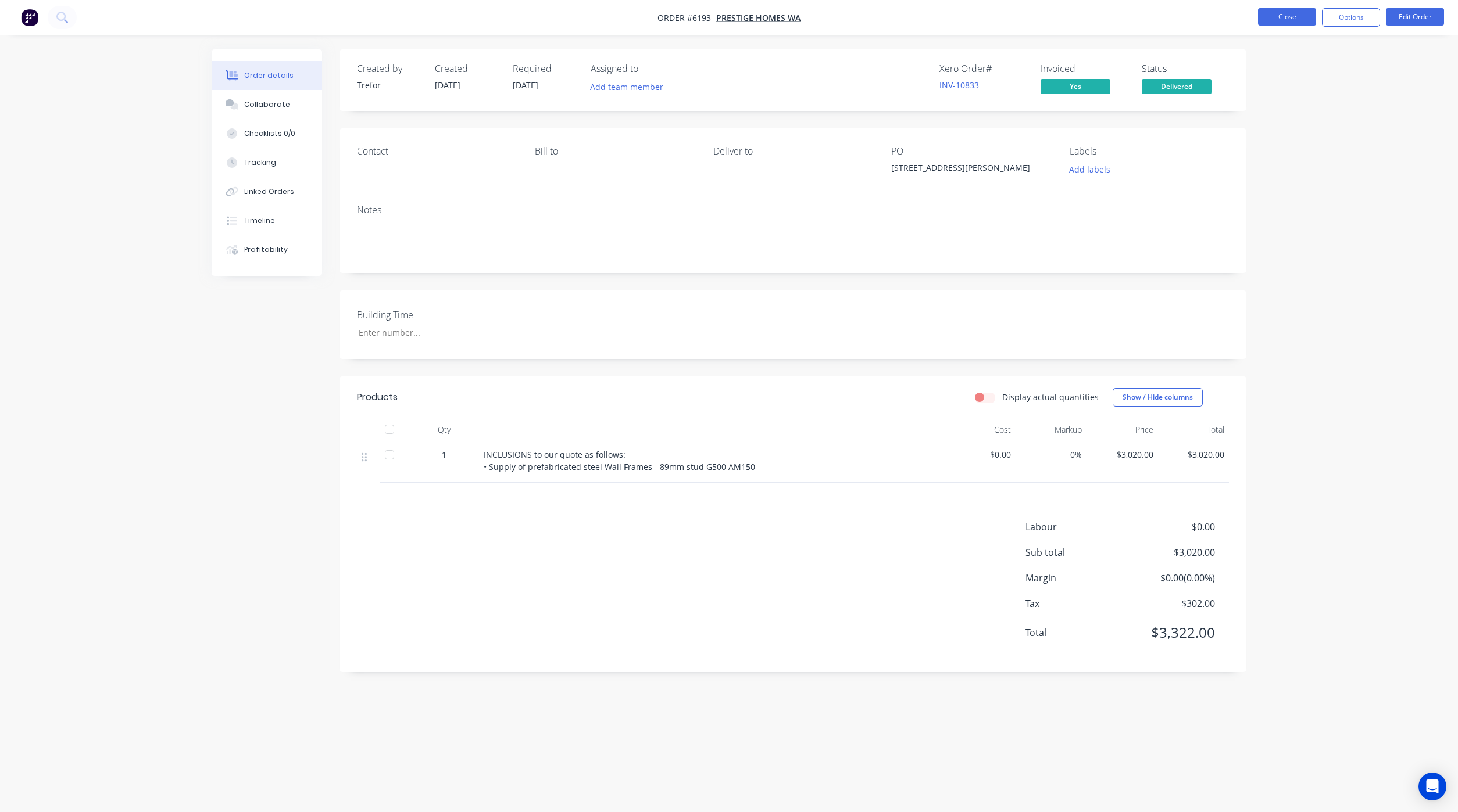
click at [1265, 23] on button "Close" at bounding box center [1287, 17] width 59 height 18
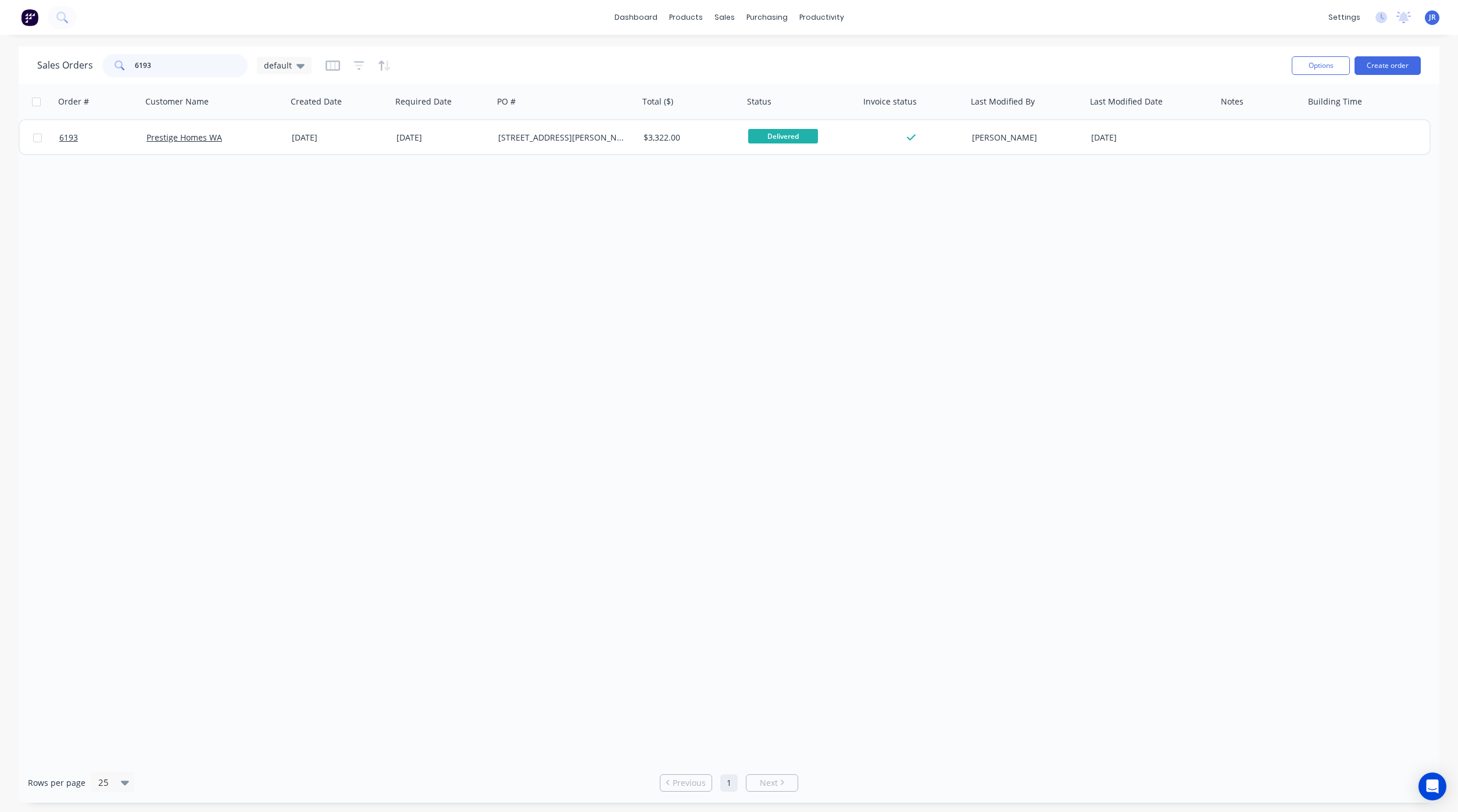
drag, startPoint x: 164, startPoint y: 61, endPoint x: 0, endPoint y: 42, distance: 165.1
click at [0, 42] on html "dashboard products sales purchasing productivity dashboard products Product Cat…" at bounding box center [729, 406] width 1458 height 812
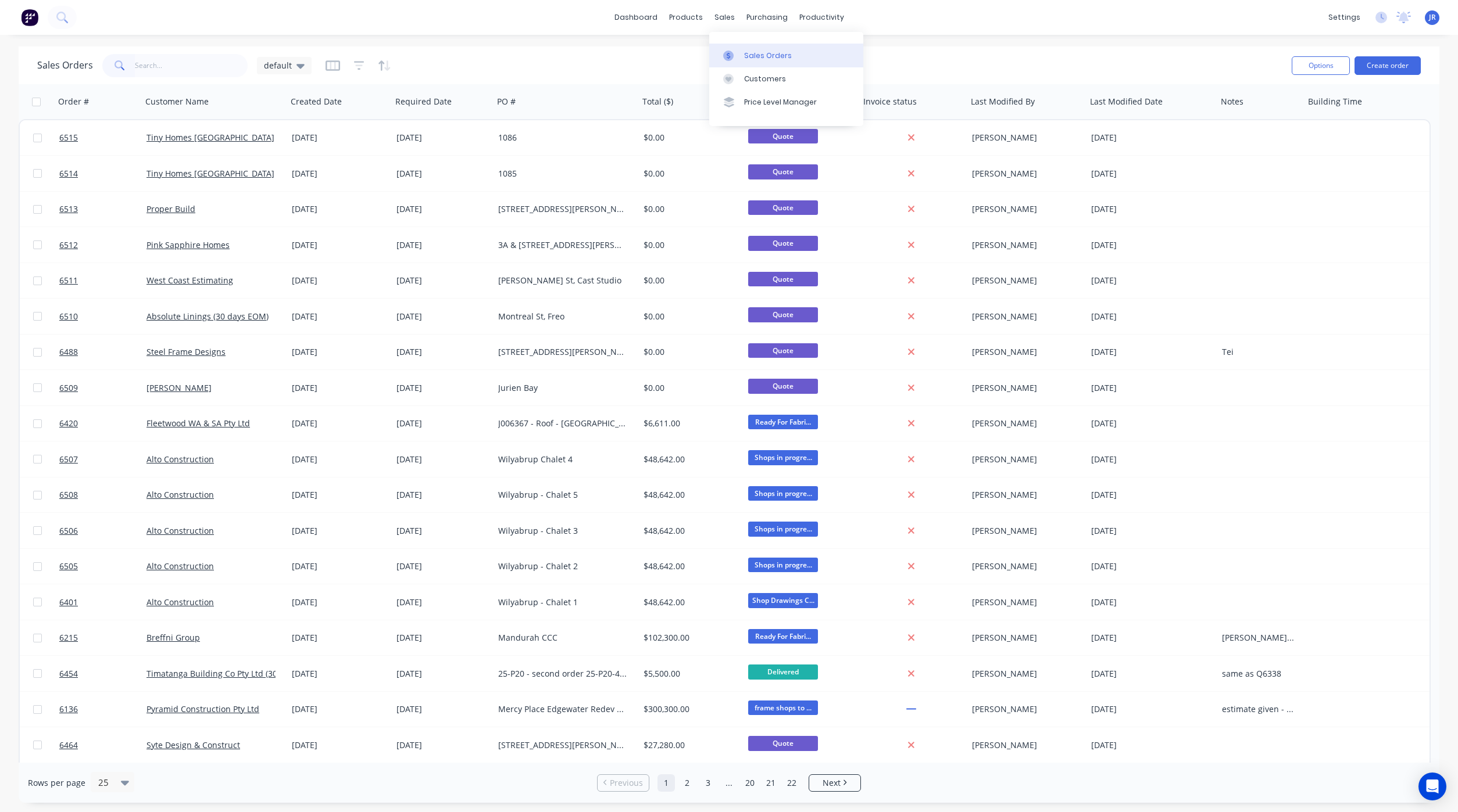
click at [728, 56] on icon at bounding box center [728, 56] width 11 height 11
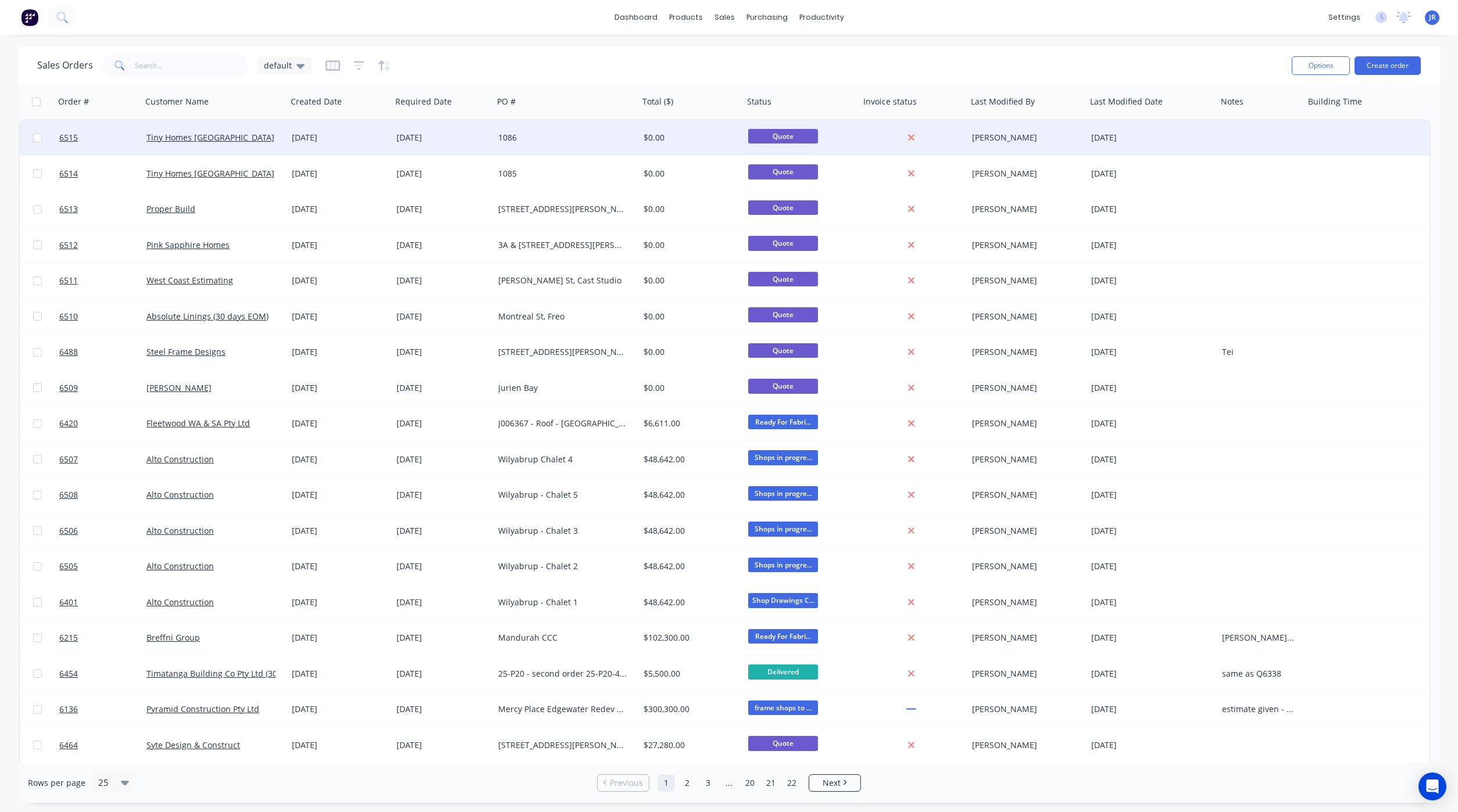
click at [1240, 135] on div at bounding box center [1260, 138] width 87 height 35
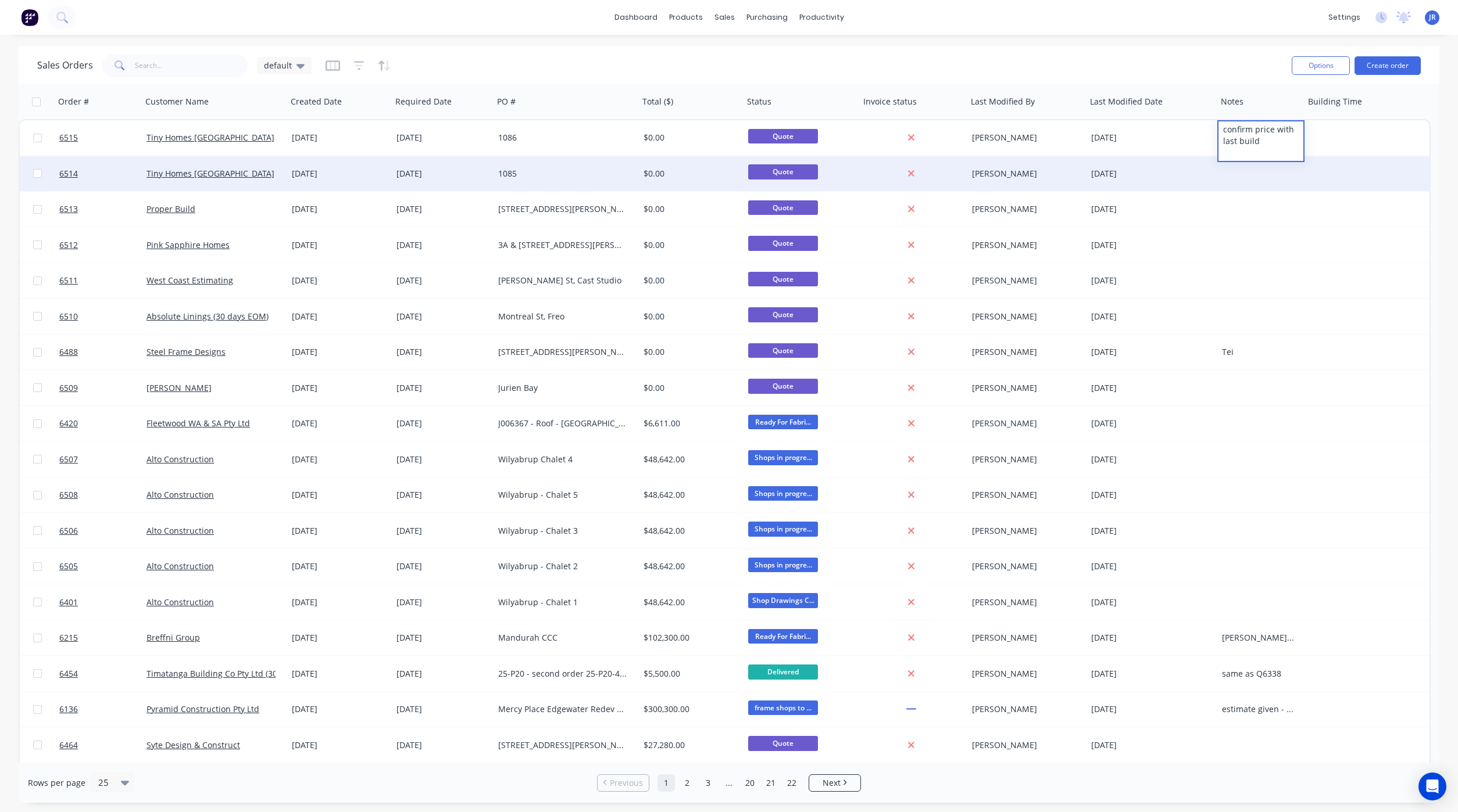
click at [1244, 166] on div at bounding box center [1260, 174] width 87 height 35
click at [1245, 175] on div at bounding box center [1260, 174] width 87 height 35
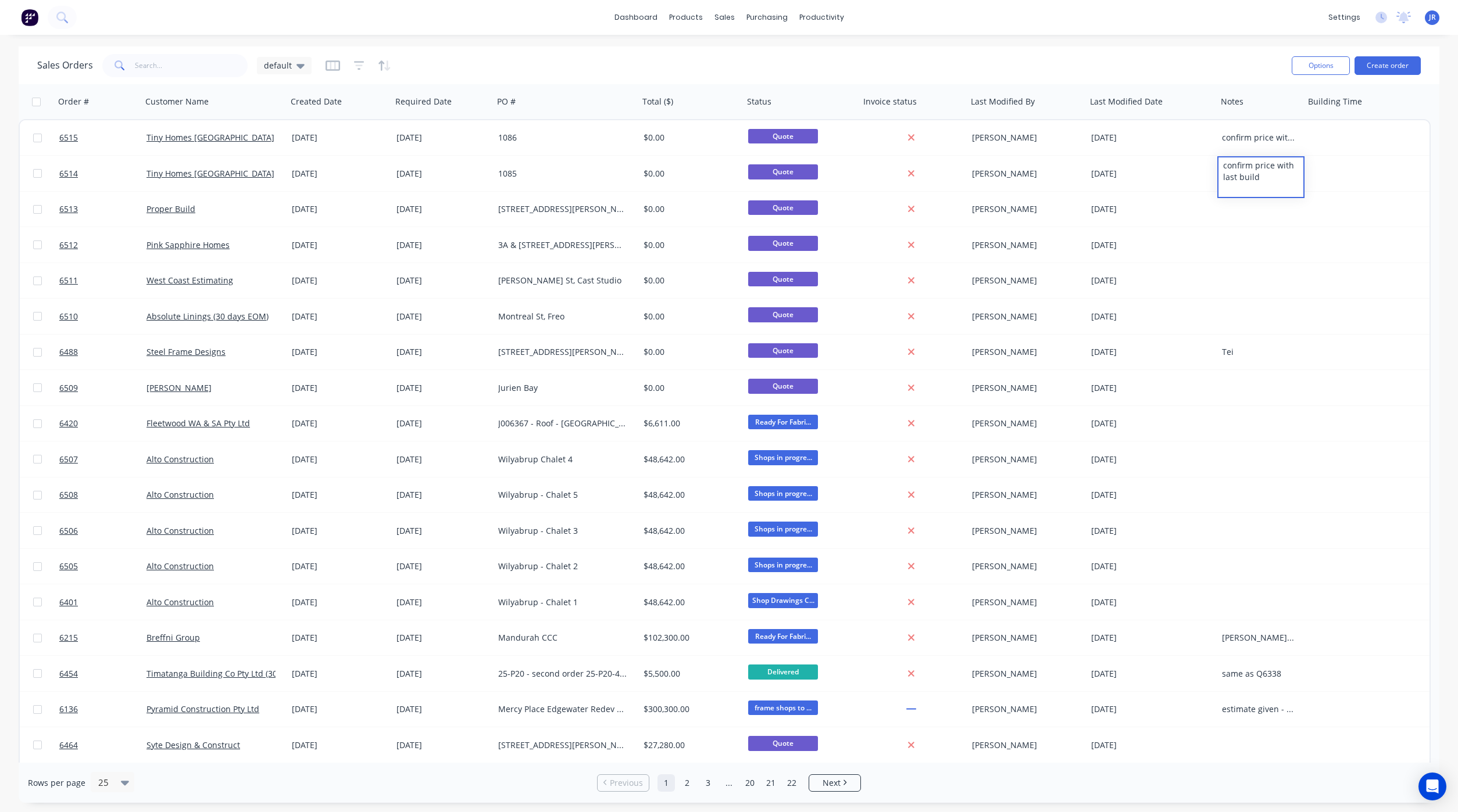
click at [1454, 308] on div "Sales Orders default Options Create order Order # Customer Name Created Date Re…" at bounding box center [729, 425] width 1458 height 756
click at [1280, 80] on link "Team" at bounding box center [1289, 79] width 154 height 23
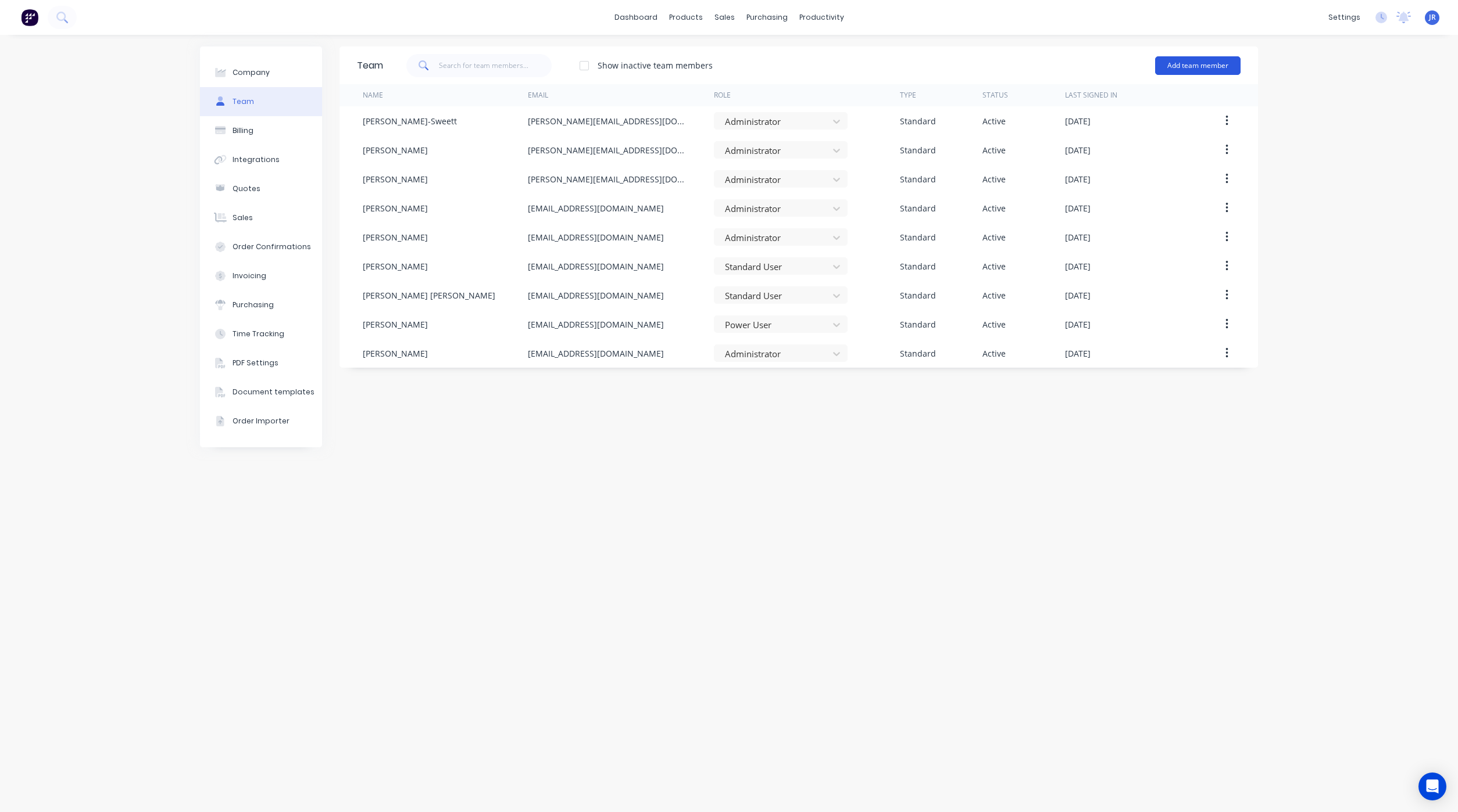
click at [1194, 63] on button "Add team member" at bounding box center [1198, 65] width 86 height 19
click at [1103, 102] on span "A team member that can login to Factory" at bounding box center [1146, 104] width 165 height 11
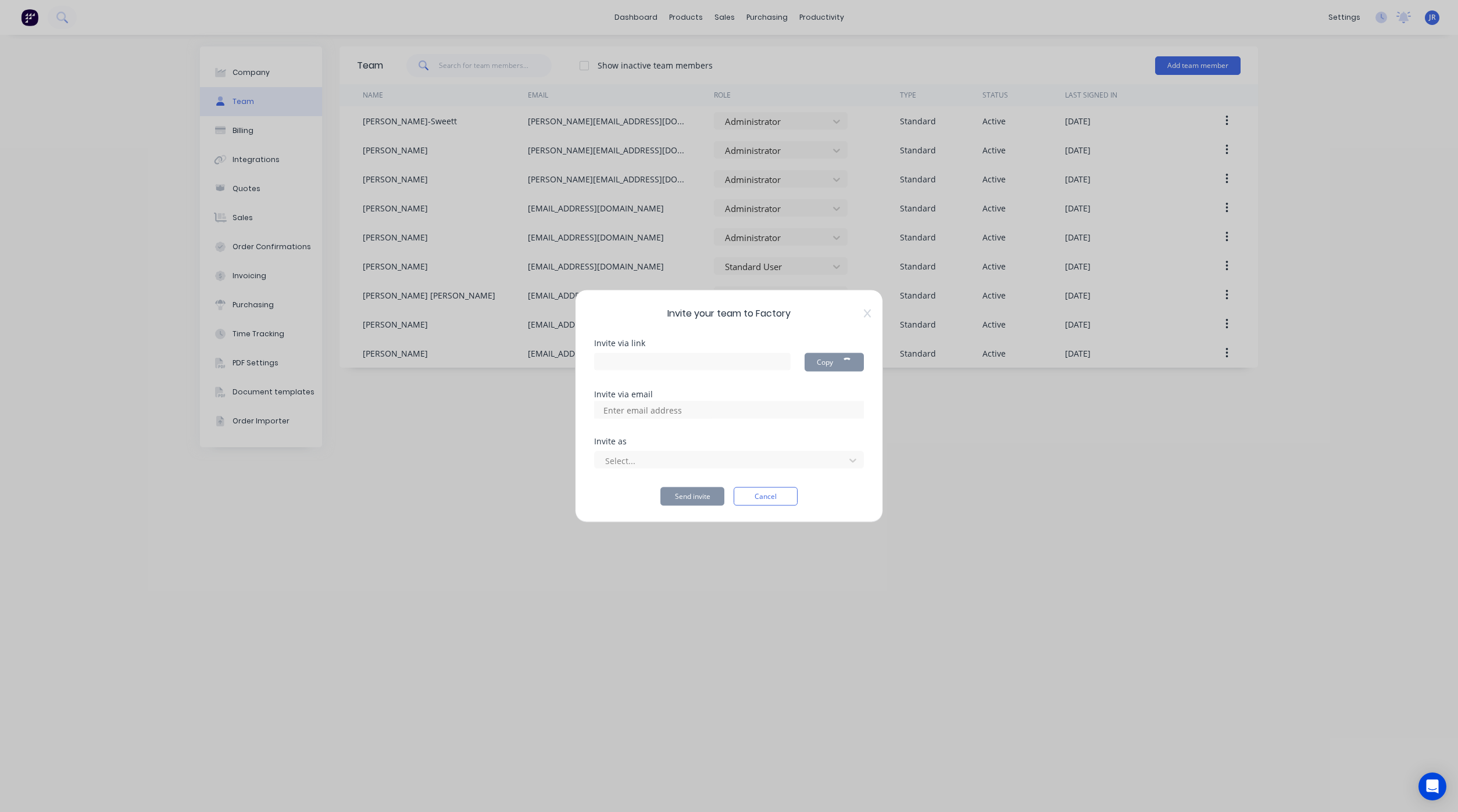
type input "[URL][DOMAIN_NAME]"
click at [655, 416] on input at bounding box center [654, 410] width 116 height 18
type input "[EMAIL_ADDRESS][DOMAIN_NAME]"
click at [625, 462] on div at bounding box center [721, 460] width 234 height 15
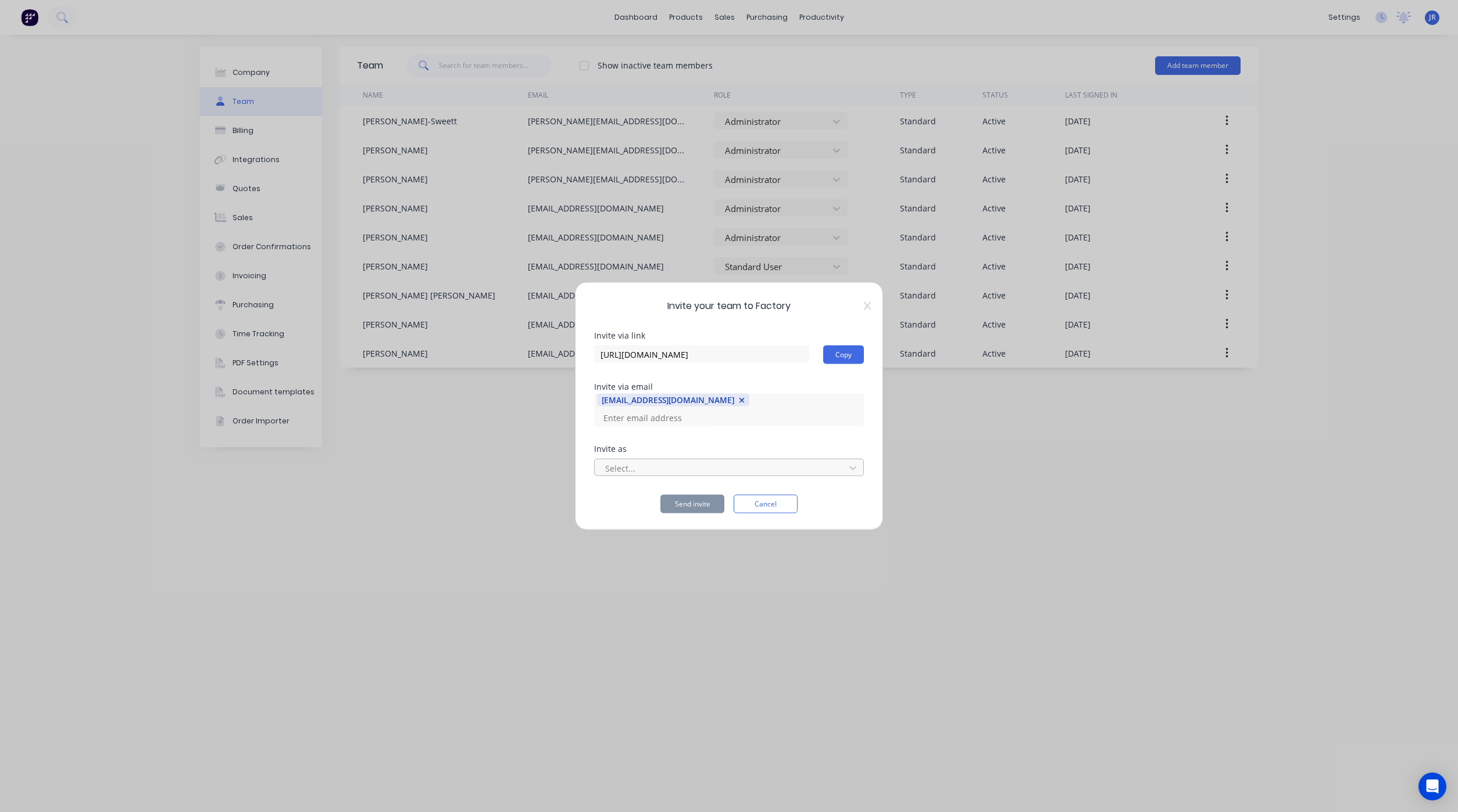
click at [625, 462] on div at bounding box center [721, 467] width 234 height 15
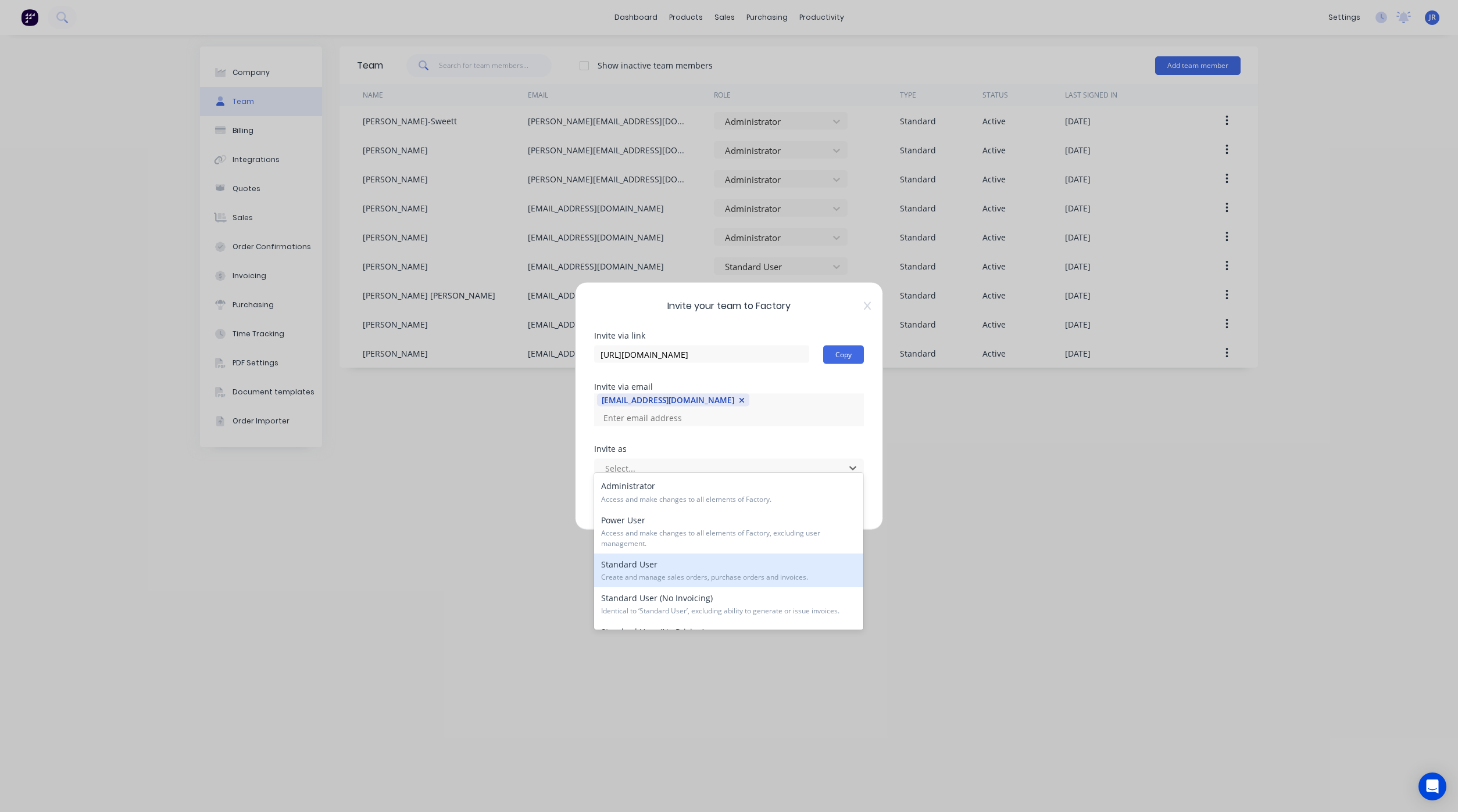
click at [634, 579] on span "Create and manage sales orders, purchase orders and invoices." at bounding box center [728, 577] width 255 height 11
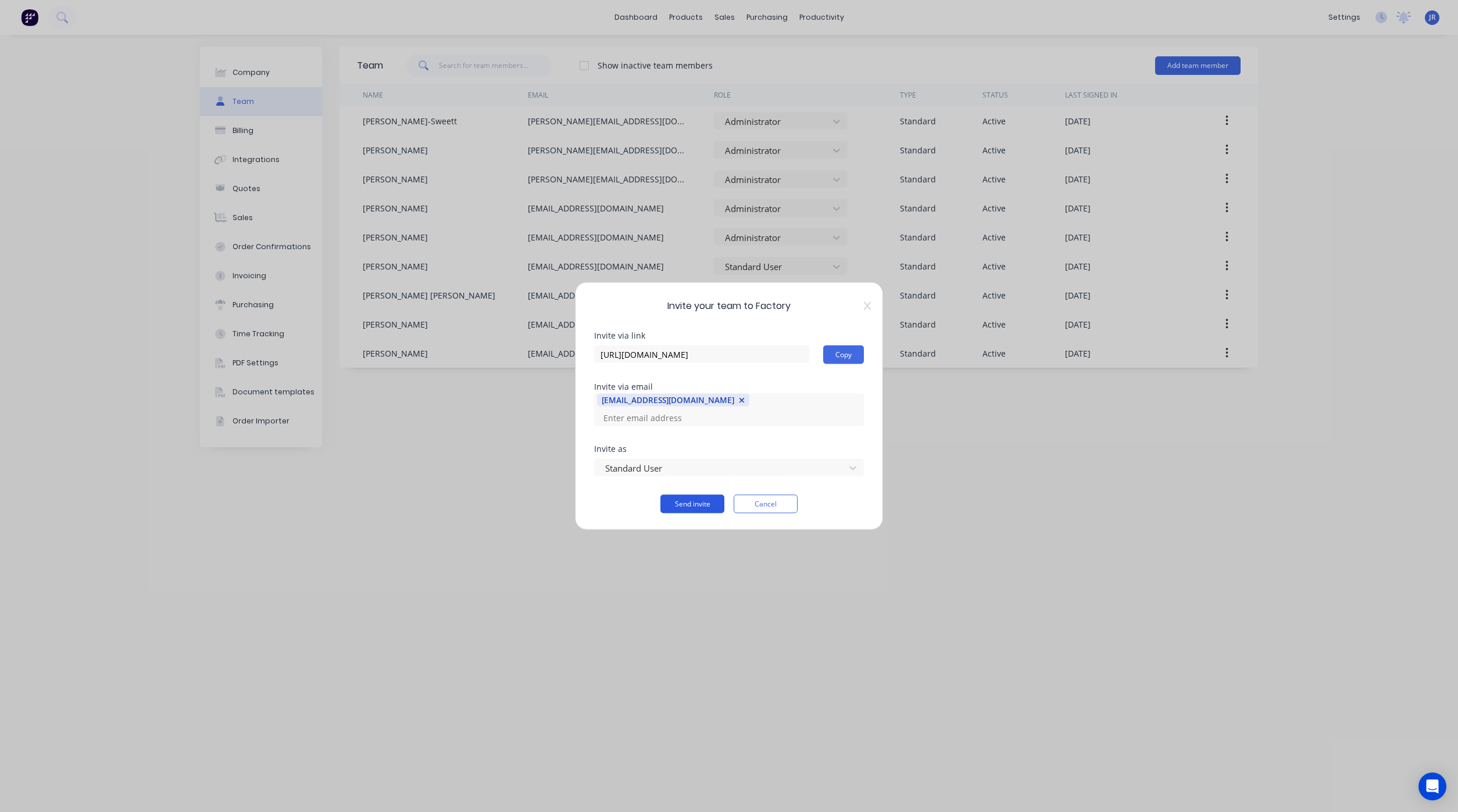
click at [696, 496] on button "Send invite" at bounding box center [691, 504] width 63 height 19
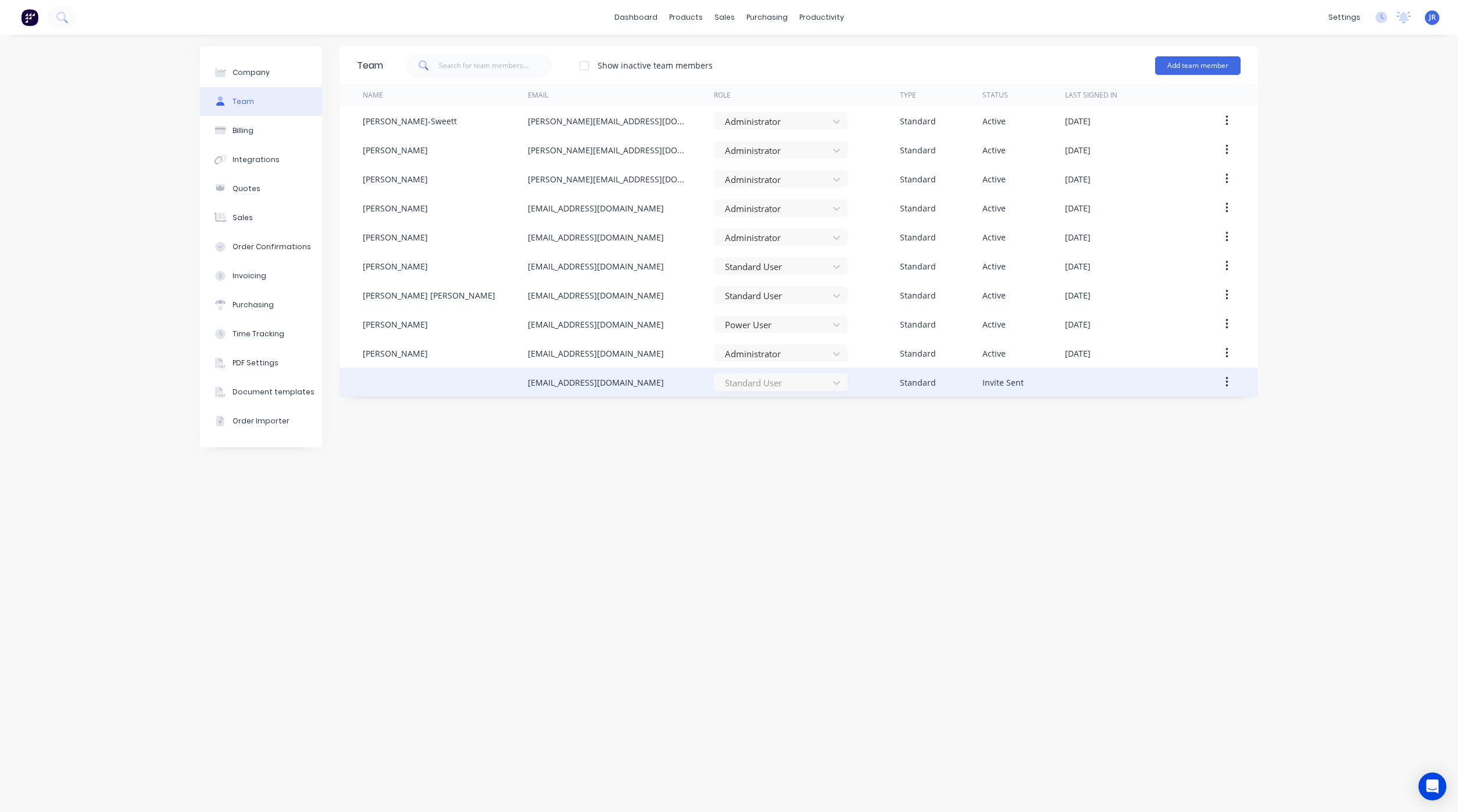
click at [1226, 376] on icon "button" at bounding box center [1227, 382] width 3 height 13
click at [1167, 419] on div "Cancel Invite" at bounding box center [1186, 412] width 90 height 17
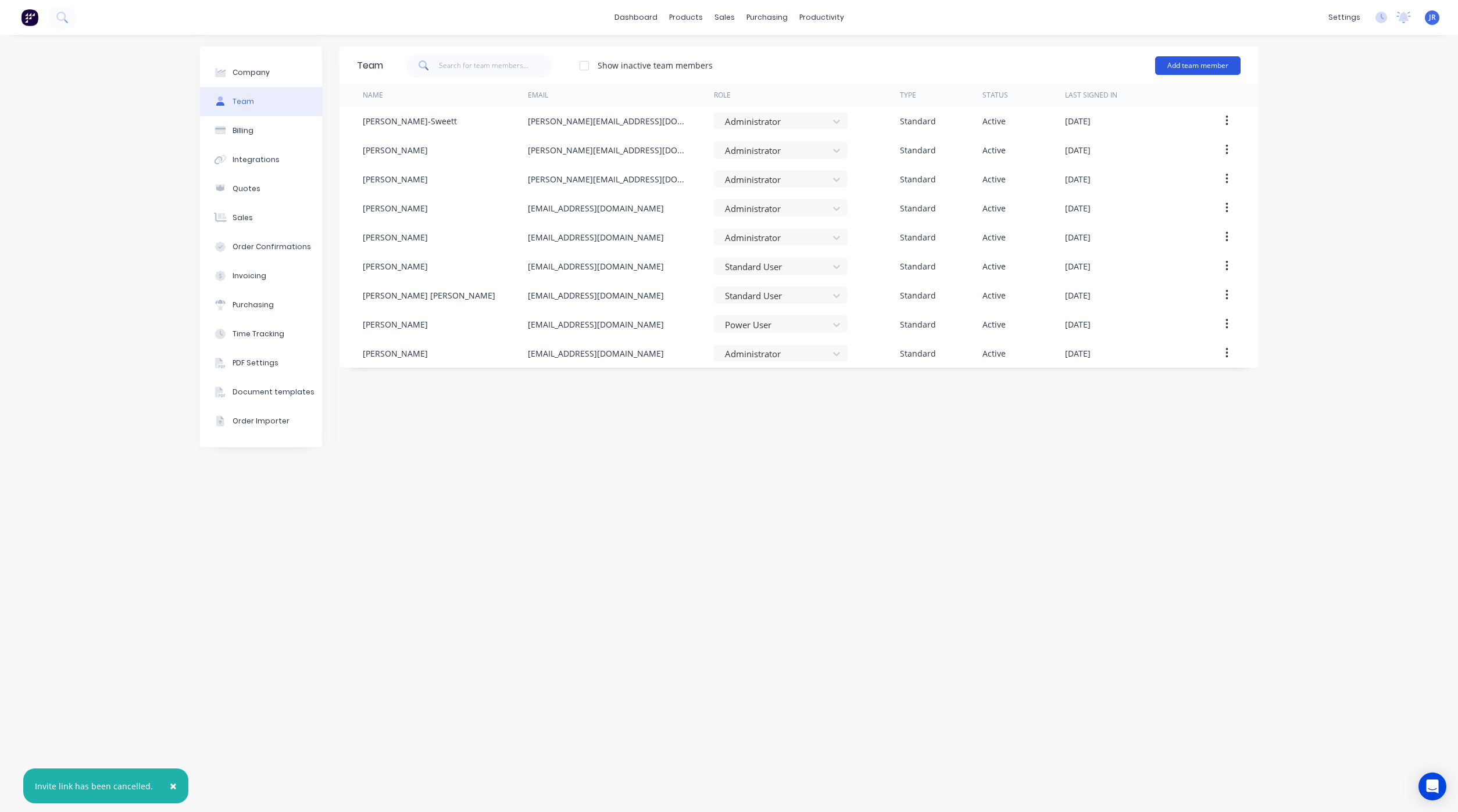
click at [1187, 63] on button "Add team member" at bounding box center [1198, 65] width 86 height 19
click at [1149, 100] on span "A team member that can login to Factory" at bounding box center [1146, 104] width 165 height 11
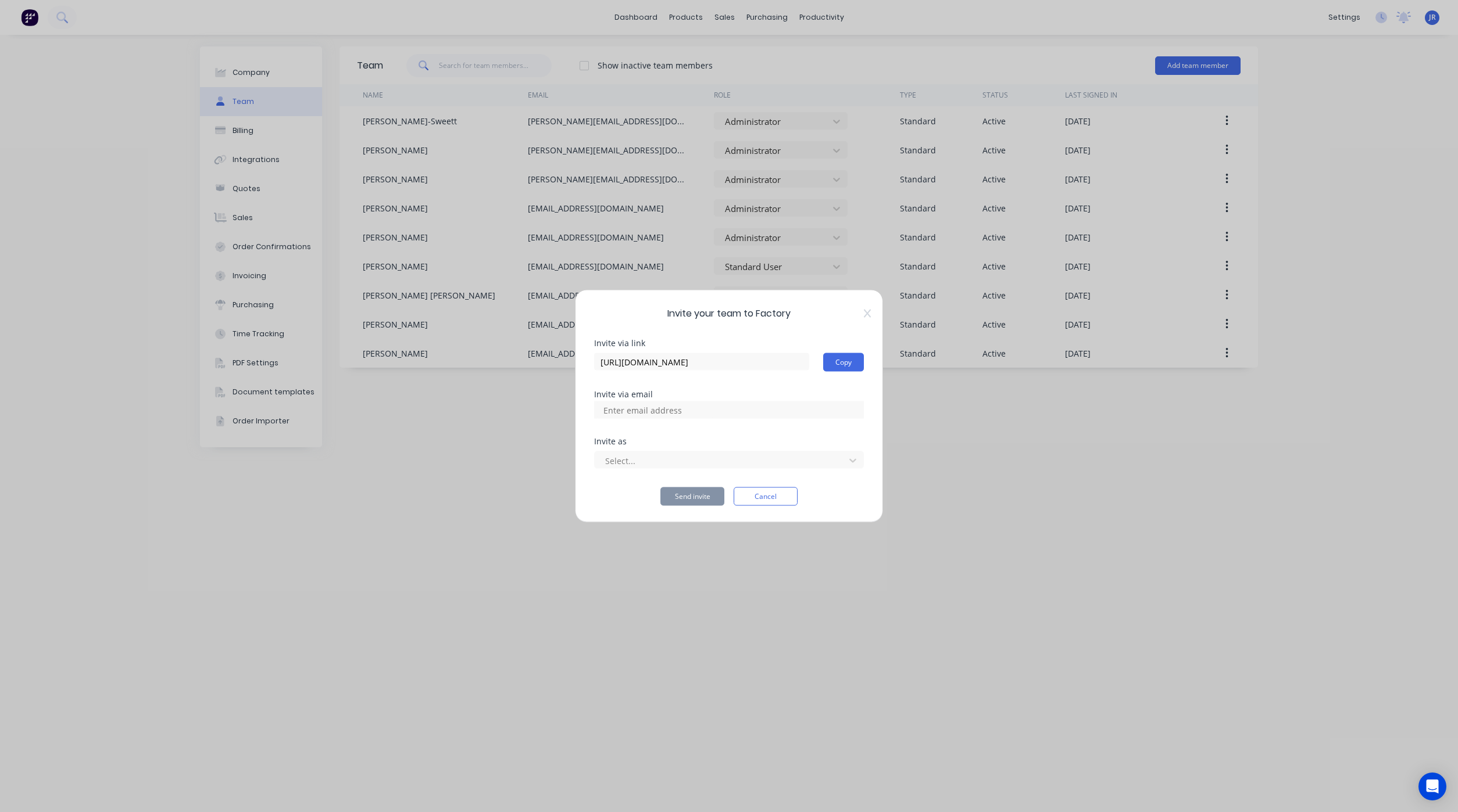
click at [642, 416] on input at bounding box center [654, 410] width 116 height 18
type input "[PERSON_NAME]"
click at [658, 410] on input at bounding box center [654, 410] width 116 height 18
click at [694, 415] on input "[EMAIL_ADDRESS][DOMAIN_NAME]" at bounding box center [654, 410] width 116 height 18
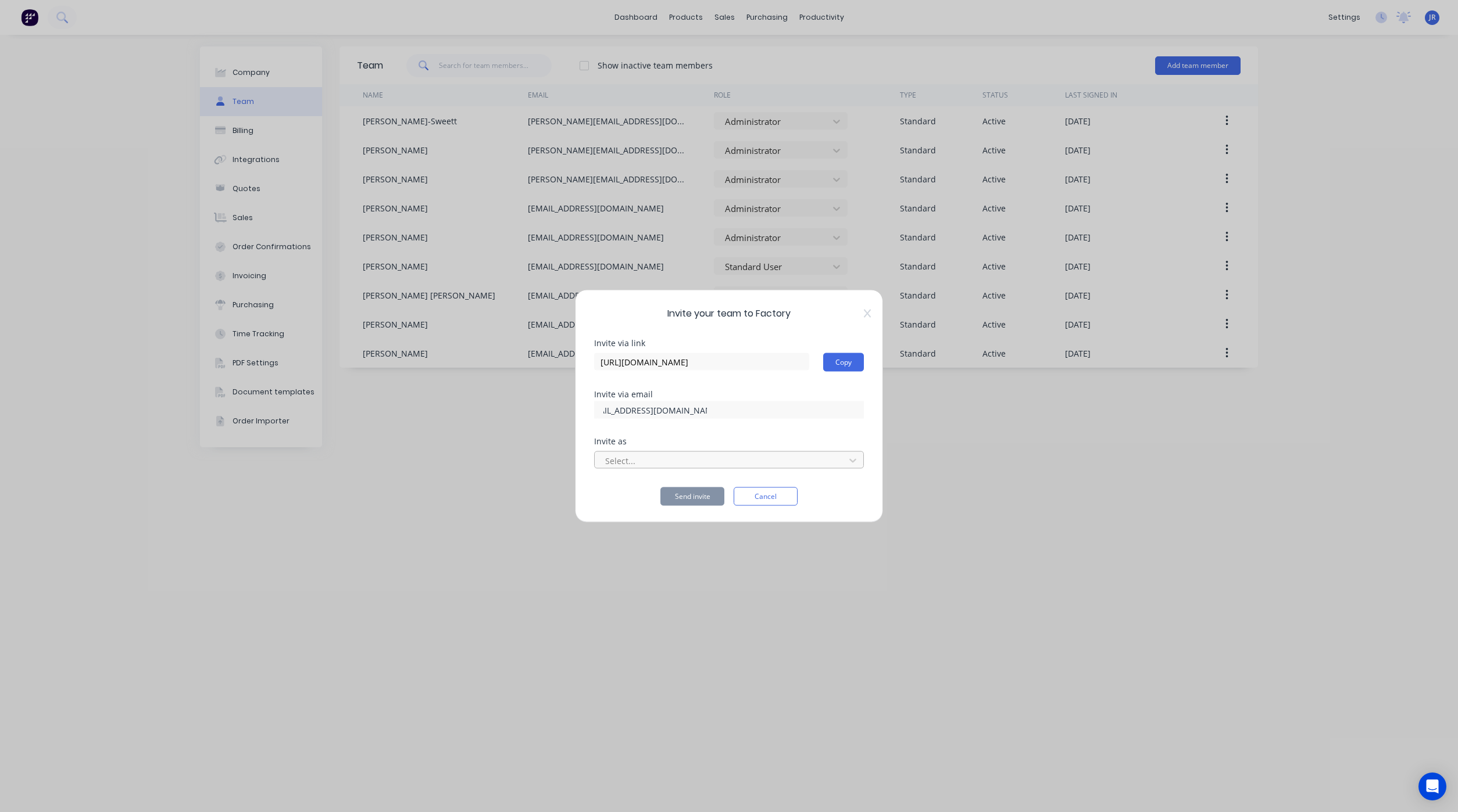
type input "[EMAIL_ADDRESS][DOMAIN_NAME]"
click at [647, 461] on div at bounding box center [721, 460] width 234 height 15
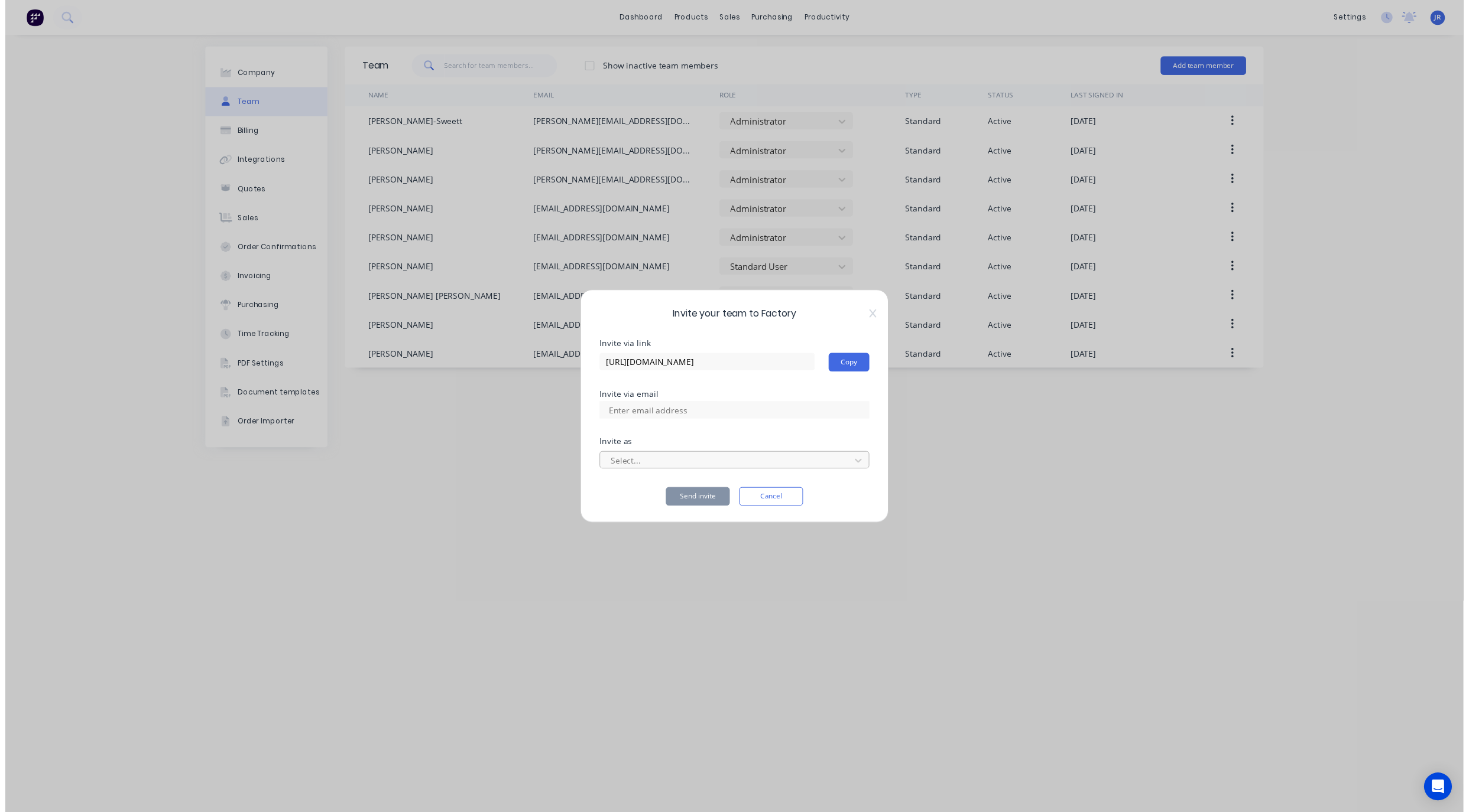
scroll to position [0, 0]
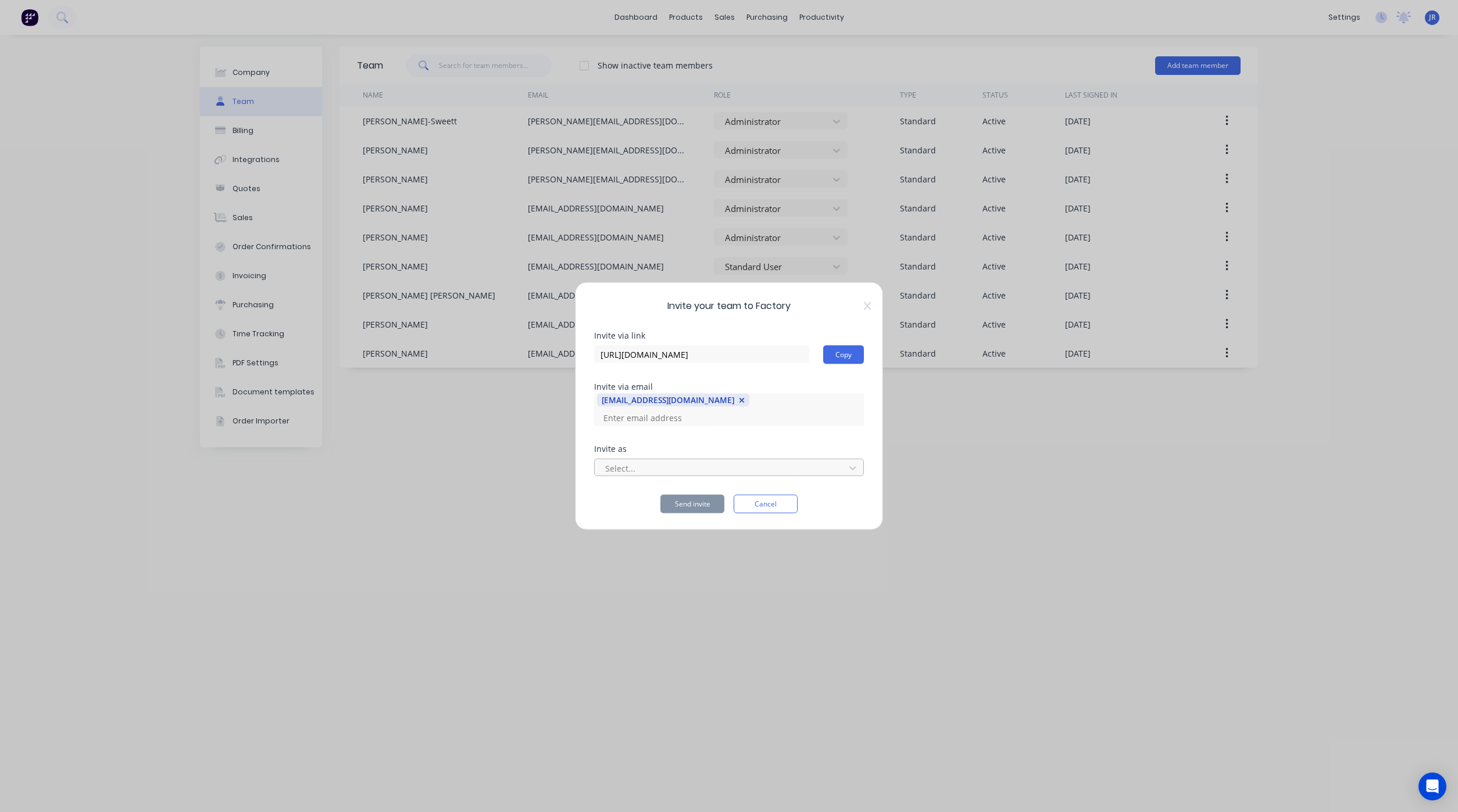
click at [649, 461] on div at bounding box center [721, 467] width 234 height 15
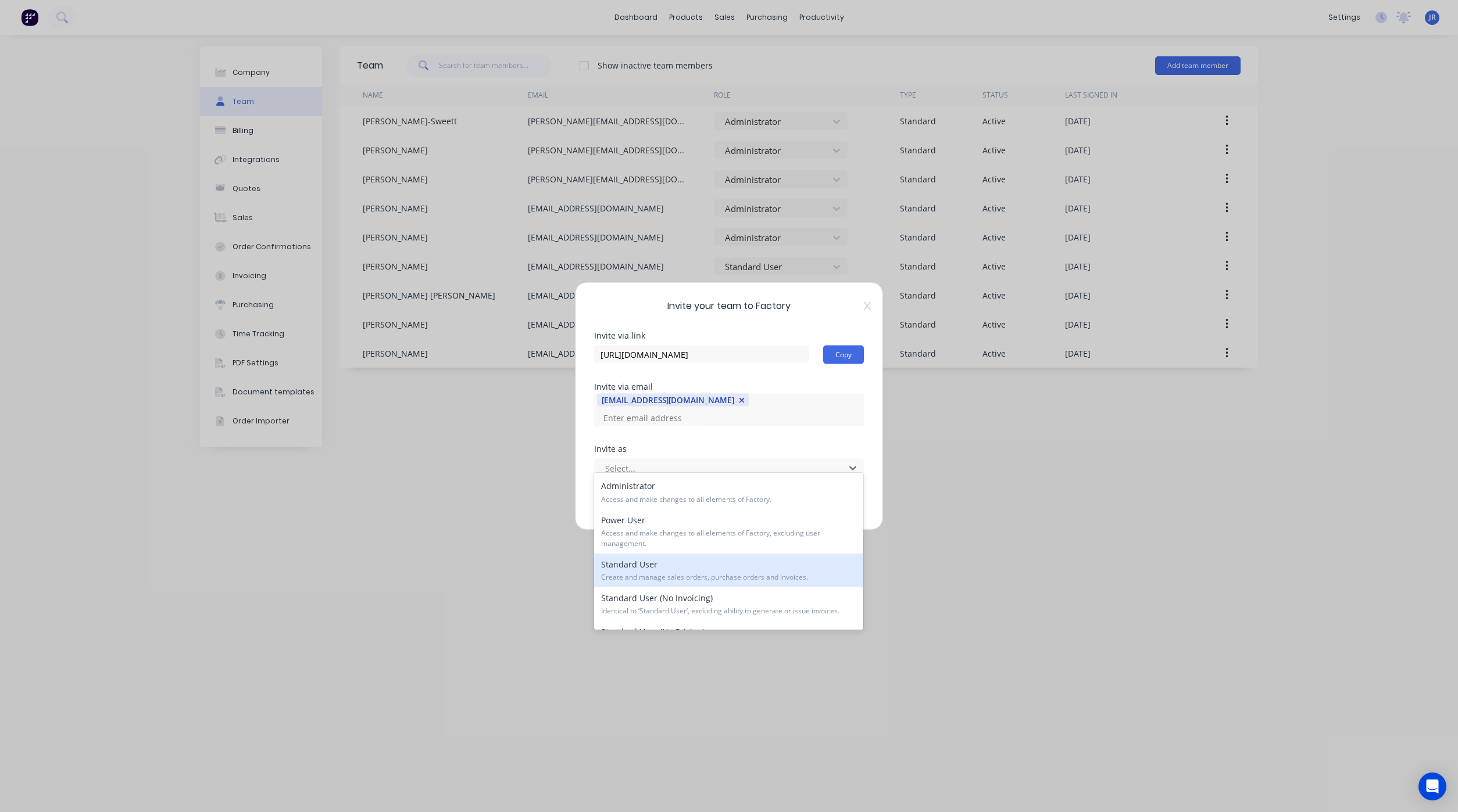
click at [655, 561] on div "Standard User Create and manage sales orders, purchase orders and invoices." at bounding box center [729, 570] width 270 height 34
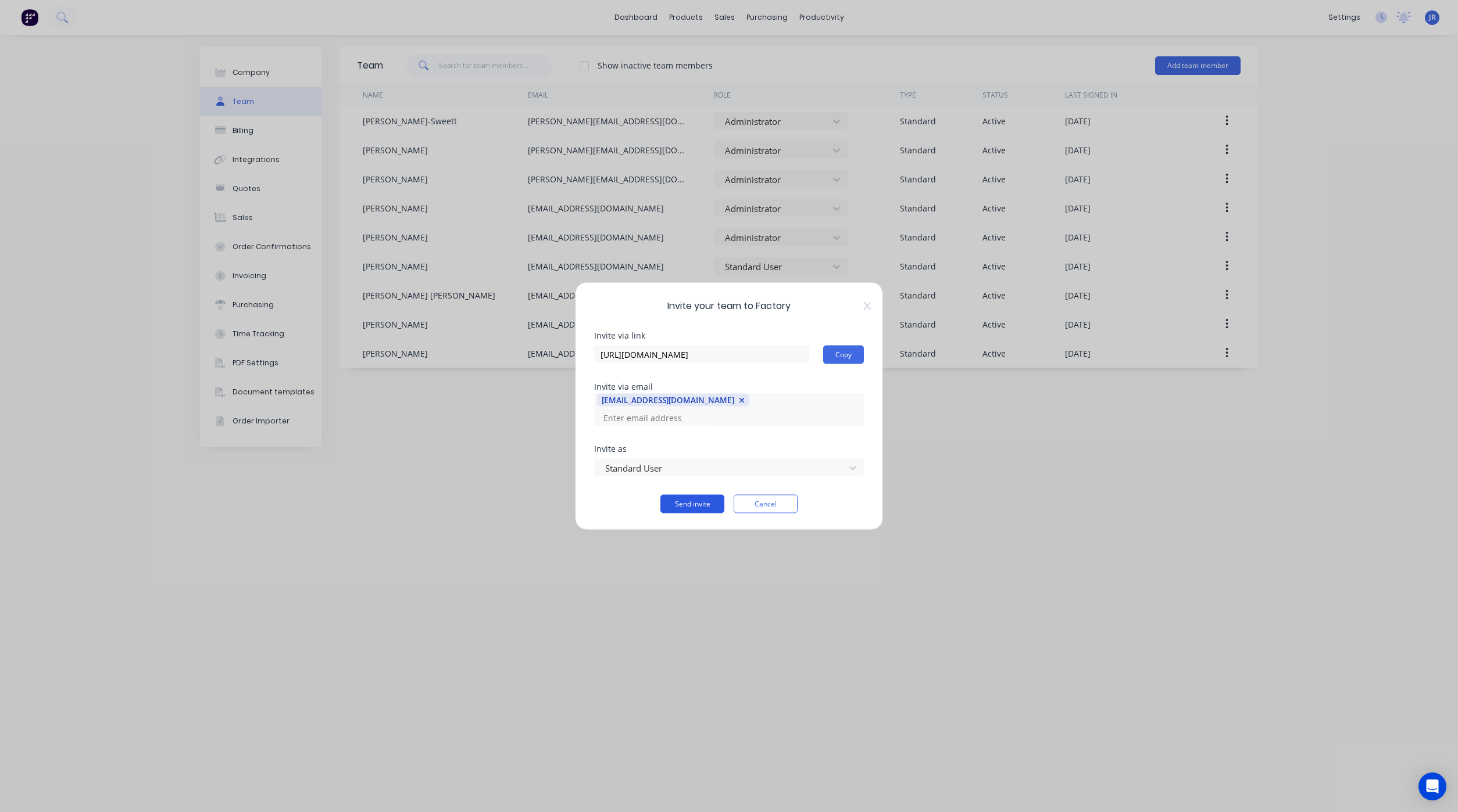
click at [673, 501] on button "Send invite" at bounding box center [691, 504] width 63 height 19
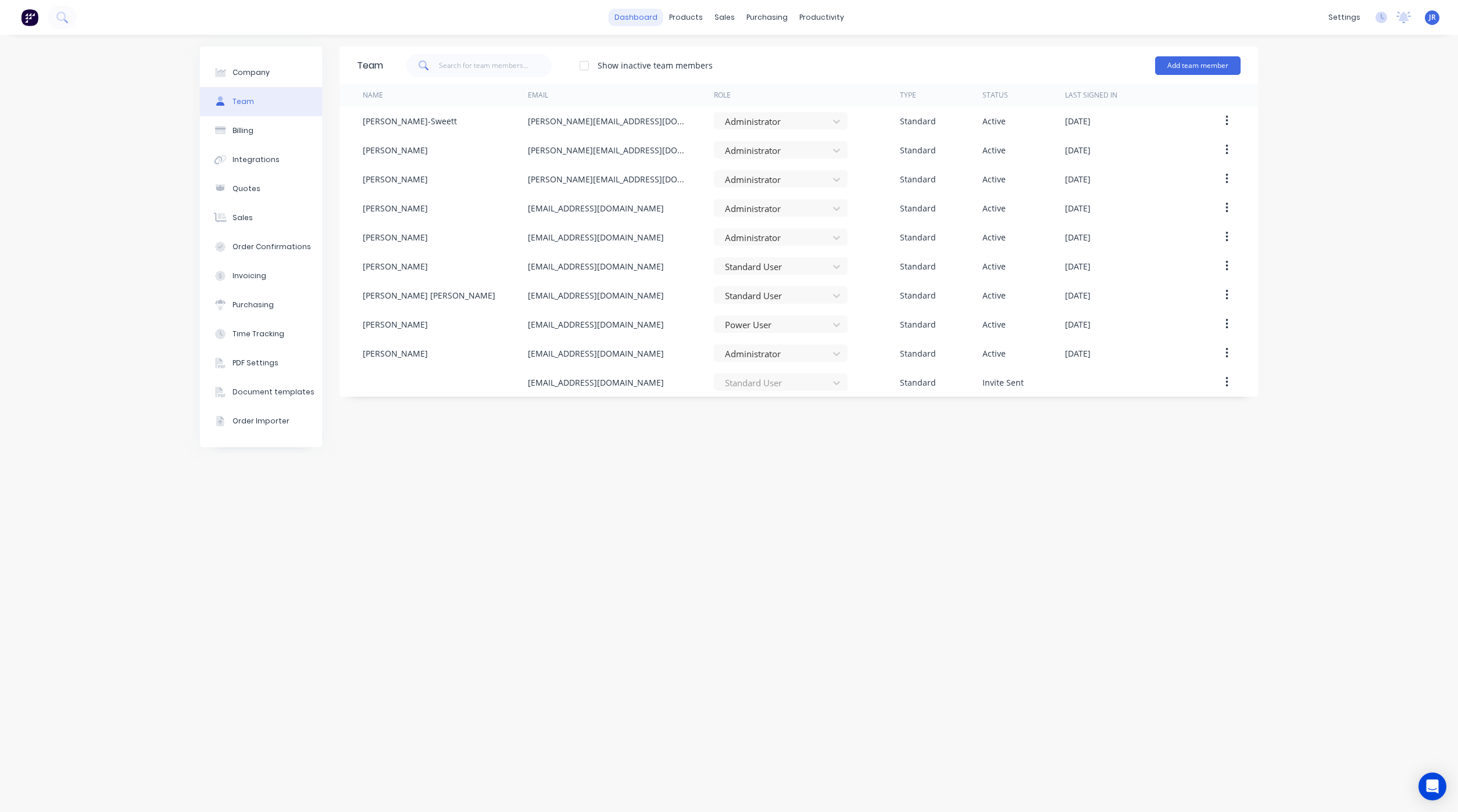
click at [630, 13] on link "dashboard" at bounding box center [636, 18] width 55 height 18
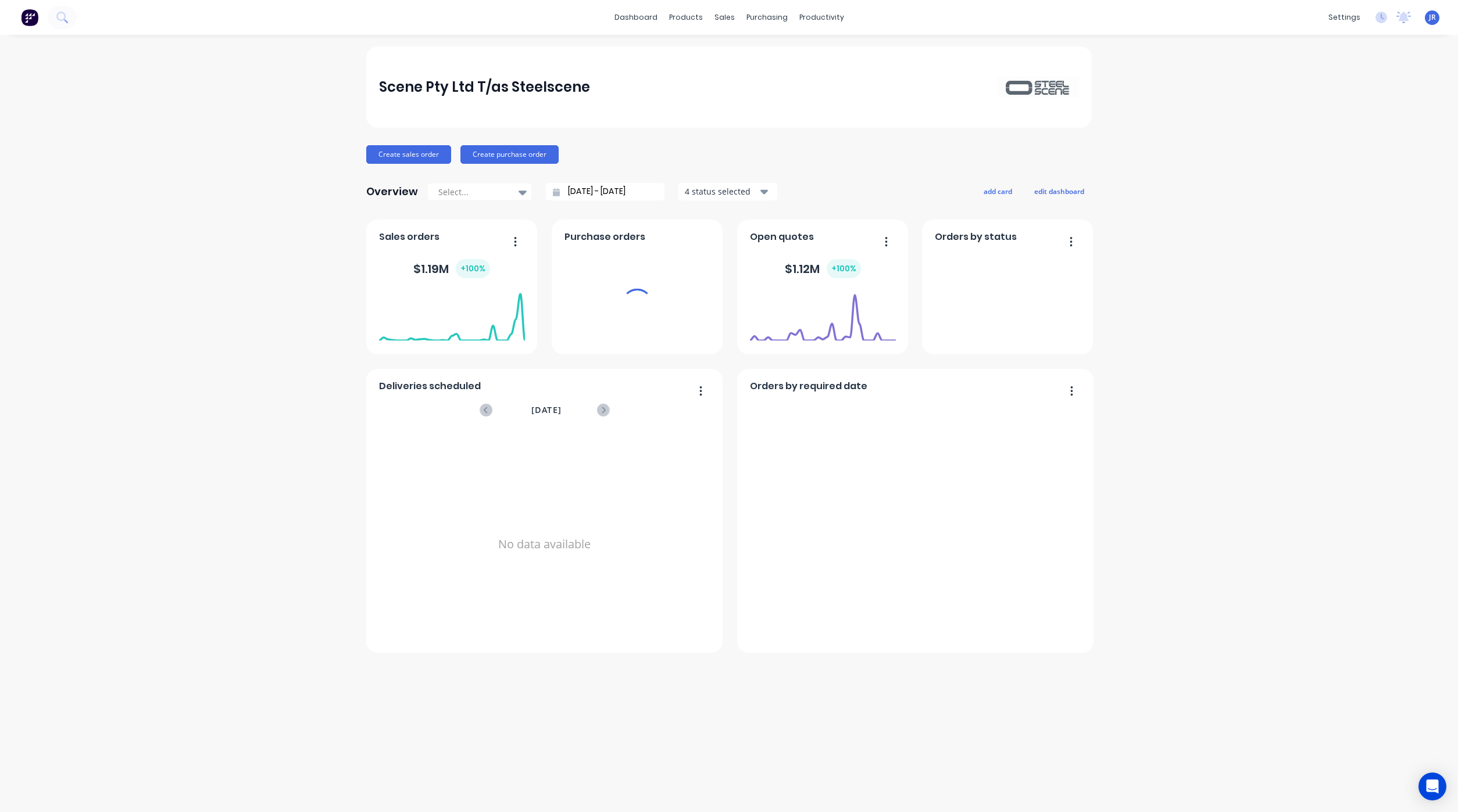
drag, startPoint x: 1349, startPoint y: 13, endPoint x: 1237, endPoint y: 79, distance: 130.0
click at [1349, 13] on div "settings" at bounding box center [1344, 18] width 44 height 18
click at [1340, 20] on div "settings" at bounding box center [1344, 18] width 44 height 18
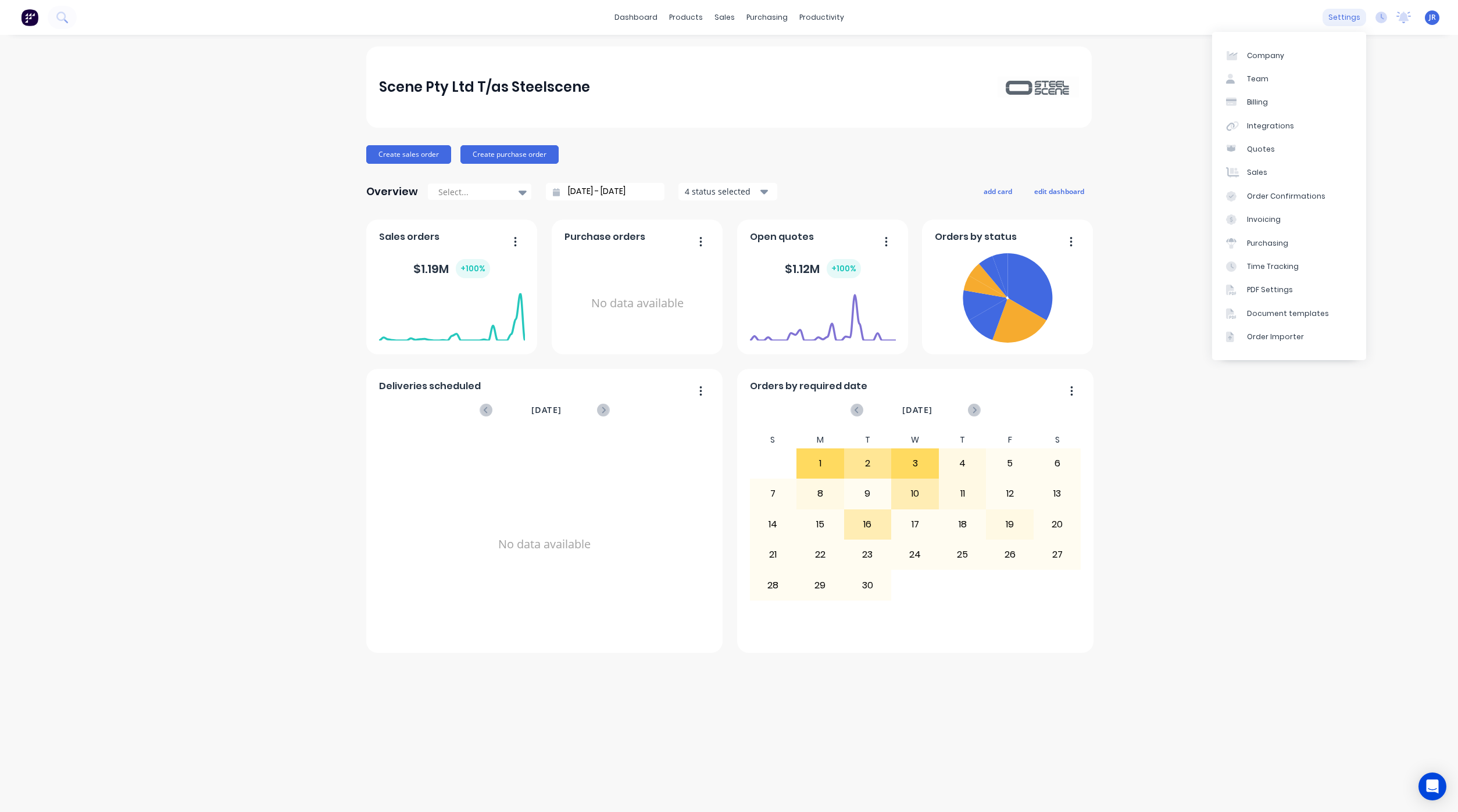
click at [1348, 18] on div "settings" at bounding box center [1344, 18] width 44 height 18
click at [1258, 75] on div "Team" at bounding box center [1258, 79] width 21 height 11
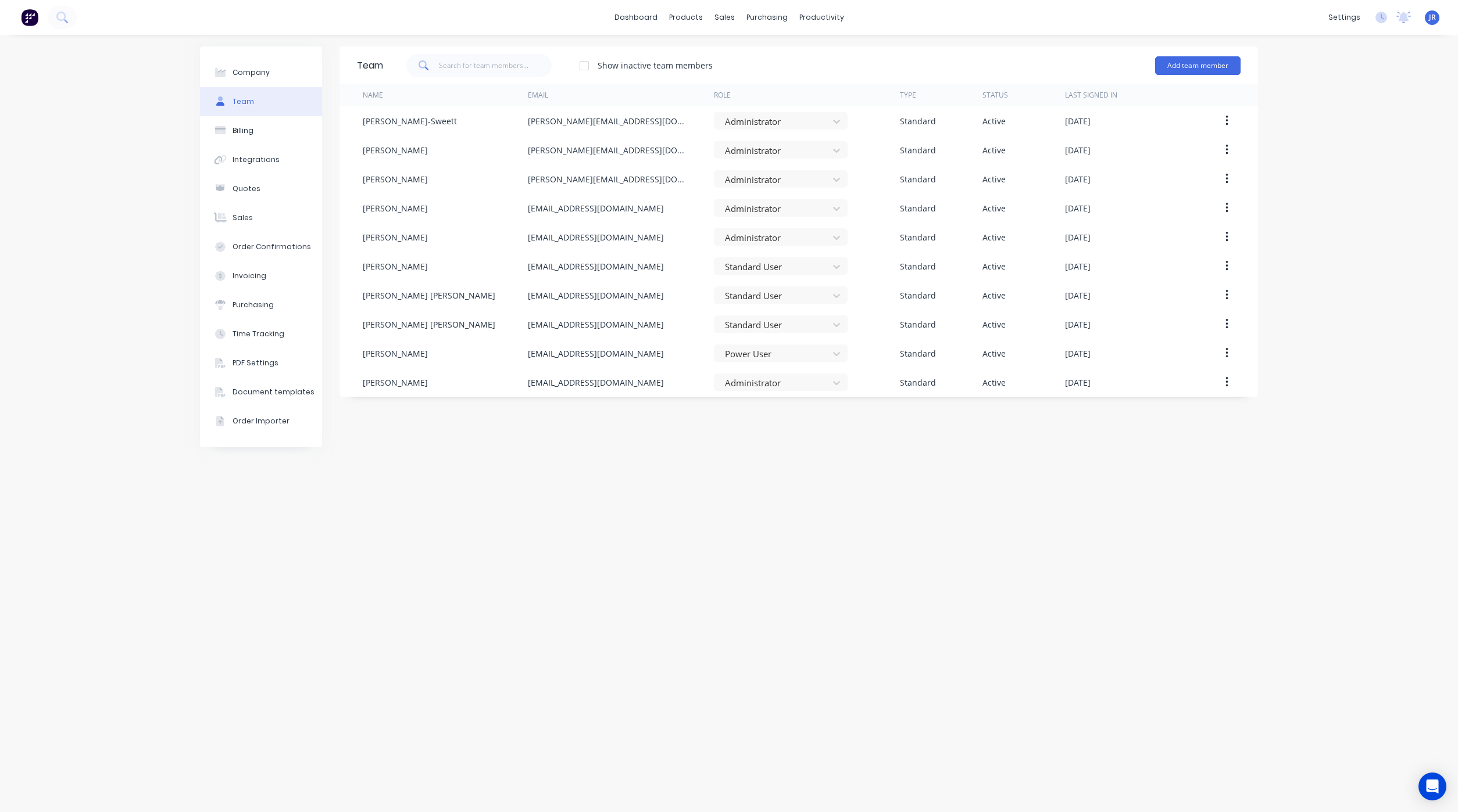
click at [623, 35] on div "Company Team Billing Integrations Quotes Sales Order Confirmations Invoicing Pu…" at bounding box center [729, 424] width 1458 height 777
click at [725, 21] on div "sales" at bounding box center [725, 18] width 32 height 18
click at [729, 57] on icon at bounding box center [729, 56] width 4 height 7
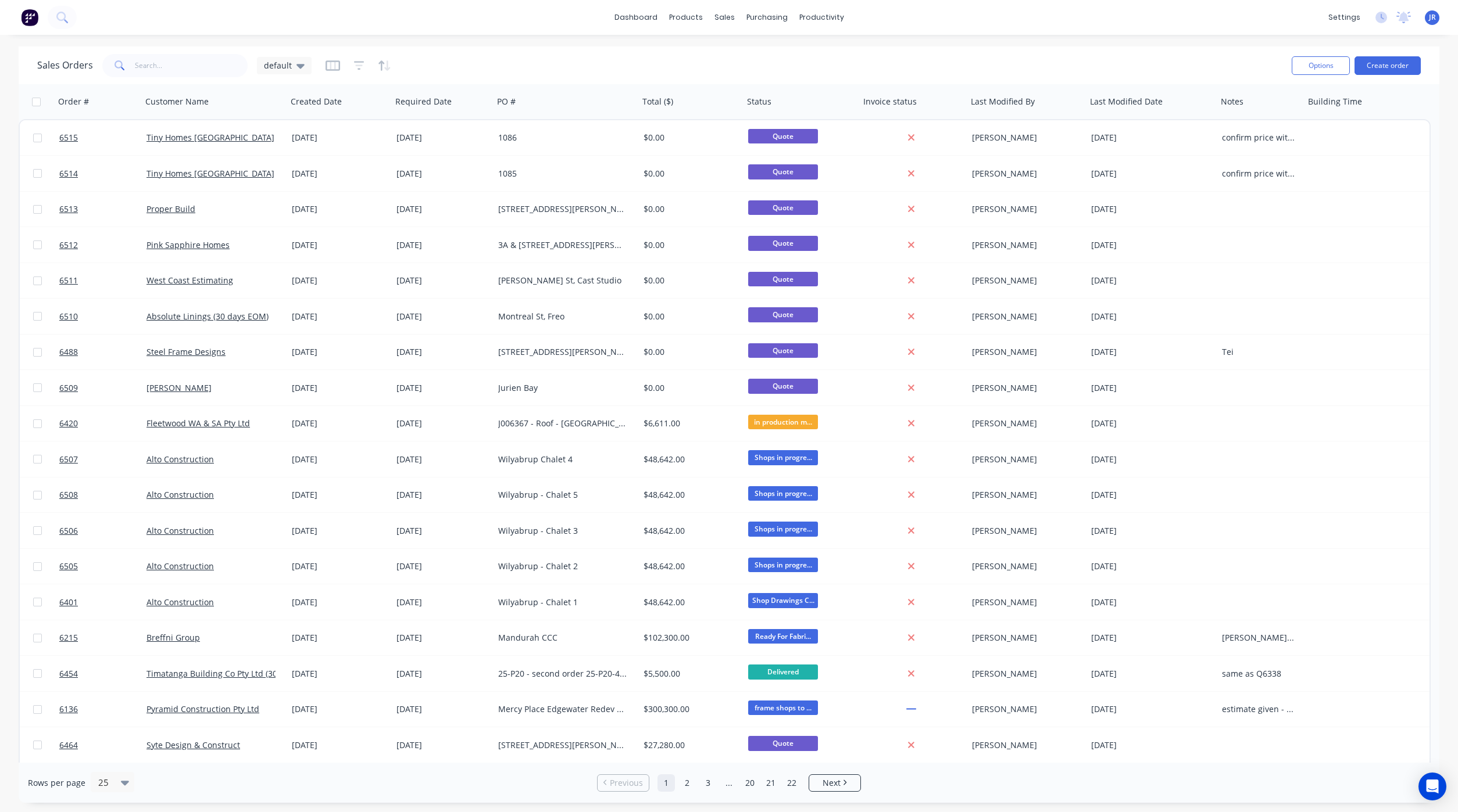
click at [1394, 51] on div "Options Create order" at bounding box center [1354, 64] width 134 height 28
click at [1396, 66] on button "Create order" at bounding box center [1388, 65] width 66 height 19
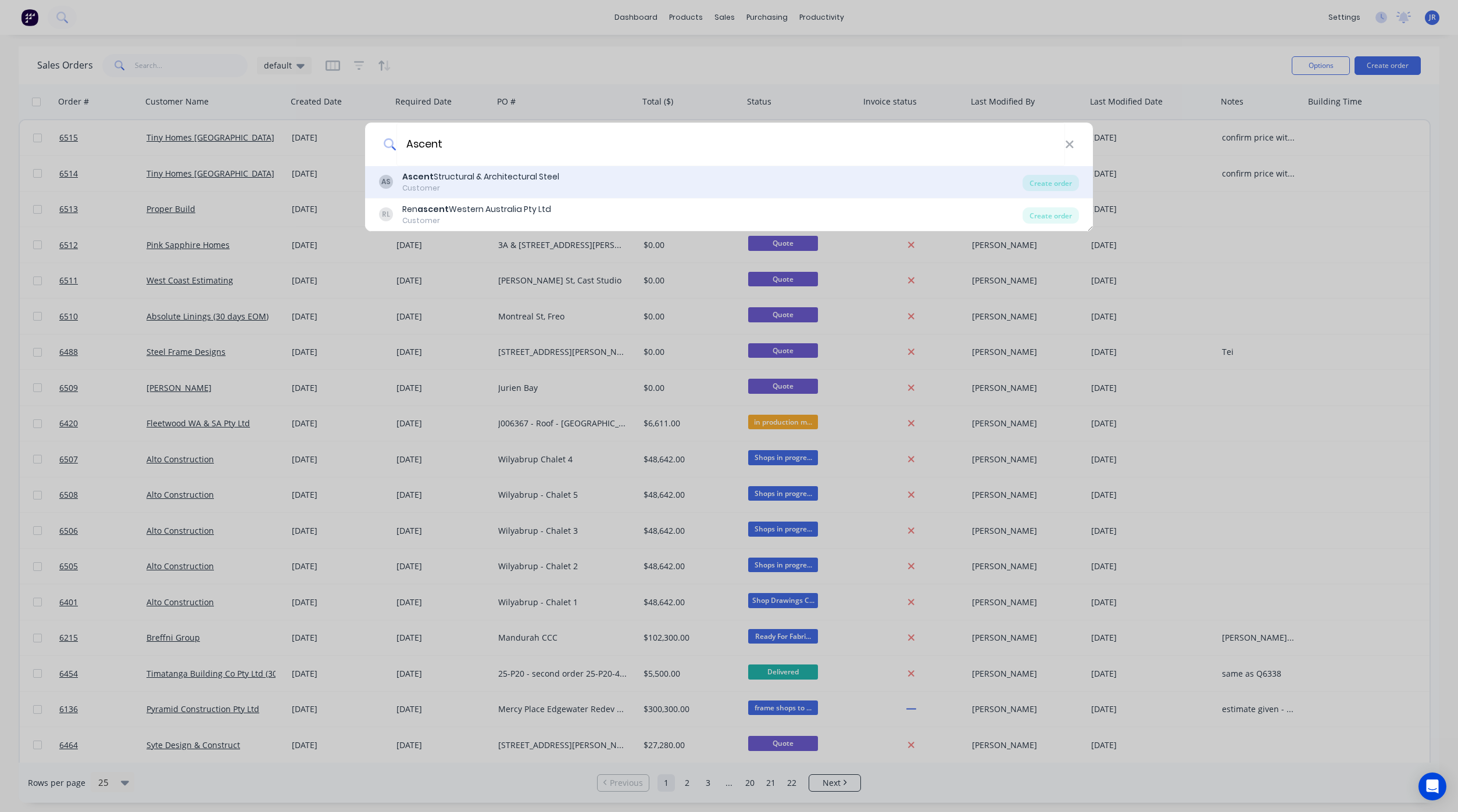
type input "Ascent"
click at [447, 184] on div "Customer" at bounding box center [480, 188] width 157 height 11
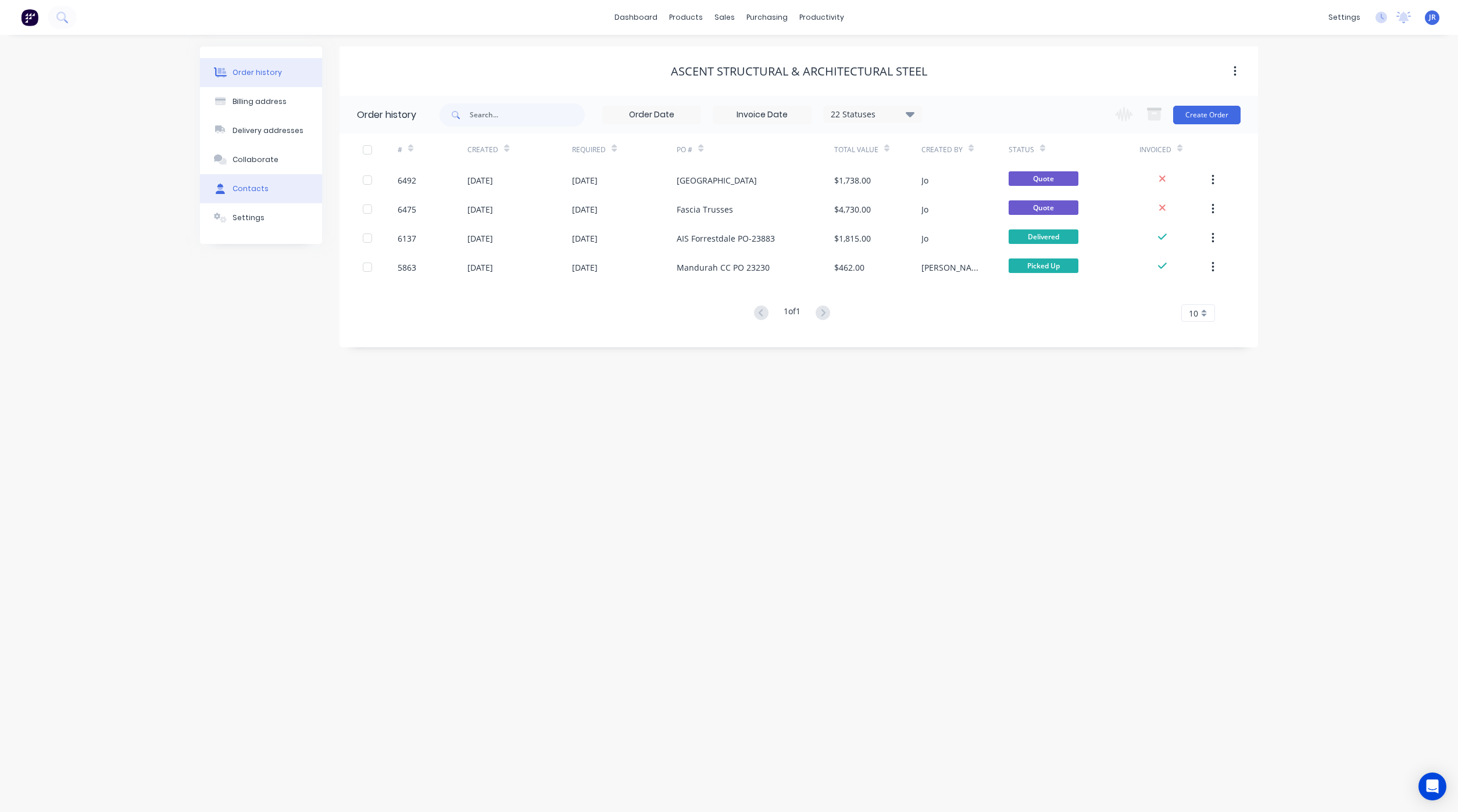
click at [283, 199] on button "Contacts" at bounding box center [261, 189] width 122 height 29
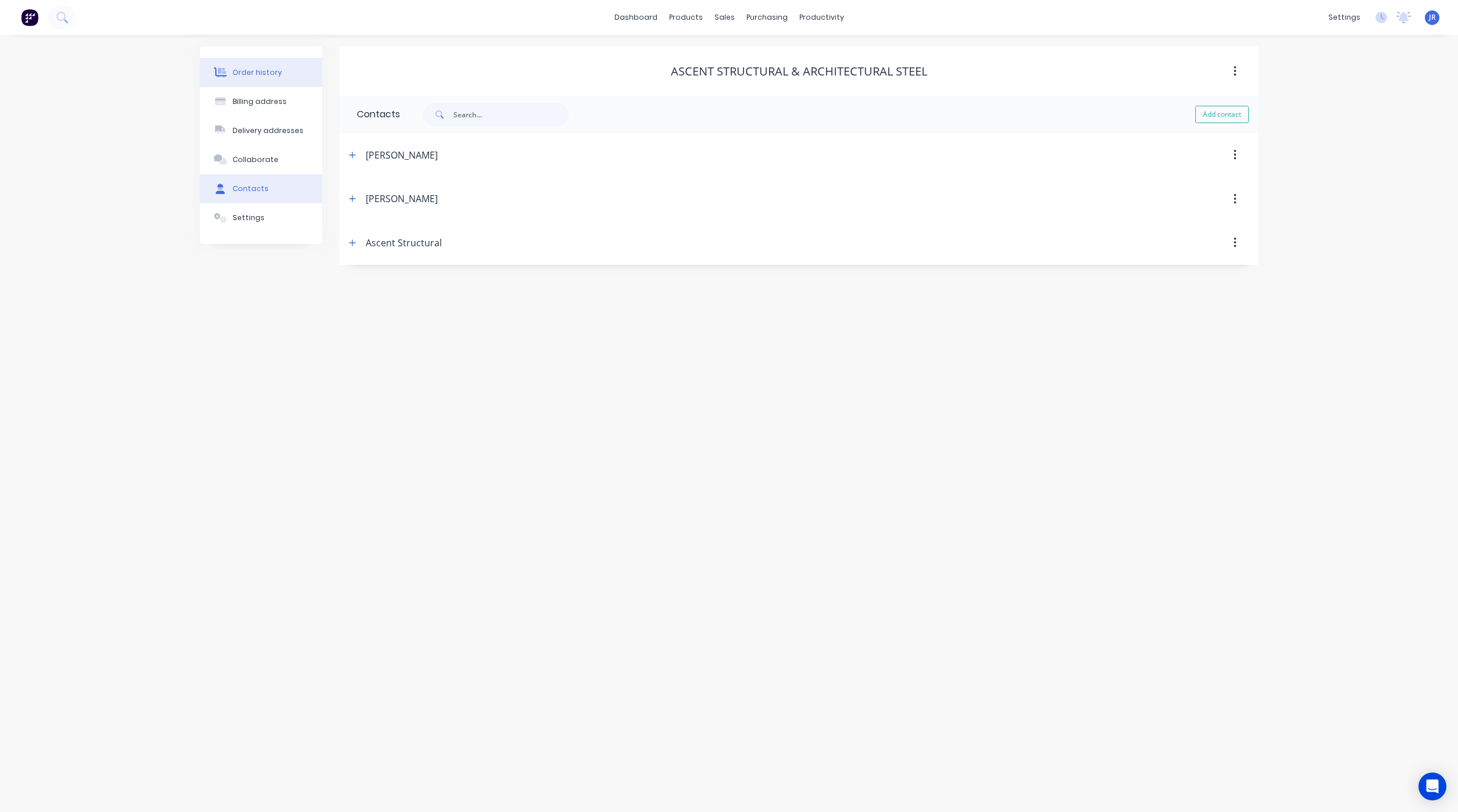
click at [241, 67] on div "Order history" at bounding box center [257, 72] width 50 height 11
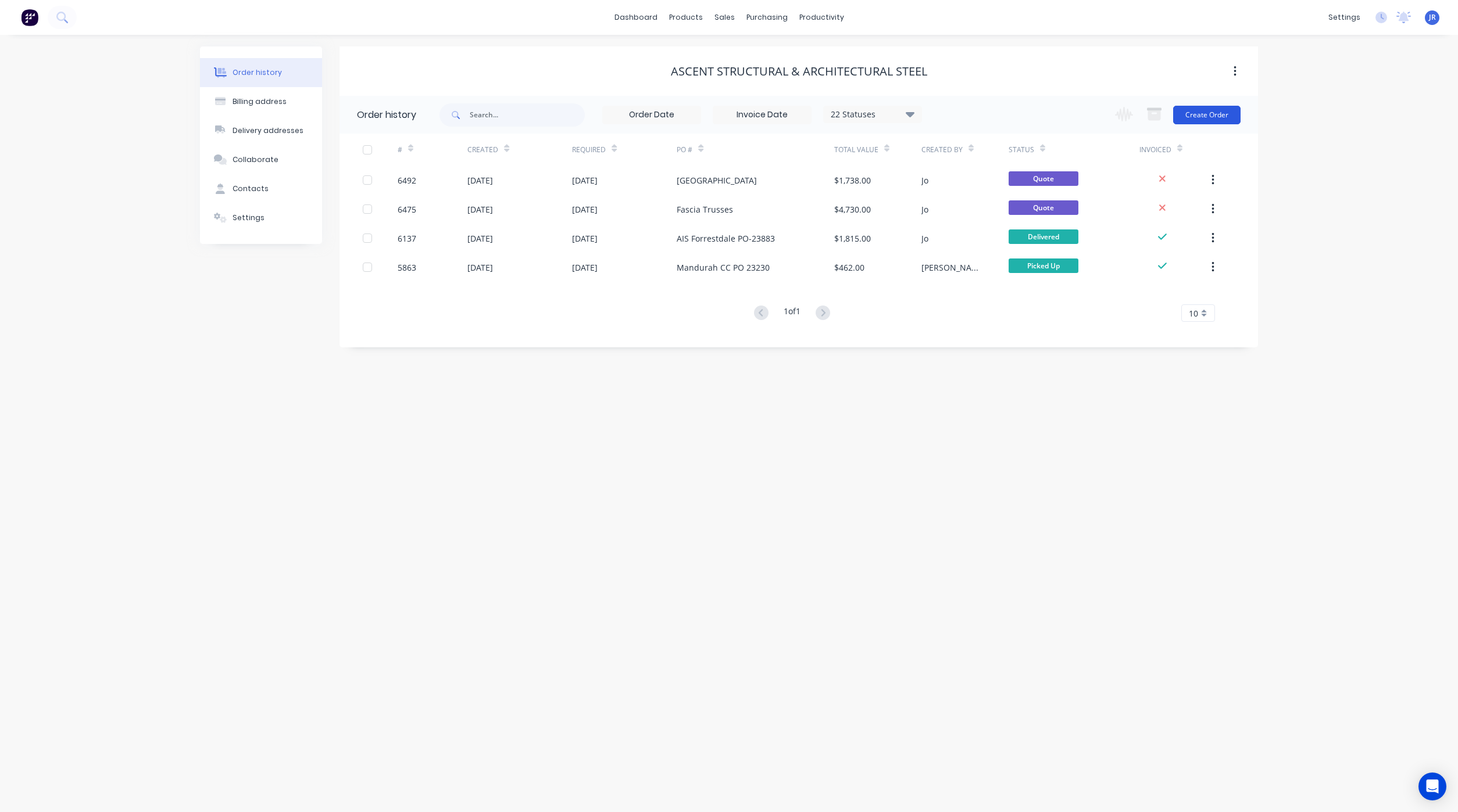
click at [1221, 107] on button "Create Order" at bounding box center [1206, 114] width 67 height 19
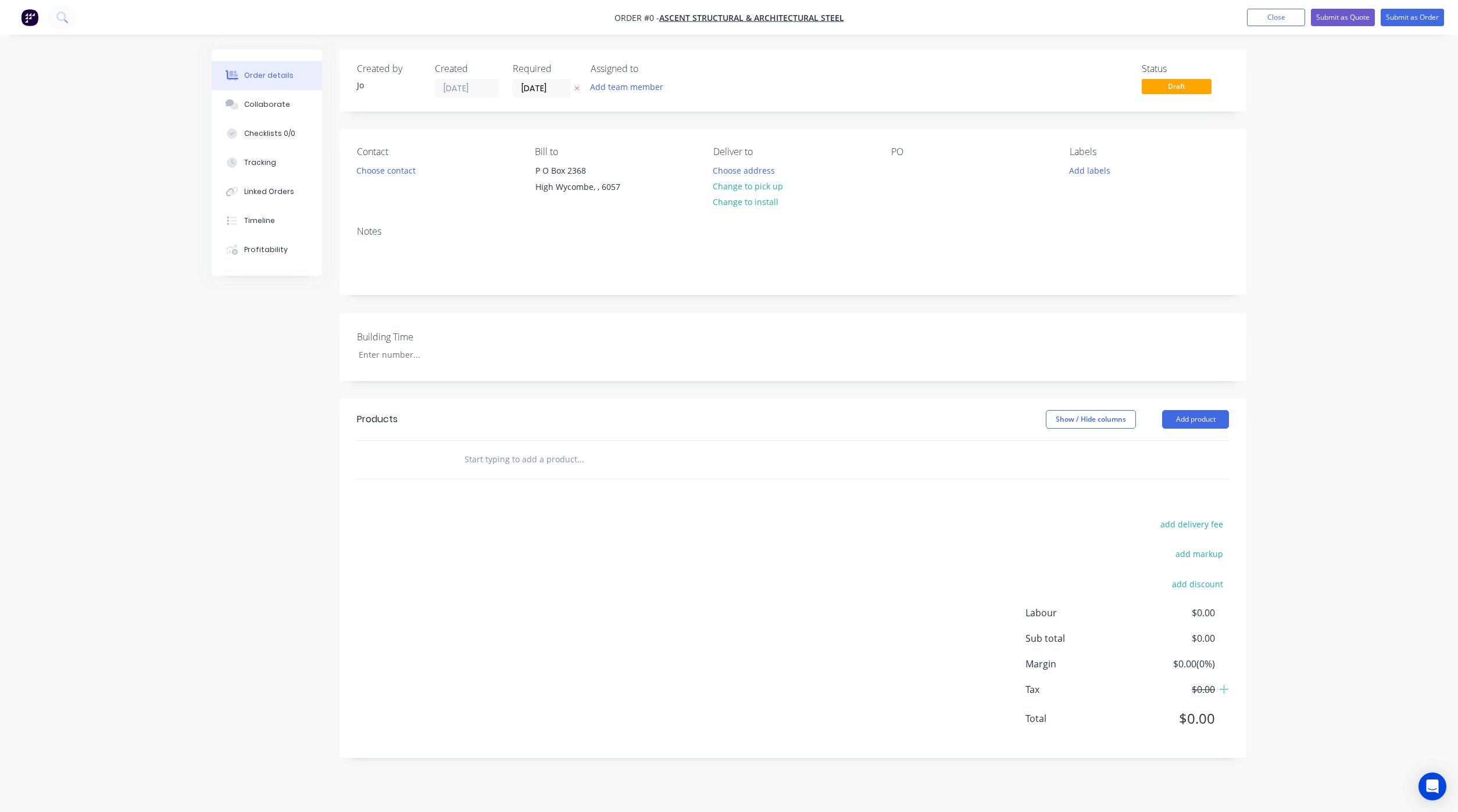
click at [477, 462] on input "text" at bounding box center [580, 460] width 232 height 23
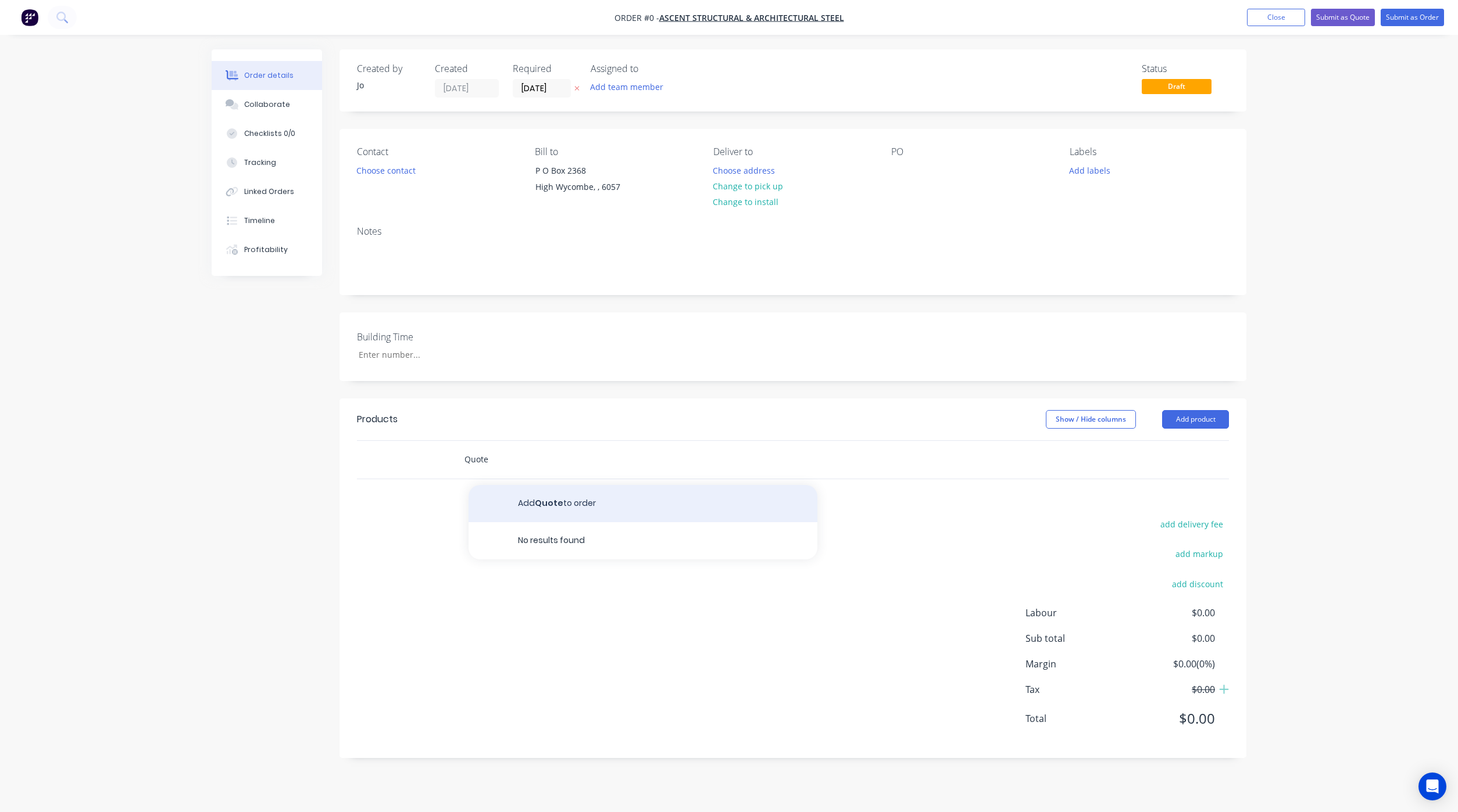
type input "Quote"
click at [513, 508] on button "Add Quote to order" at bounding box center [643, 504] width 349 height 37
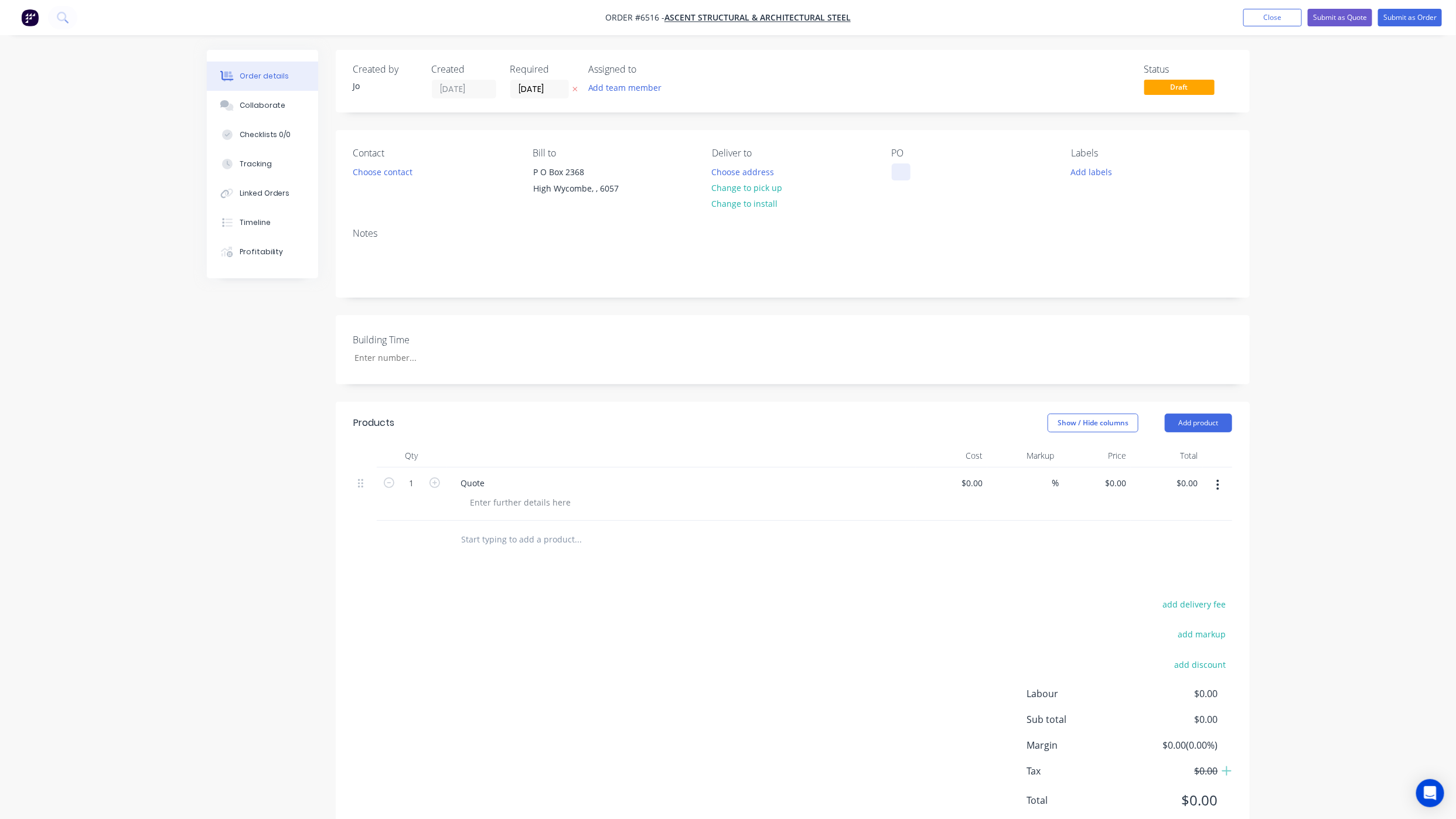
click at [900, 173] on div at bounding box center [901, 171] width 19 height 17
click at [235, 118] on button "Collaborate" at bounding box center [262, 105] width 111 height 30
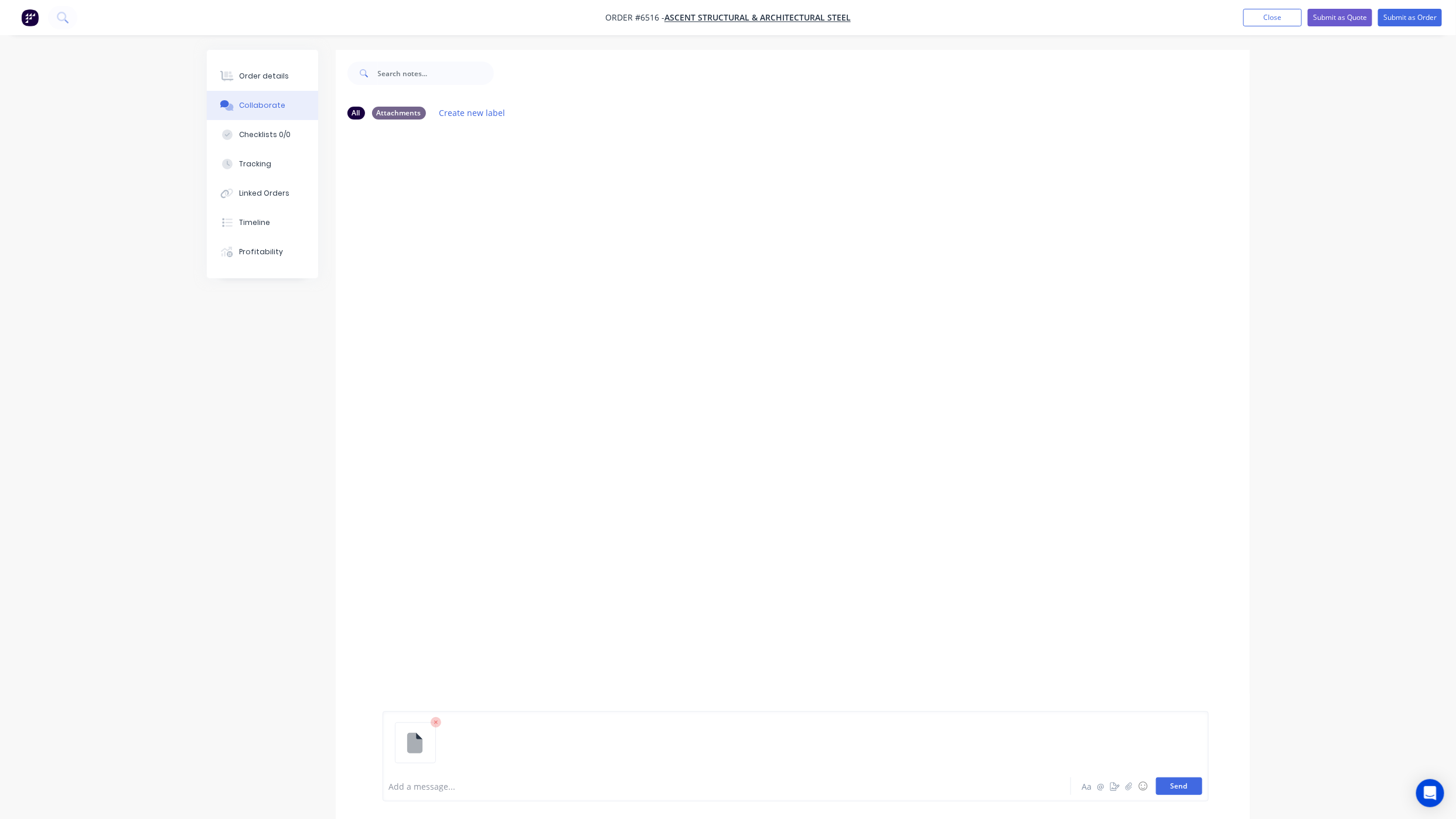
click at [1161, 784] on button "Send" at bounding box center [1178, 787] width 46 height 18
click at [288, 73] on button "Order details" at bounding box center [262, 77] width 111 height 30
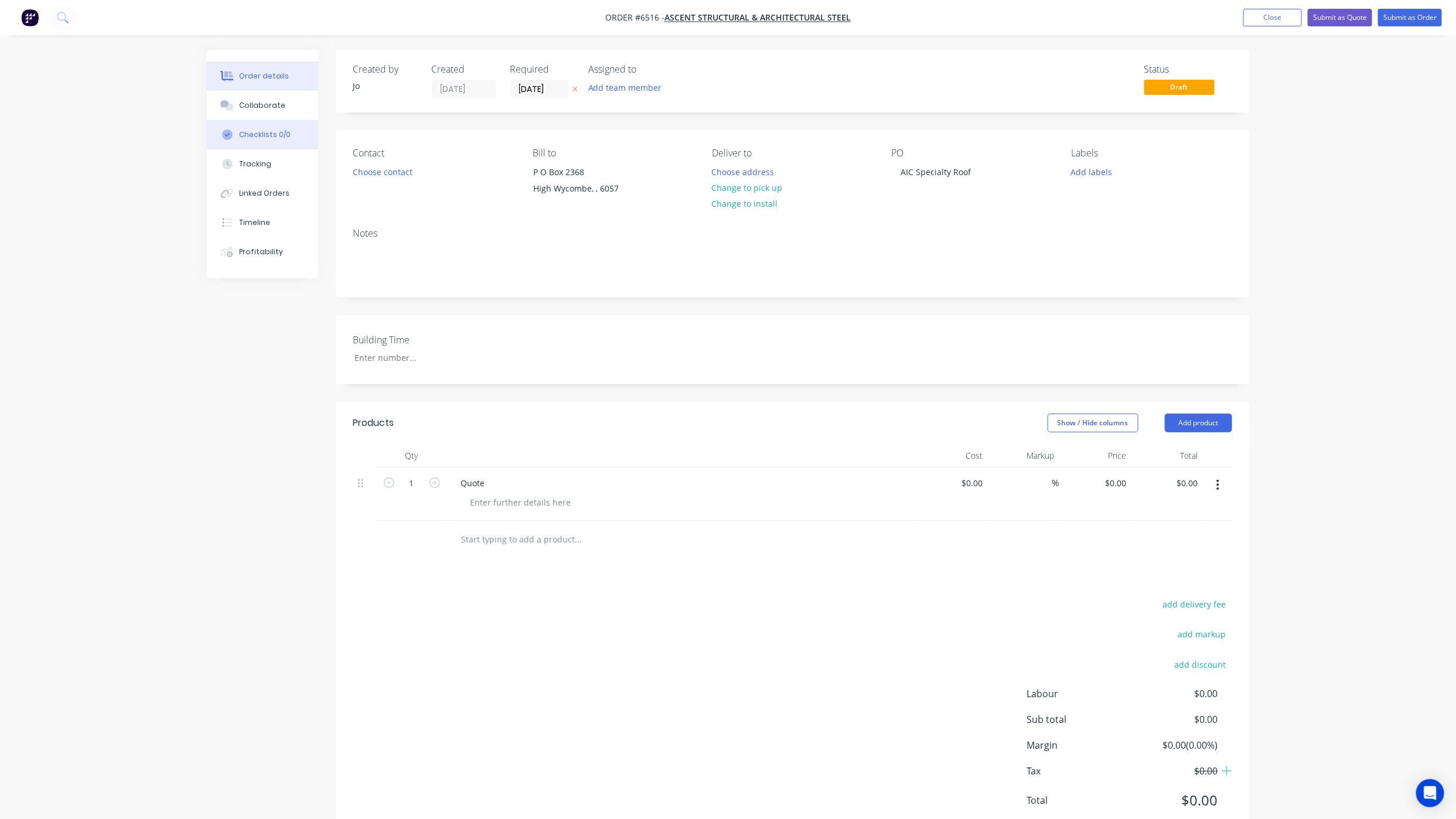
click at [267, 120] on button "Checklists 0/0" at bounding box center [262, 135] width 111 height 30
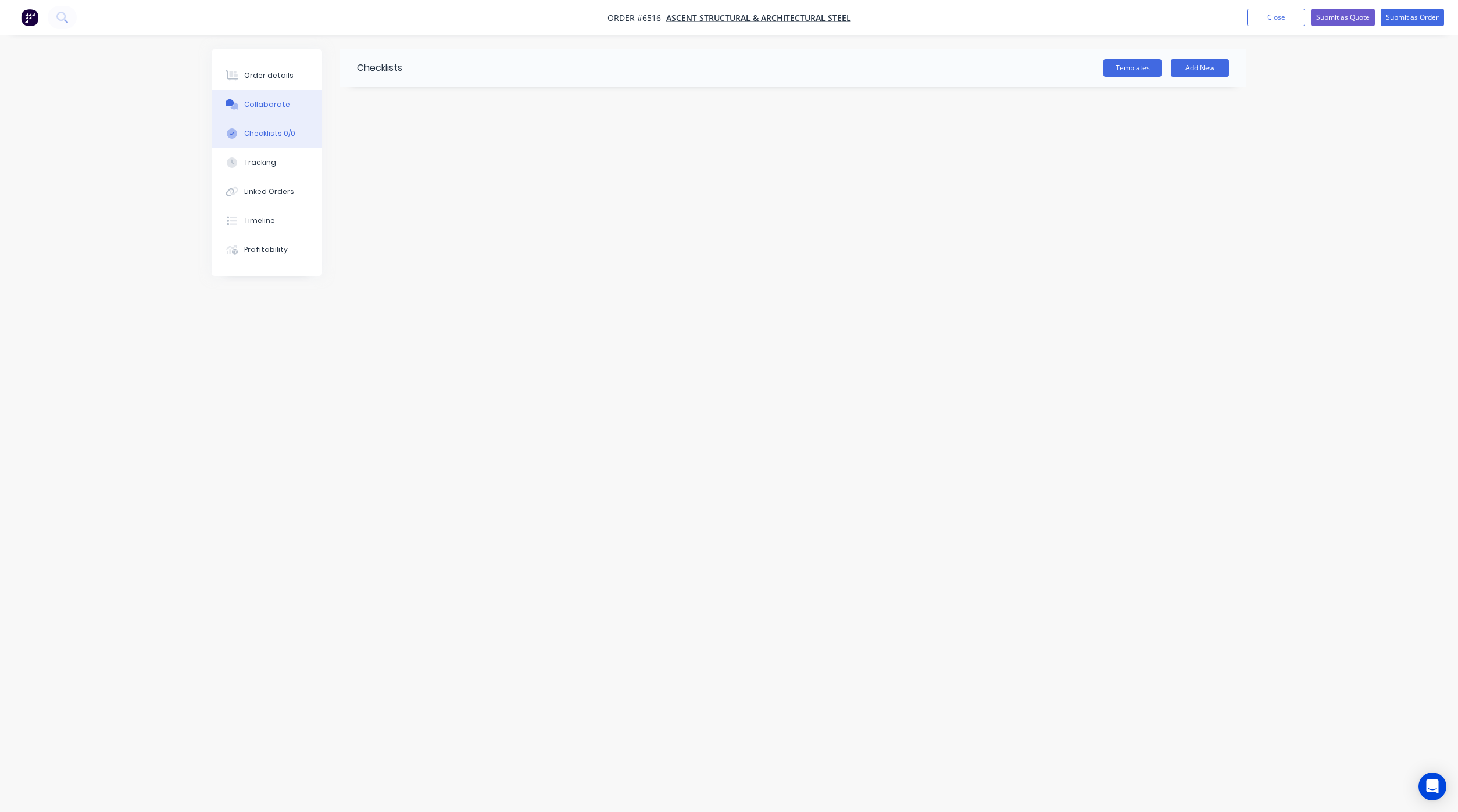
click at [265, 106] on div "Collaborate" at bounding box center [267, 104] width 46 height 11
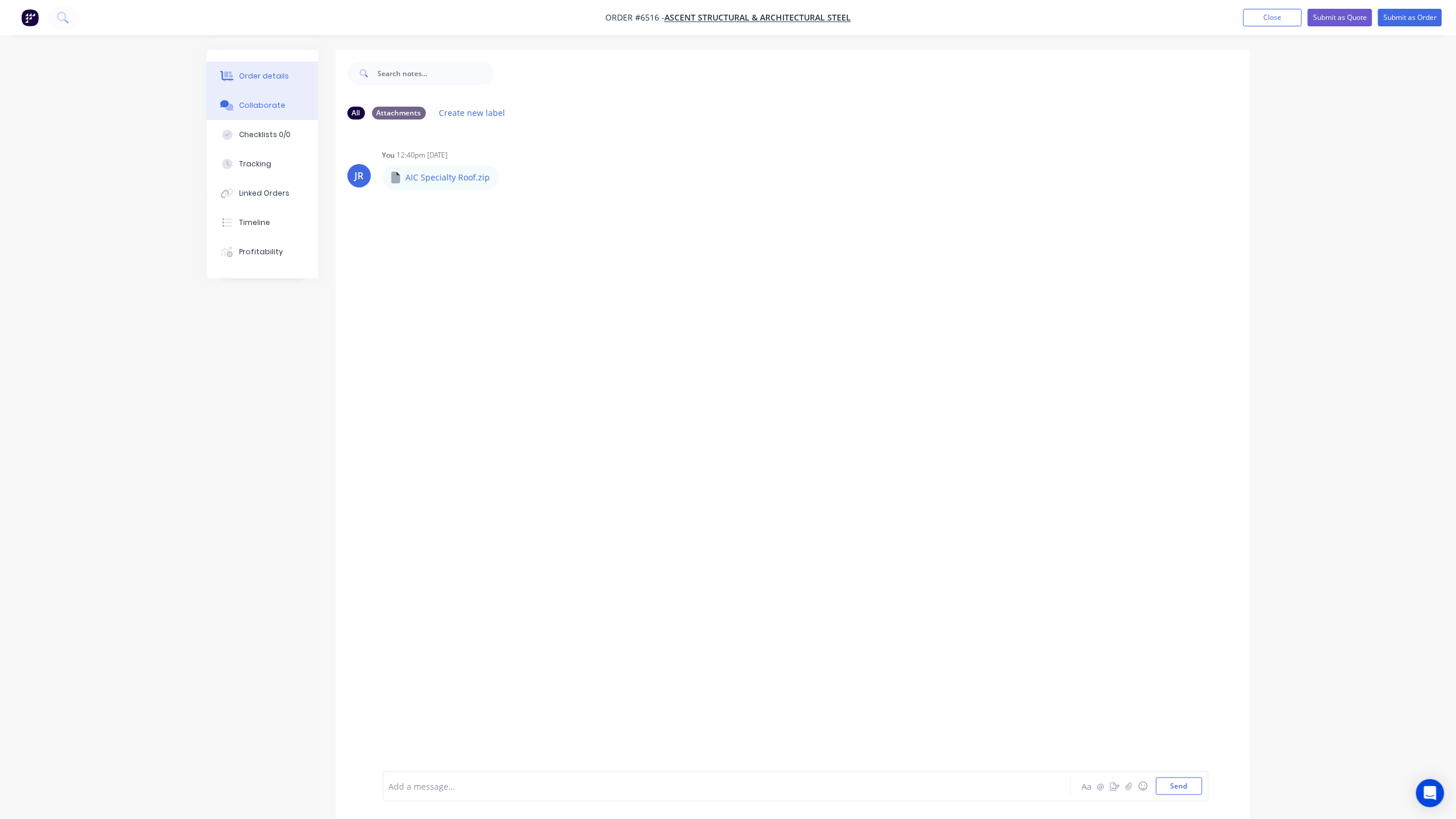
click at [281, 69] on button "Order details" at bounding box center [262, 77] width 111 height 30
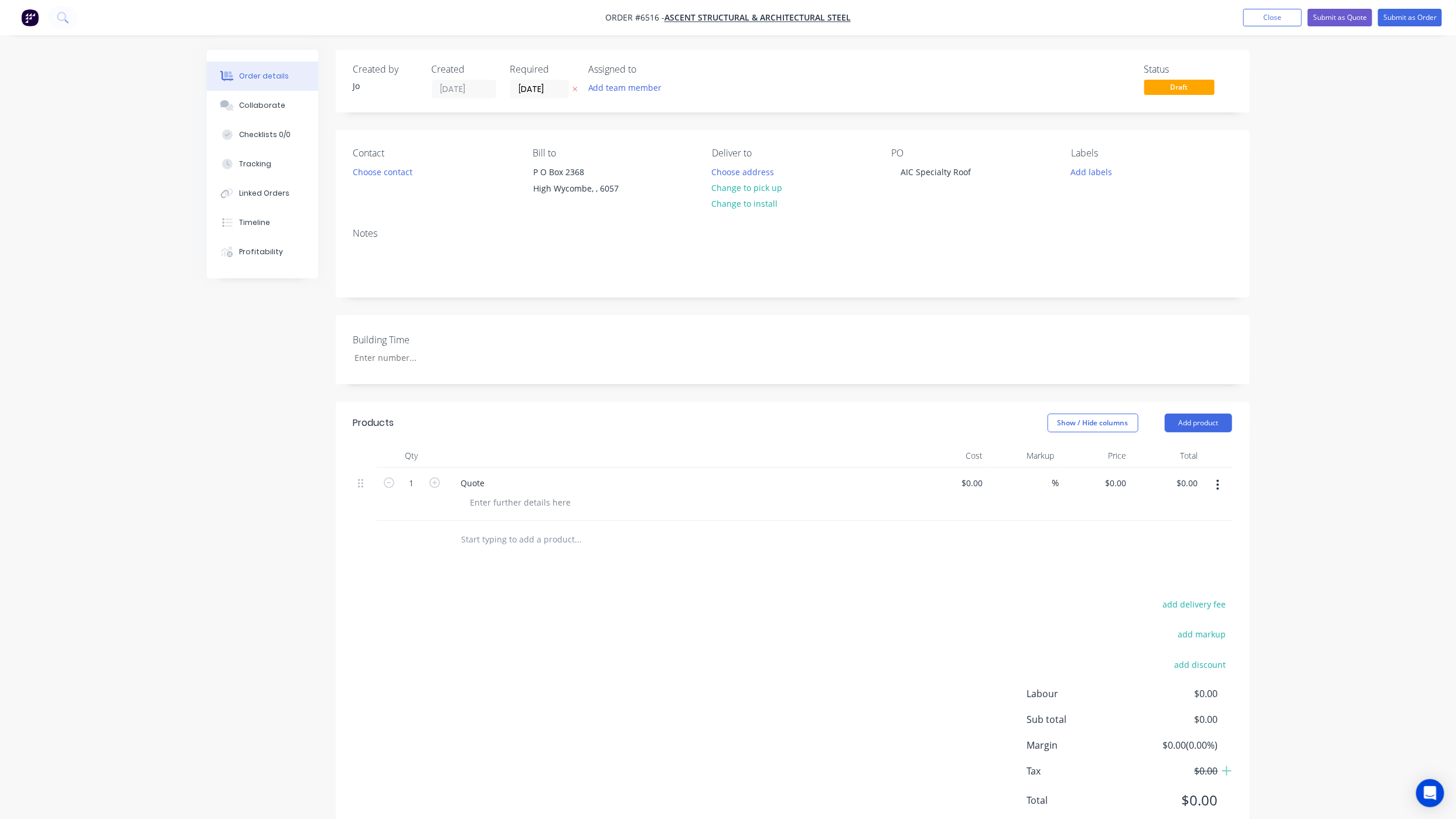
click at [146, 190] on div "Order details Collaborate Checklists 0/0 Tracking Linked Orders Timeline Profit…" at bounding box center [728, 428] width 1456 height 857
click at [242, 100] on div "Collaborate" at bounding box center [262, 105] width 46 height 11
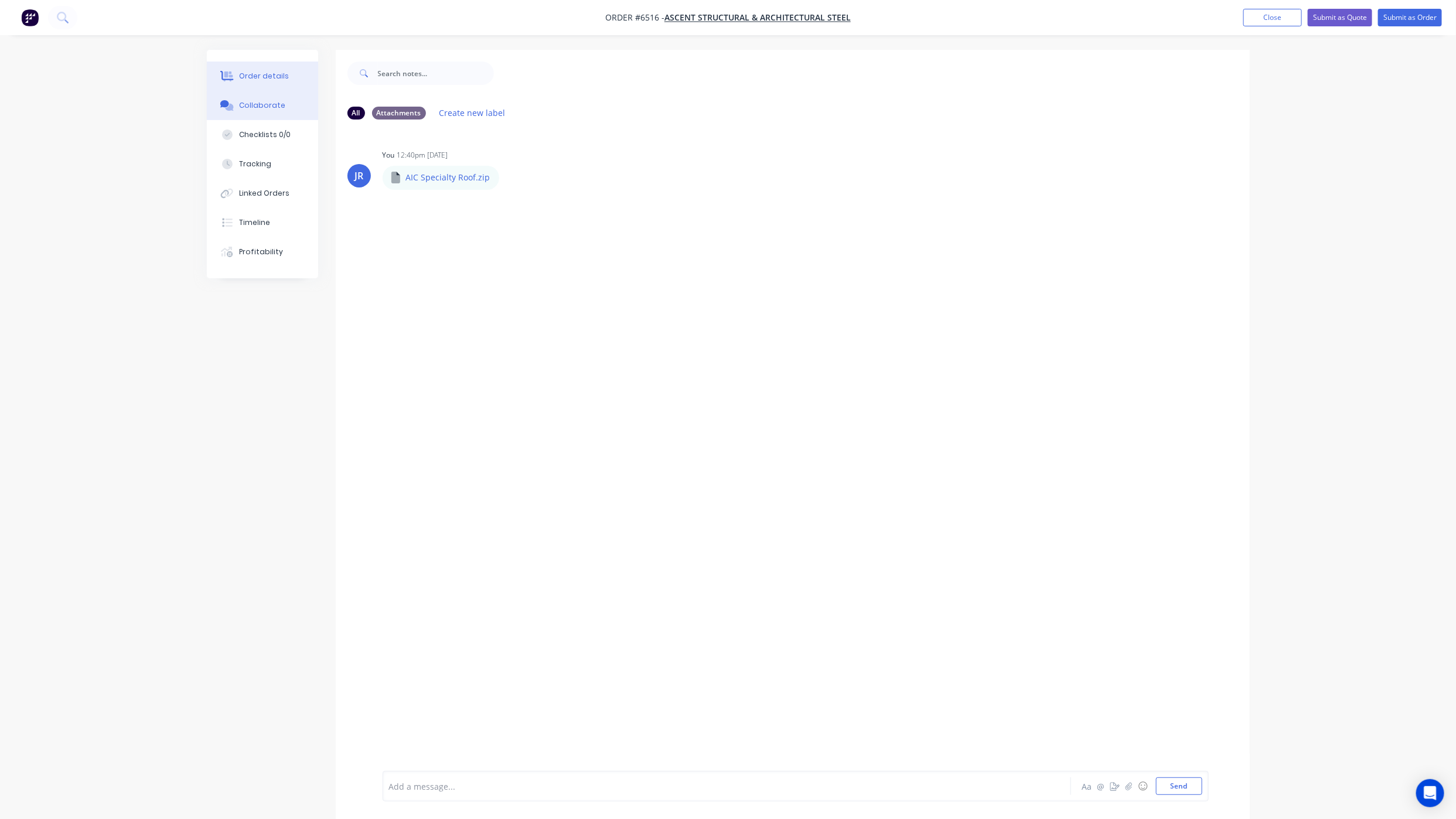
click at [286, 78] on button "Order details" at bounding box center [262, 77] width 111 height 30
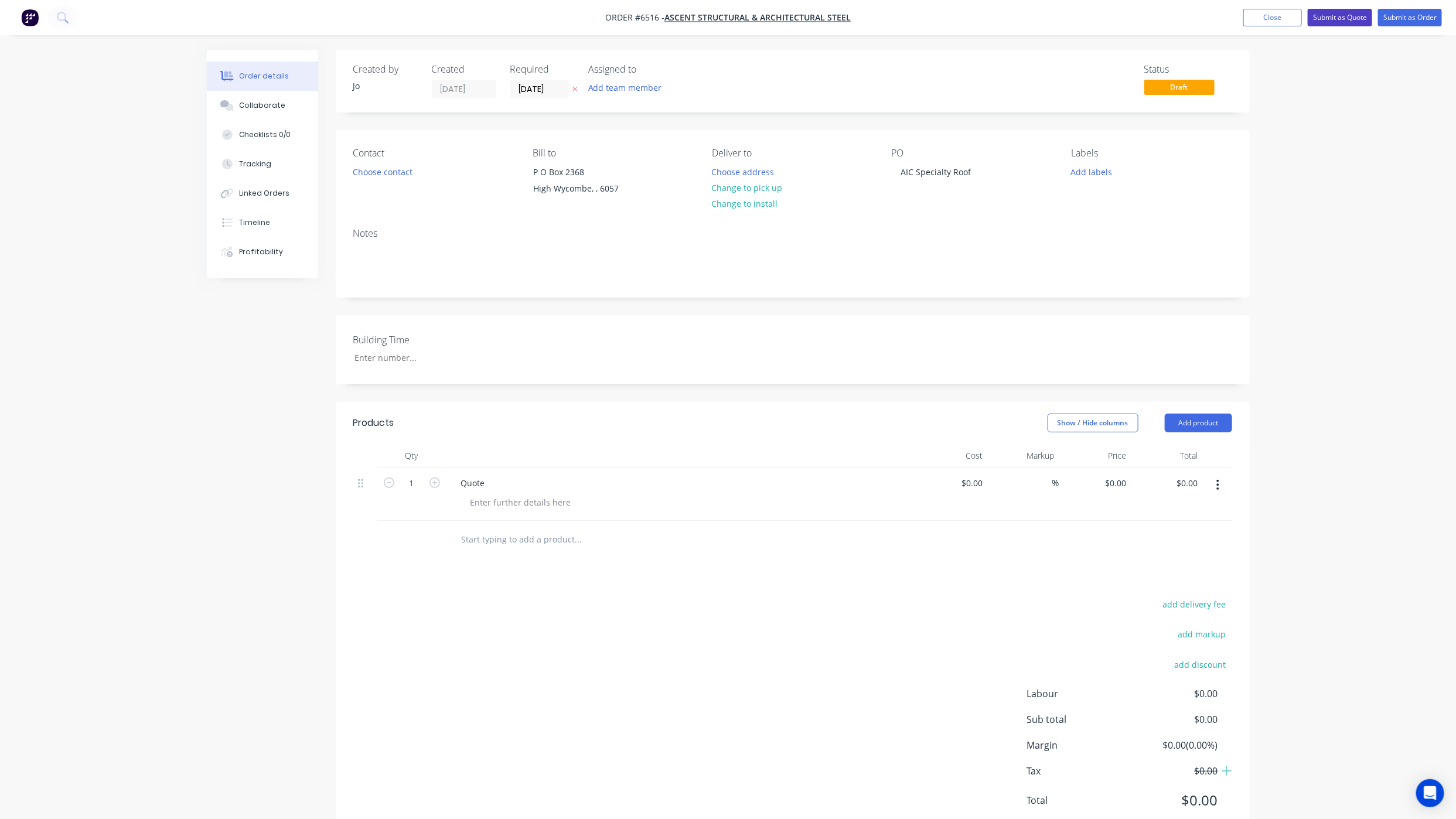
click at [1330, 15] on button "Submit as Quote" at bounding box center [1340, 18] width 64 height 18
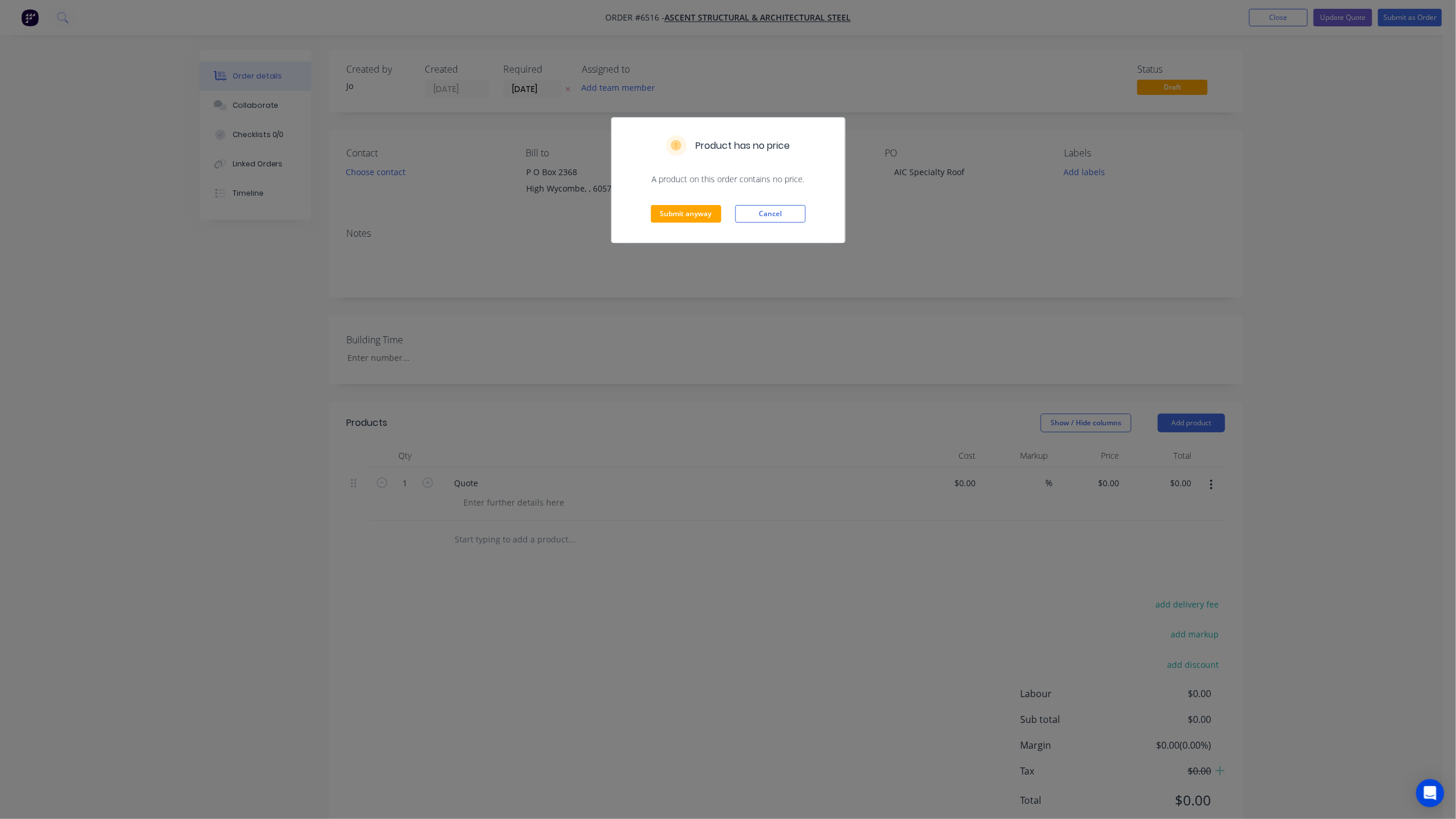
click at [693, 196] on div "Submit anyway Cancel" at bounding box center [728, 214] width 233 height 57
drag, startPoint x: 693, startPoint y: 204, endPoint x: 693, endPoint y: 213, distance: 9.0
click at [693, 206] on div "Submit anyway Cancel" at bounding box center [728, 214] width 233 height 57
click at [693, 213] on button "Submit anyway" at bounding box center [685, 214] width 70 height 18
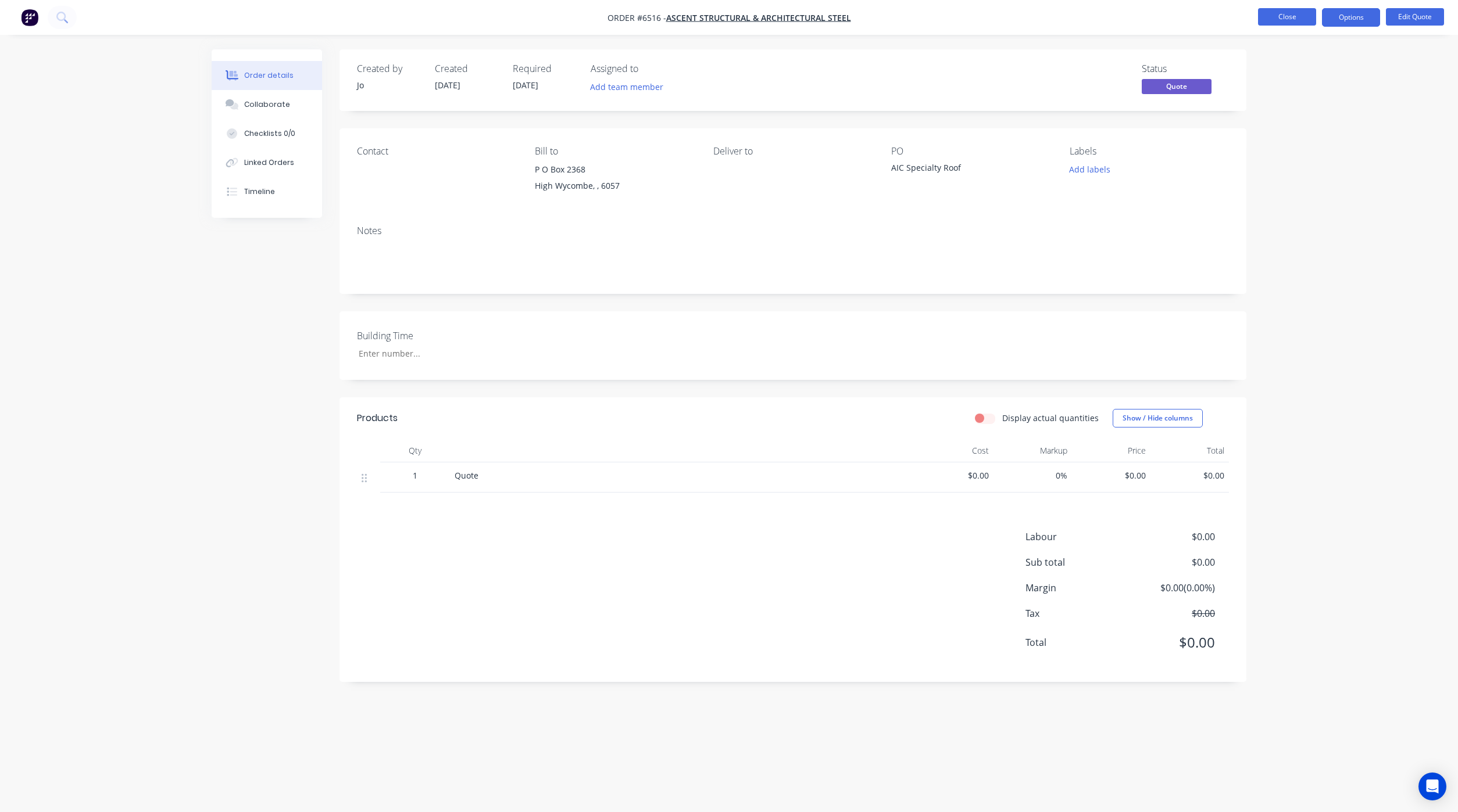
click at [1293, 13] on button "Close" at bounding box center [1287, 17] width 59 height 18
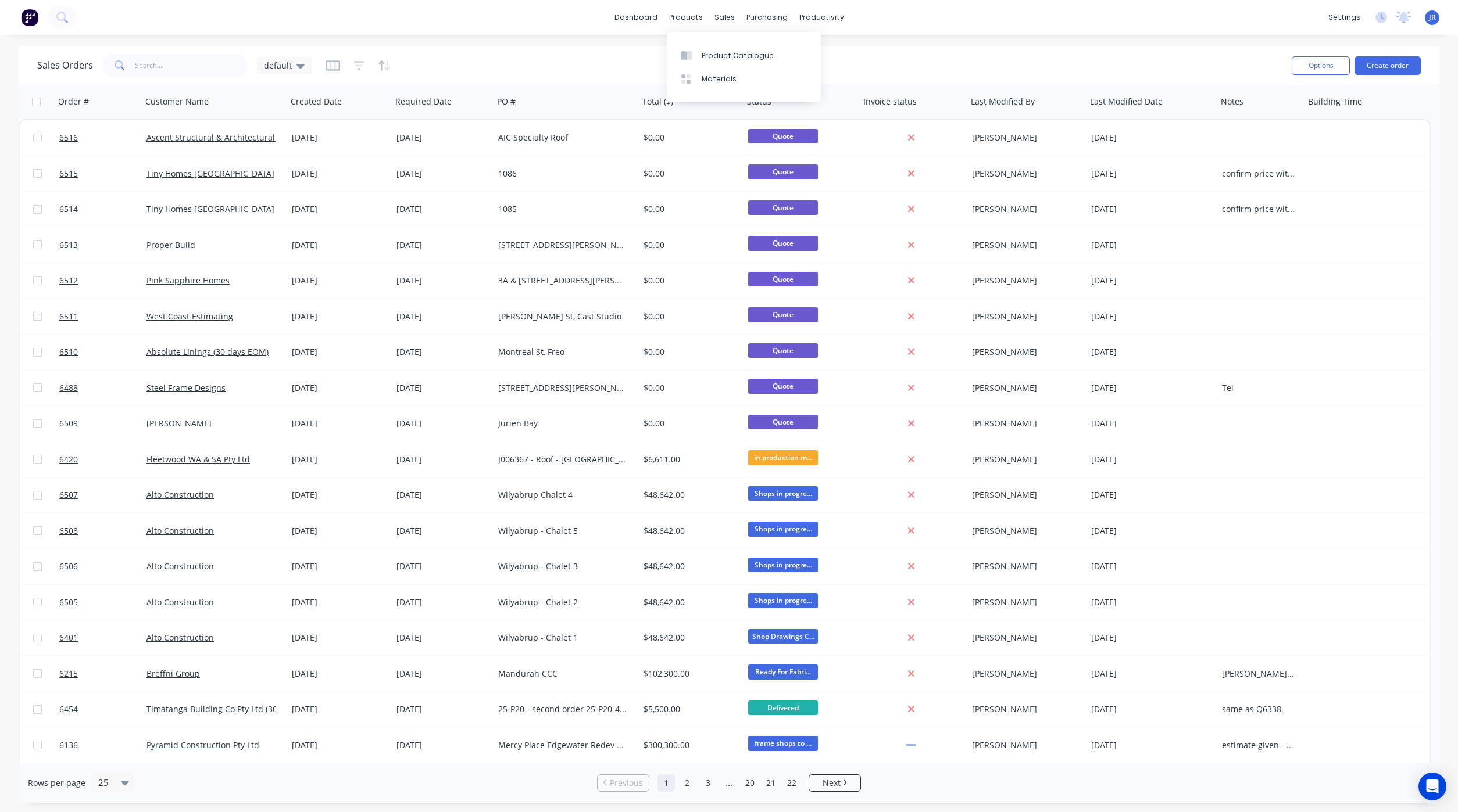
click at [823, 5] on div "dashboard products sales purchasing productivity dashboard products Product Cat…" at bounding box center [729, 18] width 1458 height 35
click at [832, 18] on div "productivity" at bounding box center [822, 18] width 57 height 18
click at [816, 55] on div at bounding box center [812, 56] width 18 height 11
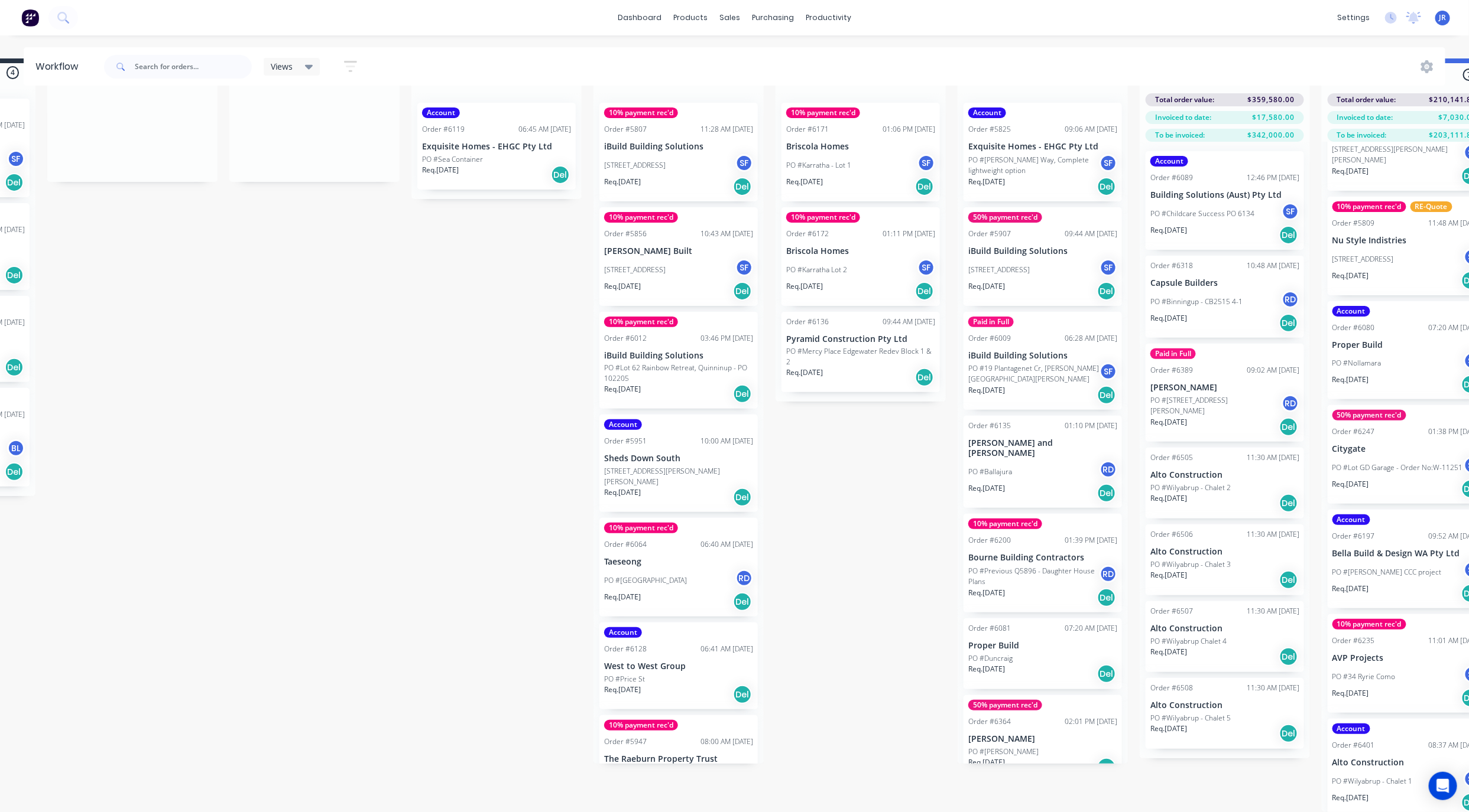
scroll to position [56, 0]
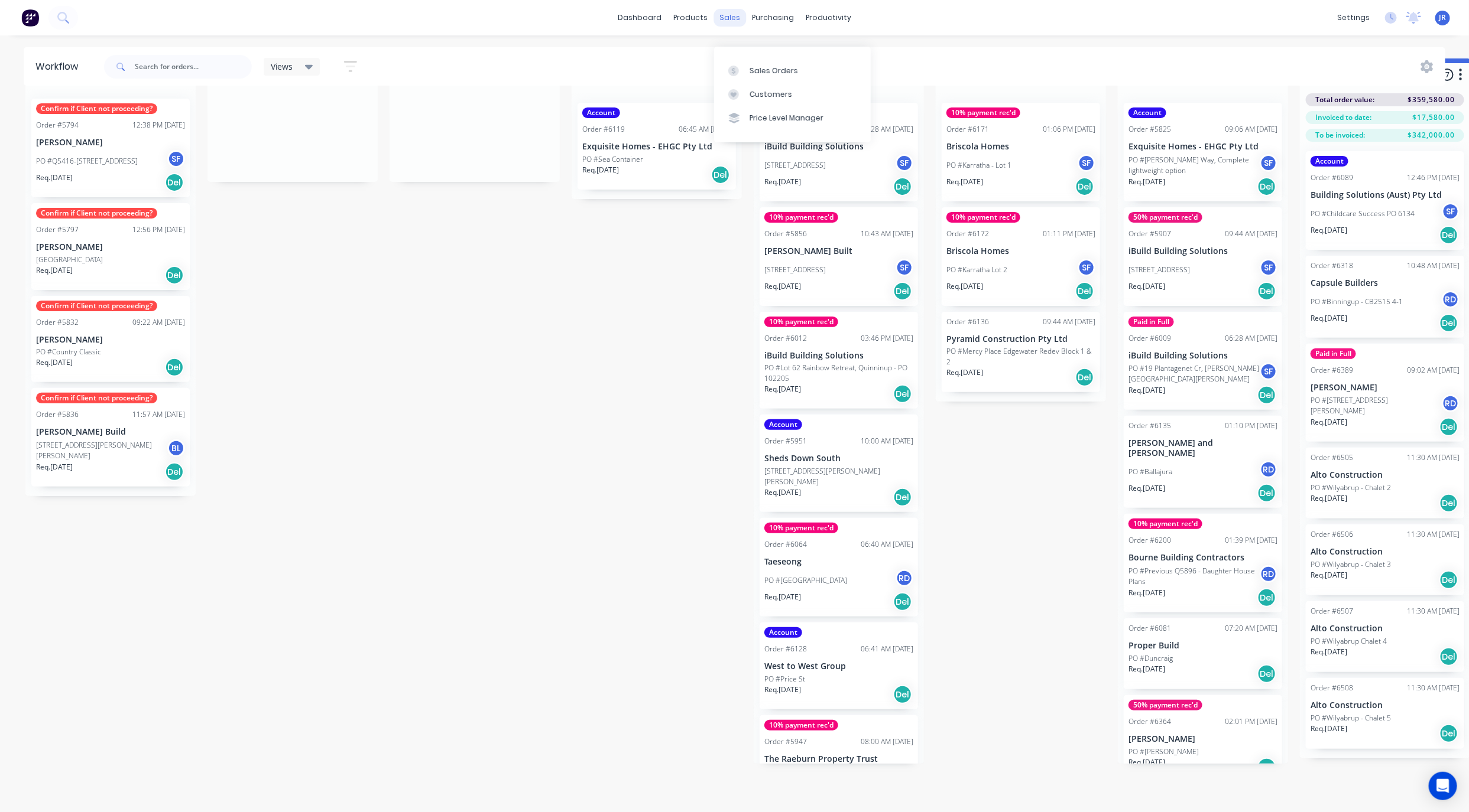
click at [734, 15] on div "sales" at bounding box center [729, 18] width 33 height 18
click at [752, 82] on link "Customers" at bounding box center [793, 94] width 157 height 24
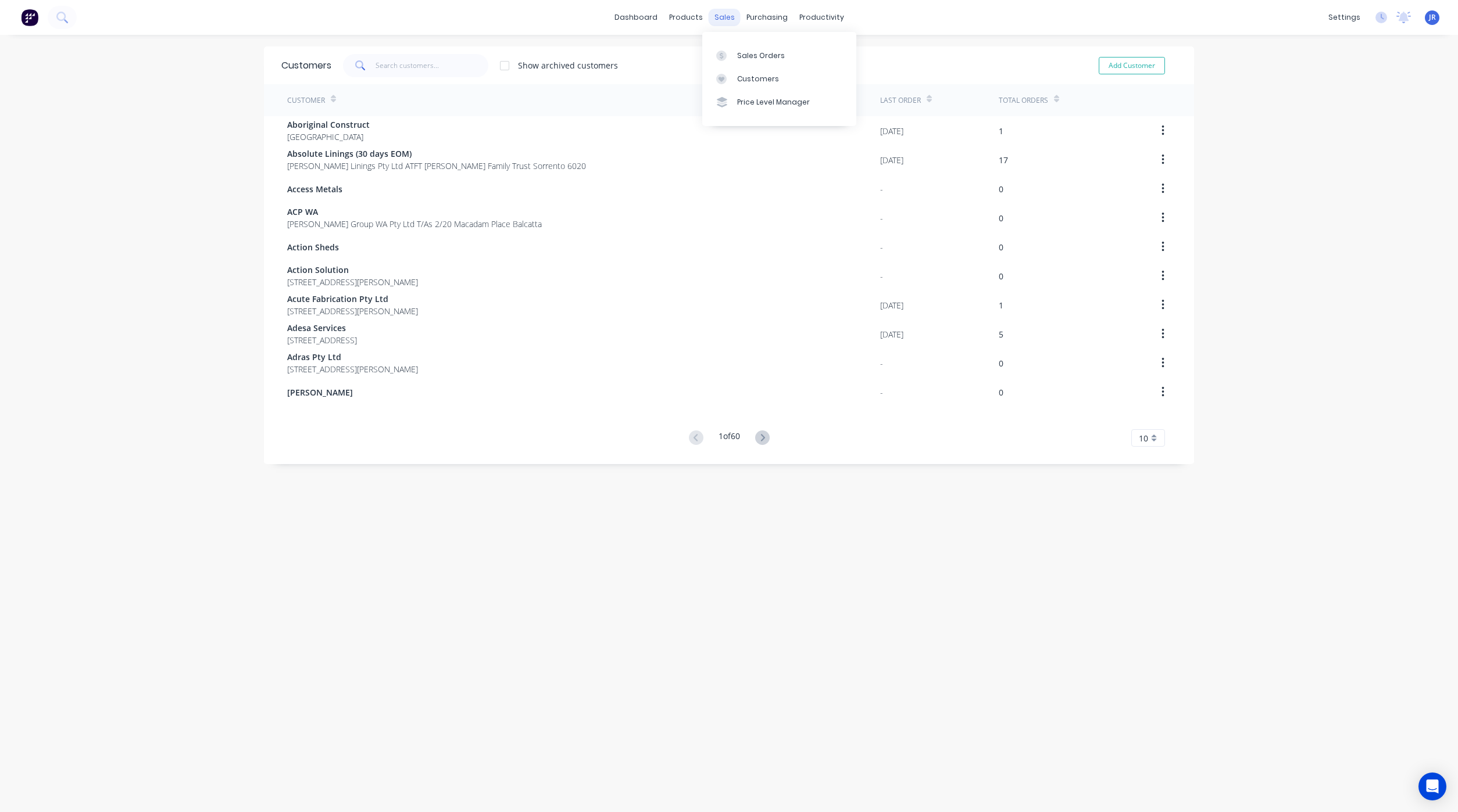
click at [713, 21] on div "sales" at bounding box center [725, 18] width 32 height 18
click at [739, 53] on div "Sales Orders" at bounding box center [761, 56] width 48 height 11
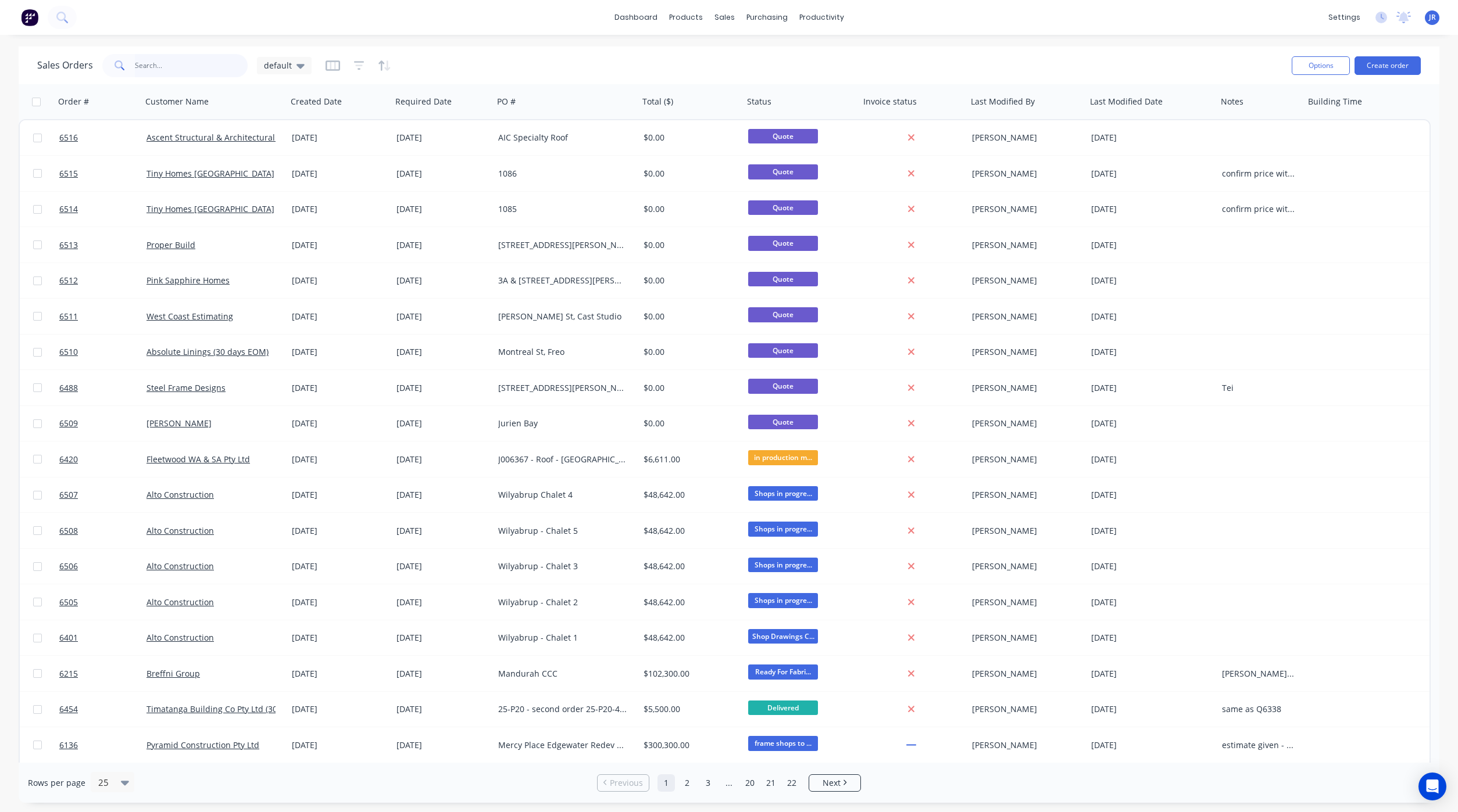
click at [152, 68] on input "text" at bounding box center [191, 65] width 113 height 23
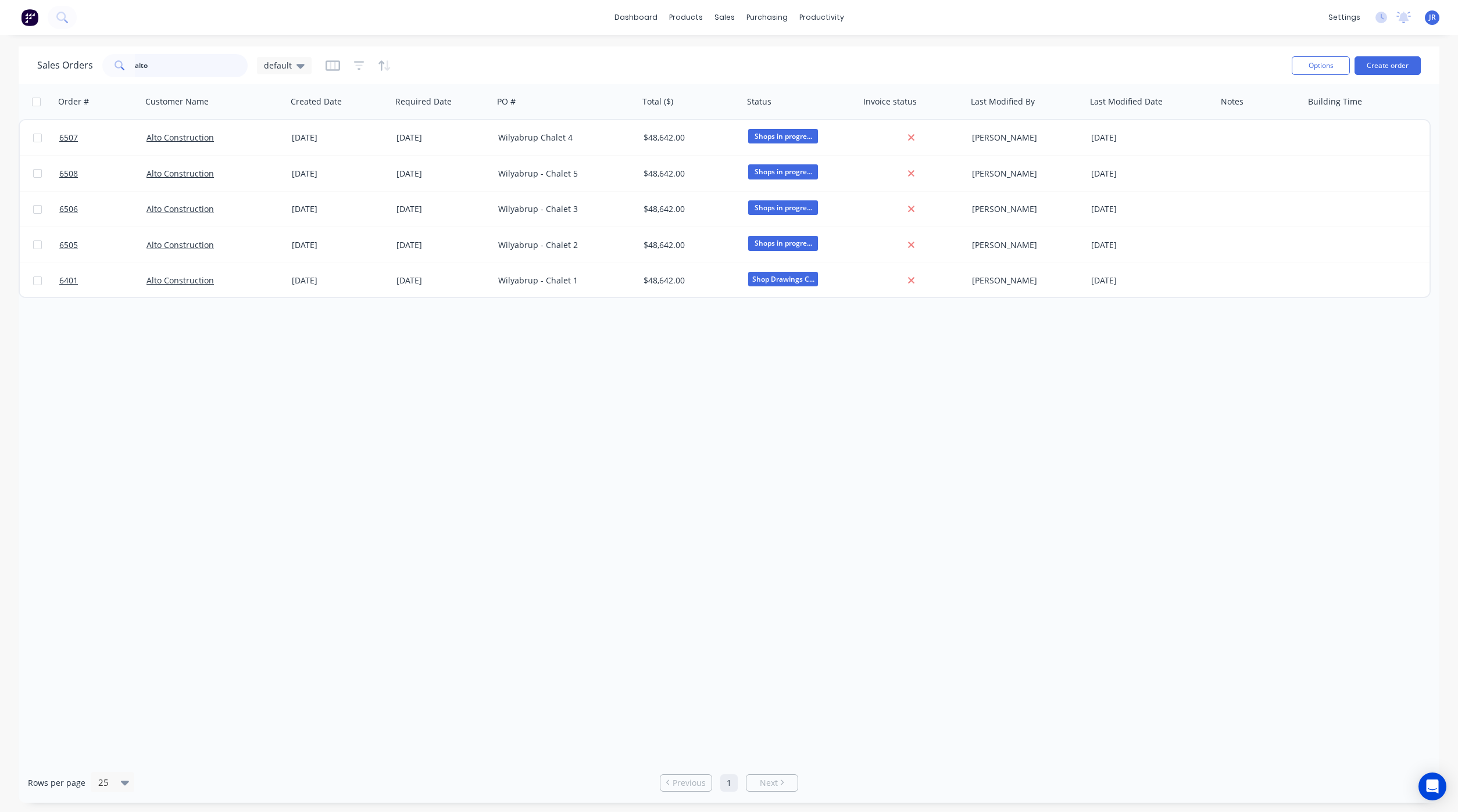
drag, startPoint x: 166, startPoint y: 66, endPoint x: -219, endPoint y: 63, distance: 385.0
click at [0, 63] on html "dashboard products sales purchasing productivity dashboard products Product Cat…" at bounding box center [729, 406] width 1458 height 812
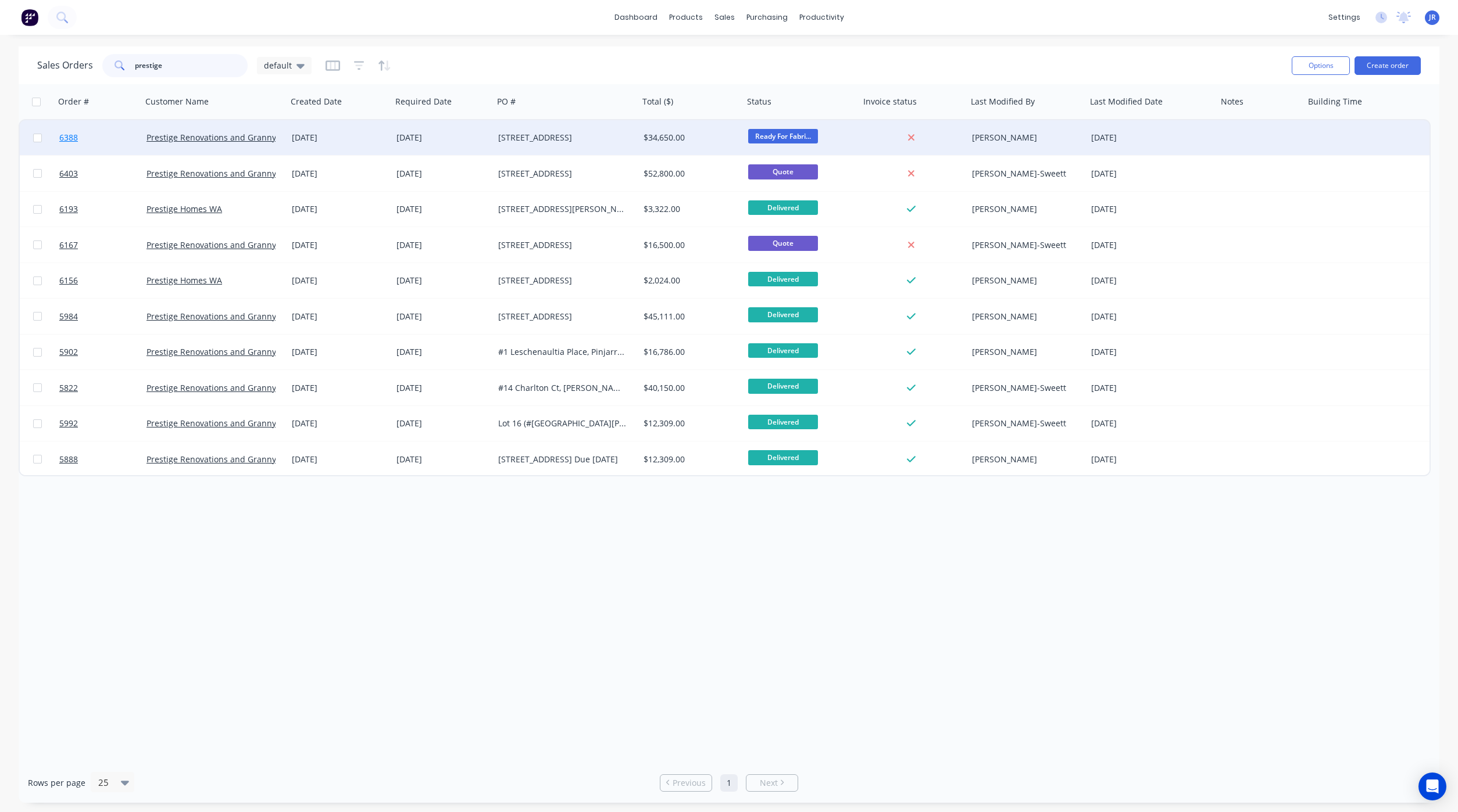
type input "prestige"
click at [64, 132] on span "6388" at bounding box center [68, 138] width 19 height 12
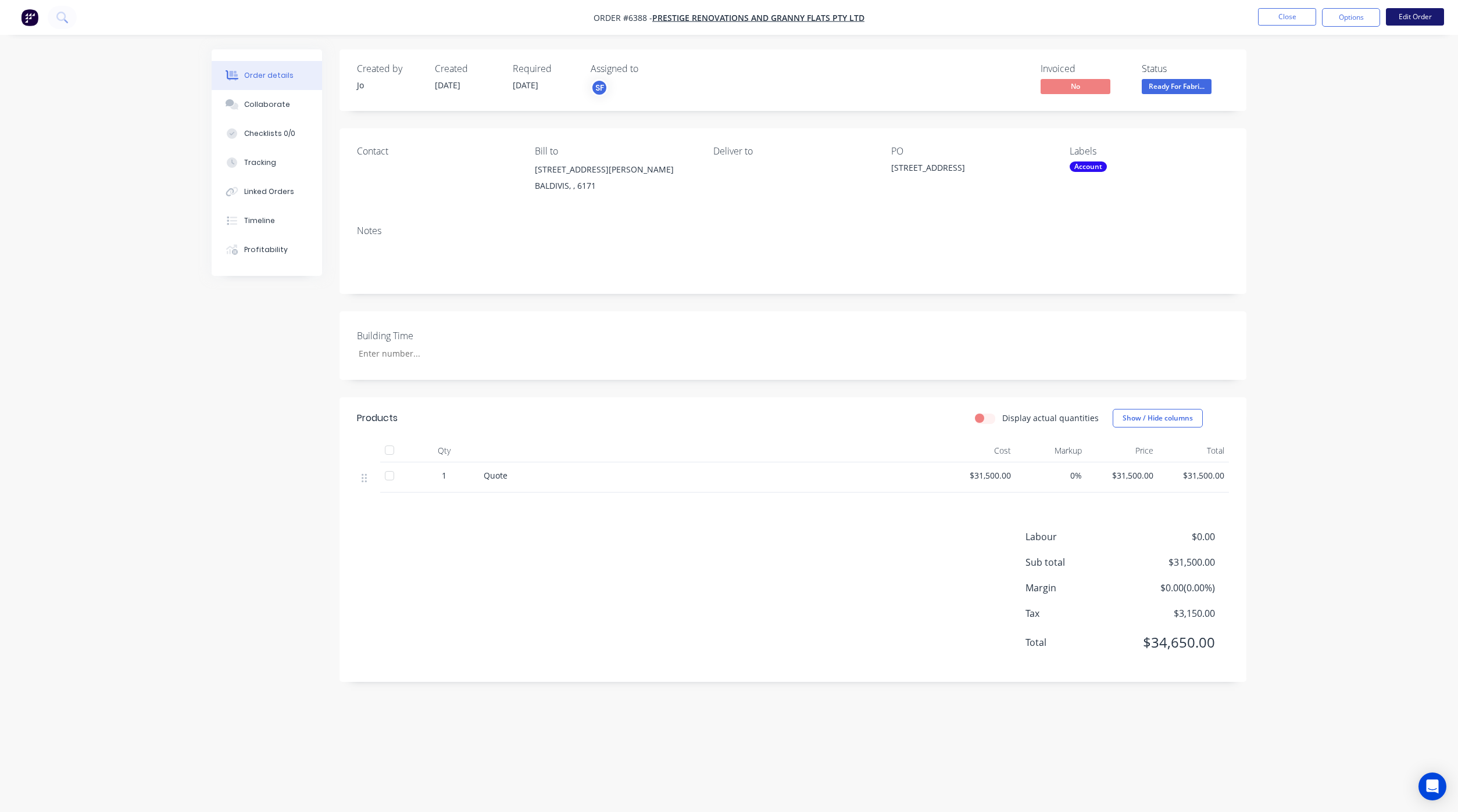
click at [1400, 13] on button "Edit Order" at bounding box center [1415, 17] width 59 height 18
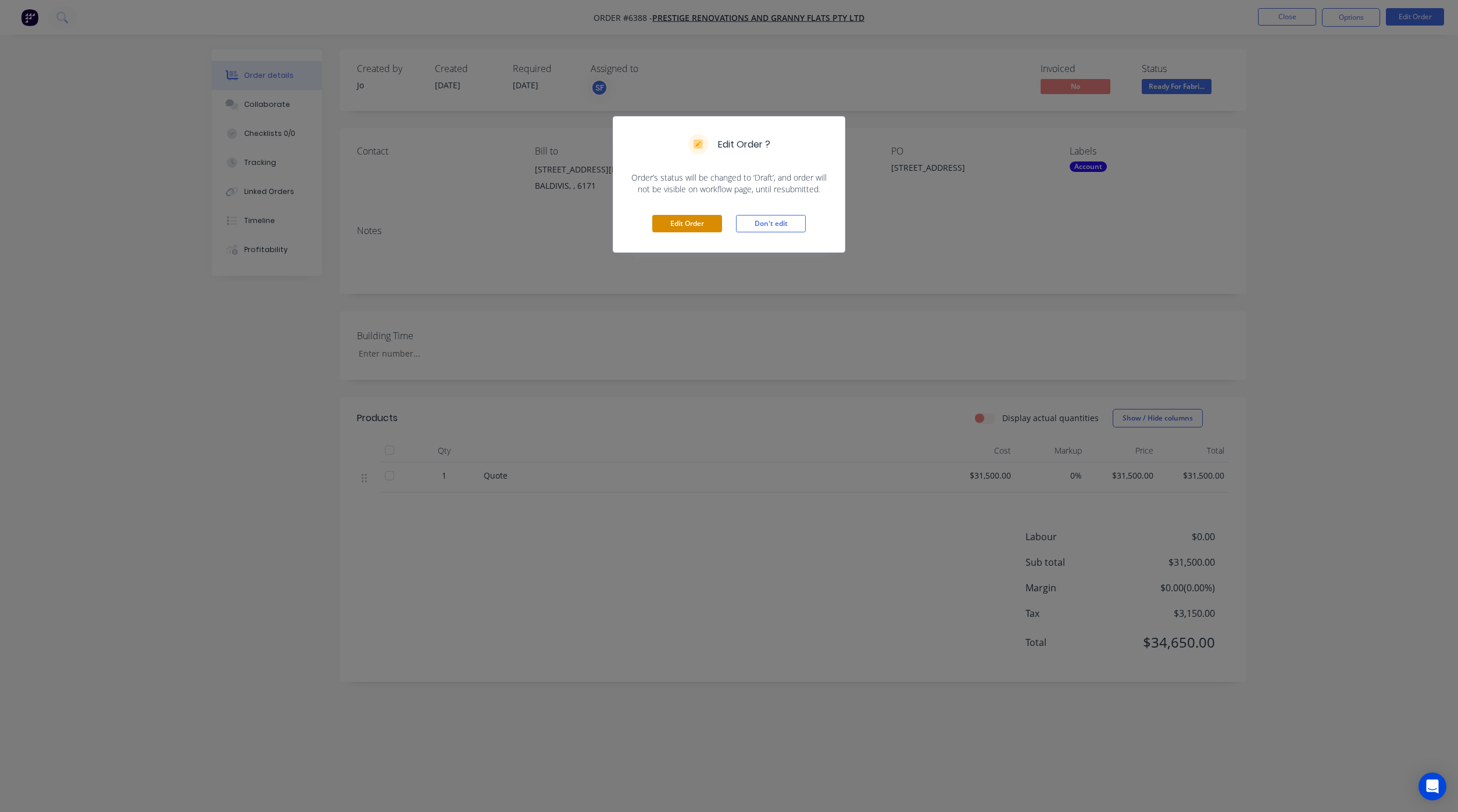
click at [709, 215] on button "Edit Order" at bounding box center [687, 223] width 69 height 18
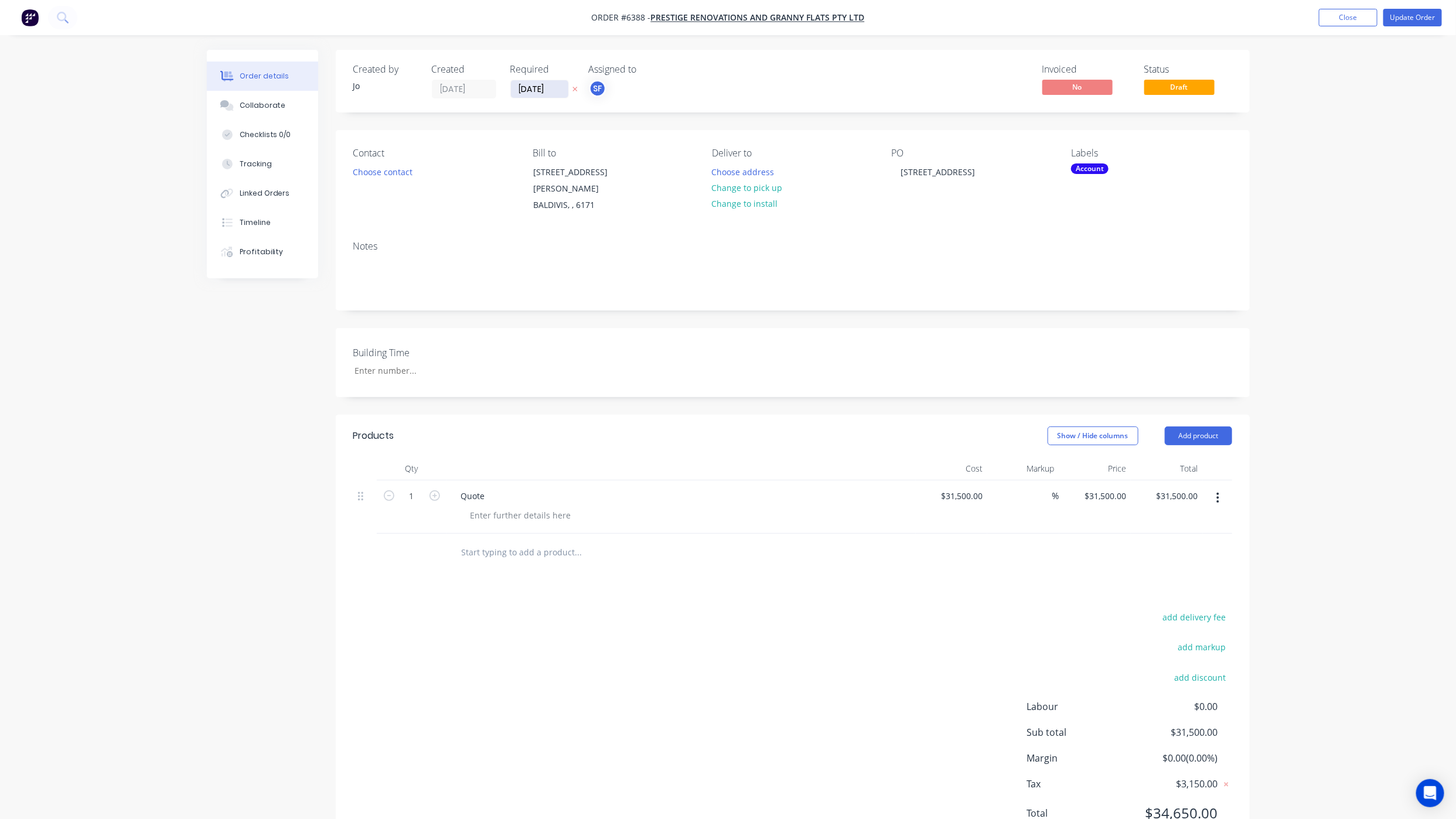
click at [545, 92] on input "[DATE]" at bounding box center [539, 90] width 57 height 18
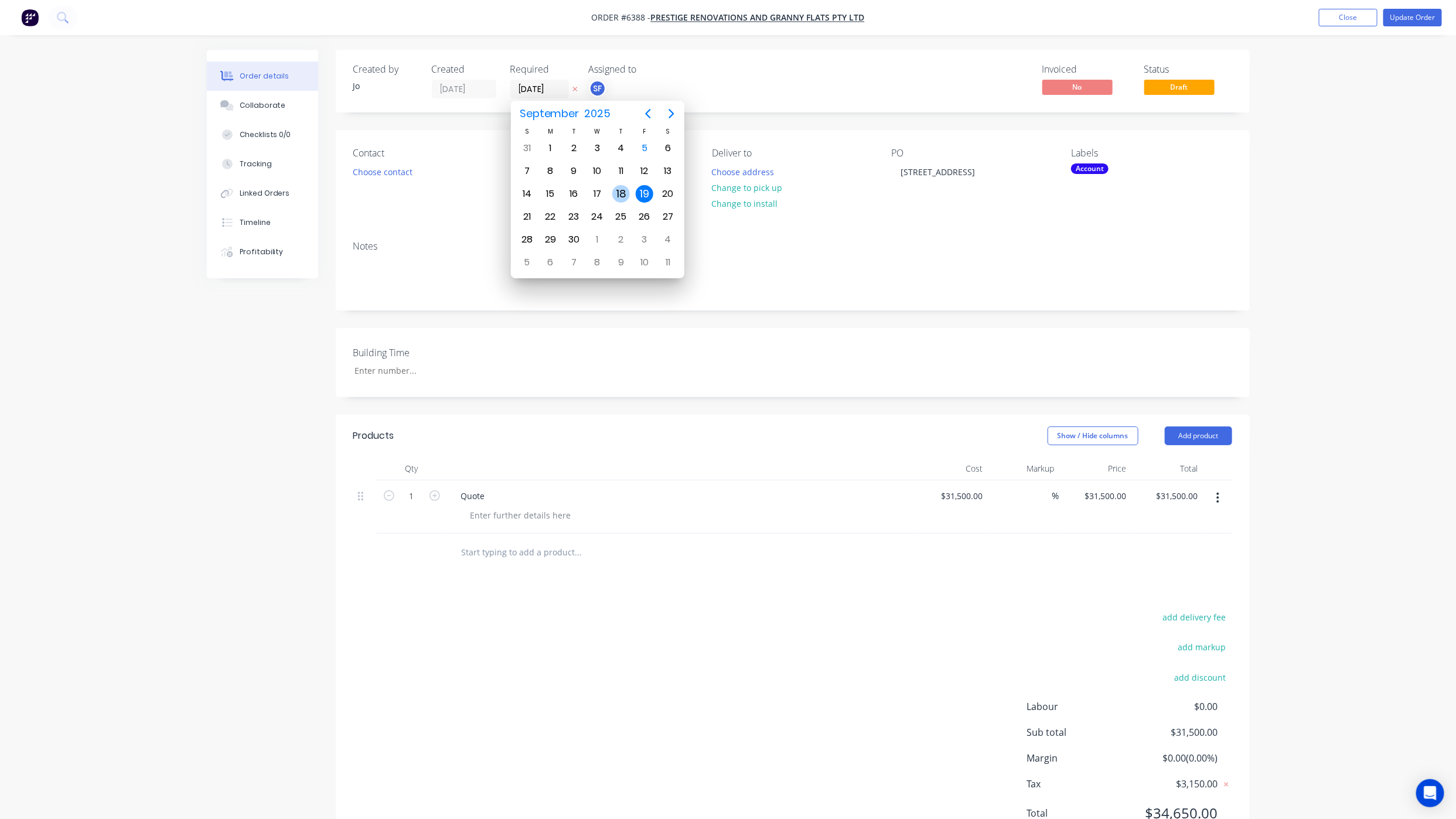
click at [622, 196] on div "18" at bounding box center [621, 194] width 18 height 18
type input "[DATE]"
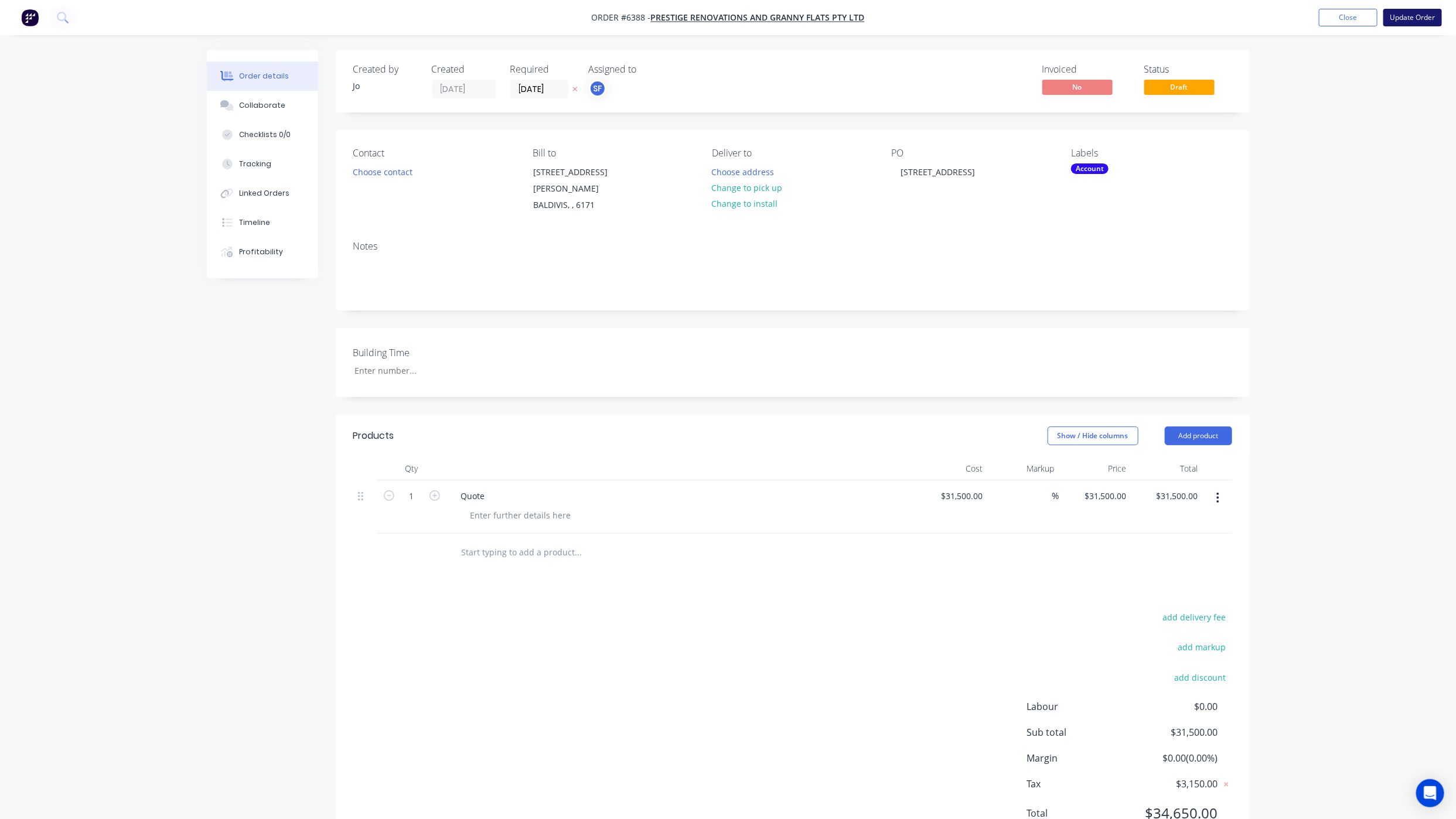
click at [1405, 18] on button "Update Order" at bounding box center [1413, 18] width 59 height 18
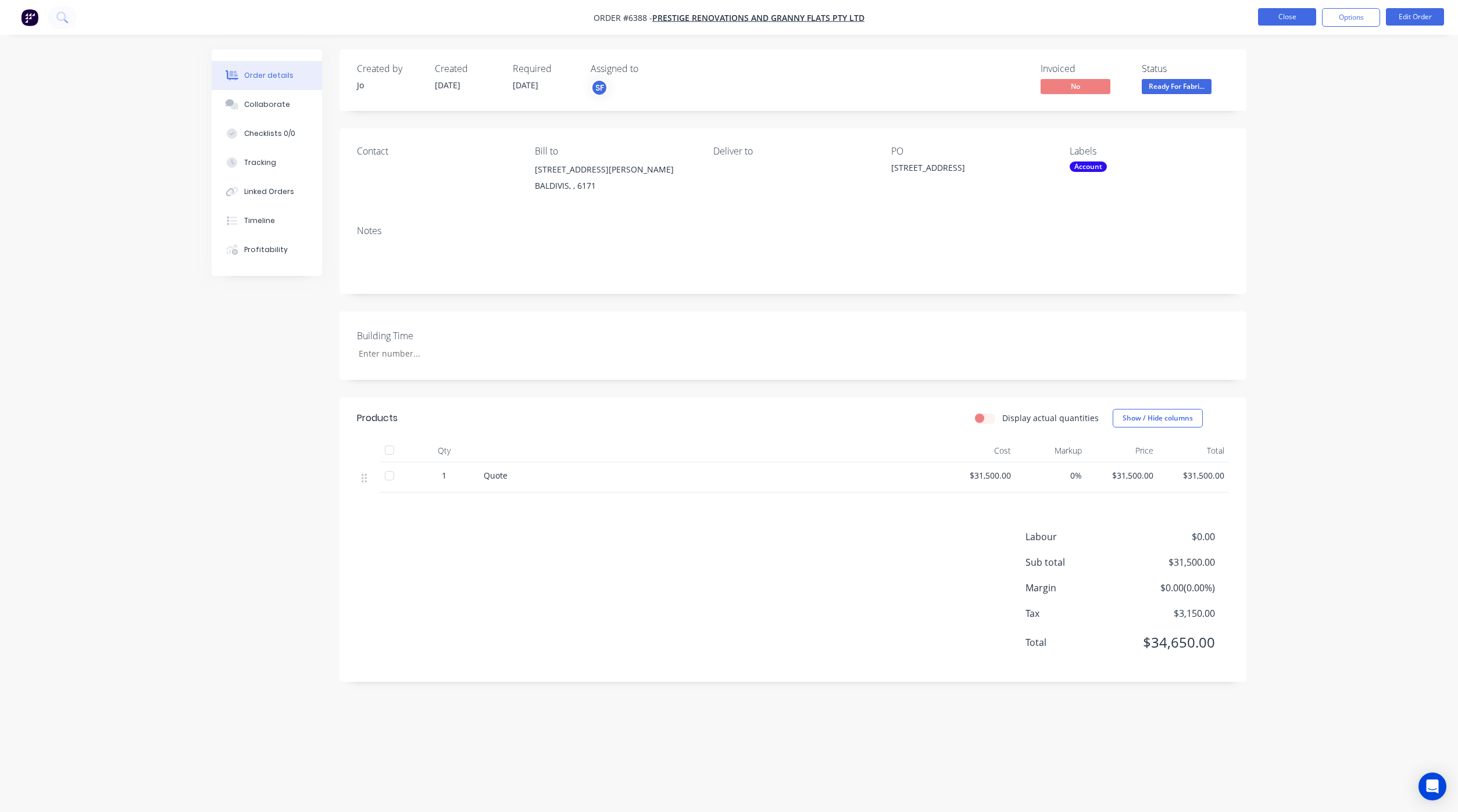
click at [1275, 18] on button "Close" at bounding box center [1287, 17] width 59 height 18
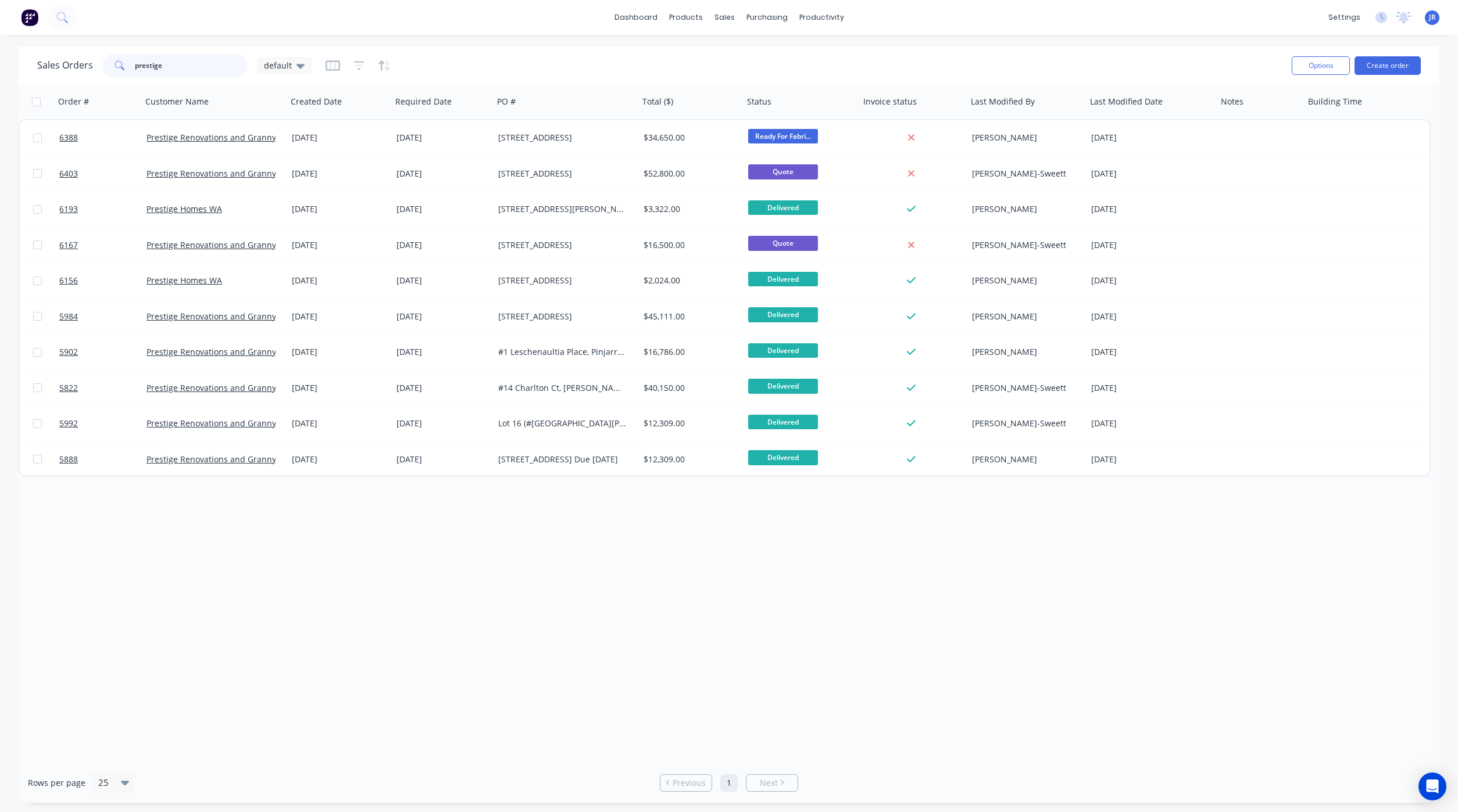
drag, startPoint x: 114, startPoint y: 63, endPoint x: -31, endPoint y: 51, distance: 145.5
click at [0, 51] on html "dashboard products sales purchasing productivity dashboard products Product Cat…" at bounding box center [729, 406] width 1458 height 812
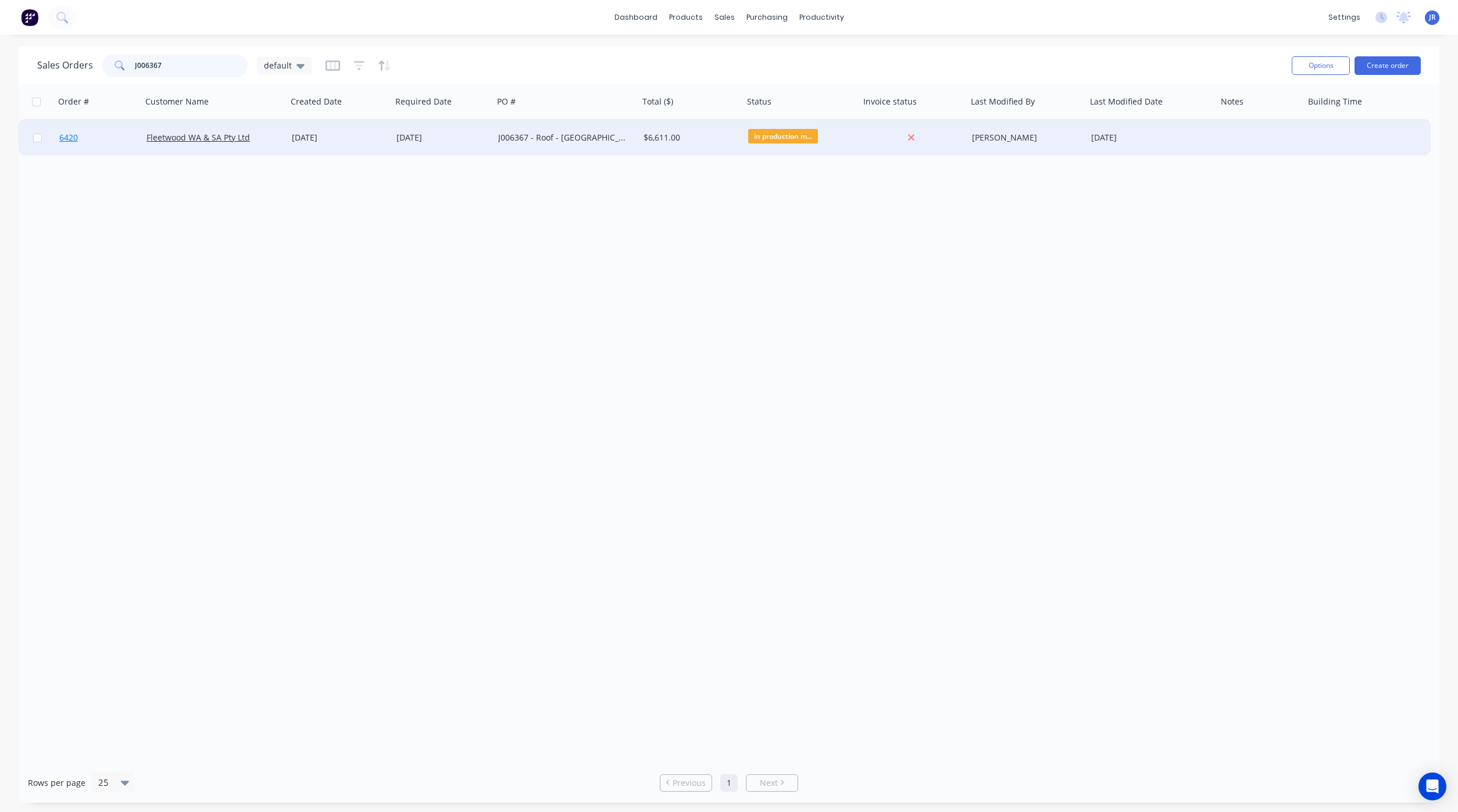
type input "J006367"
click at [77, 139] on span "6420" at bounding box center [68, 138] width 19 height 12
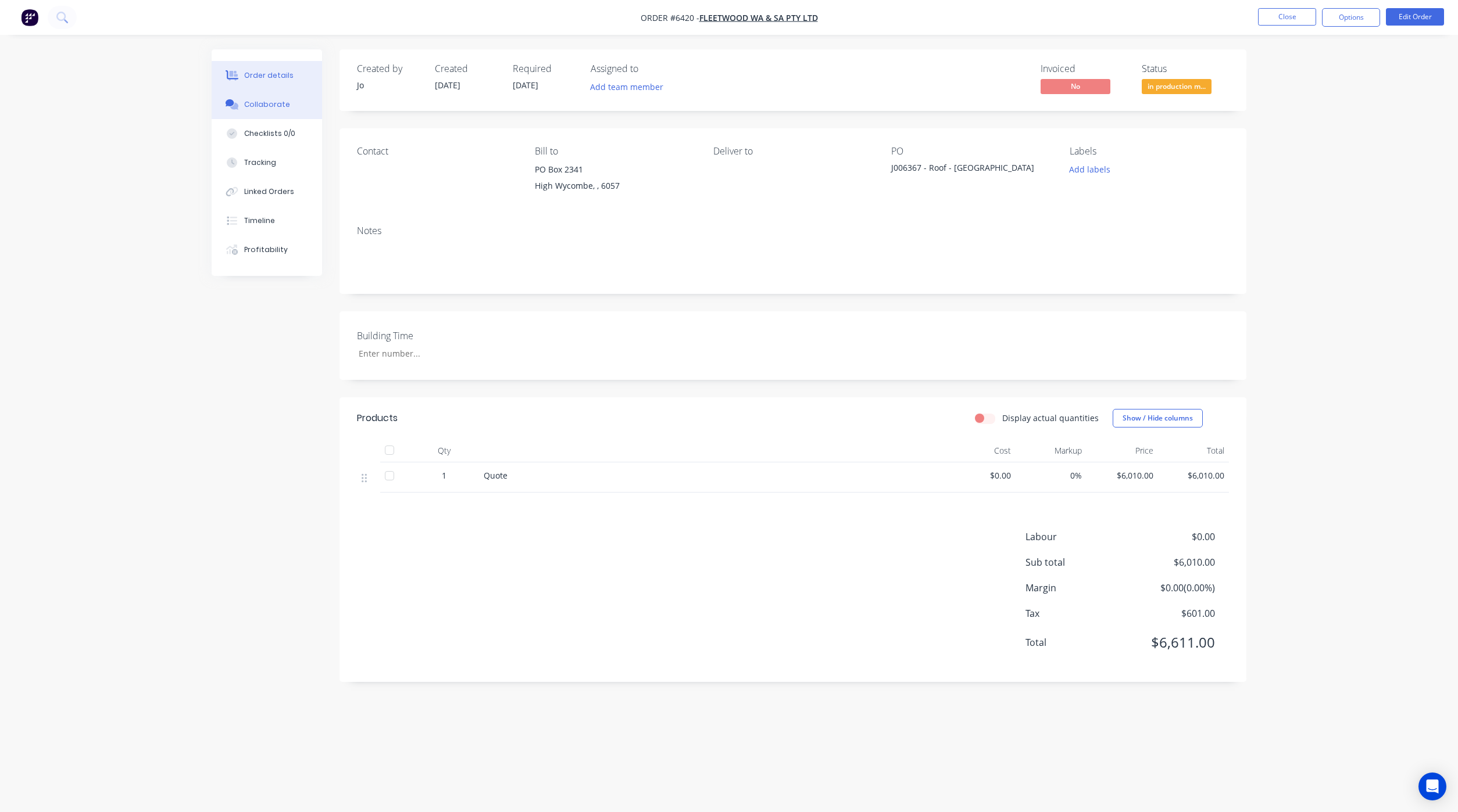
click at [278, 106] on div "Collaborate" at bounding box center [267, 104] width 46 height 11
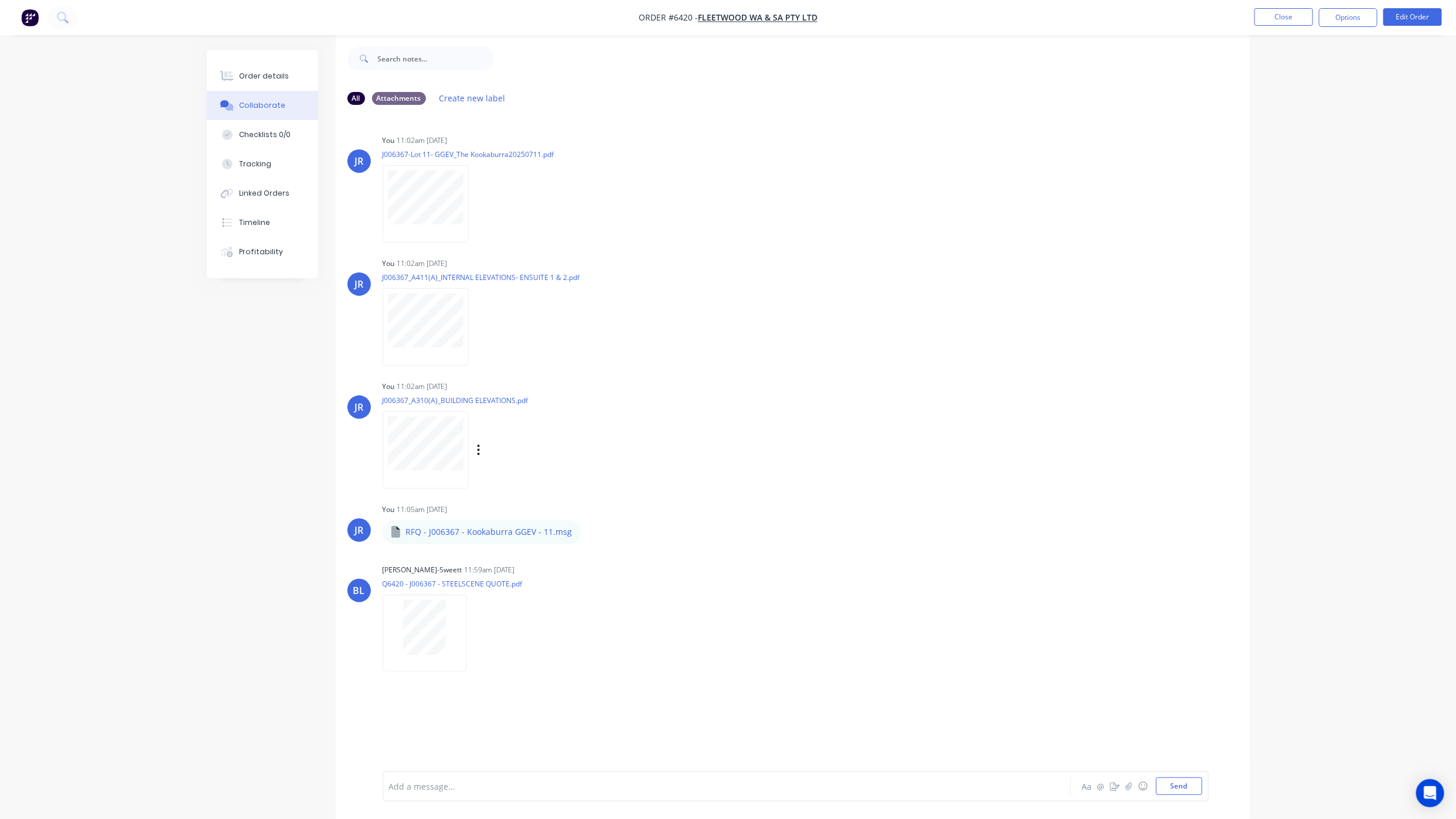
scroll to position [18, 0]
click at [1189, 796] on div "Add a message... Aa @ ☺ Send" at bounding box center [795, 757] width 826 height 91
click at [1185, 781] on button "Send" at bounding box center [1178, 787] width 46 height 18
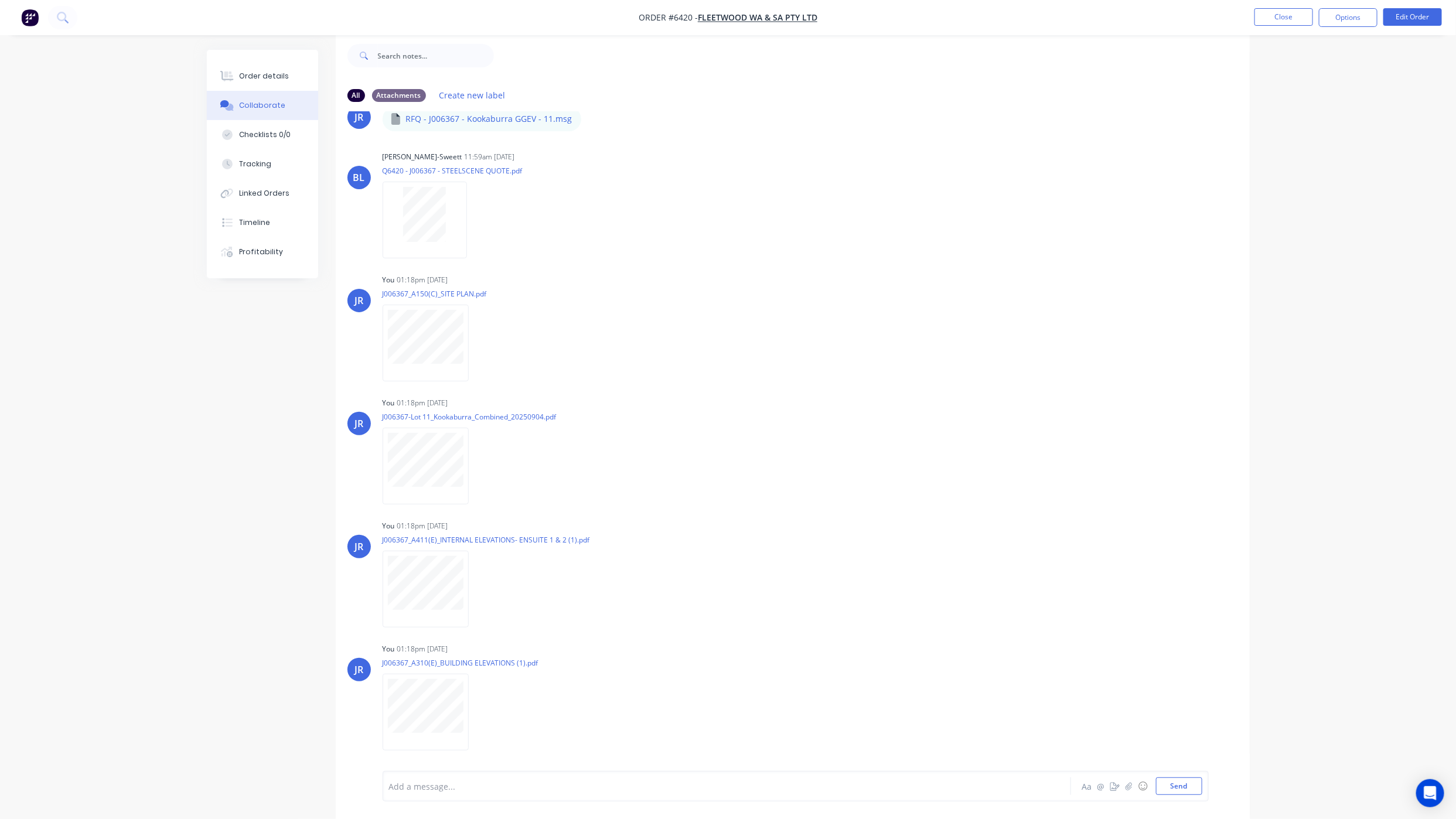
scroll to position [411, 0]
click at [244, 76] on div "Order details" at bounding box center [264, 76] width 50 height 11
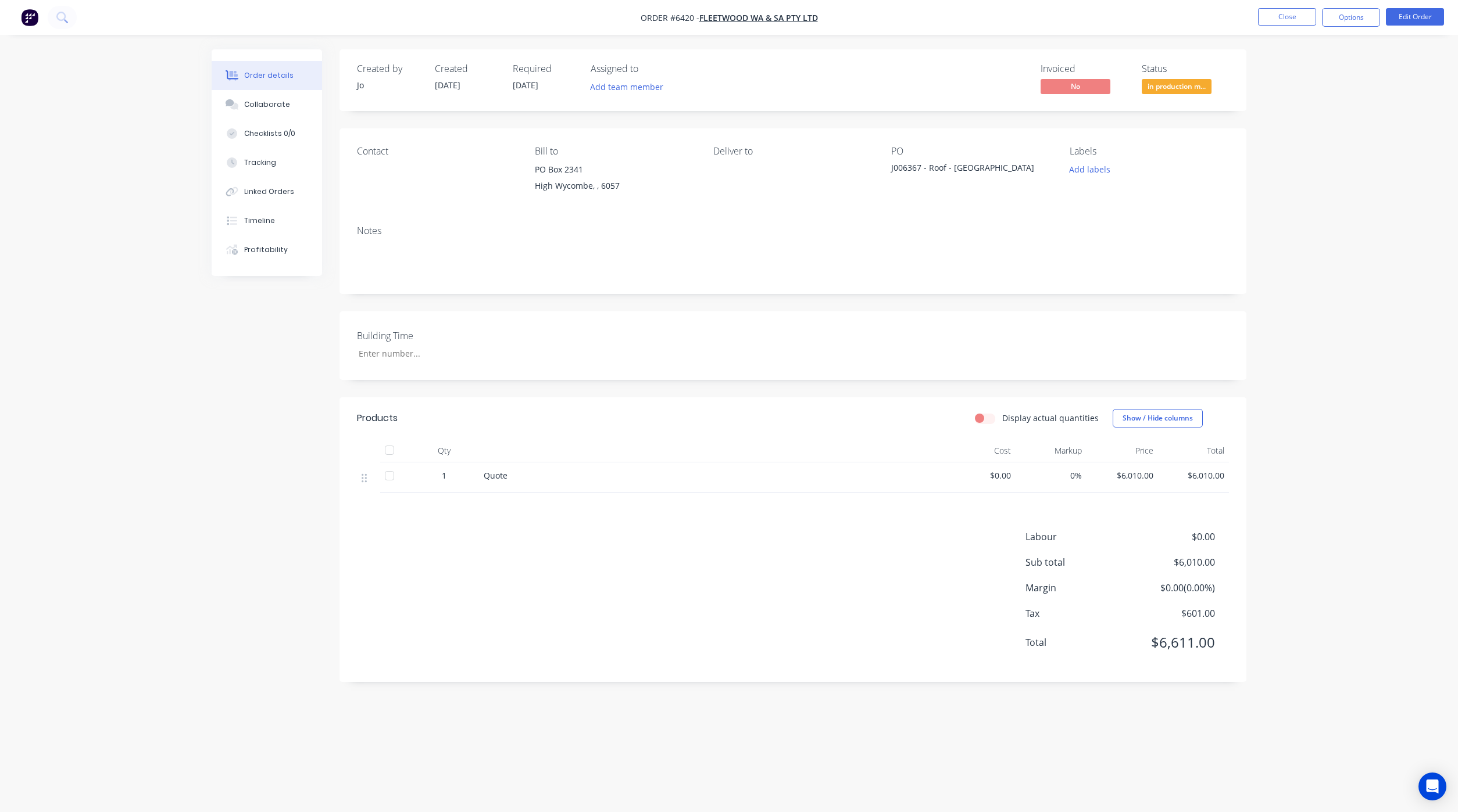
click at [270, 89] on button "Order details" at bounding box center [267, 76] width 110 height 29
click at [259, 108] on div "Collaborate" at bounding box center [267, 104] width 46 height 11
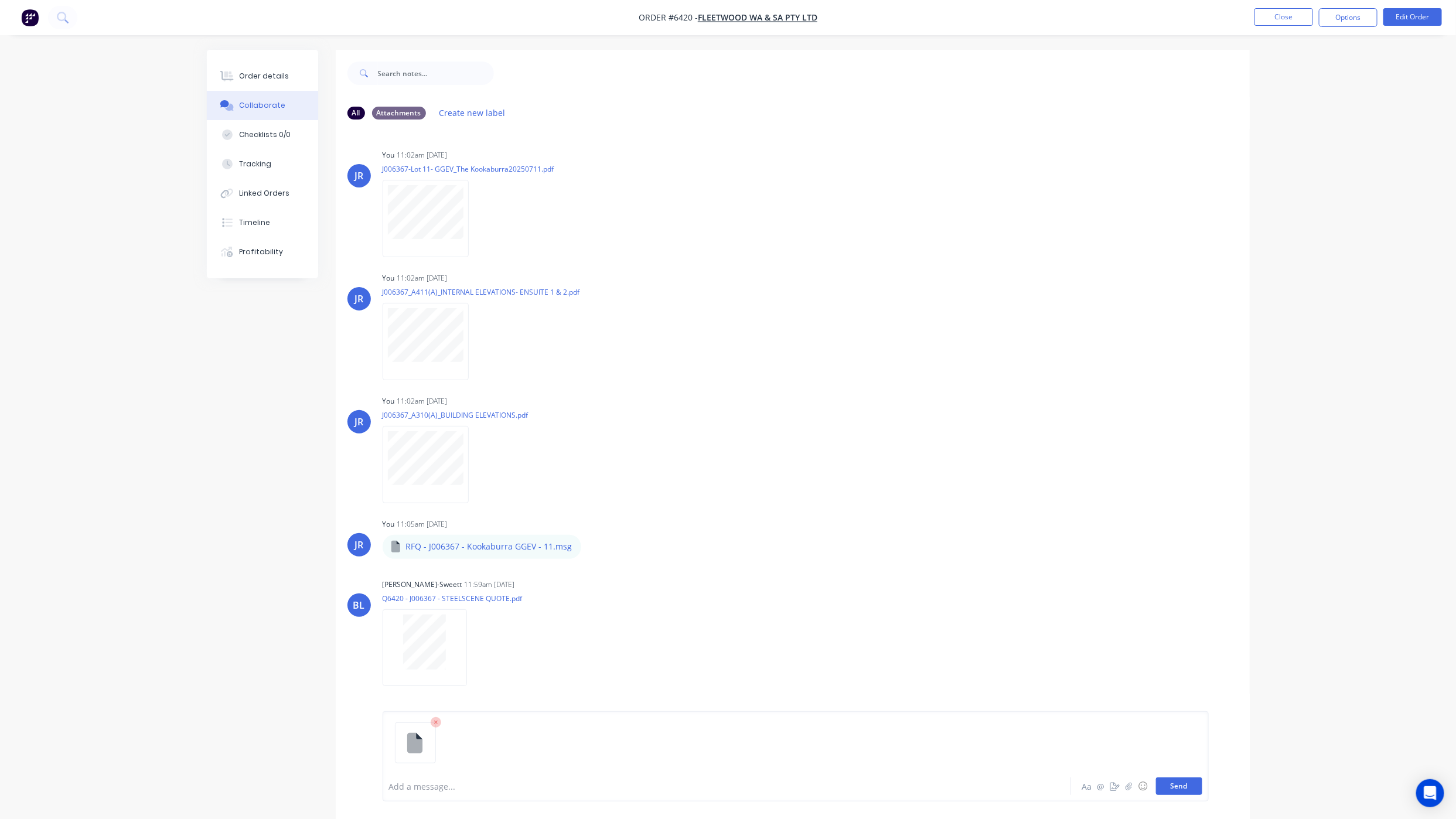
click at [1167, 788] on button "Send" at bounding box center [1178, 787] width 46 height 18
click at [263, 85] on button "Order details" at bounding box center [262, 77] width 111 height 30
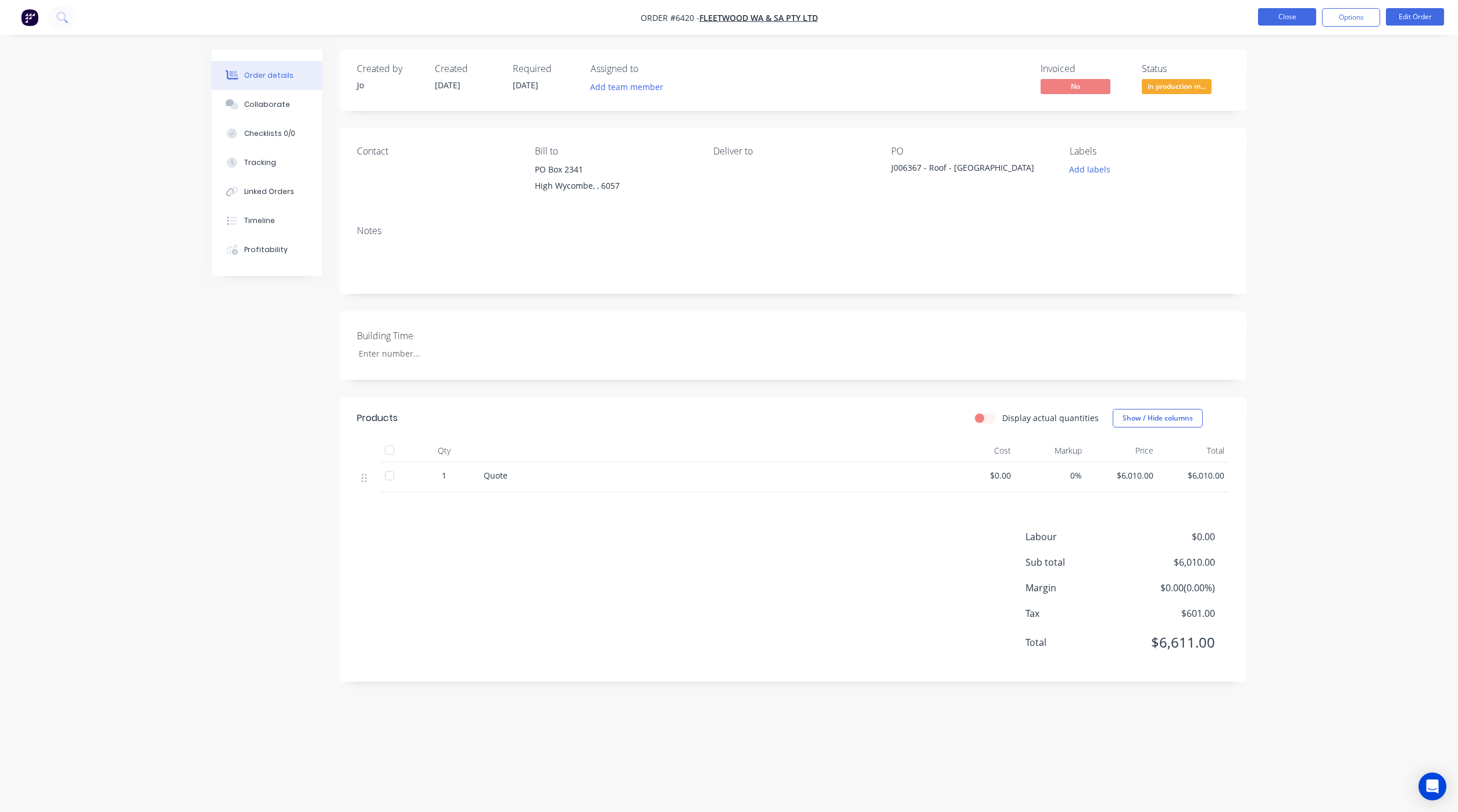
click at [1279, 20] on button "Close" at bounding box center [1287, 17] width 59 height 18
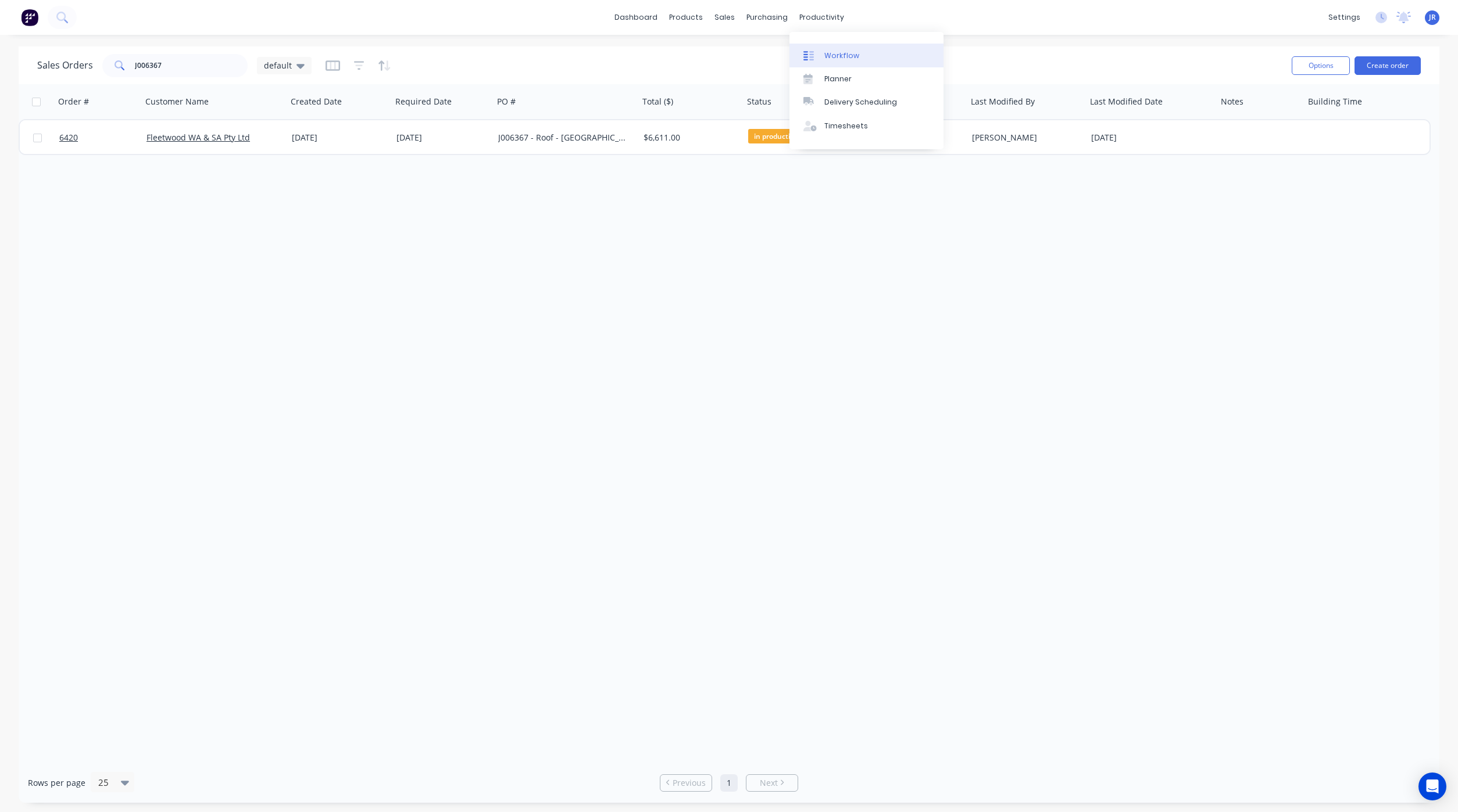
click at [824, 57] on div "Workflow" at bounding box center [842, 56] width 35 height 11
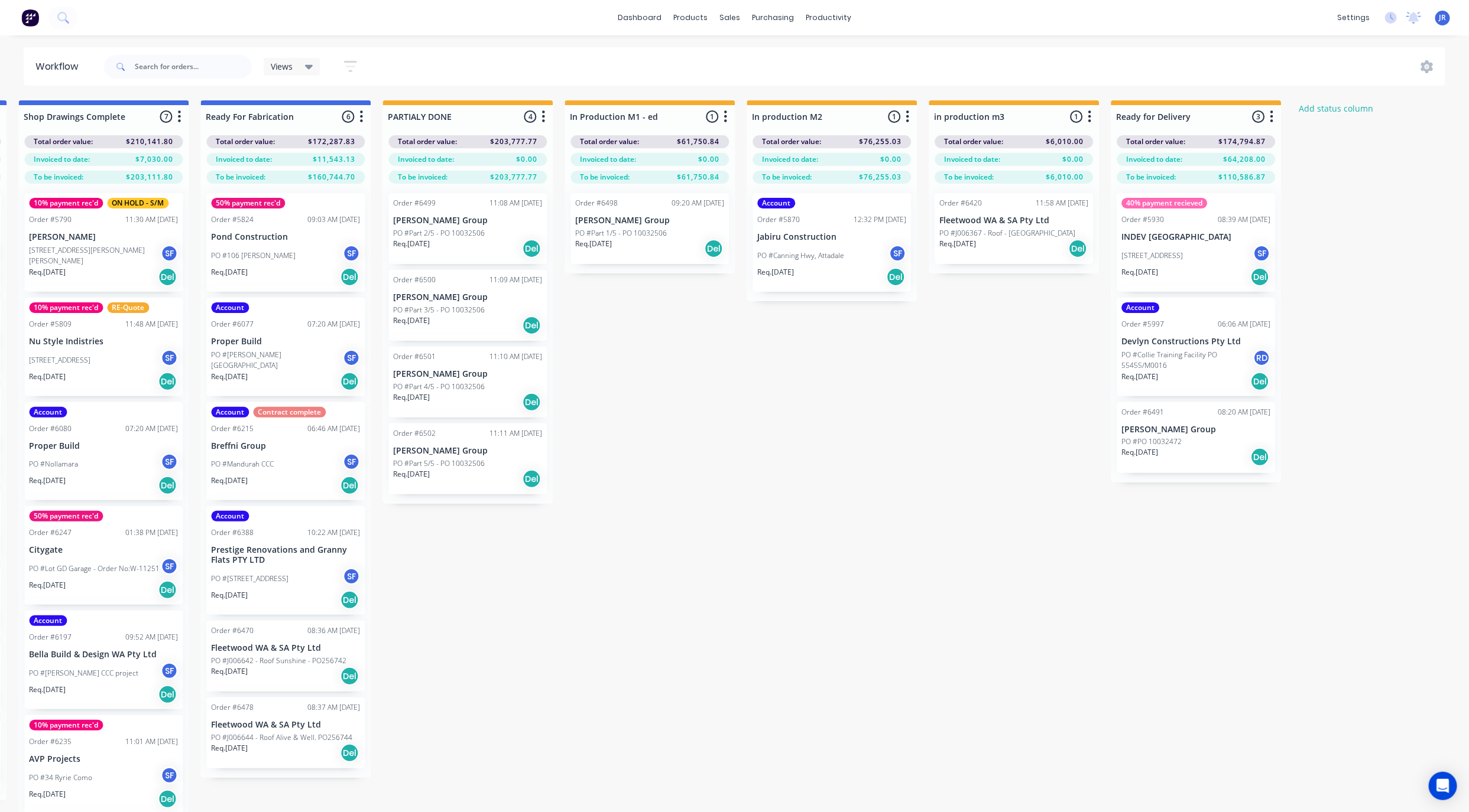
scroll to position [0, 1531]
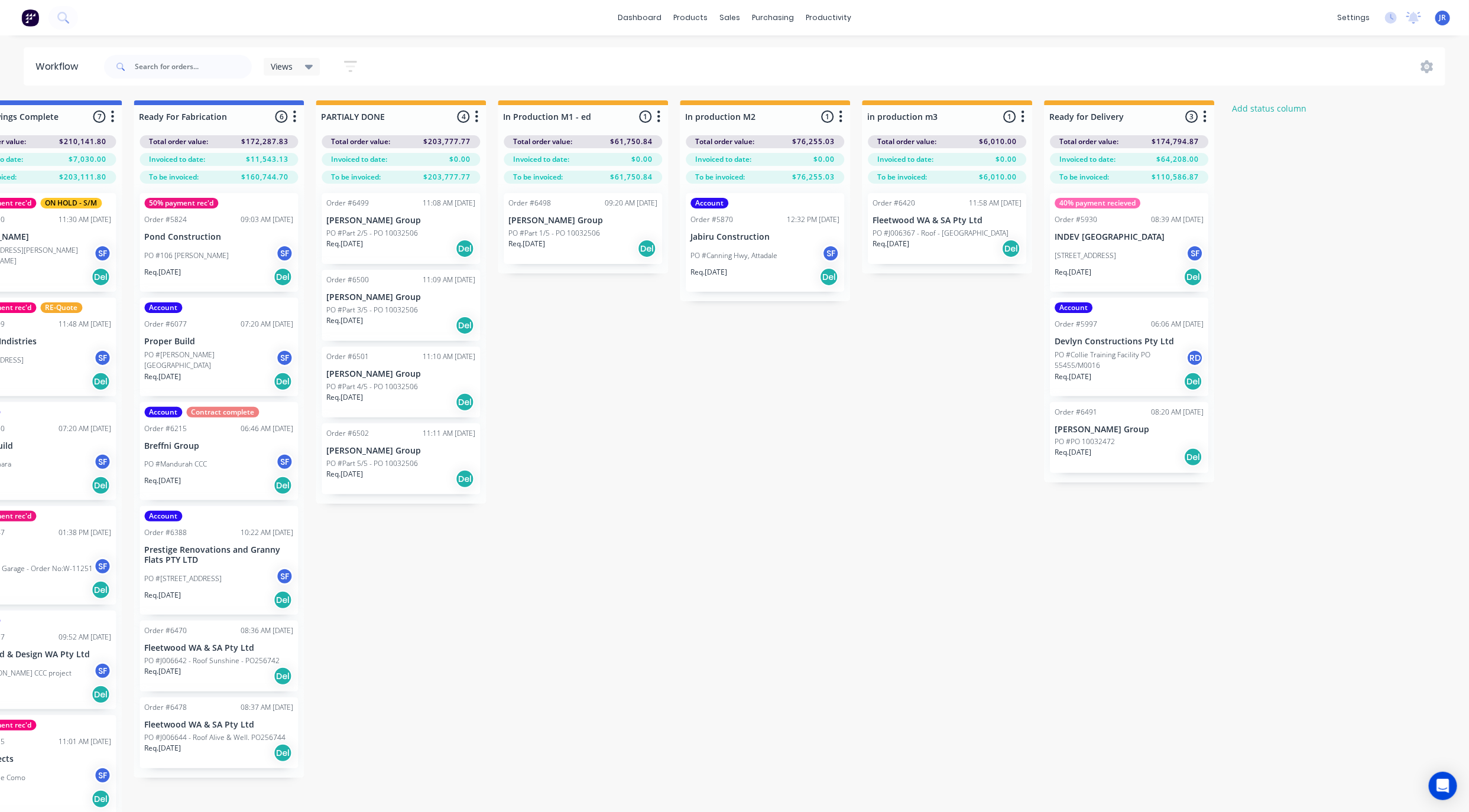
click at [1004, 20] on div "dashboard products sales purchasing productivity dashboard products Product Cat…" at bounding box center [734, 18] width 1469 height 36
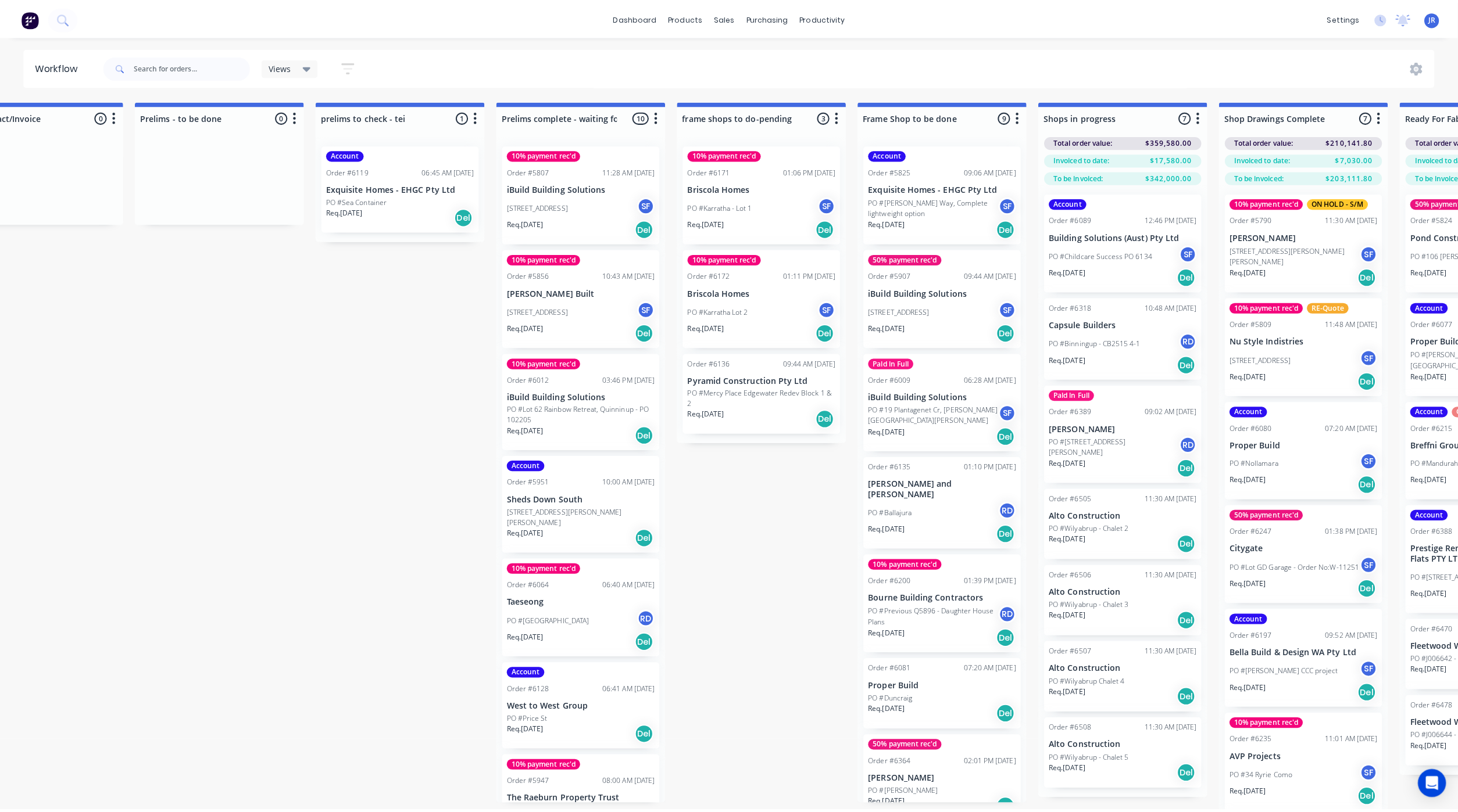
scroll to position [0, 0]
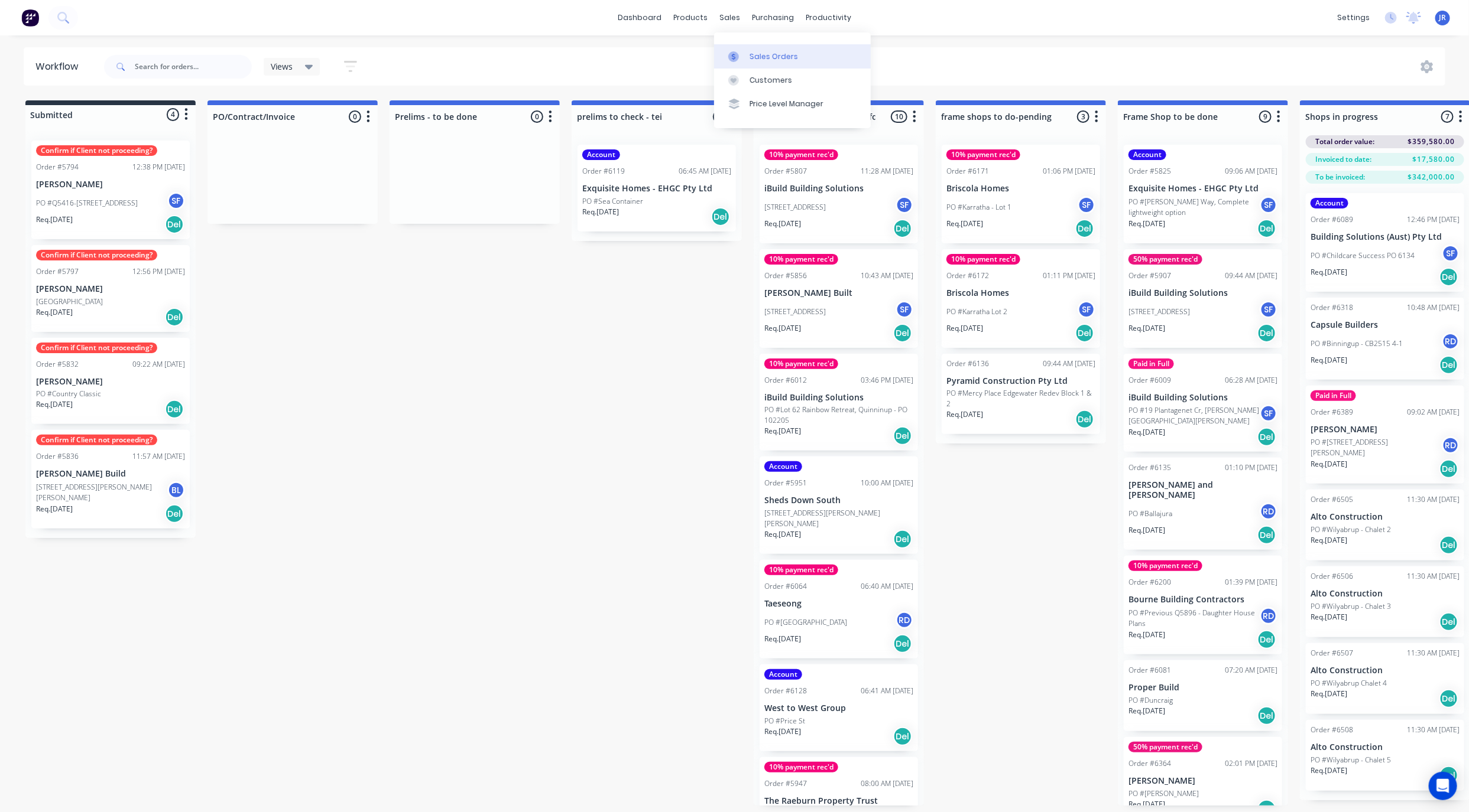
click at [744, 61] on div at bounding box center [737, 57] width 18 height 11
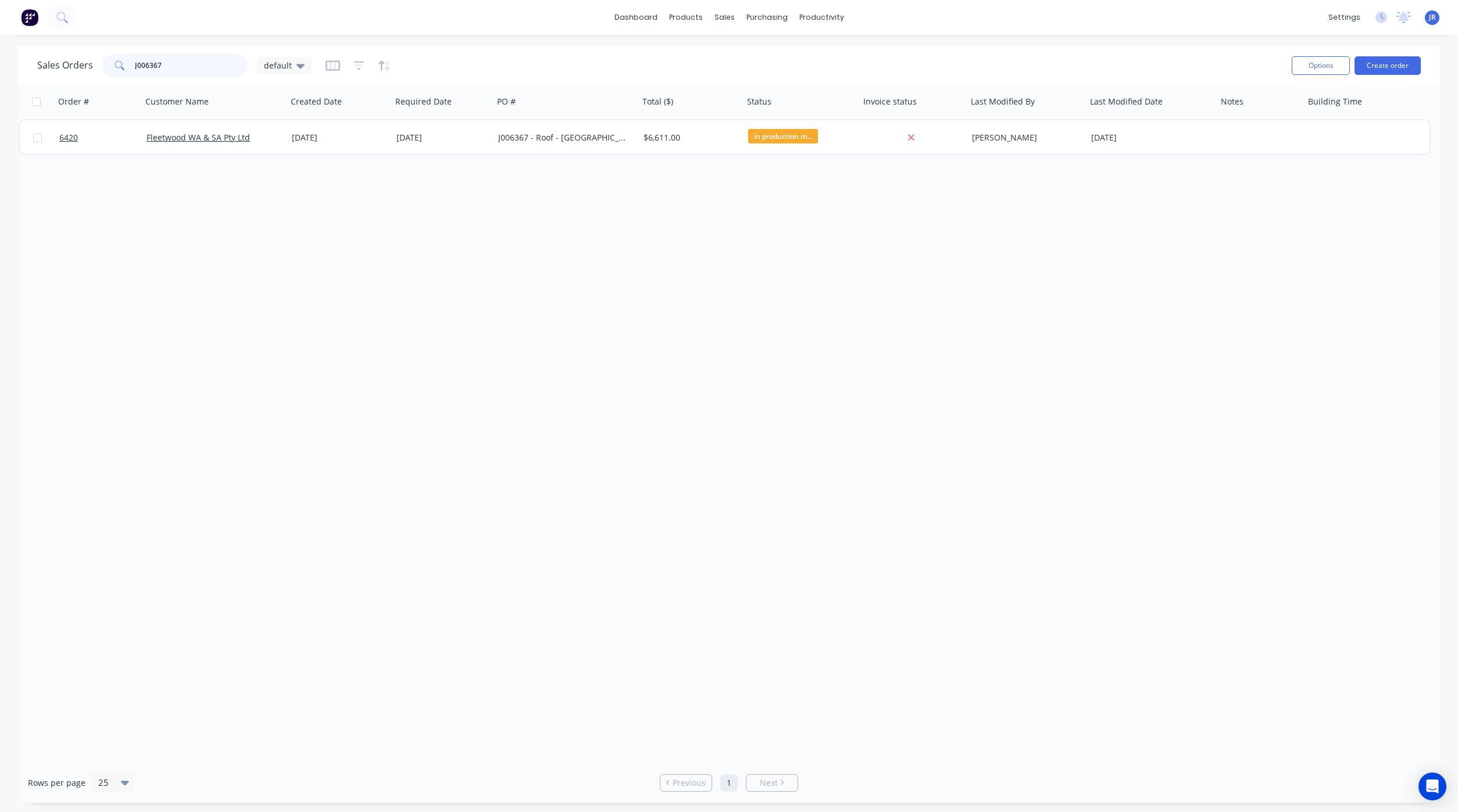
drag, startPoint x: 168, startPoint y: 68, endPoint x: -23, endPoint y: 68, distance: 191.0
click at [0, 68] on html "dashboard products sales purchasing productivity dashboard products Product Cat…" at bounding box center [729, 406] width 1458 height 812
drag, startPoint x: 190, startPoint y: 55, endPoint x: 190, endPoint y: 68, distance: 13.0
click at [190, 55] on input "J006367" at bounding box center [191, 65] width 113 height 23
drag, startPoint x: 190, startPoint y: 63, endPoint x: 4, endPoint y: 77, distance: 186.5
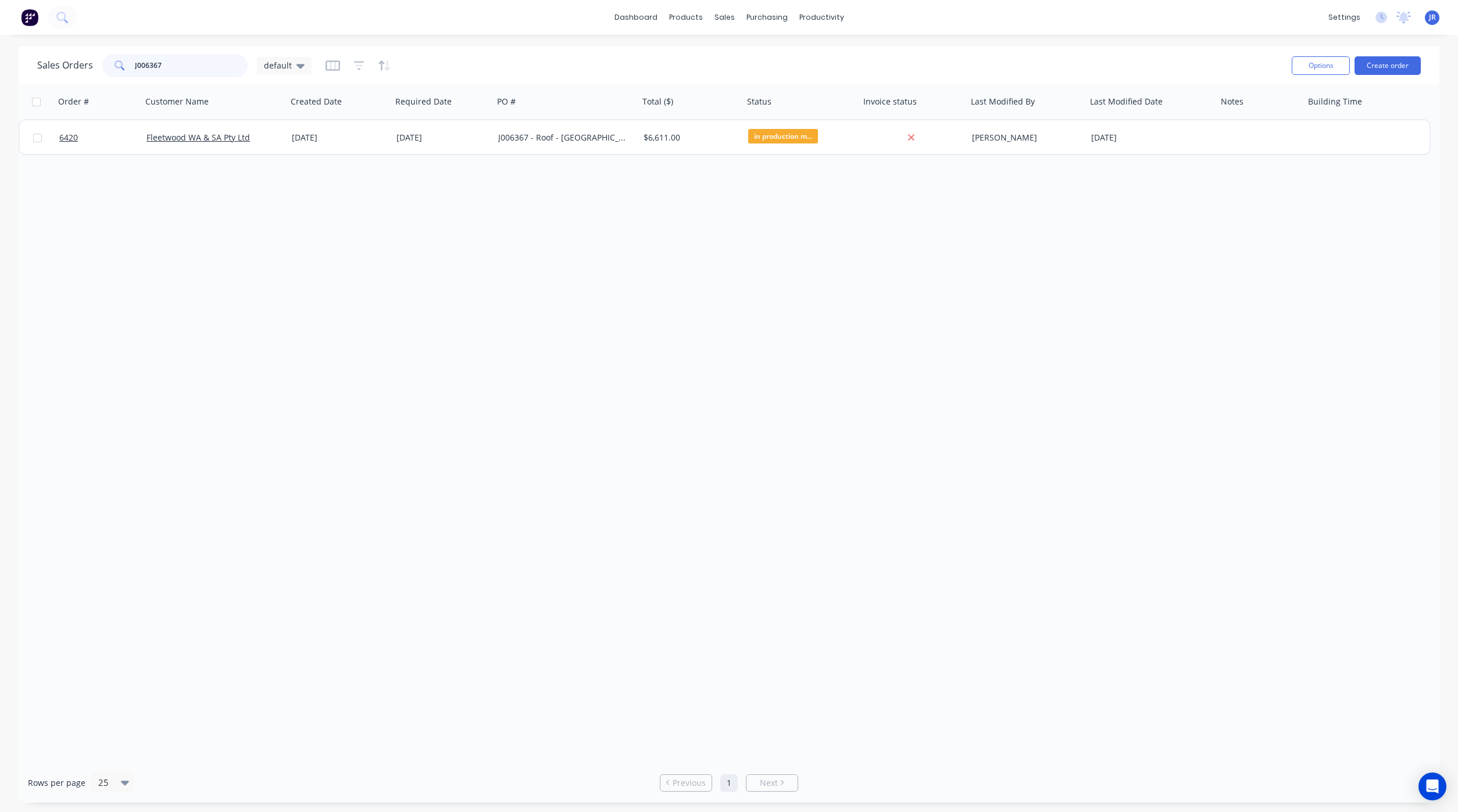
click at [4, 77] on div "Sales Orders J006367 default Options Create order Order # Customer Name Created…" at bounding box center [729, 425] width 1458 height 756
type input "J"
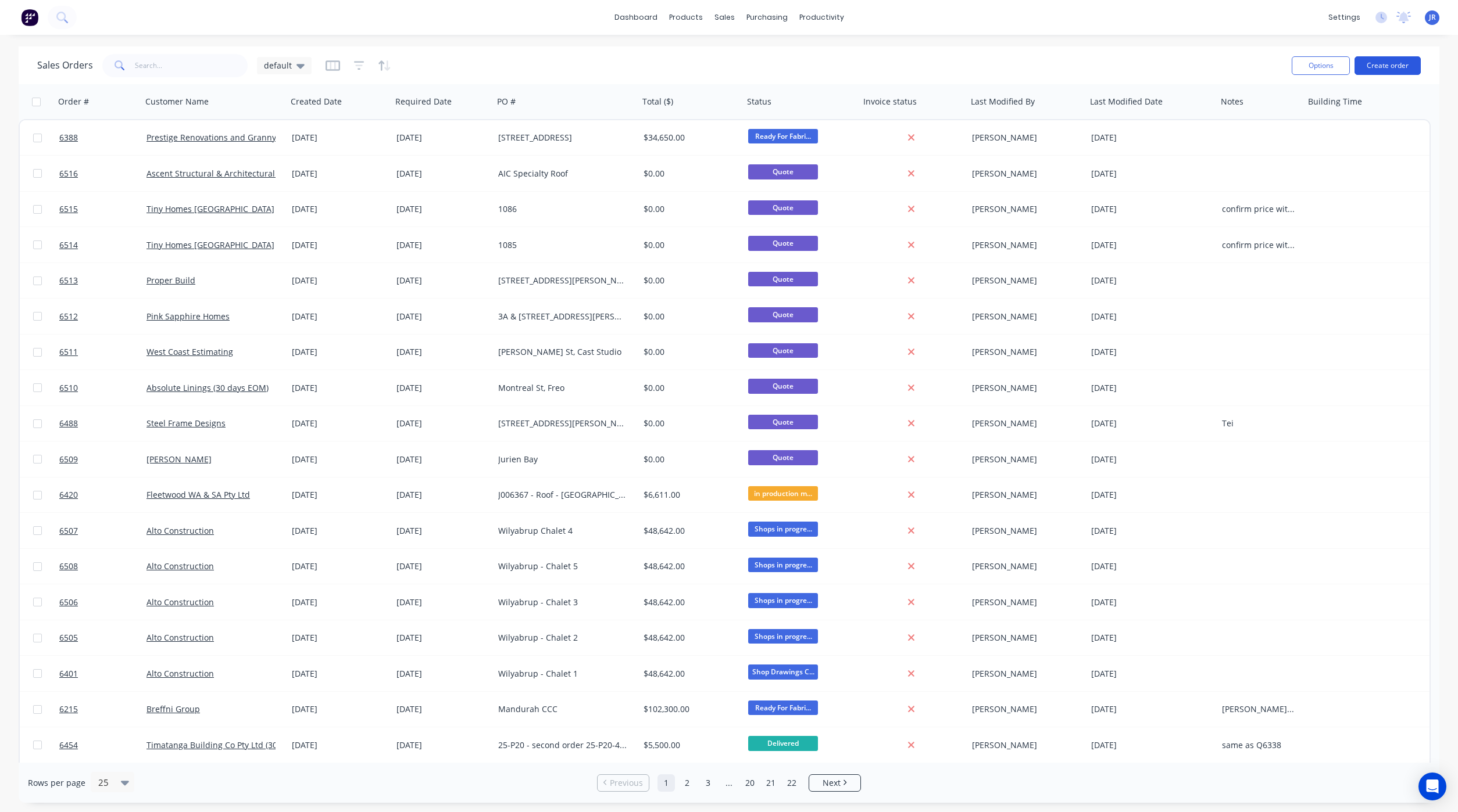
click at [1391, 62] on button "Create order" at bounding box center [1388, 65] width 66 height 19
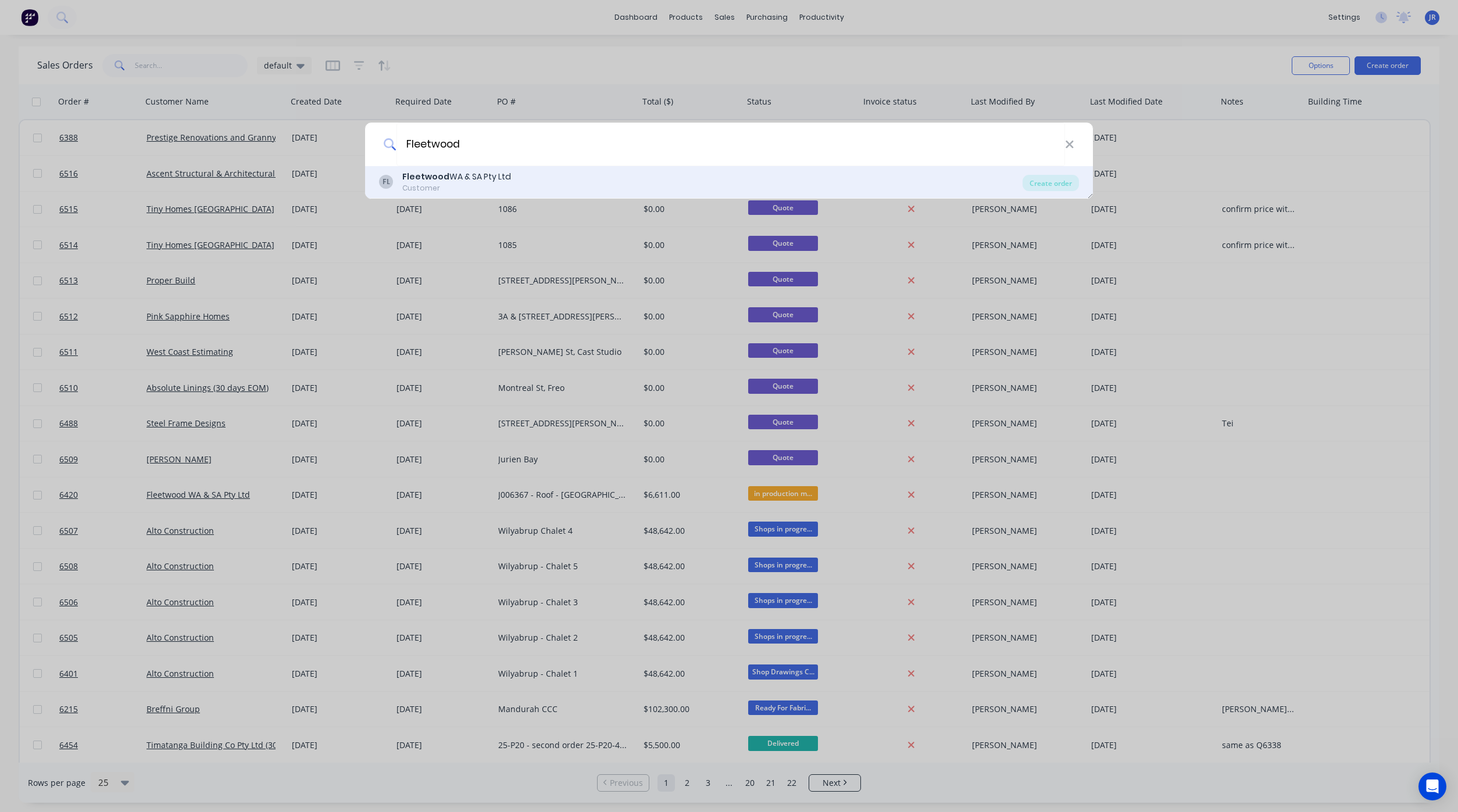
type input "Fleetwood"
click at [466, 173] on div "Fleetwood WA & SA Pty Ltd" at bounding box center [456, 177] width 108 height 13
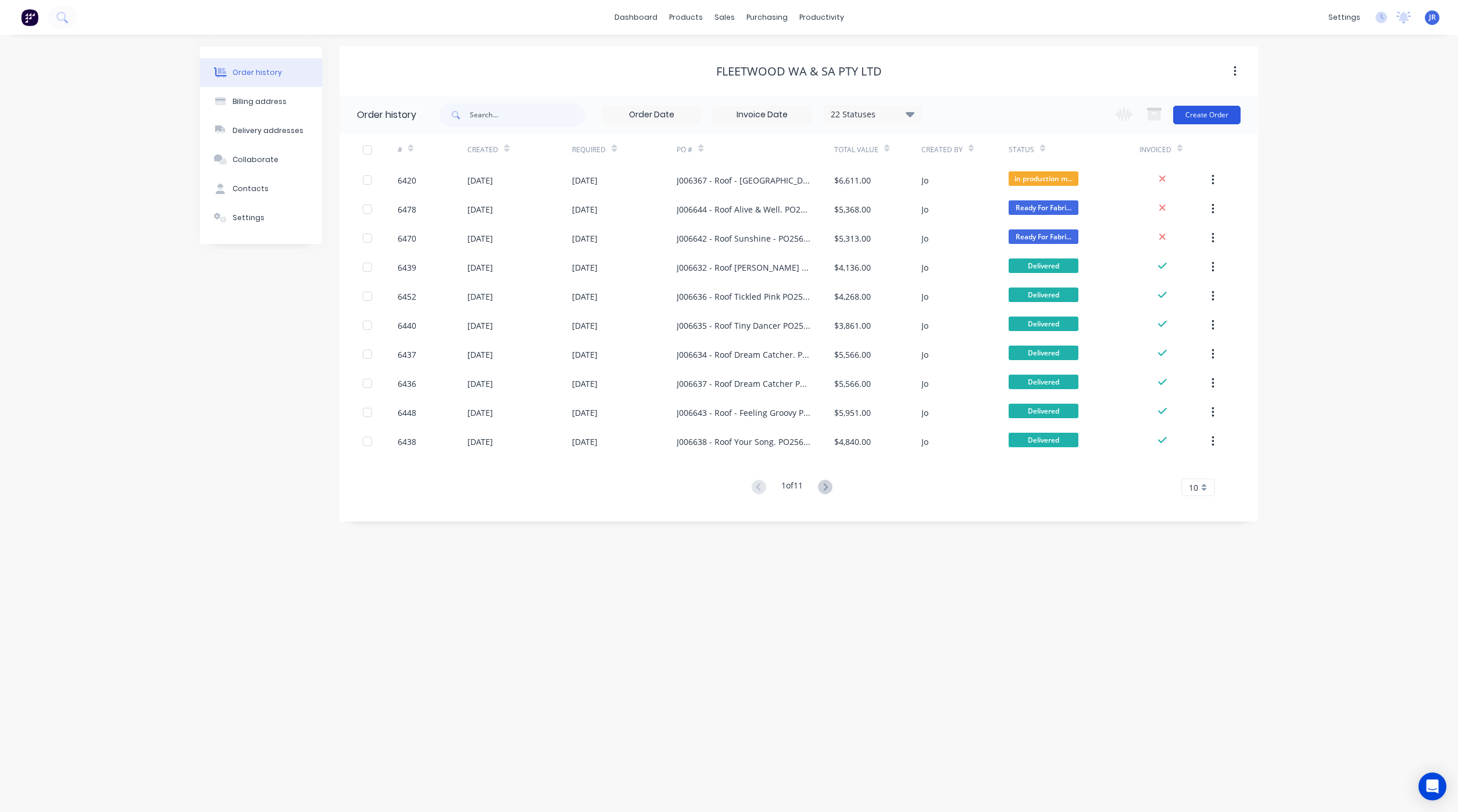
click at [1207, 117] on button "Create Order" at bounding box center [1206, 114] width 67 height 19
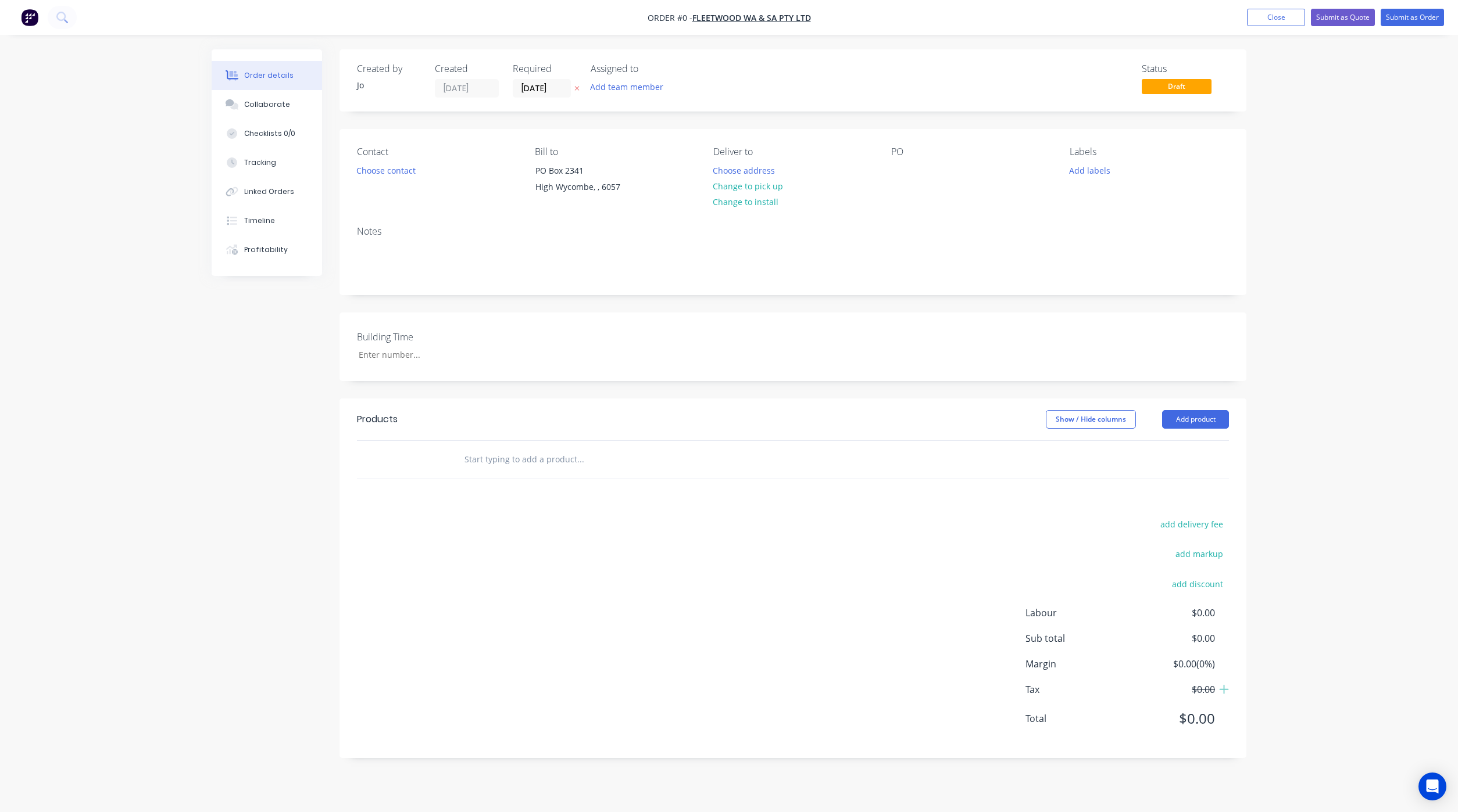
click at [562, 466] on input "text" at bounding box center [580, 460] width 232 height 23
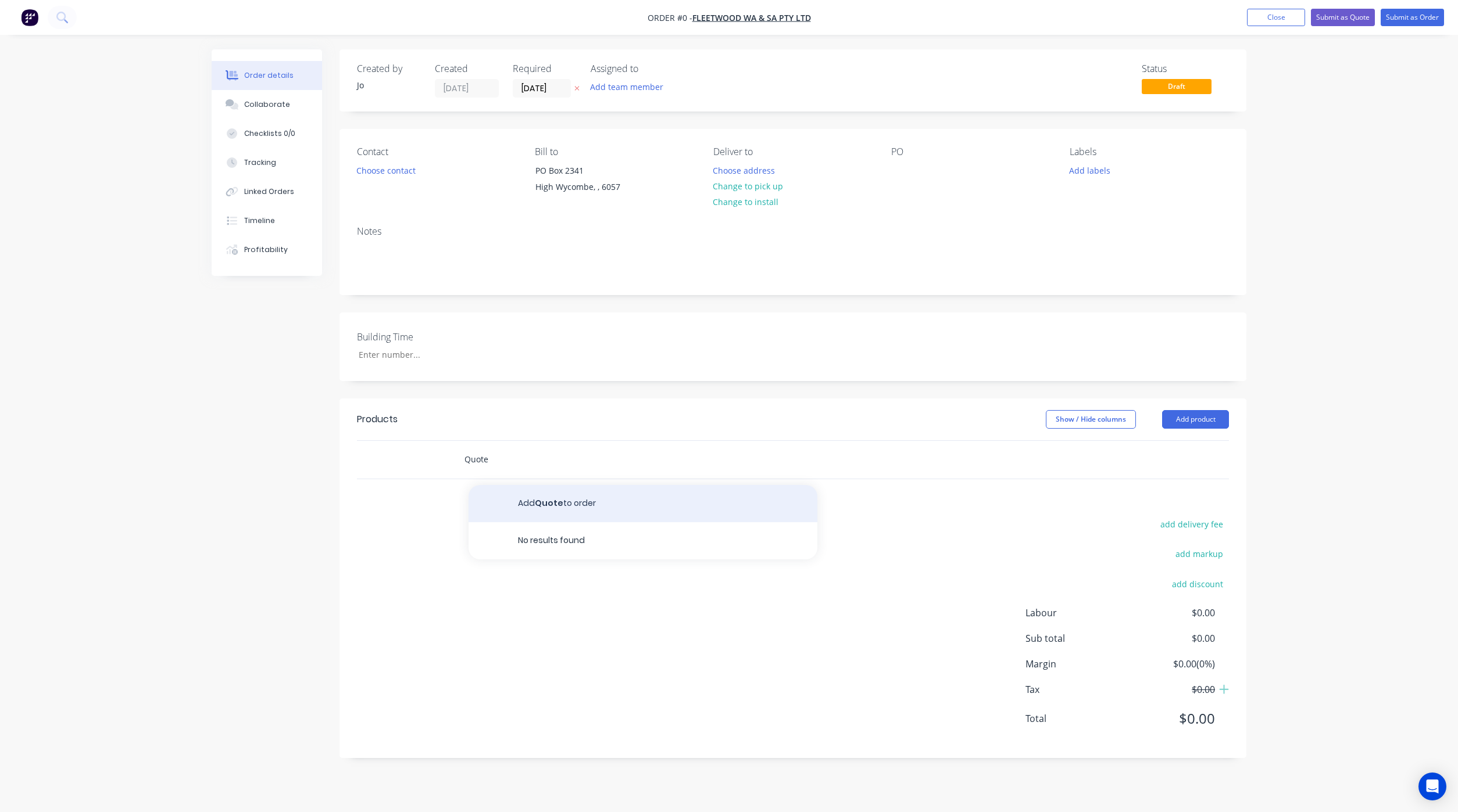
type input "Quote"
click at [597, 506] on button "Add Quote to order" at bounding box center [643, 504] width 349 height 37
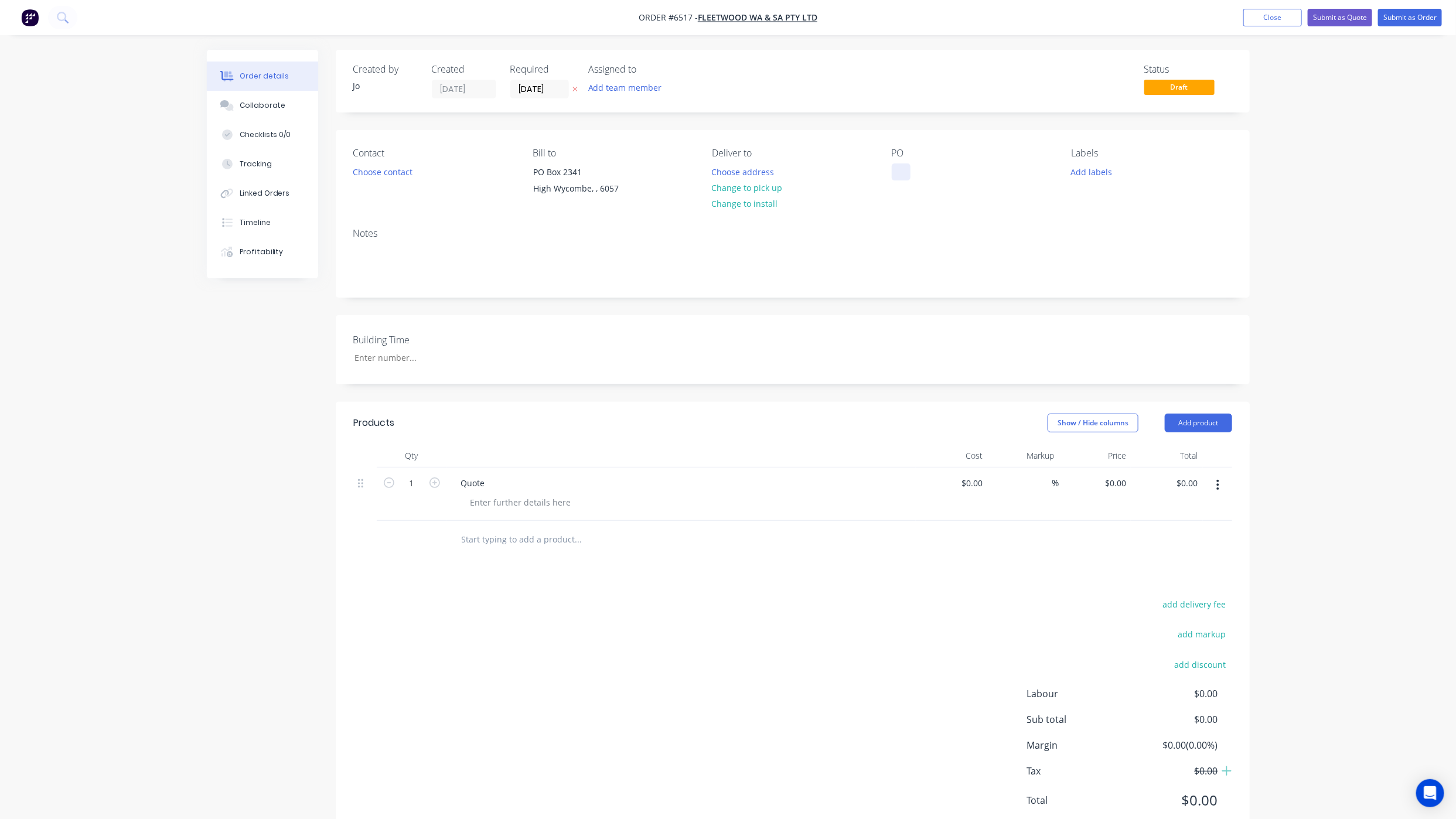
click at [904, 170] on div at bounding box center [901, 171] width 19 height 17
click at [232, 111] on button "Collaborate" at bounding box center [262, 105] width 111 height 30
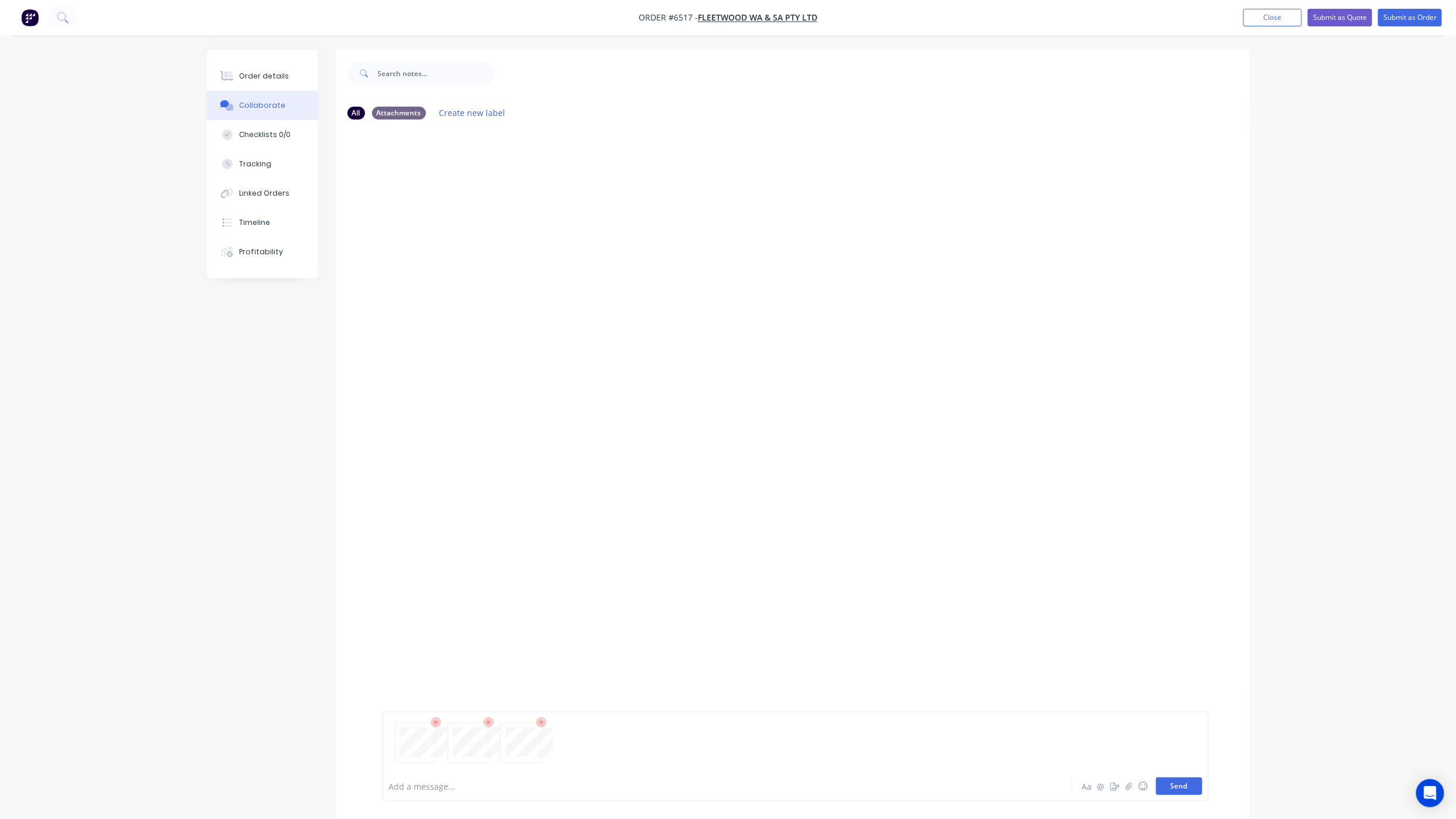
click at [1177, 791] on button "Send" at bounding box center [1178, 787] width 46 height 18
click at [1183, 791] on button "Send" at bounding box center [1178, 787] width 46 height 18
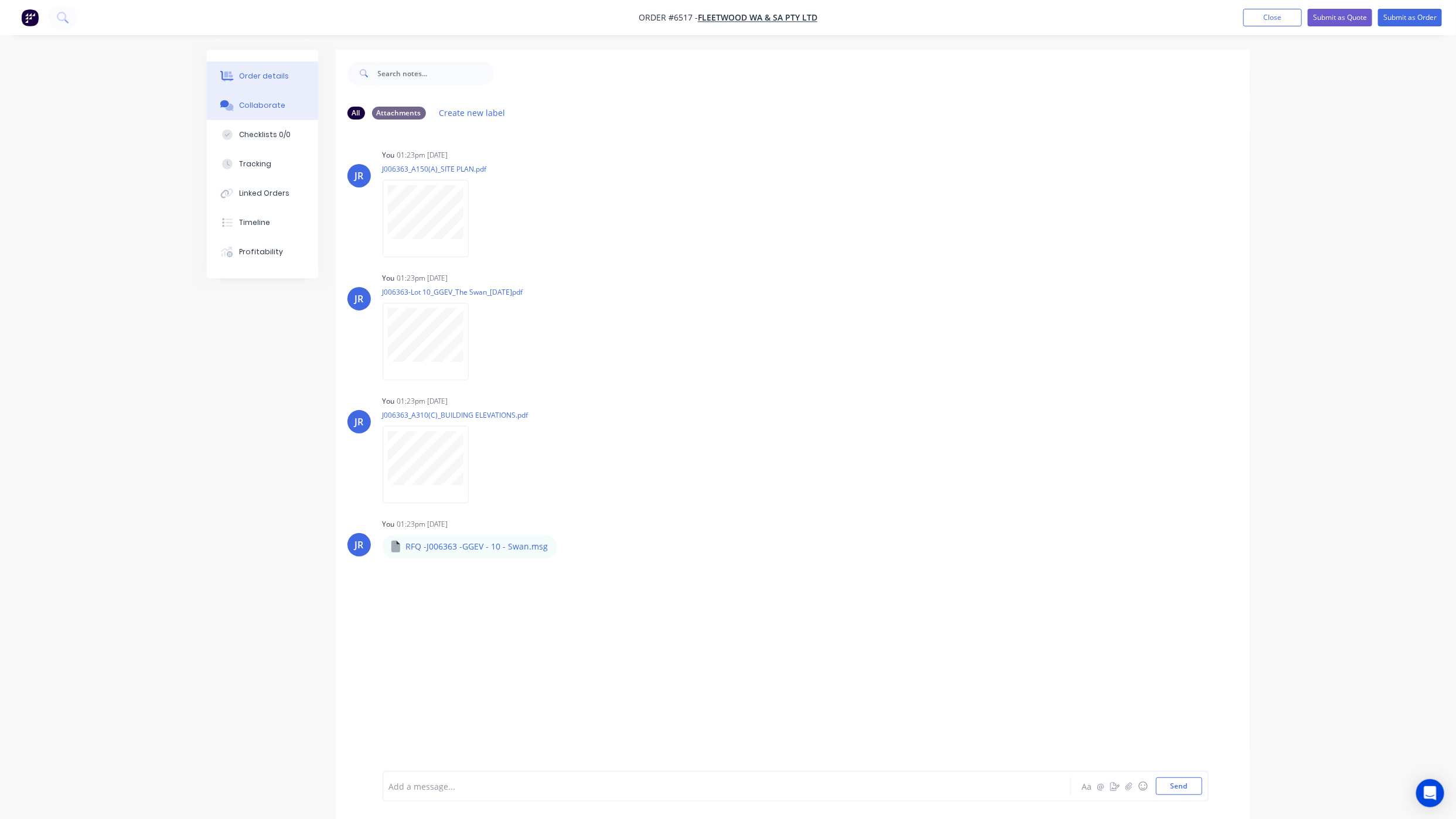
click at [272, 83] on button "Order details" at bounding box center [262, 77] width 111 height 30
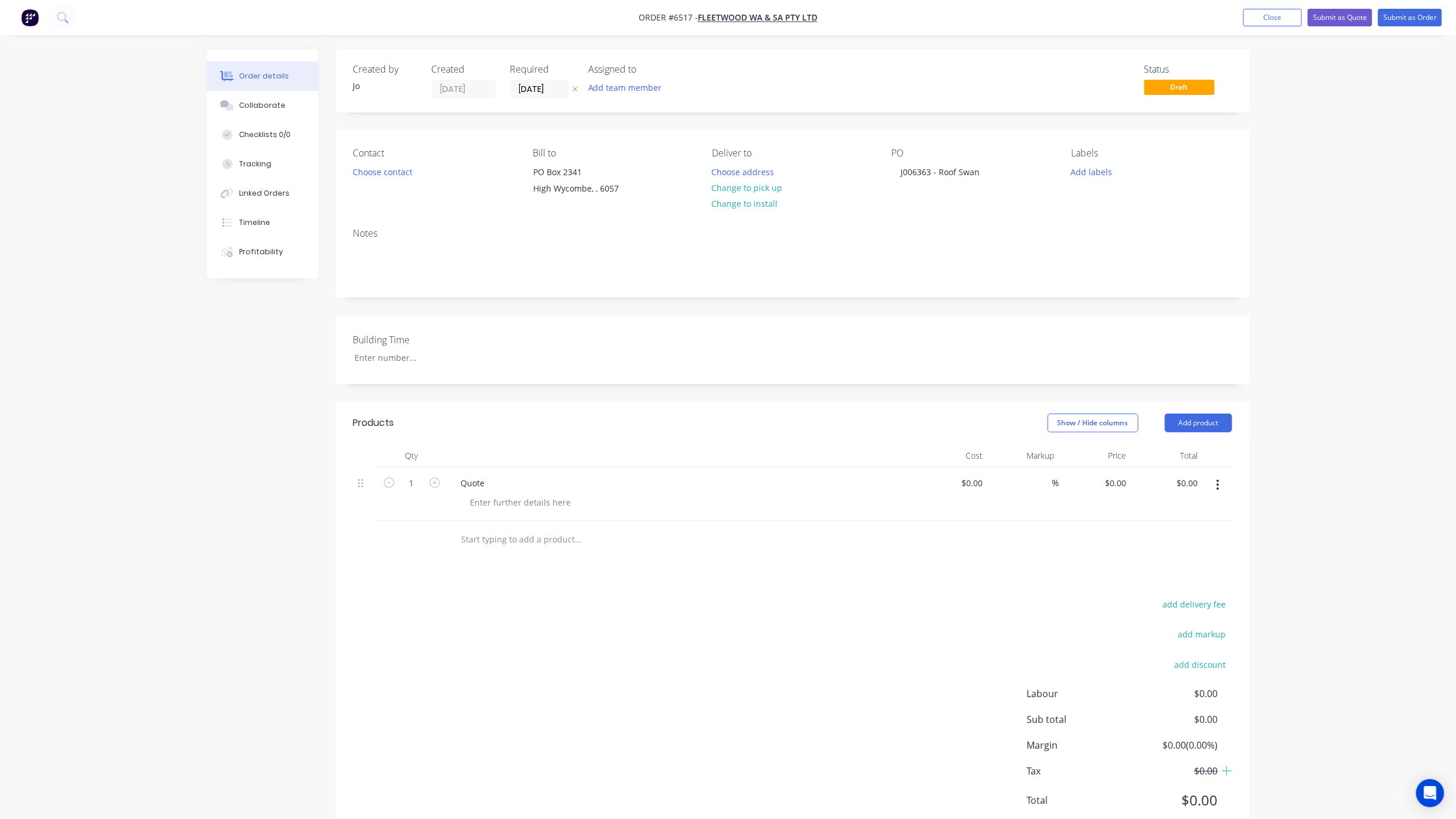
click at [331, 779] on div "Created by Jo Created [DATE] Required [DATE] Assigned to Add team member Status…" at bounding box center [728, 454] width 1044 height 808
click at [1326, 20] on button "Submit as Quote" at bounding box center [1340, 18] width 64 height 18
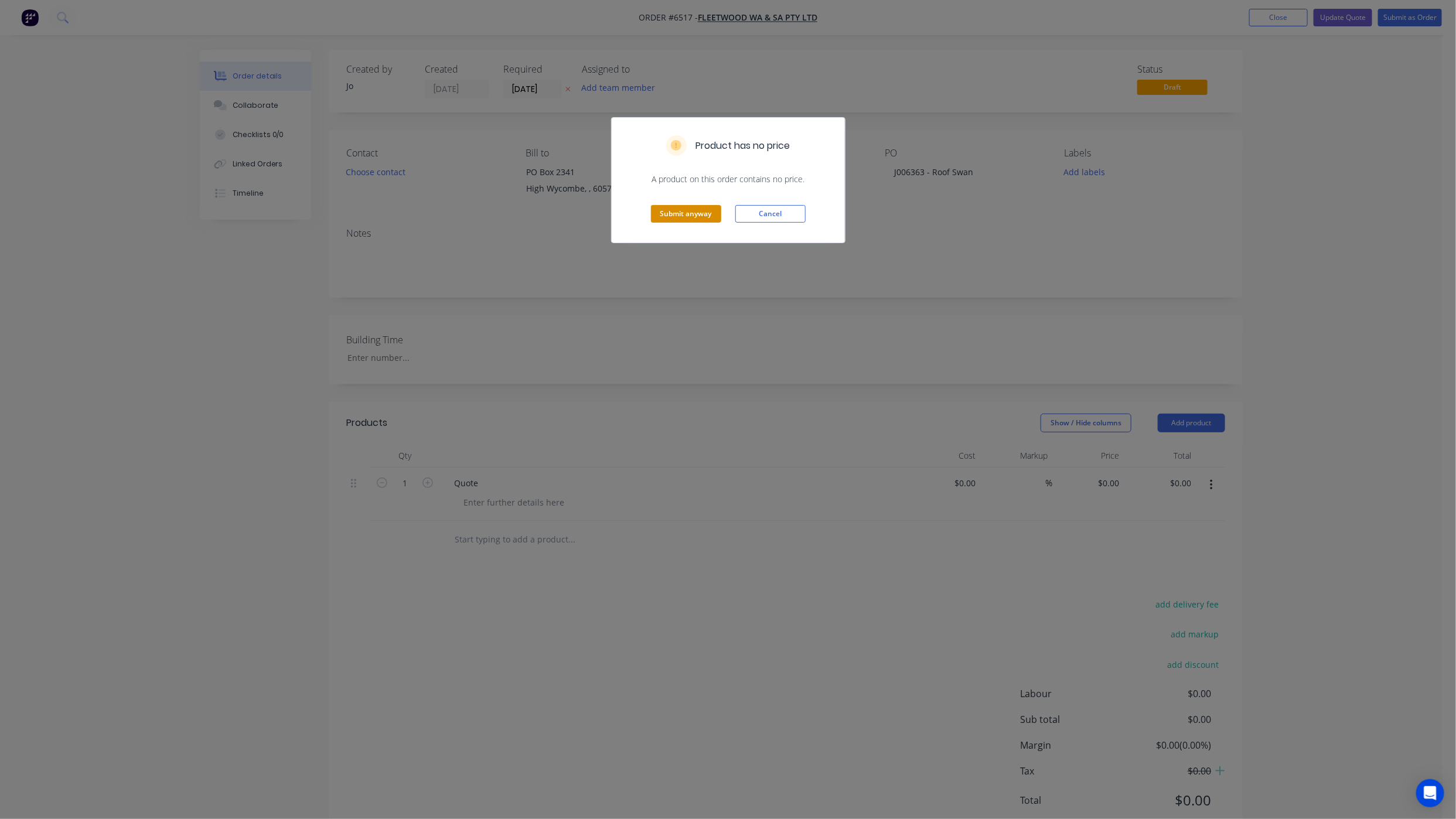
click at [662, 218] on button "Submit anyway" at bounding box center [685, 214] width 70 height 18
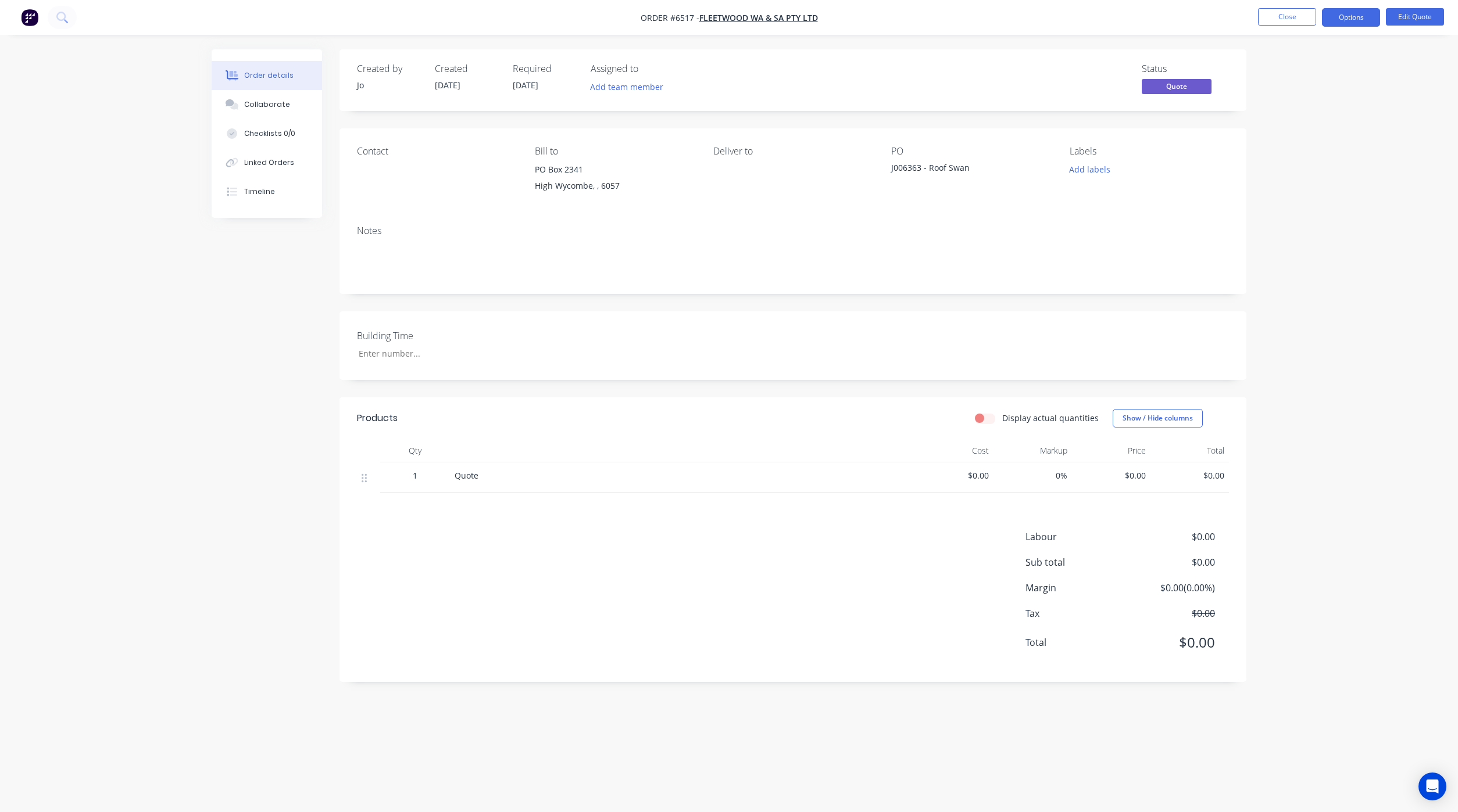
click at [59, 370] on div "Order details Collaborate Checklists 0/0 Linked Orders Timeline Order details C…" at bounding box center [729, 406] width 1458 height 812
click at [1298, 18] on button "Close" at bounding box center [1287, 17] width 59 height 18
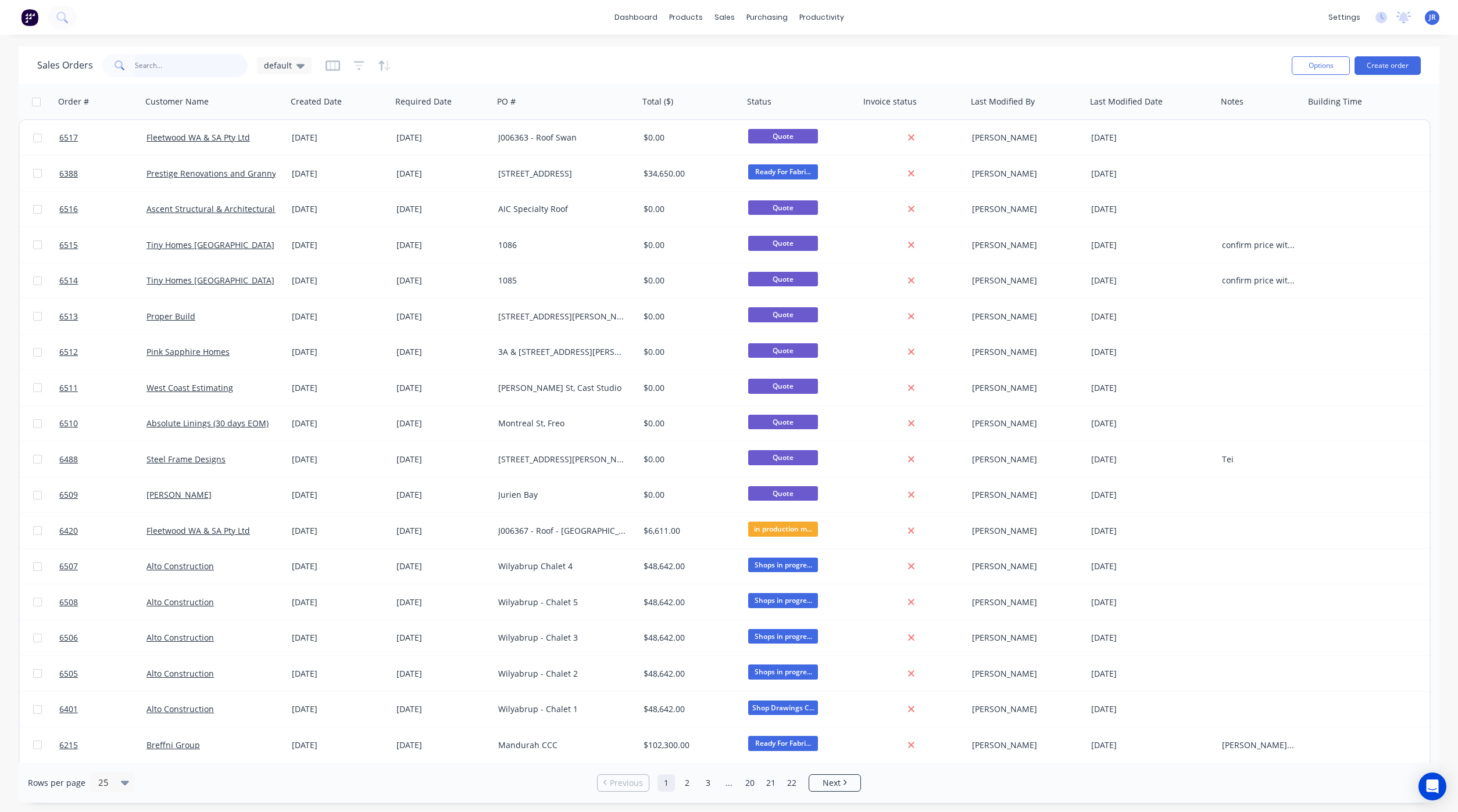
click at [193, 68] on input "text" at bounding box center [191, 65] width 113 height 23
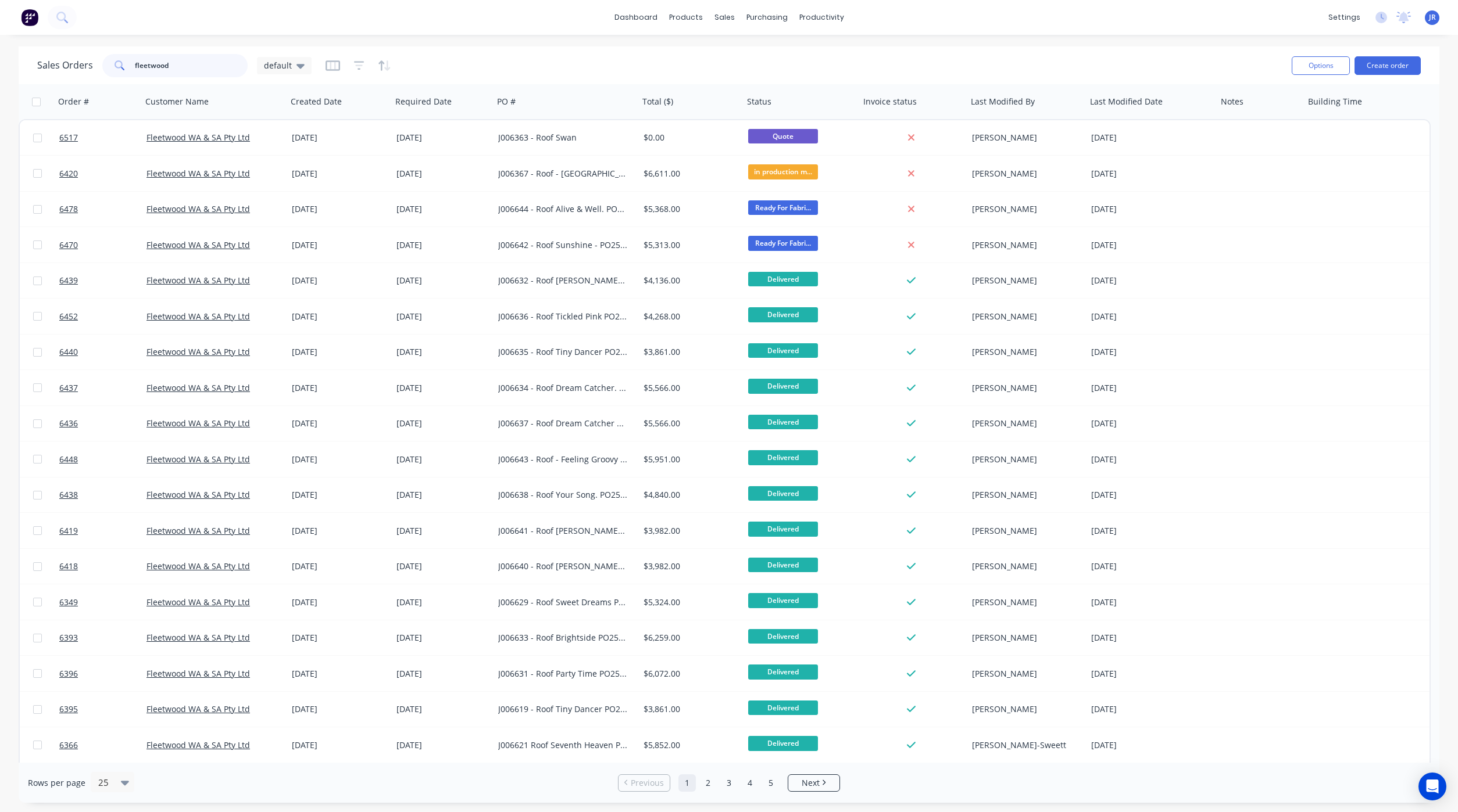
drag, startPoint x: 192, startPoint y: 65, endPoint x: -118, endPoint y: 40, distance: 311.0
click at [0, 40] on html "dashboard products sales purchasing productivity dashboard products Product Cat…" at bounding box center [729, 406] width 1458 height 812
type input "prestige"
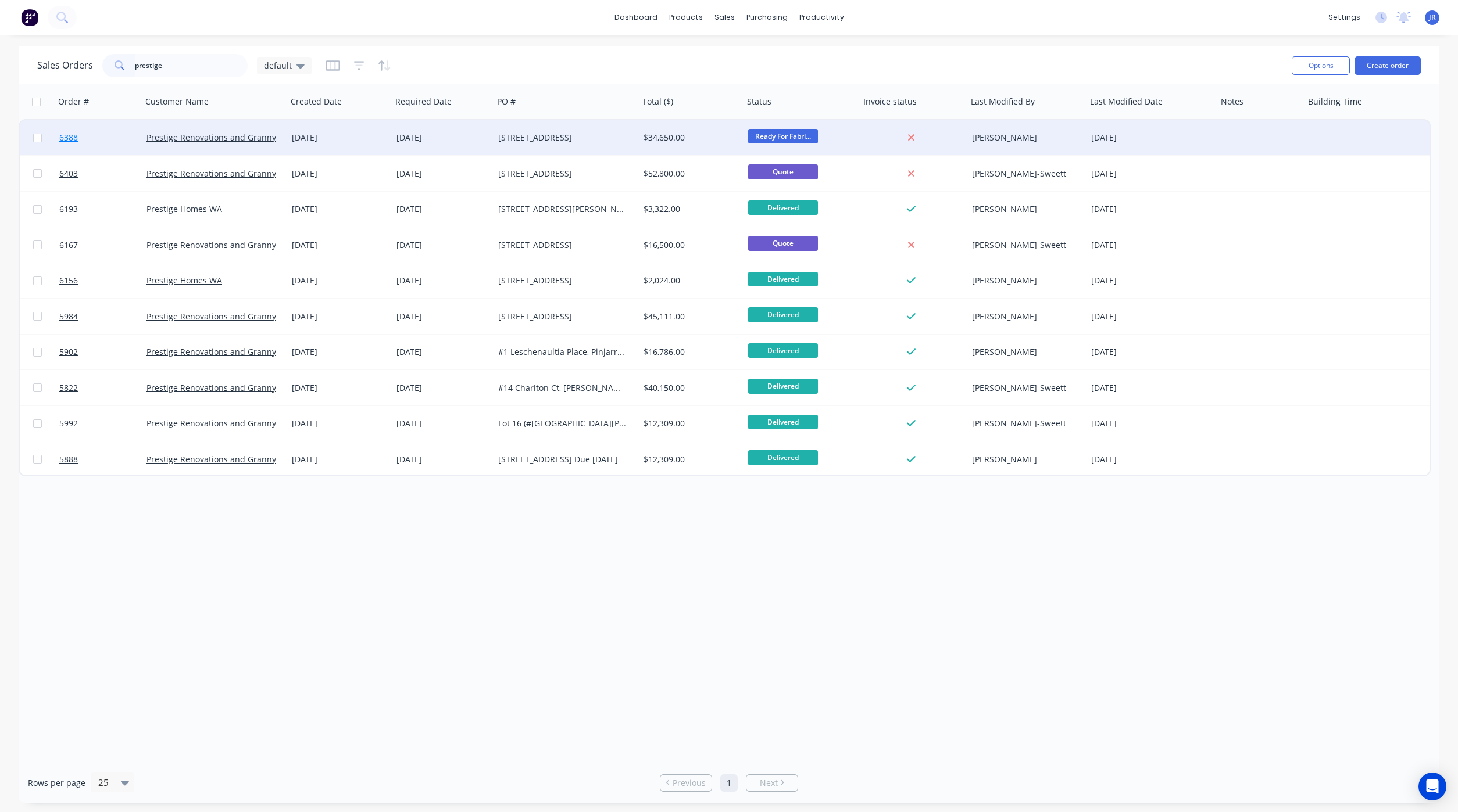
click at [81, 133] on link "6388" at bounding box center [103, 138] width 87 height 35
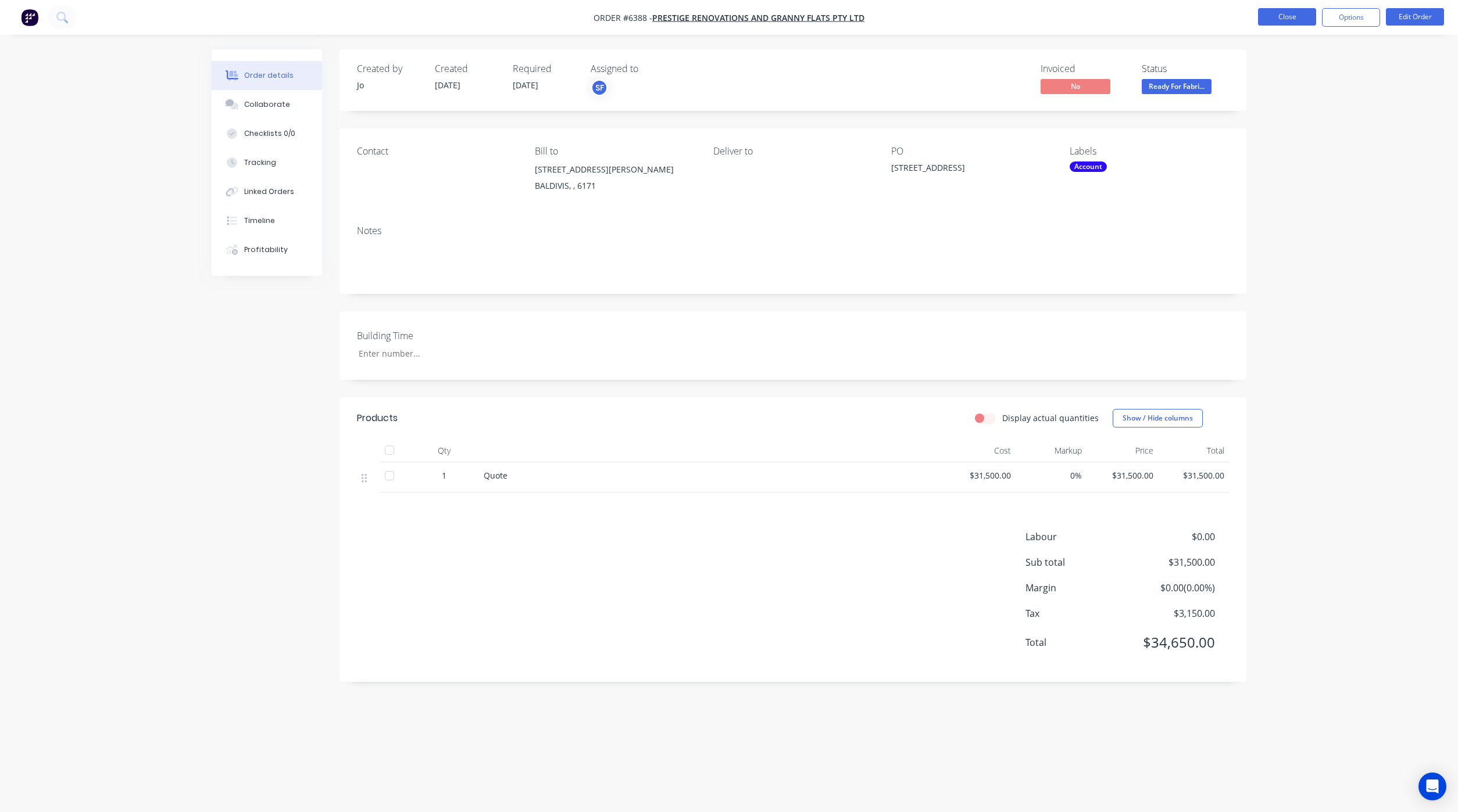
click at [1270, 25] on button "Close" at bounding box center [1287, 17] width 59 height 18
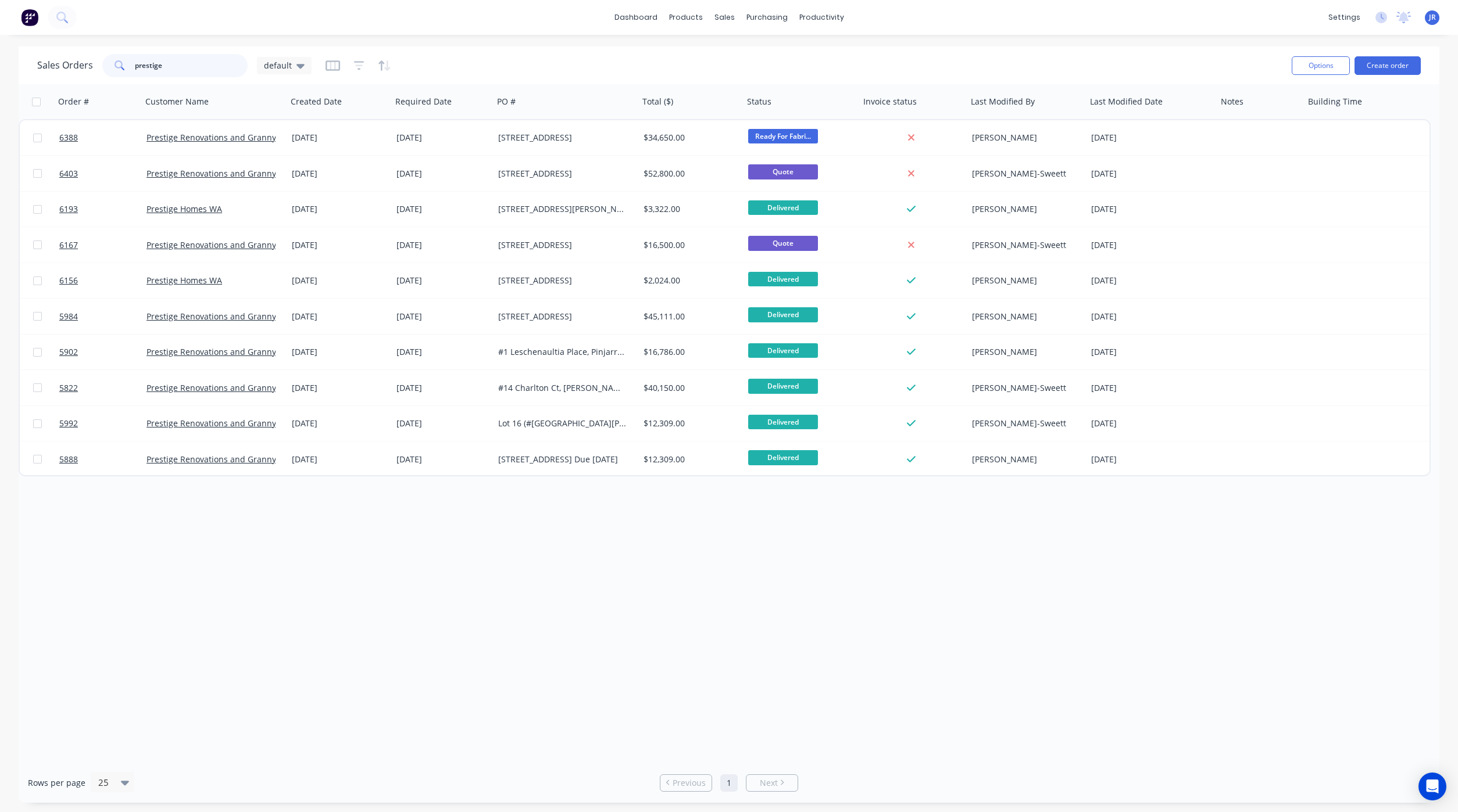
drag, startPoint x: 175, startPoint y: 60, endPoint x: -32, endPoint y: 61, distance: 207.0
click at [0, 61] on html "dashboard products sales purchasing productivity dashboard products Product Cat…" at bounding box center [729, 406] width 1458 height 812
type input "p"
type input "fleetwood"
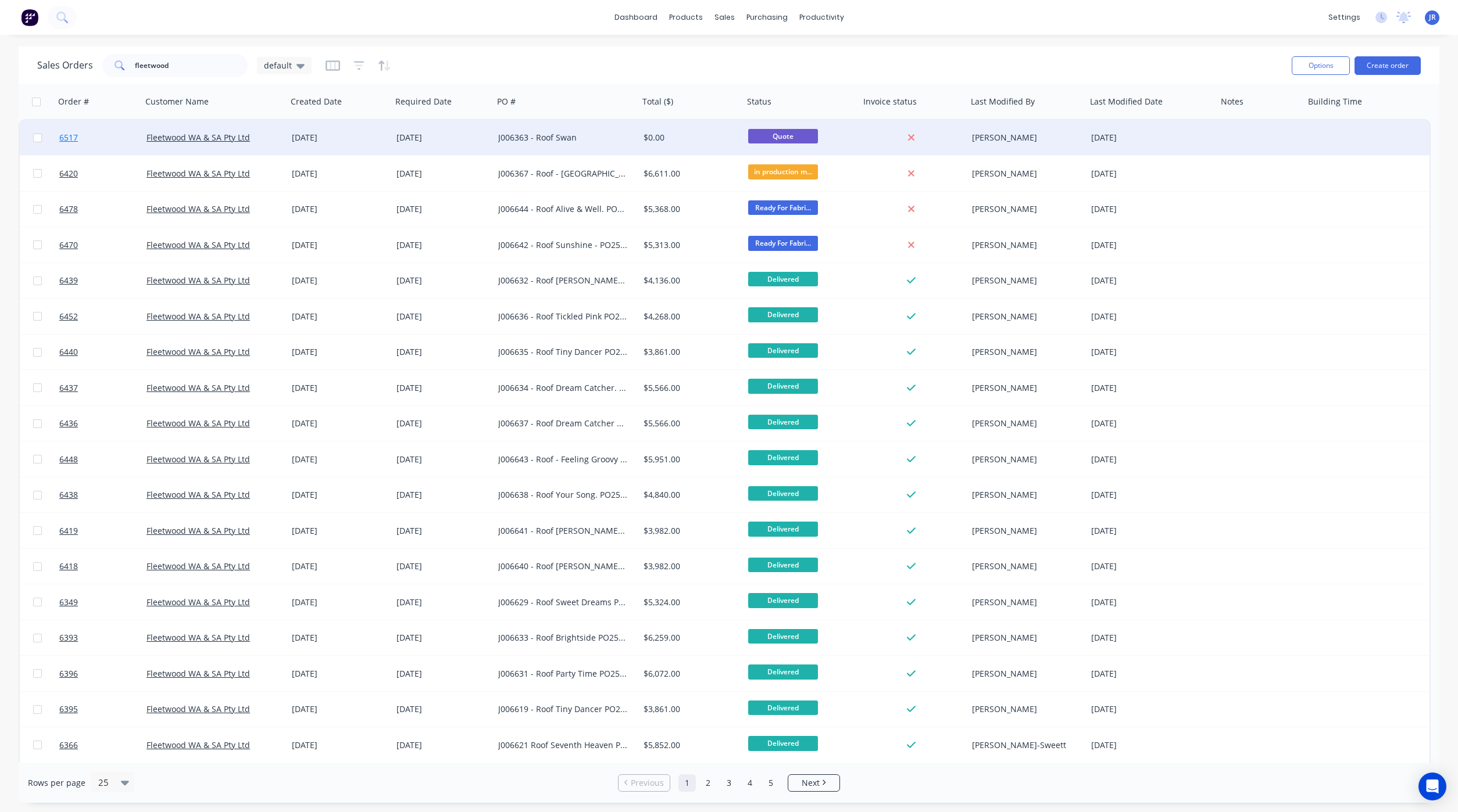
click at [62, 140] on span "6517" at bounding box center [68, 138] width 19 height 12
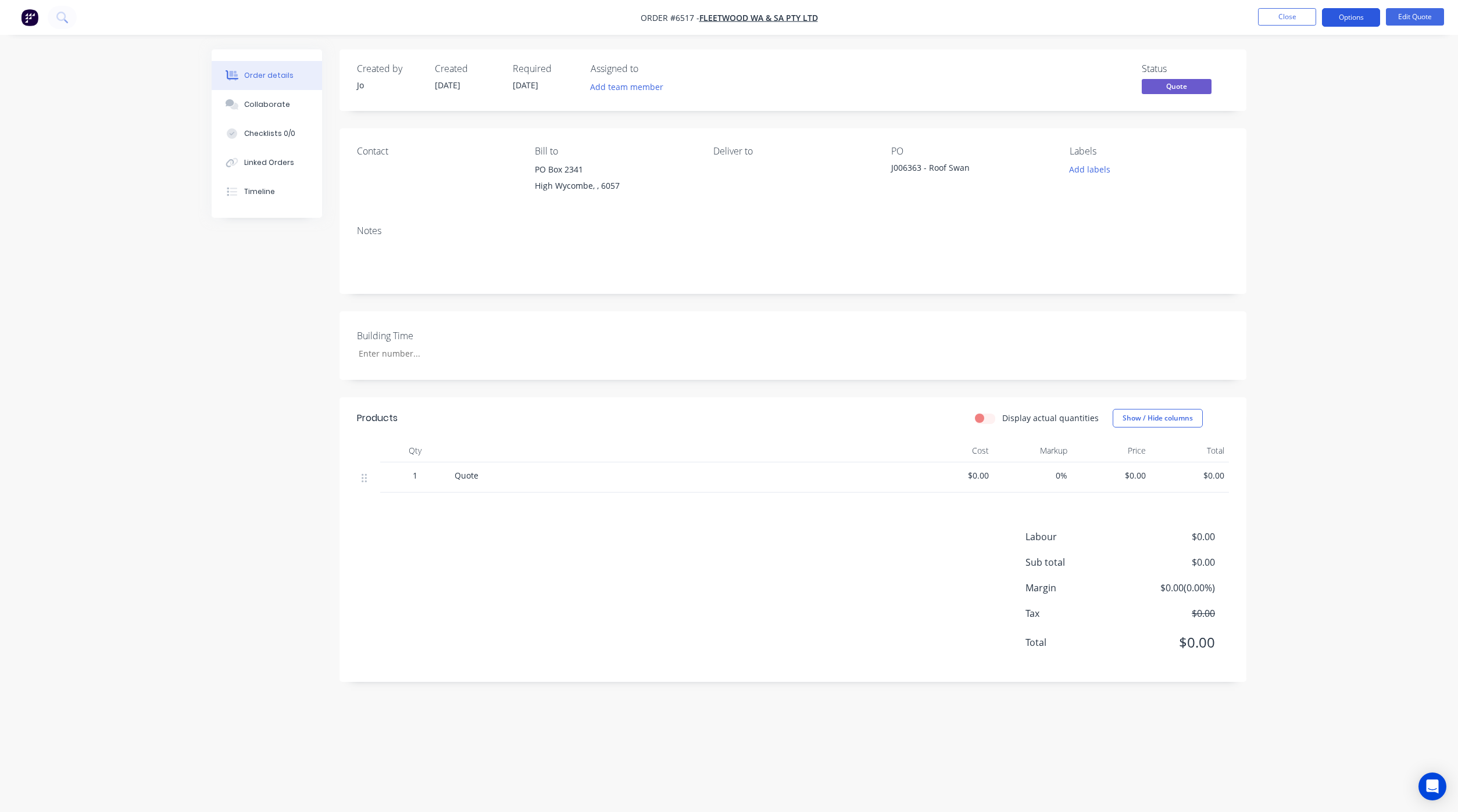
click at [1334, 20] on button "Options" at bounding box center [1352, 17] width 59 height 19
click at [1296, 260] on div "Archive" at bounding box center [1316, 256] width 107 height 17
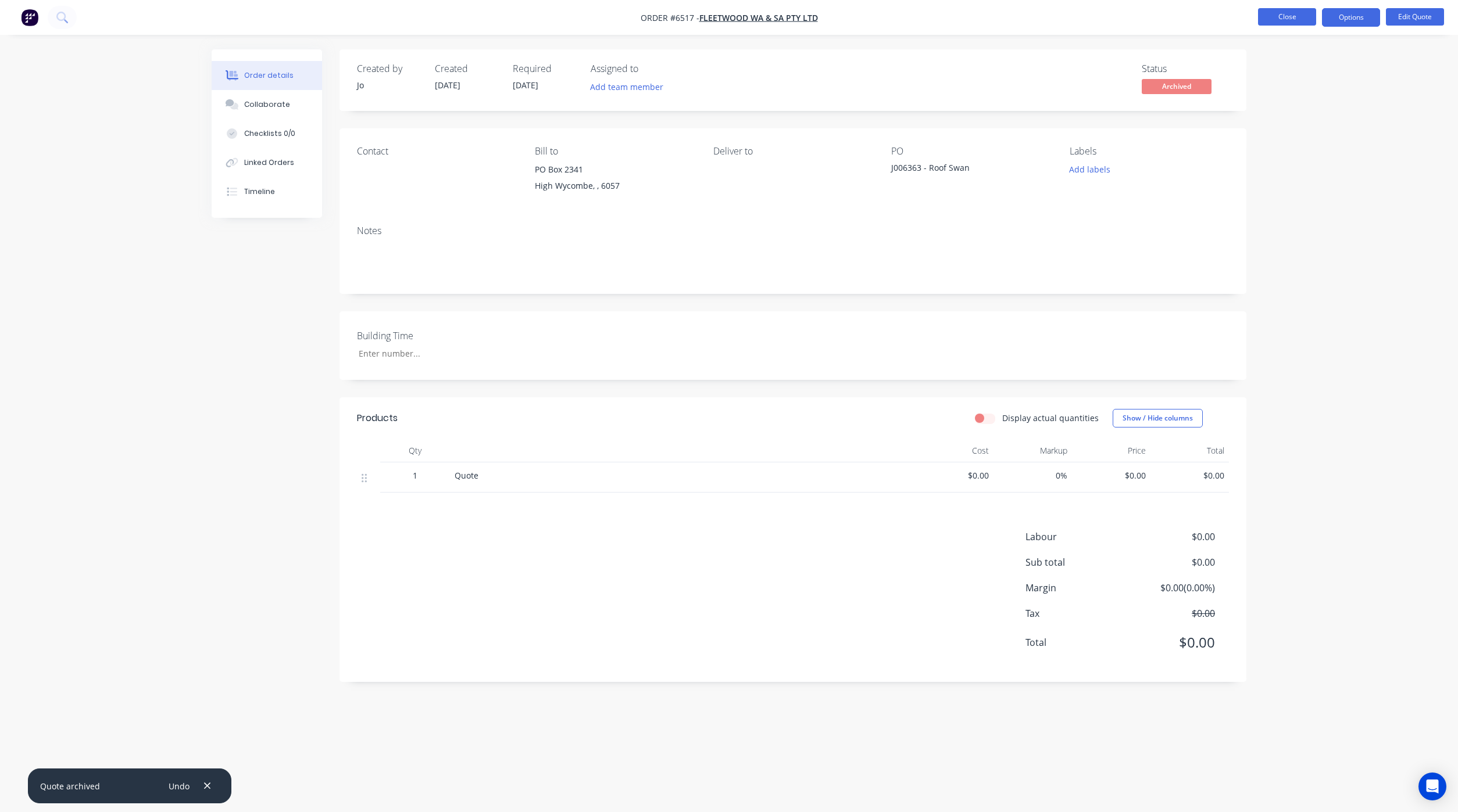
click at [1266, 21] on button "Close" at bounding box center [1287, 17] width 59 height 18
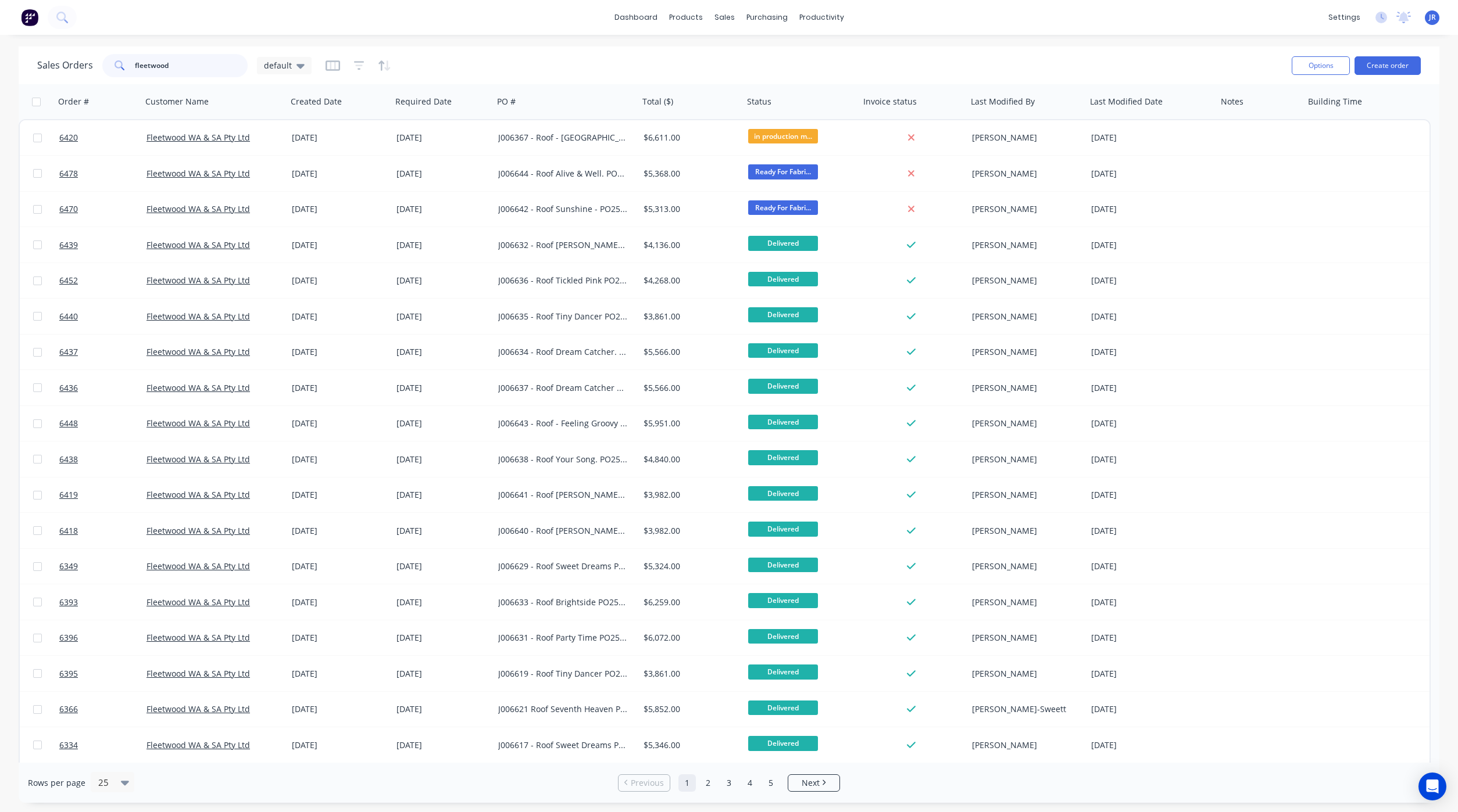
drag, startPoint x: 187, startPoint y: 64, endPoint x: -64, endPoint y: 41, distance: 252.1
click at [0, 41] on html "dashboard products sales purchasing productivity dashboard products Product Cat…" at bounding box center [729, 406] width 1458 height 812
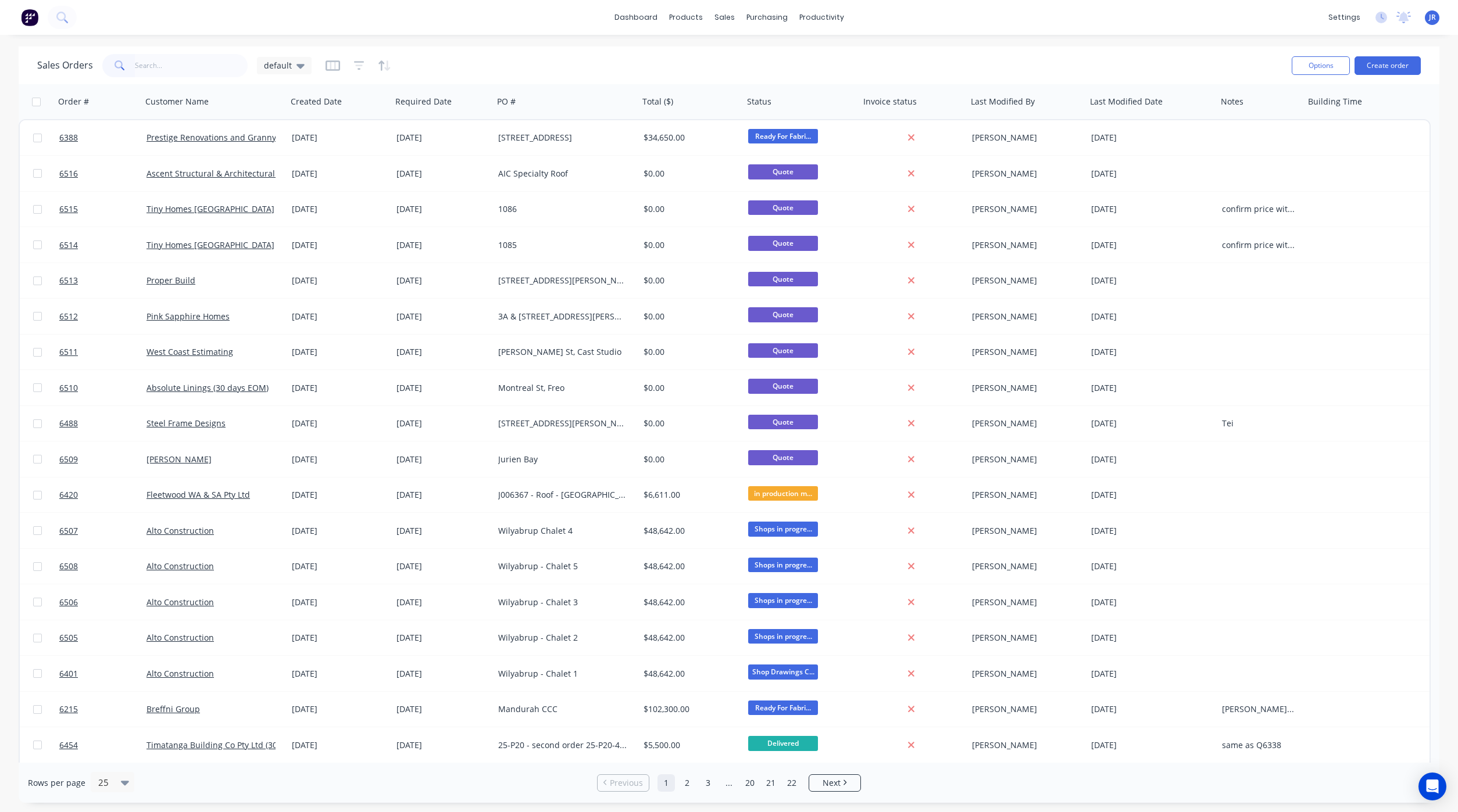
click at [1396, 53] on div "Options Create order" at bounding box center [1354, 64] width 134 height 28
click at [1402, 63] on button "Create order" at bounding box center [1388, 65] width 66 height 19
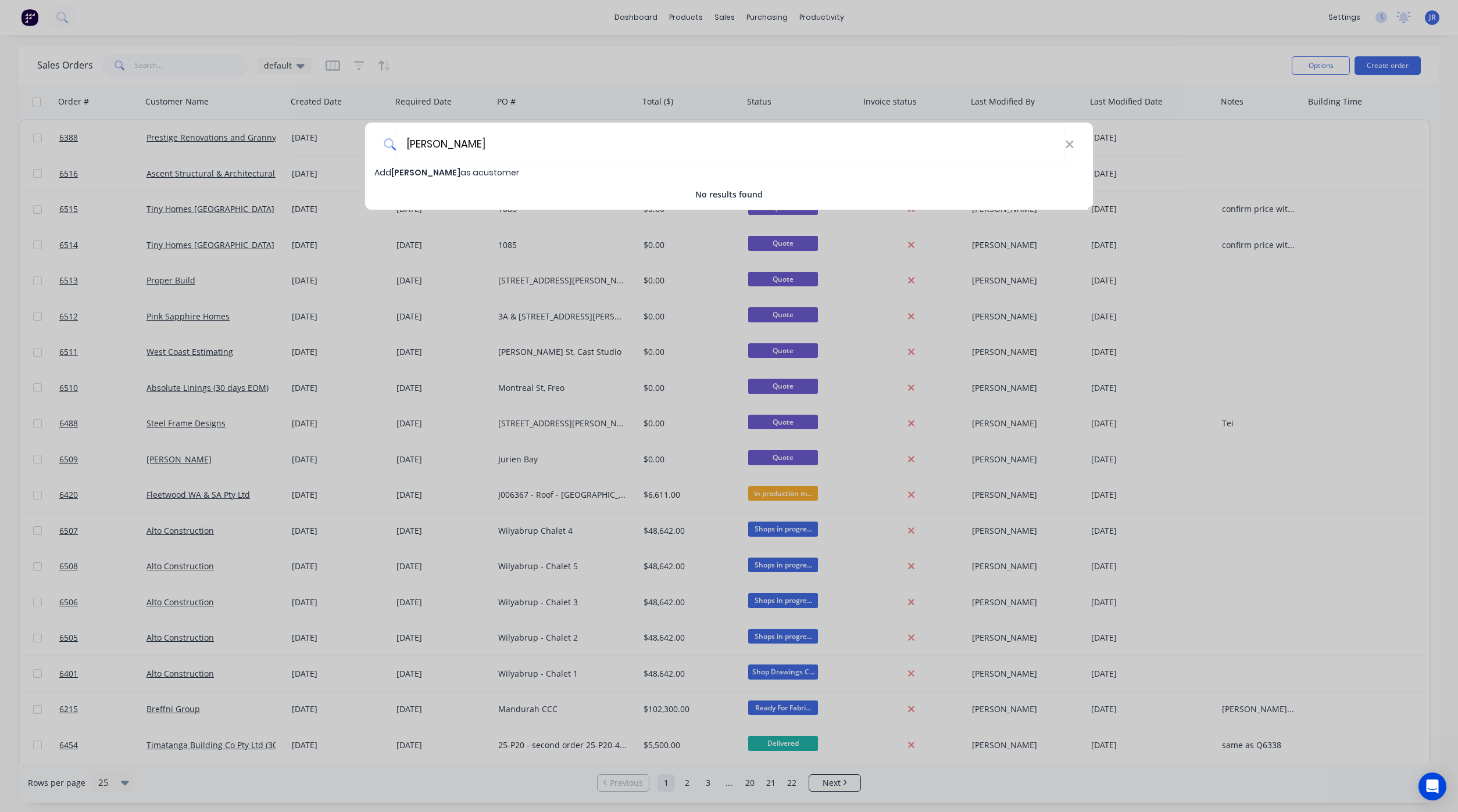
type input "[PERSON_NAME]"
click at [450, 173] on span "[PERSON_NAME]" at bounding box center [426, 173] width 69 height 12
select select "AU"
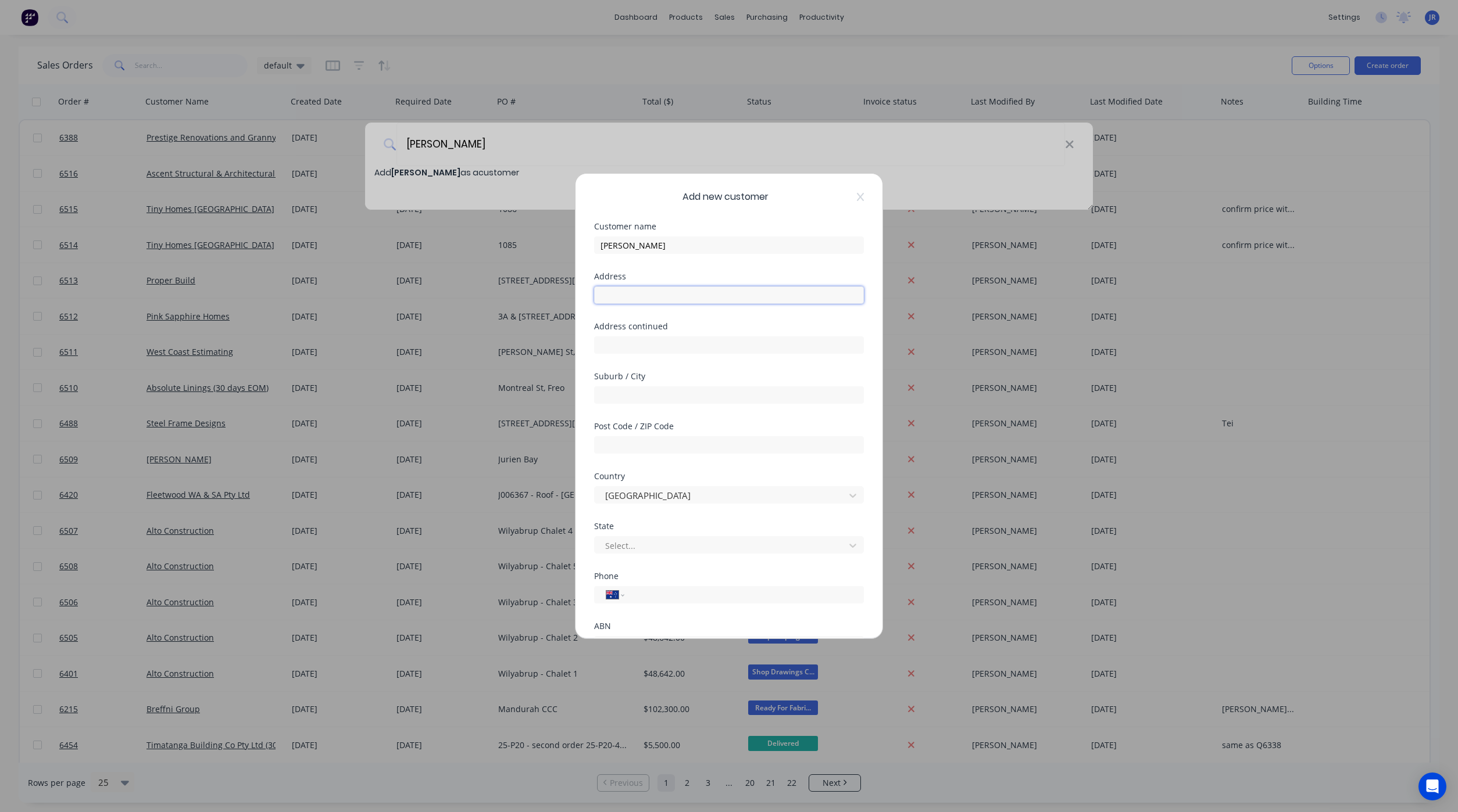
click at [666, 302] on input "text" at bounding box center [729, 295] width 270 height 18
type input "[STREET_ADDRESS][PERSON_NAME]"
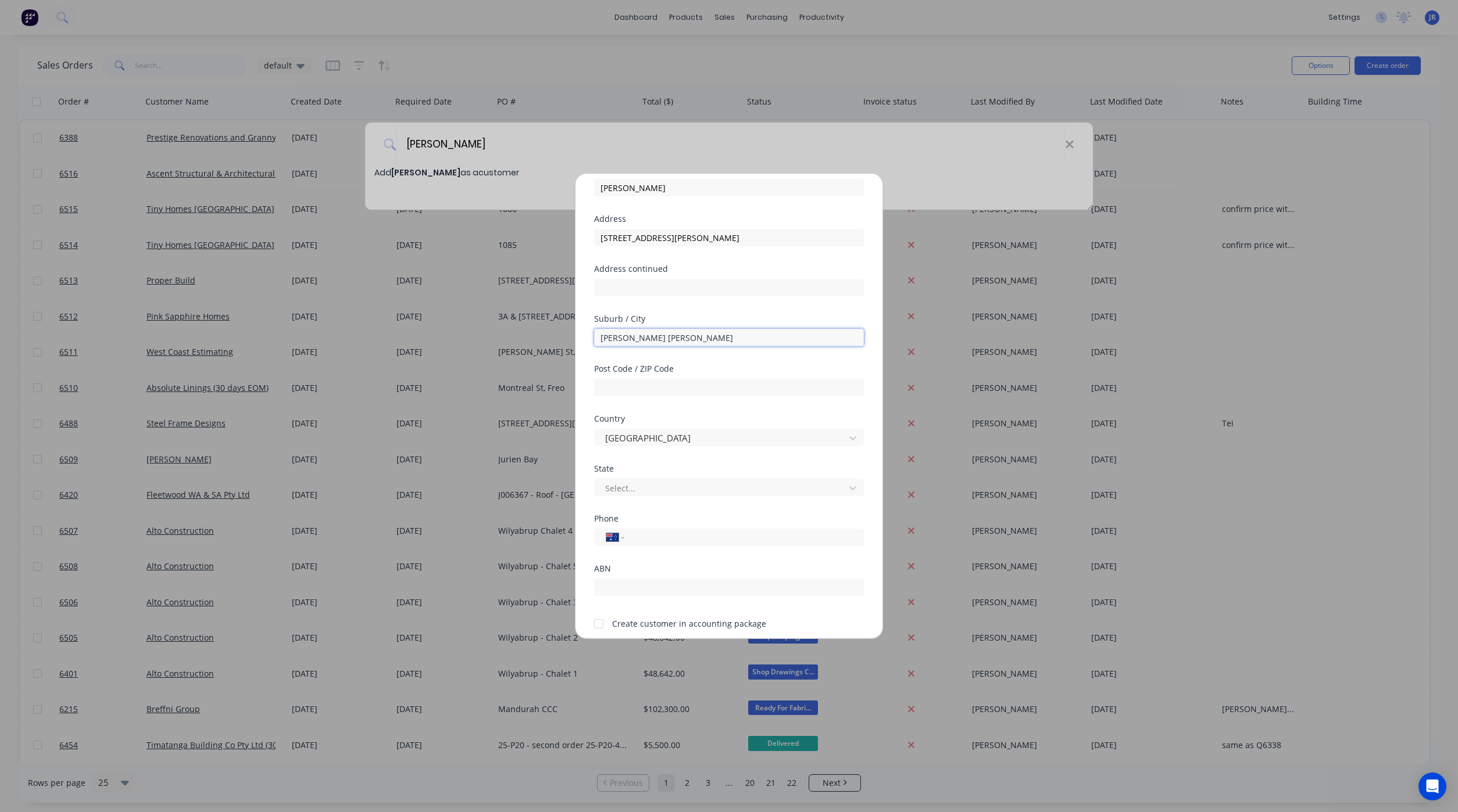
scroll to position [87, 0]
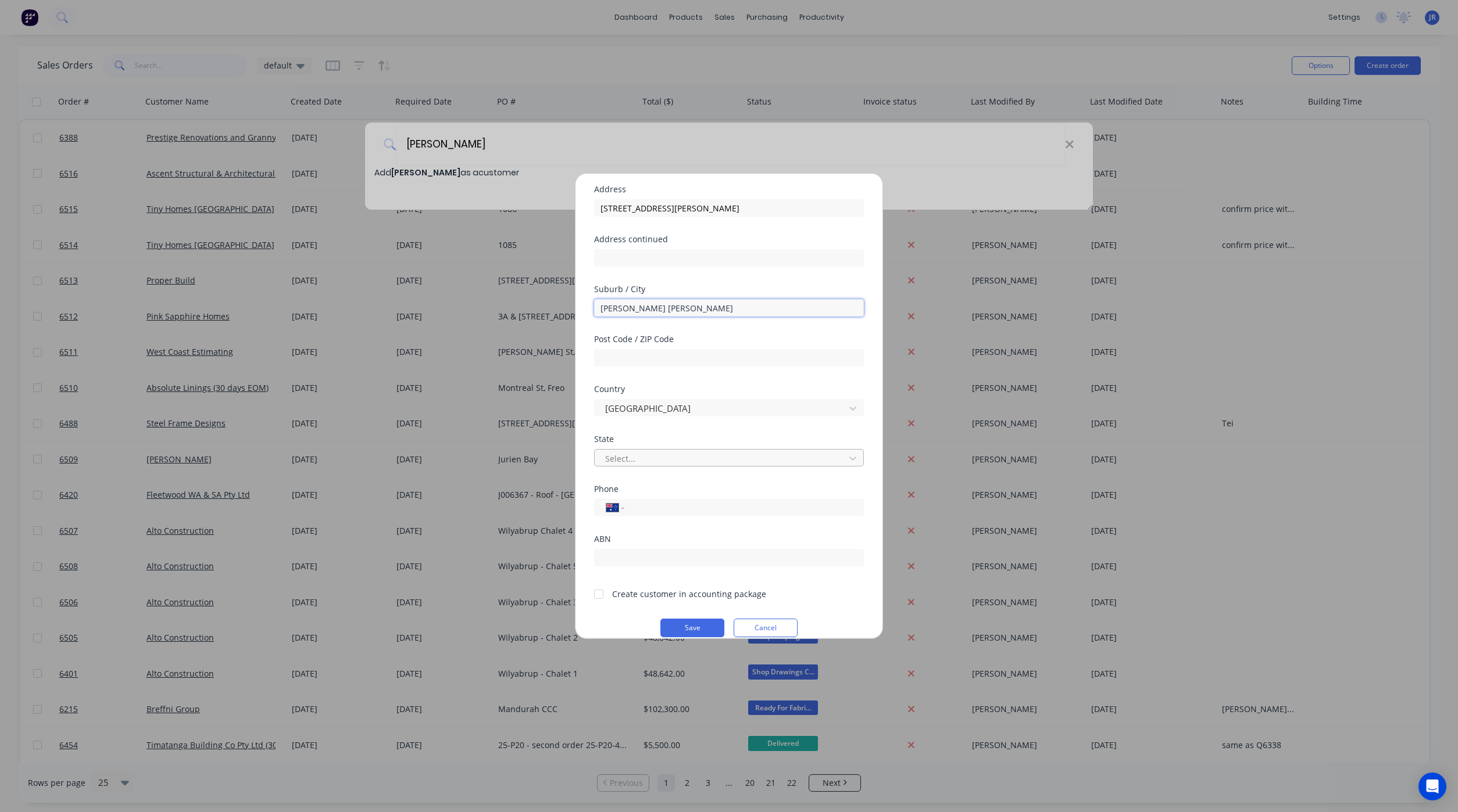
type input "[PERSON_NAME] [PERSON_NAME]"
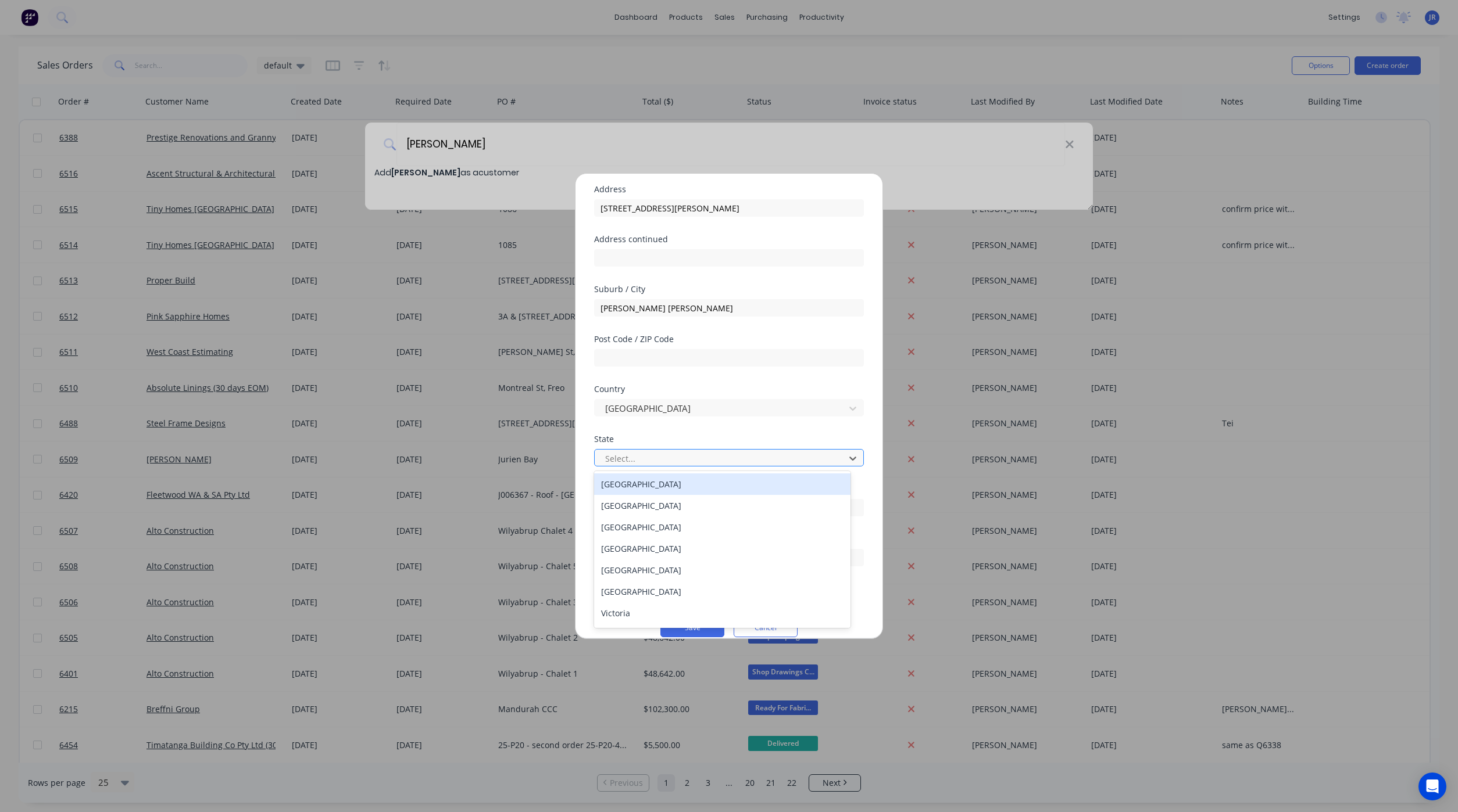
click at [719, 457] on div at bounding box center [721, 459] width 234 height 15
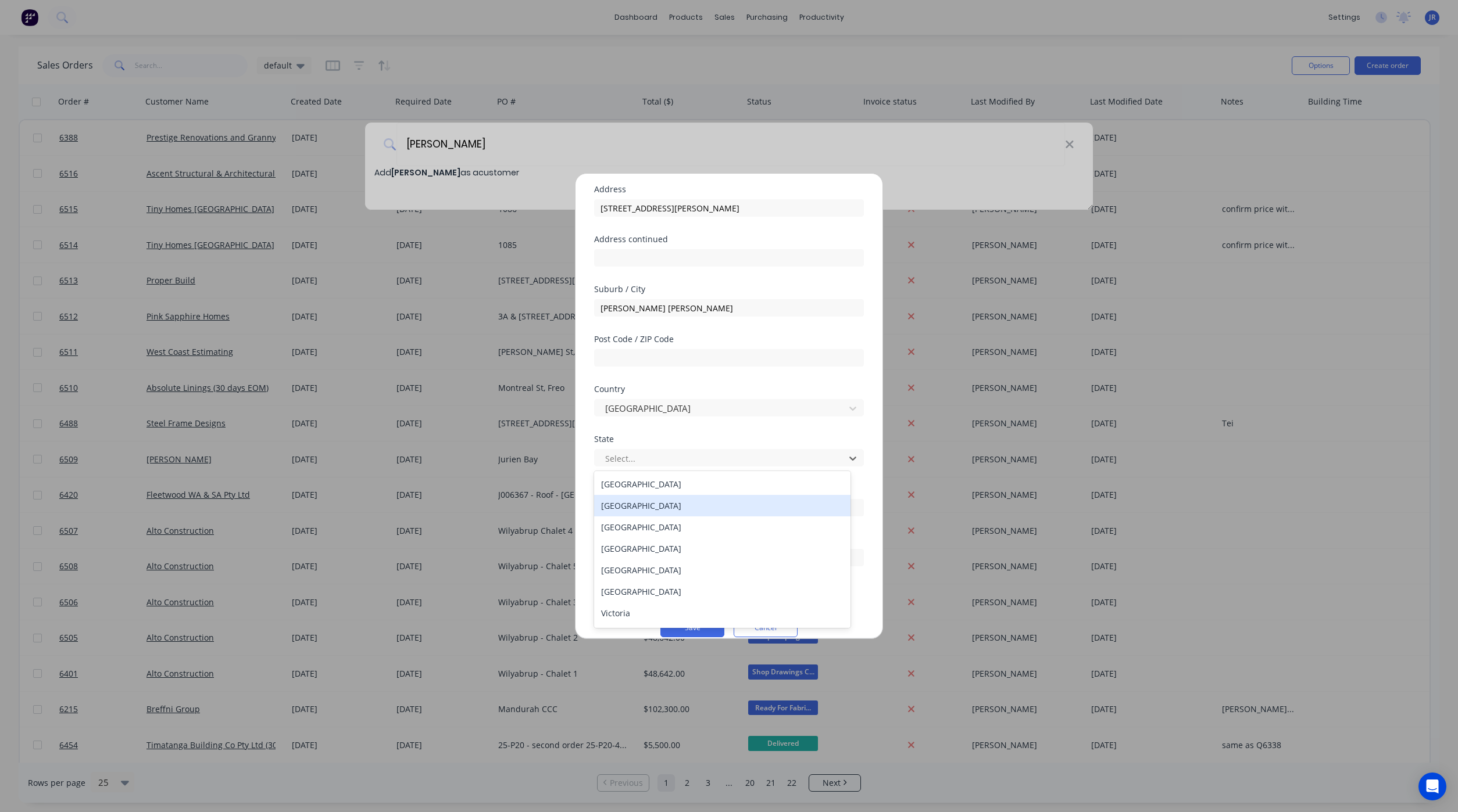
scroll to position [20, 0]
click at [672, 614] on div "[GEOGRAPHIC_DATA]" at bounding box center [722, 616] width 257 height 21
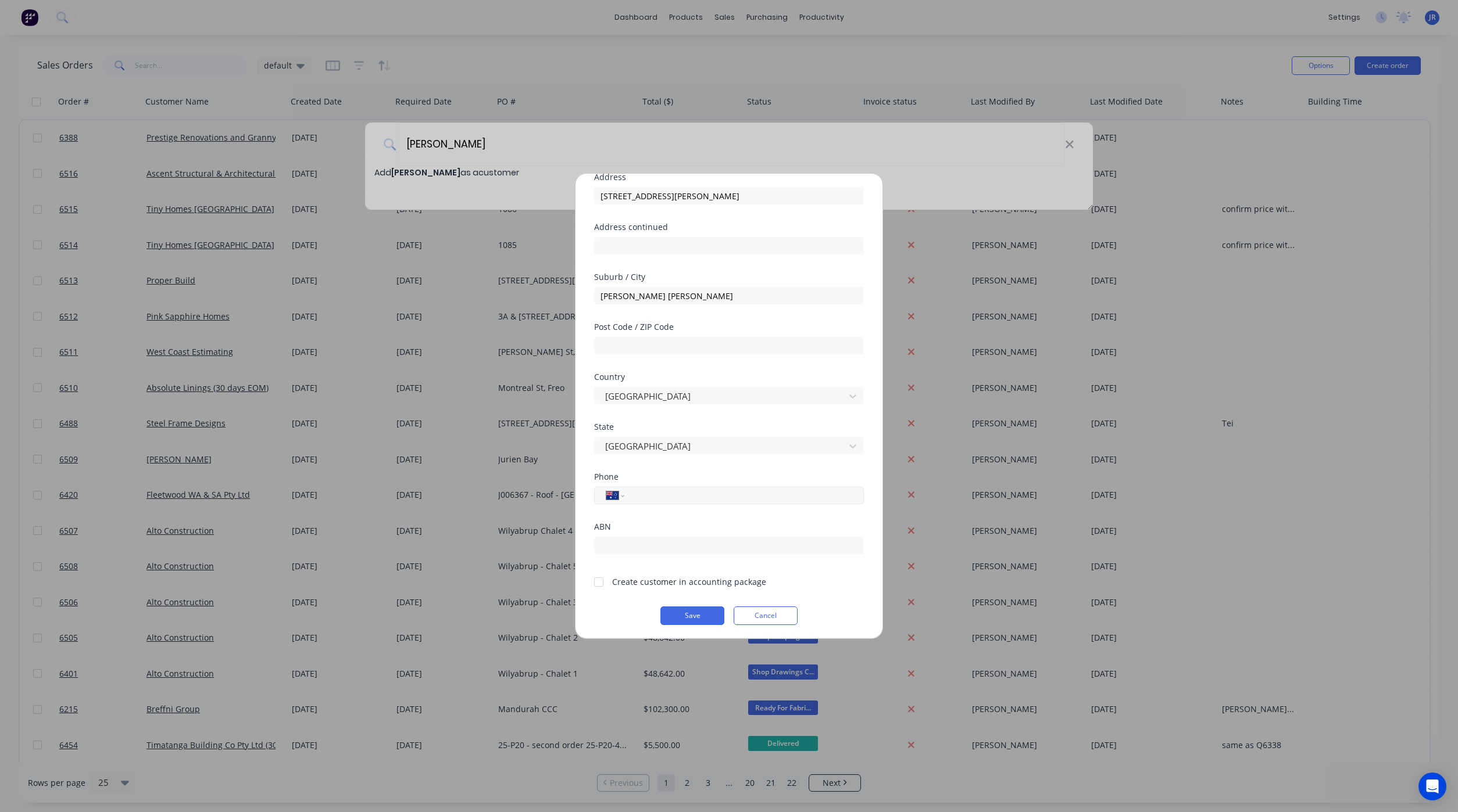
scroll to position [102, 0]
click at [599, 577] on div at bounding box center [599, 580] width 23 height 23
click at [672, 610] on button "Save" at bounding box center [691, 612] width 63 height 19
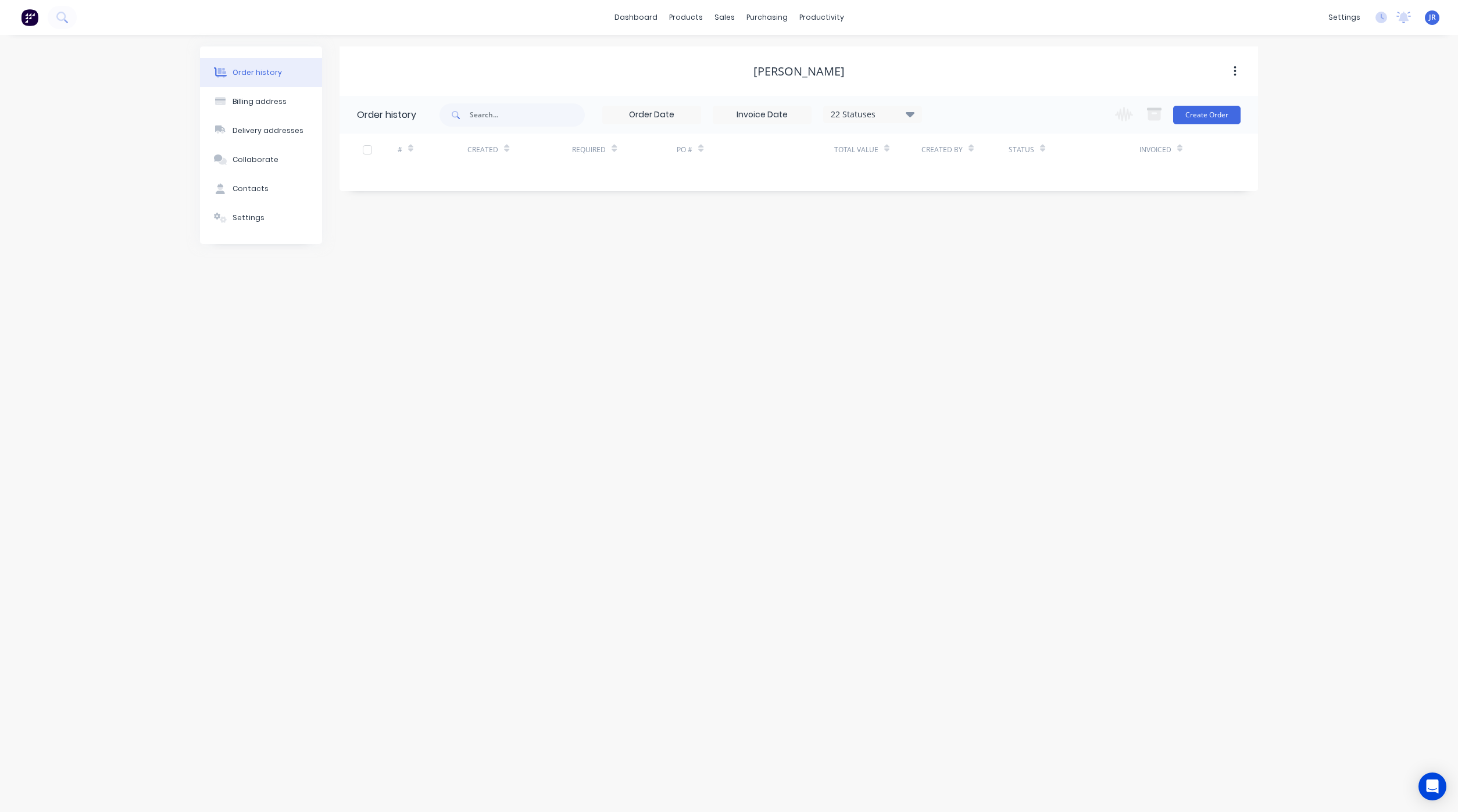
click at [1049, 534] on div "Order history Billing address Delivery addresses Collaborate Contacts Settings …" at bounding box center [729, 424] width 1458 height 777
